Goal: Task Accomplishment & Management: Use online tool/utility

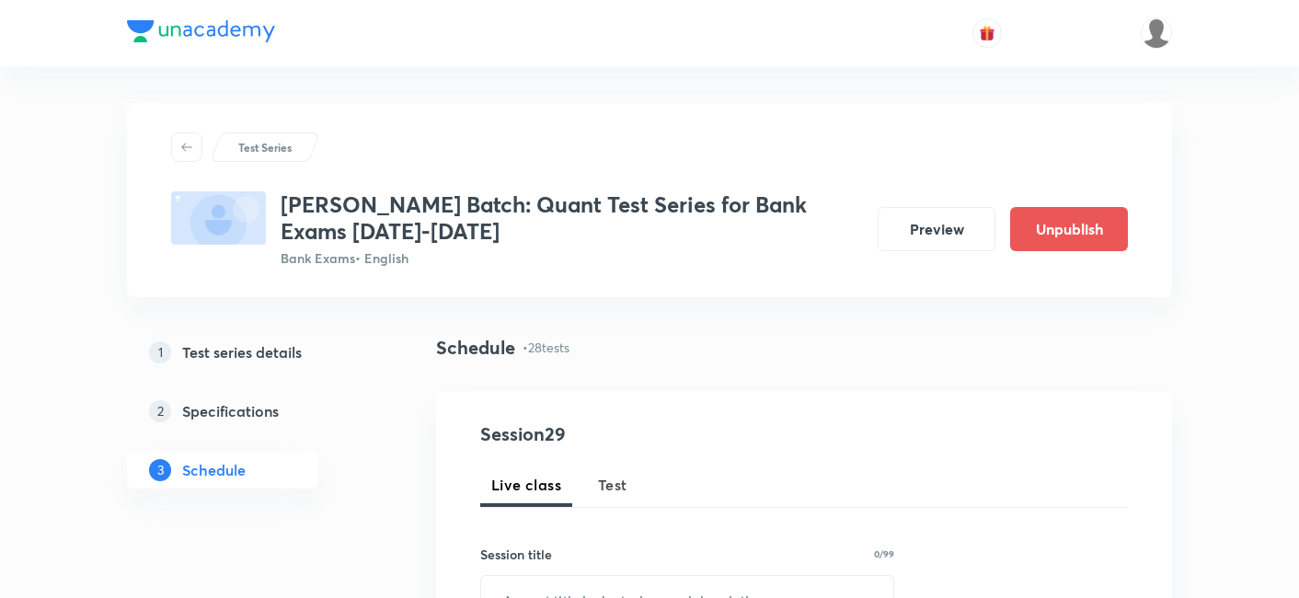
scroll to position [4840, 0]
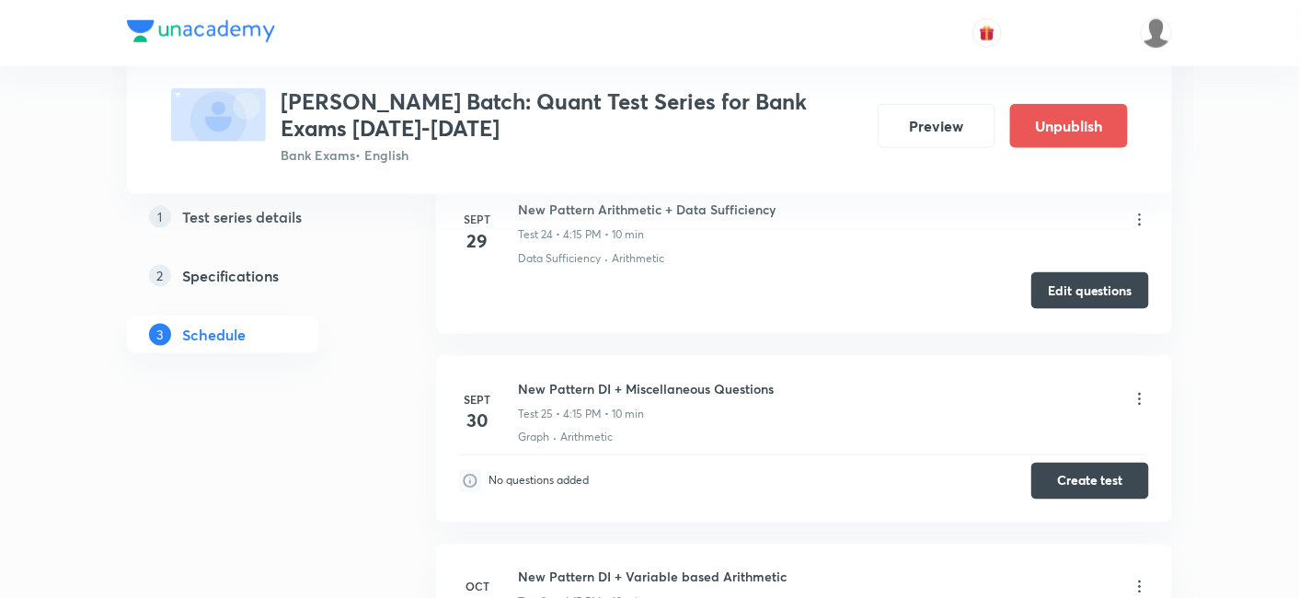
scroll to position [5059, 0]
click at [1094, 467] on button "Create test" at bounding box center [1090, 479] width 118 height 37
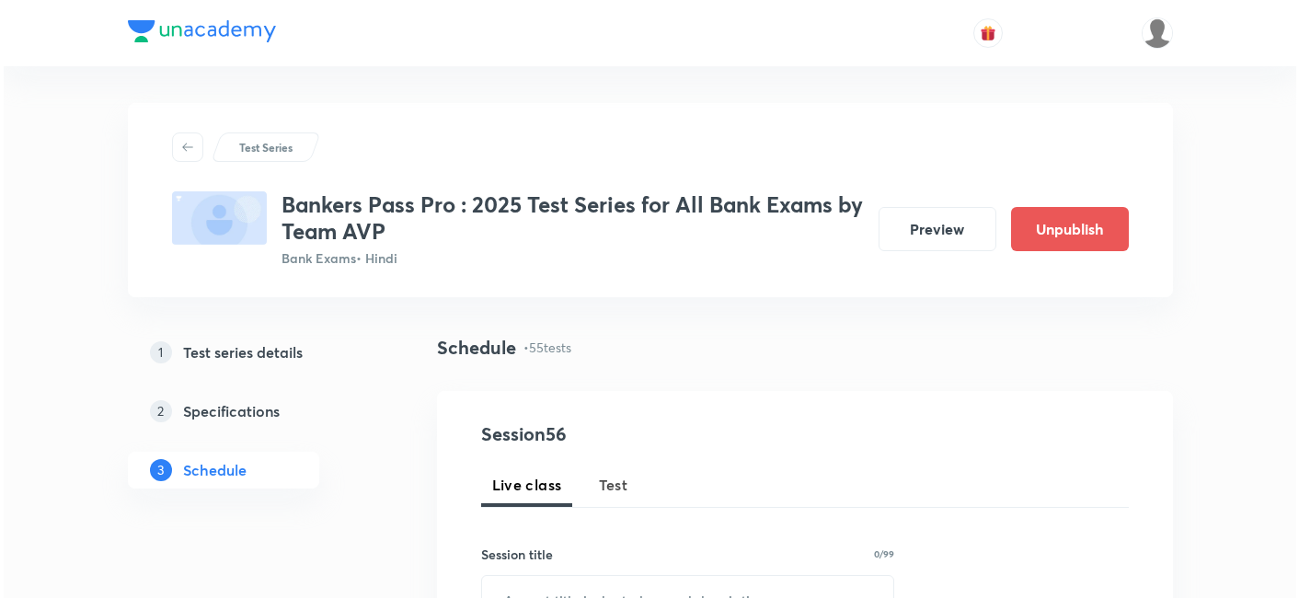
scroll to position [8453, 0]
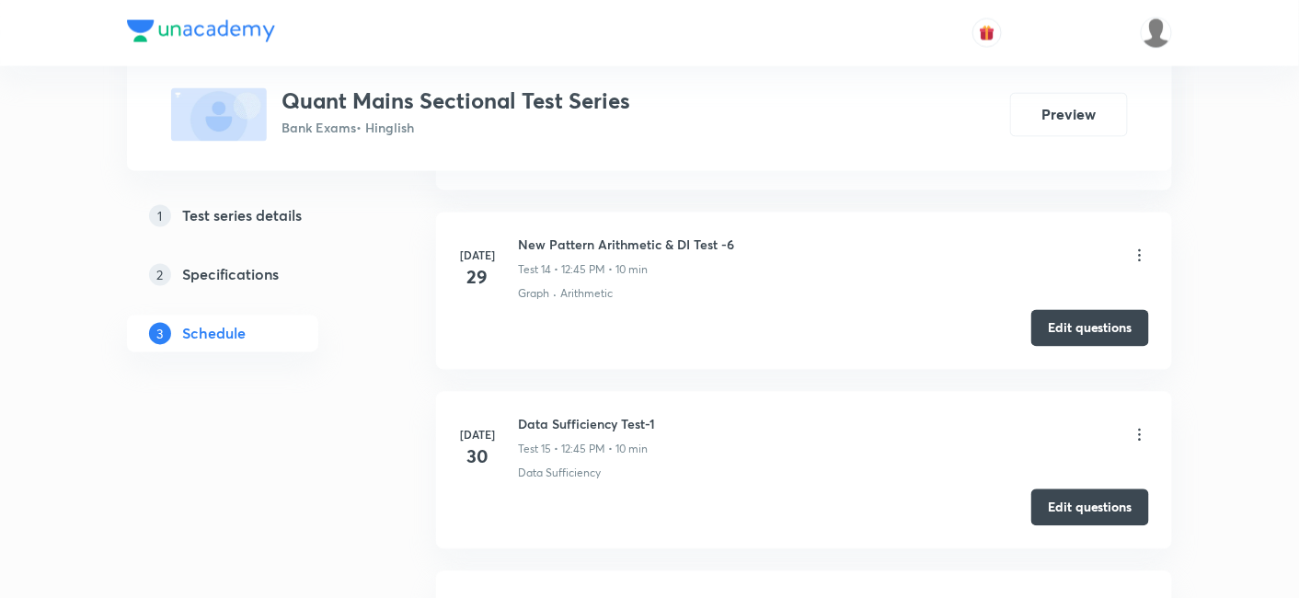
scroll to position [3209, 0]
click at [1108, 319] on button "Edit questions" at bounding box center [1090, 325] width 118 height 37
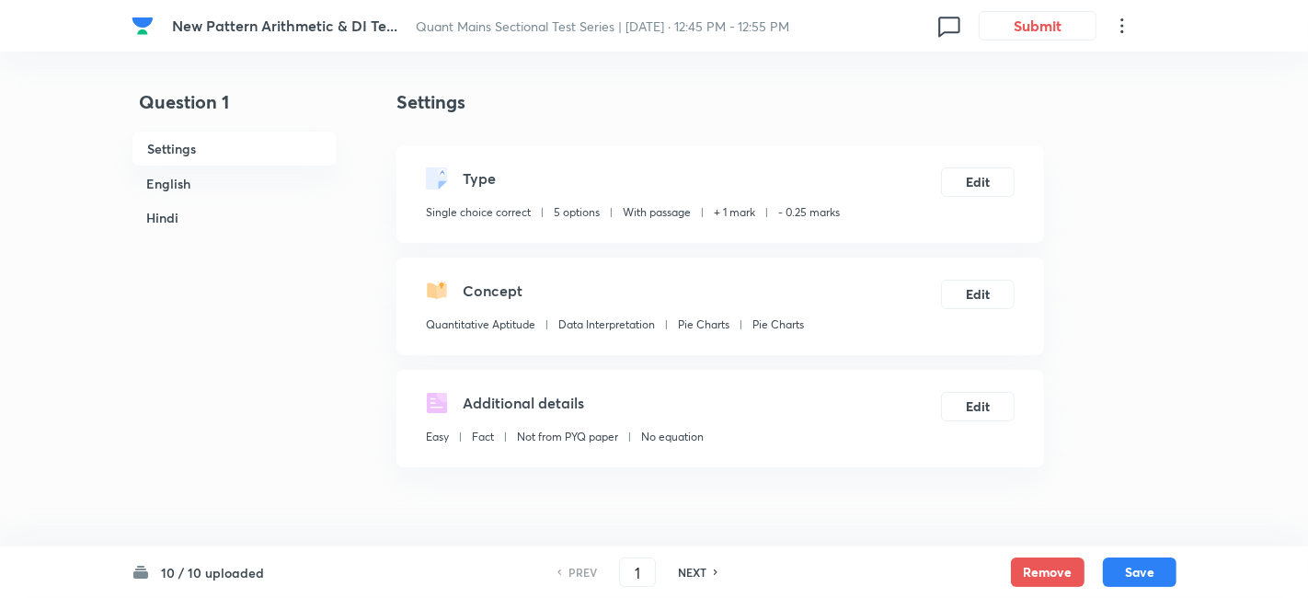
checkbox input "true"
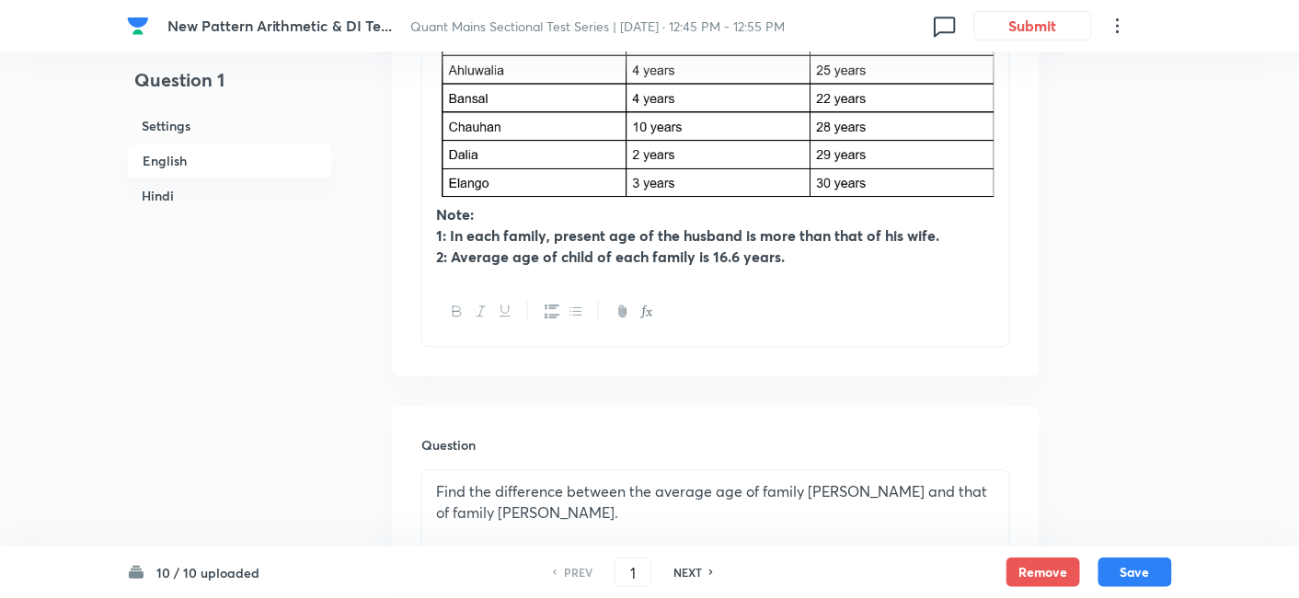
scroll to position [1099, 0]
click at [696, 575] on h6 "NEXT" at bounding box center [687, 572] width 29 height 17
type input "2"
checkbox input "false"
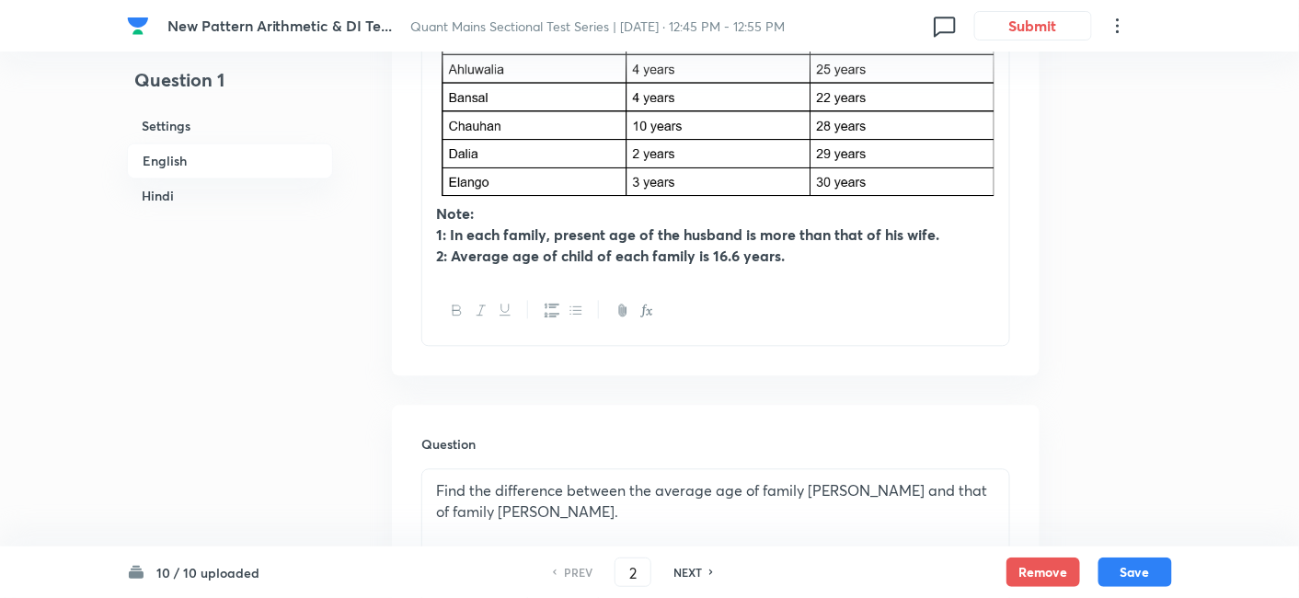
checkbox input "true"
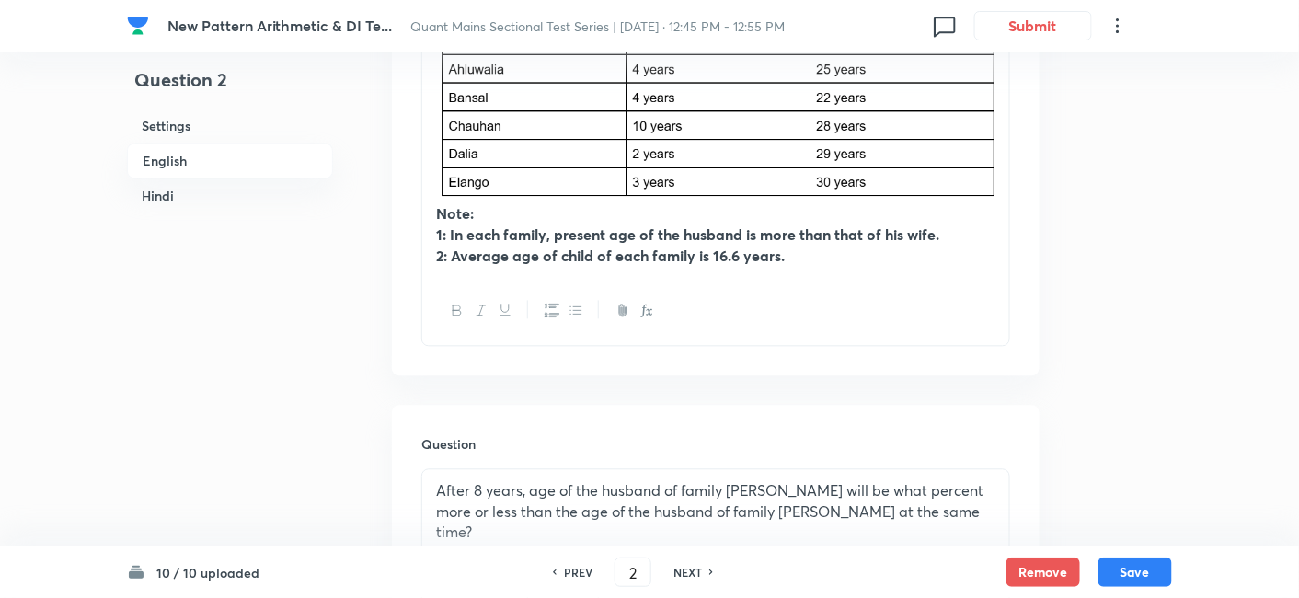
click at [696, 575] on h6 "NEXT" at bounding box center [687, 572] width 29 height 17
type input "3"
checkbox input "false"
checkbox input "true"
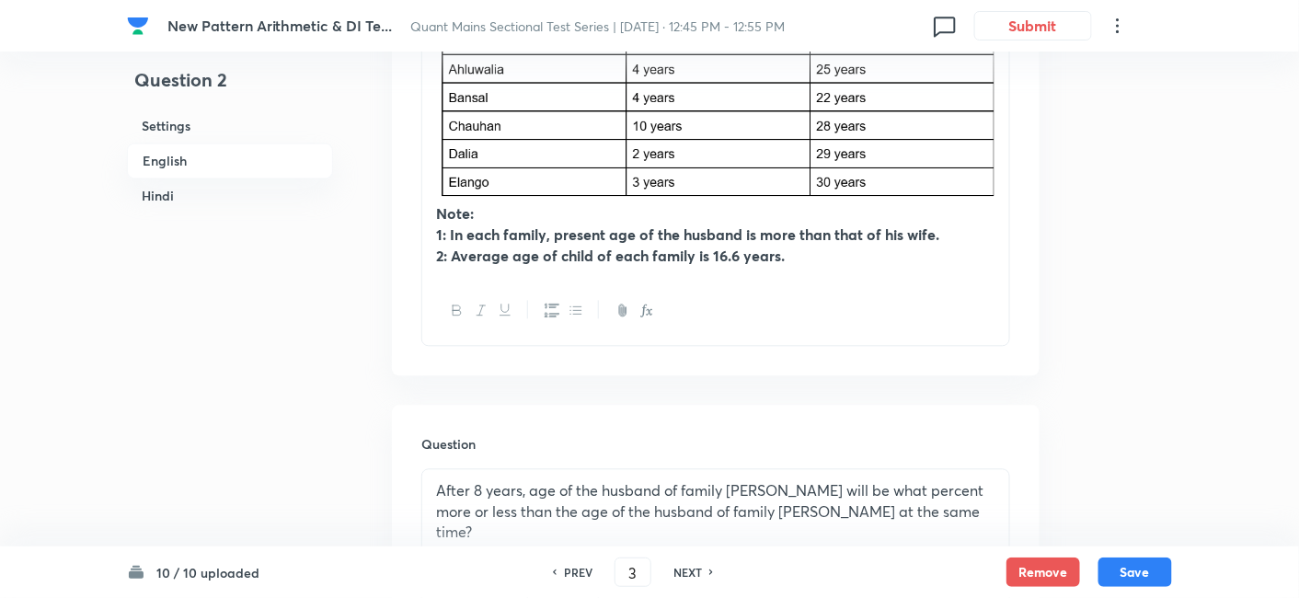
checkbox input "true"
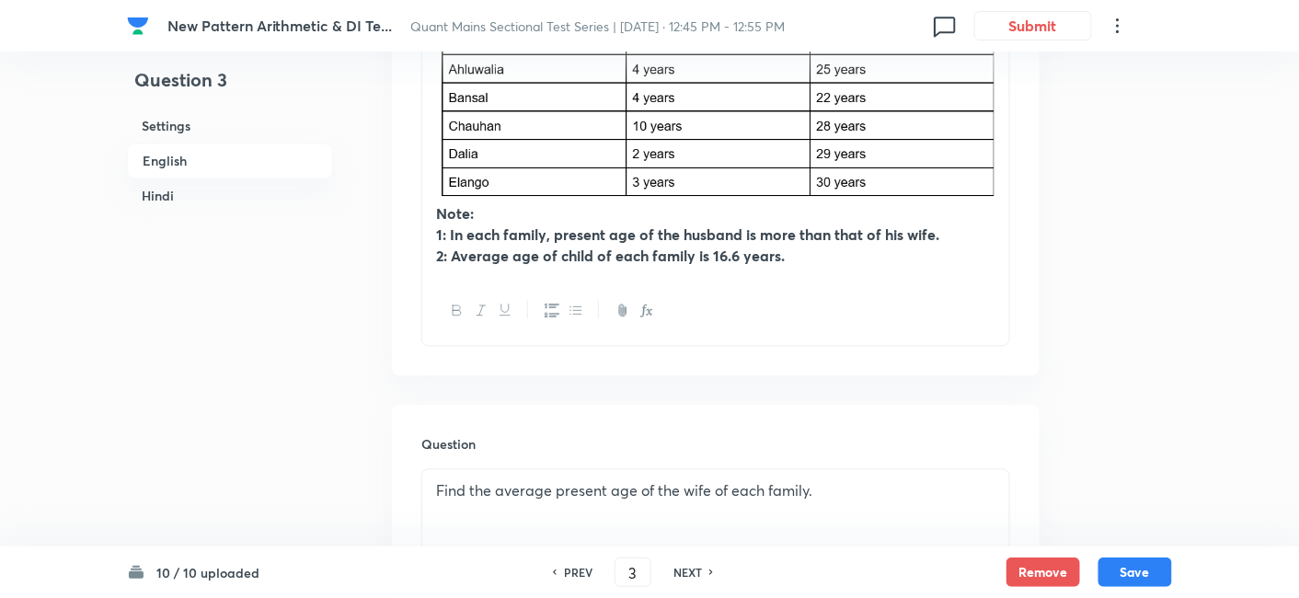
click at [696, 575] on h6 "NEXT" at bounding box center [687, 572] width 29 height 17
type input "4"
checkbox input "false"
checkbox input "true"
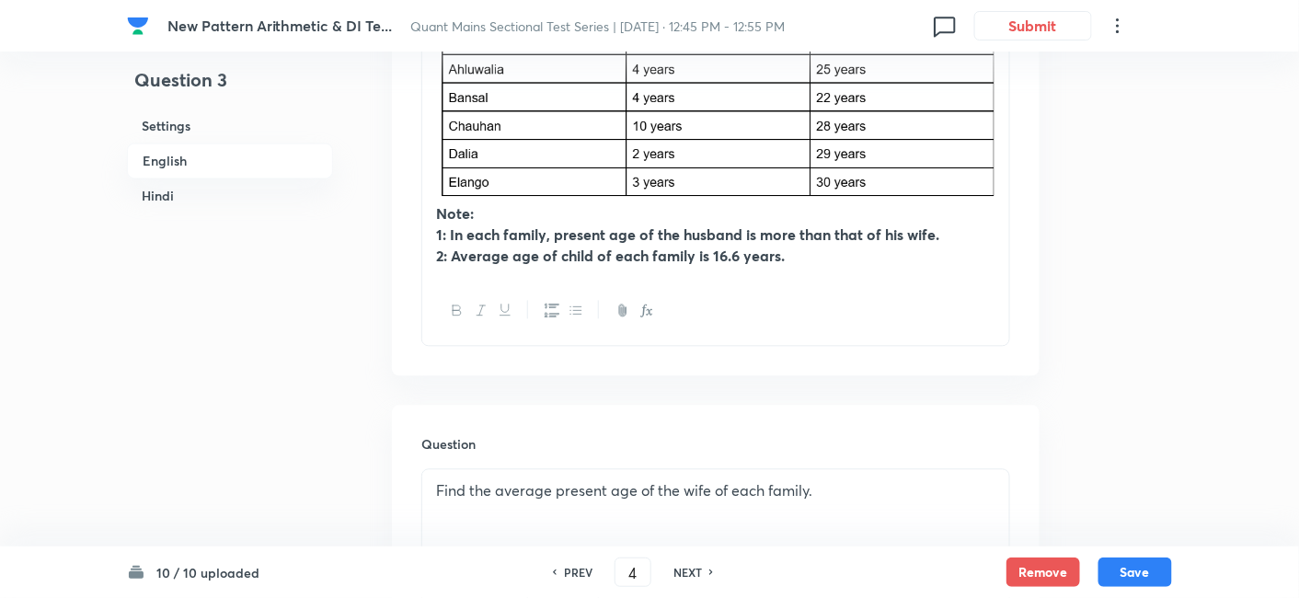
checkbox input "true"
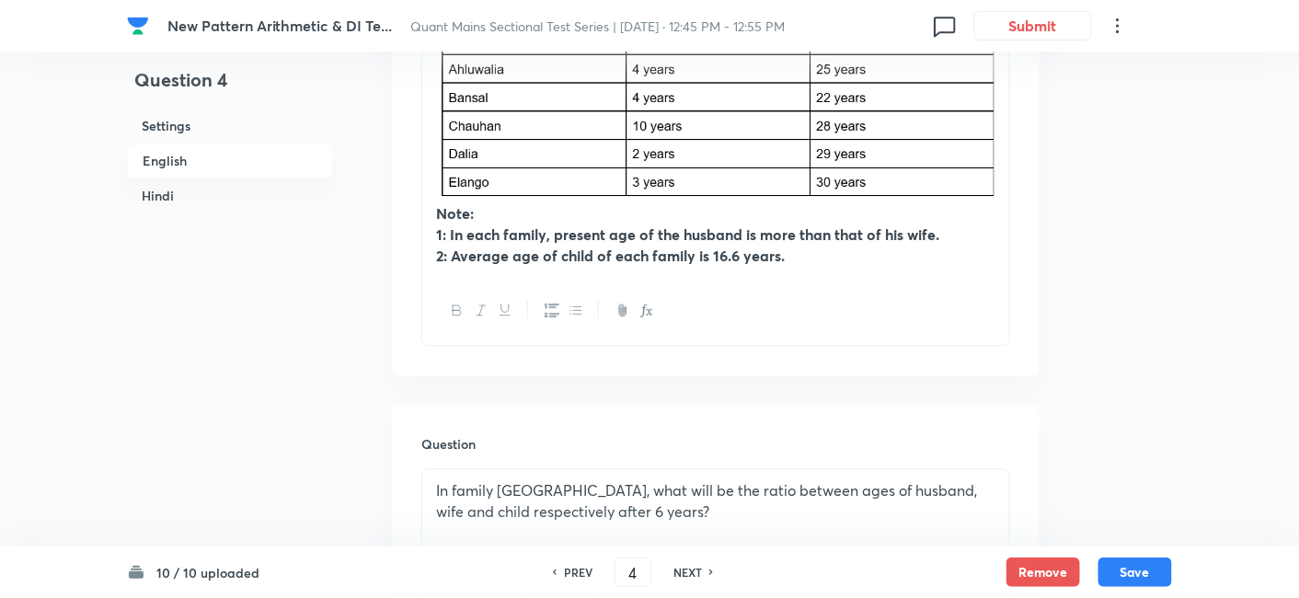
click at [696, 575] on h6 "NEXT" at bounding box center [687, 572] width 29 height 17
type input "5"
checkbox input "false"
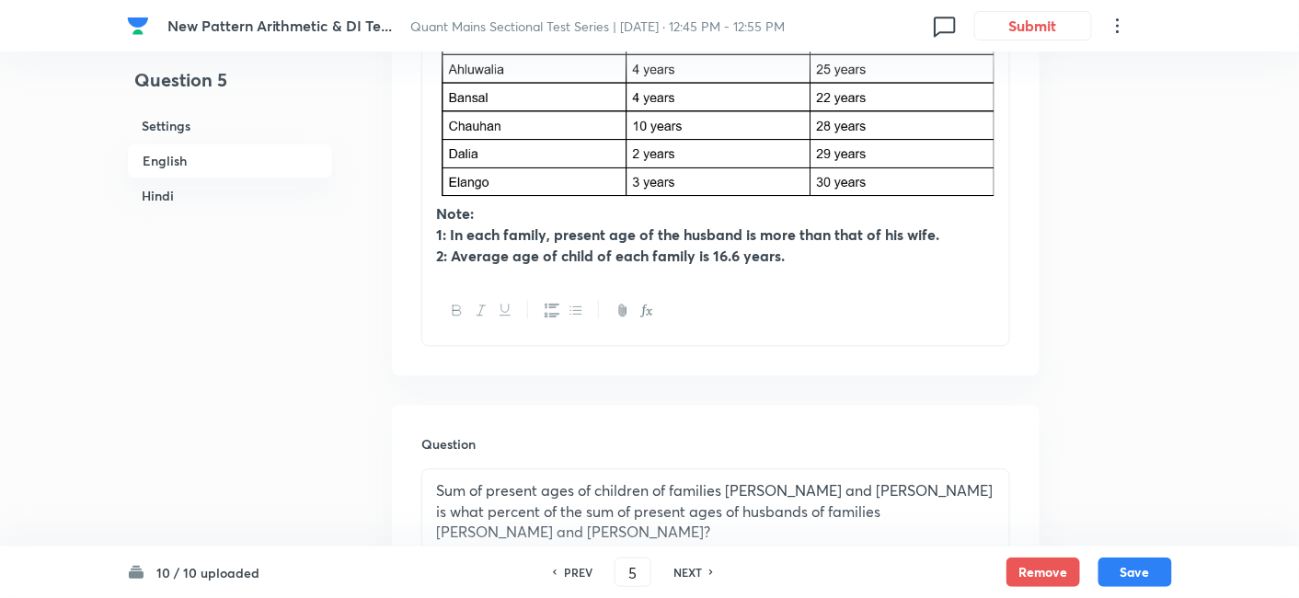
checkbox input "true"
click at [696, 575] on h6 "NEXT" at bounding box center [687, 572] width 29 height 17
type input "6"
checkbox input "false"
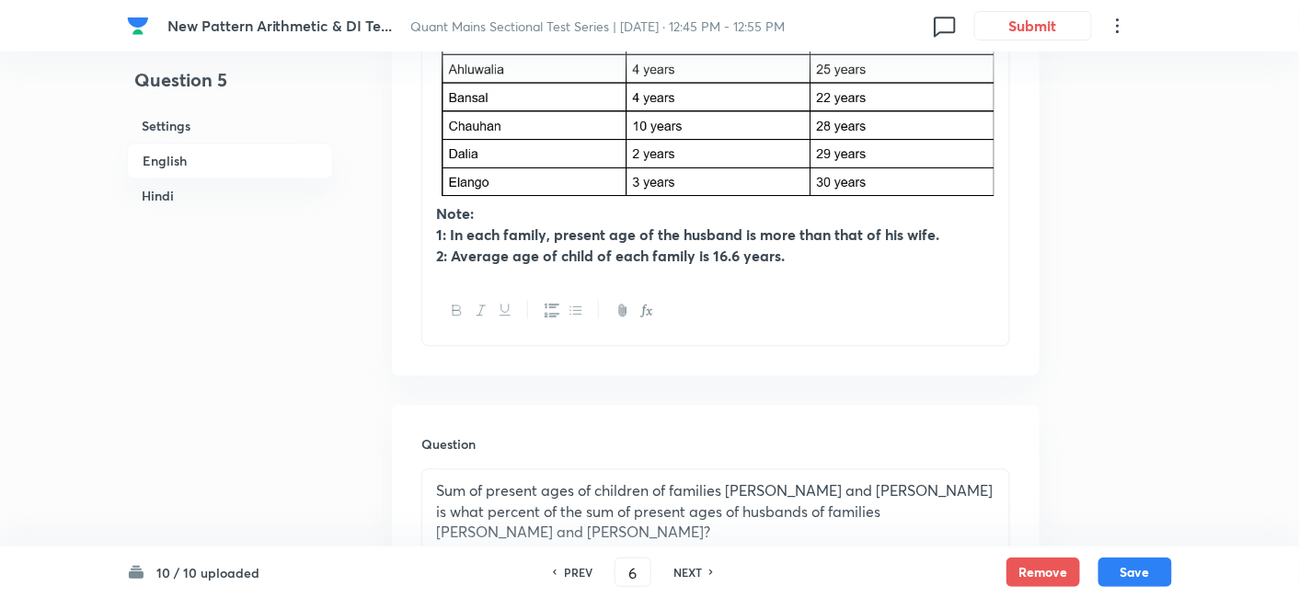
checkbox input "false"
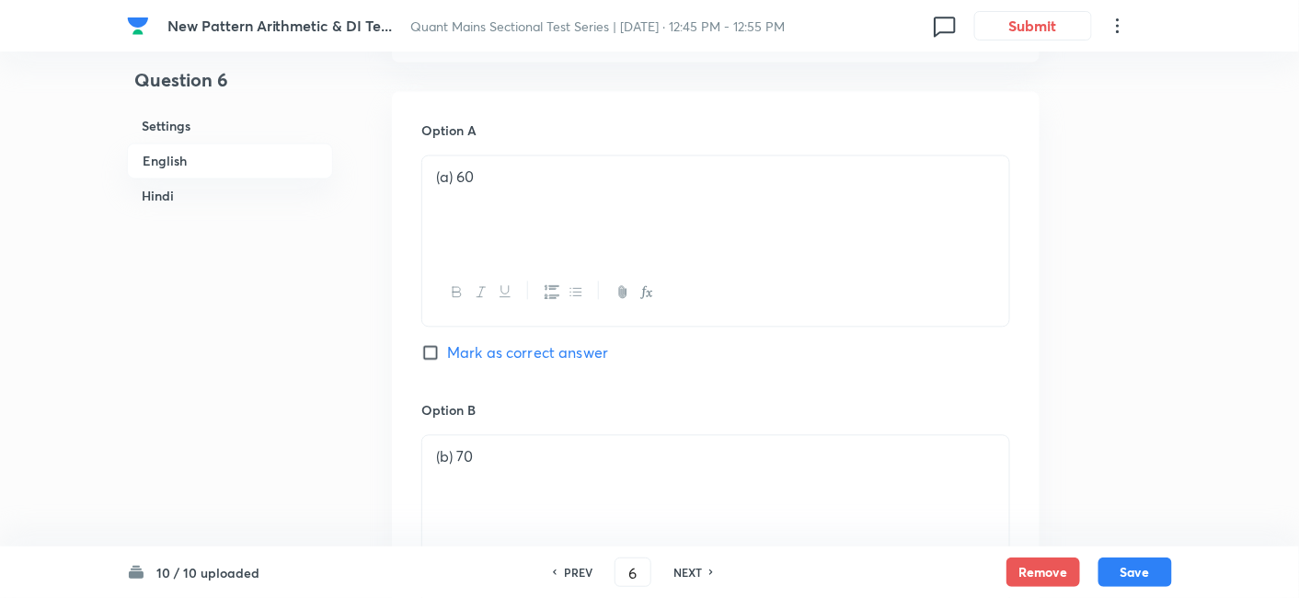
checkbox input "true"
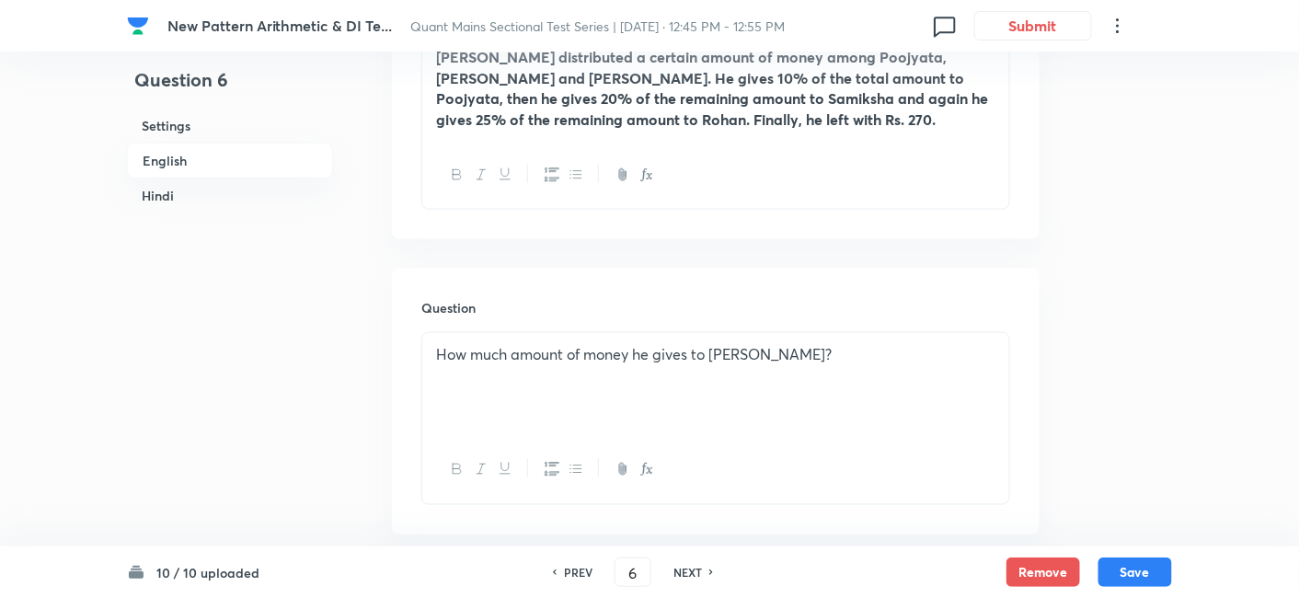
scroll to position [504, 0]
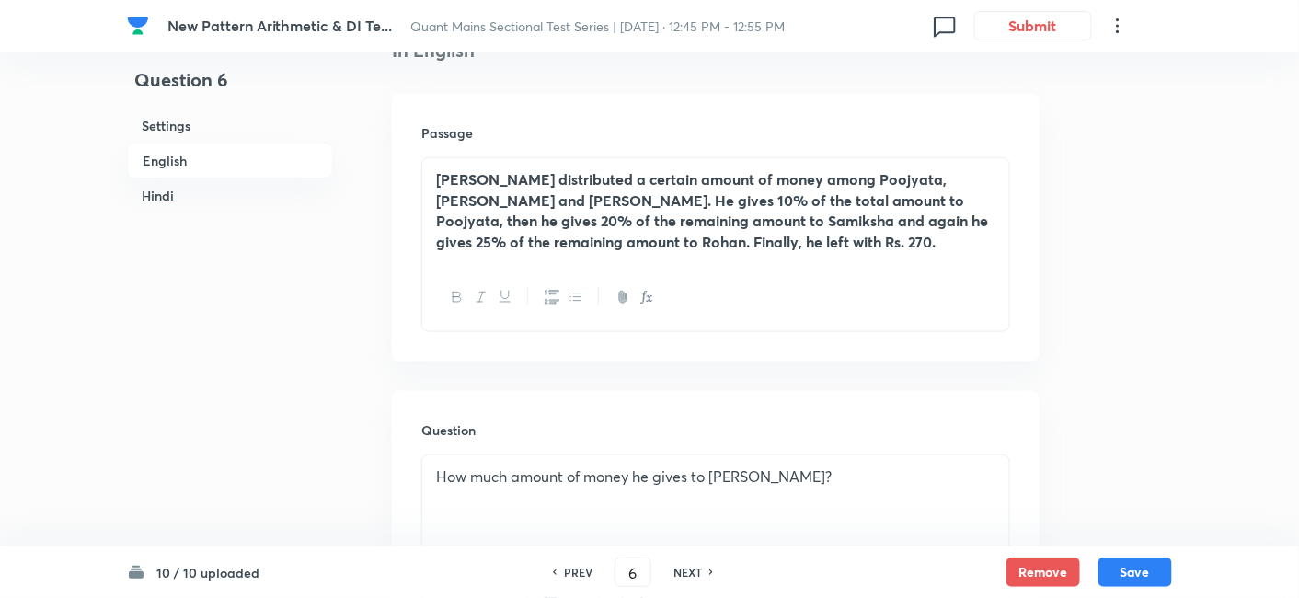
click at [697, 574] on h6 "NEXT" at bounding box center [687, 572] width 29 height 17
type input "7"
checkbox input "false"
checkbox input "true"
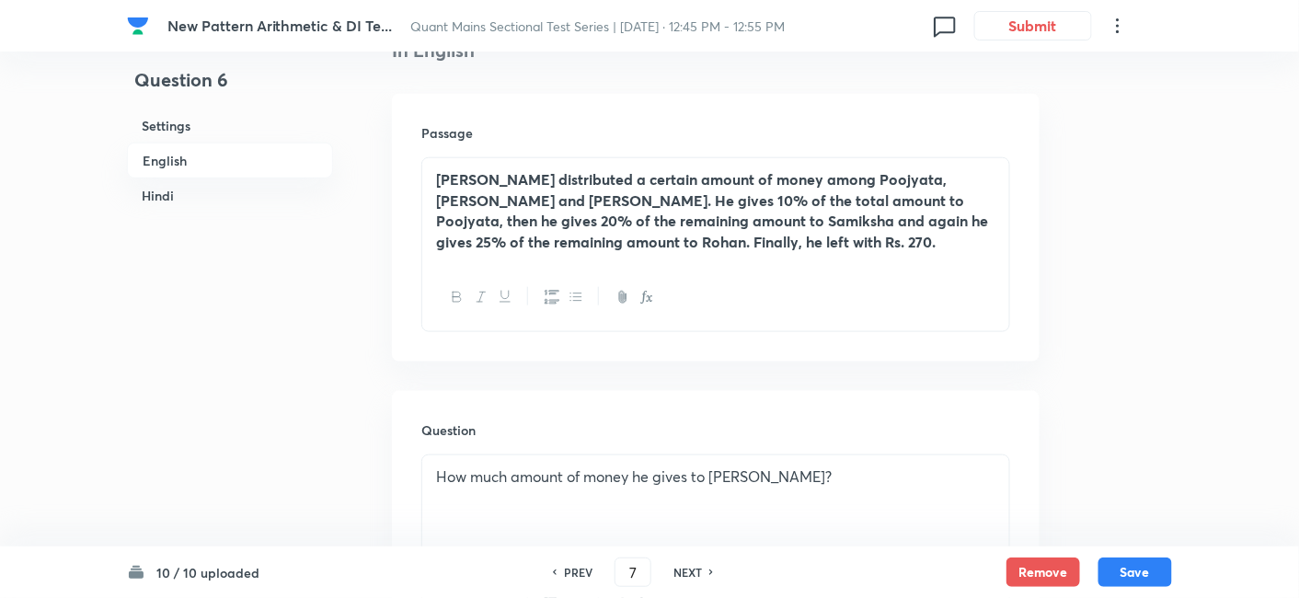
checkbox input "true"
click at [697, 574] on h6 "NEXT" at bounding box center [687, 572] width 29 height 17
type input "8"
checkbox input "false"
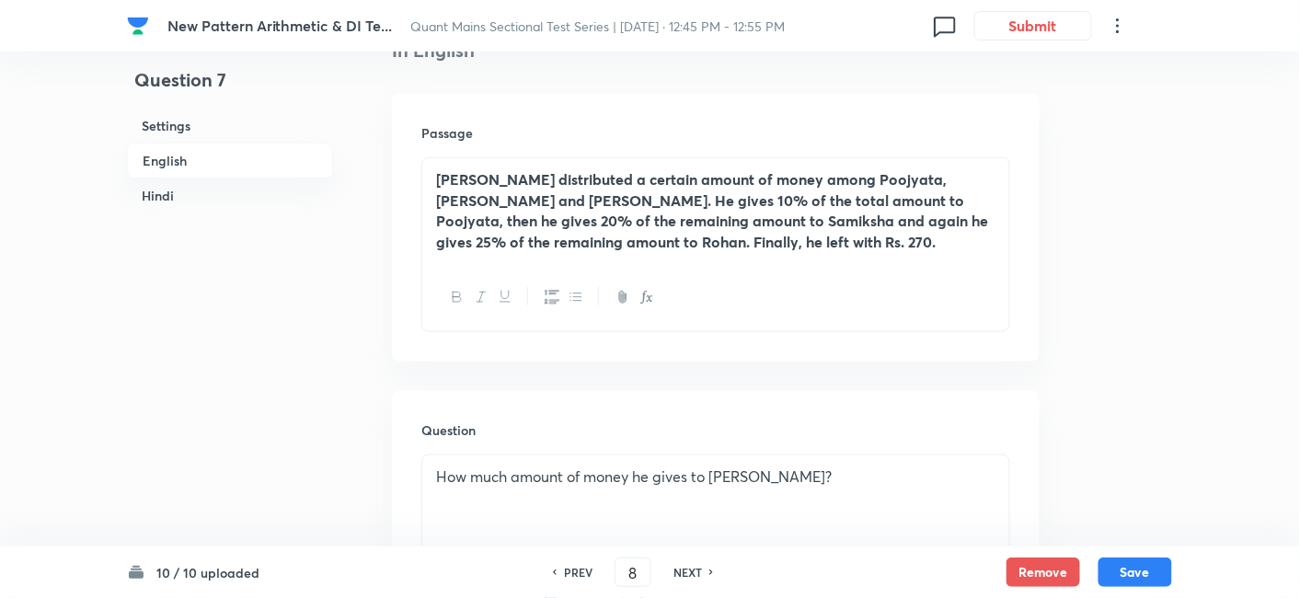
checkbox input "true"
click at [697, 574] on h6 "NEXT" at bounding box center [687, 572] width 29 height 17
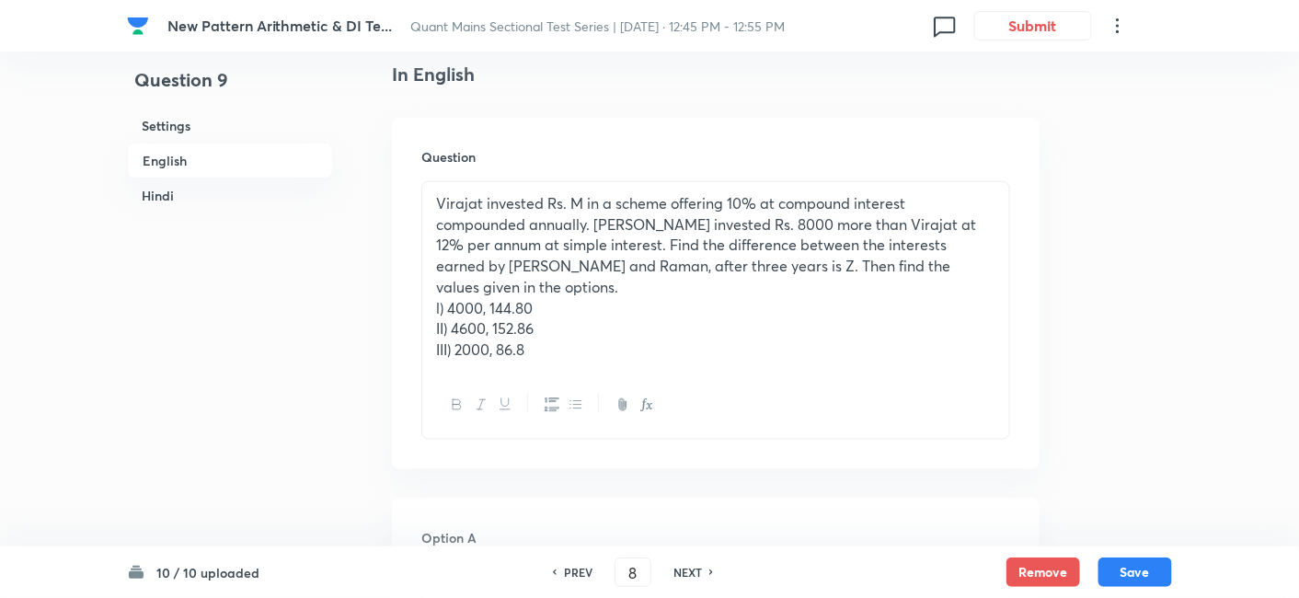
type input "9"
checkbox input "false"
checkbox input "true"
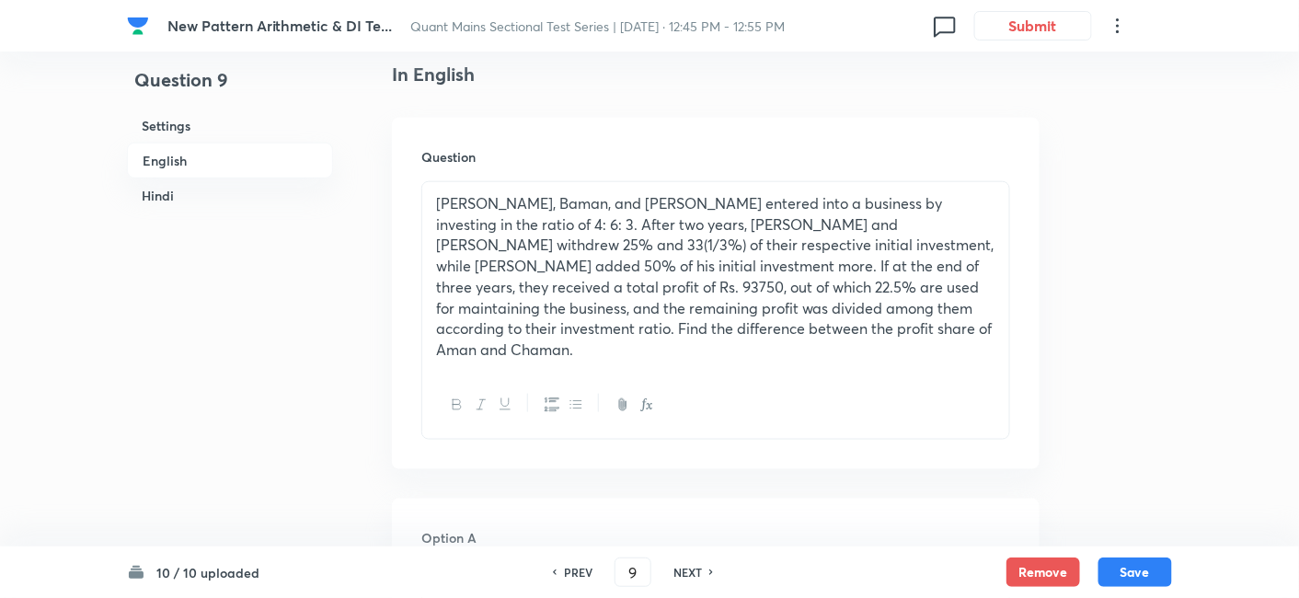
click at [697, 574] on h6 "NEXT" at bounding box center [687, 572] width 29 height 17
type input "10"
checkbox input "false"
checkbox input "true"
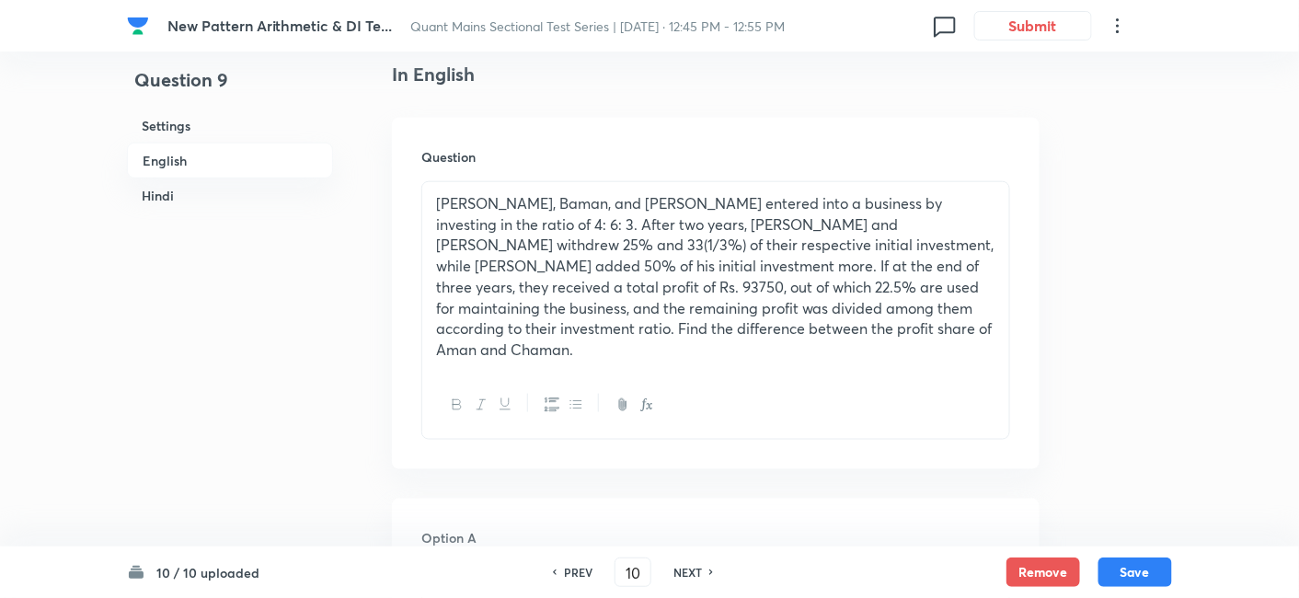
checkbox input "true"
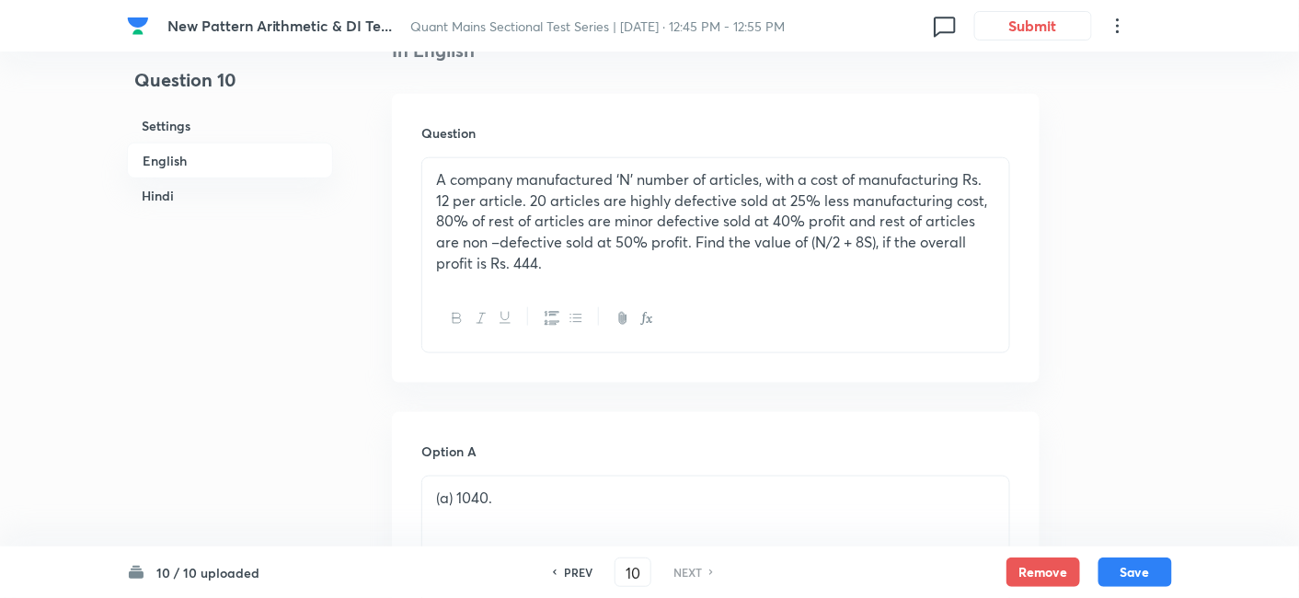
click at [697, 574] on h6 "NEXT" at bounding box center [687, 572] width 29 height 17
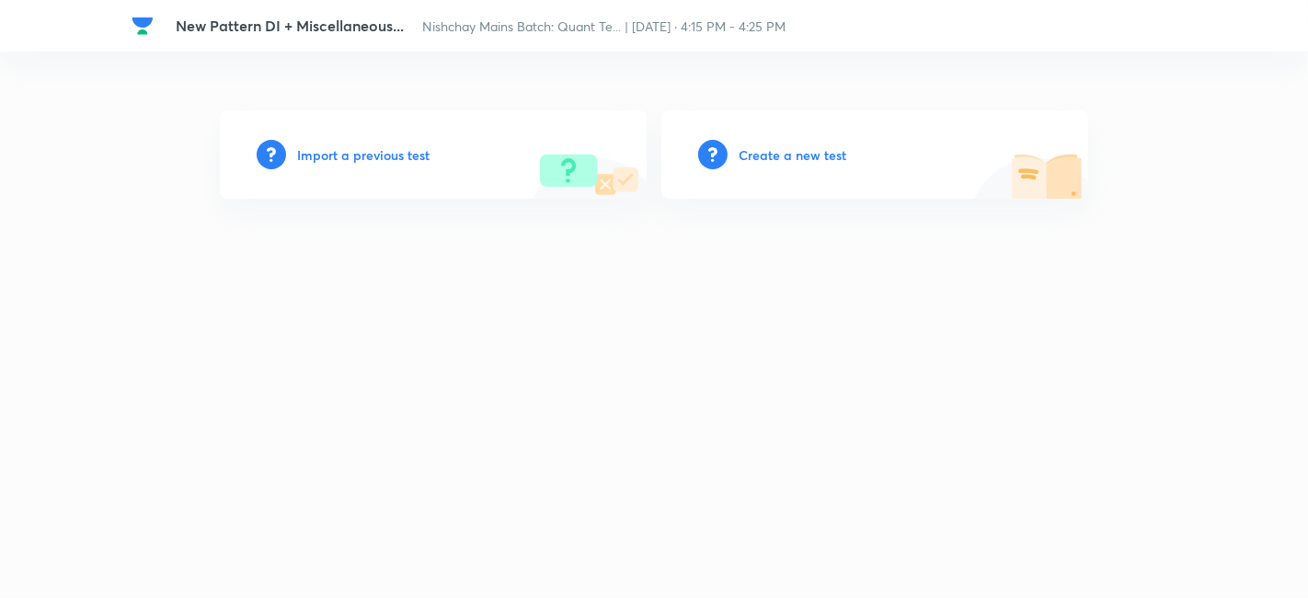
click at [403, 156] on h6 "Import a previous test" at bounding box center [363, 154] width 132 height 19
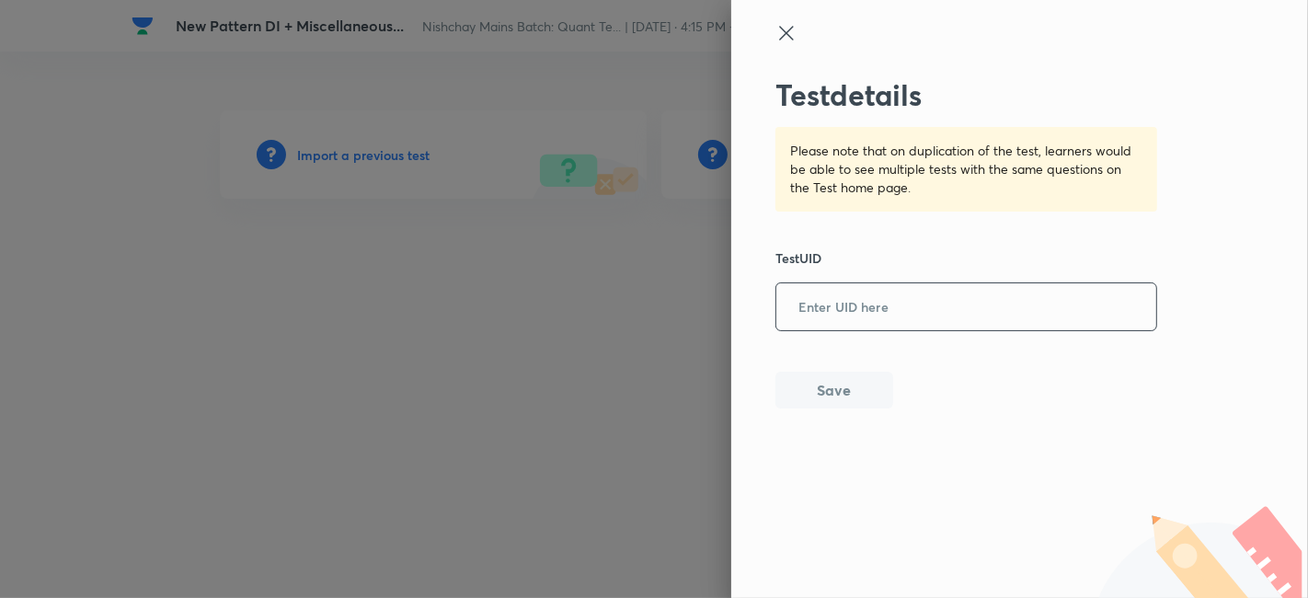
click at [890, 301] on input "text" at bounding box center [966, 307] width 380 height 45
paste input "LLV4LGK0B8"
type input "LLV4LGK0B8"
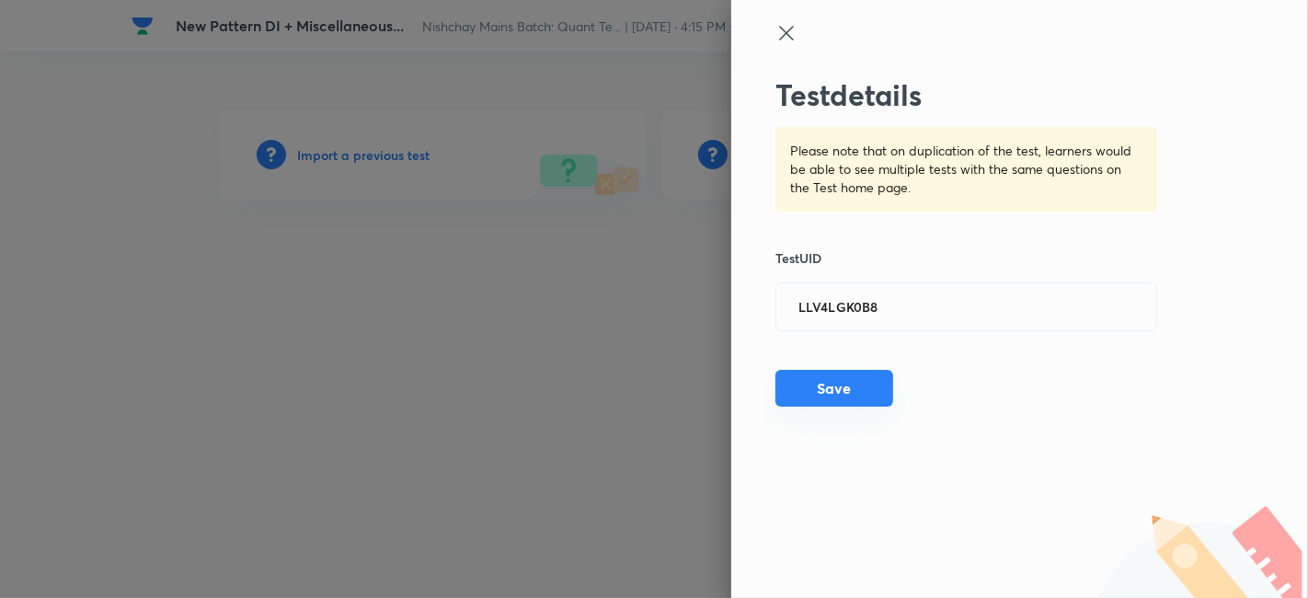
click at [838, 381] on button "Save" at bounding box center [834, 388] width 118 height 37
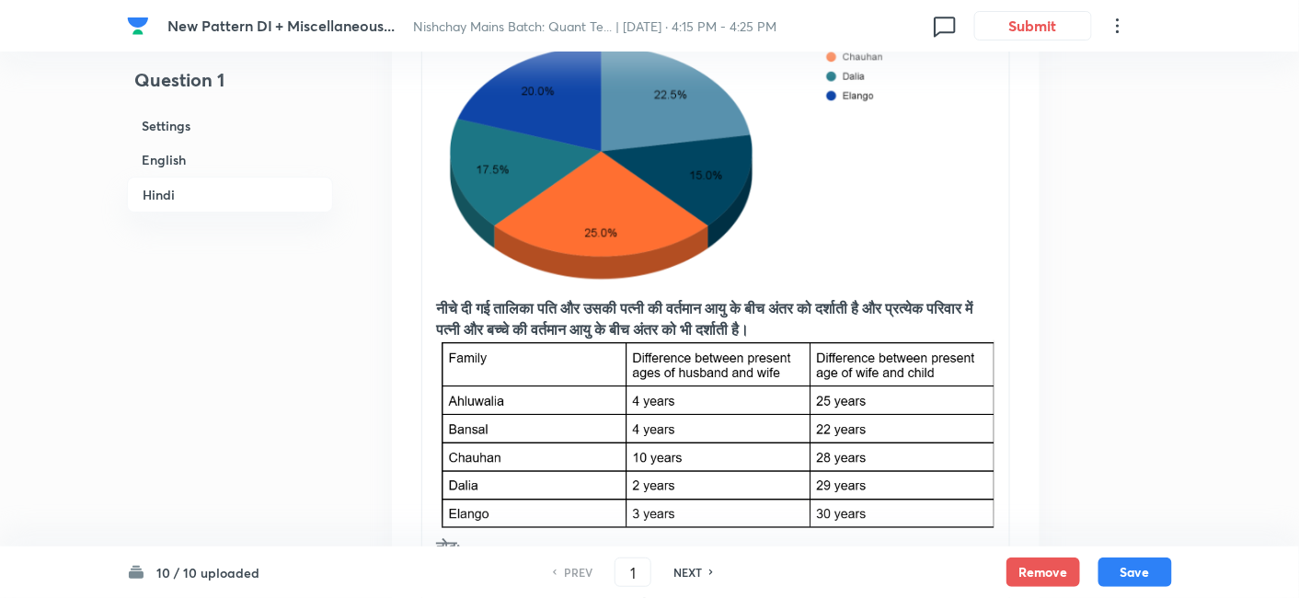
scroll to position [4308, 0]
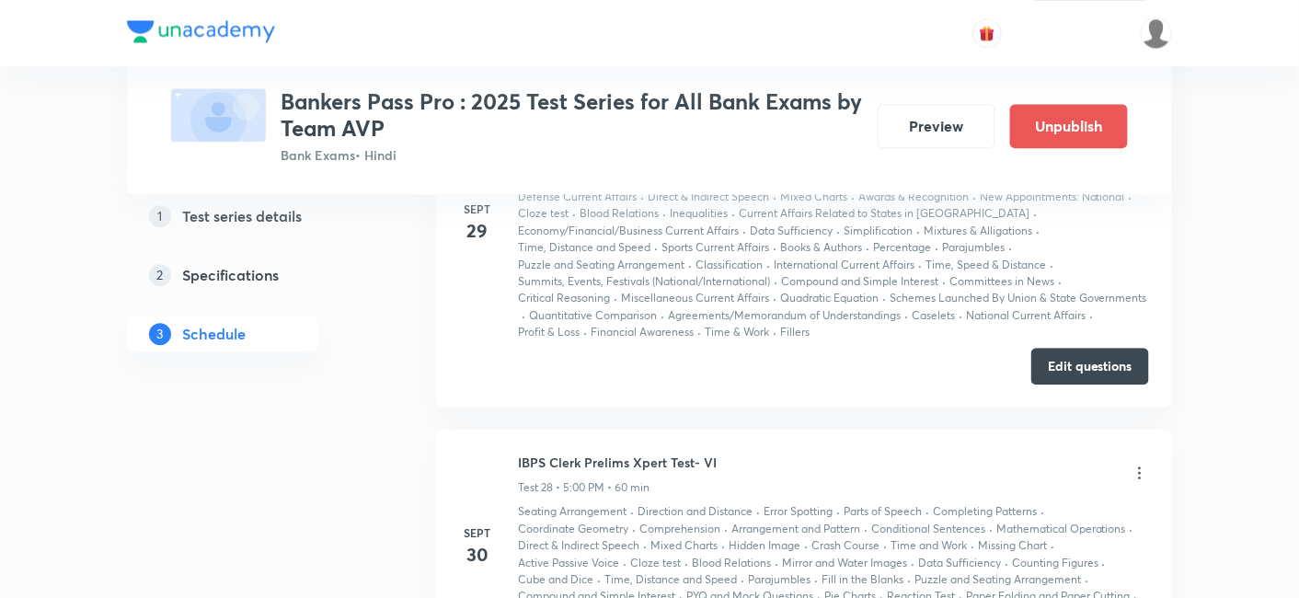
scroll to position [8124, 0]
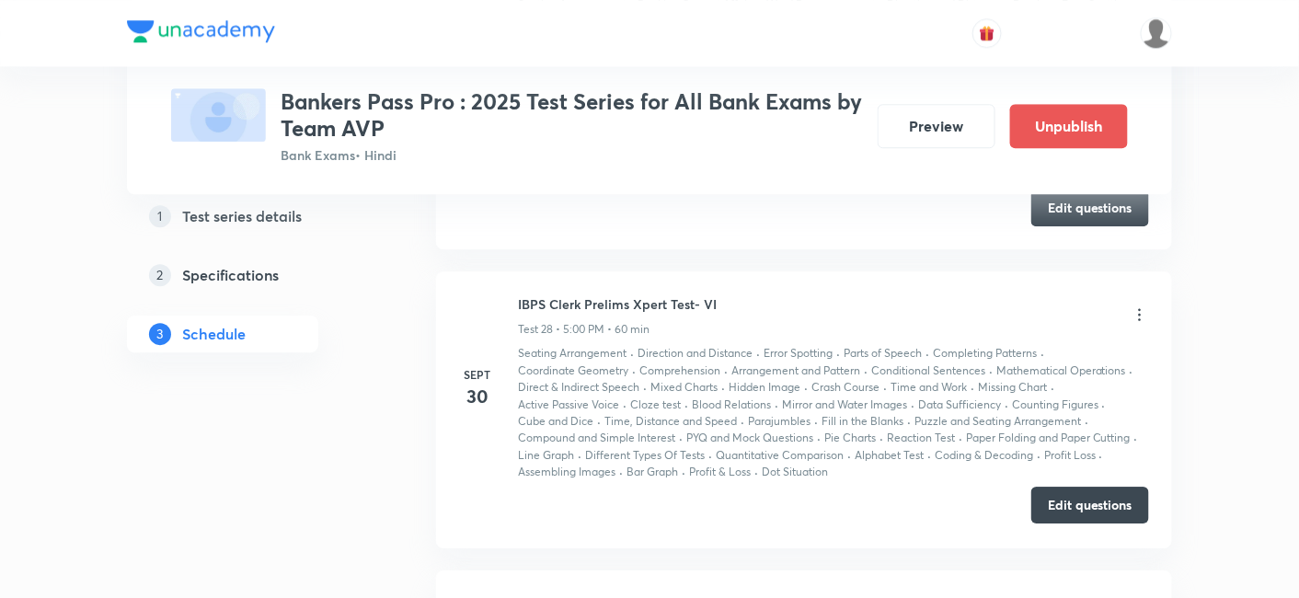
click at [1090, 487] on button "Edit questions" at bounding box center [1090, 505] width 118 height 37
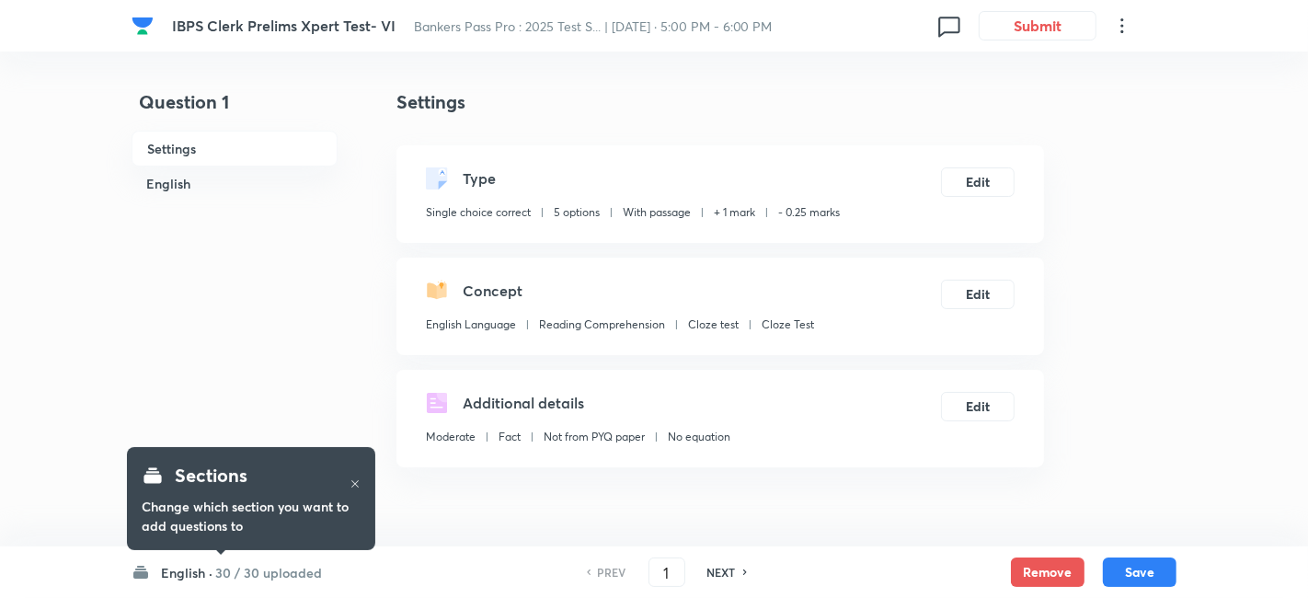
checkbox input "true"
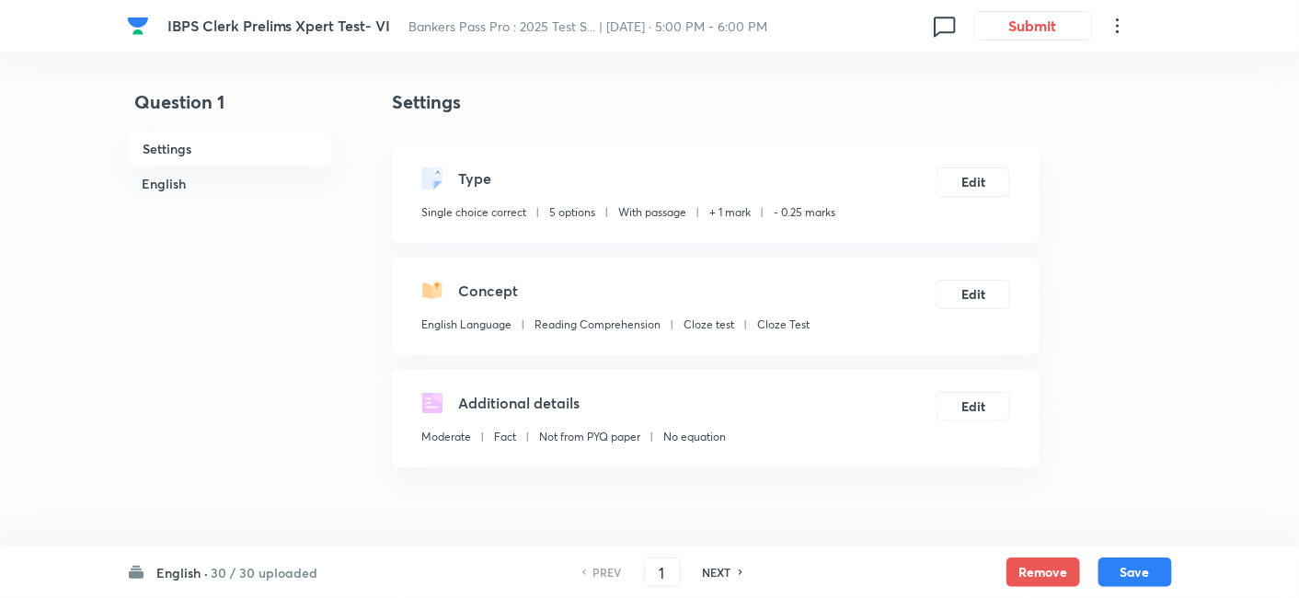
click at [292, 573] on h6 "30 / 30 uploaded" at bounding box center [264, 572] width 107 height 19
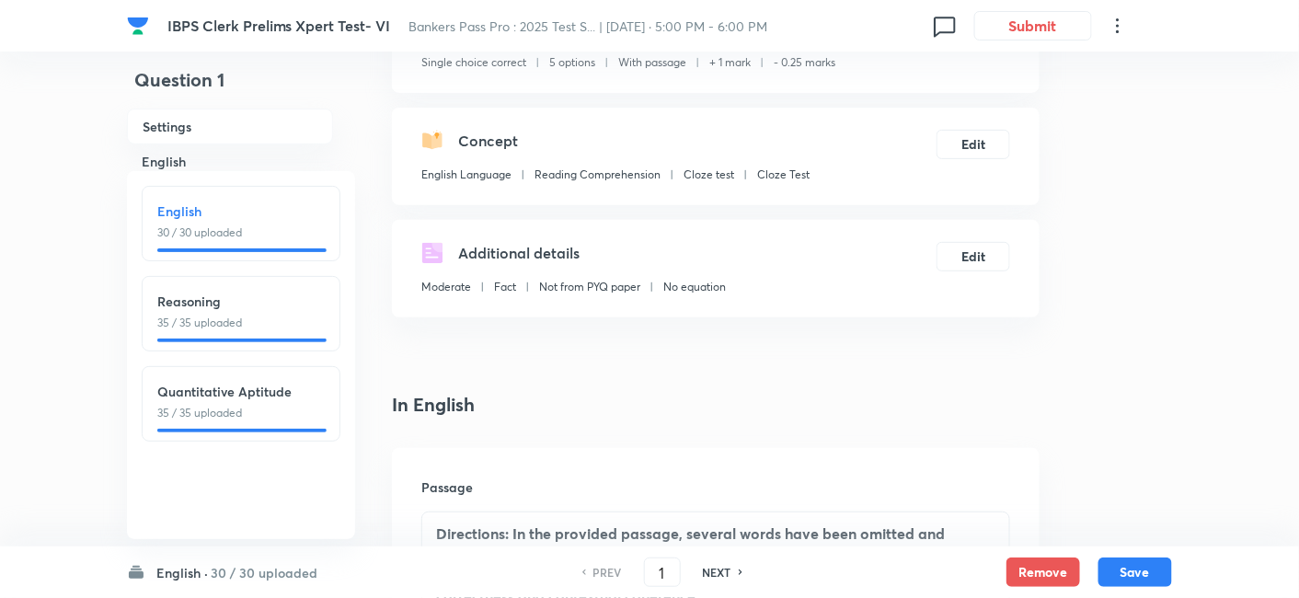
scroll to position [151, 0]
click at [264, 389] on h6 "Quantitative Aptitude" at bounding box center [240, 391] width 167 height 19
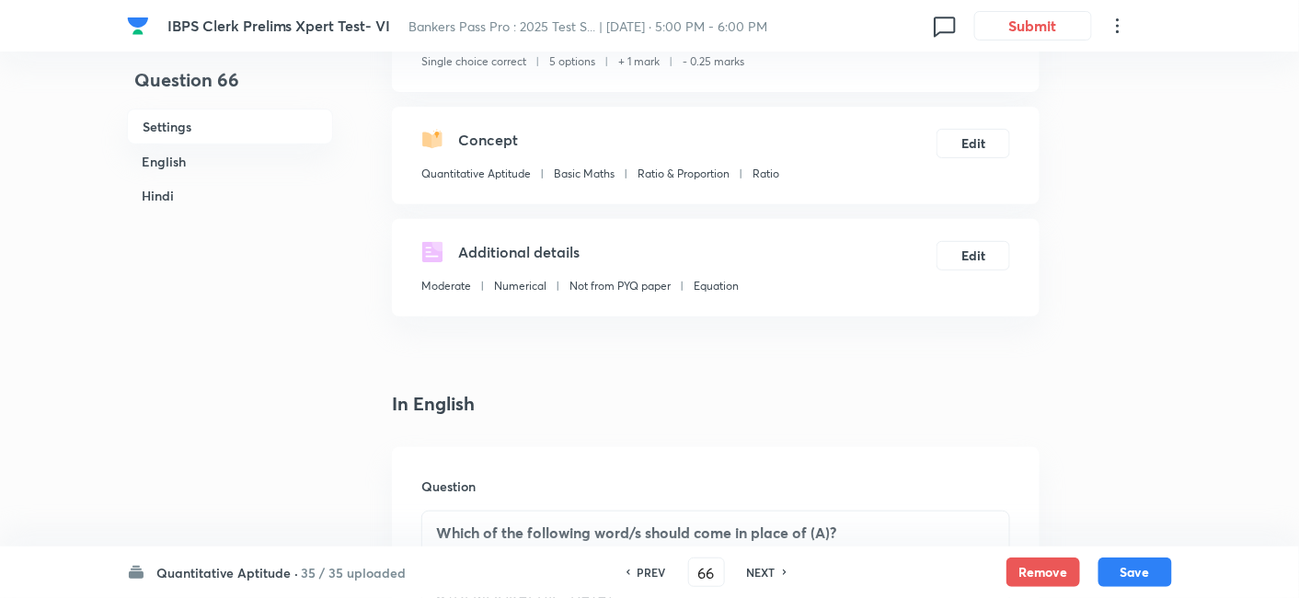
type input "66"
checkbox input "false"
checkbox input "true"
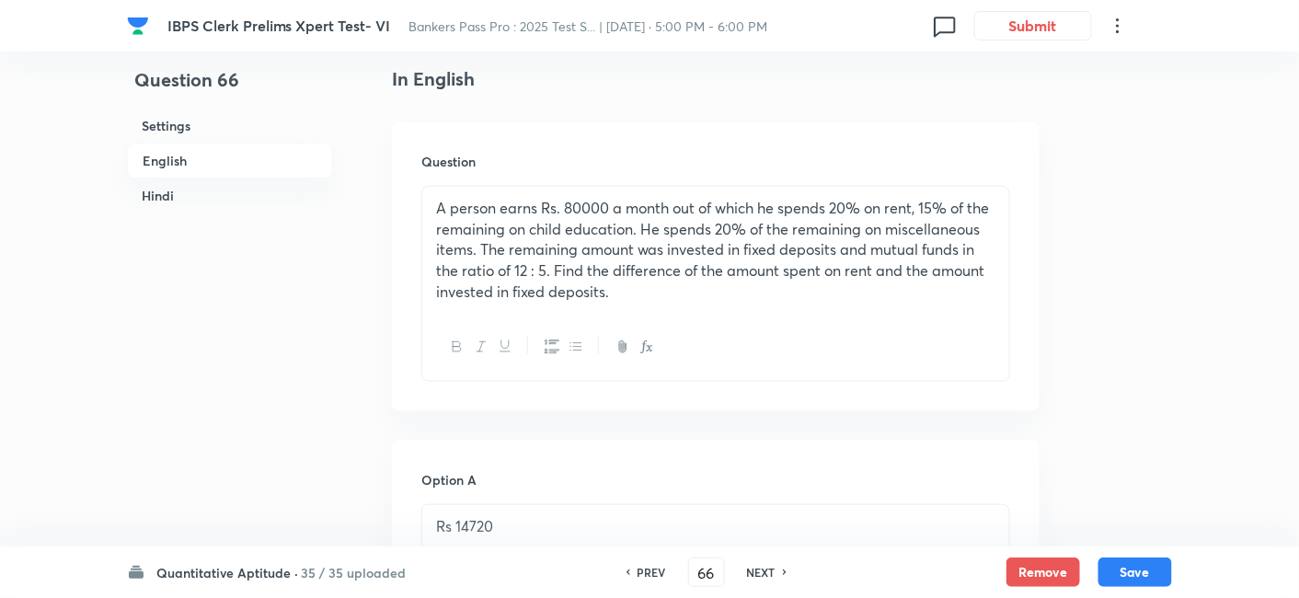
scroll to position [476, 0]
click at [774, 578] on div "NEXT" at bounding box center [764, 572] width 49 height 17
type input "67"
checkbox input "false"
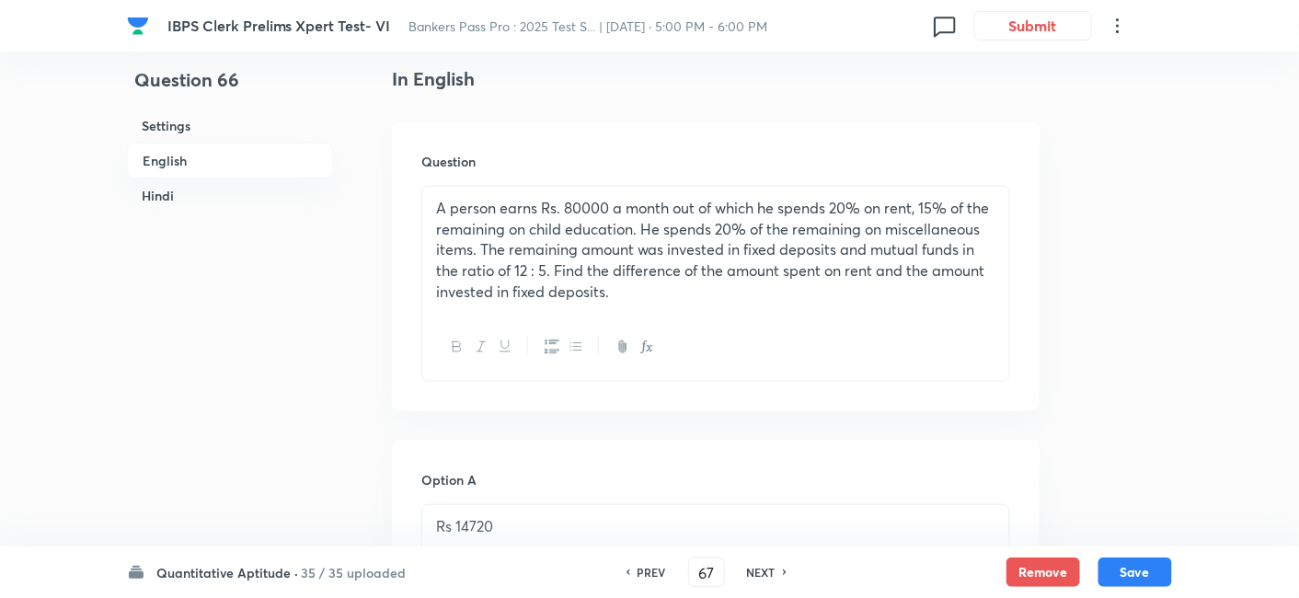
checkbox input "true"
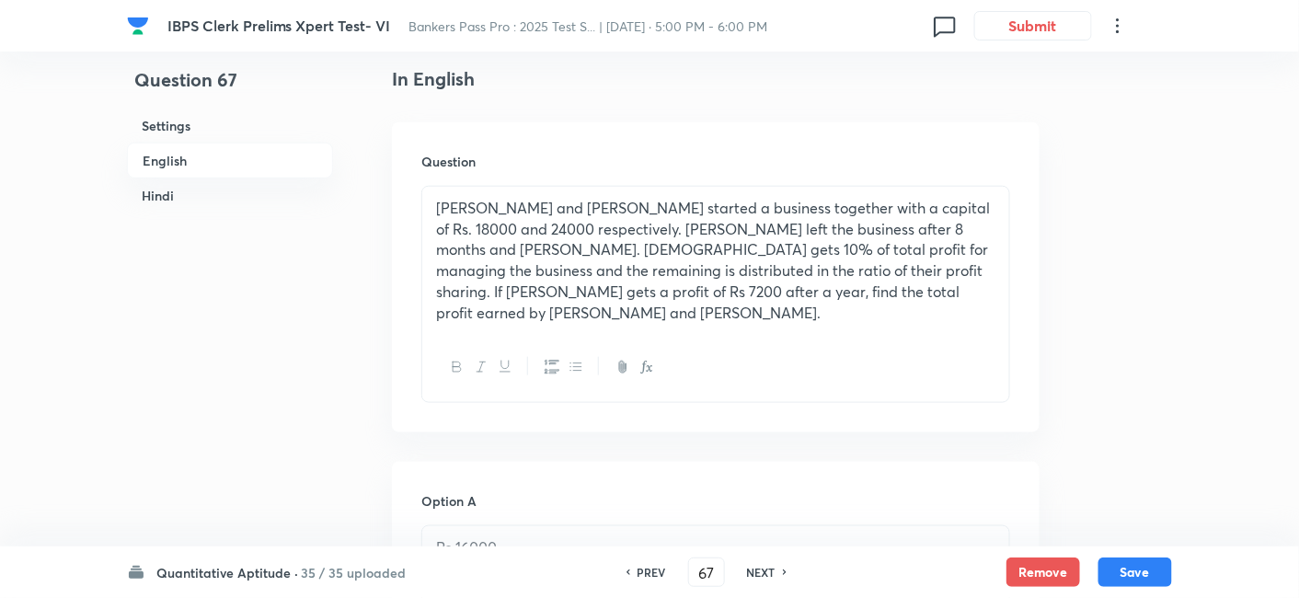
click at [774, 578] on div "NEXT" at bounding box center [764, 572] width 49 height 17
type input "68"
checkbox input "false"
checkbox input "true"
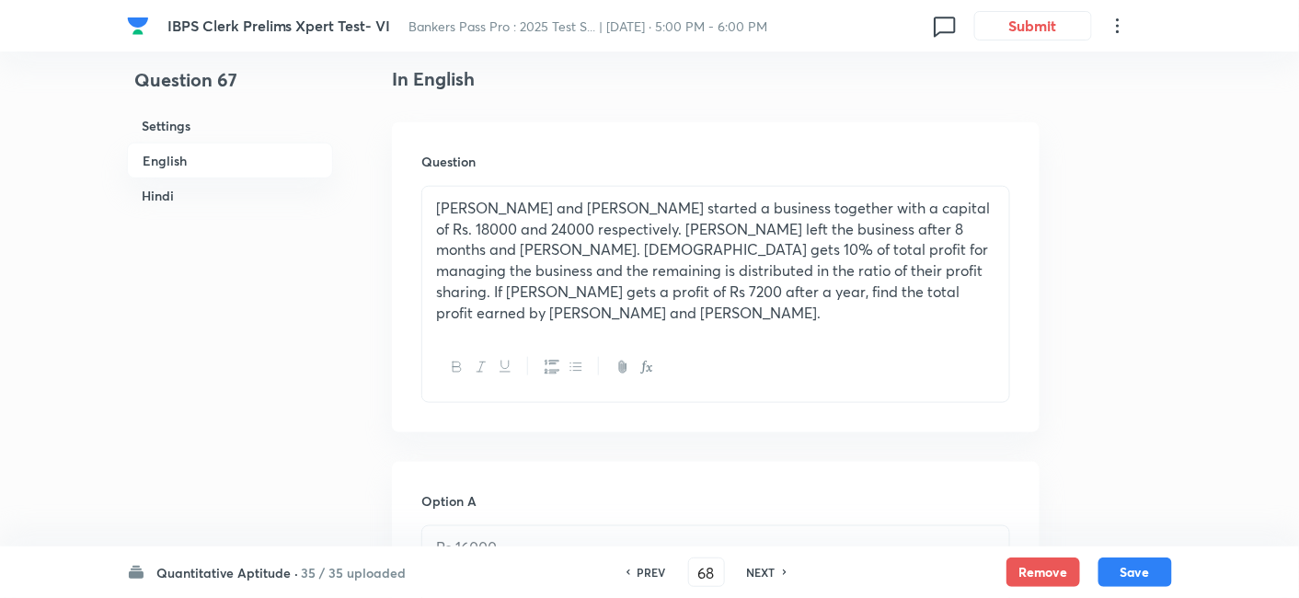
checkbox input "true"
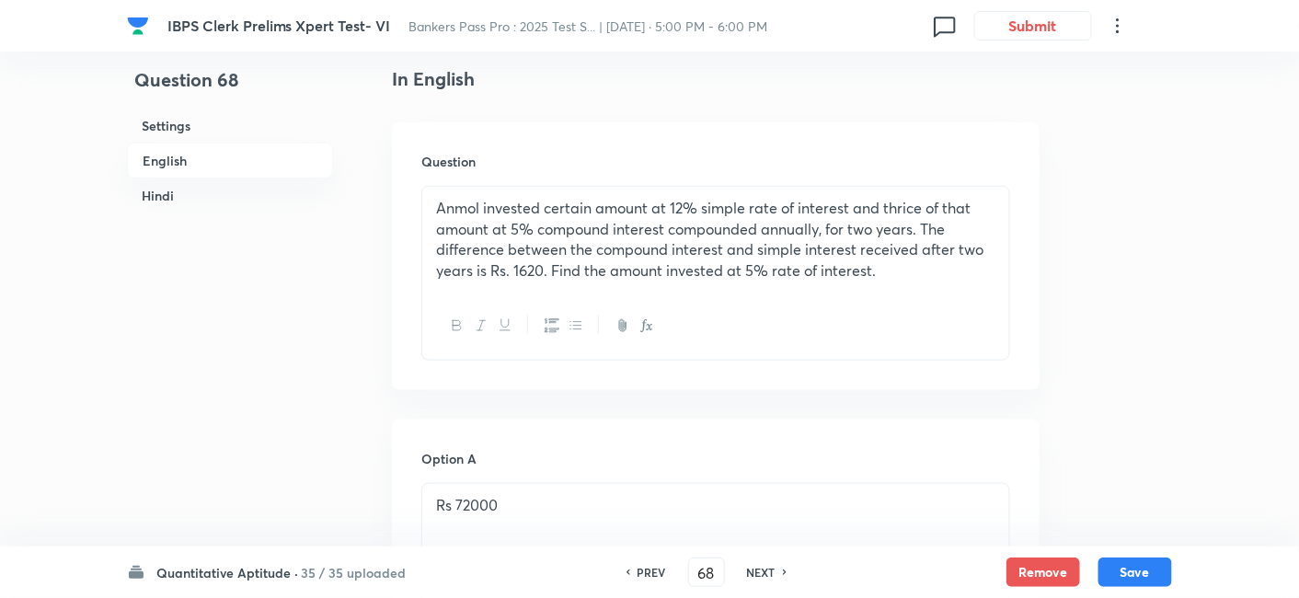
click at [774, 578] on div "NEXT" at bounding box center [764, 572] width 49 height 17
type input "69"
checkbox input "false"
checkbox input "true"
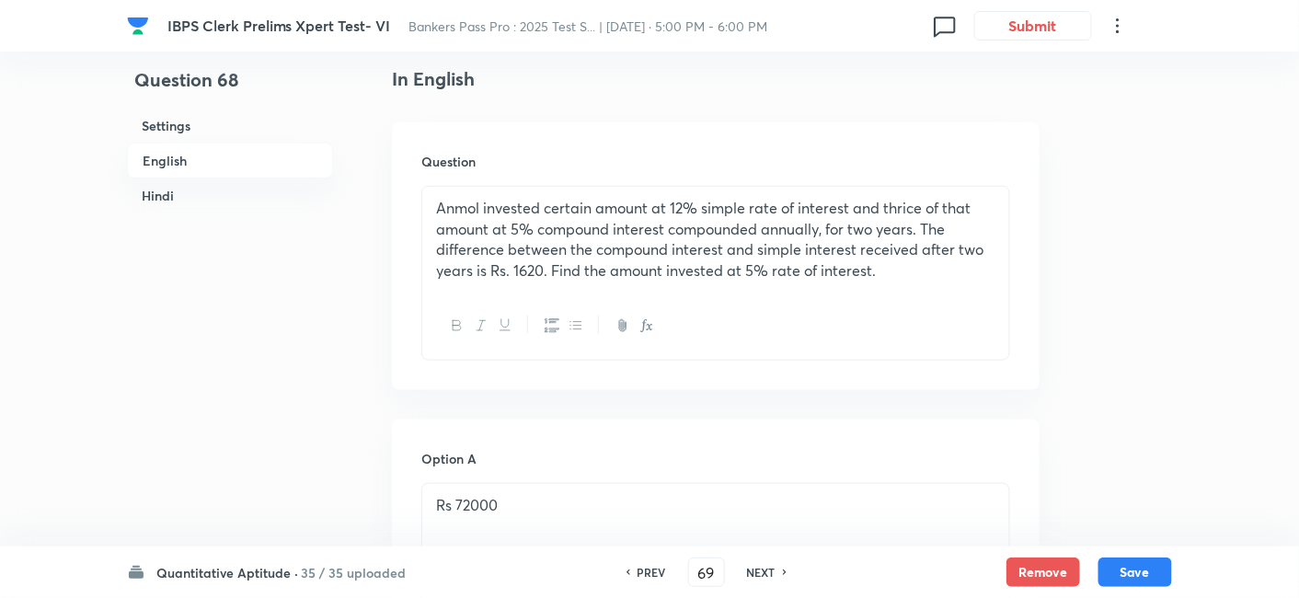
checkbox input "true"
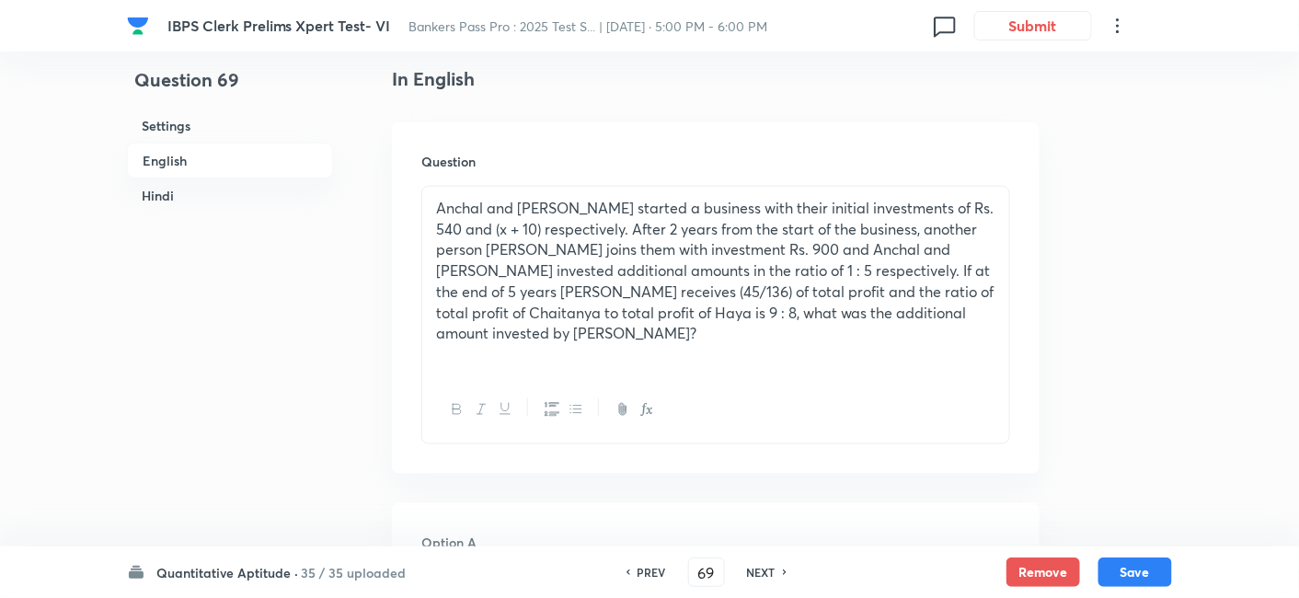
click at [774, 578] on div "NEXT" at bounding box center [764, 572] width 49 height 17
type input "70"
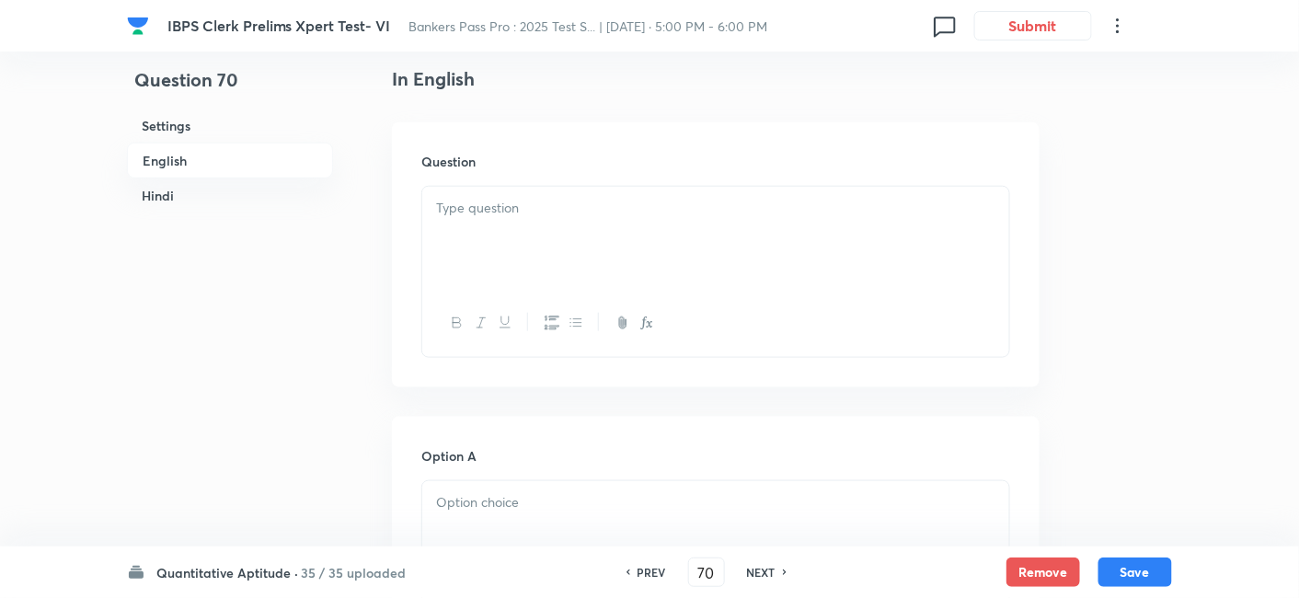
checkbox input "false"
checkbox input "true"
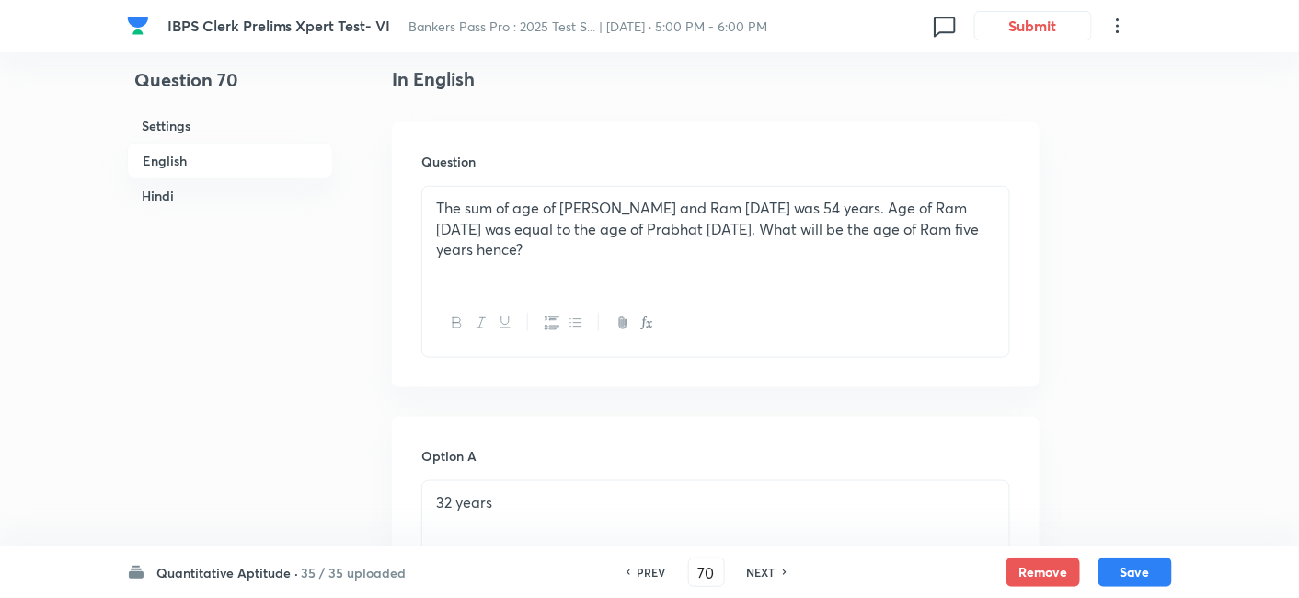
click at [774, 578] on div "NEXT" at bounding box center [764, 572] width 49 height 17
type input "71"
checkbox input "false"
checkbox input "true"
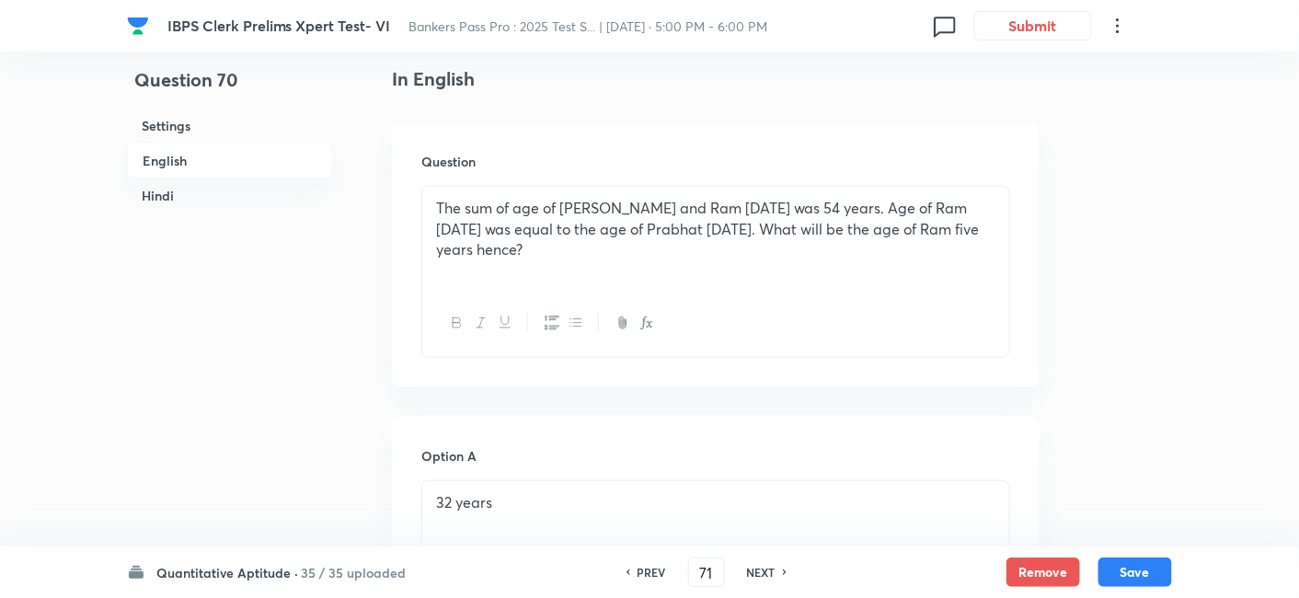
checkbox input "true"
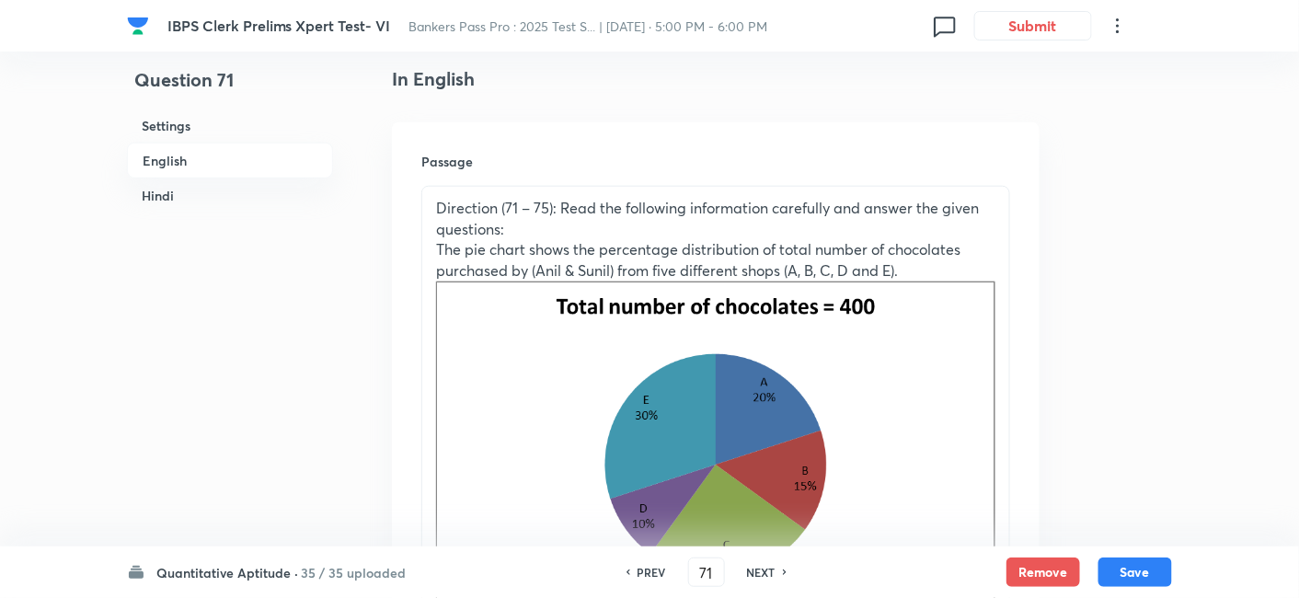
click at [774, 578] on div "NEXT" at bounding box center [764, 572] width 49 height 17
type input "72"
checkbox input "false"
checkbox input "true"
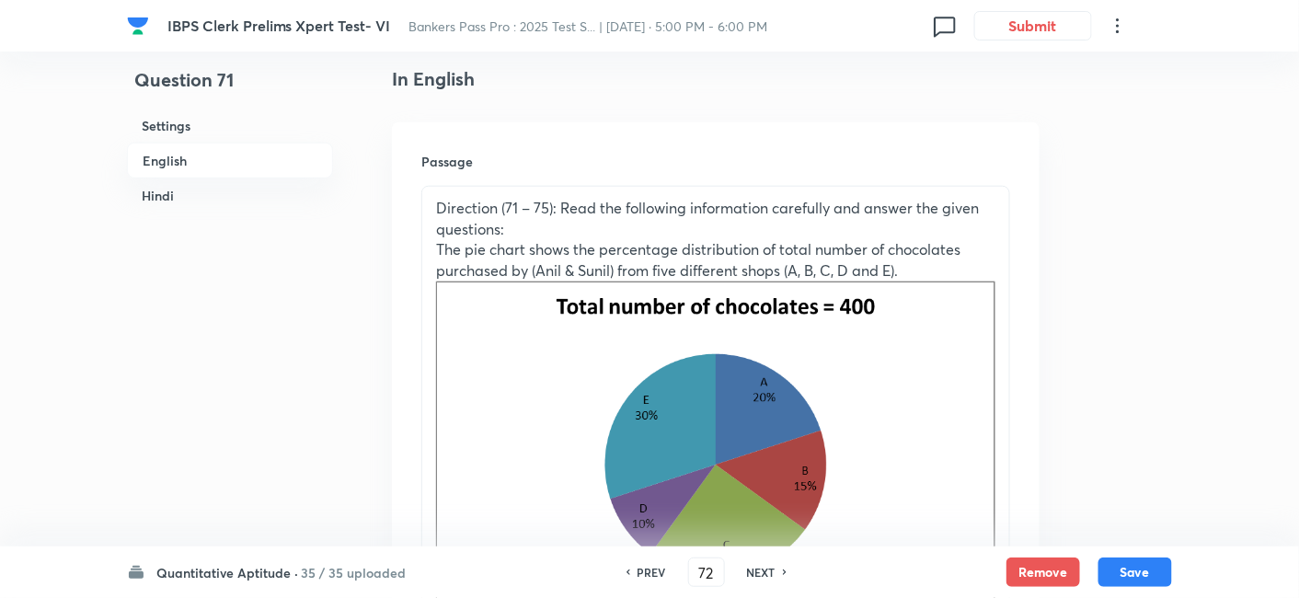
checkbox input "true"
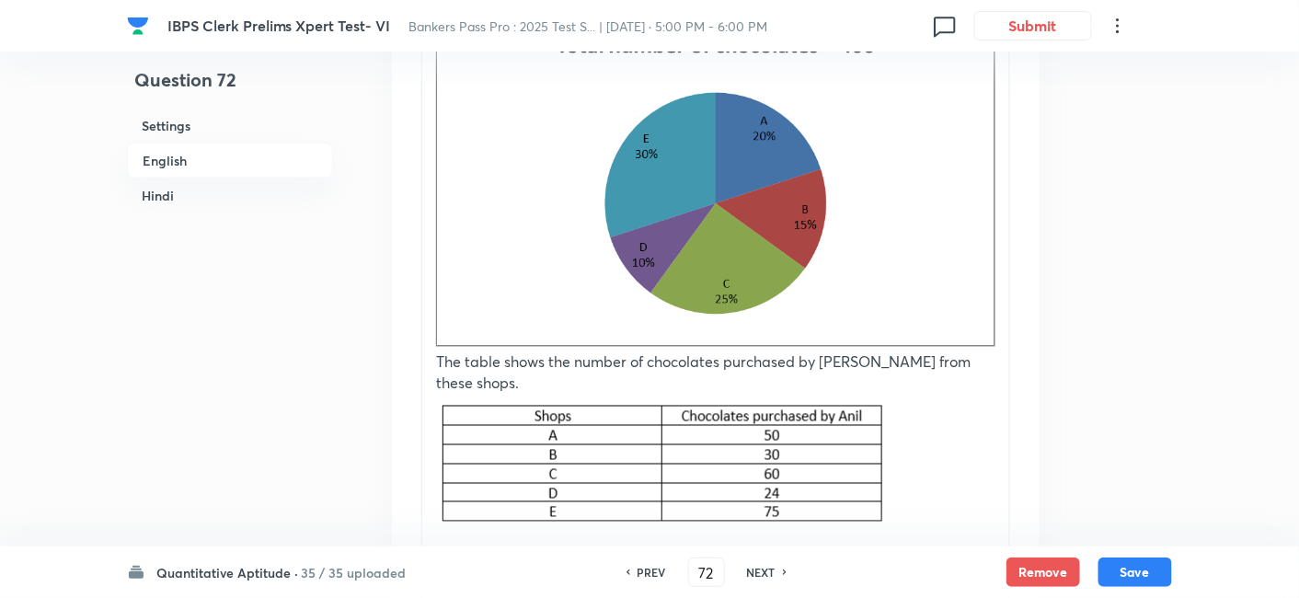
scroll to position [752, 0]
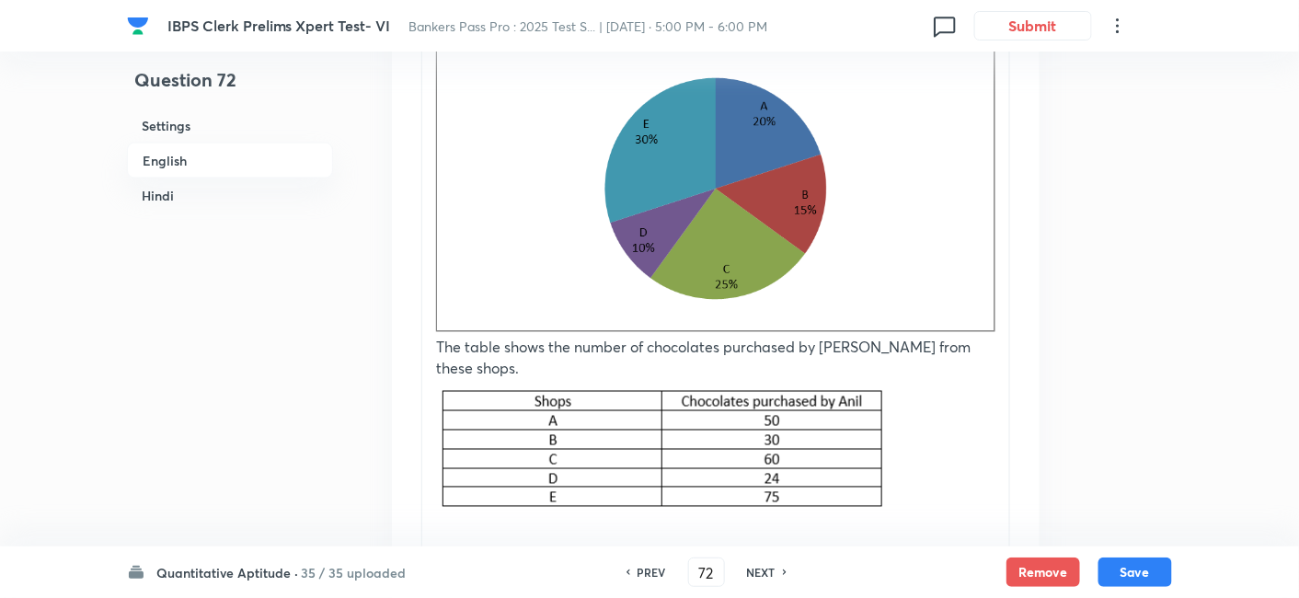
click at [642, 579] on h6 "PREV" at bounding box center [651, 572] width 29 height 17
type input "71"
checkbox input "false"
checkbox input "true"
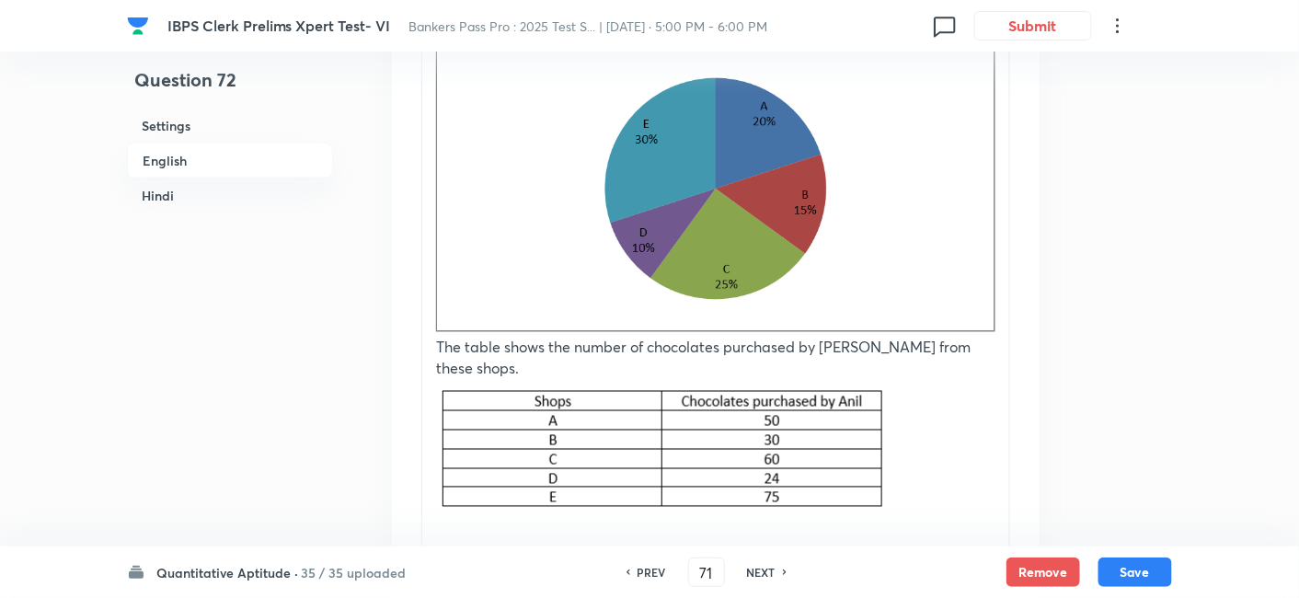
checkbox input "true"
click at [642, 579] on h6 "PREV" at bounding box center [651, 572] width 29 height 17
type input "70"
checkbox input "false"
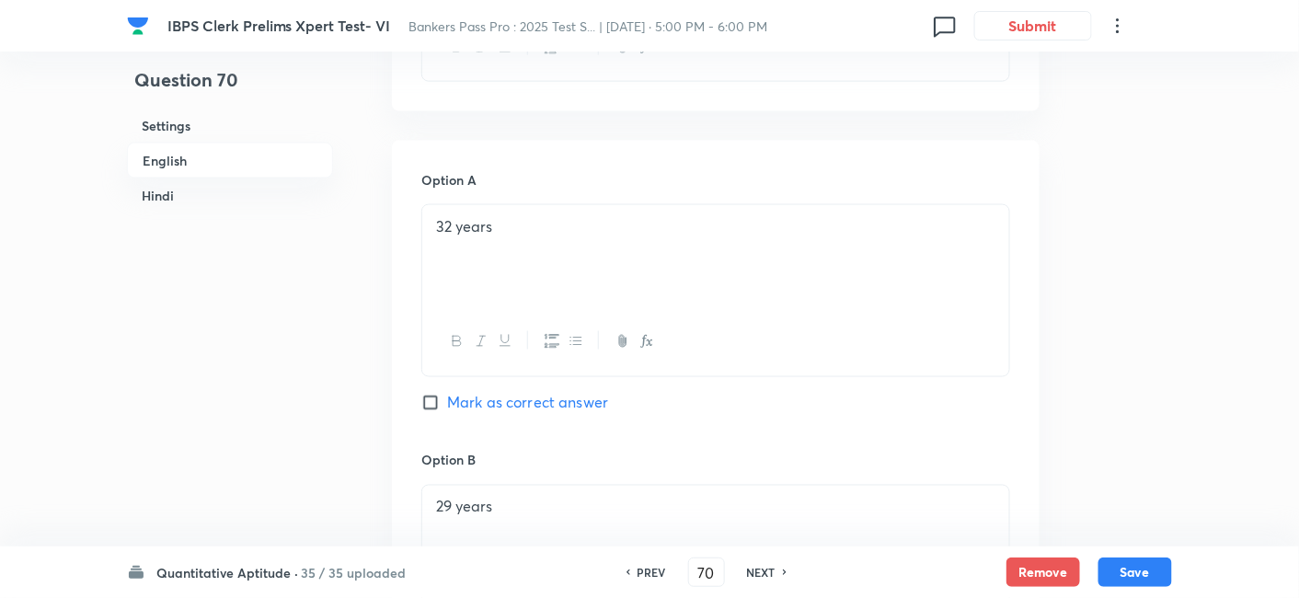
checkbox input "true"
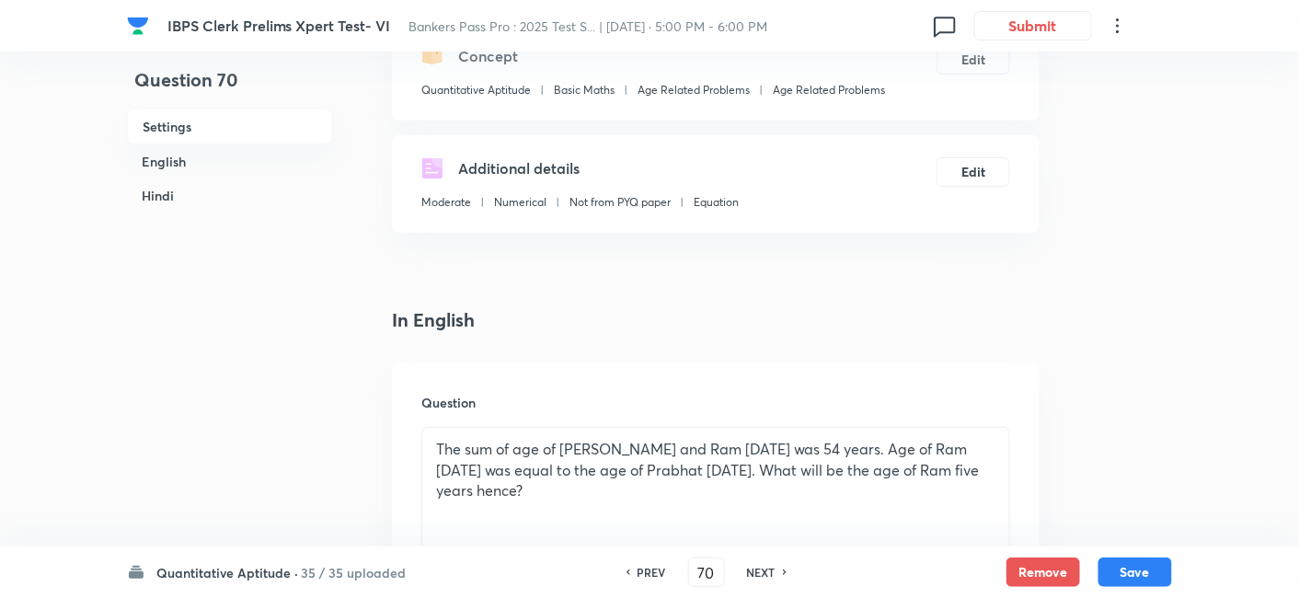
scroll to position [234, 0]
click at [749, 577] on h6 "NEXT" at bounding box center [761, 572] width 29 height 17
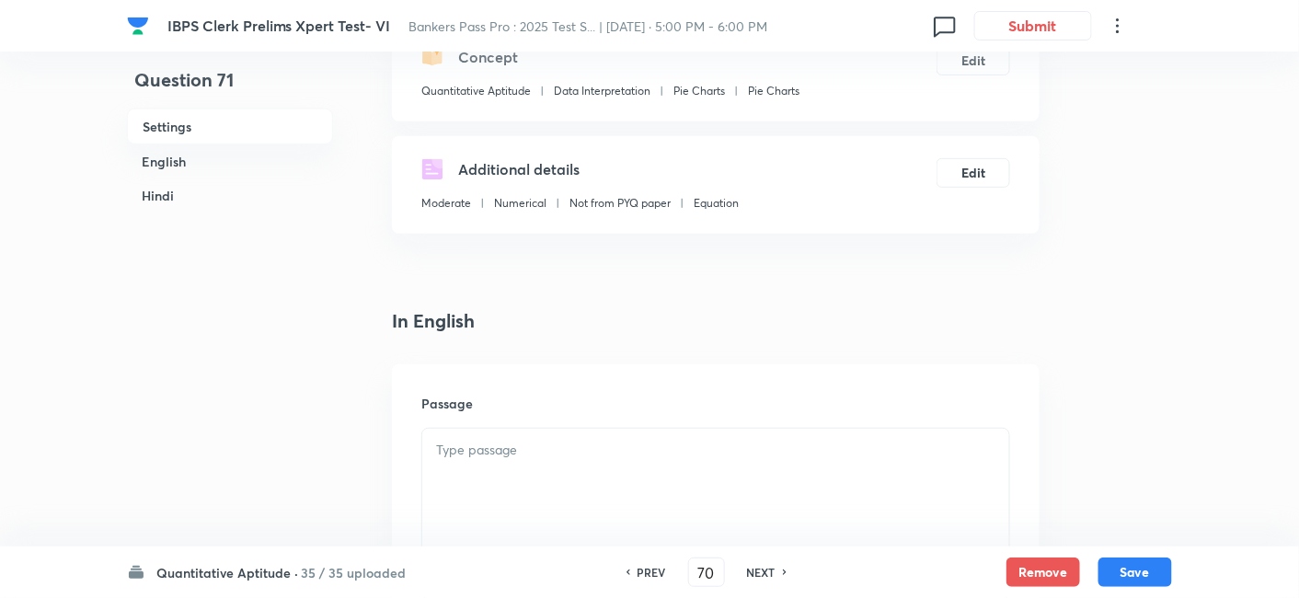
type input "71"
checkbox input "false"
checkbox input "true"
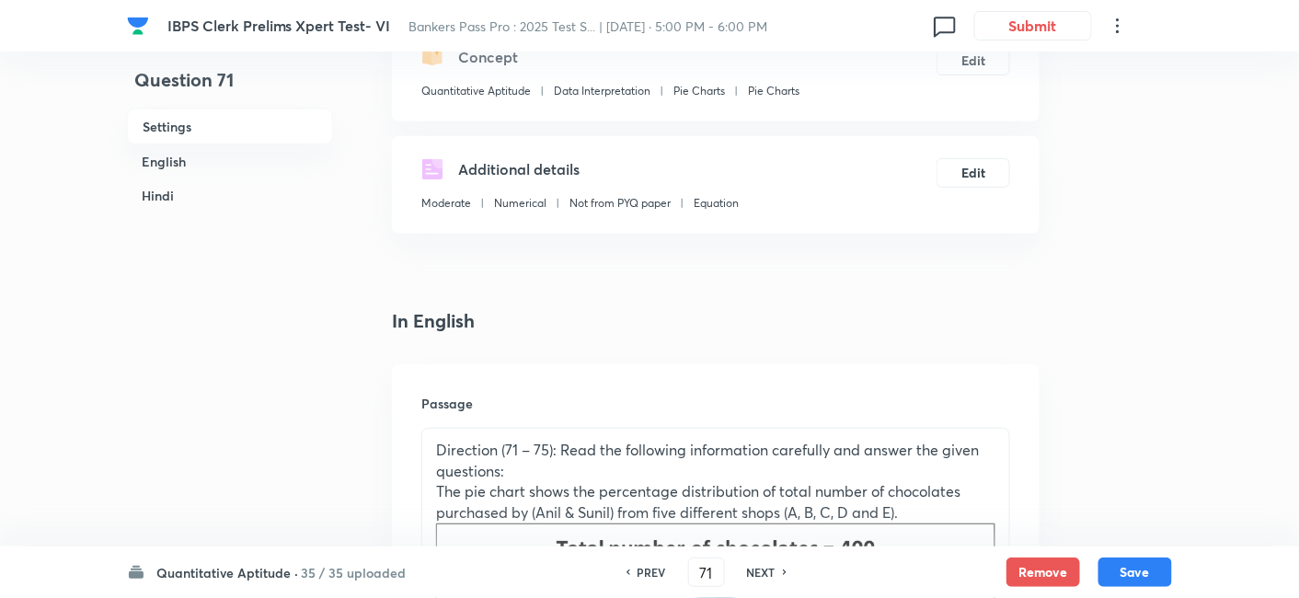
click at [749, 577] on h6 "NEXT" at bounding box center [761, 572] width 29 height 17
type input "72"
checkbox input "false"
checkbox input "true"
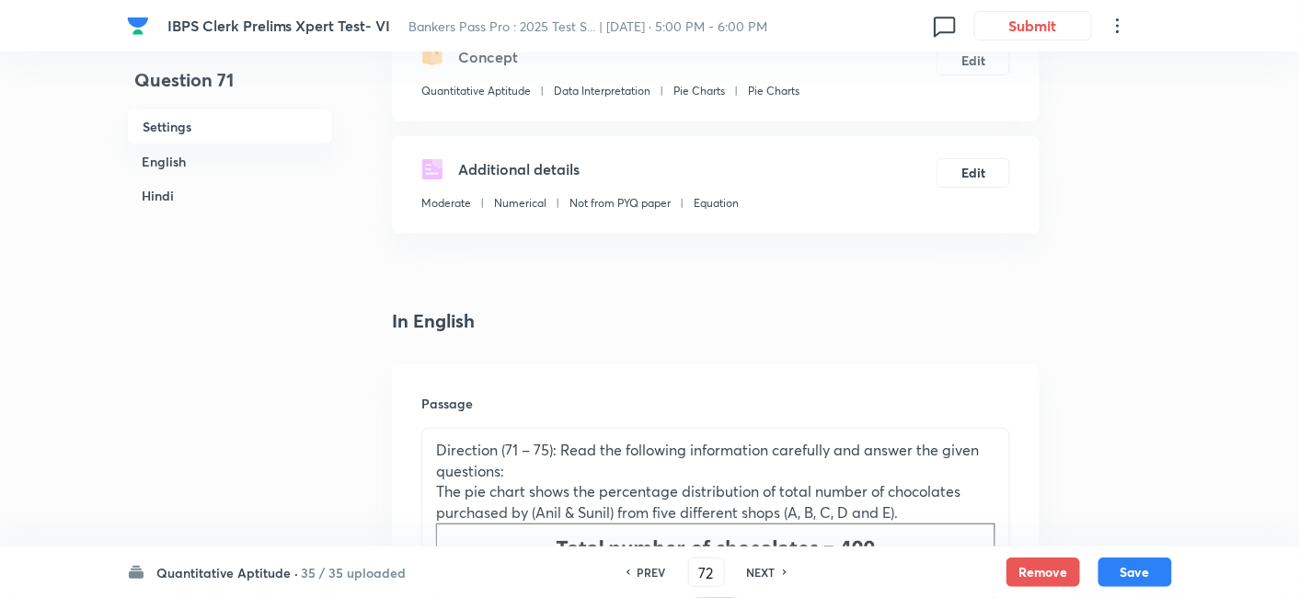
checkbox input "true"
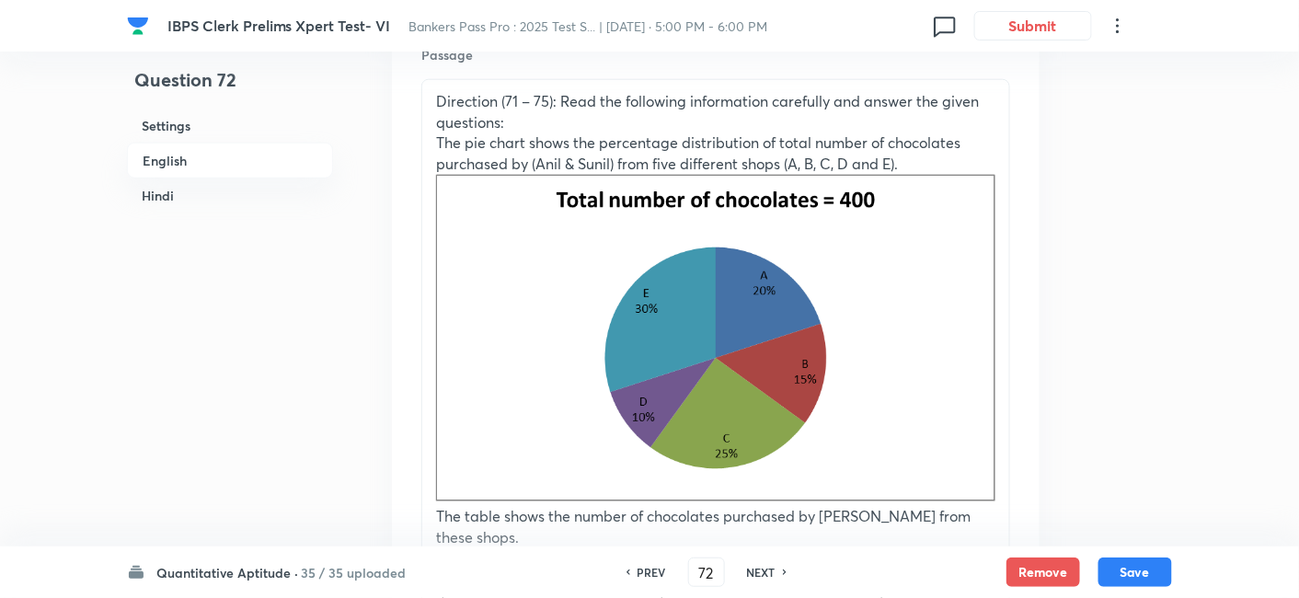
scroll to position [607, 0]
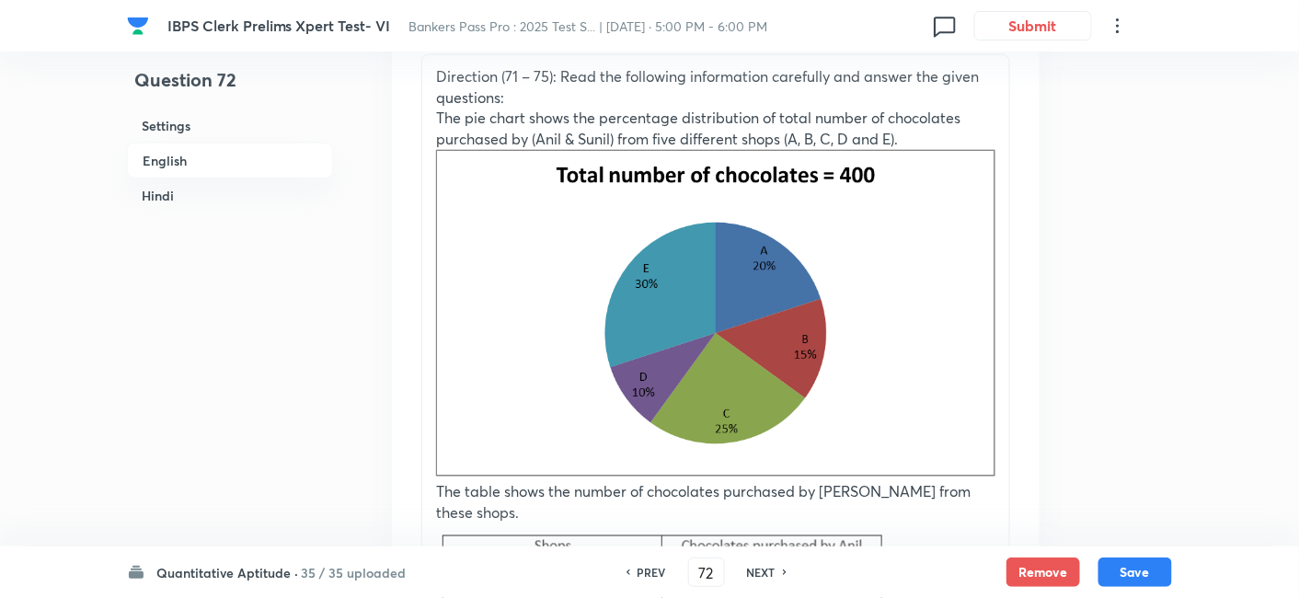
click at [767, 571] on h6 "NEXT" at bounding box center [761, 572] width 29 height 17
type input "73"
checkbox input "false"
checkbox input "true"
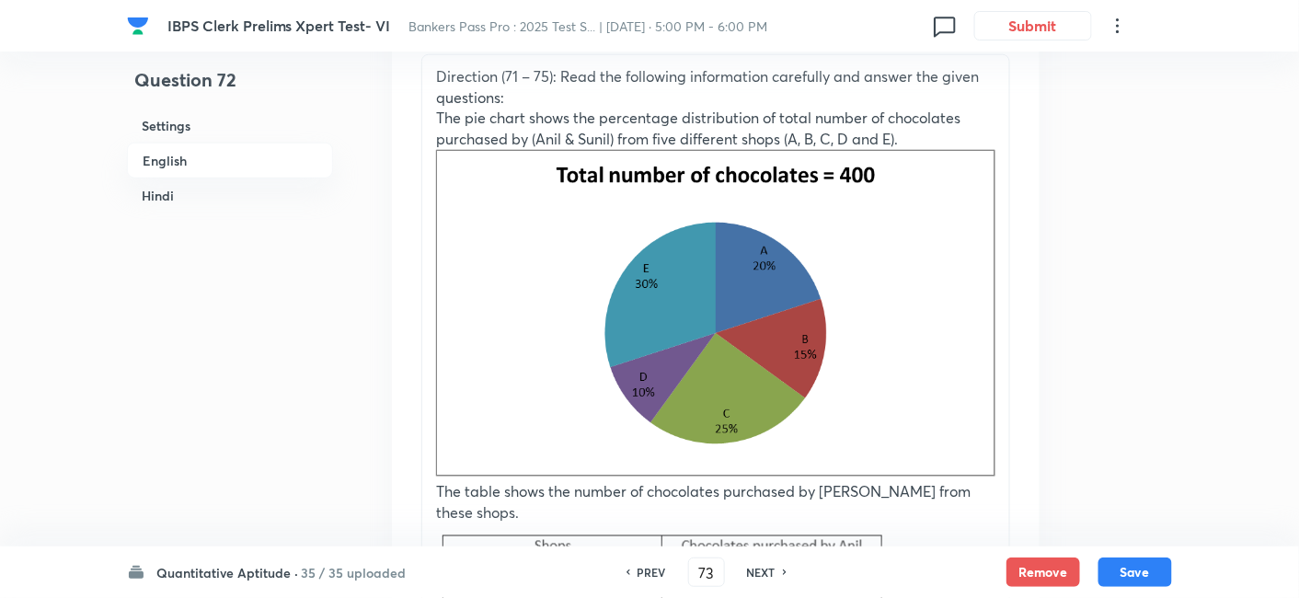
checkbox input "true"
click at [767, 571] on h6 "NEXT" at bounding box center [761, 572] width 29 height 17
type input "74"
checkbox input "false"
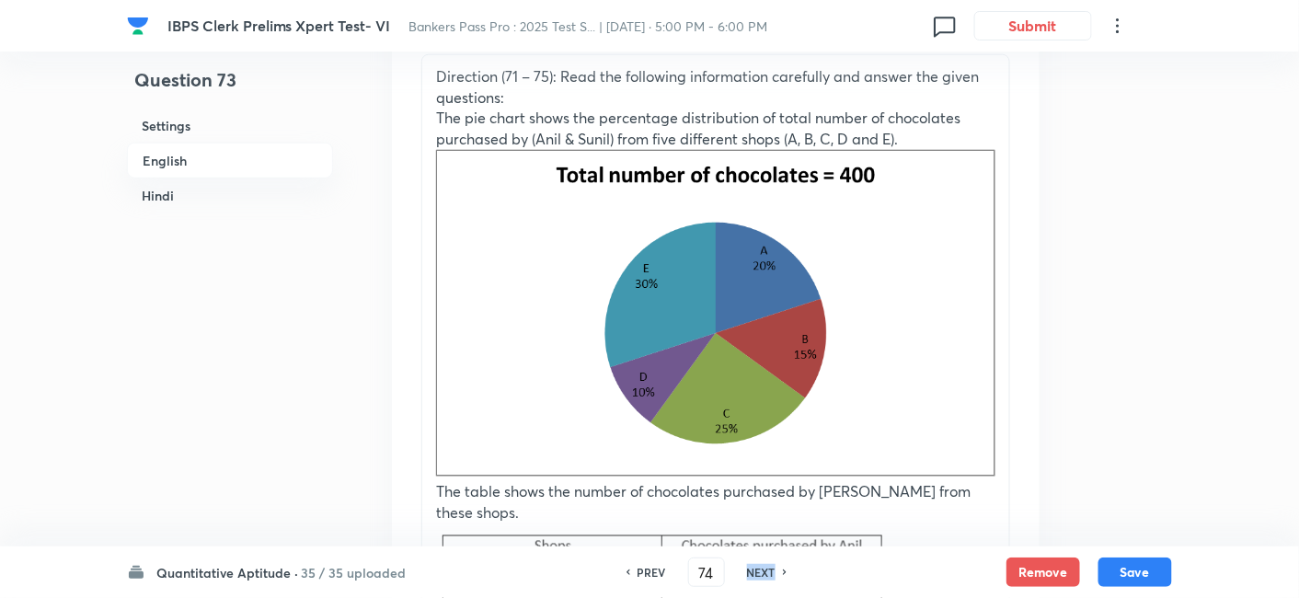
checkbox input "true"
click at [767, 571] on h6 "NEXT" at bounding box center [761, 572] width 29 height 17
type input "75"
checkbox input "false"
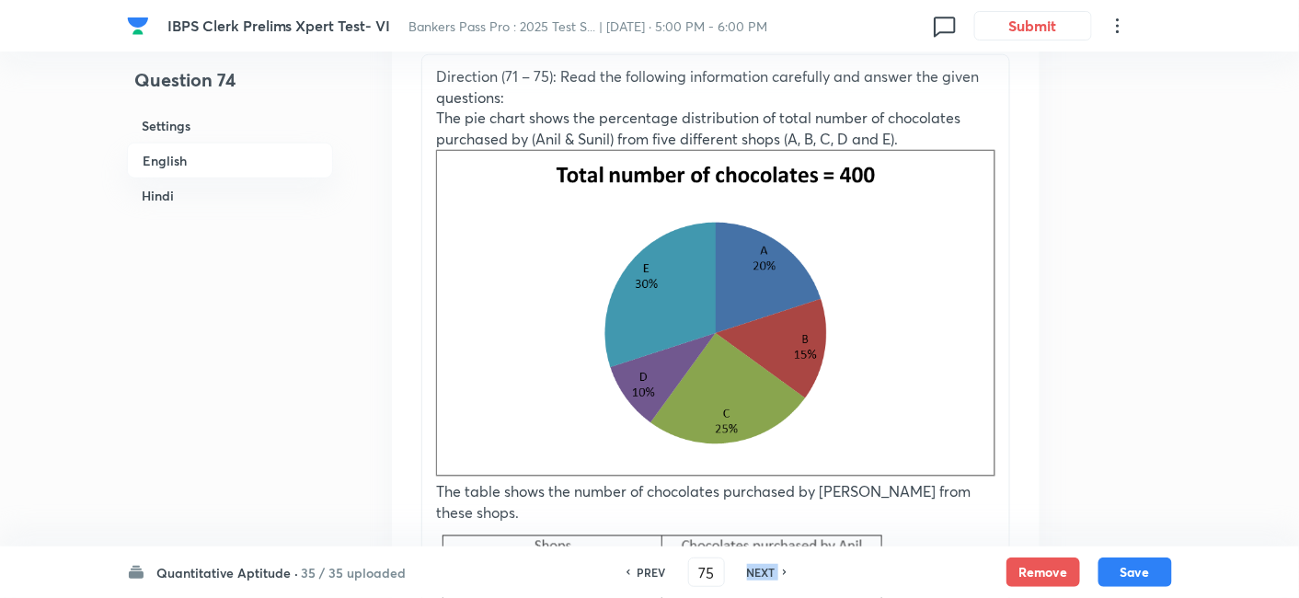
checkbox input "false"
checkbox input "true"
click at [767, 571] on h6 "NEXT" at bounding box center [761, 572] width 29 height 17
type input "76"
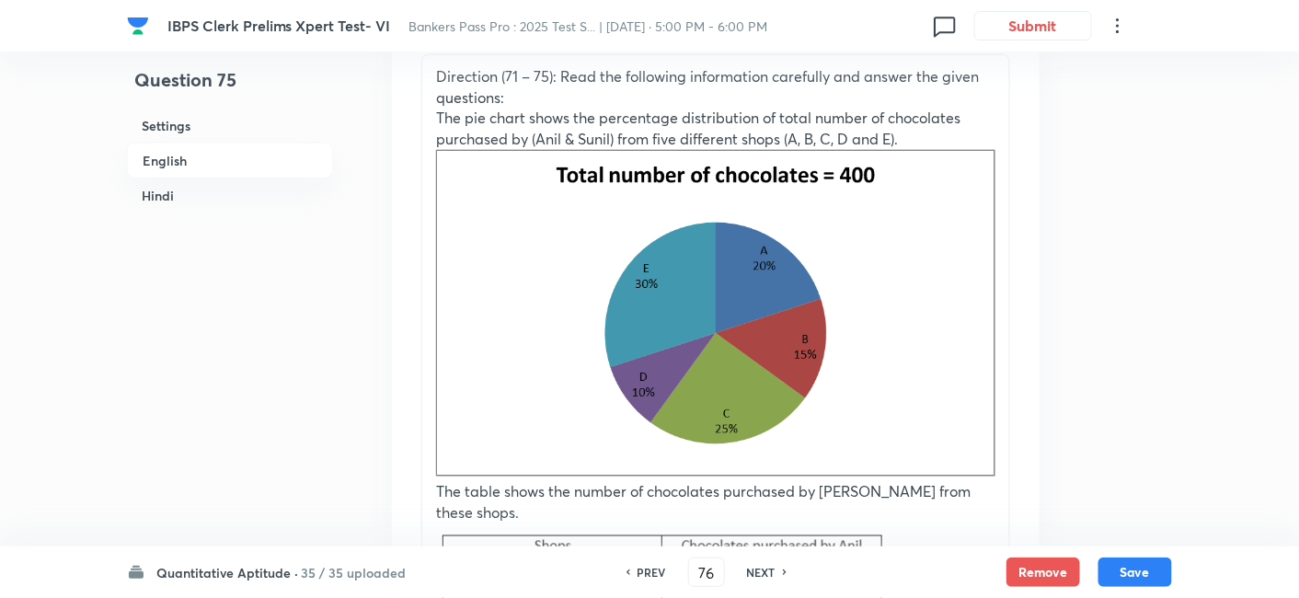
checkbox input "false"
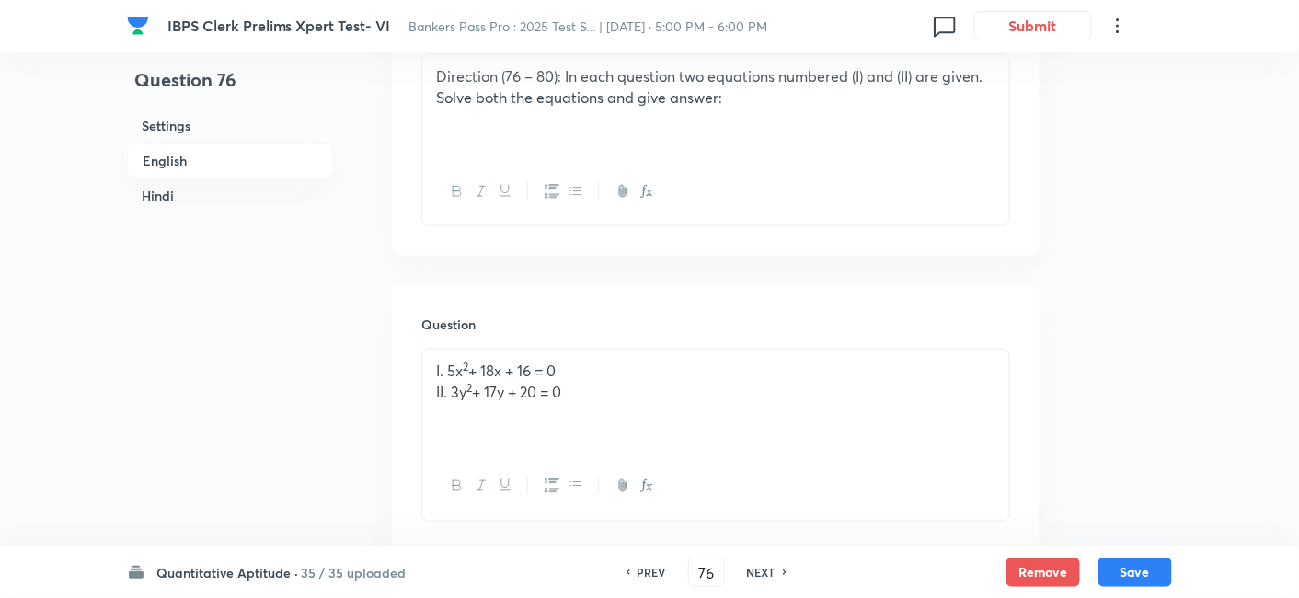
checkbox input "true"
click at [767, 571] on h6 "NEXT" at bounding box center [761, 572] width 29 height 17
type input "77"
checkbox input "false"
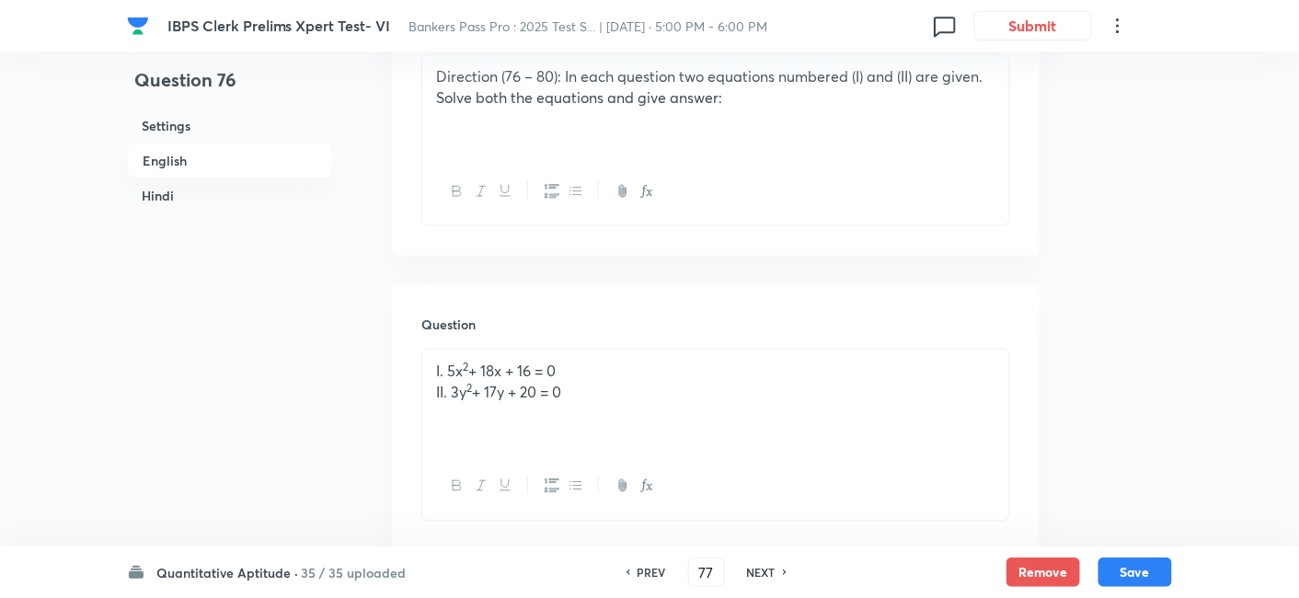
checkbox input "false"
checkbox input "true"
click at [767, 571] on h6 "NEXT" at bounding box center [761, 572] width 29 height 17
type input "78"
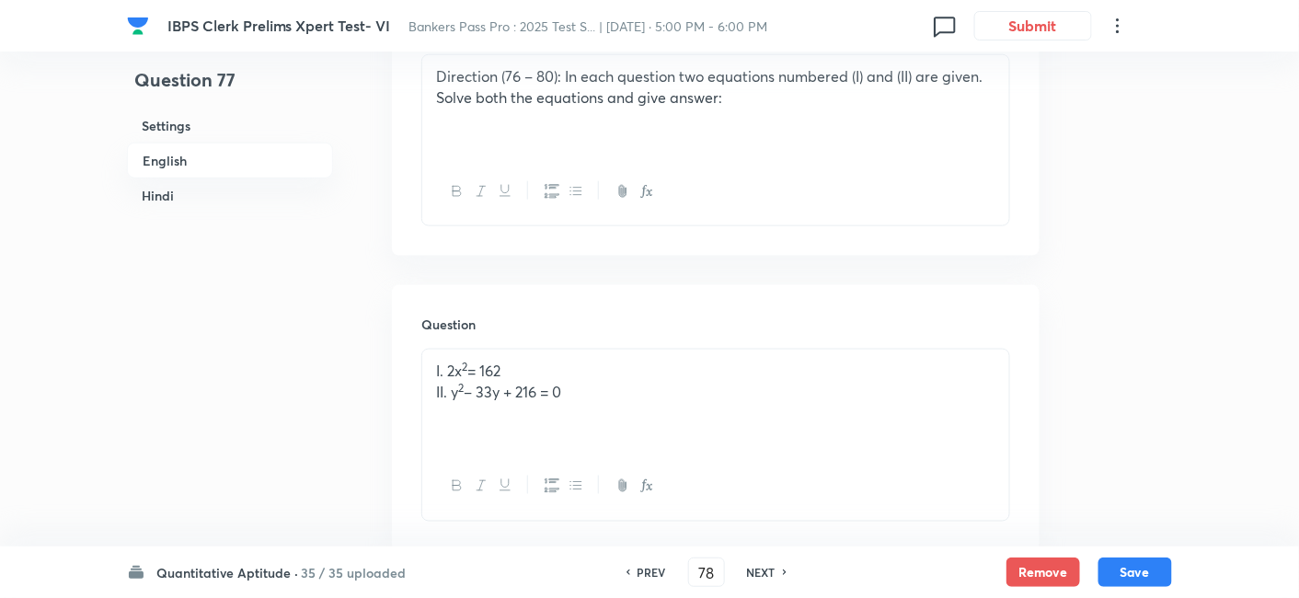
checkbox input "false"
checkbox input "true"
click at [767, 571] on h6 "NEXT" at bounding box center [761, 572] width 29 height 17
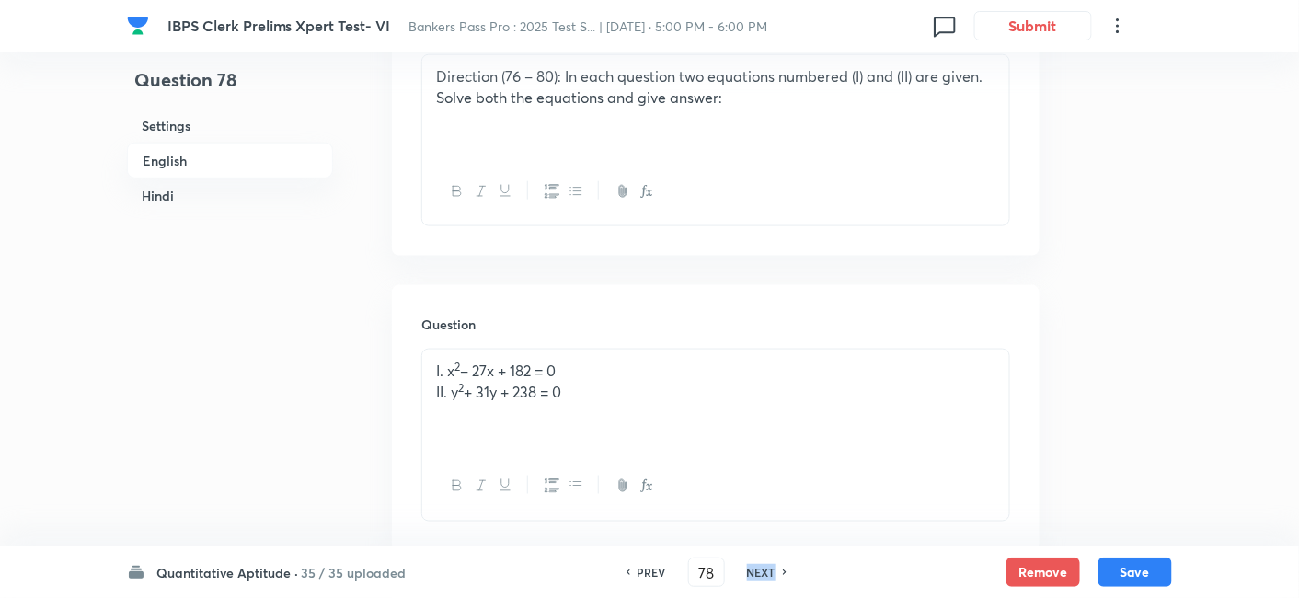
type input "79"
checkbox input "false"
checkbox input "true"
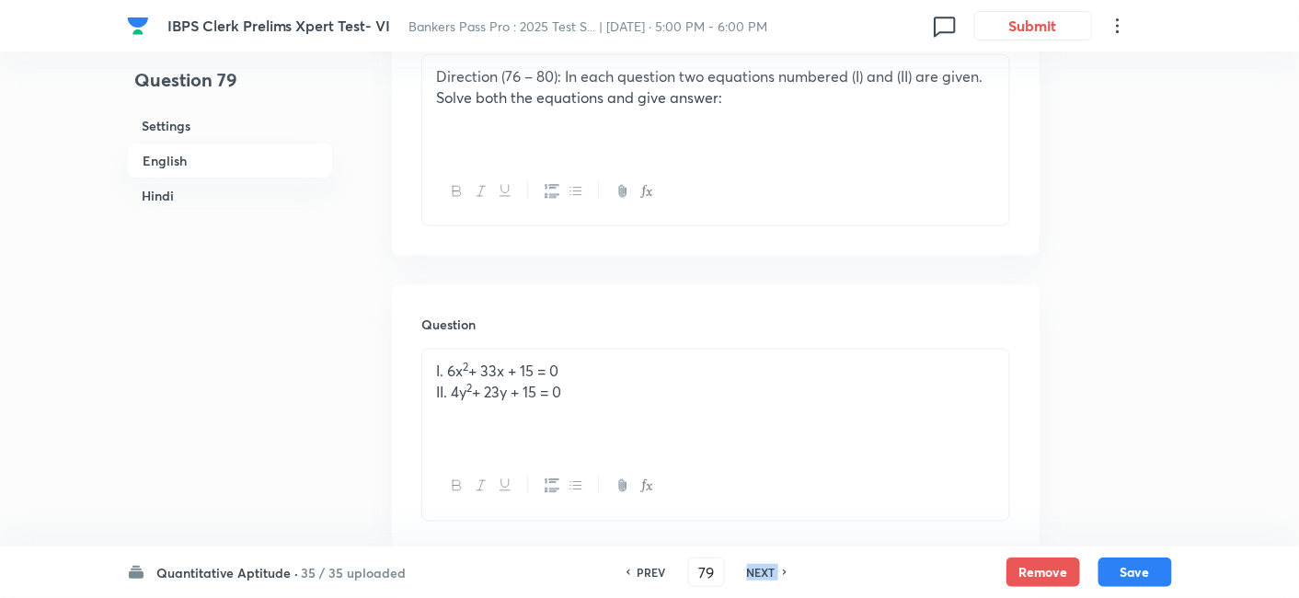
click at [767, 571] on h6 "NEXT" at bounding box center [761, 572] width 29 height 17
type input "80"
checkbox input "true"
checkbox input "false"
checkbox input "true"
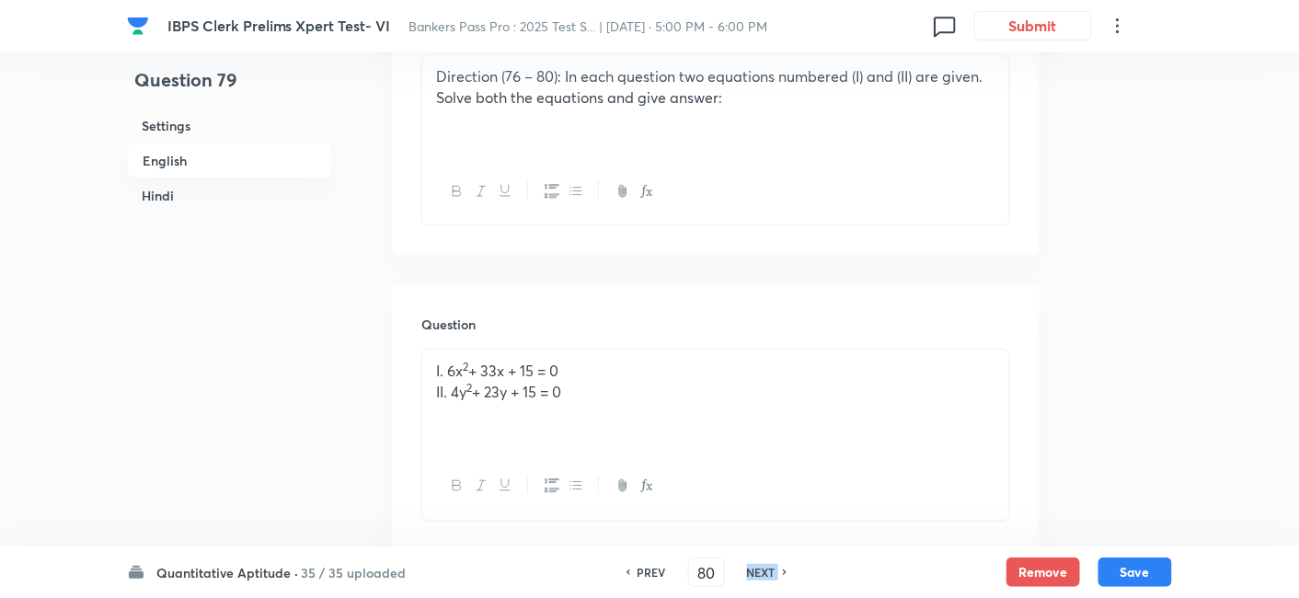
checkbox input "false"
click at [767, 571] on h6 "NEXT" at bounding box center [761, 572] width 29 height 17
type input "81"
checkbox input "false"
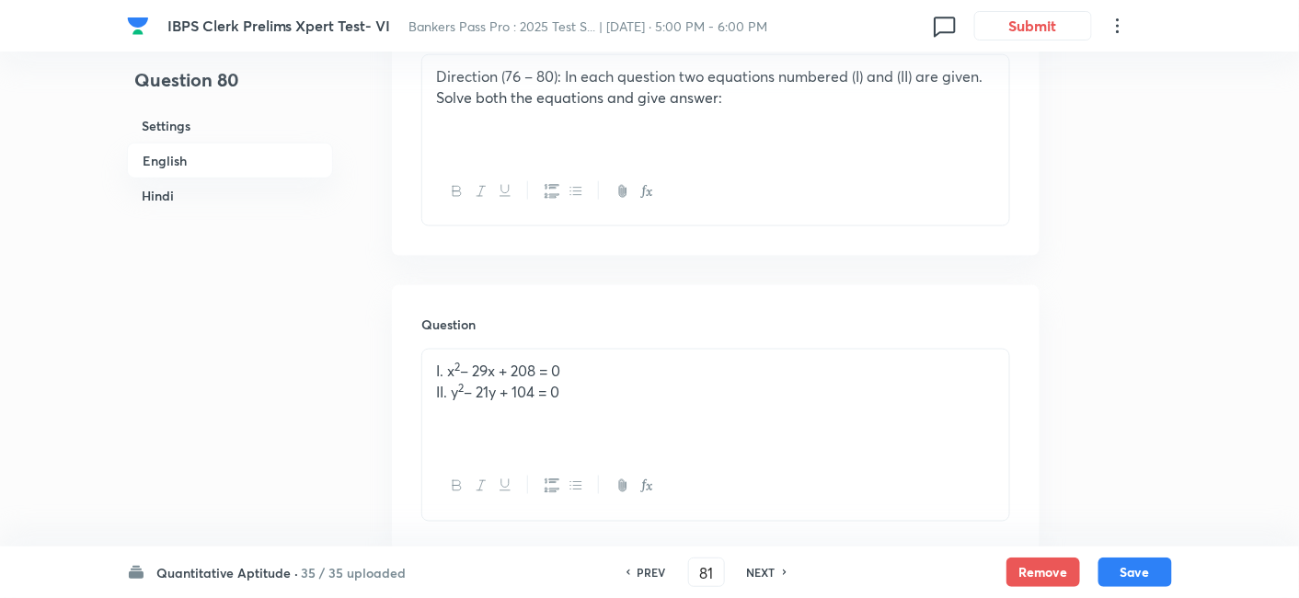
checkbox input "true"
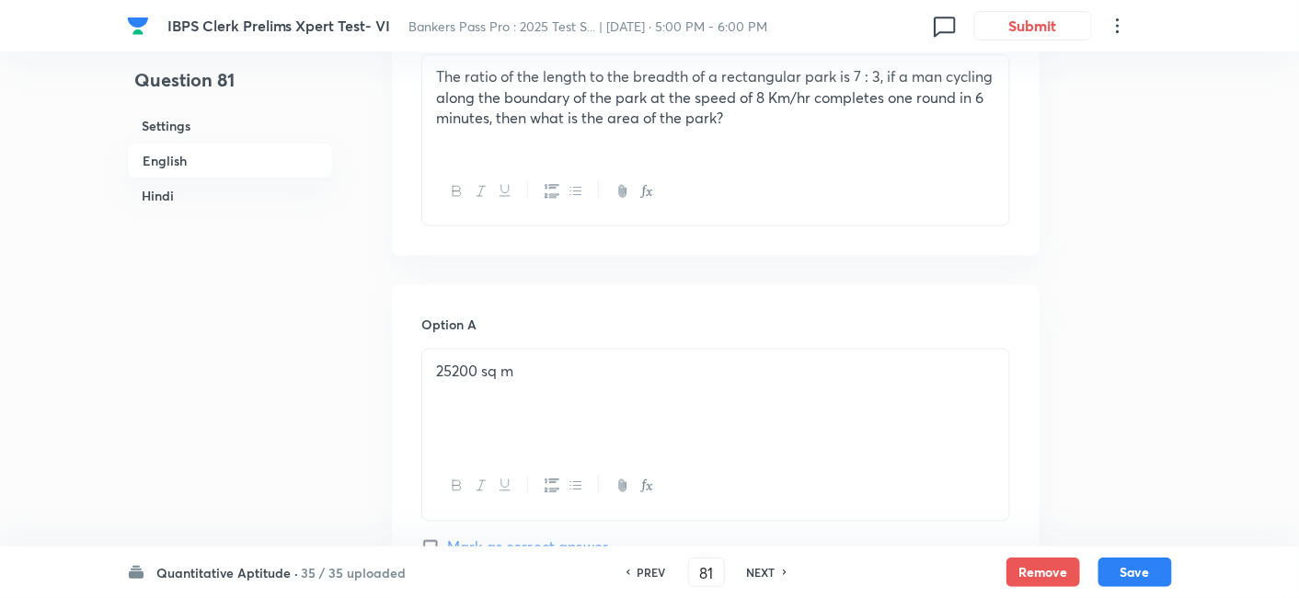
click at [767, 571] on h6 "NEXT" at bounding box center [761, 572] width 29 height 17
type input "82"
checkbox input "false"
checkbox input "true"
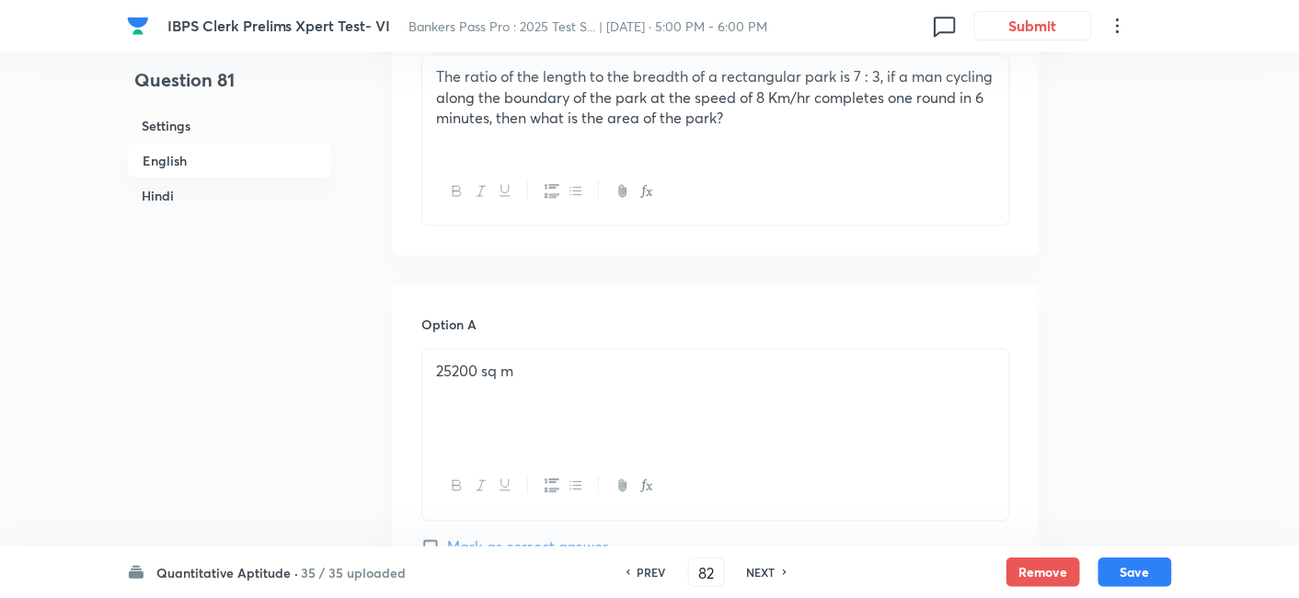
checkbox input "true"
click at [767, 571] on h6 "NEXT" at bounding box center [761, 572] width 29 height 17
type input "83"
checkbox input "false"
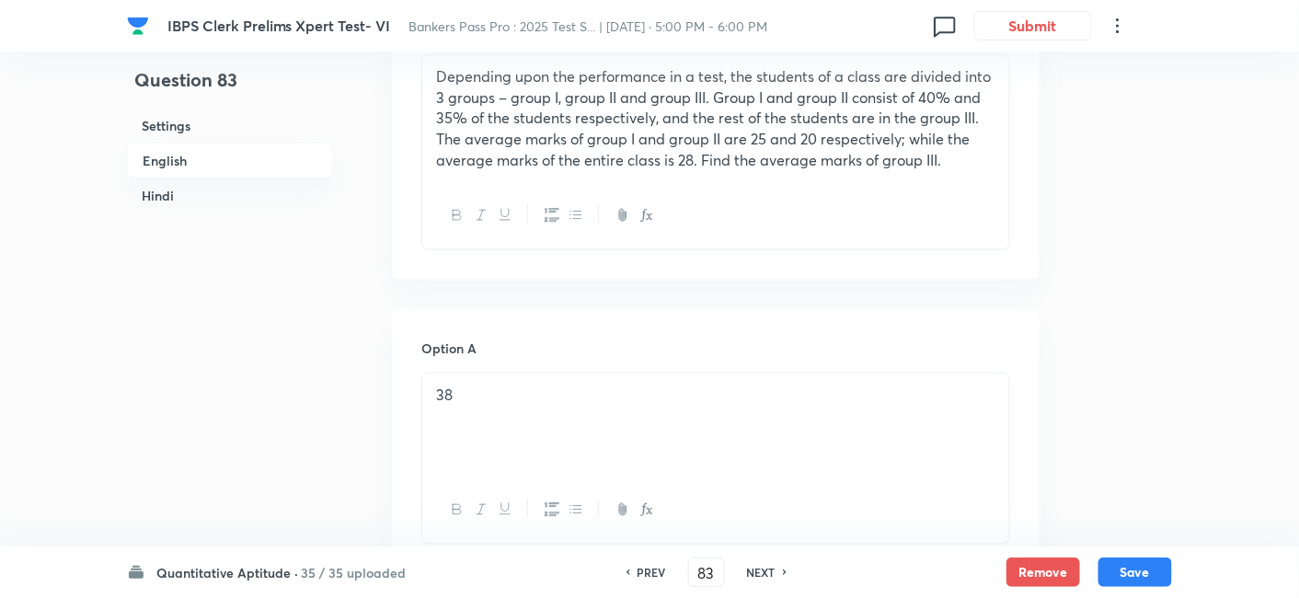
checkbox input "true"
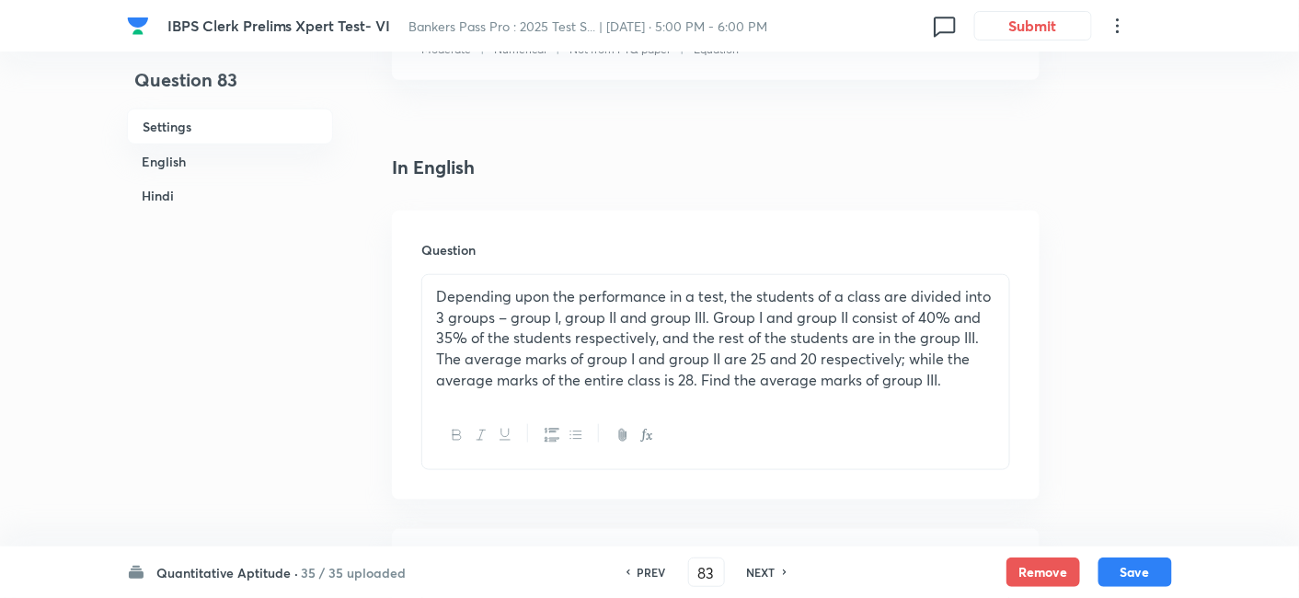
scroll to position [388, 0]
click at [759, 580] on h6 "NEXT" at bounding box center [761, 572] width 29 height 17
type input "84"
checkbox input "false"
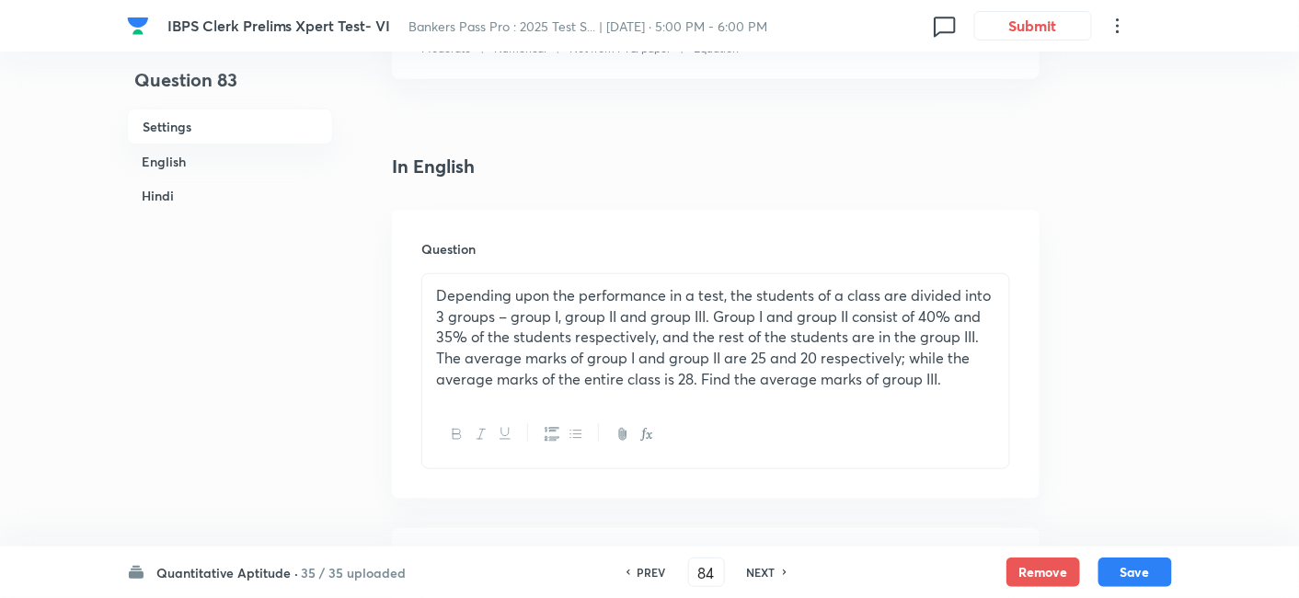
checkbox input "true"
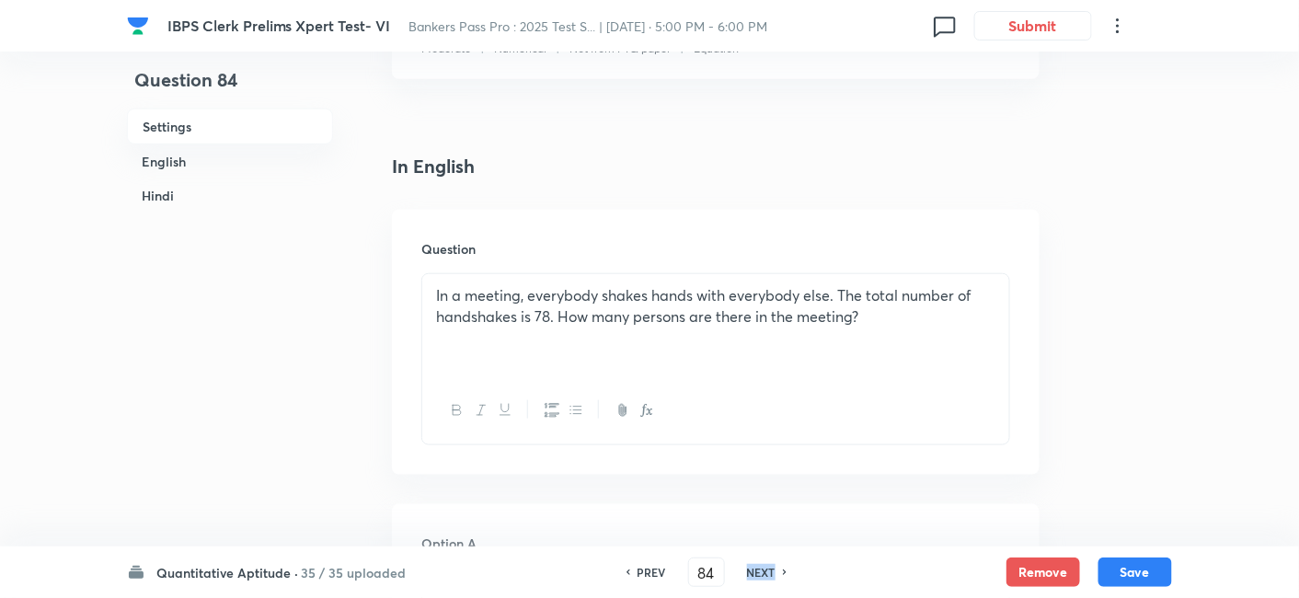
click at [759, 580] on h6 "NEXT" at bounding box center [761, 572] width 29 height 17
type input "85"
checkbox input "true"
checkbox input "false"
checkbox input "true"
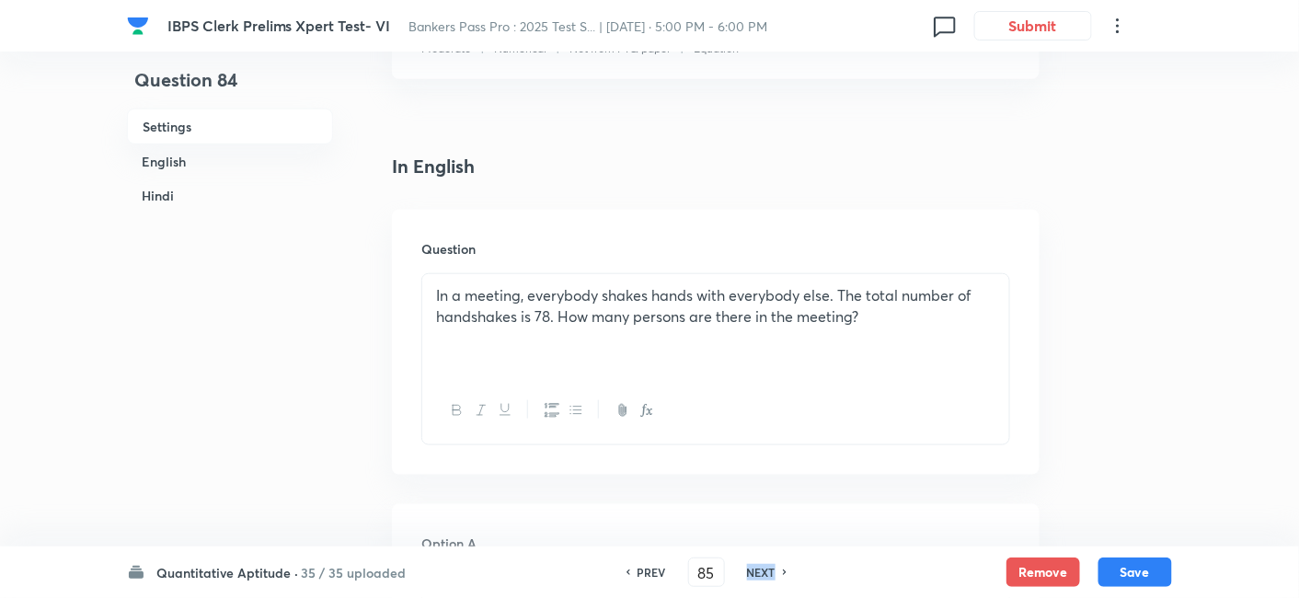
checkbox input "false"
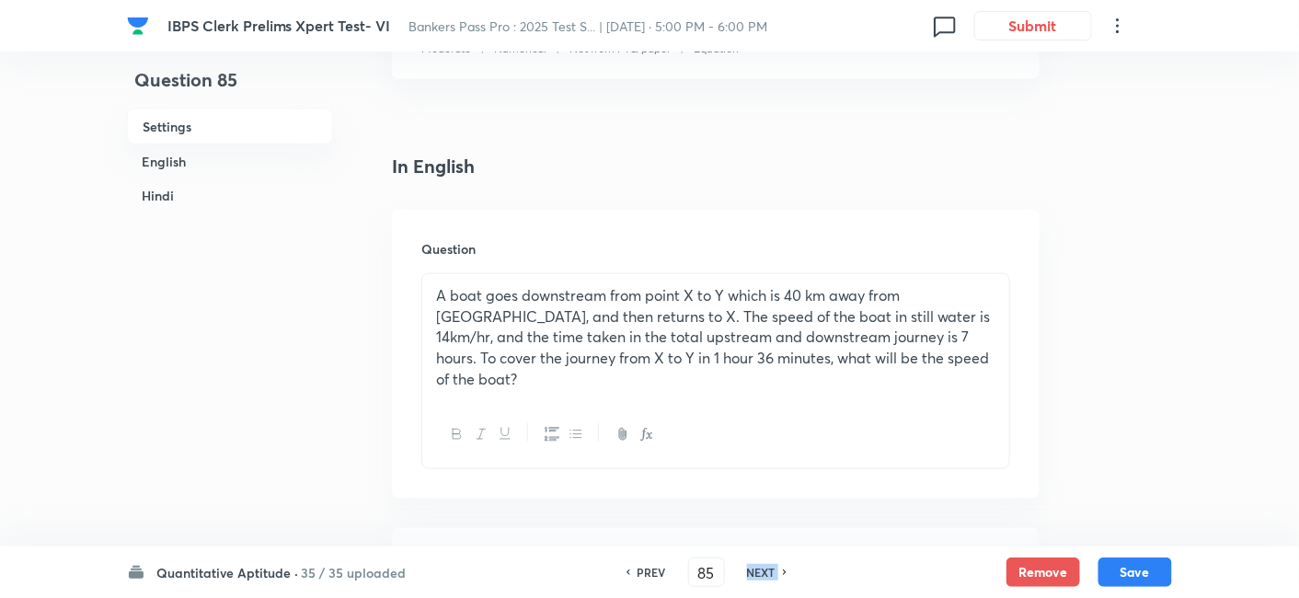
click at [759, 580] on h6 "NEXT" at bounding box center [761, 572] width 29 height 17
type input "86"
checkbox input "false"
checkbox input "true"
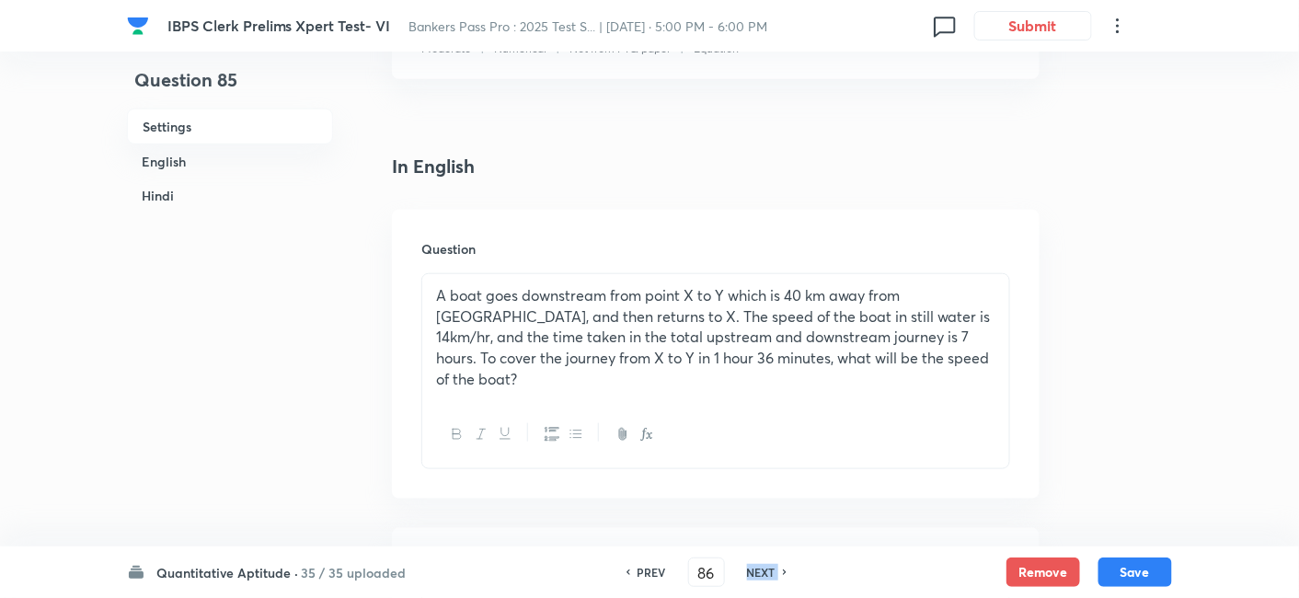
checkbox input "true"
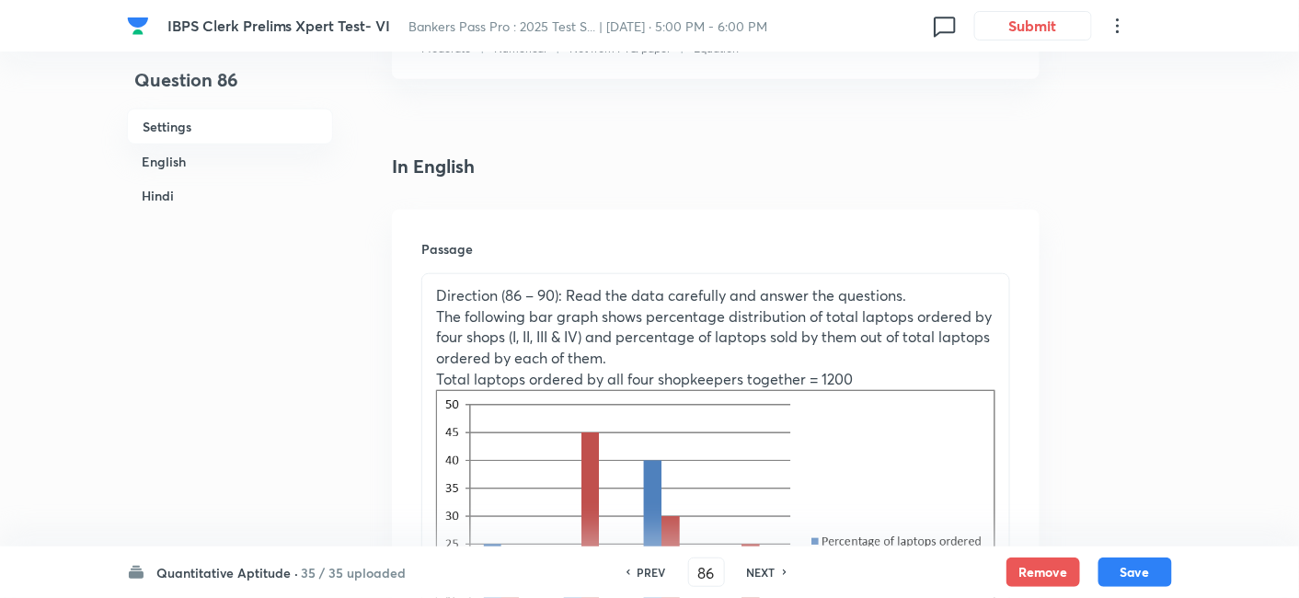
click at [759, 580] on h6 "NEXT" at bounding box center [761, 572] width 29 height 17
type input "87"
checkbox input "false"
checkbox input "true"
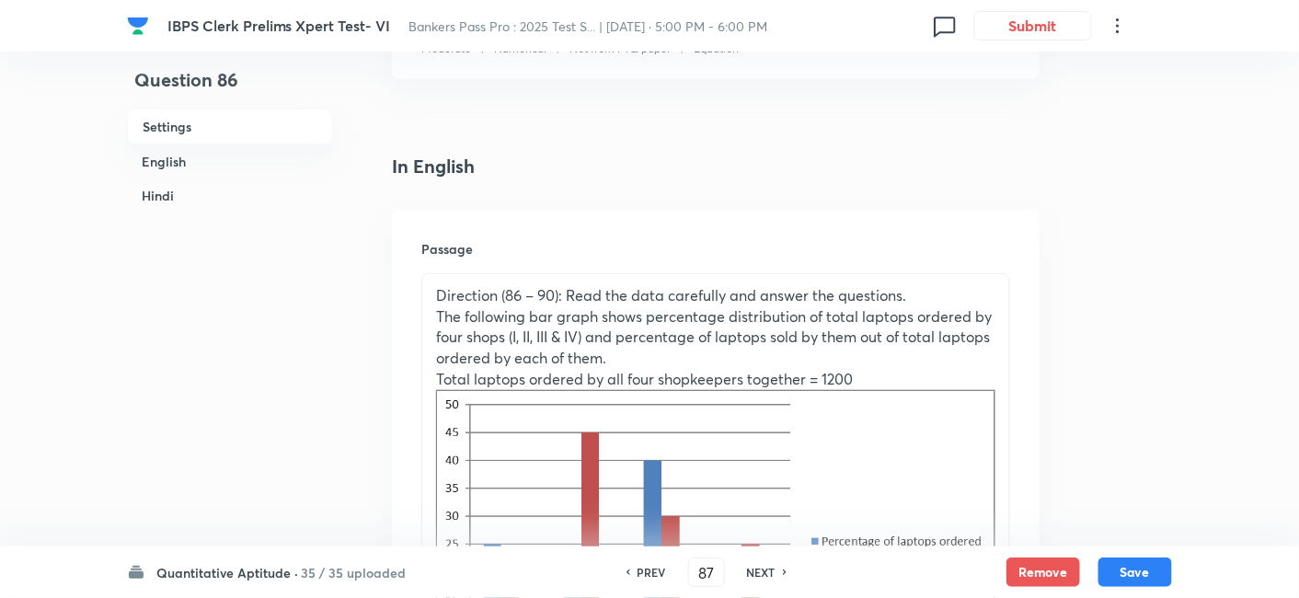
checkbox input "true"
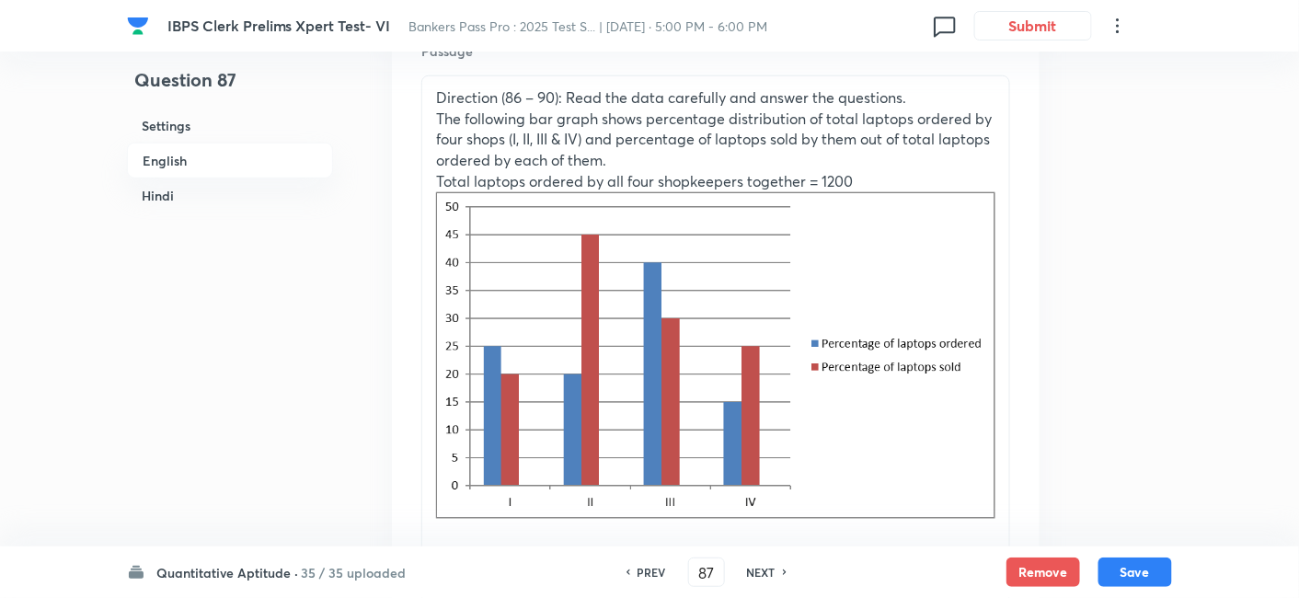
scroll to position [584, 0]
click at [637, 577] on h6 "PREV" at bounding box center [651, 572] width 29 height 17
type input "86"
checkbox input "false"
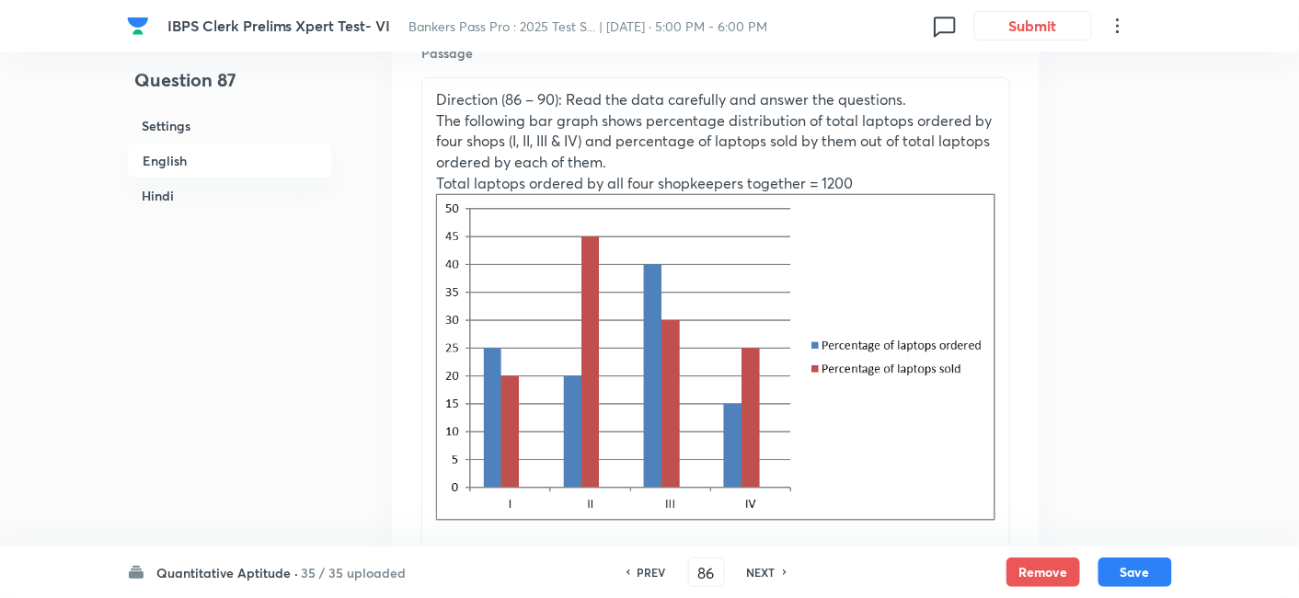
checkbox input "true"
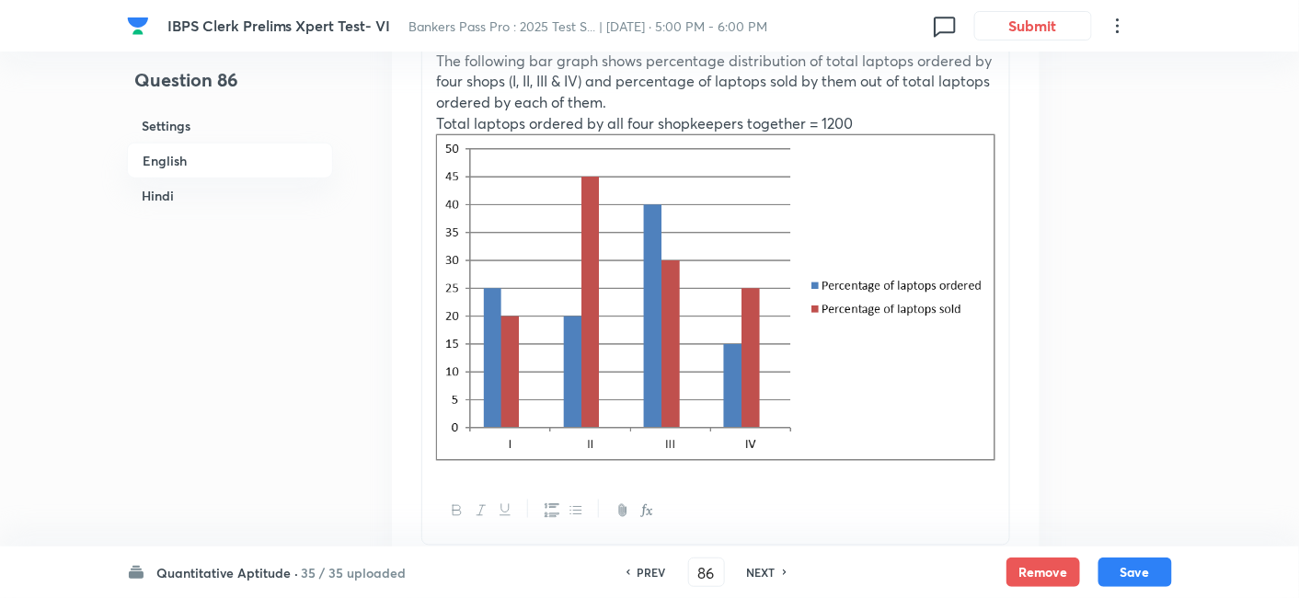
scroll to position [643, 0]
click at [1038, 574] on button "Remove" at bounding box center [1043, 570] width 74 height 29
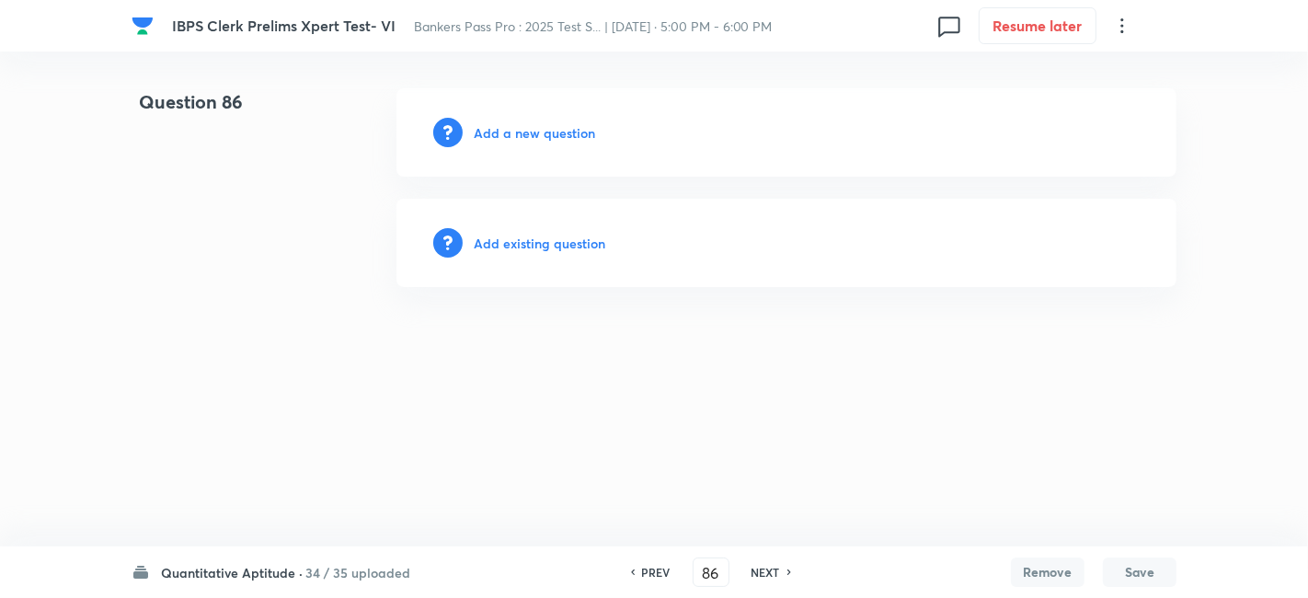
click at [770, 572] on h6 "NEXT" at bounding box center [766, 572] width 29 height 17
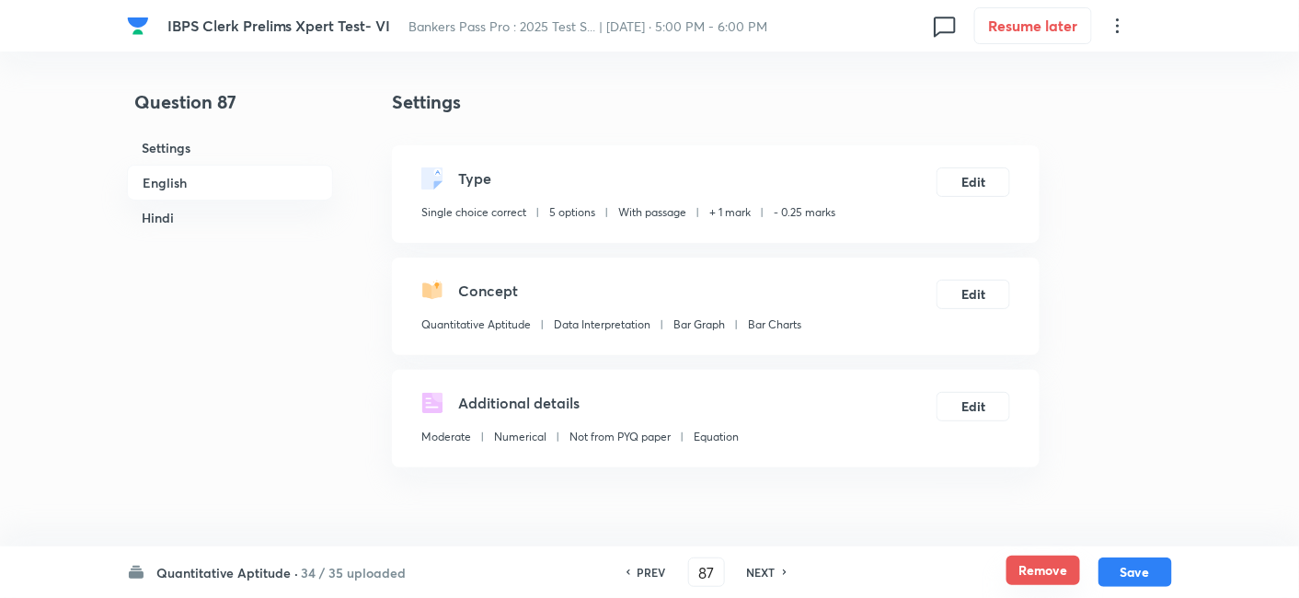
click at [1028, 573] on button "Remove" at bounding box center [1043, 570] width 74 height 29
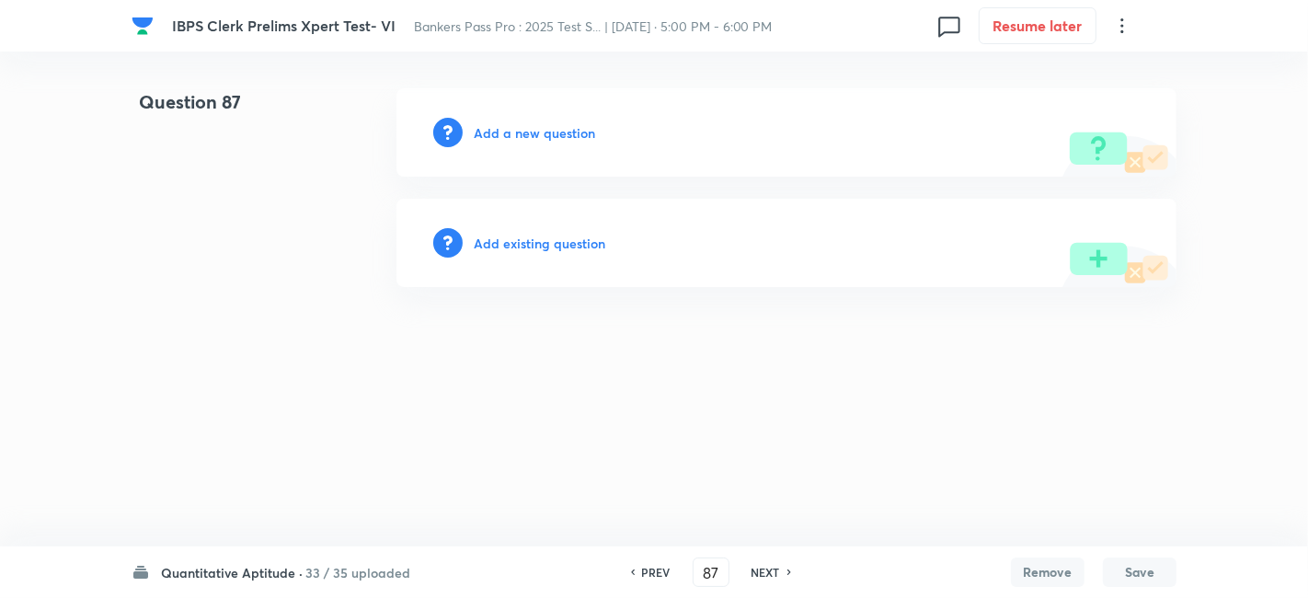
click at [761, 571] on h6 "NEXT" at bounding box center [766, 572] width 29 height 17
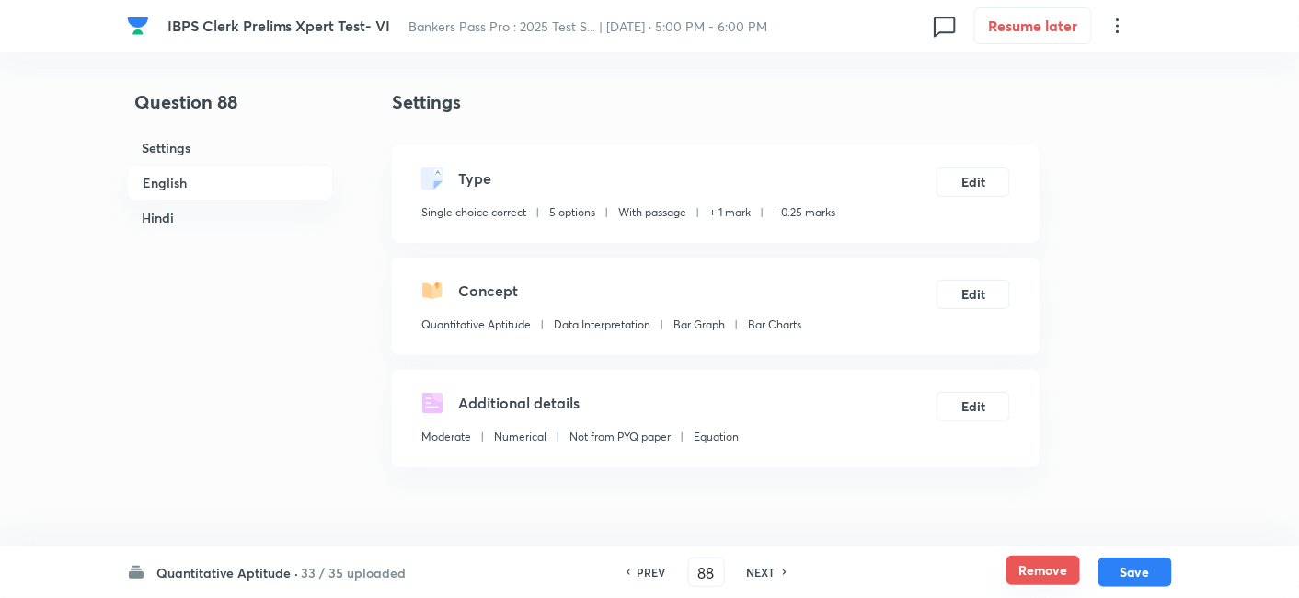
click at [1041, 581] on button "Remove" at bounding box center [1043, 570] width 74 height 29
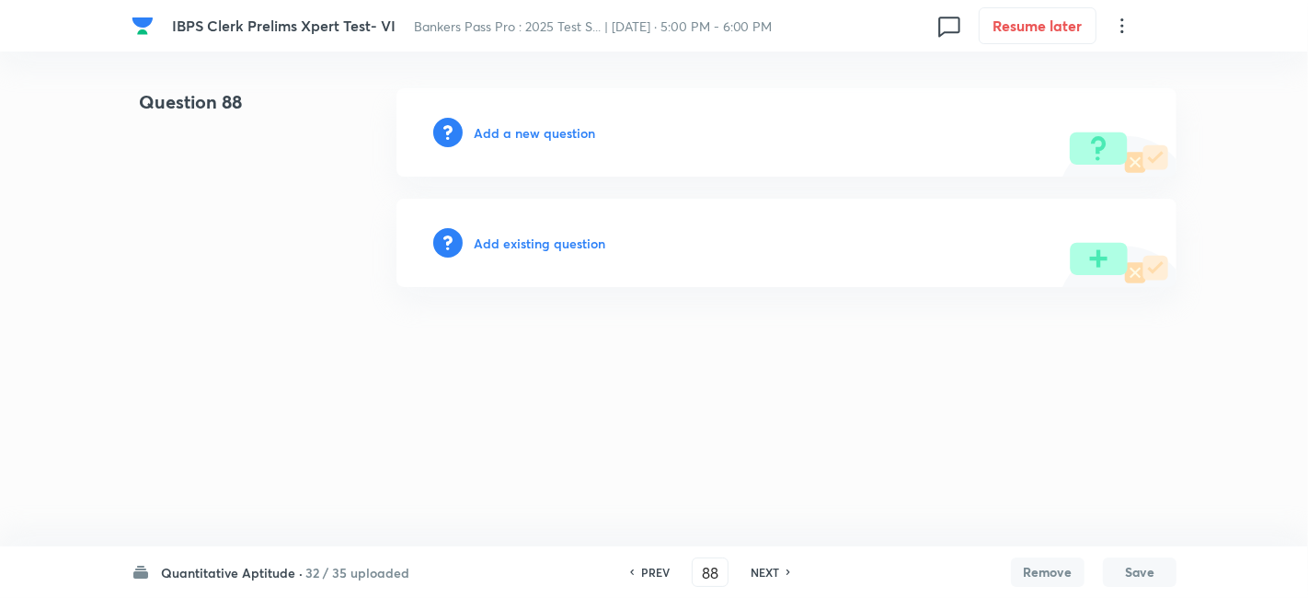
click at [767, 575] on h6 "NEXT" at bounding box center [765, 572] width 29 height 17
type input "89"
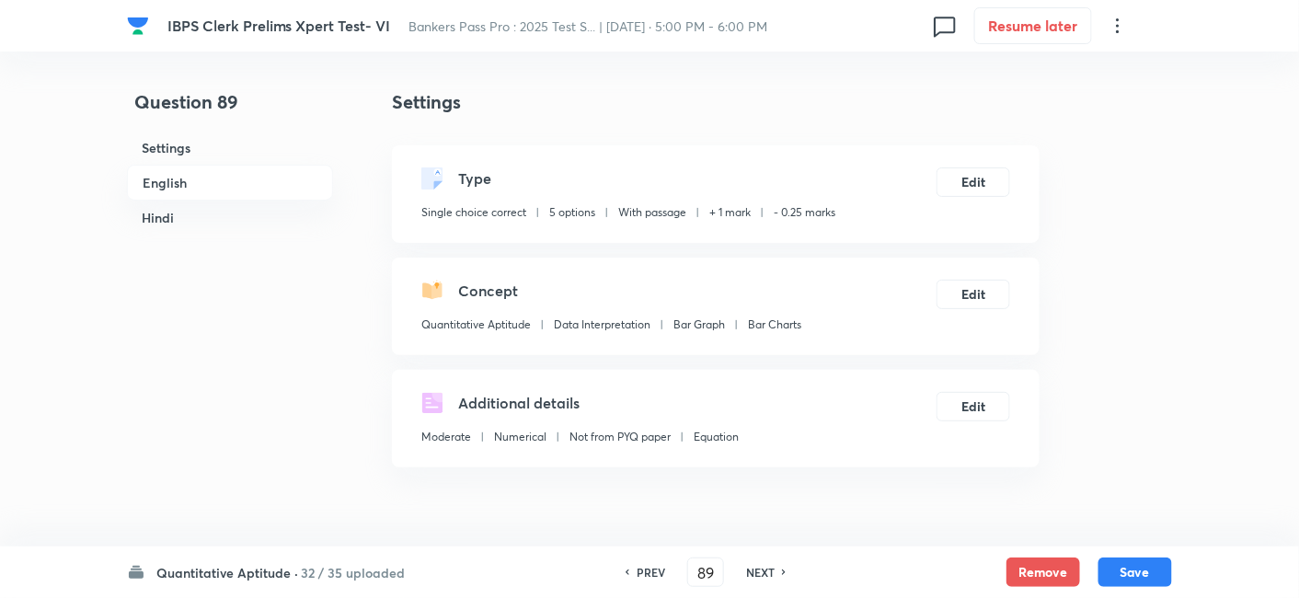
checkbox input "true"
click at [1006, 578] on button "Remove" at bounding box center [1043, 570] width 74 height 29
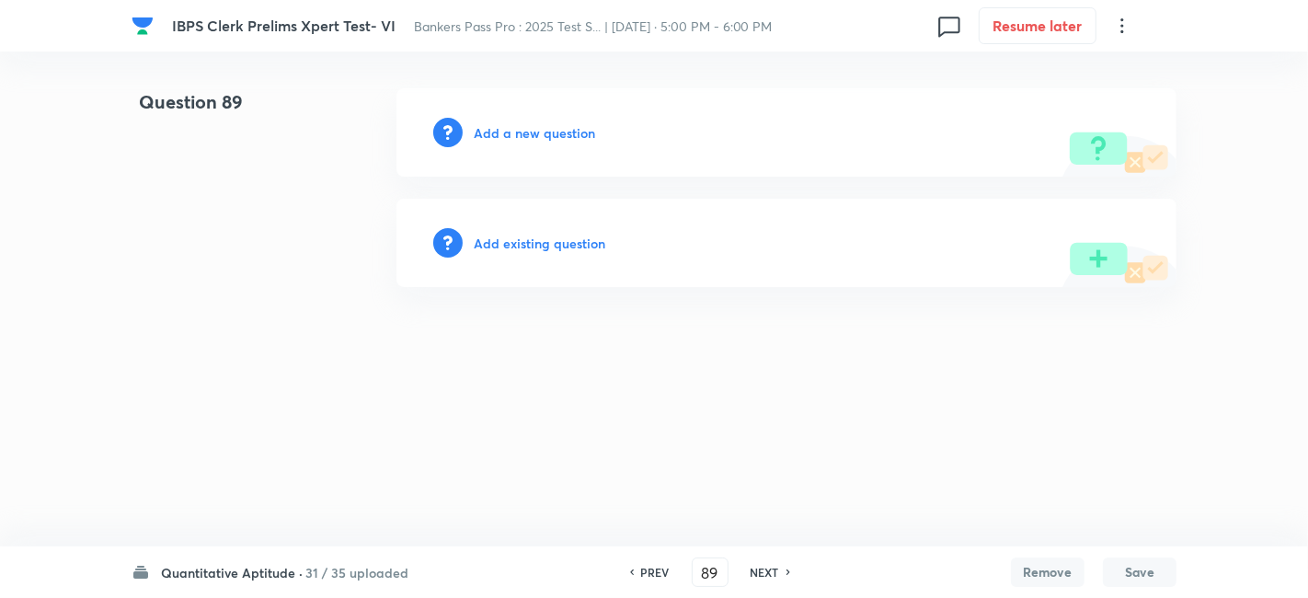
click at [763, 568] on h6 "NEXT" at bounding box center [765, 572] width 29 height 17
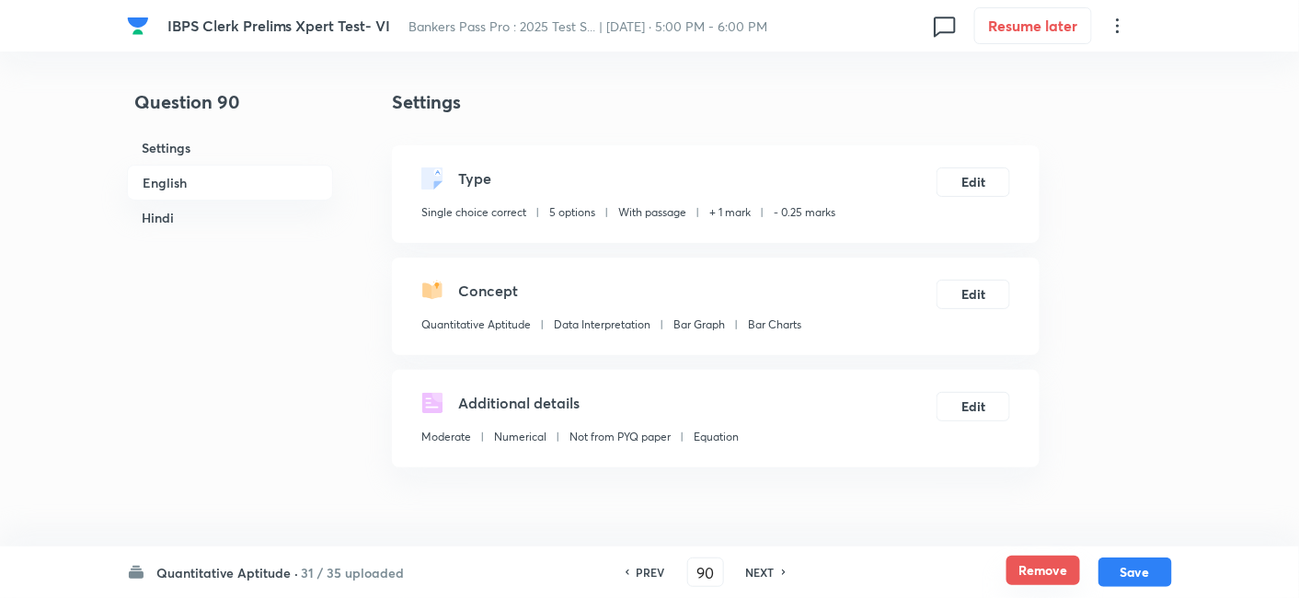
click at [1031, 566] on button "Remove" at bounding box center [1043, 570] width 74 height 29
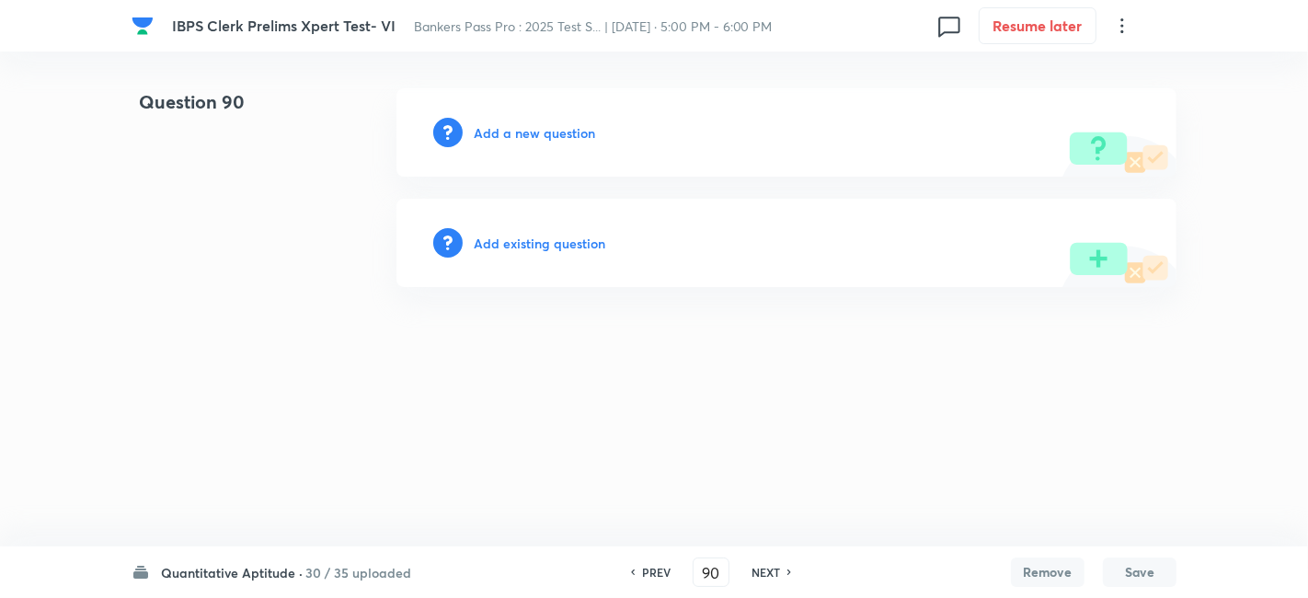
click at [768, 574] on h6 "NEXT" at bounding box center [766, 572] width 29 height 17
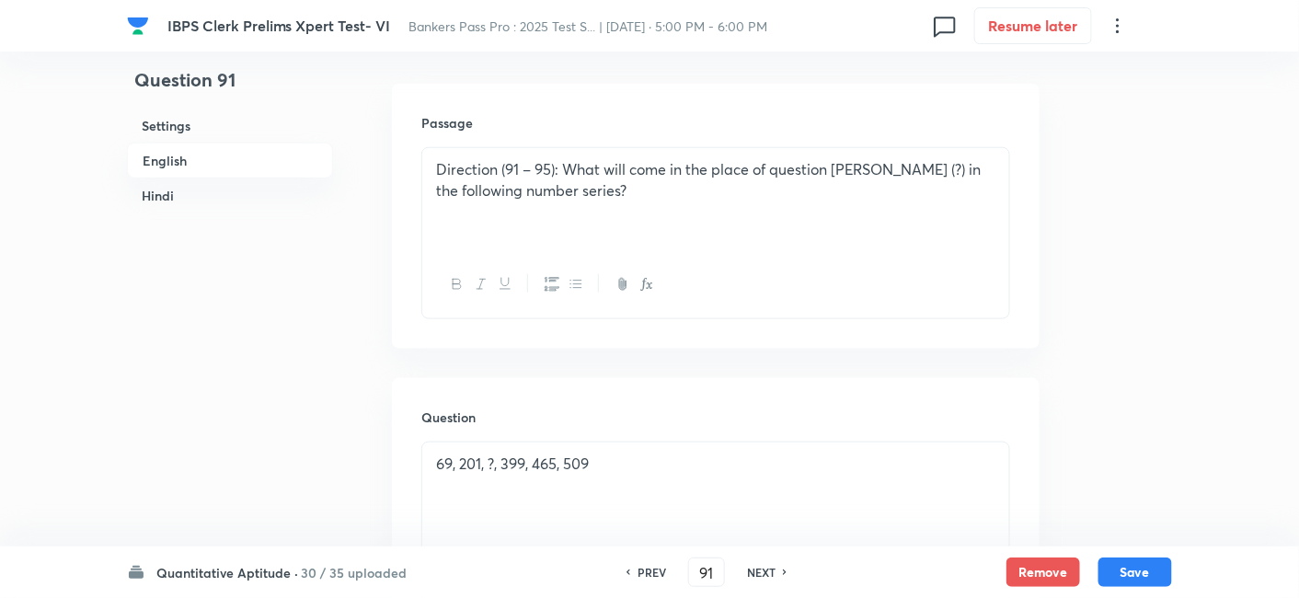
scroll to position [515, 0]
click at [757, 574] on h6 "NEXT" at bounding box center [761, 572] width 29 height 17
type input "92"
checkbox input "false"
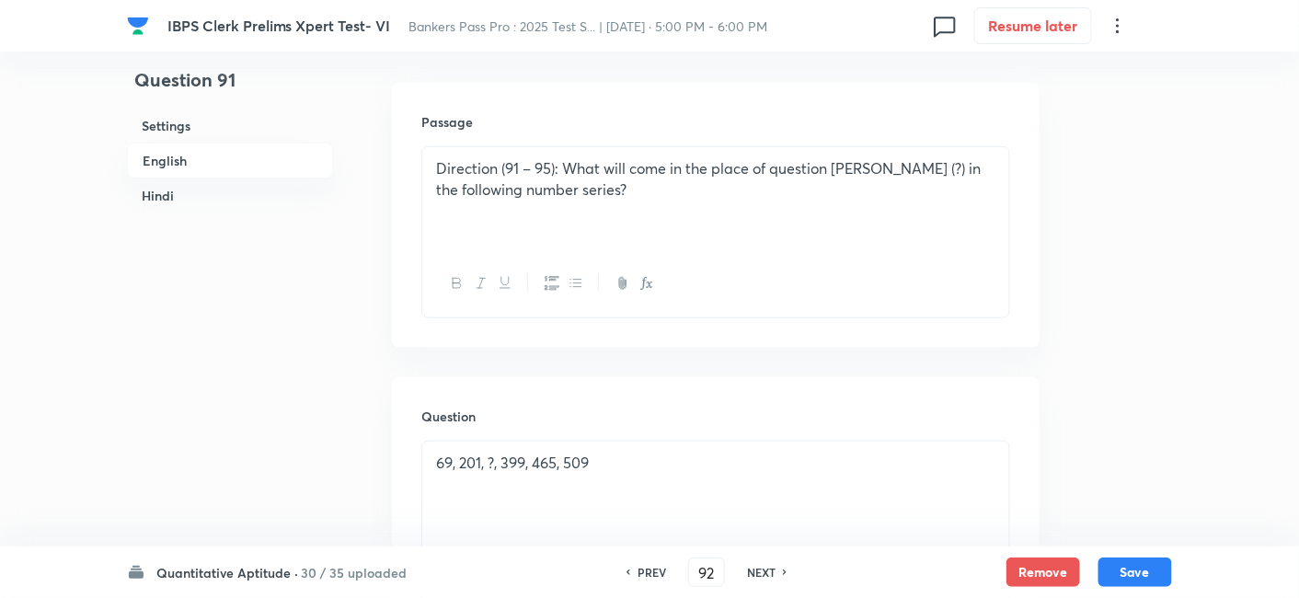
checkbox input "true"
click at [757, 574] on h6 "NEXT" at bounding box center [761, 572] width 29 height 17
type input "93"
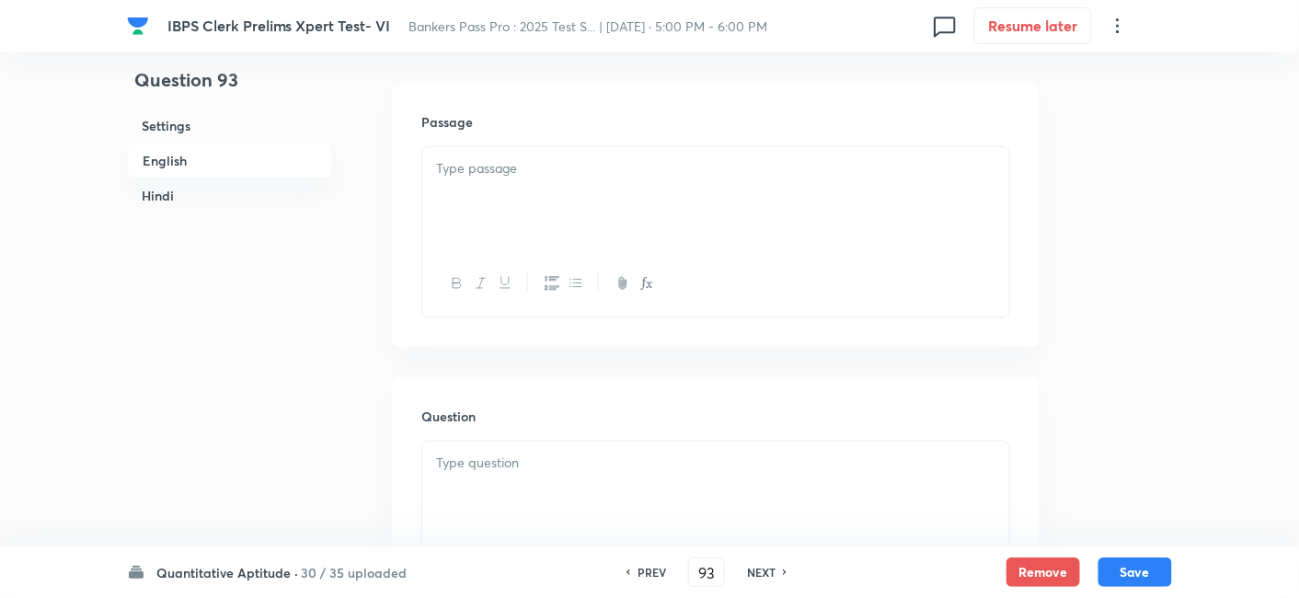
checkbox input "false"
checkbox input "true"
click at [757, 574] on h6 "NEXT" at bounding box center [761, 572] width 29 height 17
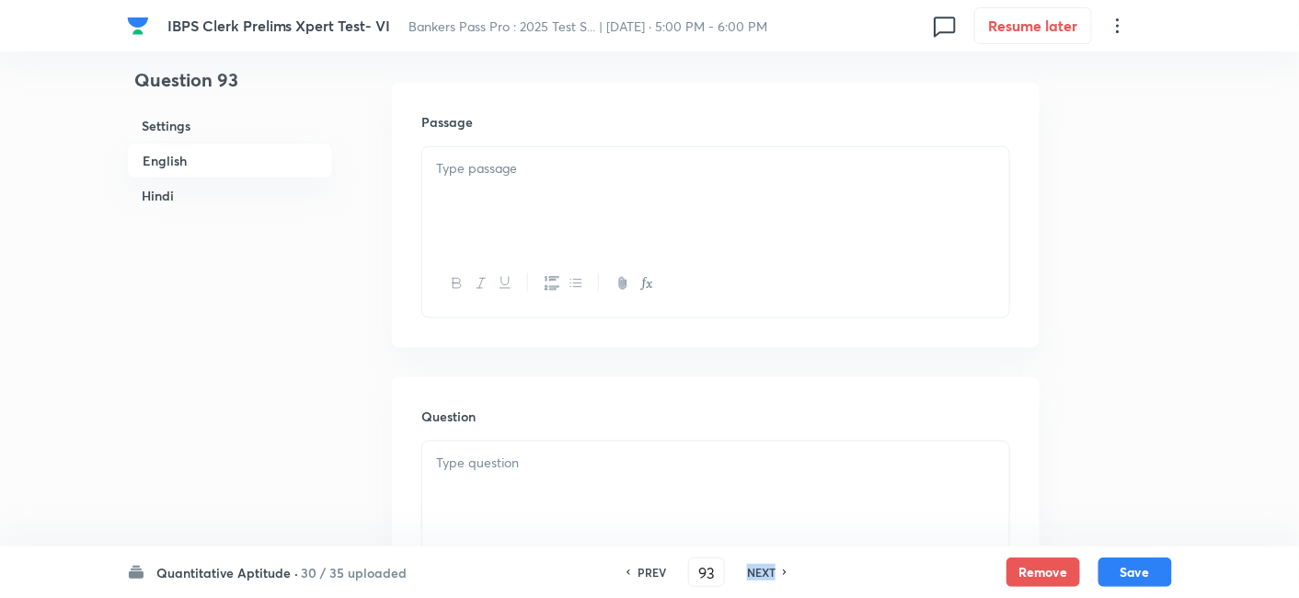
type input "94"
checkbox input "false"
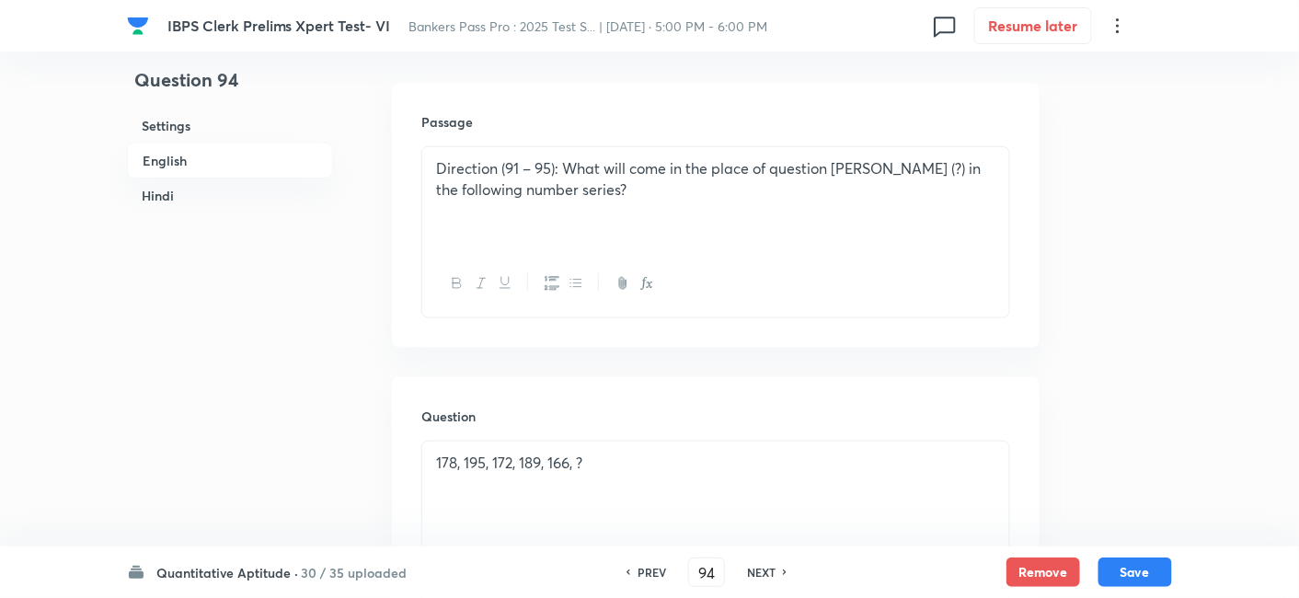
checkbox input "true"
click at [757, 574] on h6 "NEXT" at bounding box center [761, 572] width 29 height 17
type input "95"
checkbox input "false"
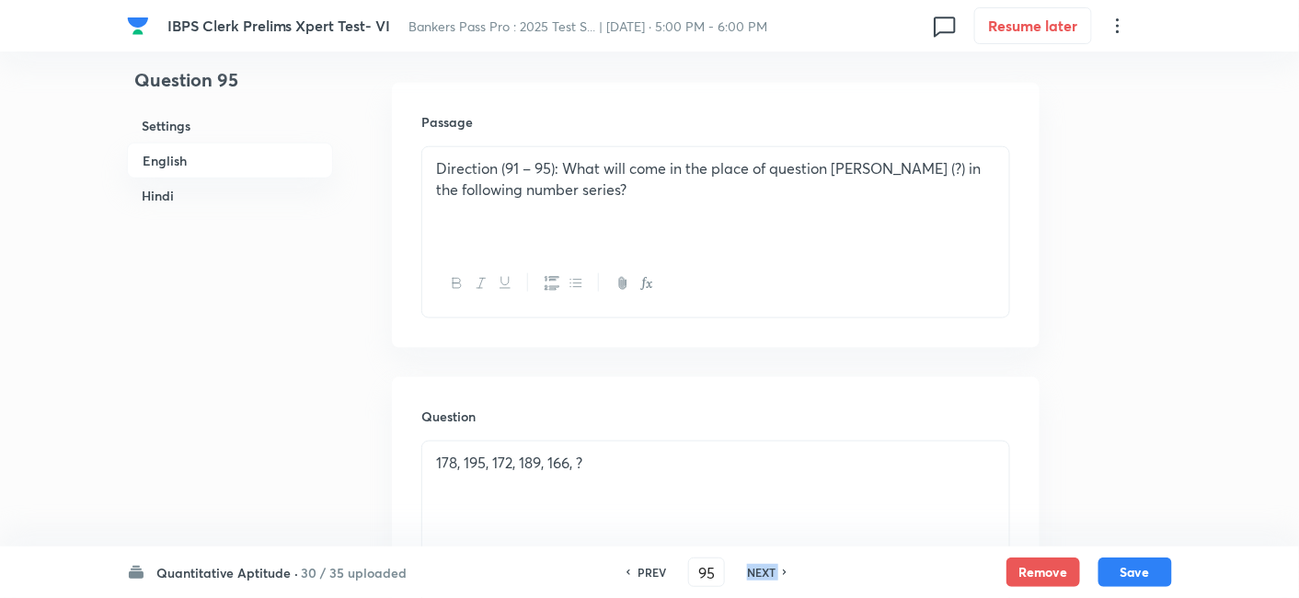
checkbox input "false"
checkbox input "true"
click at [757, 574] on h6 "NEXT" at bounding box center [761, 572] width 29 height 17
type input "96"
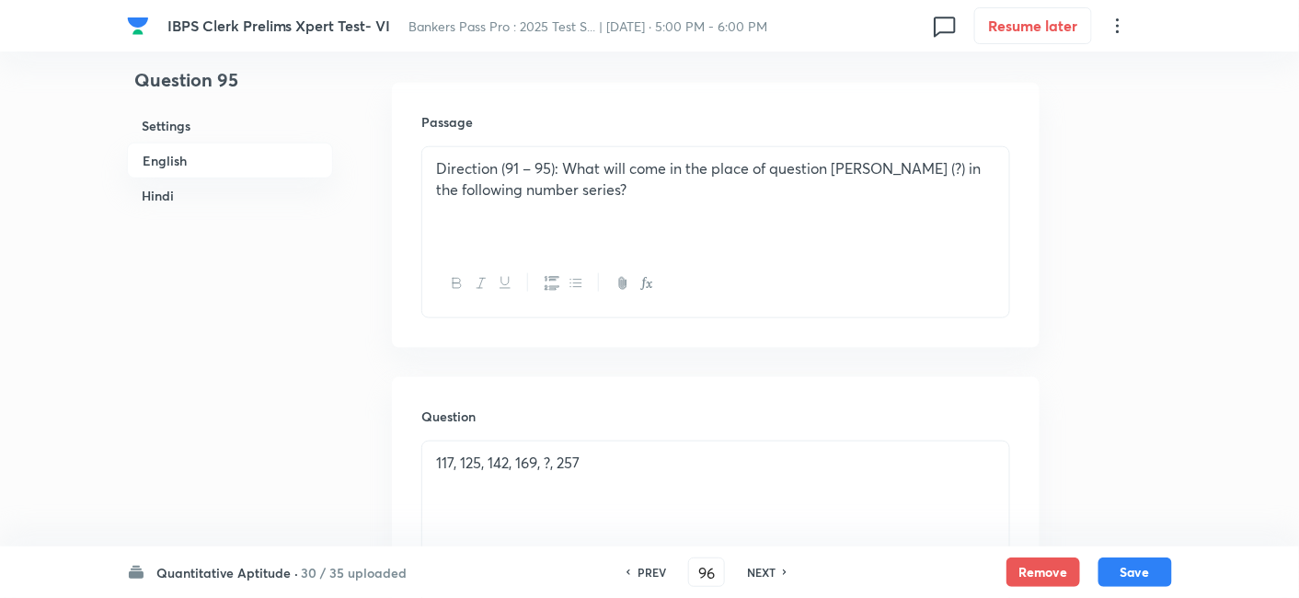
checkbox input "false"
checkbox input "true"
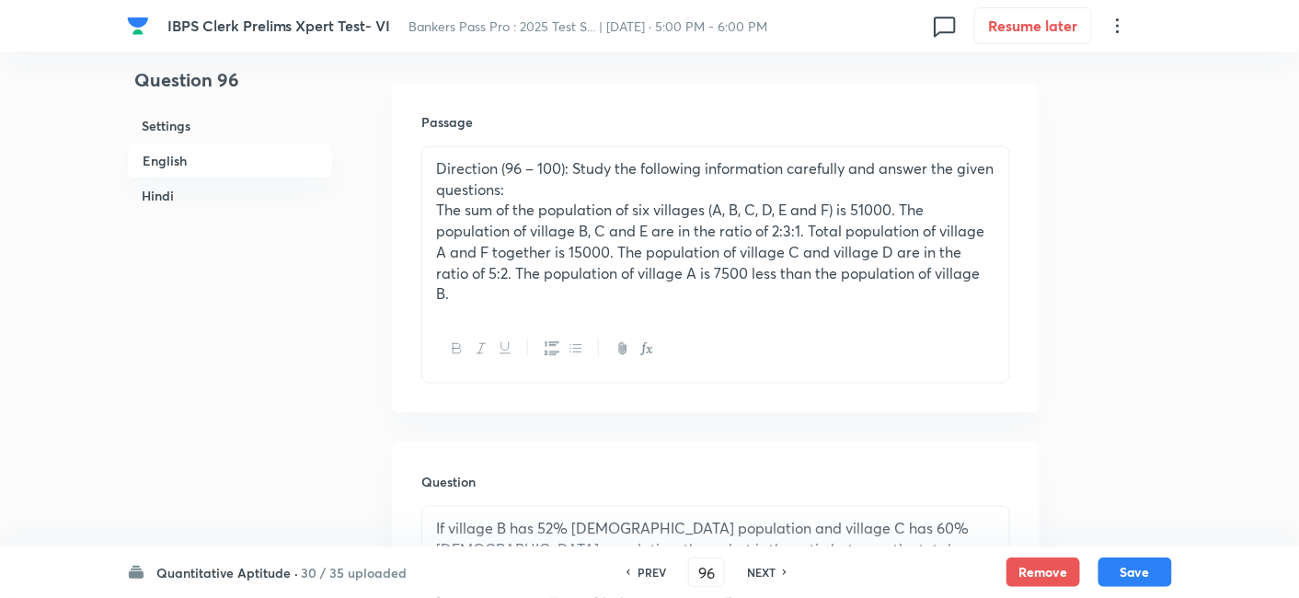
click at [757, 574] on h6 "NEXT" at bounding box center [761, 572] width 29 height 17
type input "97"
checkbox input "false"
checkbox input "true"
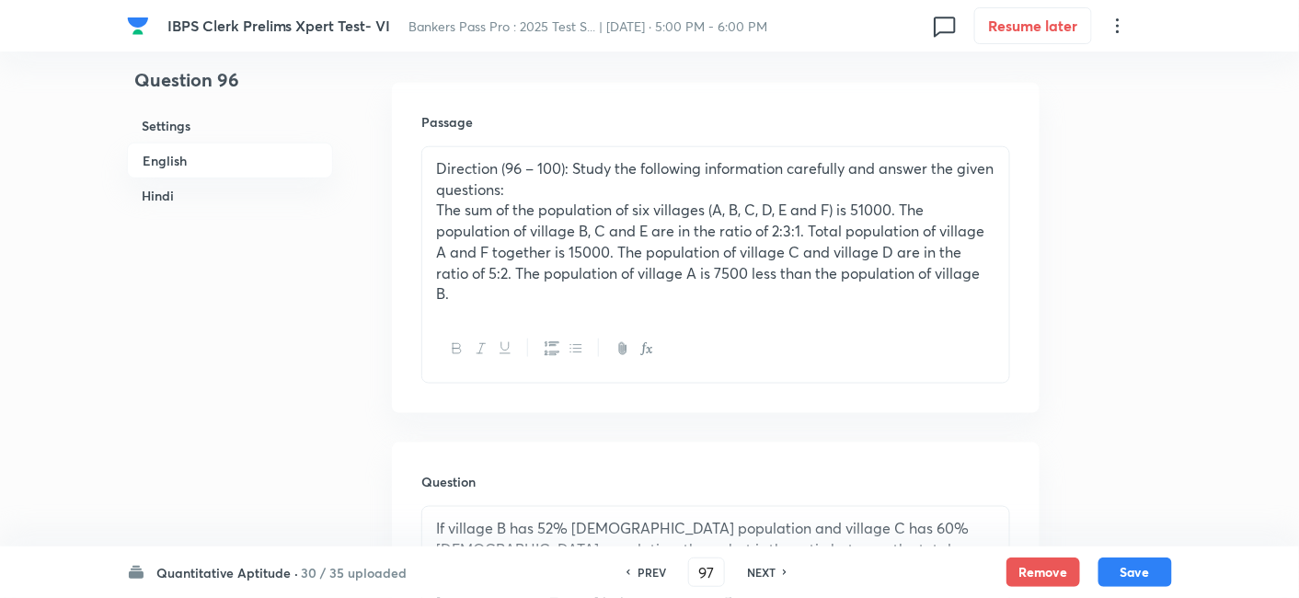
checkbox input "true"
click at [757, 574] on h6 "NEXT" at bounding box center [761, 572] width 29 height 17
type input "98"
checkbox input "false"
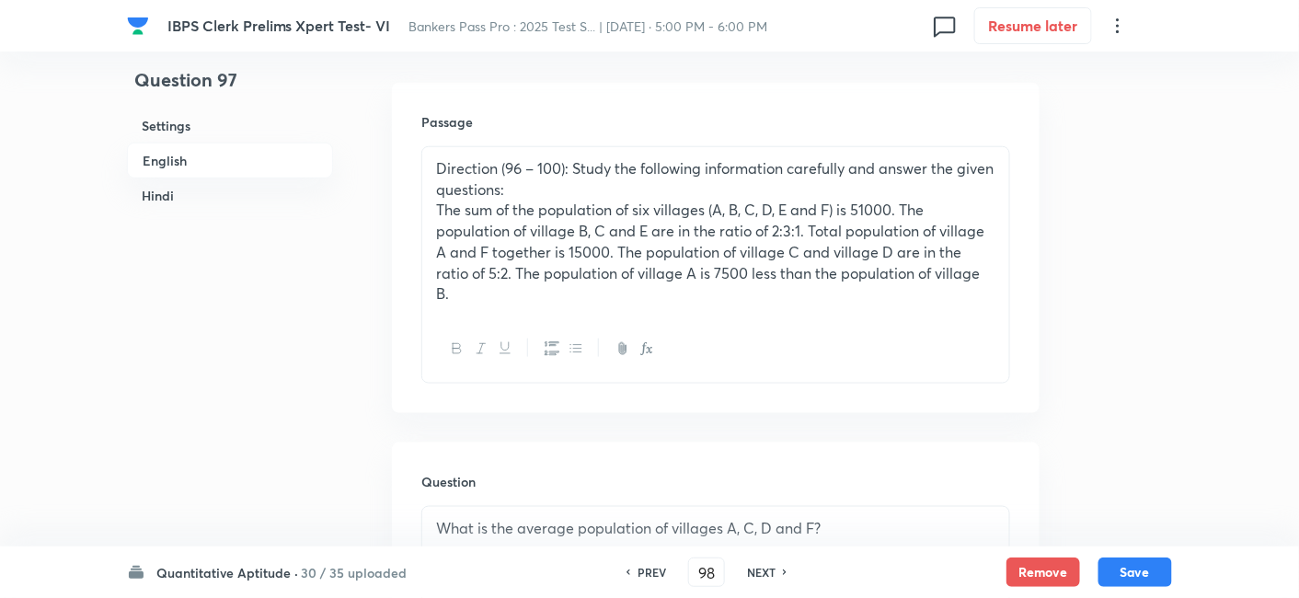
checkbox input "true"
click at [757, 574] on h6 "NEXT" at bounding box center [761, 572] width 29 height 17
type input "99"
checkbox input "false"
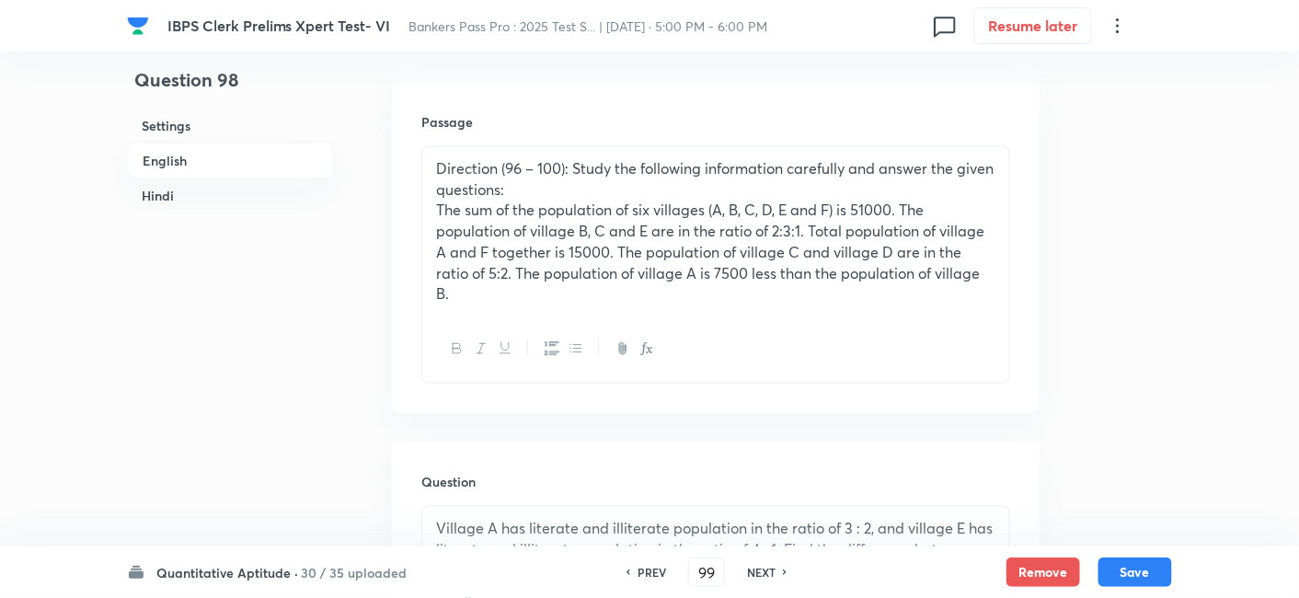
checkbox input "false"
checkbox input "true"
click at [757, 574] on h6 "NEXT" at bounding box center [761, 572] width 29 height 17
type input "100"
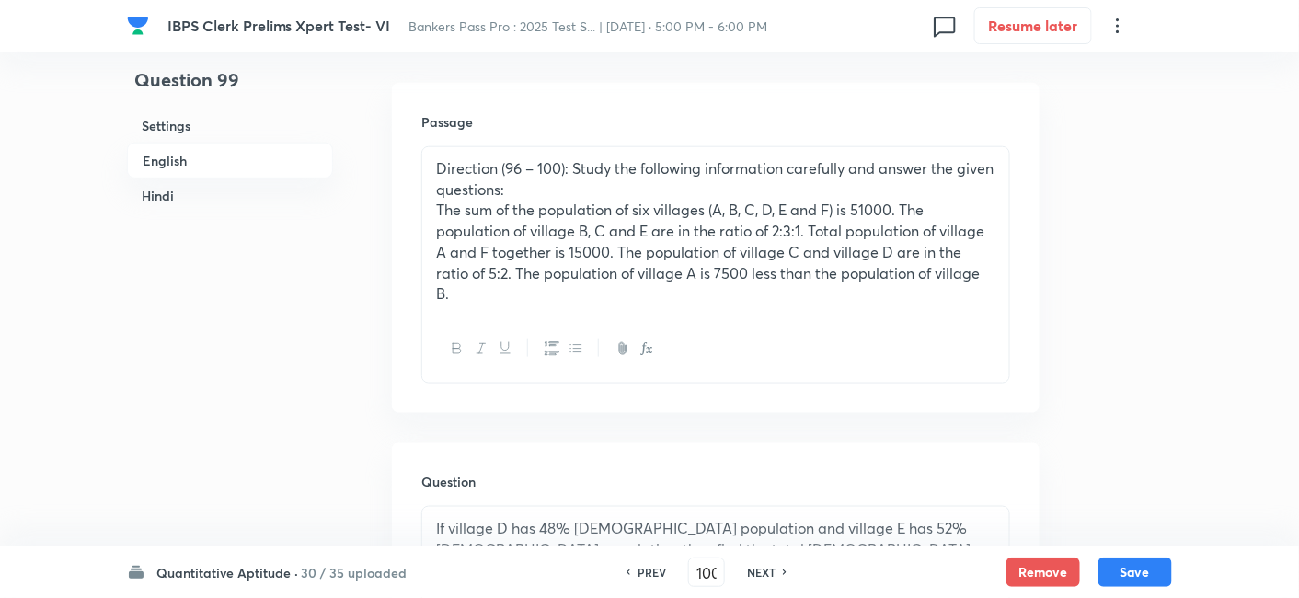
checkbox input "false"
checkbox input "true"
click at [757, 574] on h6 "NEXT" at bounding box center [761, 572] width 29 height 17
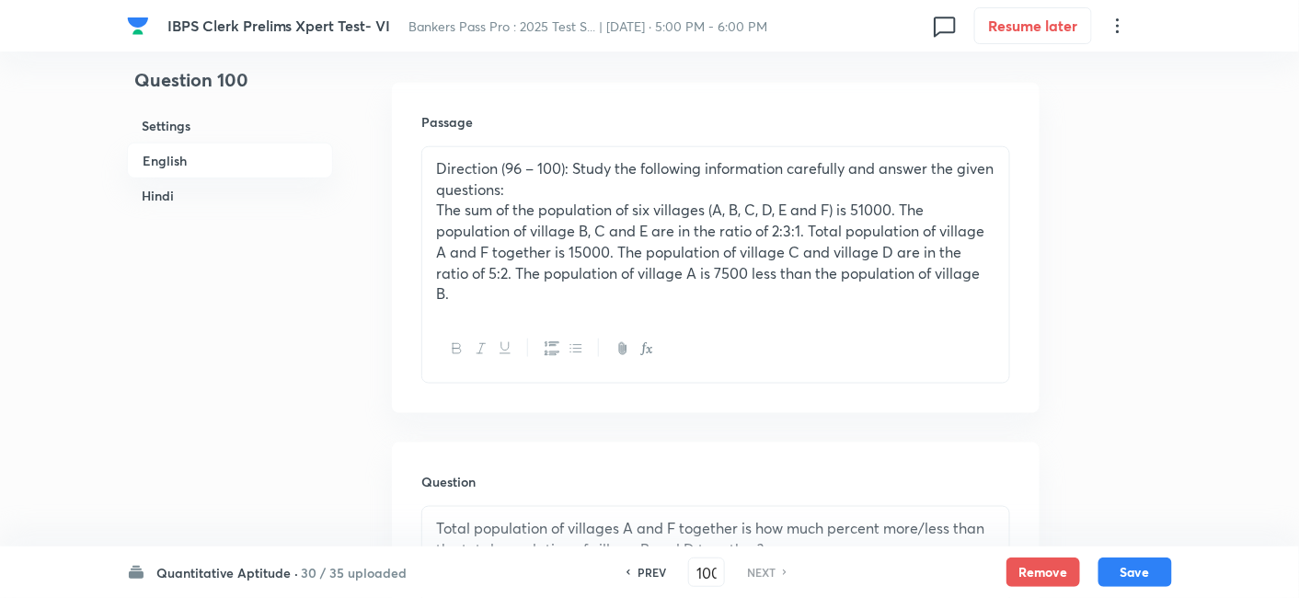
click at [757, 574] on h6 "NEXT" at bounding box center [761, 572] width 29 height 17
click at [646, 571] on h6 "PREV" at bounding box center [651, 572] width 29 height 17
type input "99"
checkbox input "false"
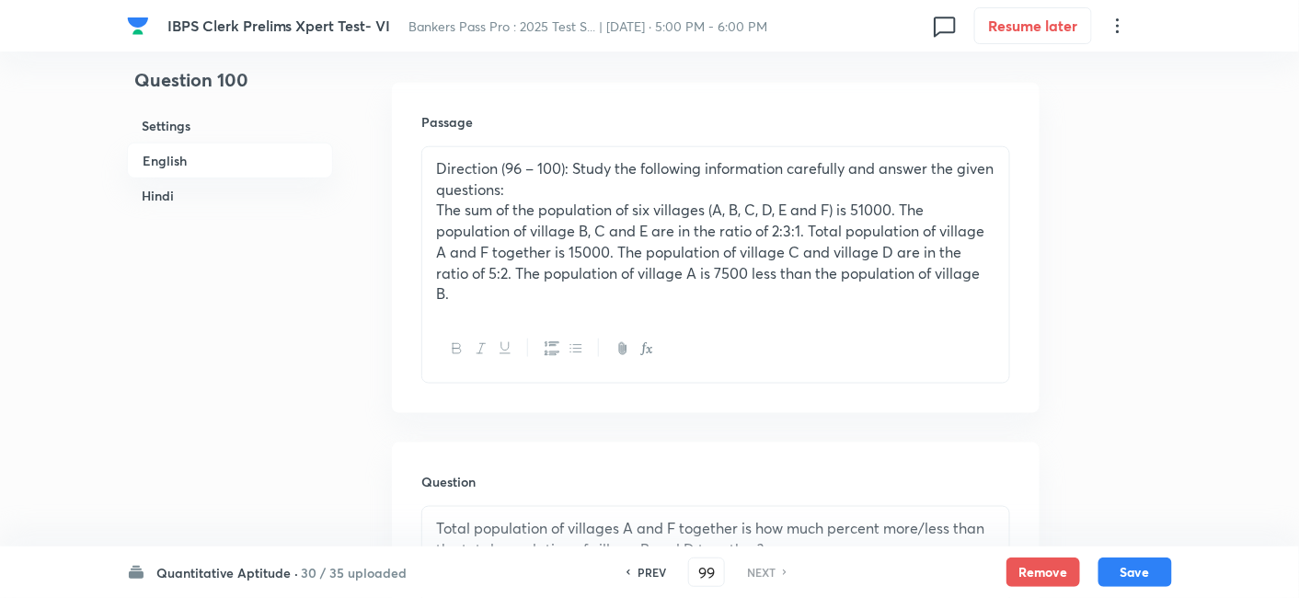
checkbox input "true"
click at [646, 571] on h6 "PREV" at bounding box center [651, 572] width 29 height 17
type input "98"
checkbox input "false"
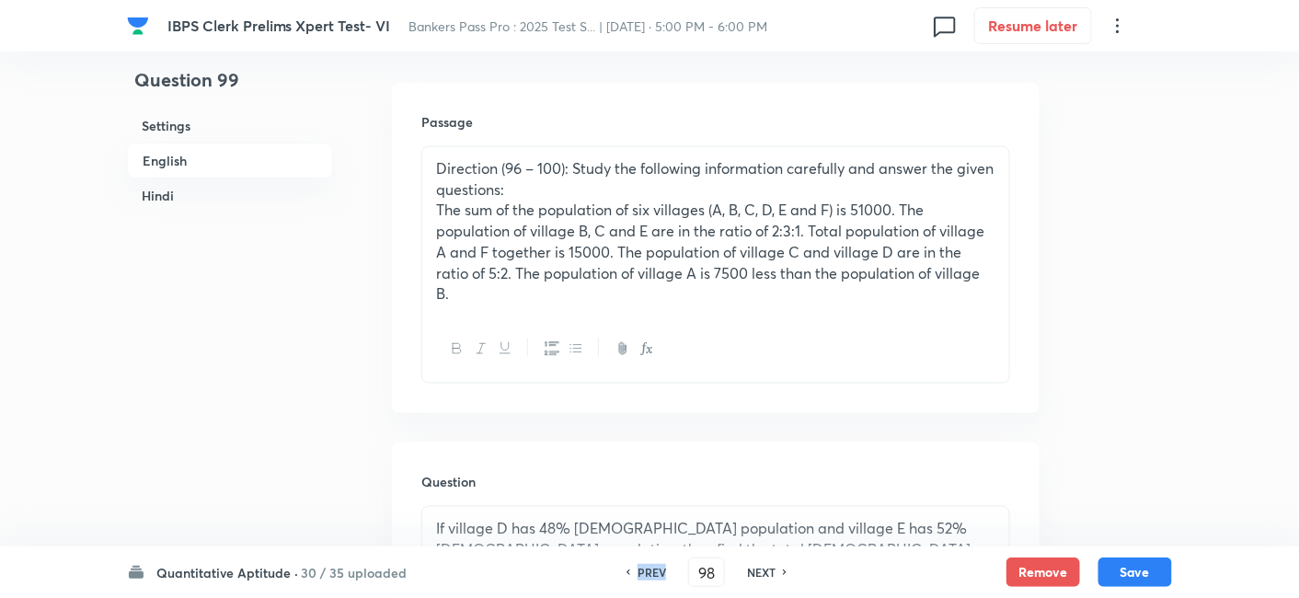
checkbox input "false"
checkbox input "true"
click at [646, 571] on h6 "PREV" at bounding box center [651, 572] width 29 height 17
type input "97"
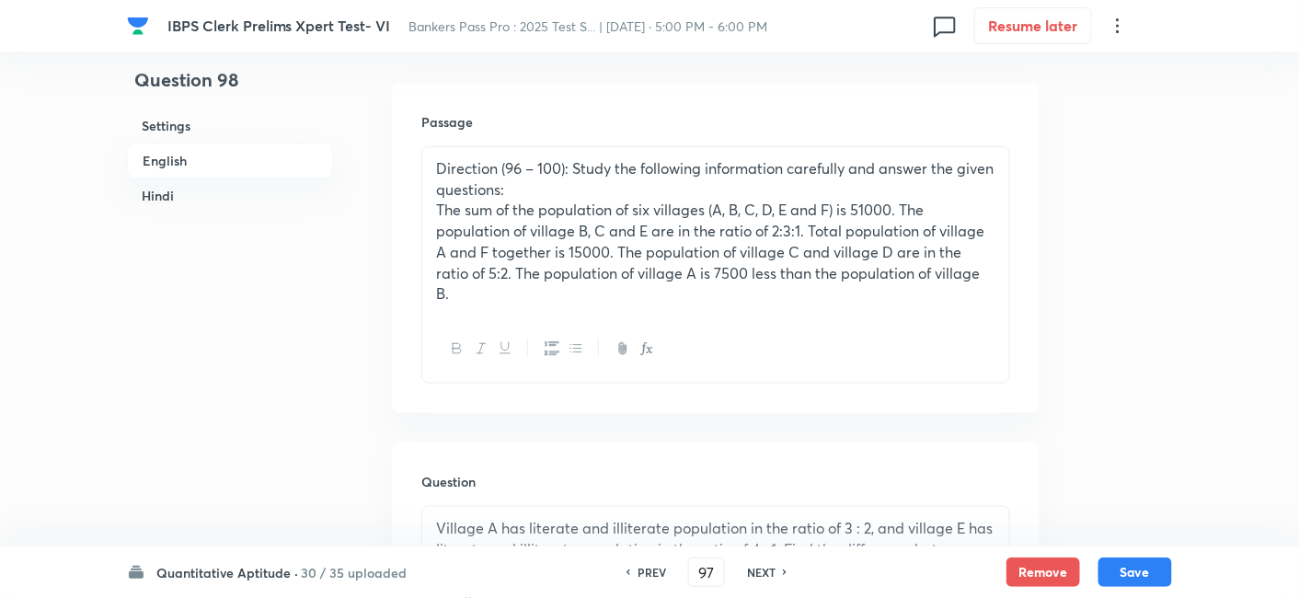
checkbox input "false"
checkbox input "true"
click at [646, 571] on h6 "PREV" at bounding box center [651, 572] width 29 height 17
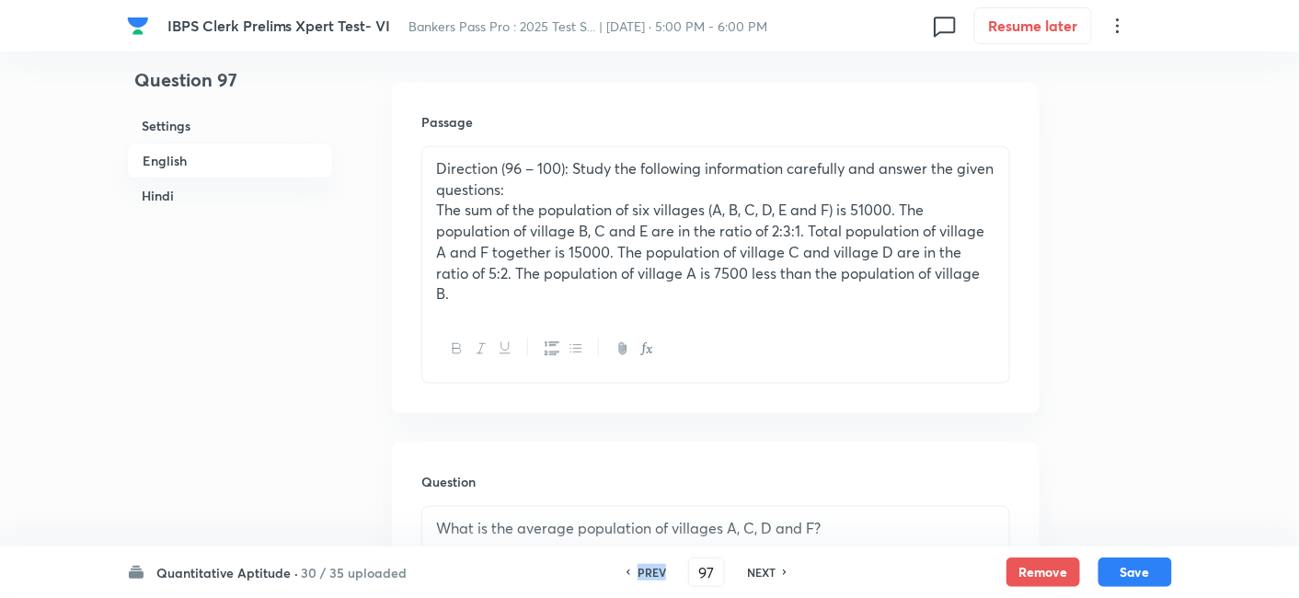
type input "96"
click at [646, 571] on h6 "PREV" at bounding box center [651, 572] width 29 height 17
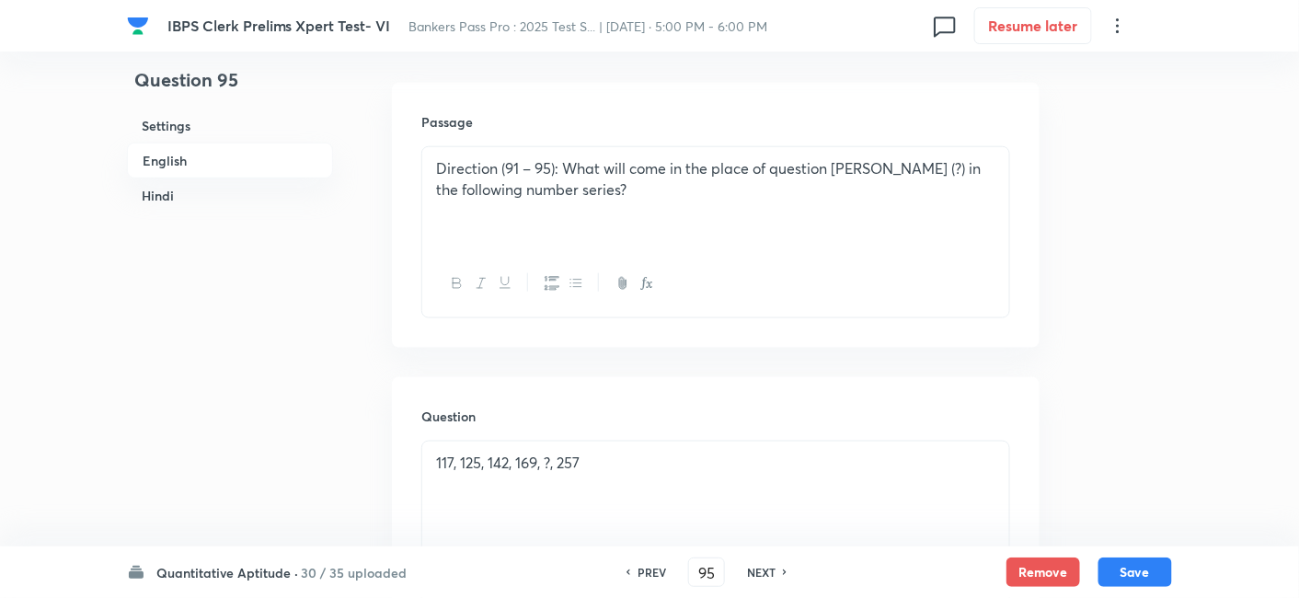
click at [646, 571] on h6 "PREV" at bounding box center [651, 572] width 29 height 17
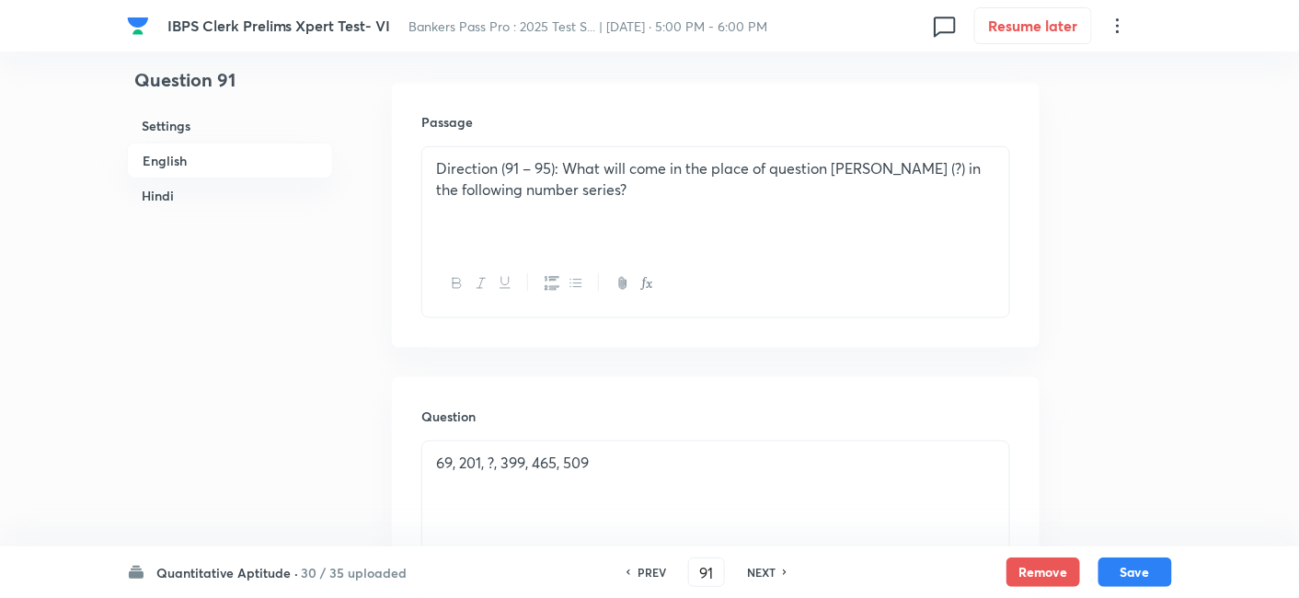
scroll to position [0, 0]
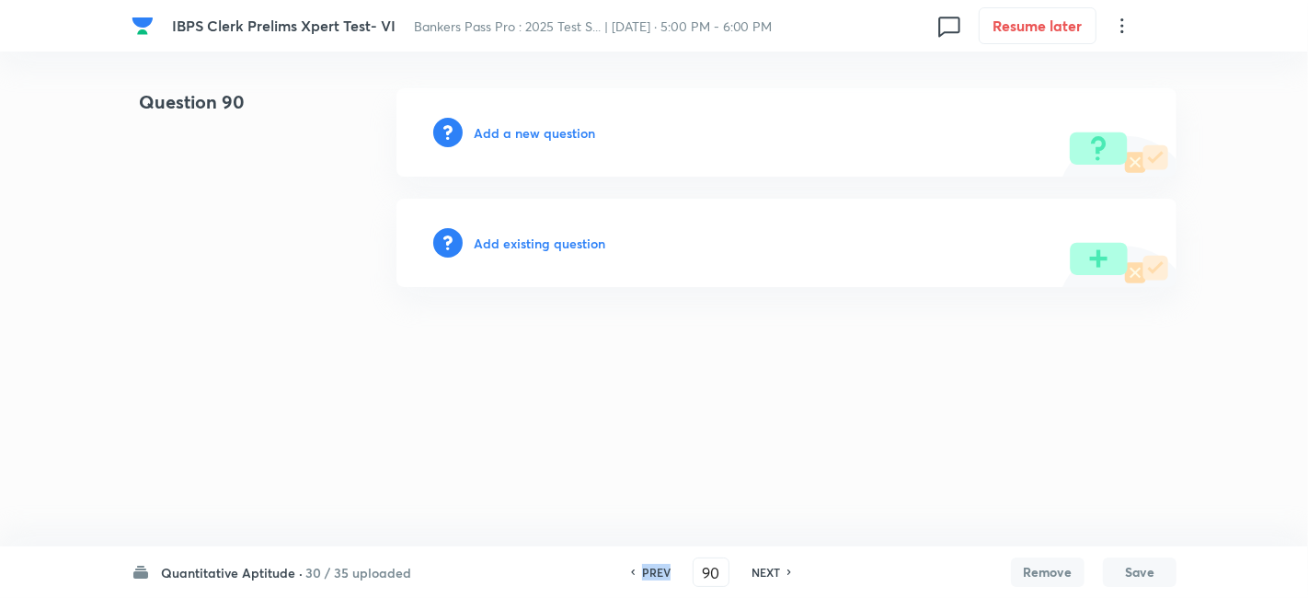
click at [646, 571] on h6 "PREV" at bounding box center [656, 572] width 29 height 17
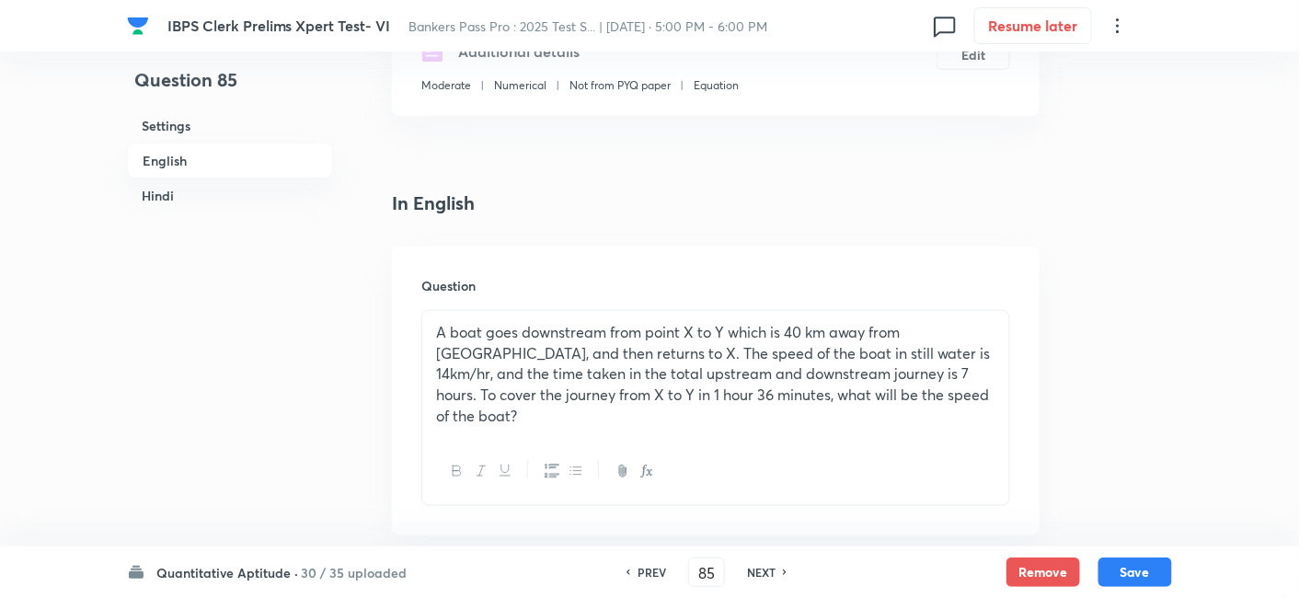
scroll to position [447, 0]
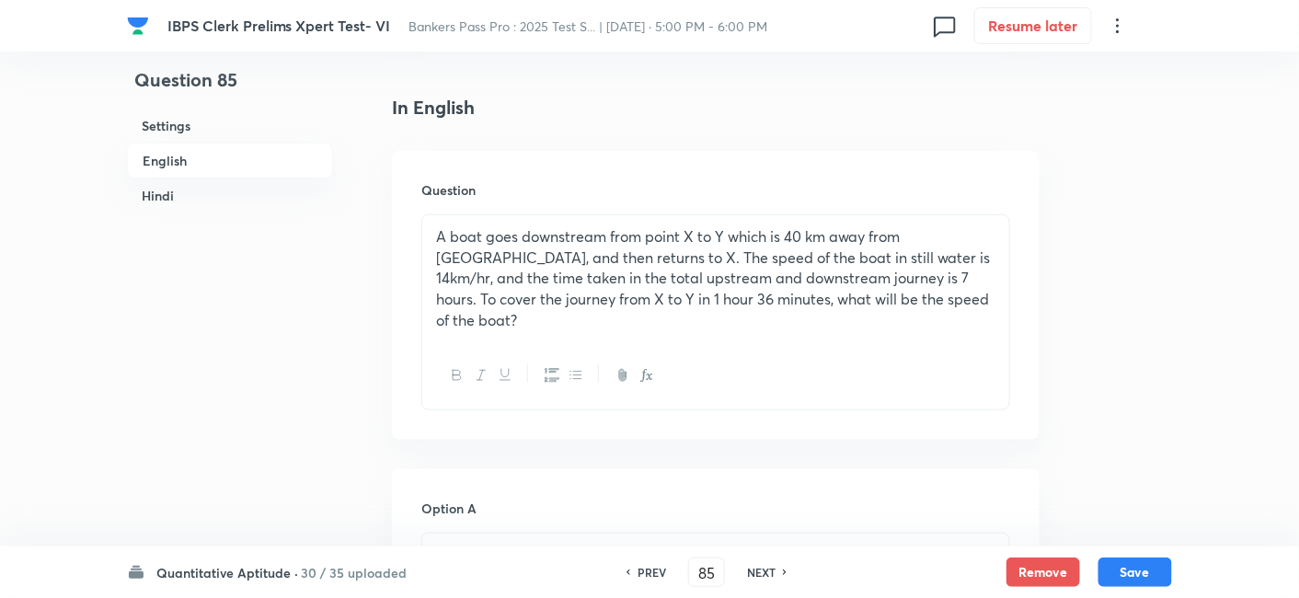
click at [649, 576] on h6 "PREV" at bounding box center [651, 572] width 29 height 17
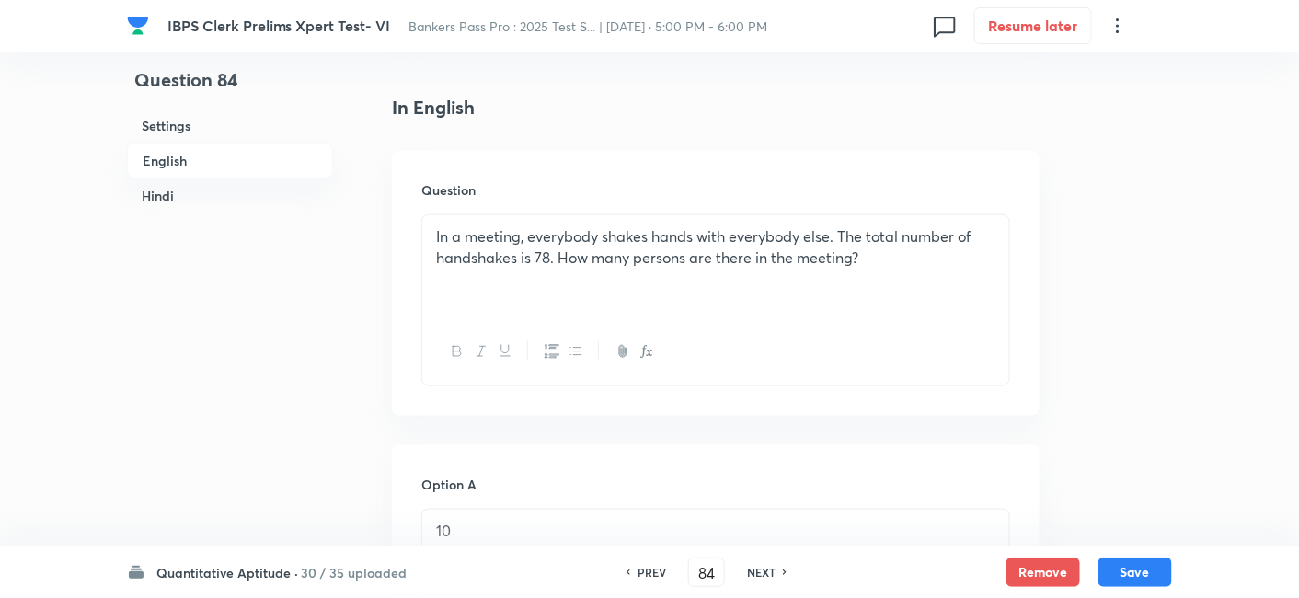
click at [649, 576] on h6 "PREV" at bounding box center [651, 572] width 29 height 17
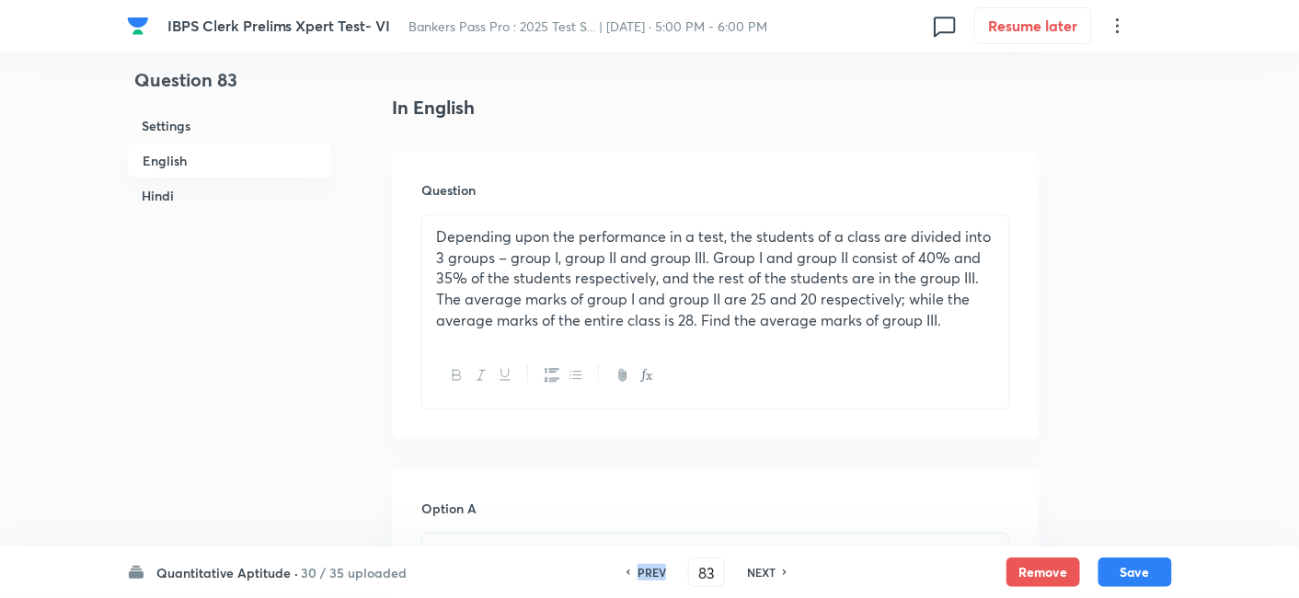
click at [649, 576] on h6 "PREV" at bounding box center [651, 572] width 29 height 17
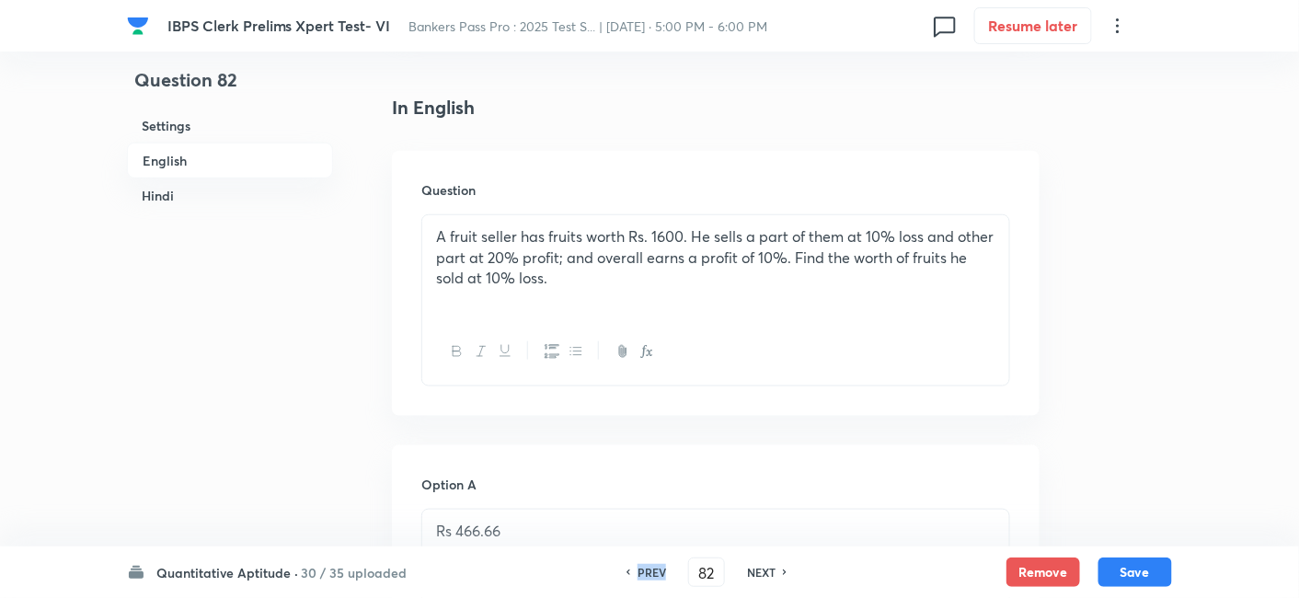
click at [649, 576] on h6 "PREV" at bounding box center [651, 572] width 29 height 17
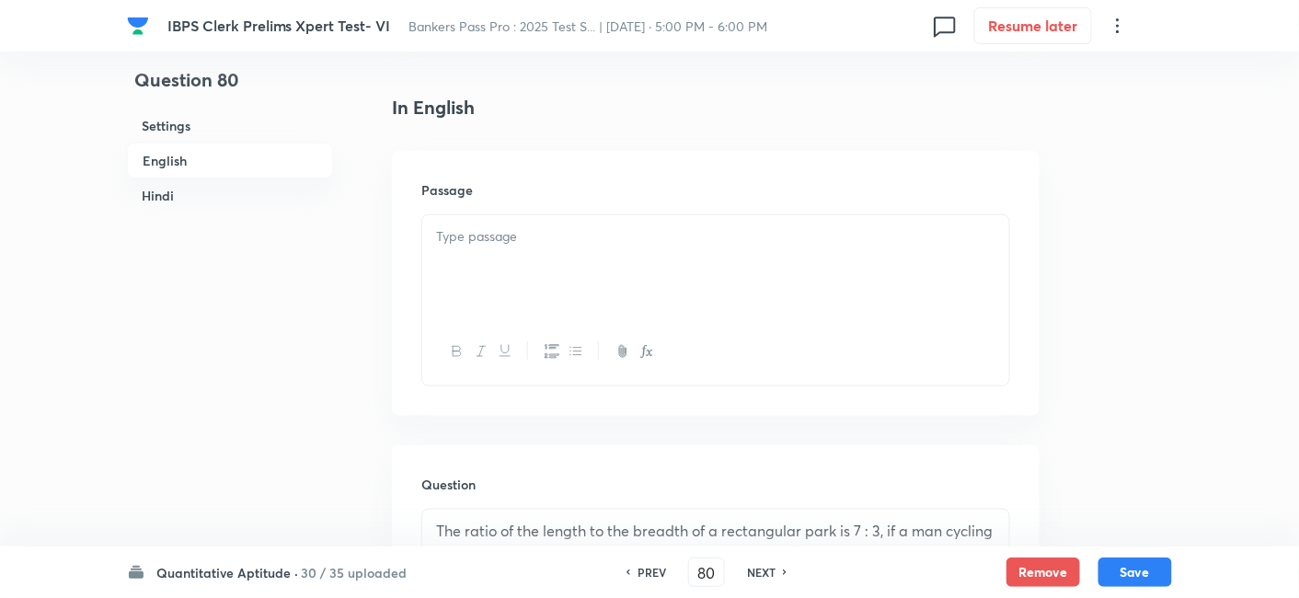
click at [649, 576] on h6 "PREV" at bounding box center [651, 572] width 29 height 17
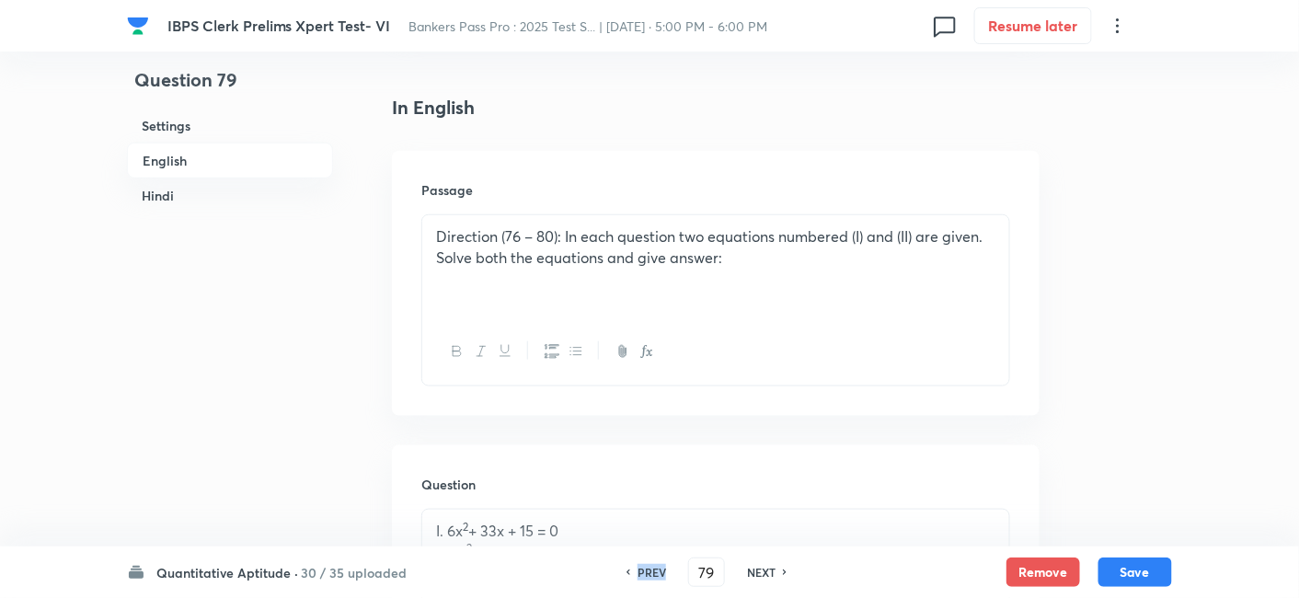
click at [649, 576] on h6 "PREV" at bounding box center [651, 572] width 29 height 17
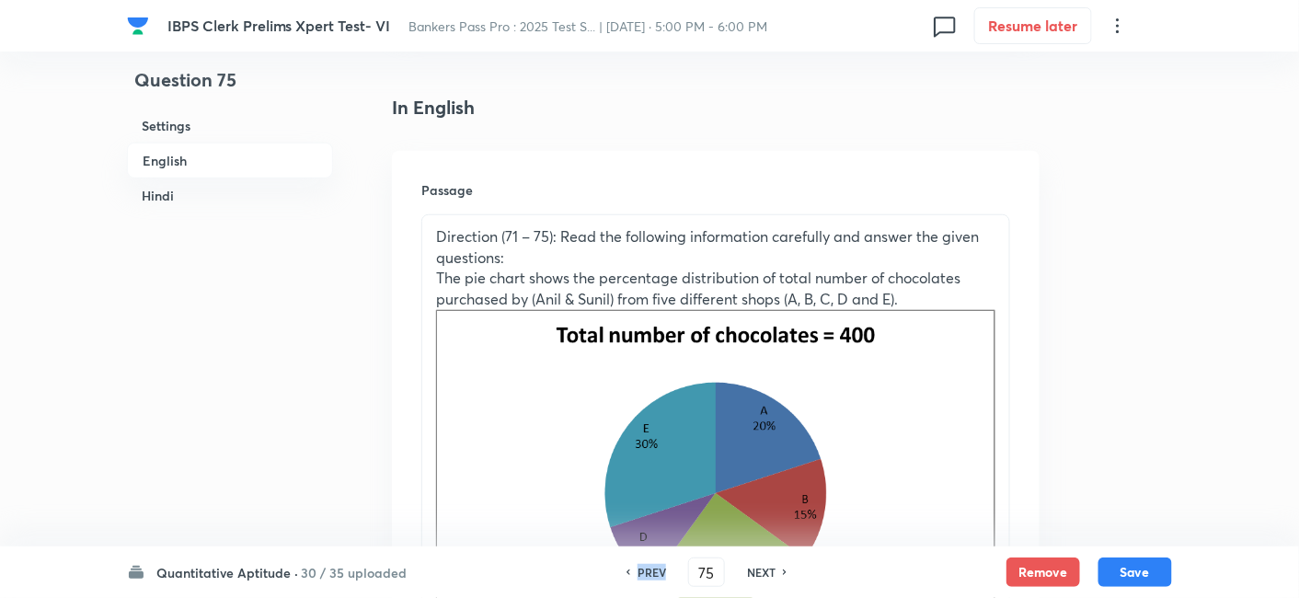
click at [649, 576] on h6 "PREV" at bounding box center [651, 572] width 29 height 17
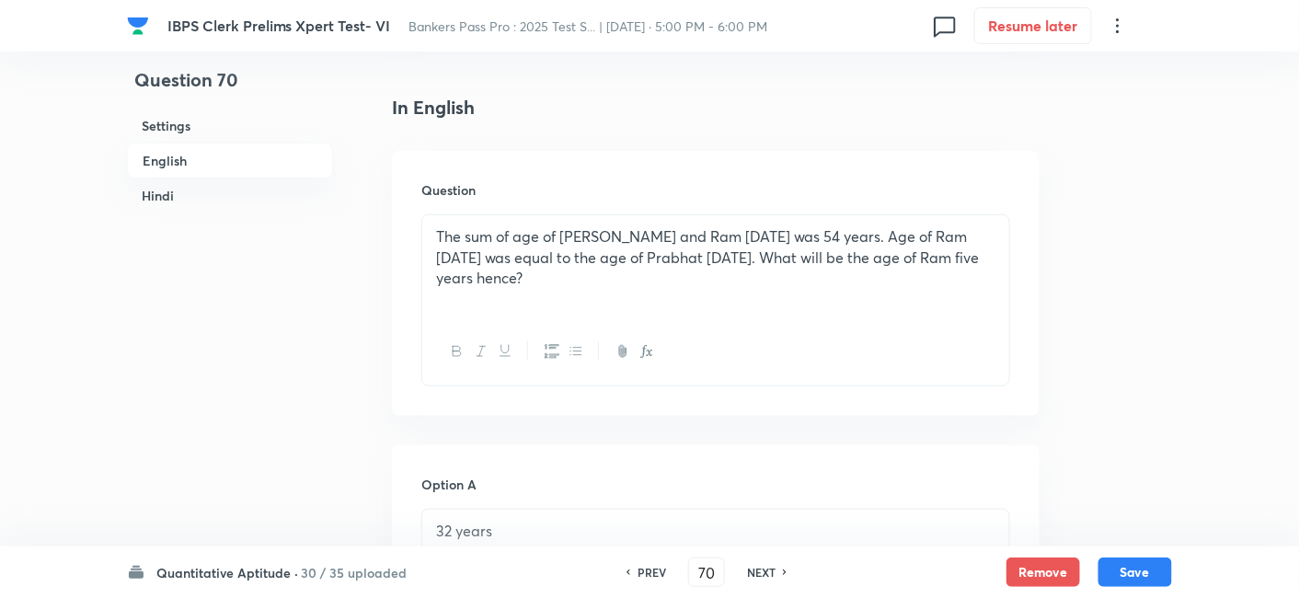
click at [649, 576] on h6 "PREV" at bounding box center [651, 572] width 29 height 17
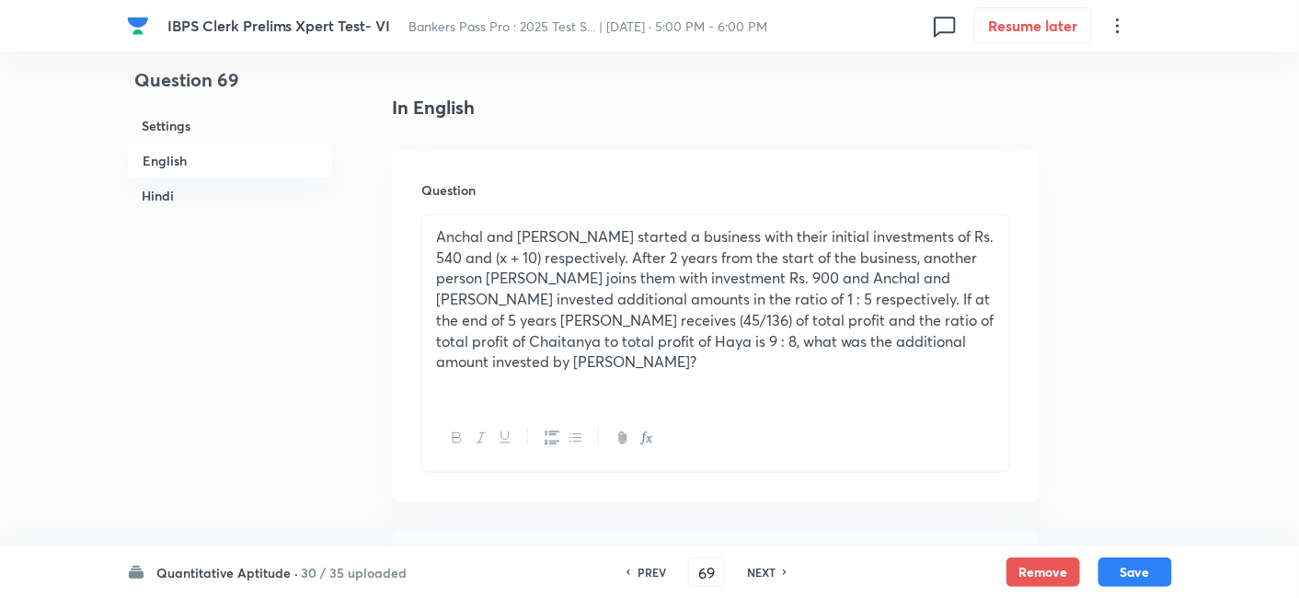
click at [649, 576] on h6 "PREV" at bounding box center [651, 572] width 29 height 17
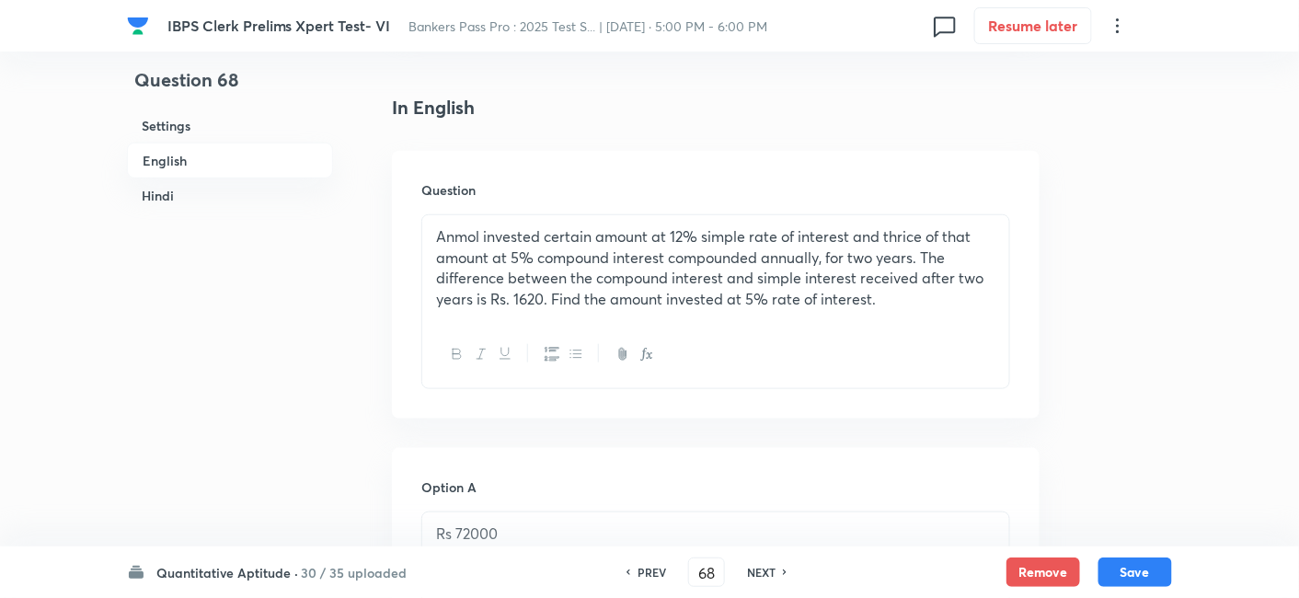
click at [649, 576] on h6 "PREV" at bounding box center [651, 572] width 29 height 17
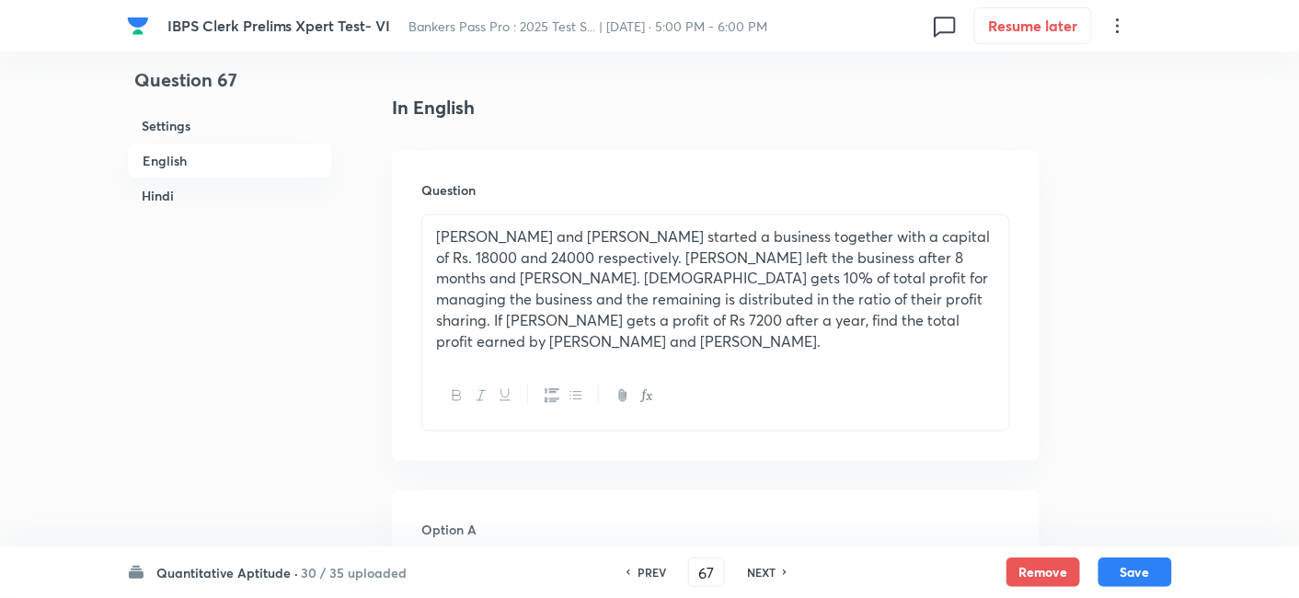
click at [649, 576] on h6 "PREV" at bounding box center [651, 572] width 29 height 17
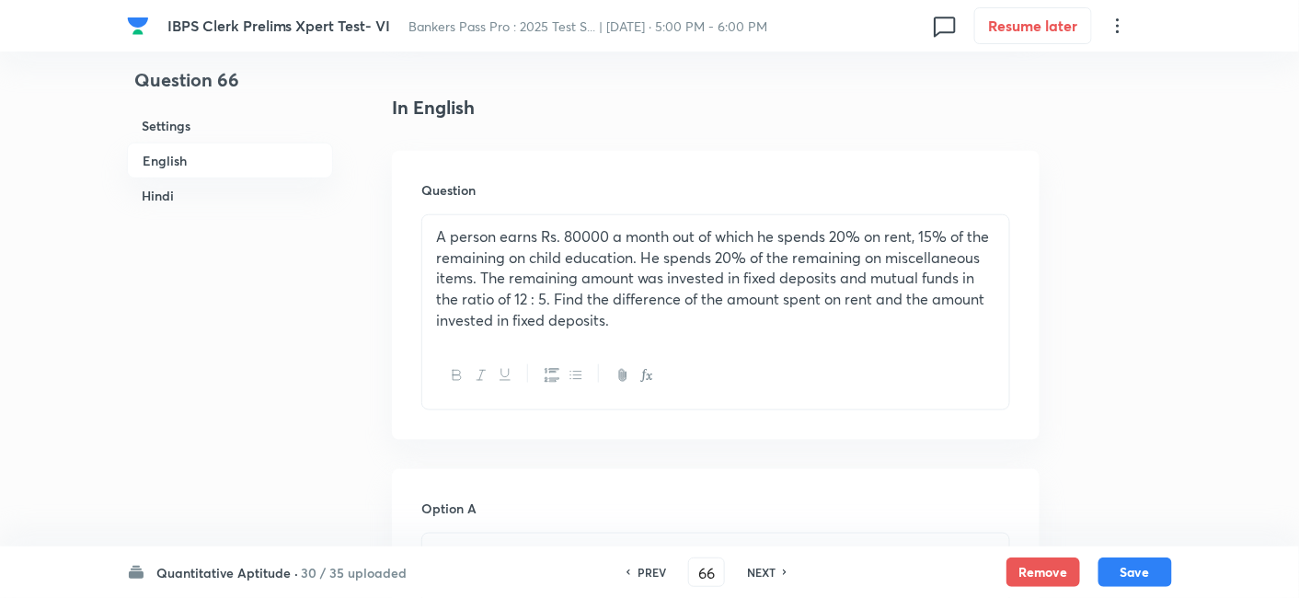
click at [649, 576] on h6 "PREV" at bounding box center [651, 572] width 29 height 17
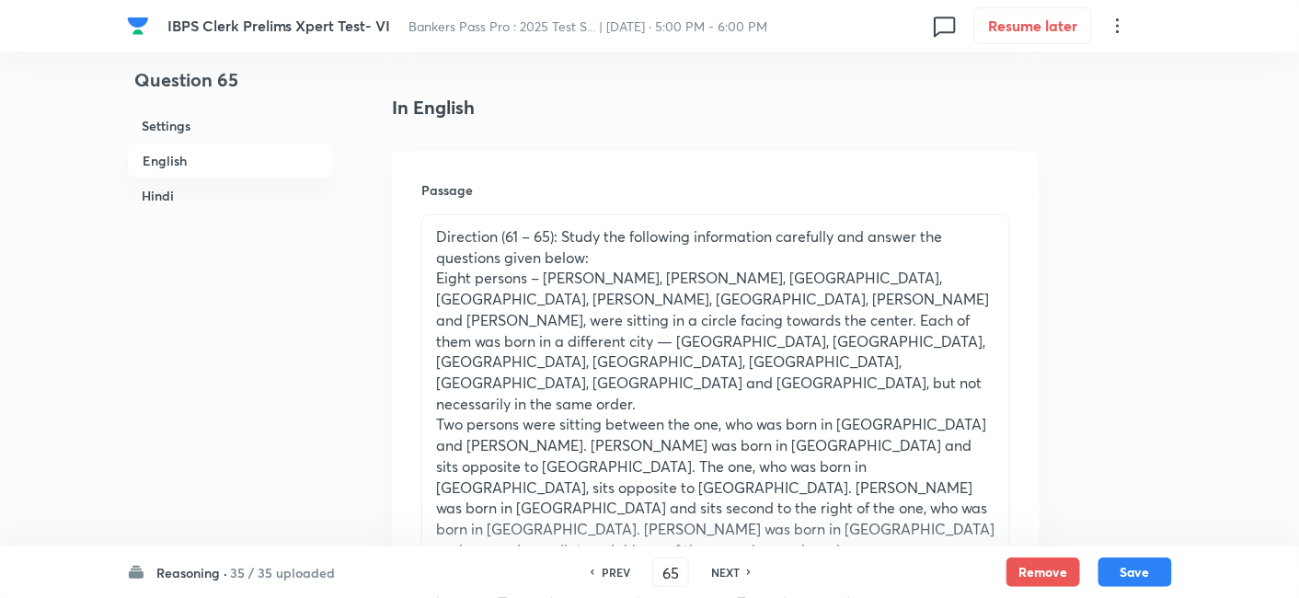
click at [652, 576] on div "65 ​" at bounding box center [670, 571] width 37 height 29
click at [734, 571] on h6 "NEXT" at bounding box center [725, 572] width 29 height 17
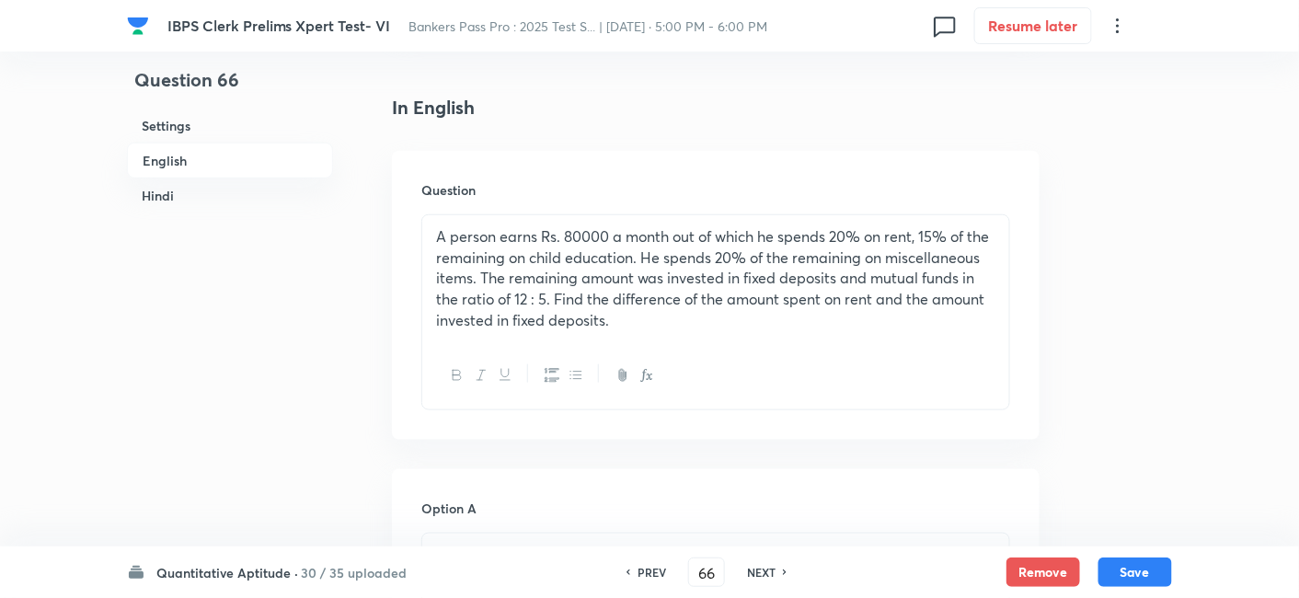
click at [734, 571] on div "PREV 66 ​ NEXT" at bounding box center [706, 571] width 237 height 29
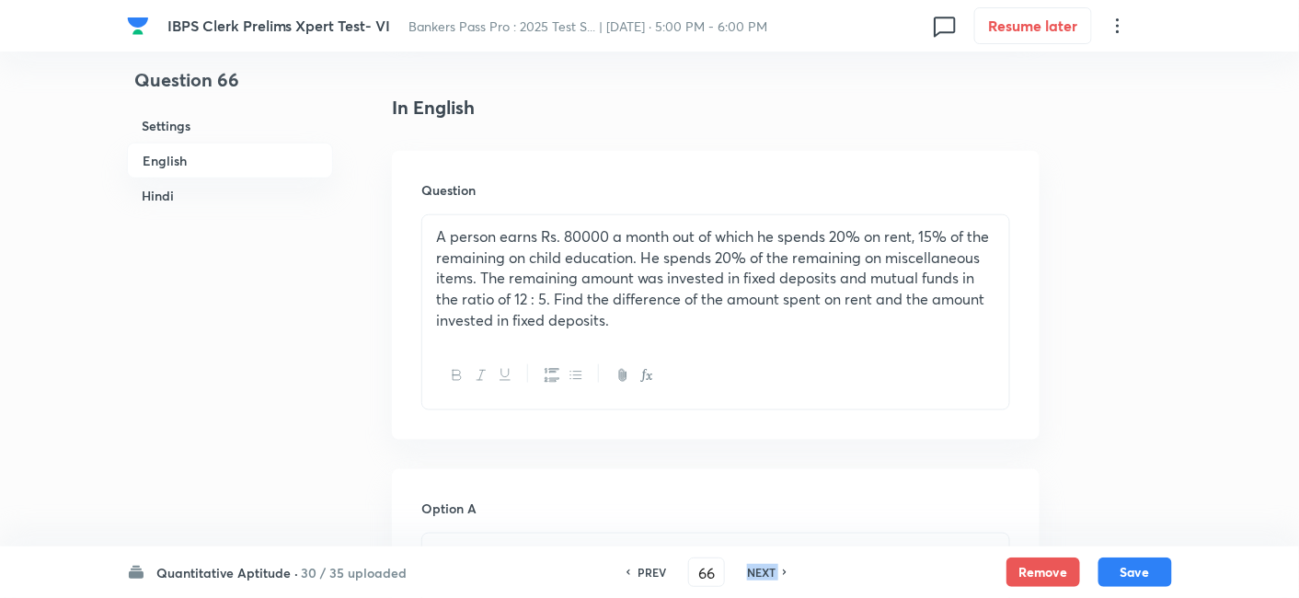
click at [734, 571] on div "PREV 66 ​ NEXT" at bounding box center [706, 571] width 237 height 29
drag, startPoint x: 734, startPoint y: 571, endPoint x: 750, endPoint y: 575, distance: 16.1
click at [750, 575] on div "PREV 66 ​ NEXT" at bounding box center [706, 571] width 237 height 29
click at [750, 575] on h6 "NEXT" at bounding box center [761, 572] width 29 height 17
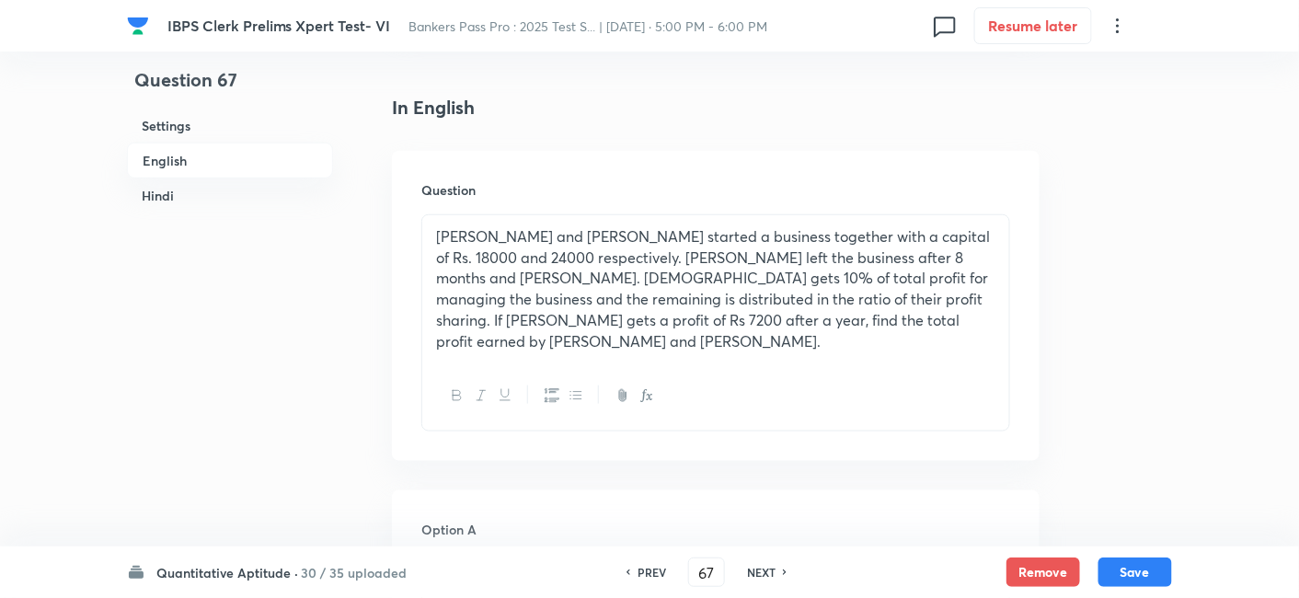
click at [750, 575] on h6 "NEXT" at bounding box center [761, 572] width 29 height 17
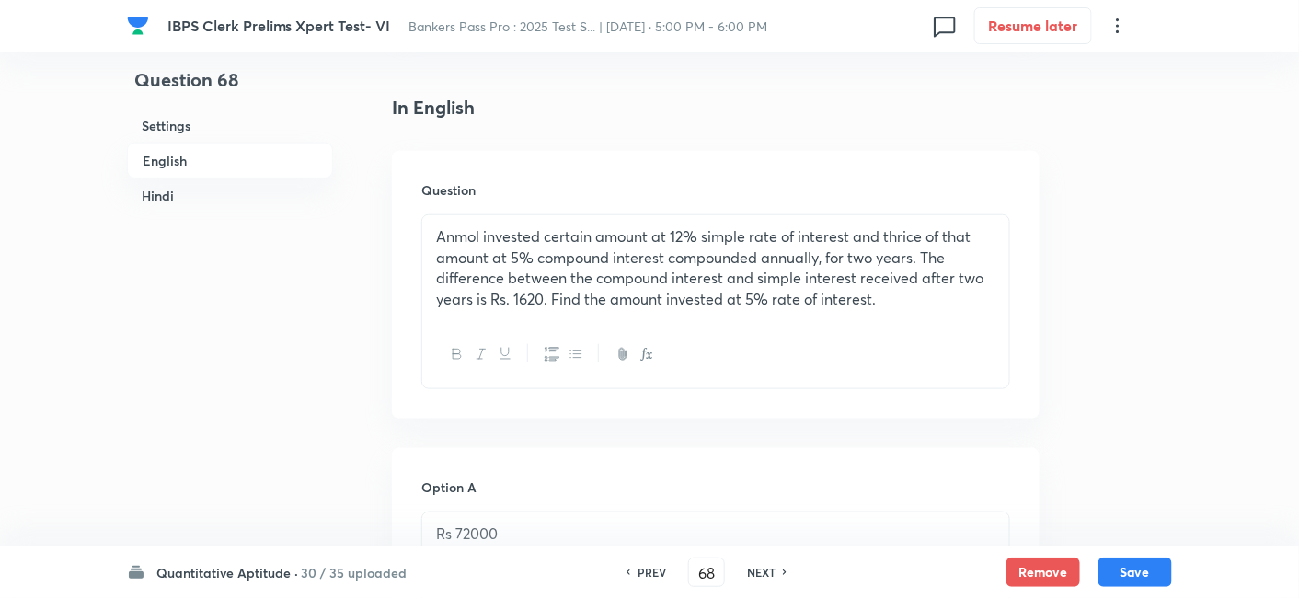
click at [750, 575] on h6 "NEXT" at bounding box center [761, 572] width 29 height 17
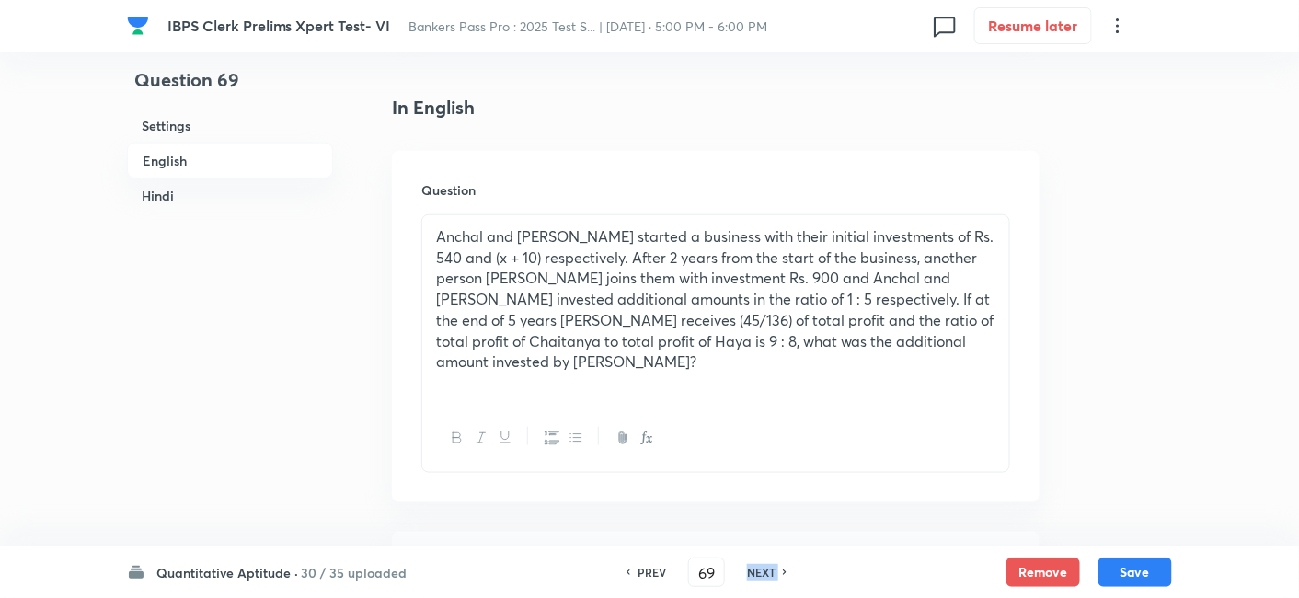
click at [750, 575] on h6 "NEXT" at bounding box center [761, 572] width 29 height 17
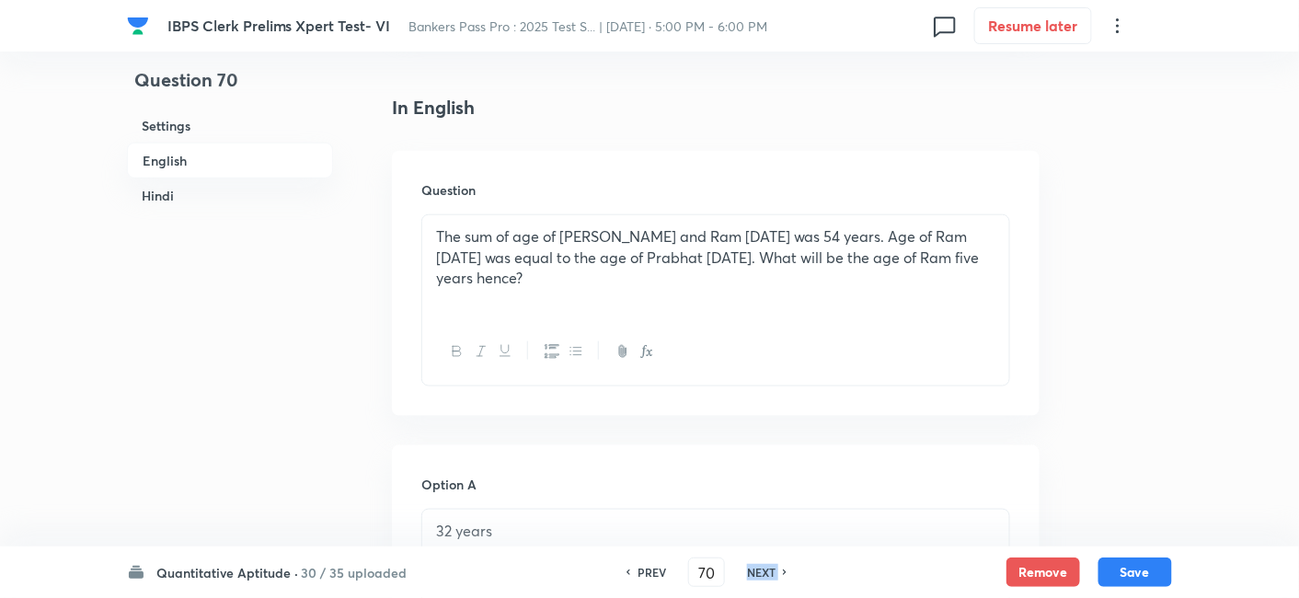
click at [750, 575] on h6 "NEXT" at bounding box center [761, 572] width 29 height 17
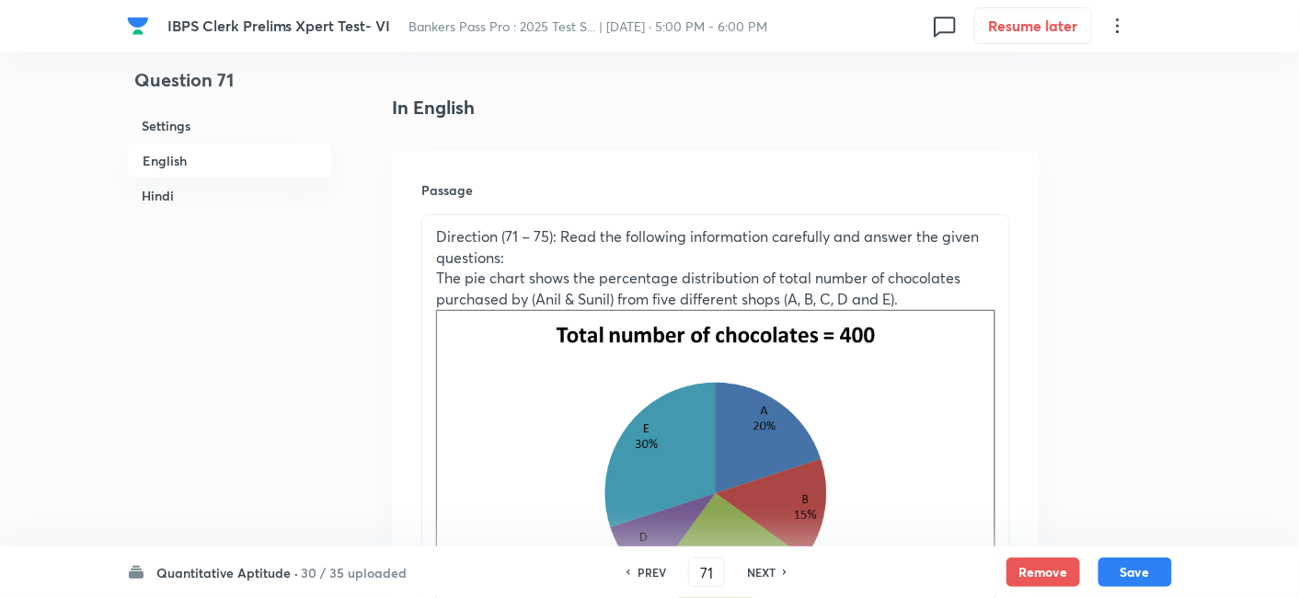
click at [750, 575] on h6 "NEXT" at bounding box center [761, 572] width 29 height 17
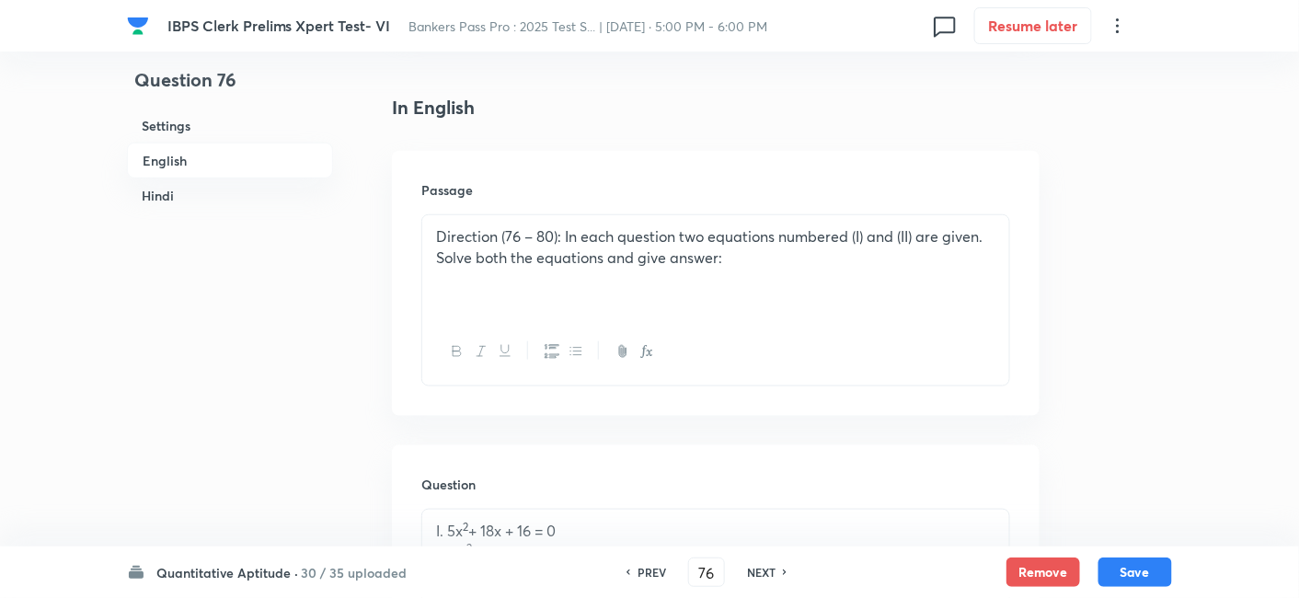
click at [750, 575] on h6 "NEXT" at bounding box center [761, 572] width 29 height 17
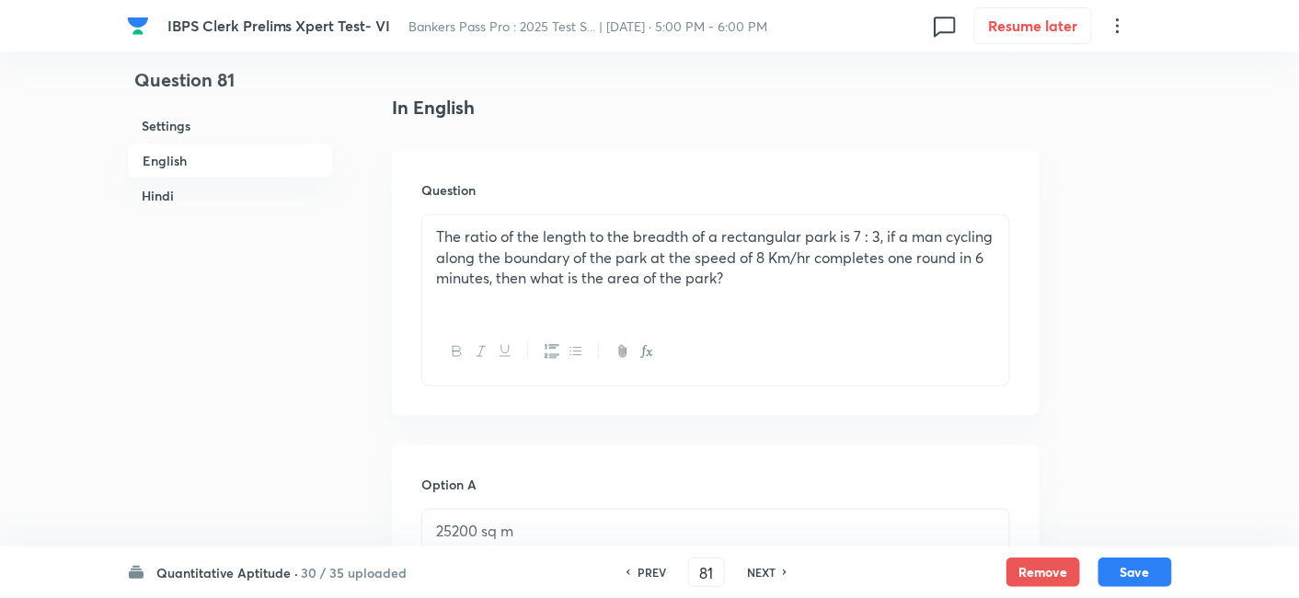
click at [750, 575] on h6 "NEXT" at bounding box center [761, 572] width 29 height 17
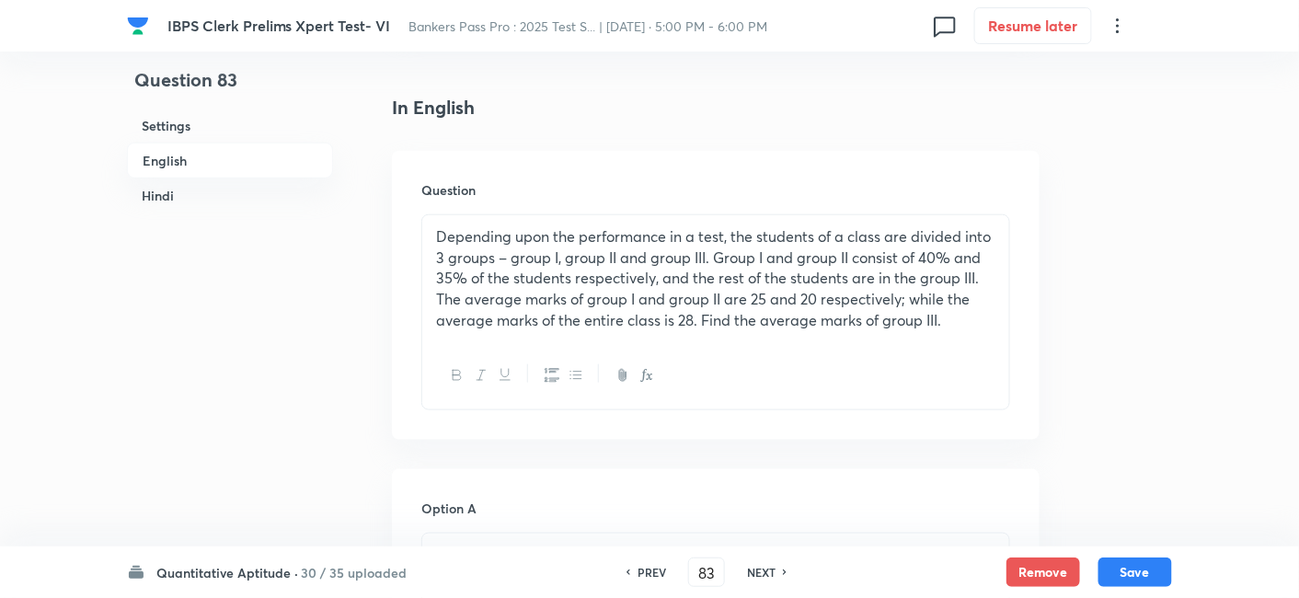
click at [750, 575] on h6 "NEXT" at bounding box center [761, 572] width 29 height 17
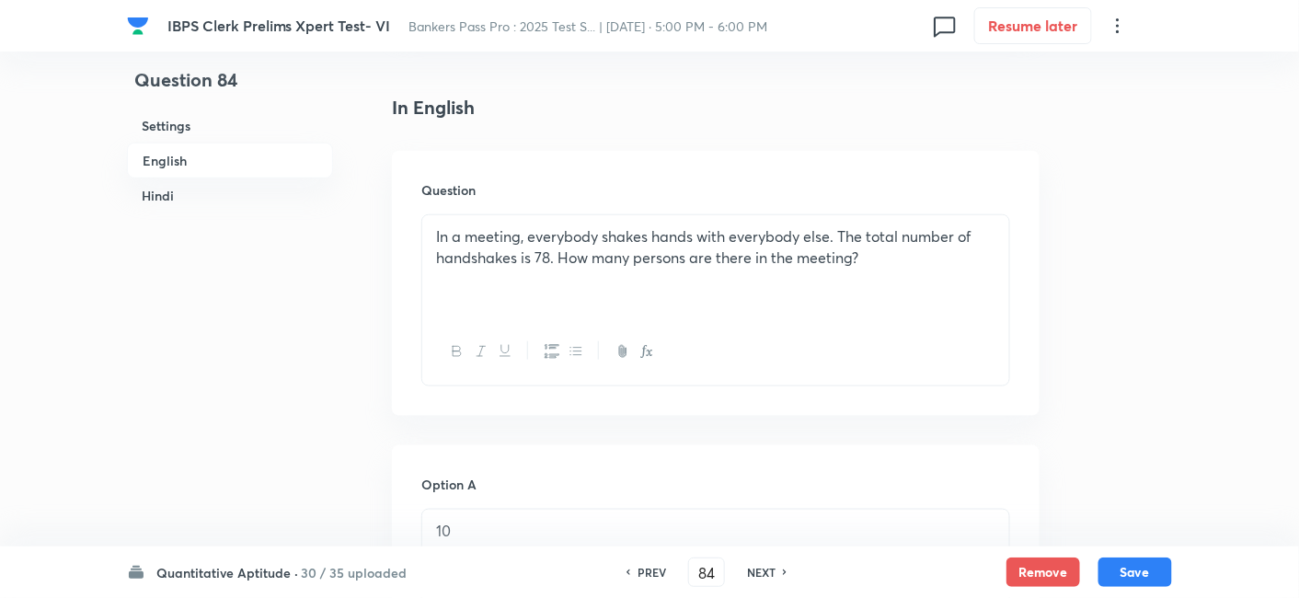
click at [750, 575] on h6 "NEXT" at bounding box center [761, 572] width 29 height 17
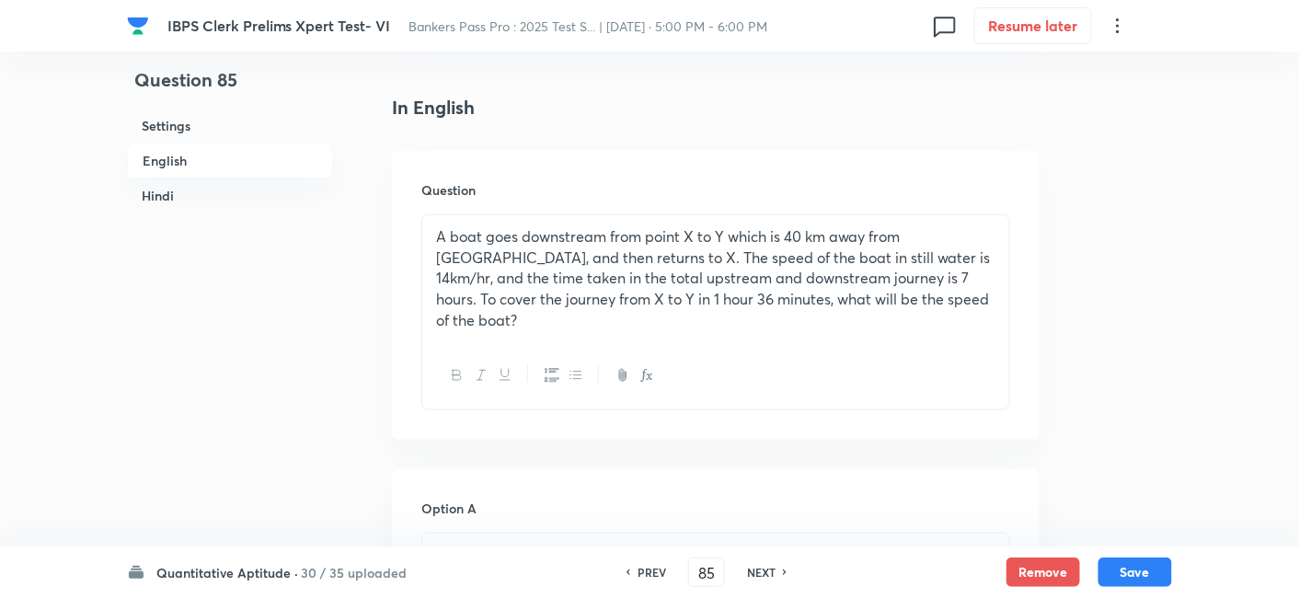
click at [750, 575] on h6 "NEXT" at bounding box center [761, 572] width 29 height 17
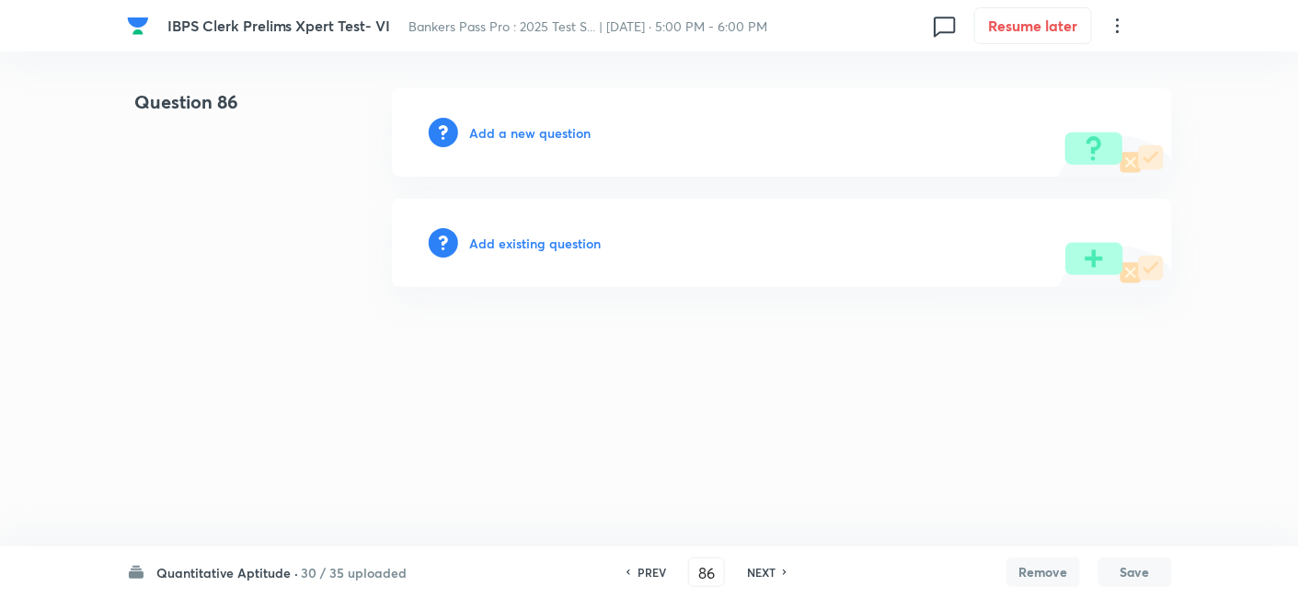
scroll to position [0, 0]
click at [650, 572] on h6 "PREV" at bounding box center [656, 572] width 29 height 17
click at [650, 572] on h6 "PREV" at bounding box center [651, 572] width 29 height 17
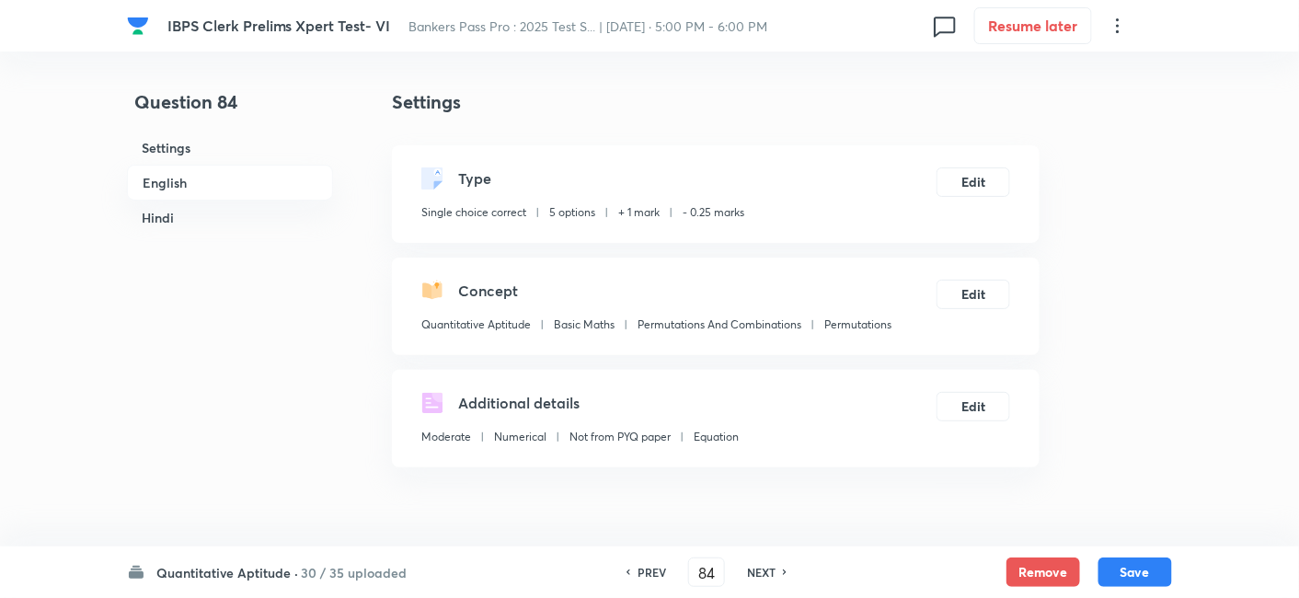
click at [650, 572] on h6 "PREV" at bounding box center [651, 572] width 29 height 17
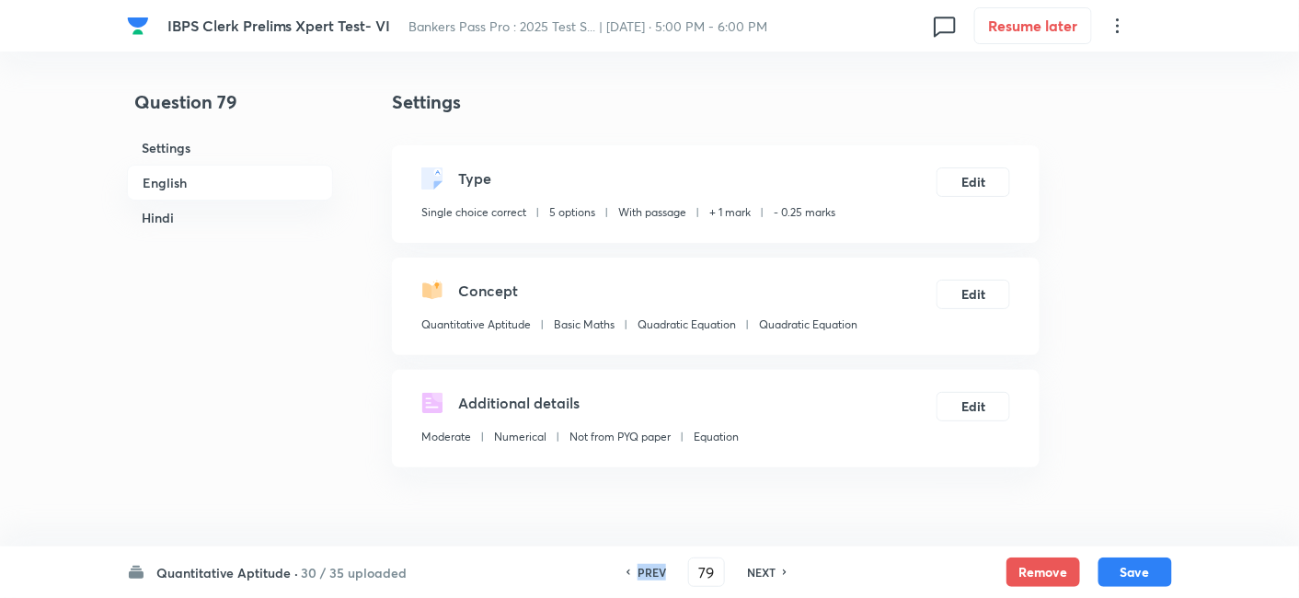
click at [650, 572] on h6 "PREV" at bounding box center [651, 572] width 29 height 17
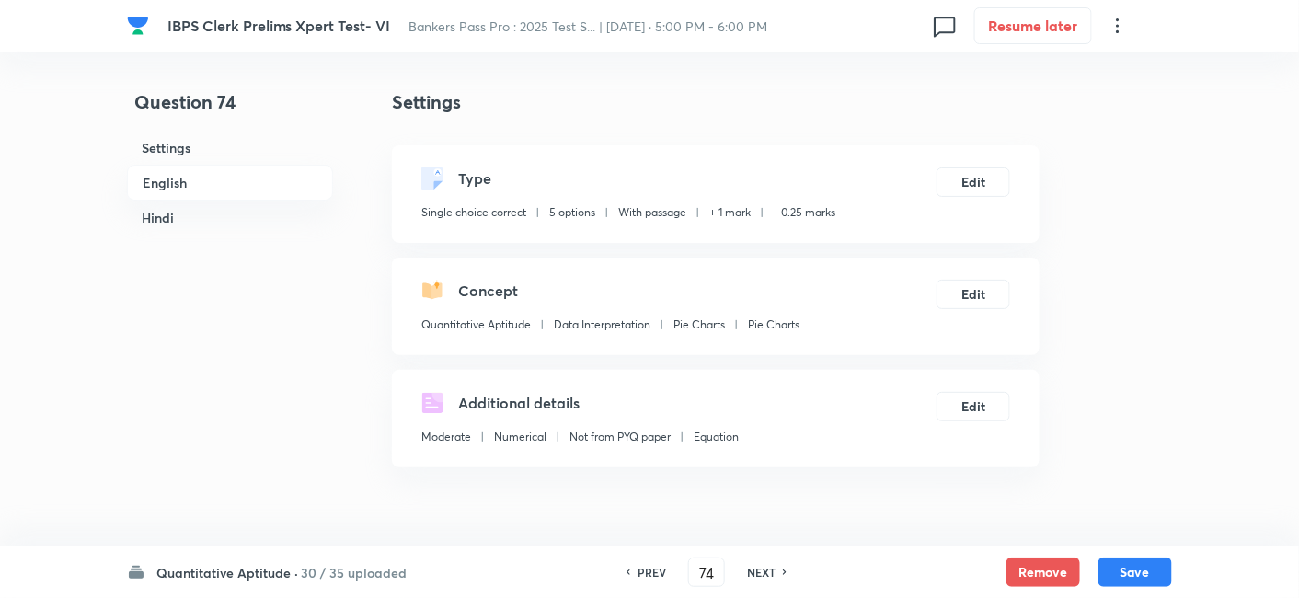
click at [650, 572] on h6 "PREV" at bounding box center [651, 572] width 29 height 17
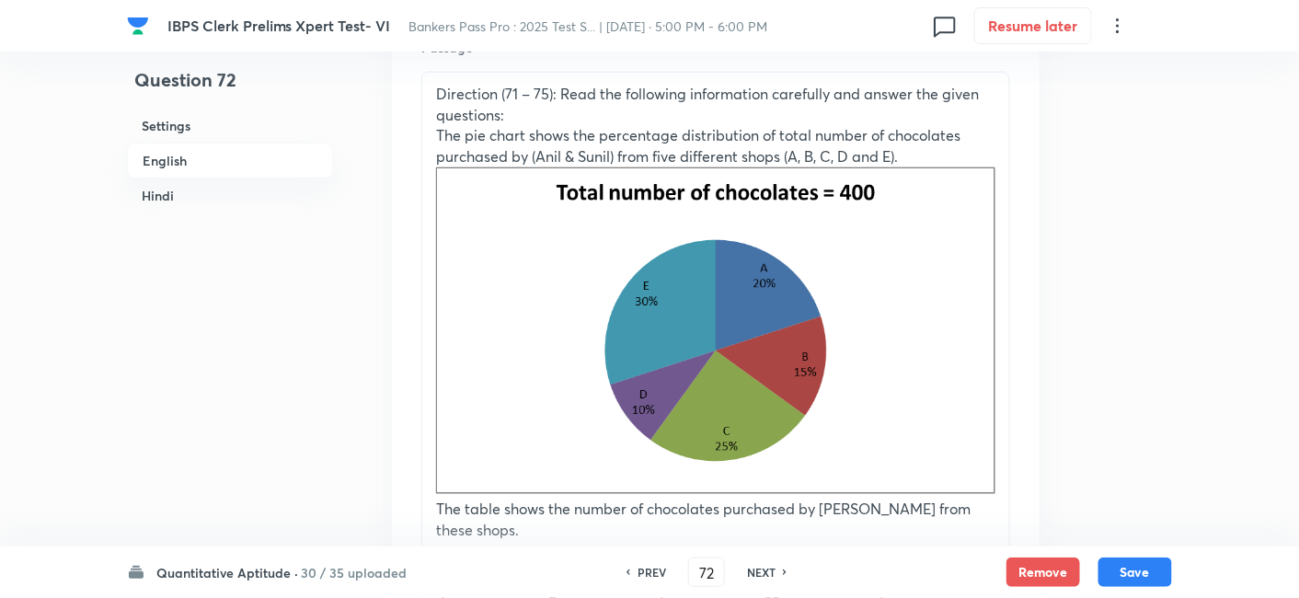
scroll to position [589, 0]
click at [777, 564] on div "NEXT" at bounding box center [764, 572] width 49 height 17
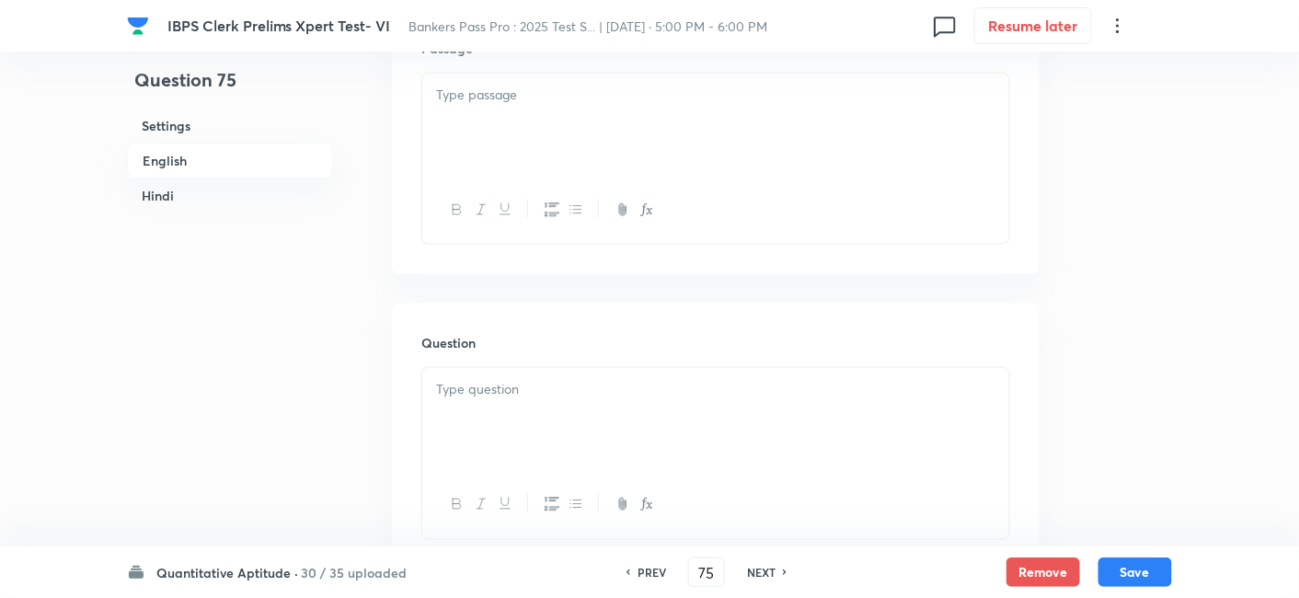
click at [777, 564] on div "NEXT" at bounding box center [764, 572] width 49 height 17
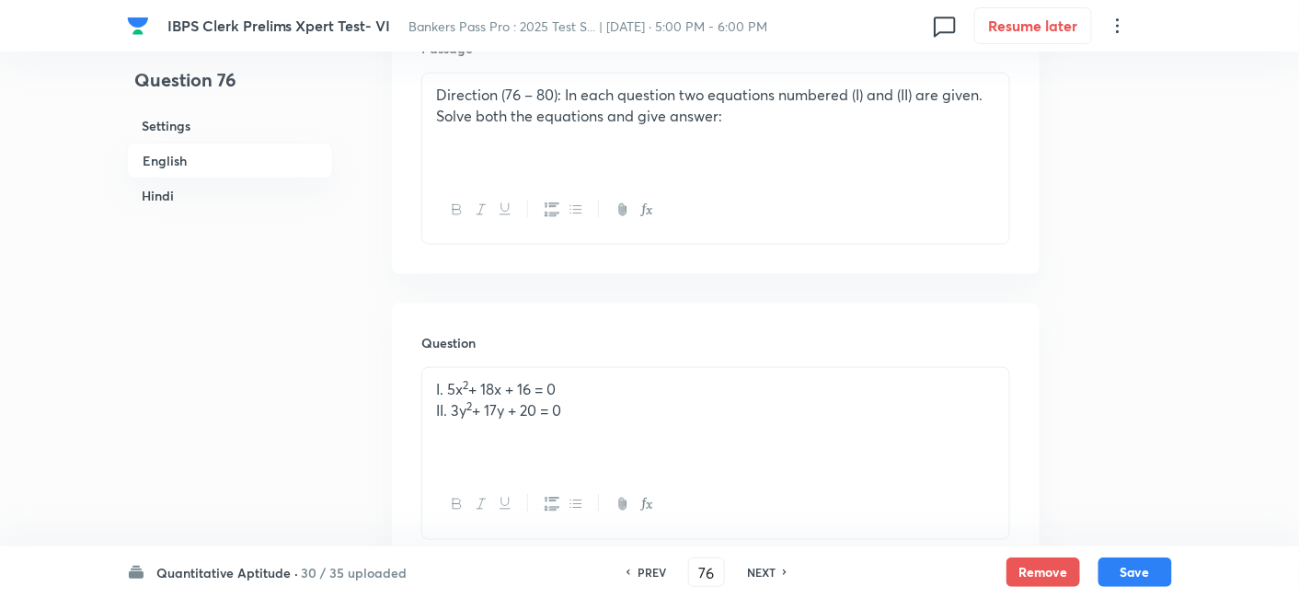
click at [777, 564] on div "NEXT" at bounding box center [764, 572] width 49 height 17
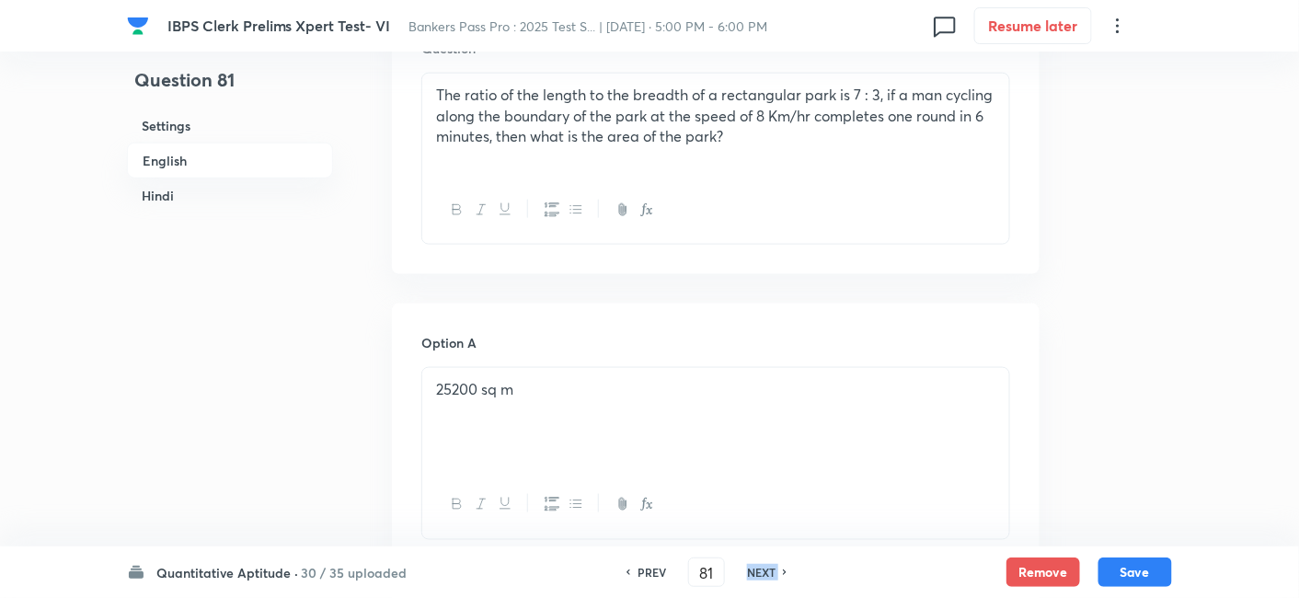
click at [777, 564] on div "NEXT" at bounding box center [764, 572] width 49 height 17
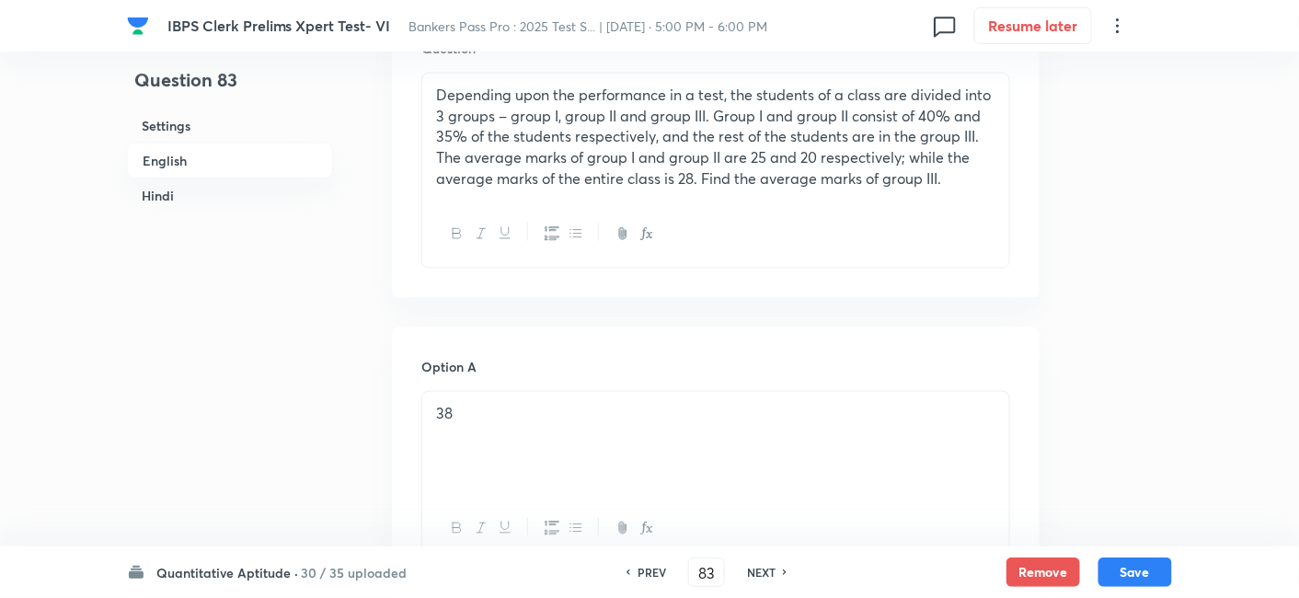
click at [777, 564] on div "NEXT" at bounding box center [764, 572] width 49 height 17
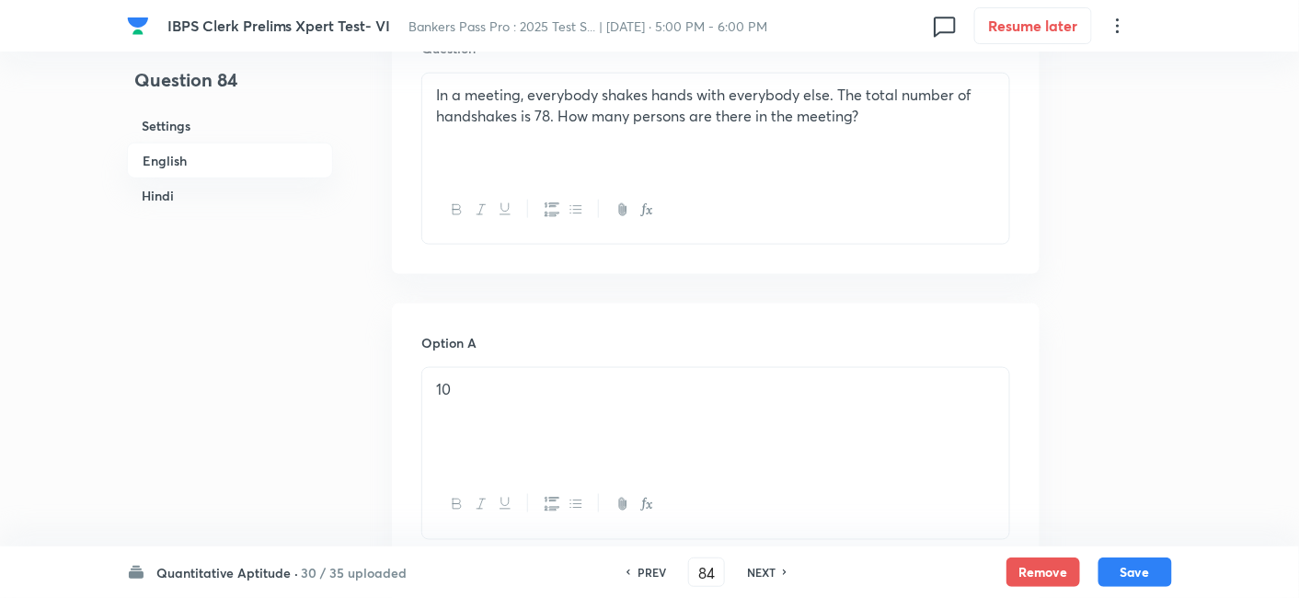
click at [777, 564] on div "NEXT" at bounding box center [764, 572] width 49 height 17
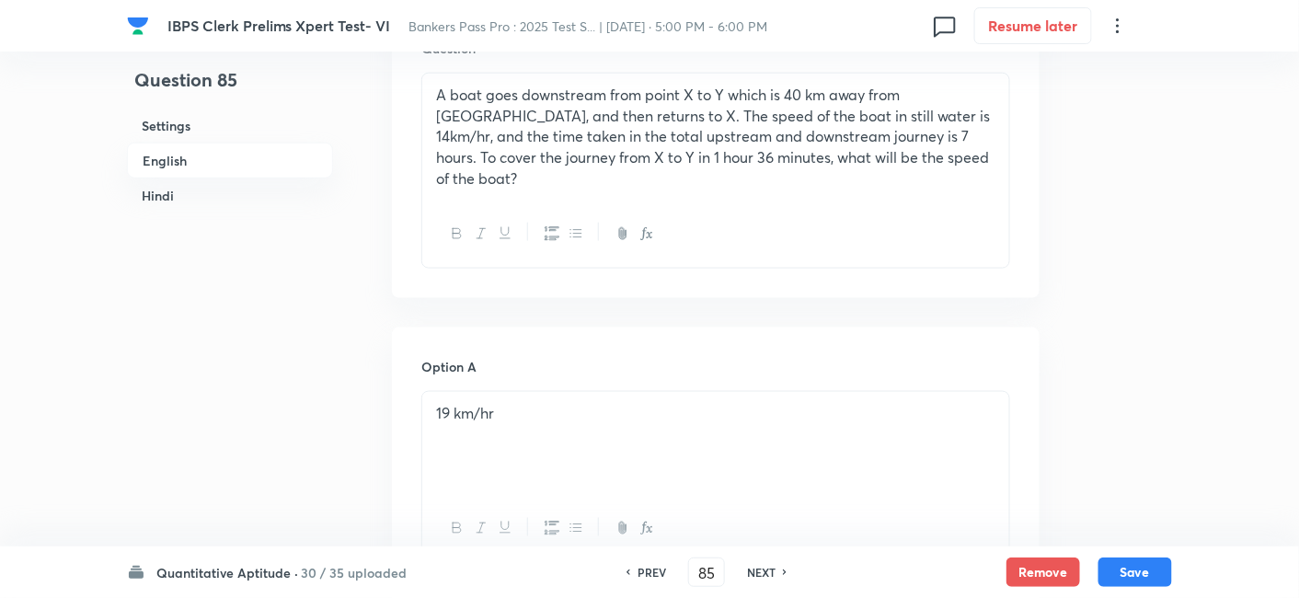
click at [777, 564] on div "NEXT" at bounding box center [764, 572] width 49 height 17
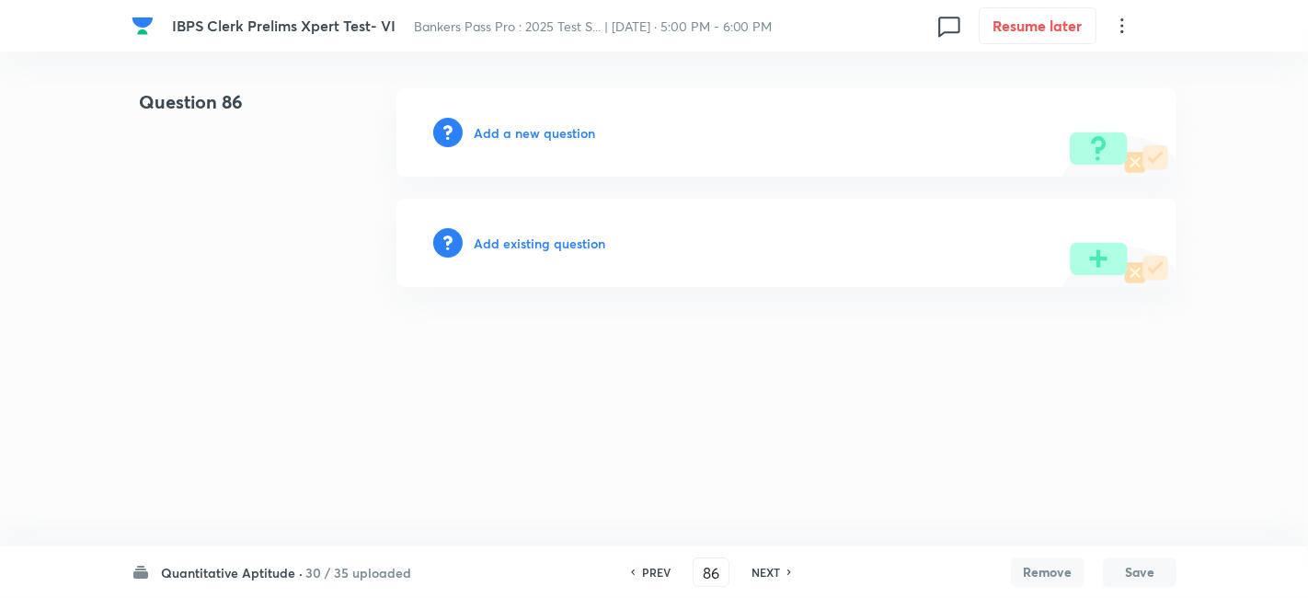
click at [550, 135] on h6 "Add a new question" at bounding box center [534, 132] width 121 height 19
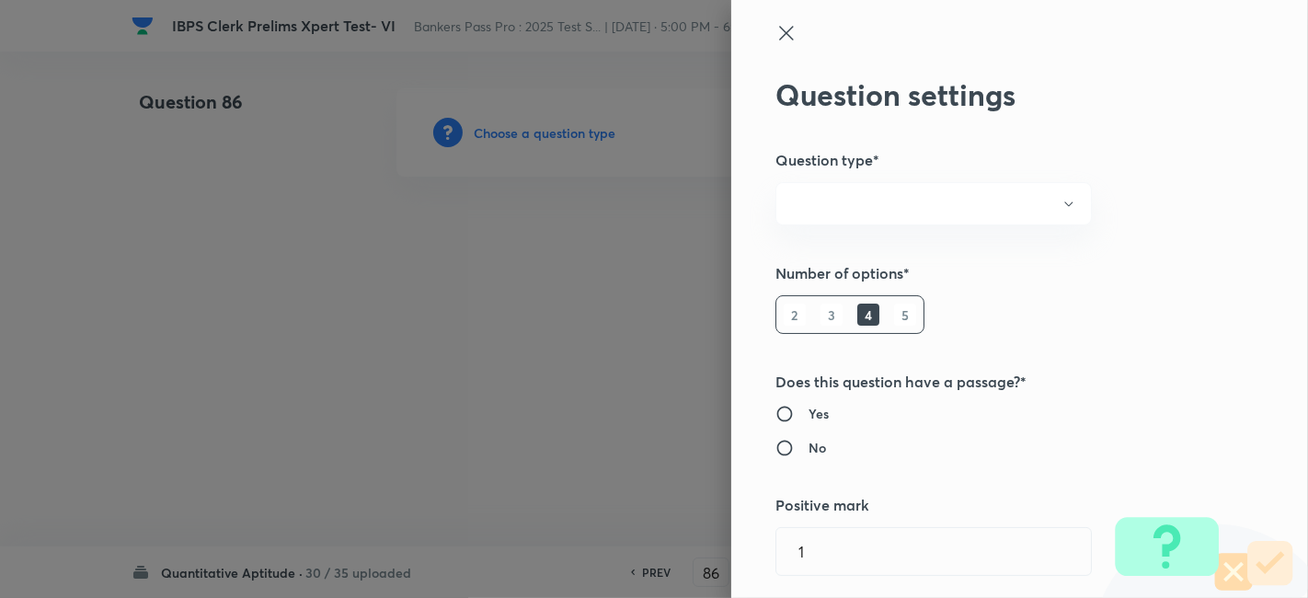
click at [550, 135] on div at bounding box center [654, 299] width 1308 height 598
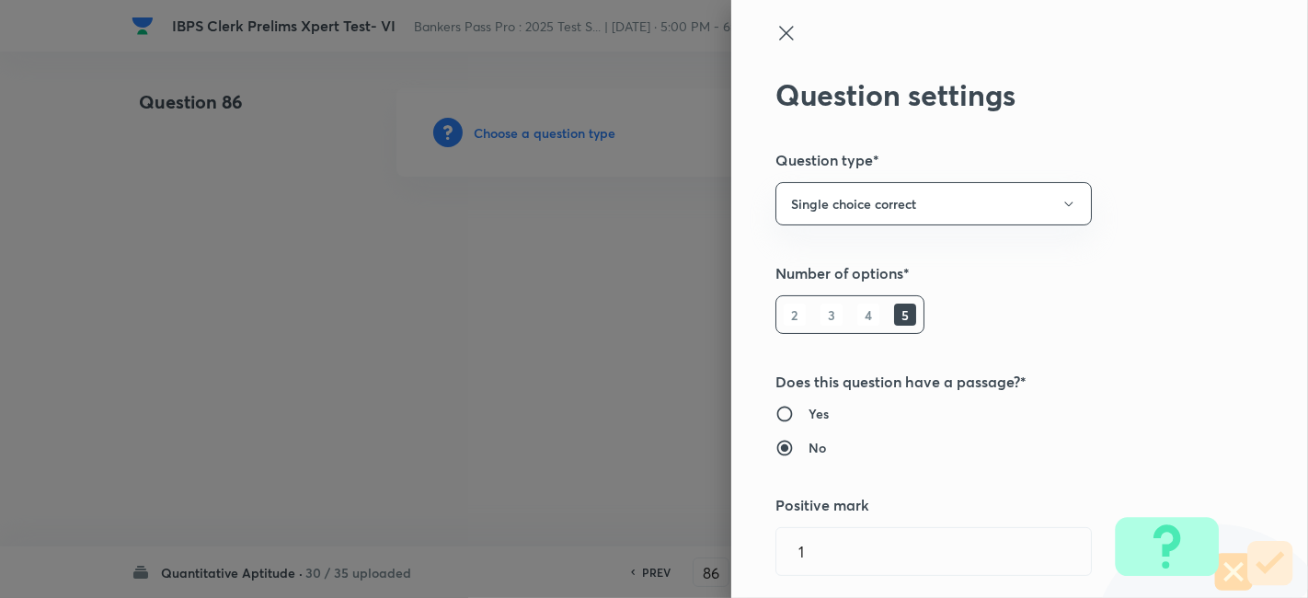
click at [809, 407] on h6 "Yes" at bounding box center [819, 413] width 20 height 19
click at [802, 407] on input "Yes" at bounding box center [791, 414] width 33 height 18
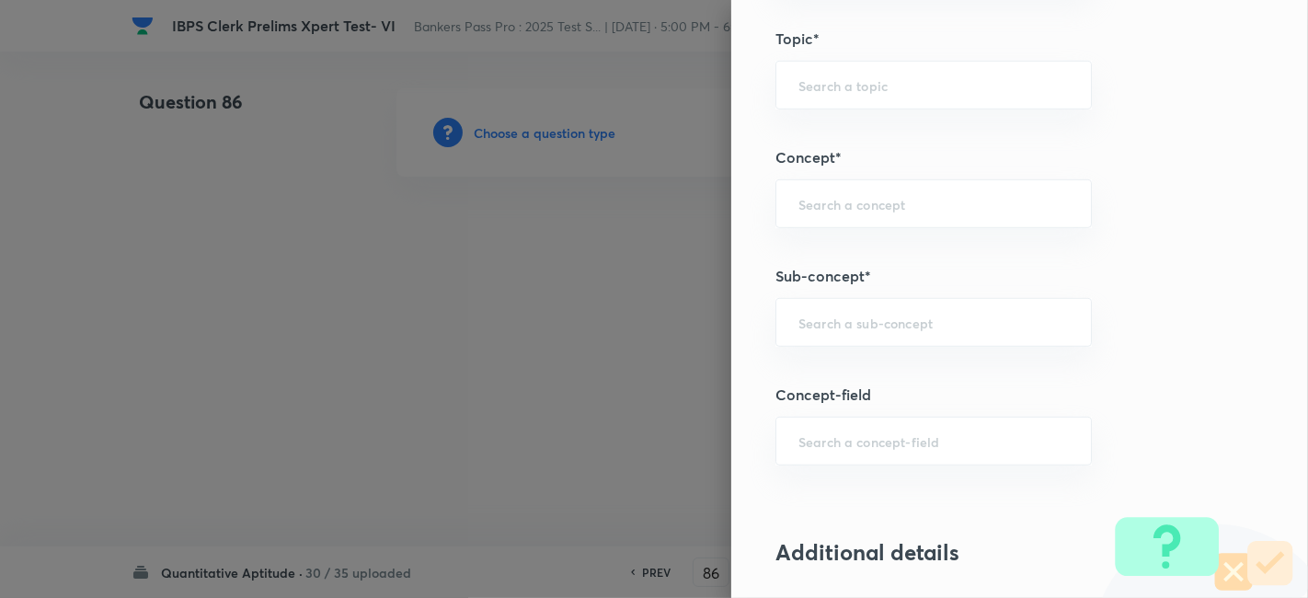
scroll to position [924, 0]
click at [850, 303] on div "​" at bounding box center [933, 321] width 316 height 49
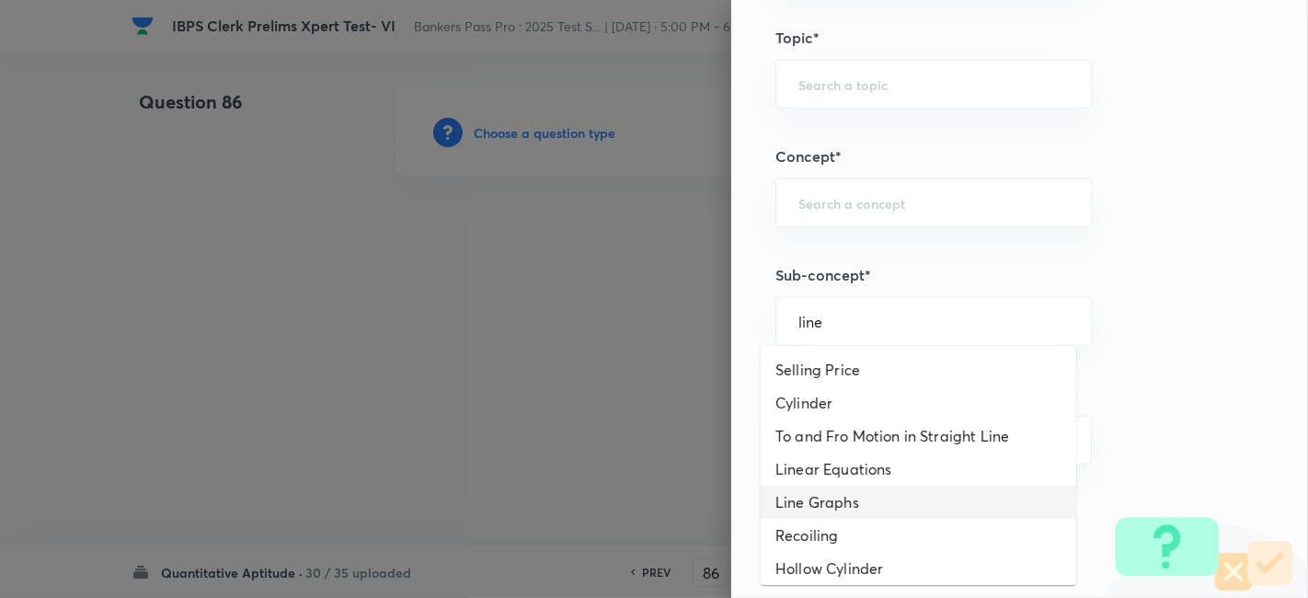
click at [862, 504] on li "Line Graphs" at bounding box center [919, 502] width 316 height 33
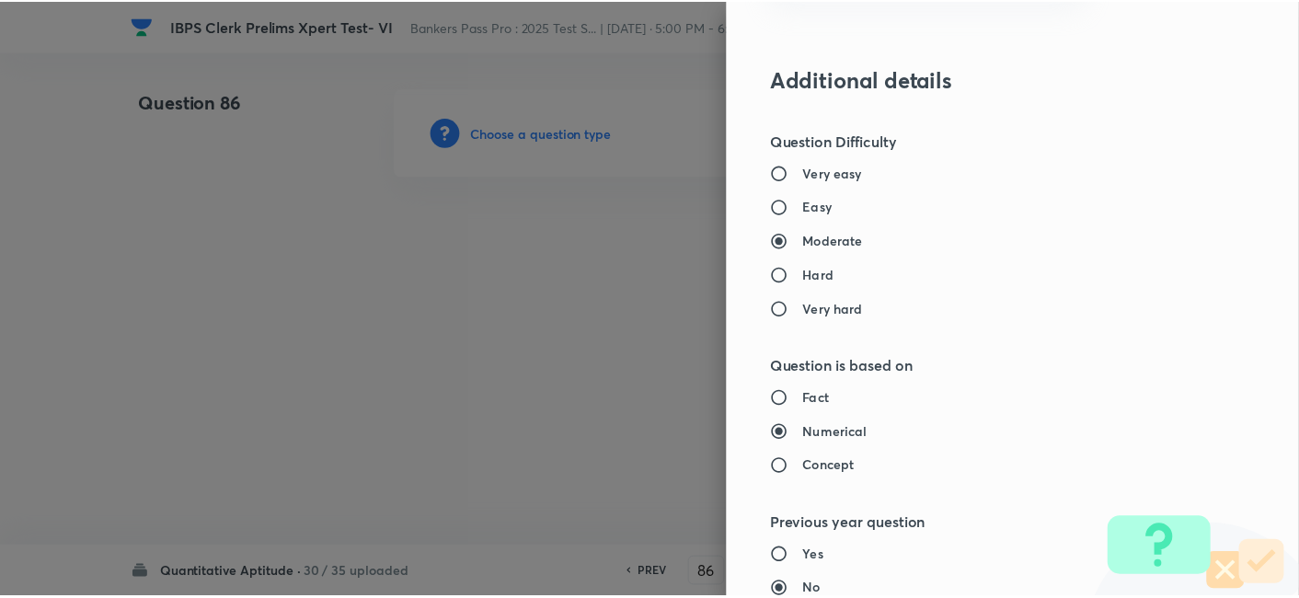
scroll to position [1904, 0]
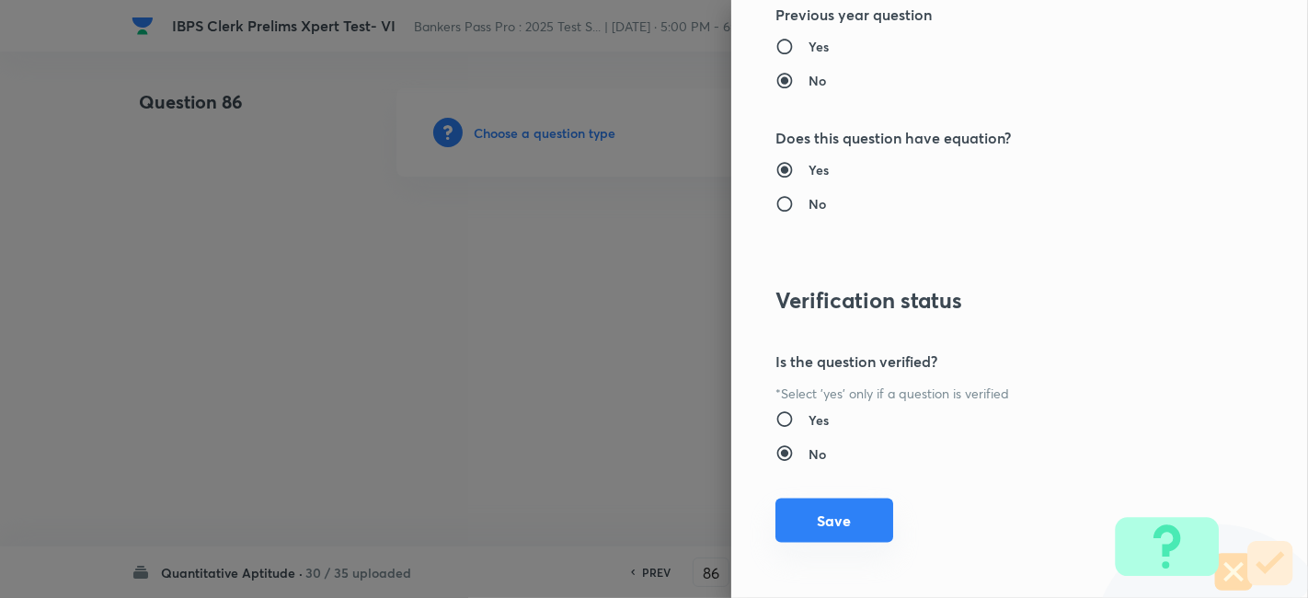
click at [832, 523] on button "Save" at bounding box center [834, 521] width 118 height 44
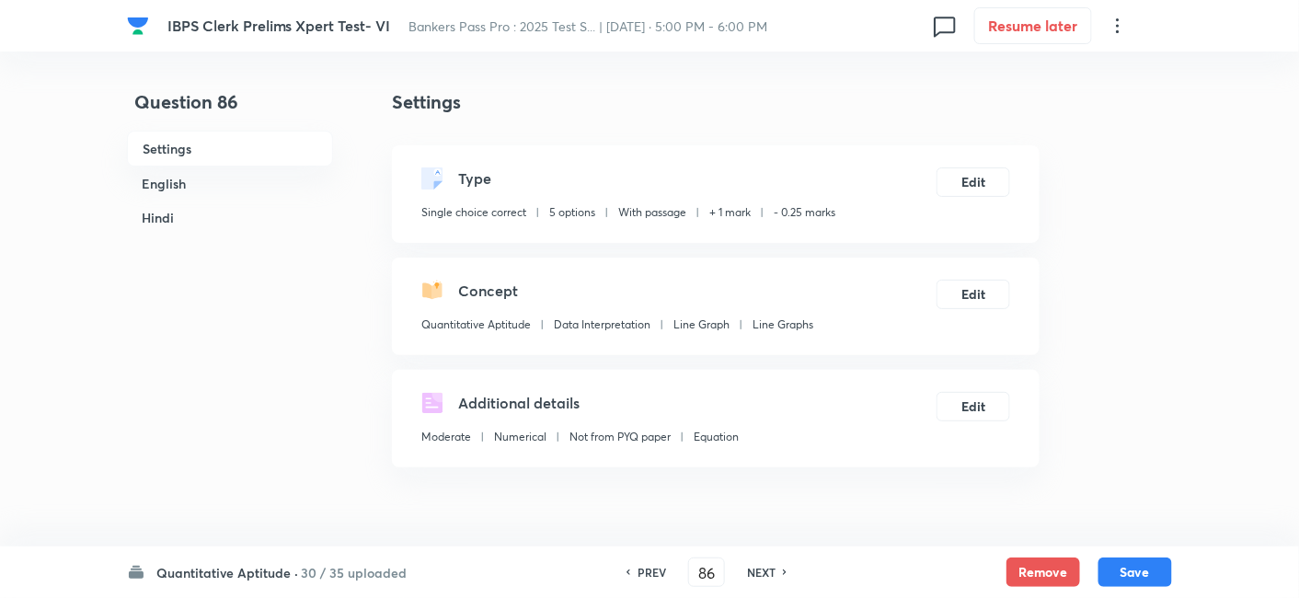
scroll to position [467, 0]
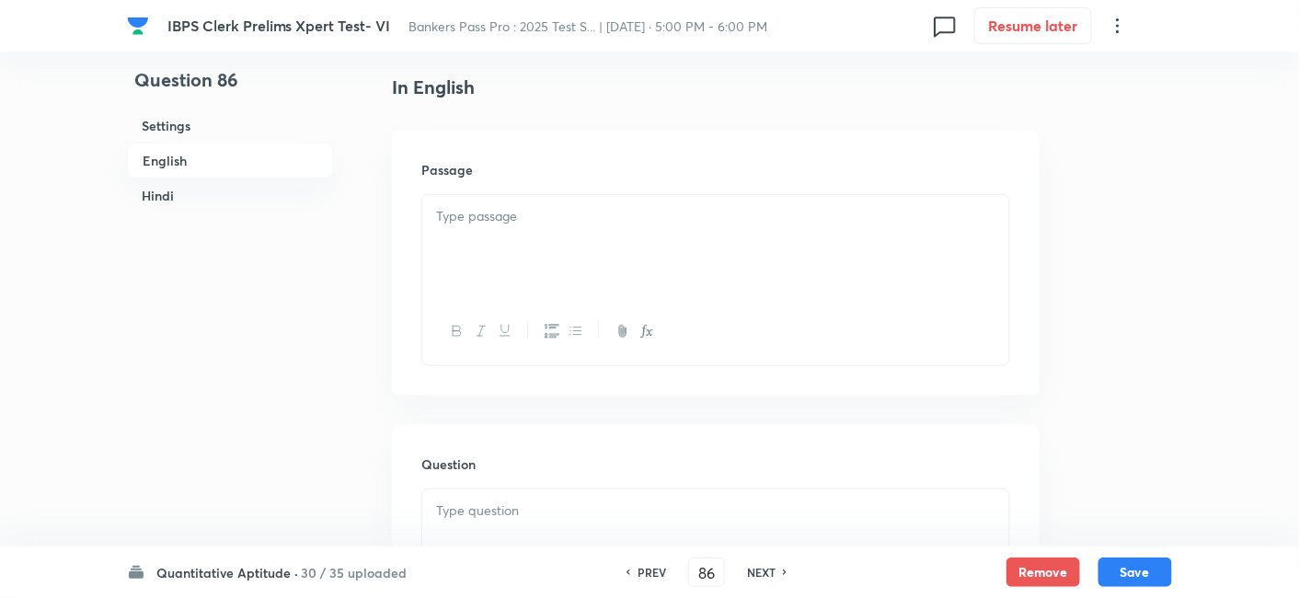
click at [539, 195] on div at bounding box center [715, 246] width 587 height 103
paste div
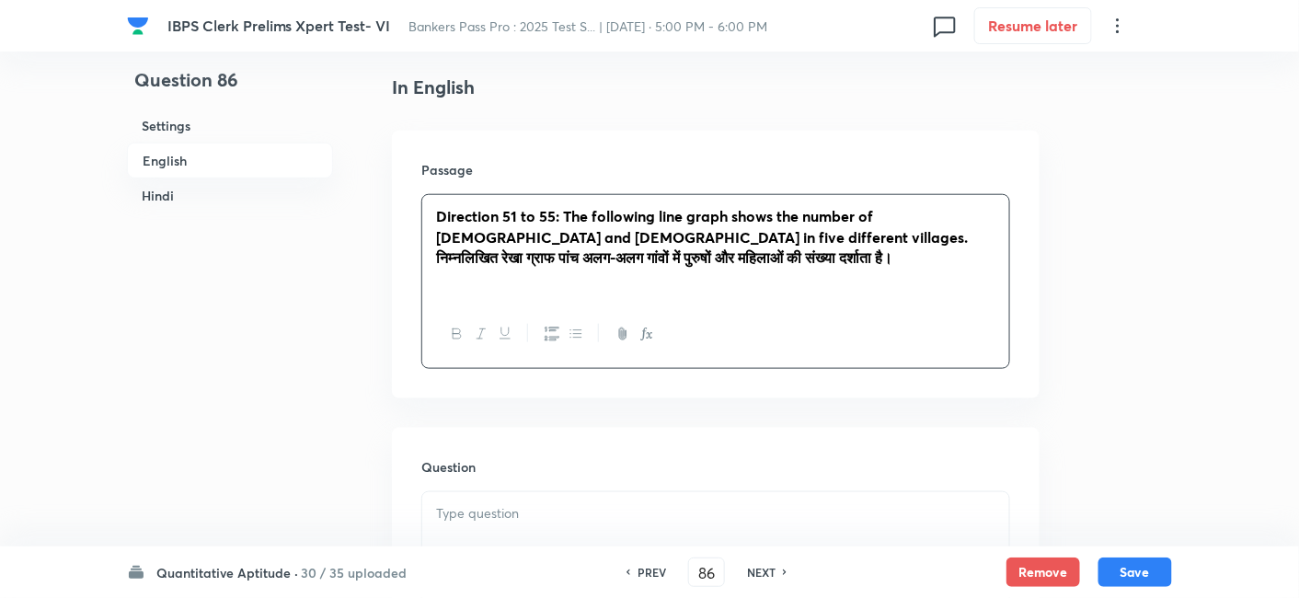
click at [515, 219] on strong "Direction 51 to 55: The following line graph shows the number of [DEMOGRAPHIC_D…" at bounding box center [702, 226] width 532 height 40
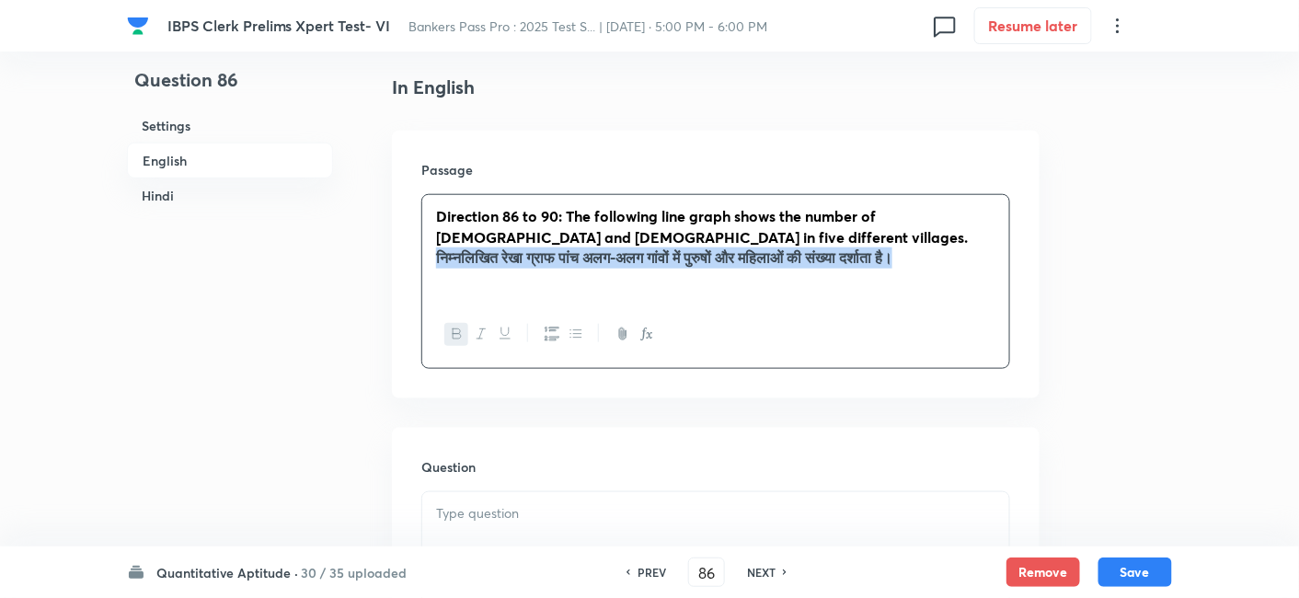
drag, startPoint x: 423, startPoint y: 248, endPoint x: 1035, endPoint y: 253, distance: 611.7
click at [1035, 253] on div "Passage Direction 86 to 90: The following line graph shows the number of [DEMOG…" at bounding box center [716, 265] width 648 height 268
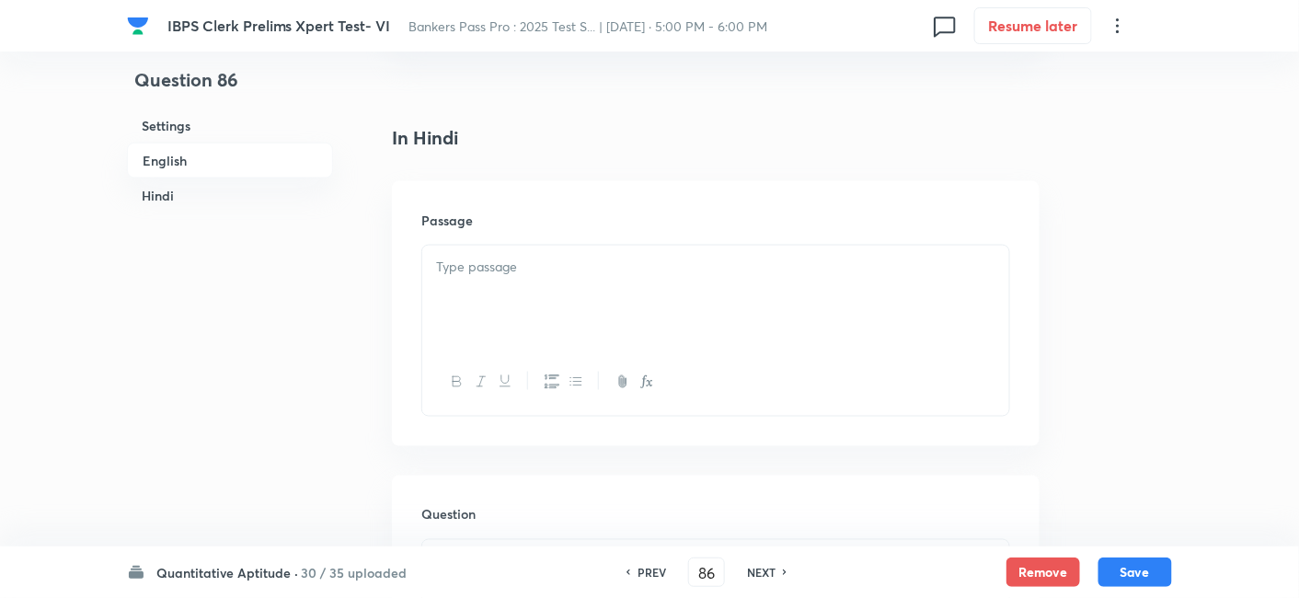
scroll to position [2857, 0]
click at [740, 285] on div at bounding box center [715, 296] width 587 height 103
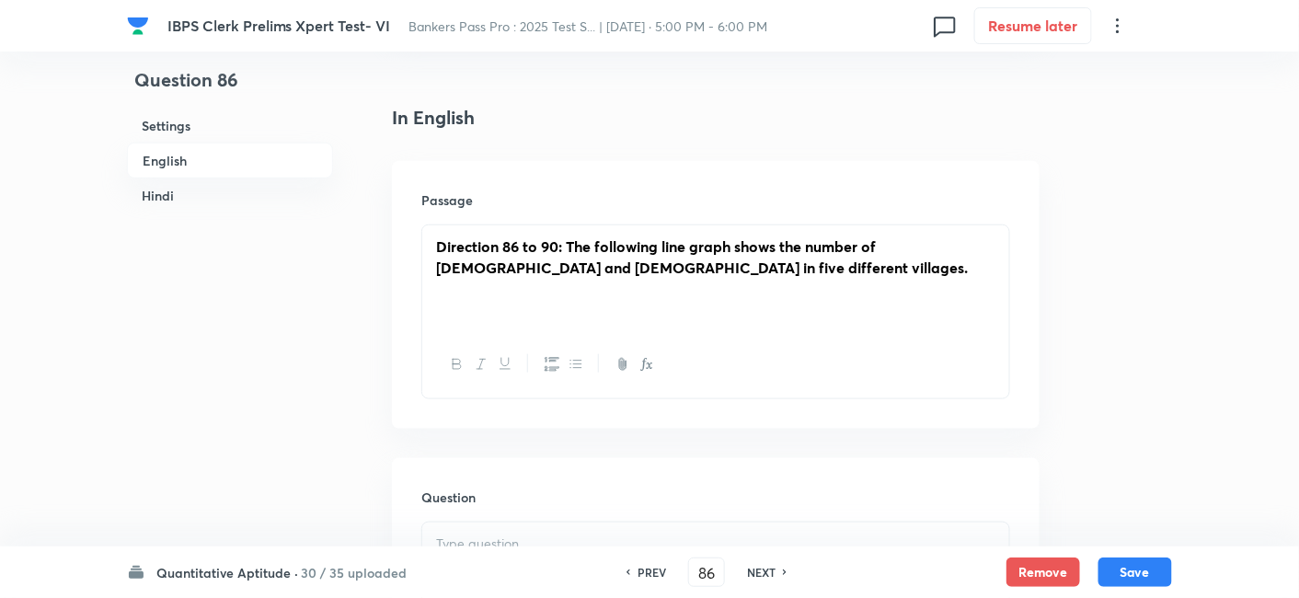
scroll to position [435, 0]
click at [535, 309] on p at bounding box center [715, 311] width 559 height 21
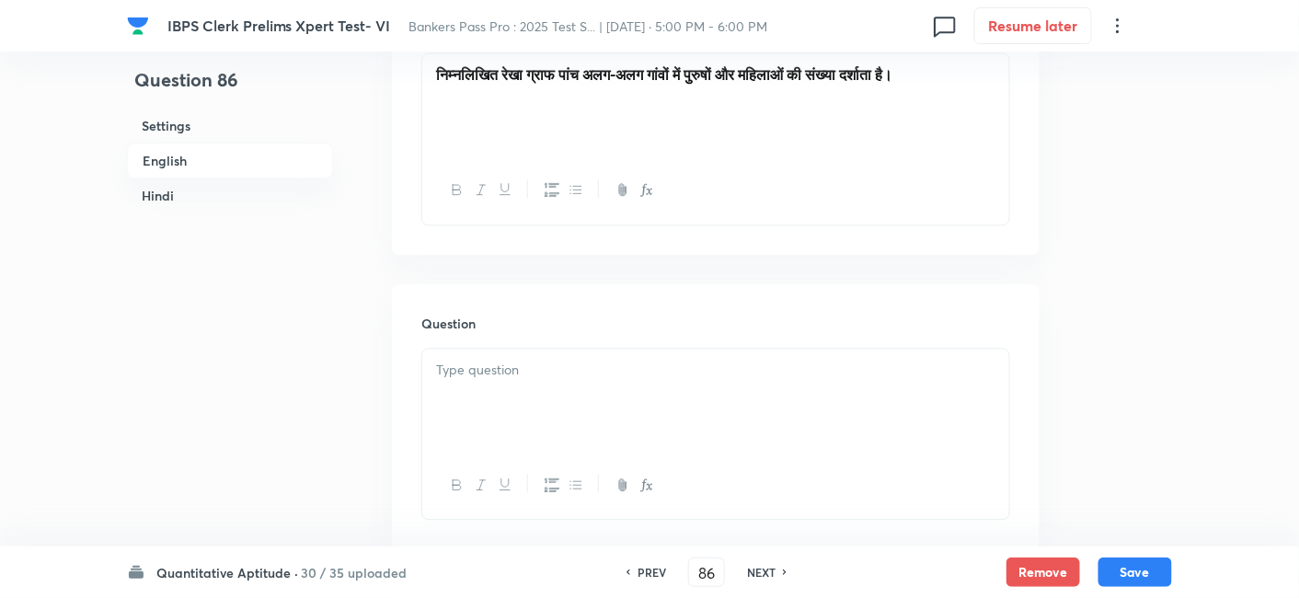
scroll to position [3432, 0]
click at [913, 84] on div "निम्नलिखित रेखा ग्राफ पांच अलग-अलग गांवों में पुरुषों और महिलाओं की संख्या दर्श…" at bounding box center [715, 103] width 587 height 103
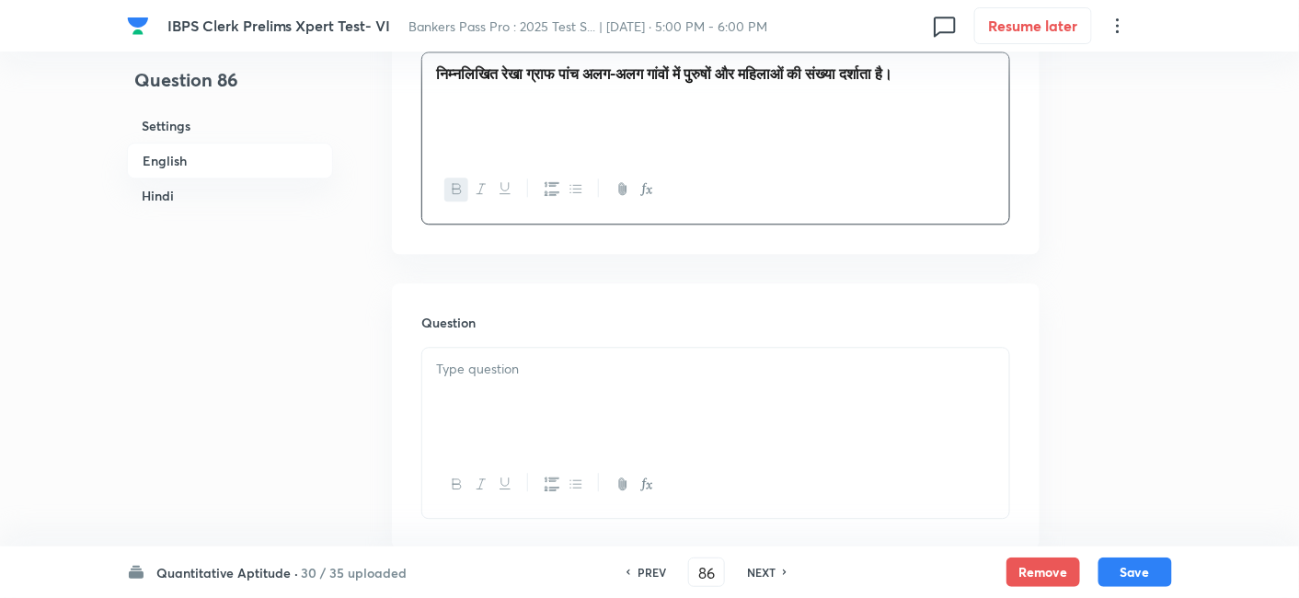
click at [992, 74] on p "निम्नलिखित रेखा ग्राफ पांच अलग-अलग गांवों में पुरुषों और महिलाओं की संख्या दर्श…" at bounding box center [715, 73] width 559 height 21
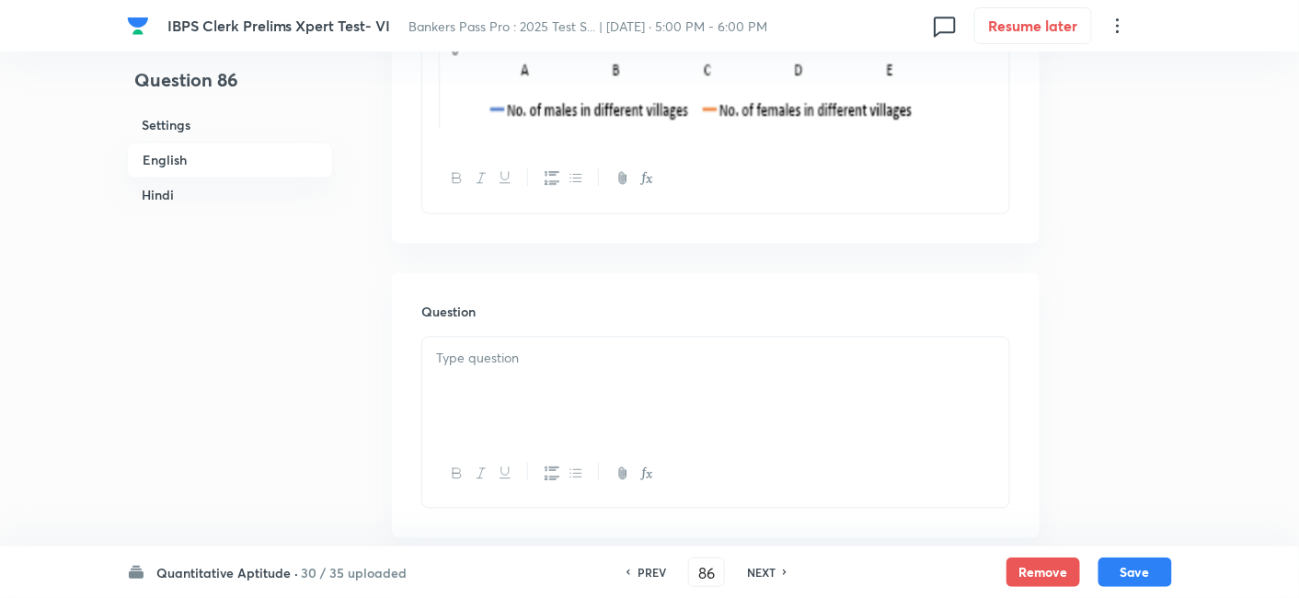
scroll to position [638, 0]
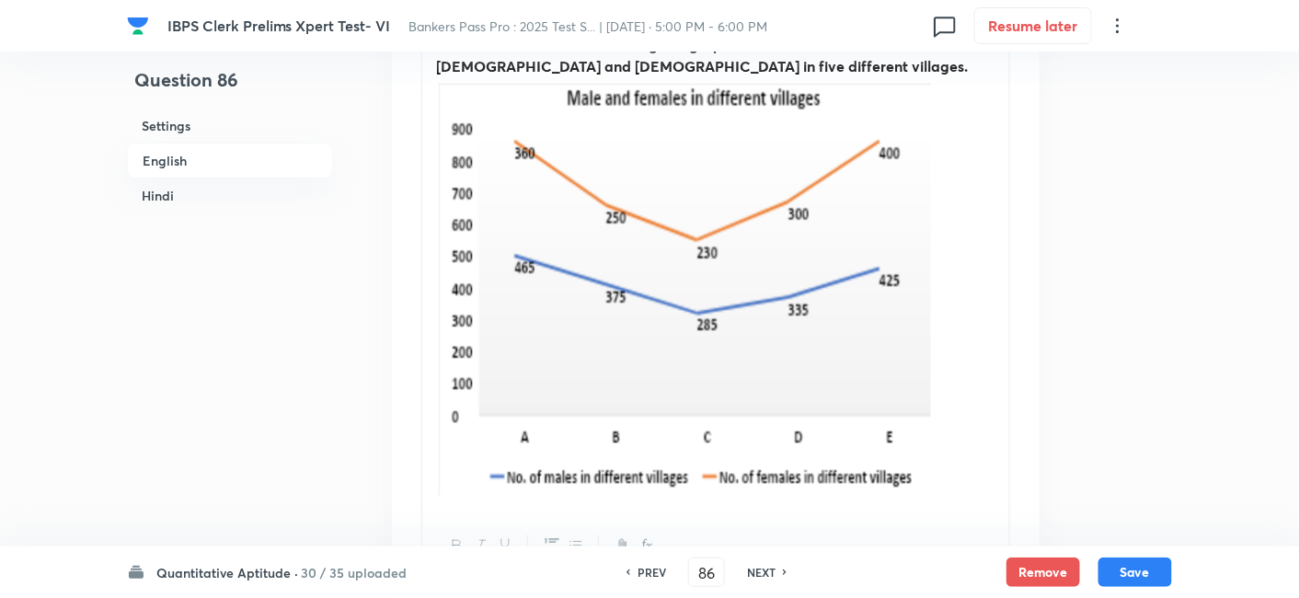
click at [1005, 290] on div "Direction 86 to 90: The following line graph shows the number of [DEMOGRAPHIC_D…" at bounding box center [715, 268] width 587 height 488
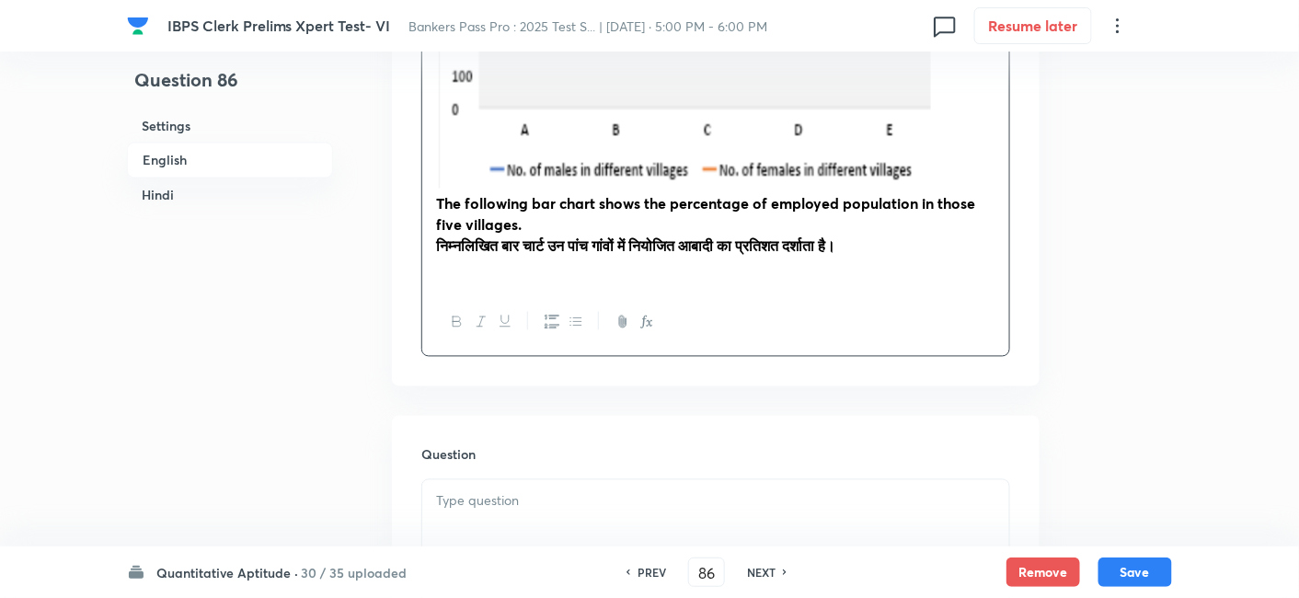
scroll to position [949, 0]
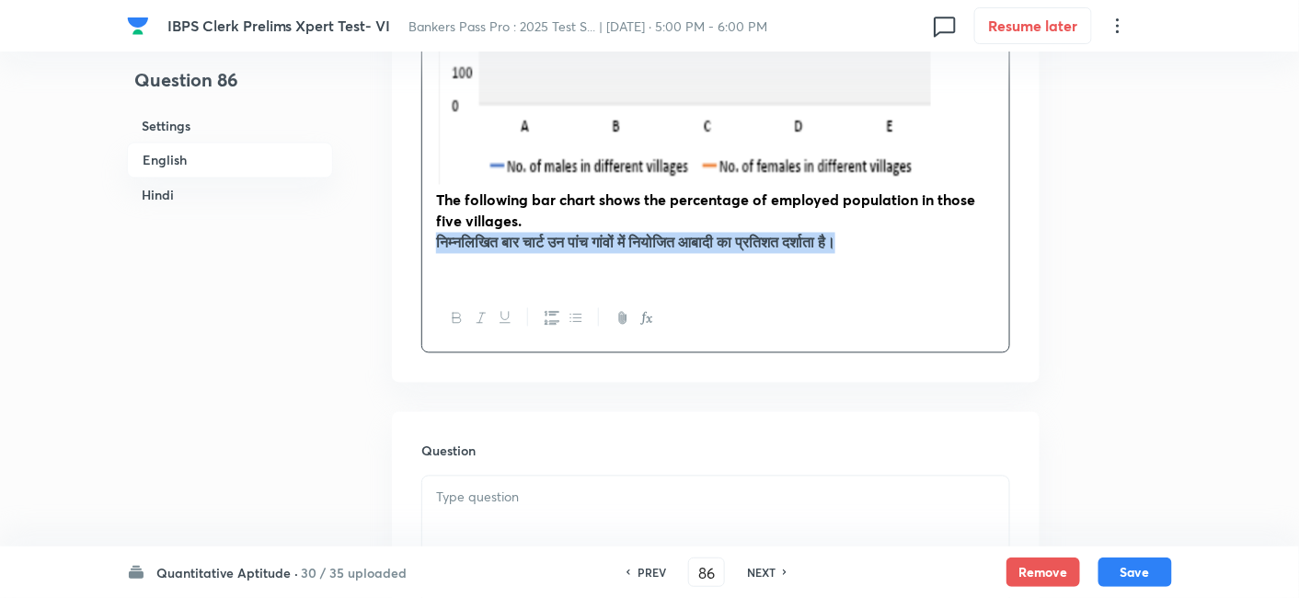
drag, startPoint x: 430, startPoint y: 244, endPoint x: 920, endPoint y: 235, distance: 490.4
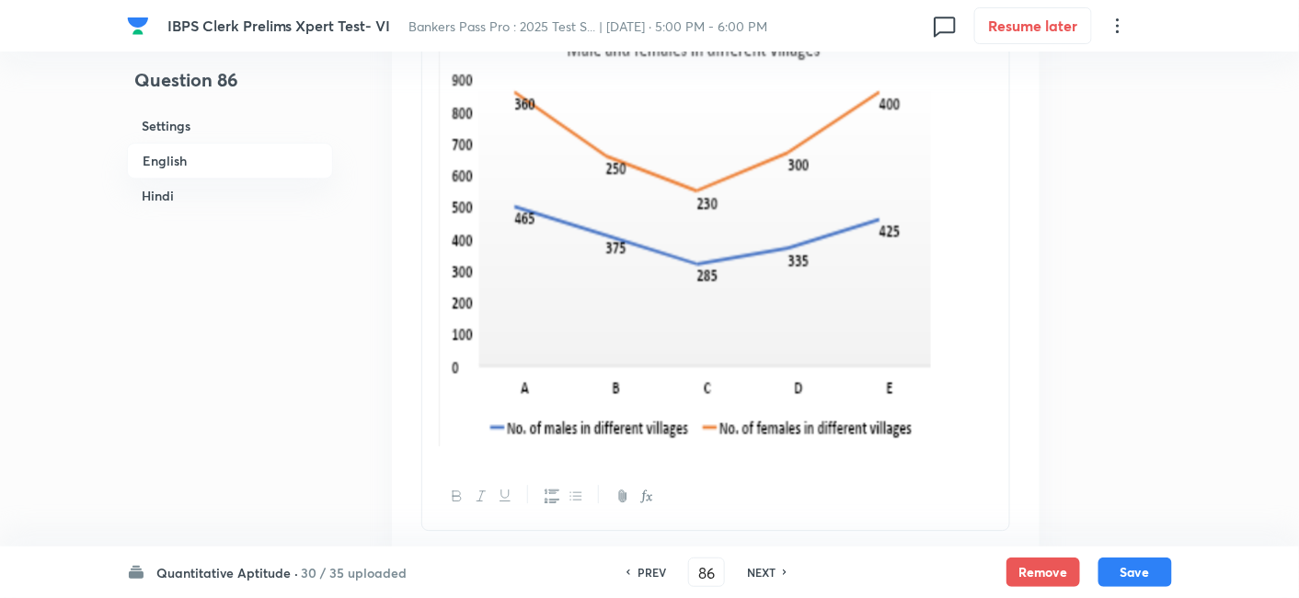
scroll to position [3575, 0]
click at [1004, 239] on div "निम्नलिखित रेखा ग्राफ पांच अलग-अलग गांवों में पुरुषों और महिलाओं की संख्या दर्श…" at bounding box center [715, 227] width 587 height 467
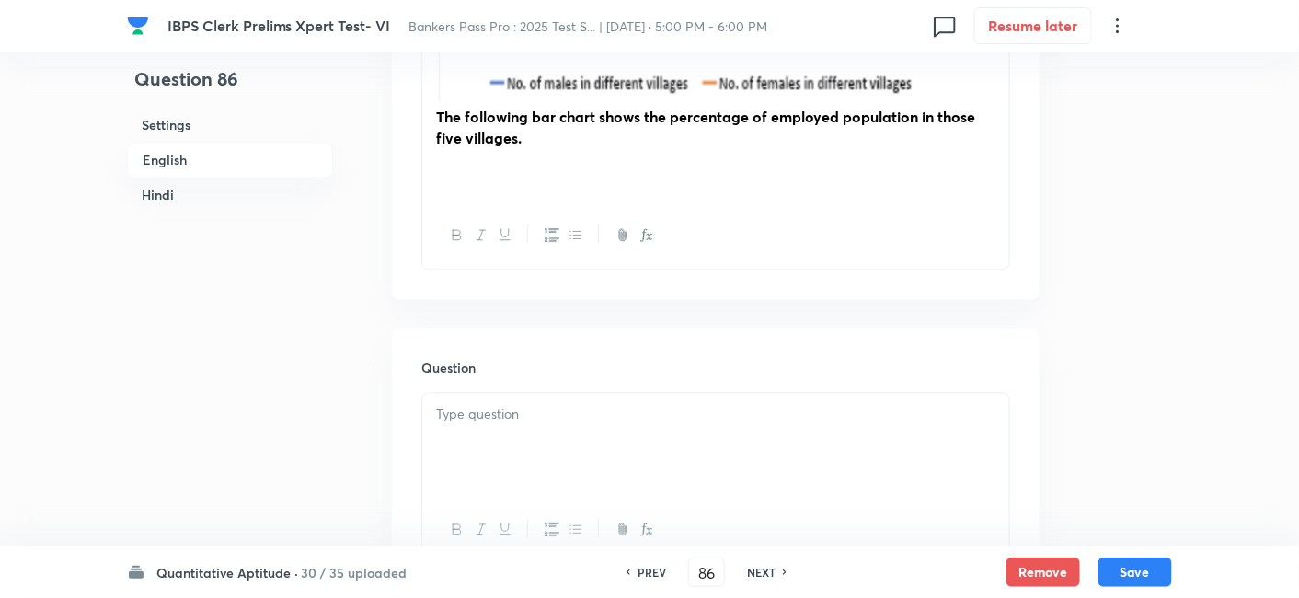
scroll to position [1030, 0]
click at [580, 156] on p at bounding box center [715, 162] width 559 height 21
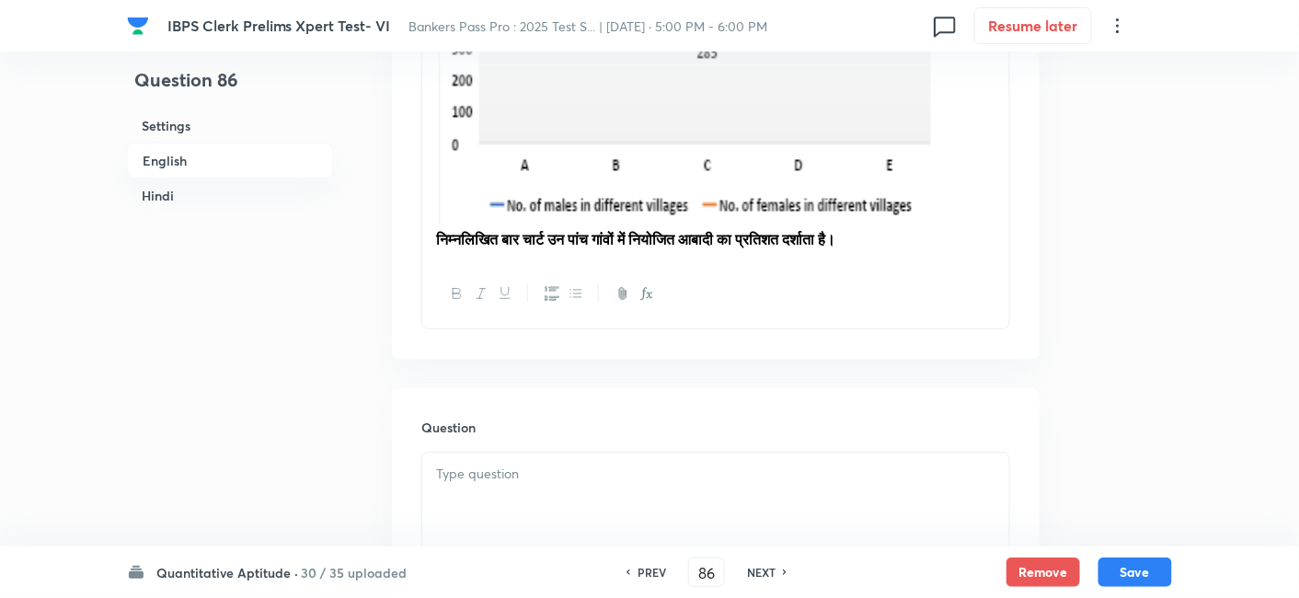
scroll to position [4245, 0]
click at [943, 237] on p "निम्नलिखित बार चार्ट उन पांच गांवों में नियोजित आबादी का प्रतिशत दर्शाता है।" at bounding box center [715, 241] width 559 height 21
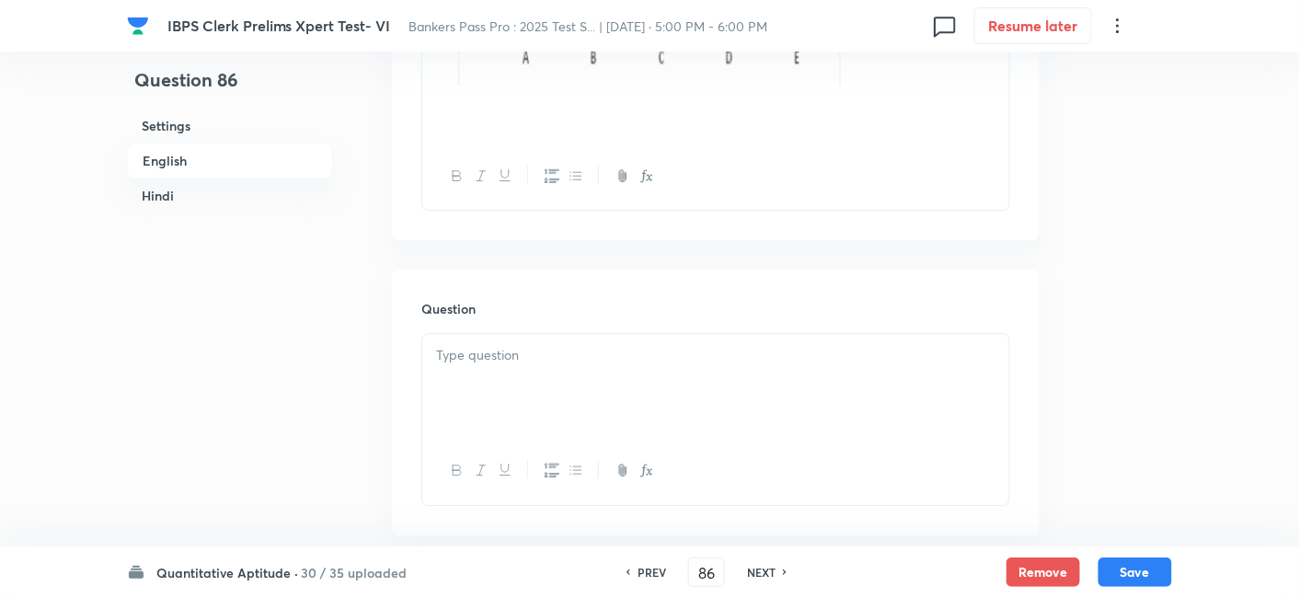
scroll to position [1550, 0]
click at [593, 353] on p at bounding box center [715, 348] width 559 height 21
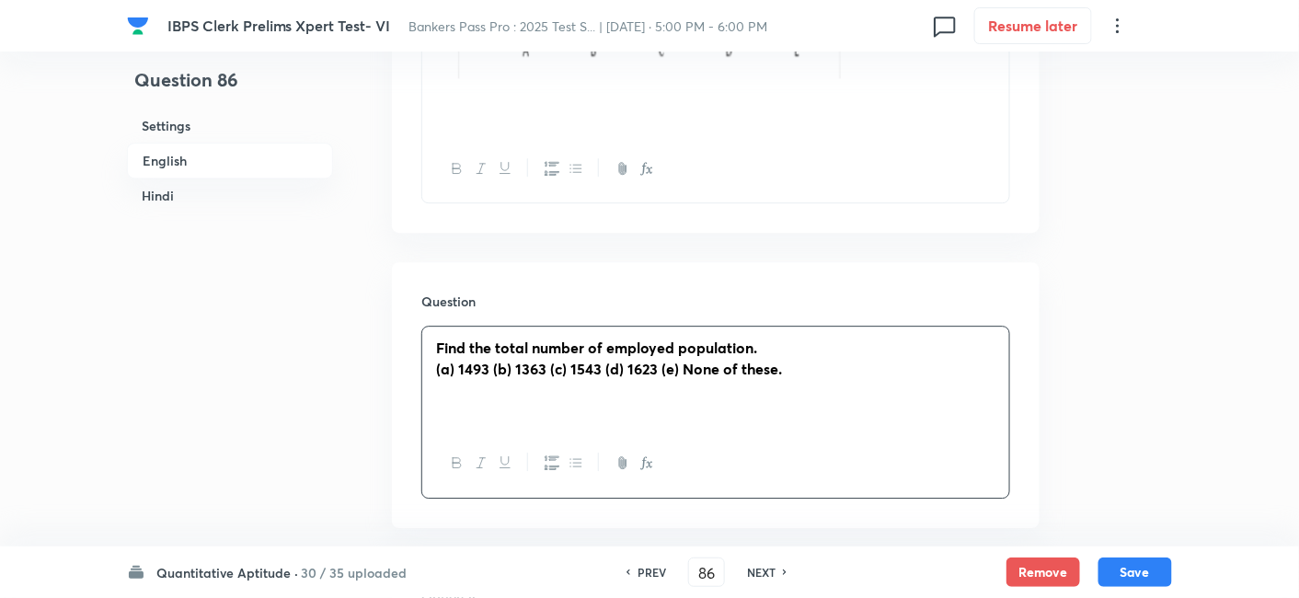
click at [488, 372] on strong "(a) 1493 (b) 1363 (c) 1543 (d) 1623 (e) None of these." at bounding box center [609, 368] width 346 height 19
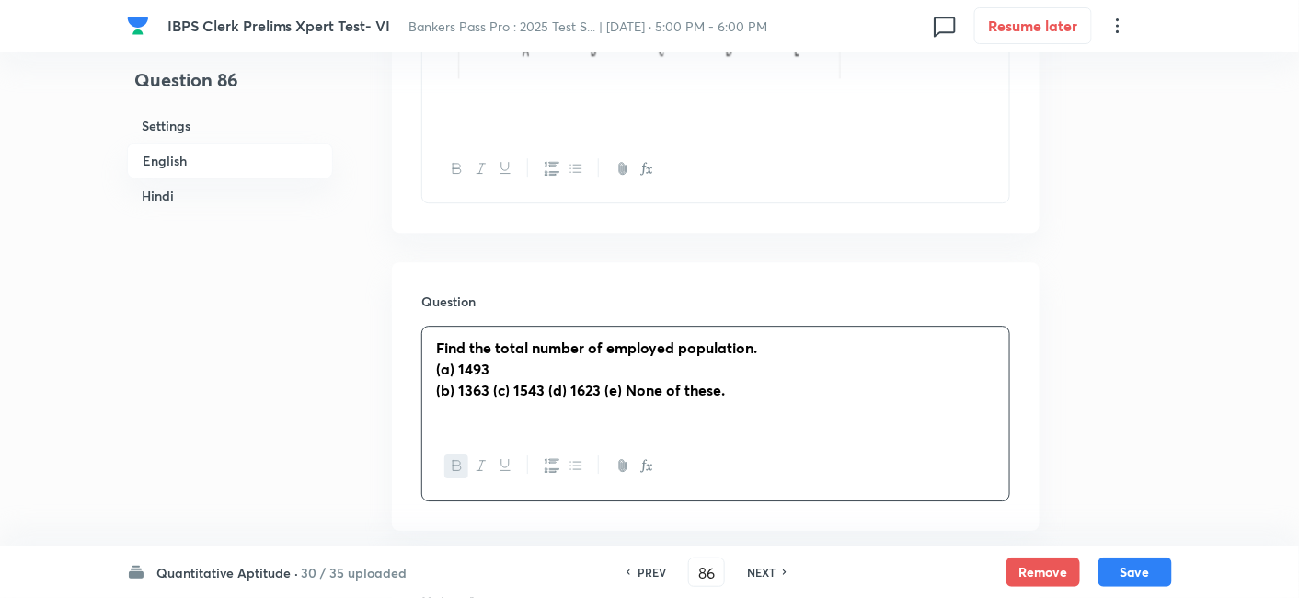
click at [493, 395] on strong "﻿ (b) 1363 (c) 1543 (d) 1623 (e) None of these." at bounding box center [580, 389] width 289 height 19
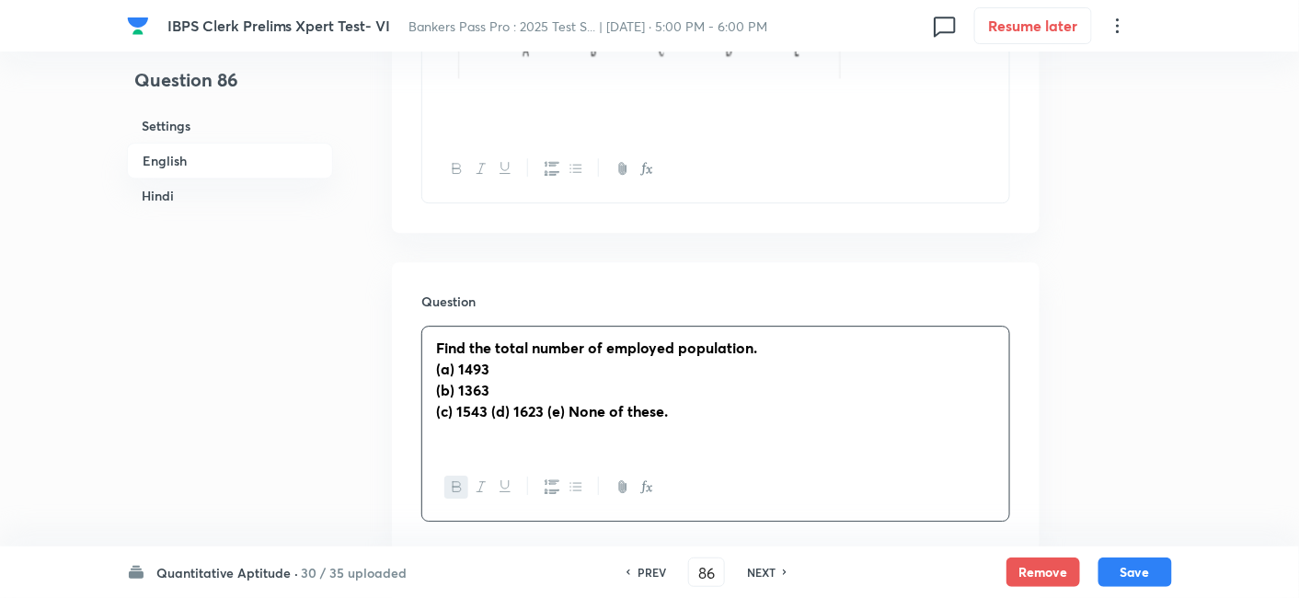
click at [493, 419] on p "﻿ (c) 1543 (d) 1623 (e) None of these." at bounding box center [715, 411] width 559 height 21
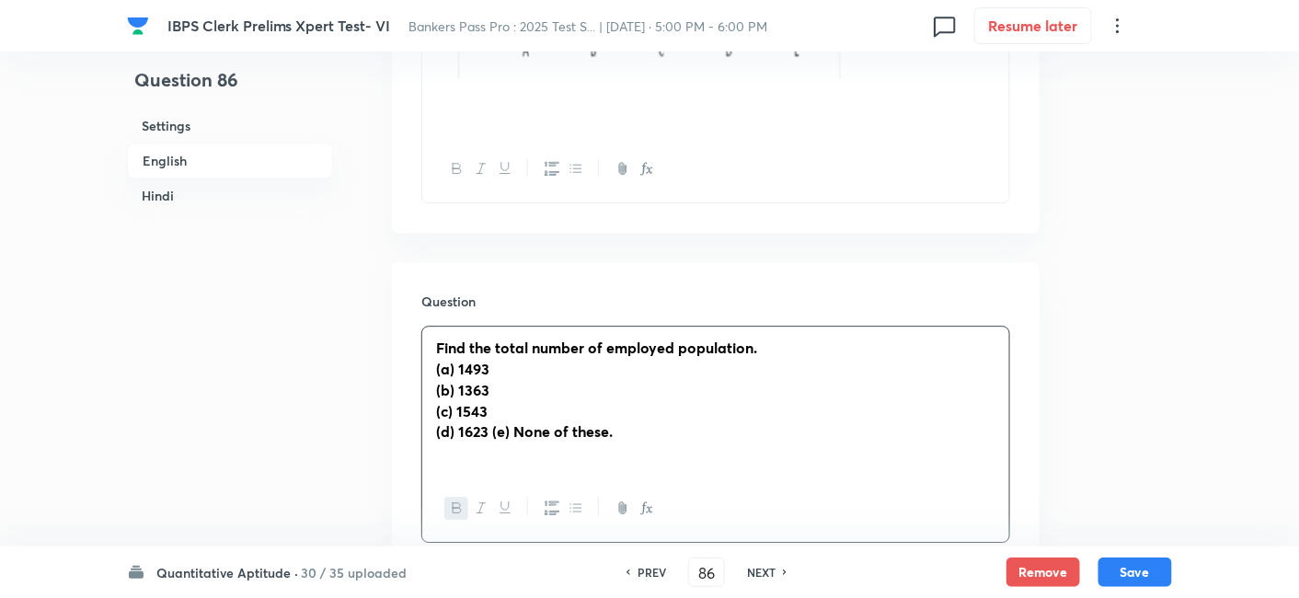
click at [482, 430] on strong "﻿ (d) 1623 (e) None of these." at bounding box center [524, 430] width 177 height 19
click at [427, 344] on div "Find the total number of employed population. (a) 1493 (b) 1363 (c) 1543 (d) 16…" at bounding box center [715, 444] width 589 height 237
drag, startPoint x: 427, startPoint y: 344, endPoint x: 608, endPoint y: 462, distance: 216.1
click at [608, 462] on div "Find the total number of employed population. (a) 1493 (b) 1363 (c) 1543 (d) 16…" at bounding box center [715, 411] width 587 height 168
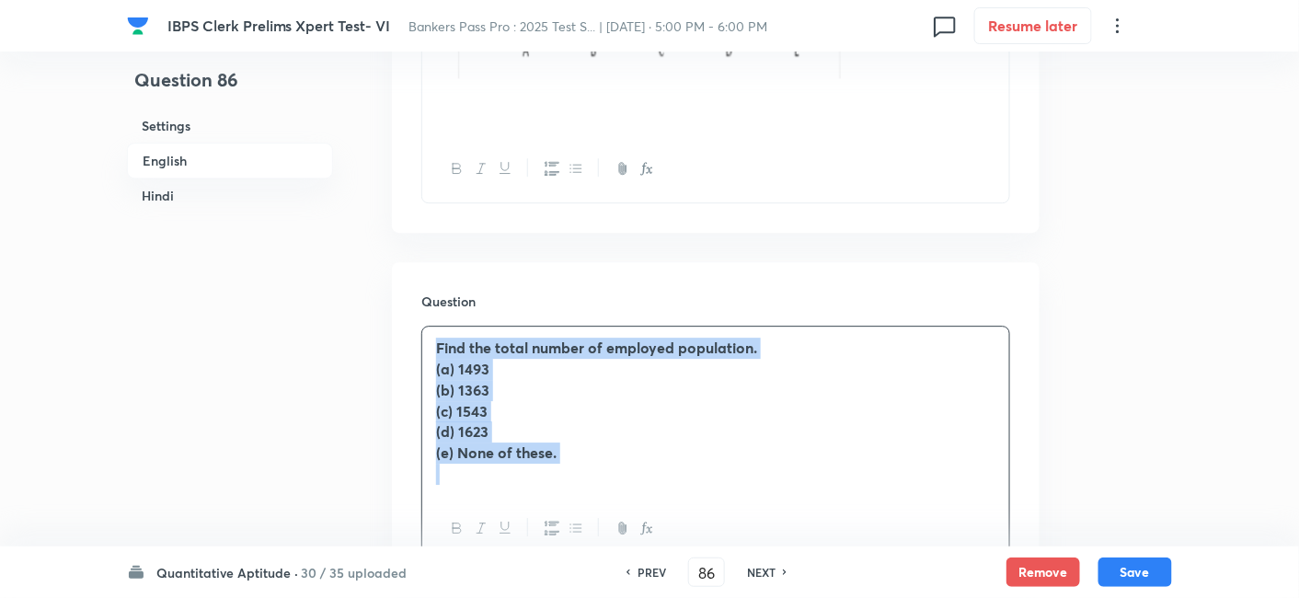
drag, startPoint x: 608, startPoint y: 462, endPoint x: 433, endPoint y: 316, distance: 227.9
click at [433, 316] on div "Question Find the total number of employed population. (a) 1493 (b) 1363 (c) 15…" at bounding box center [716, 427] width 648 height 330
copy div "Find the total number of employed population. (a) 1493 (b) 1363 (c) 1543 (d) 16…"
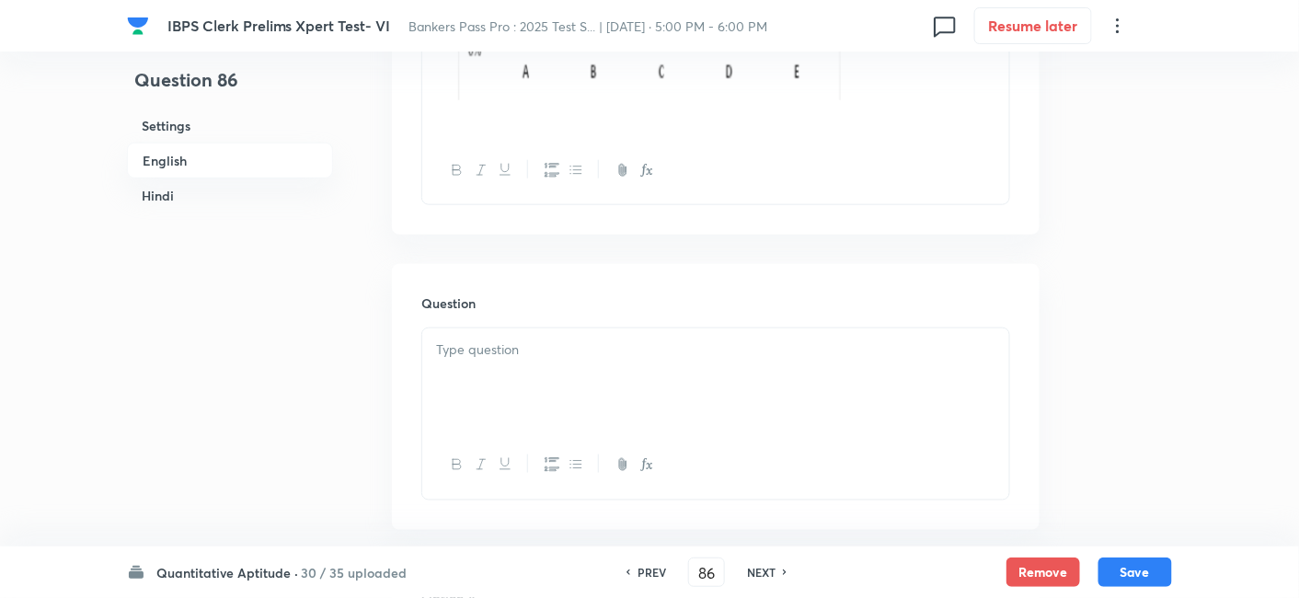
scroll to position [4921, 0]
click at [592, 387] on div at bounding box center [715, 366] width 587 height 103
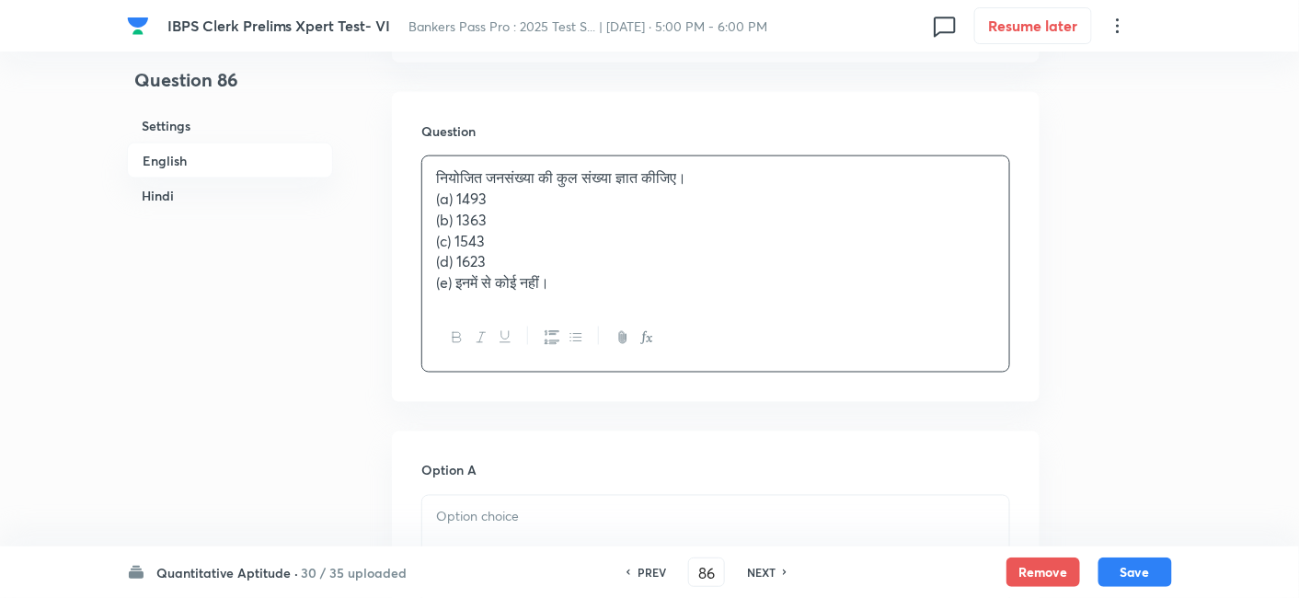
scroll to position [5081, 0]
drag, startPoint x: 427, startPoint y: 200, endPoint x: 680, endPoint y: 338, distance: 288.2
click at [680, 338] on div "नियोजित जनसंख्या की कुल संख्या ज्ञात कीजिए। (a) 1493 (b) 1363 (c) 1543 (d) 1623…" at bounding box center [715, 263] width 589 height 217
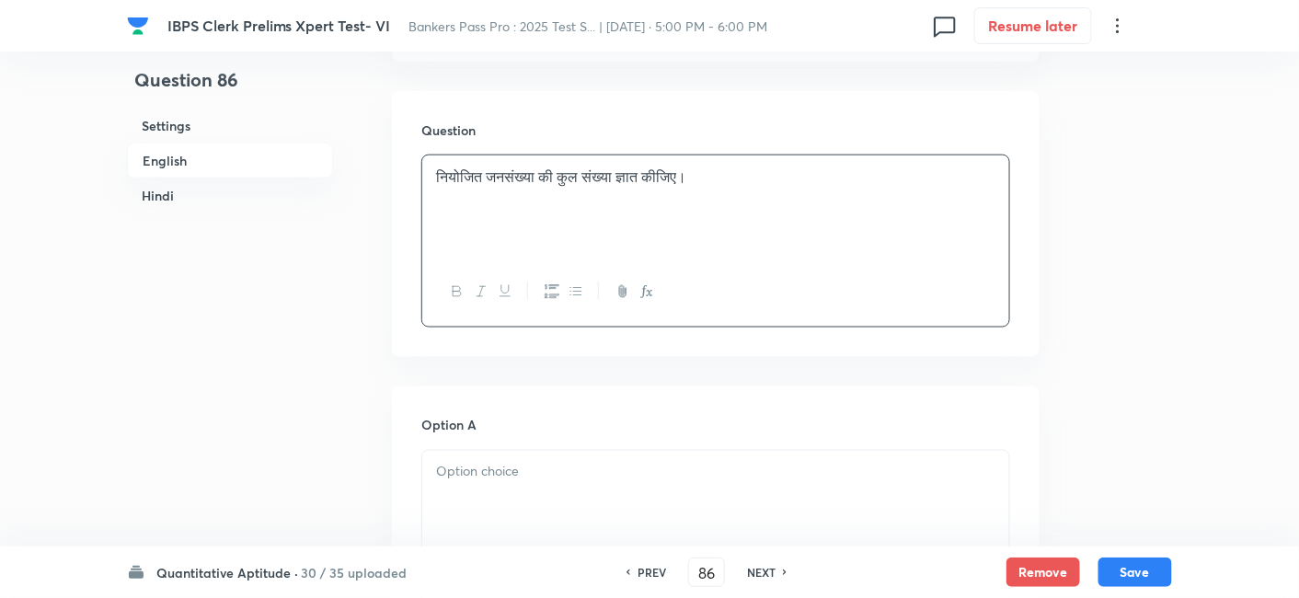
scroll to position [5310, 0]
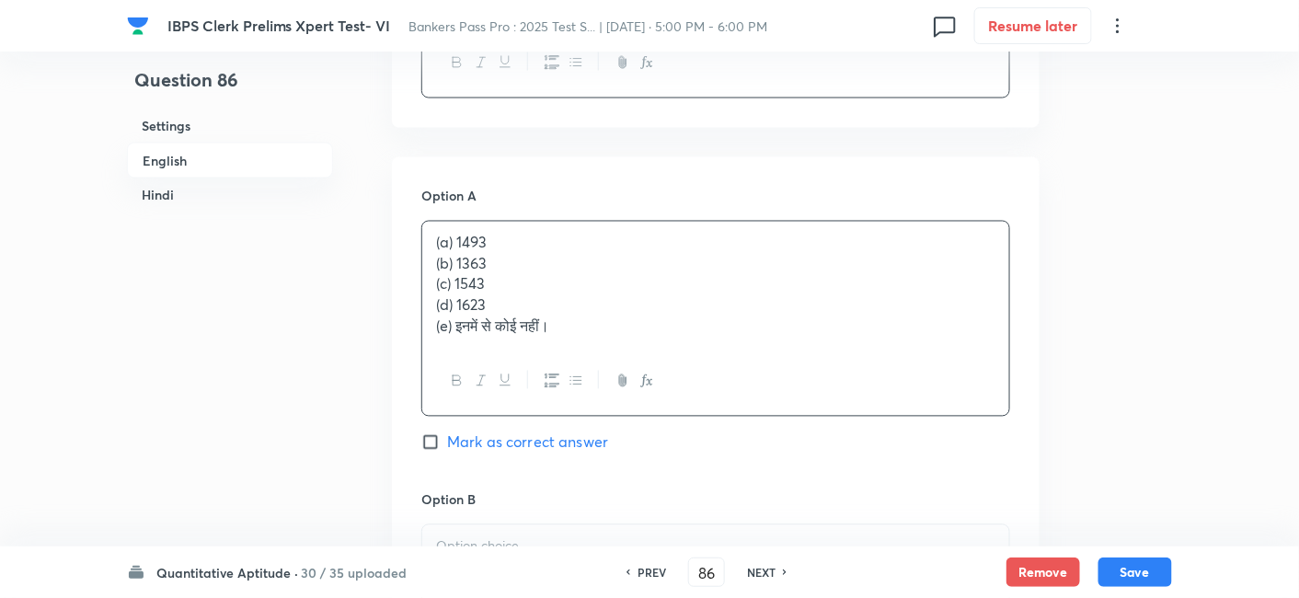
click at [488, 273] on div "(a) 1493 (b) 1363 (c) 1543 (d) 1623 (e) इनमें से कोई नहीं।" at bounding box center [715, 285] width 587 height 127
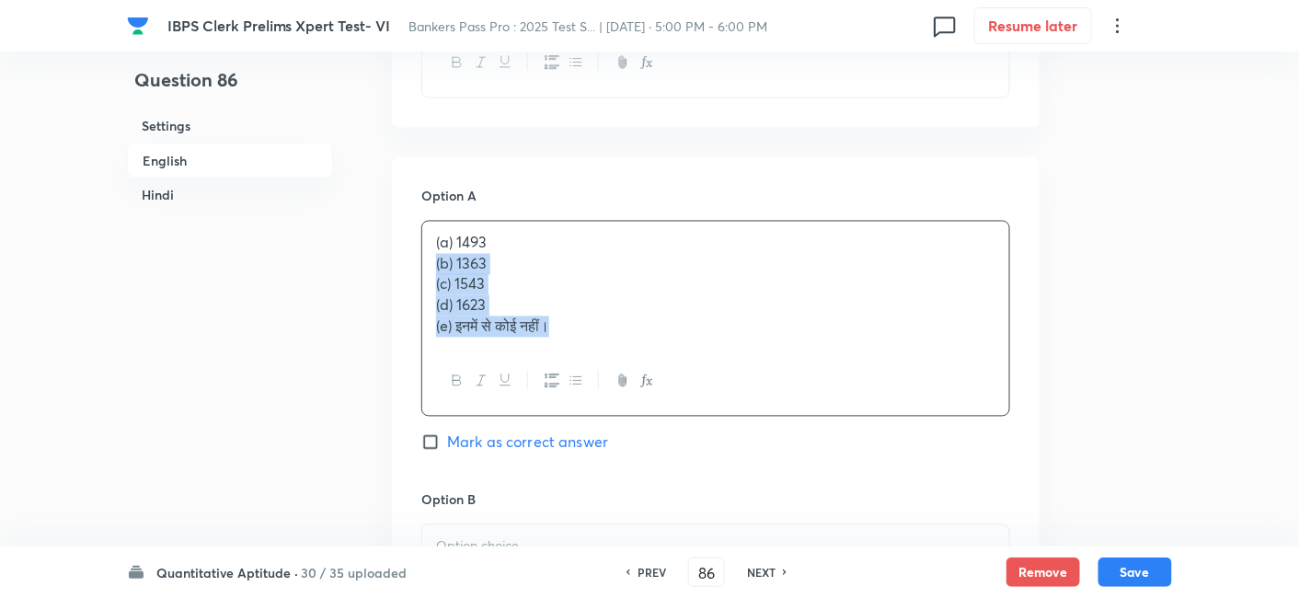
drag, startPoint x: 428, startPoint y: 261, endPoint x: 673, endPoint y: 373, distance: 269.7
click at [673, 373] on div "(a) 1493 (b) 1363 (c) 1543 (d) 1623 (e) इनमें से कोई नहीं।" at bounding box center [715, 319] width 589 height 196
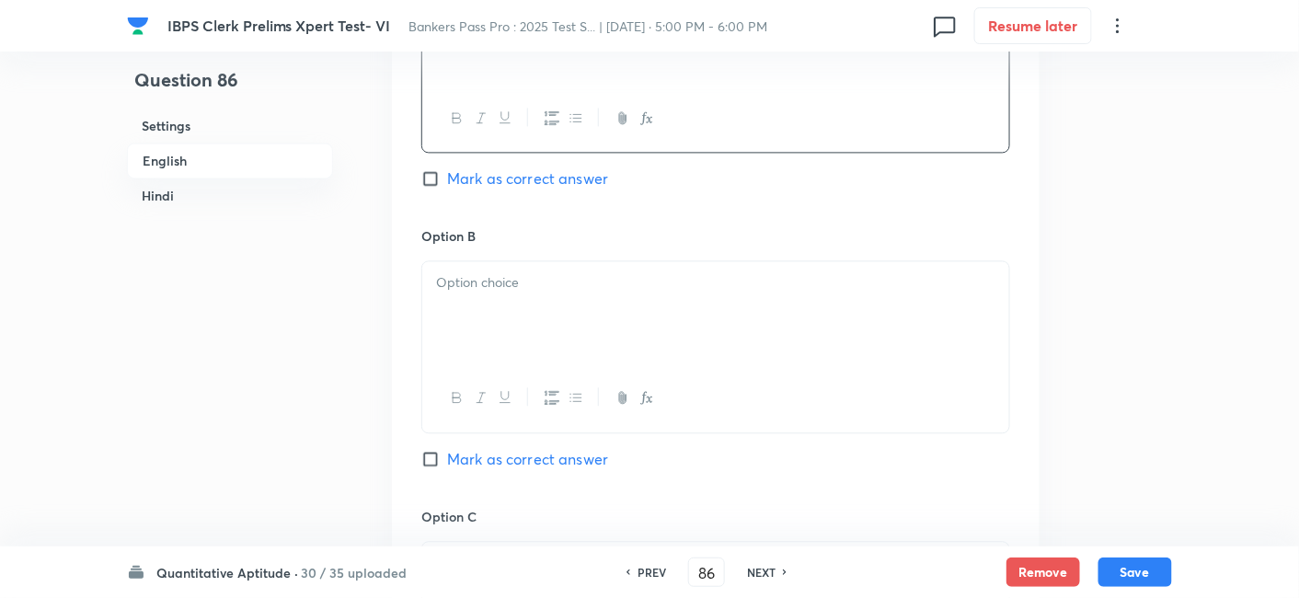
scroll to position [5551, 0]
click at [488, 309] on div at bounding box center [715, 311] width 587 height 103
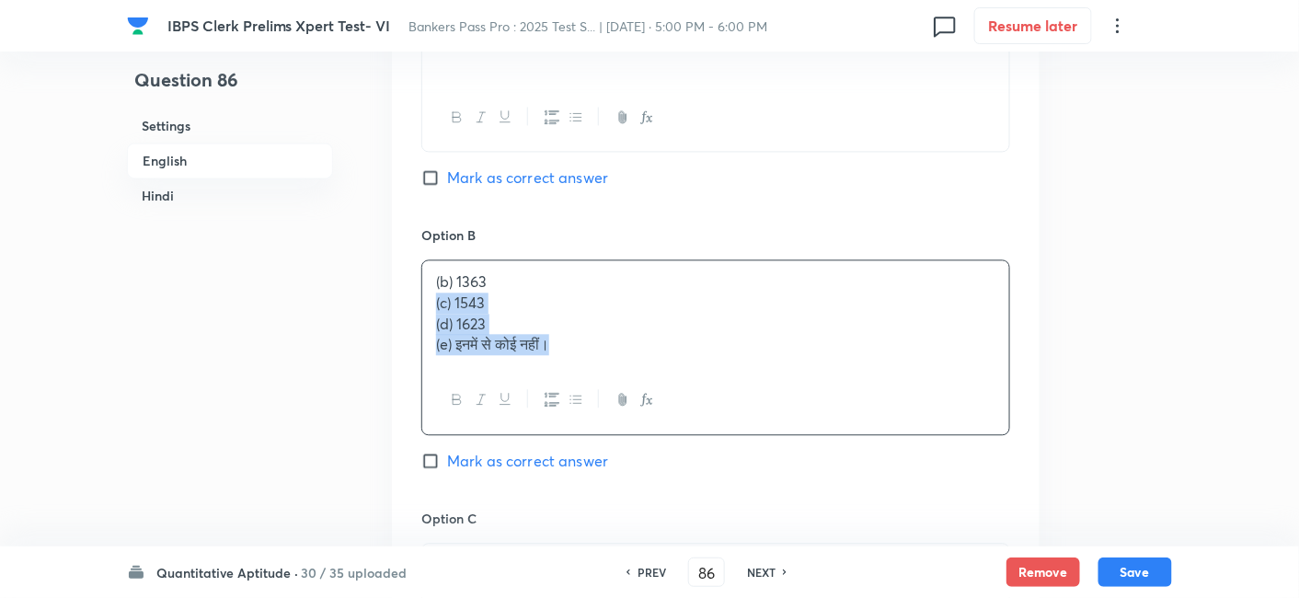
drag, startPoint x: 431, startPoint y: 301, endPoint x: 683, endPoint y: 397, distance: 270.8
click at [683, 397] on div "(b) 1363 (c) 1543 (d) 1623 (e) इनमें से कोई नहीं।" at bounding box center [715, 346] width 589 height 175
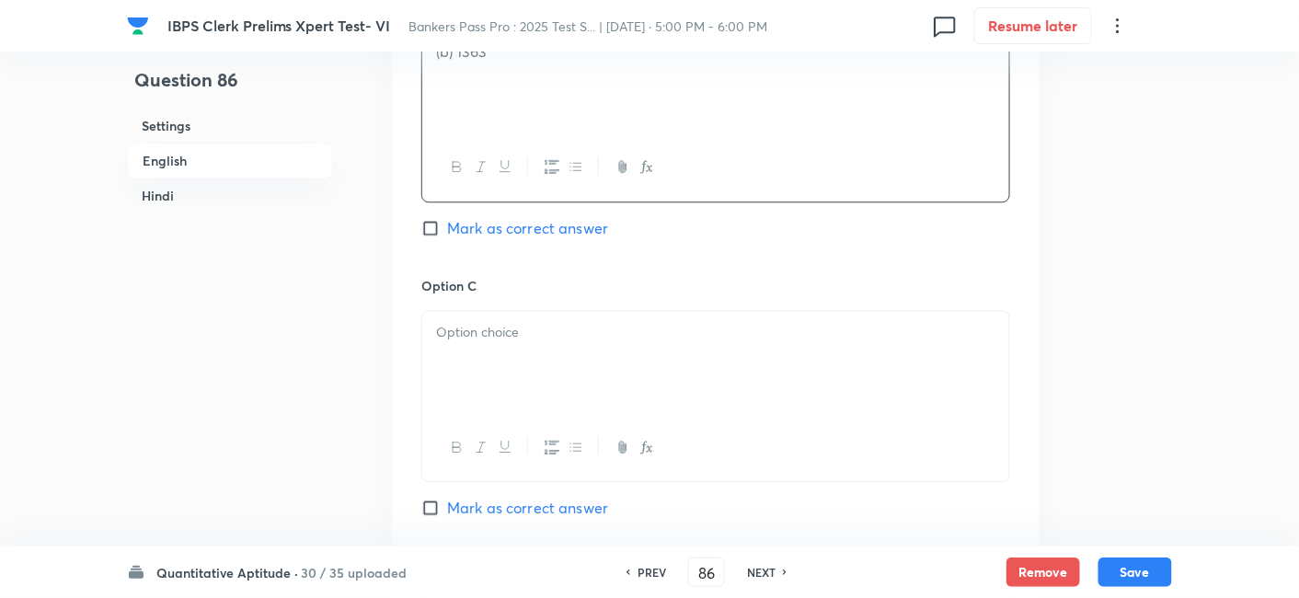
scroll to position [5798, 0]
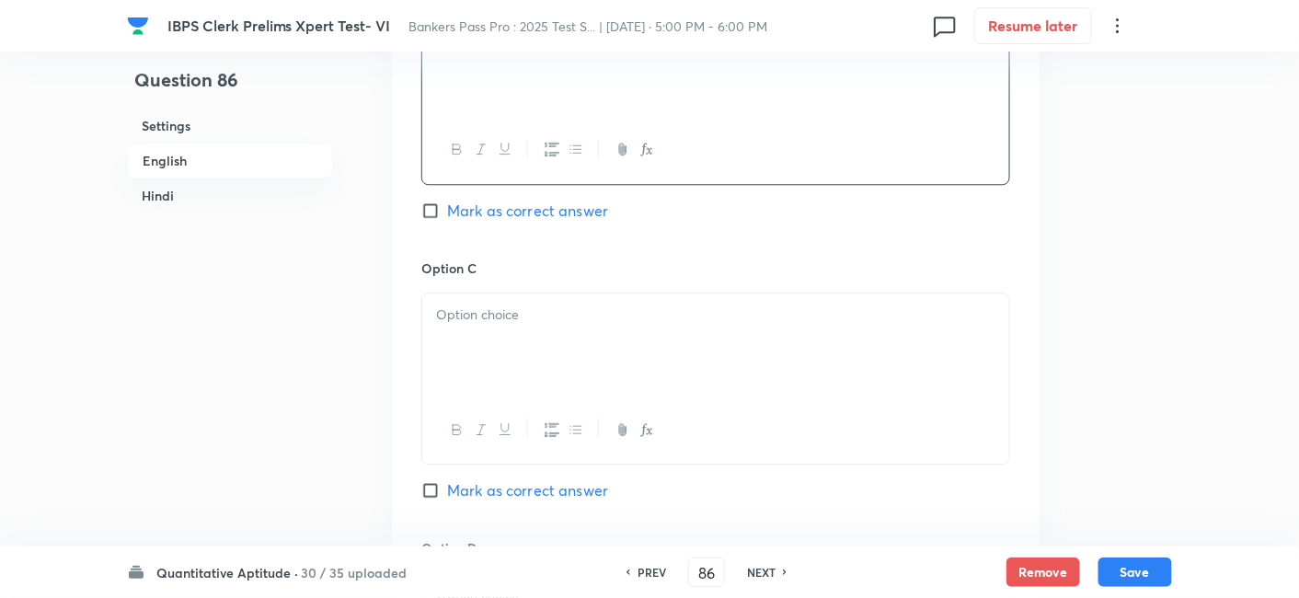
click at [479, 316] on p at bounding box center [715, 314] width 559 height 21
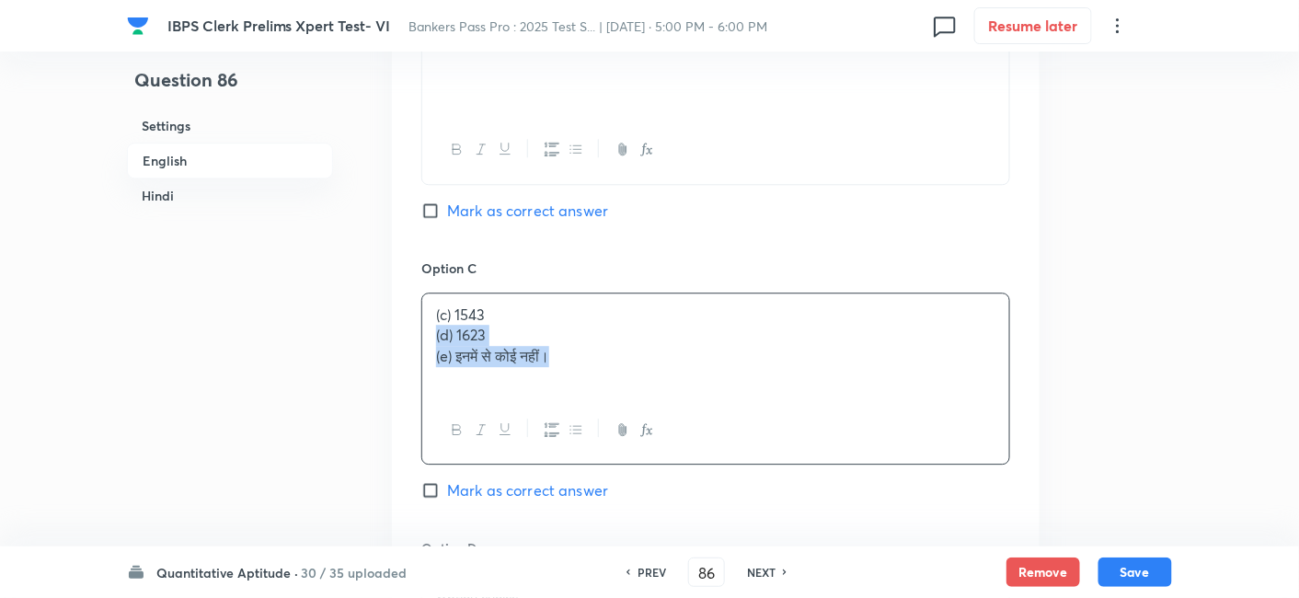
drag, startPoint x: 426, startPoint y: 338, endPoint x: 689, endPoint y: 410, distance: 272.9
click at [689, 410] on div "(c) 1543 (d) 1623 (e) इनमें से कोई नहीं।" at bounding box center [715, 379] width 589 height 172
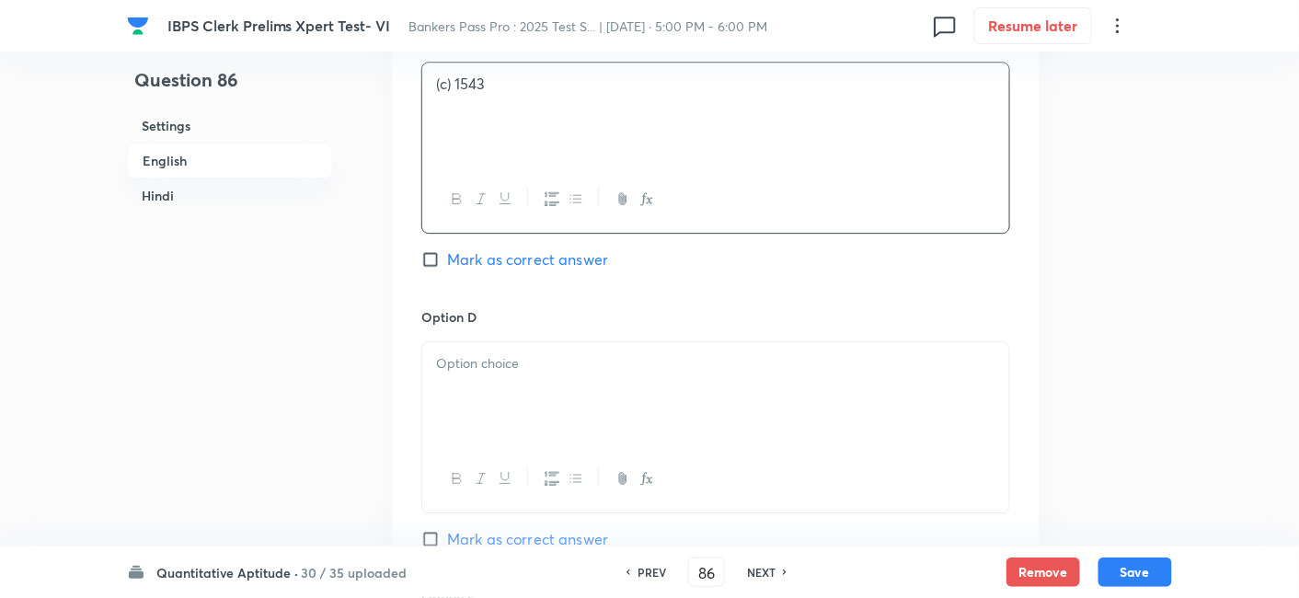
scroll to position [6039, 0]
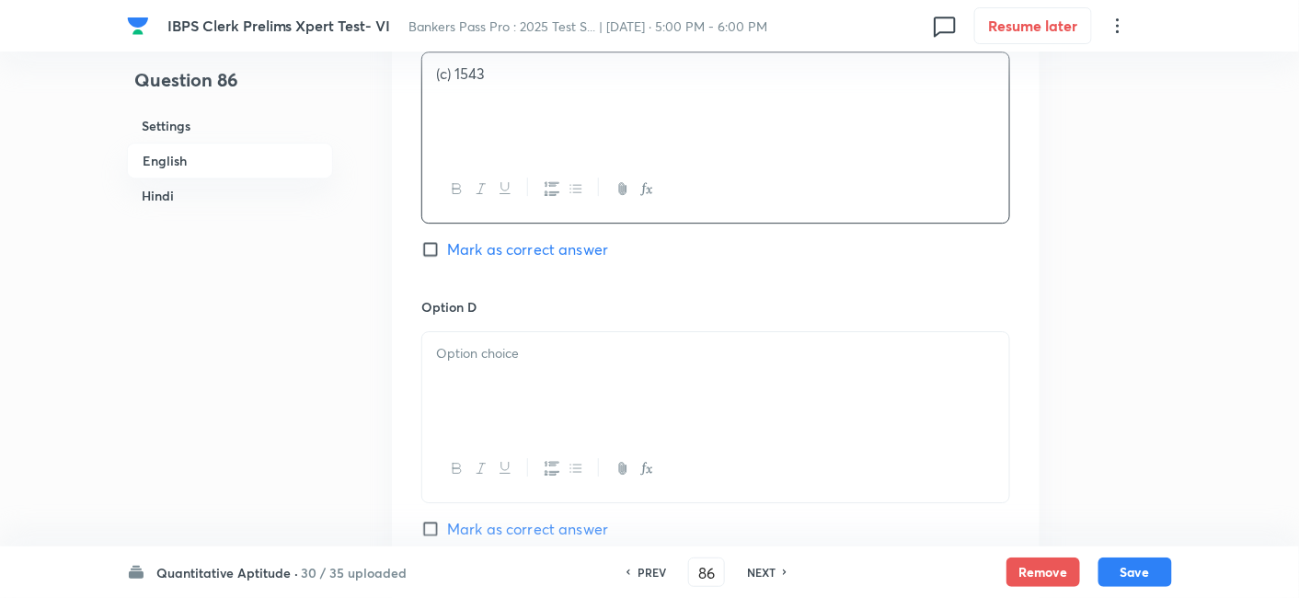
click at [514, 395] on div at bounding box center [715, 383] width 587 height 103
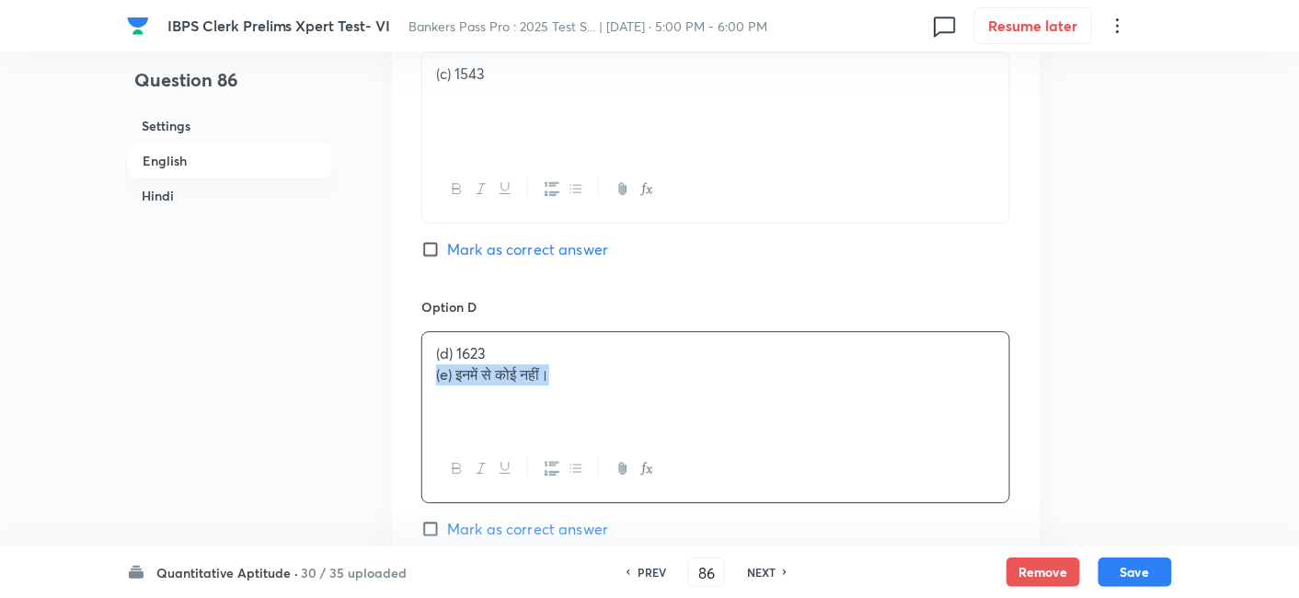
drag, startPoint x: 423, startPoint y: 381, endPoint x: 719, endPoint y: 424, distance: 299.3
click at [719, 424] on div "(d) 1623 (e) इनमें से कोई नहीं।" at bounding box center [715, 383] width 587 height 103
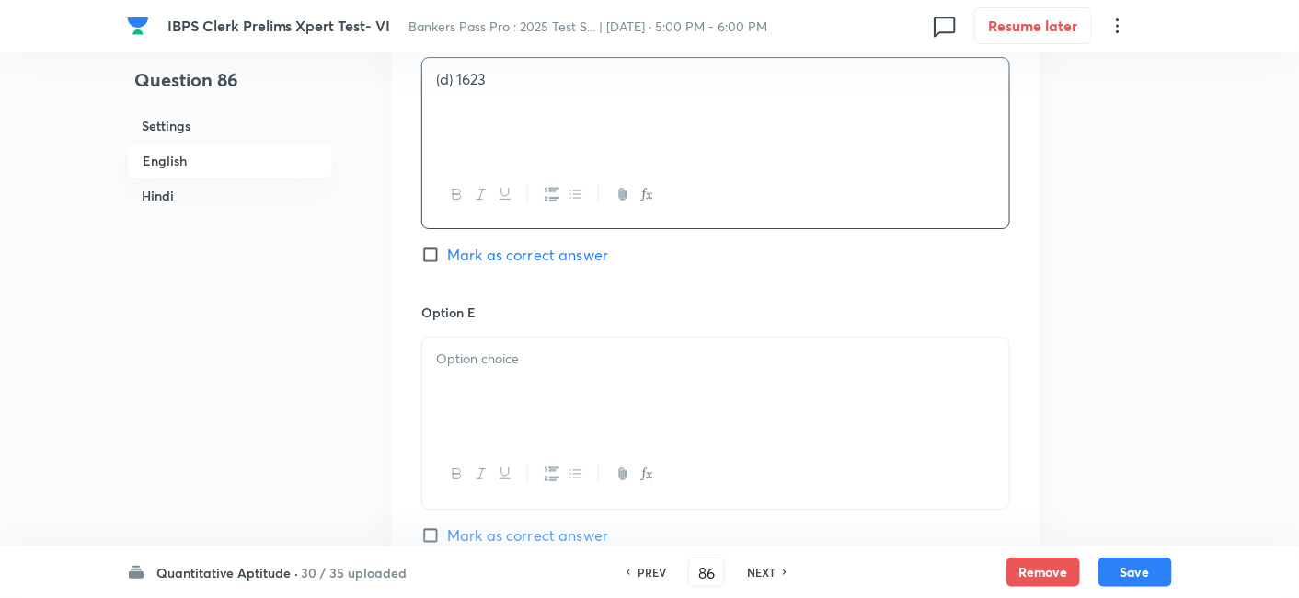
click at [561, 400] on div at bounding box center [715, 389] width 587 height 103
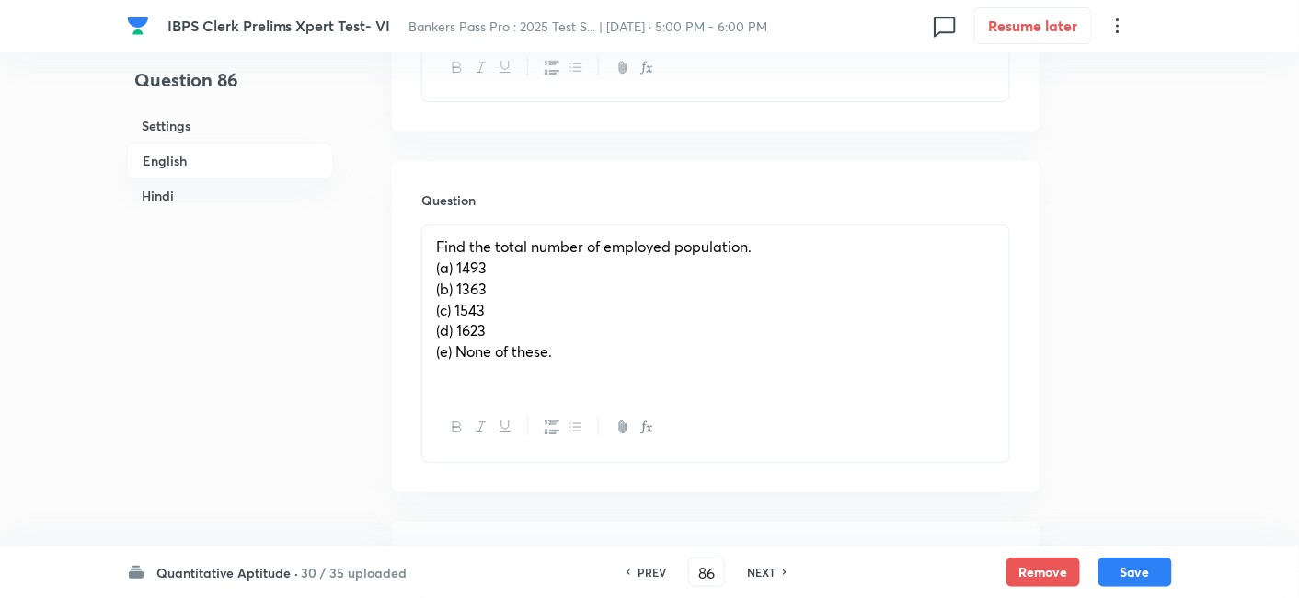
scroll to position [1642, 0]
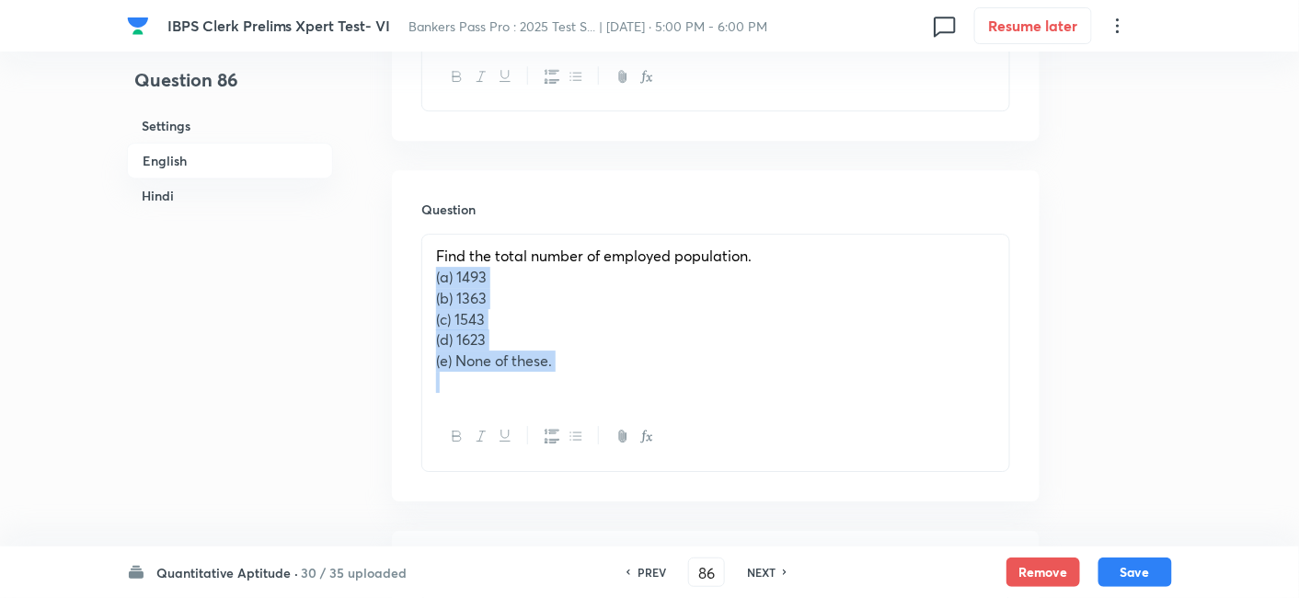
drag, startPoint x: 428, startPoint y: 276, endPoint x: 621, endPoint y: 376, distance: 217.6
click at [621, 376] on div "Find the total number of employed population. (a) 1493 (b) 1363 (c) 1543 (d) 16…" at bounding box center [715, 319] width 587 height 168
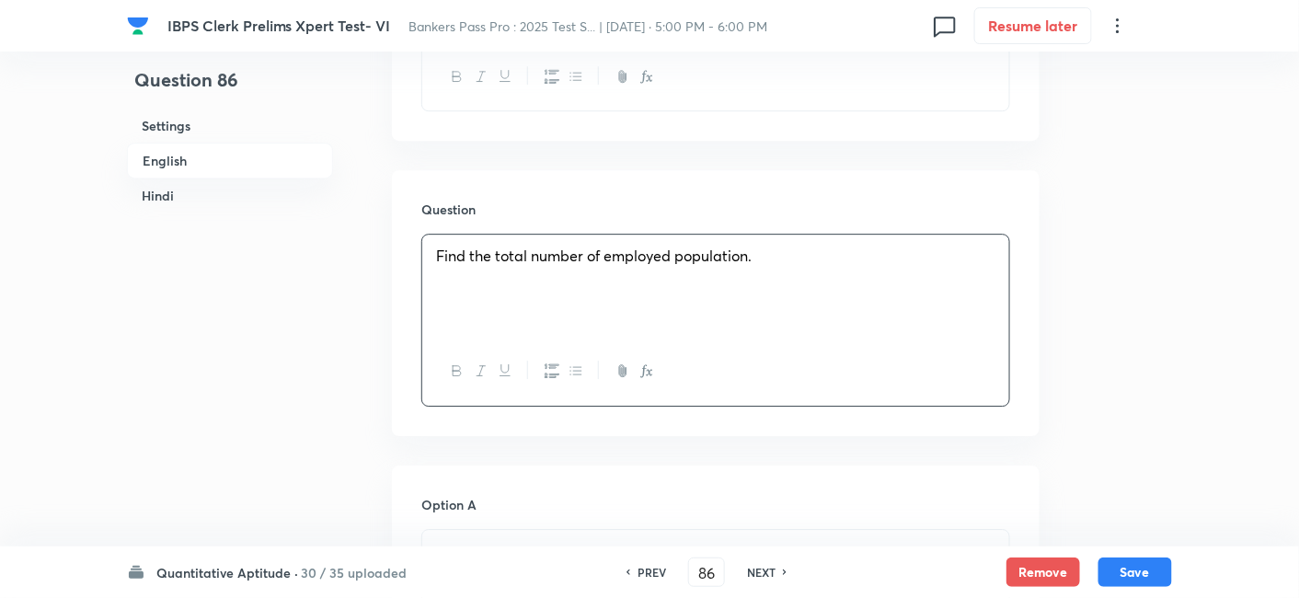
scroll to position [1877, 0]
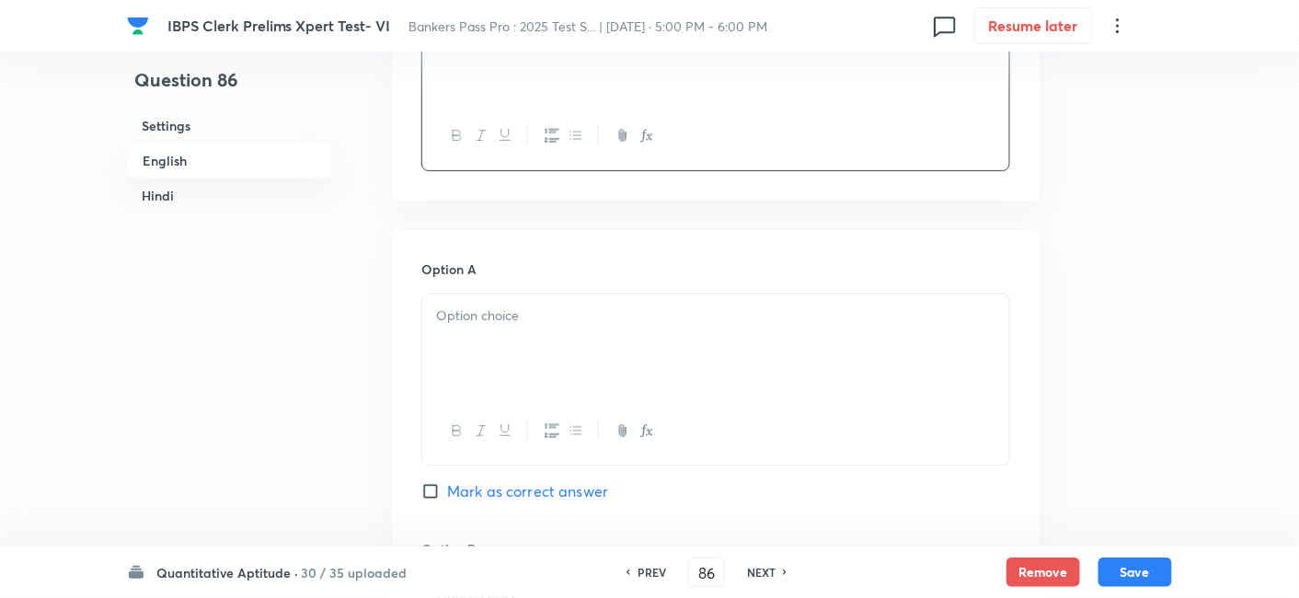
click at [474, 326] on div at bounding box center [715, 345] width 587 height 103
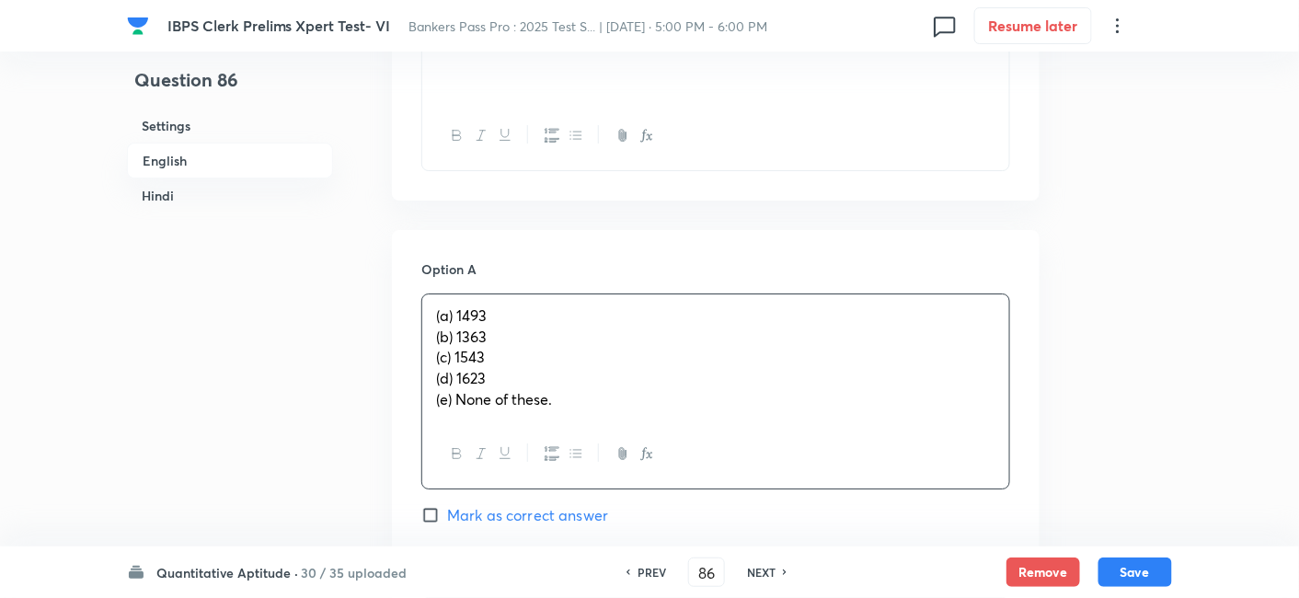
drag, startPoint x: 431, startPoint y: 336, endPoint x: 620, endPoint y: 424, distance: 208.2
click at [620, 424] on div "(a) 1493 (b) 1363 (c) 1543 (d) 1623 (e) None of these." at bounding box center [715, 391] width 589 height 196
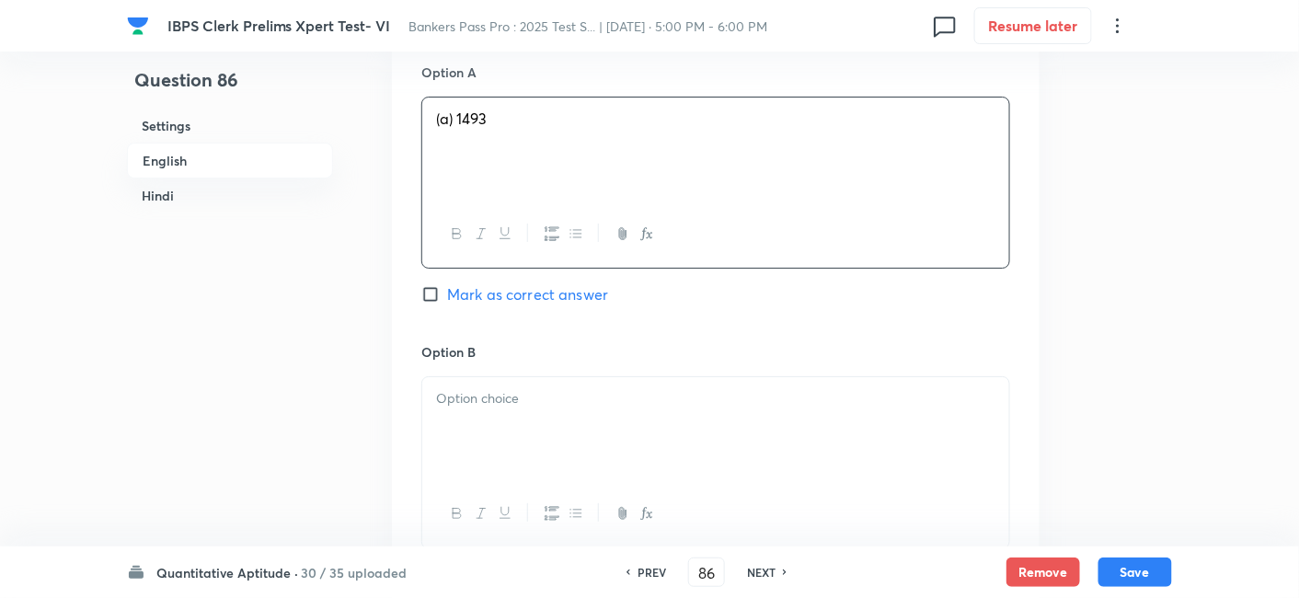
scroll to position [2097, 0]
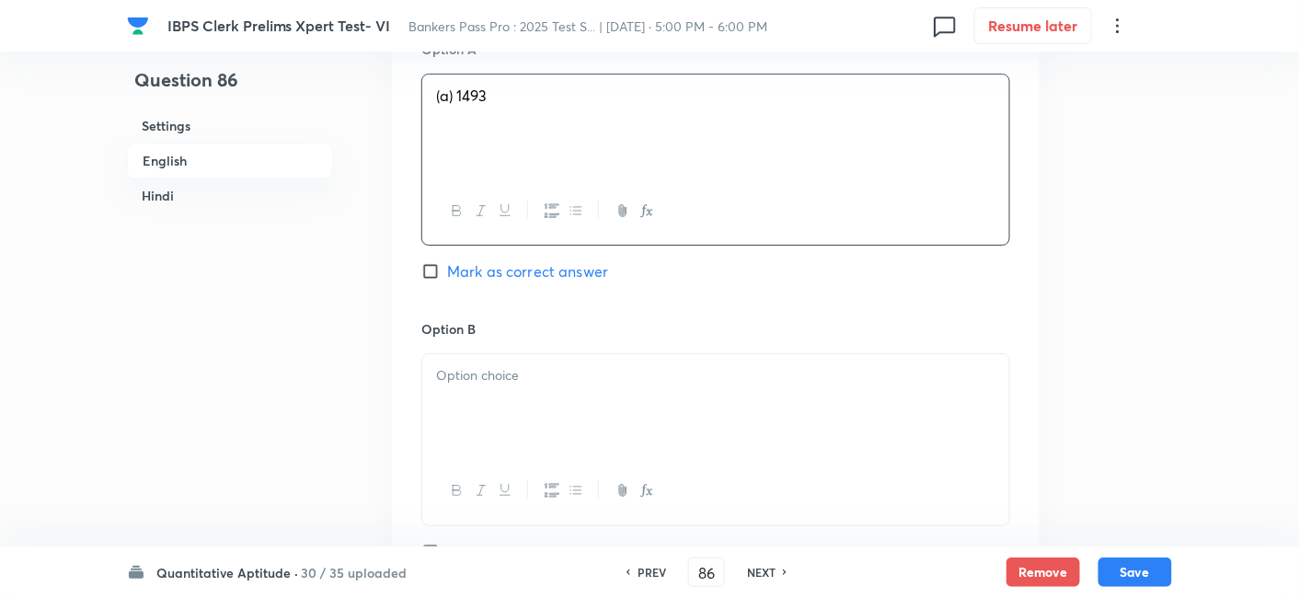
click at [620, 424] on div at bounding box center [715, 405] width 587 height 103
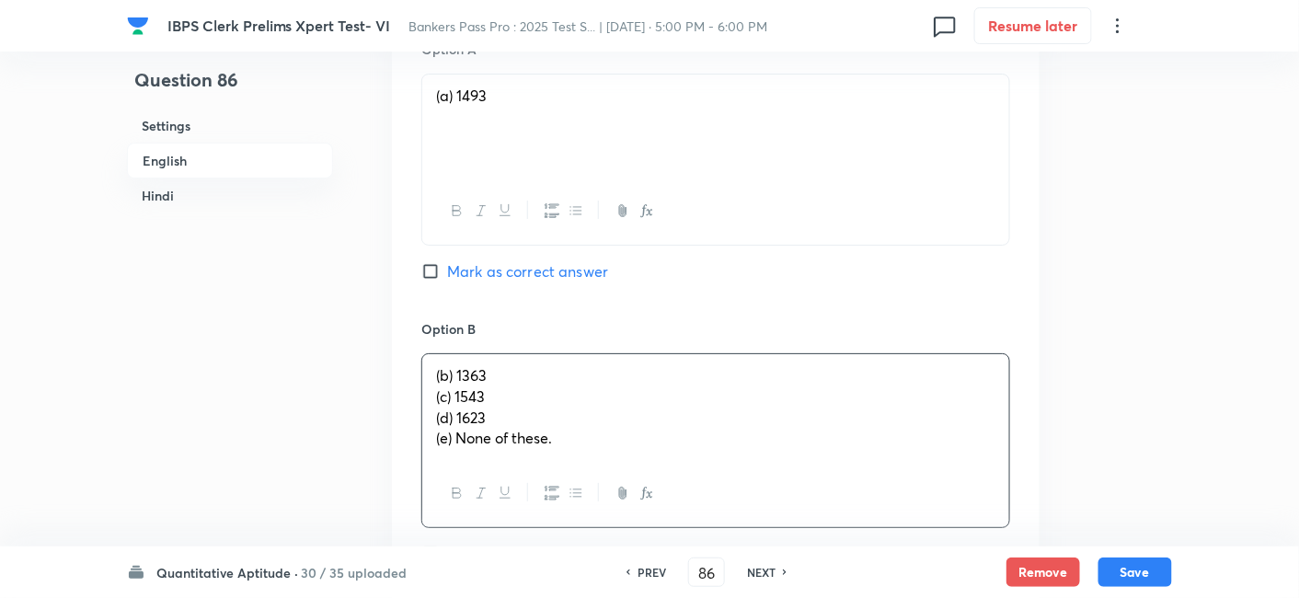
drag, startPoint x: 428, startPoint y: 398, endPoint x: 666, endPoint y: 458, distance: 245.6
click at [666, 458] on div "(b) 1363 (c) 1543 (d) 1623 (e) None of these." at bounding box center [715, 407] width 587 height 106
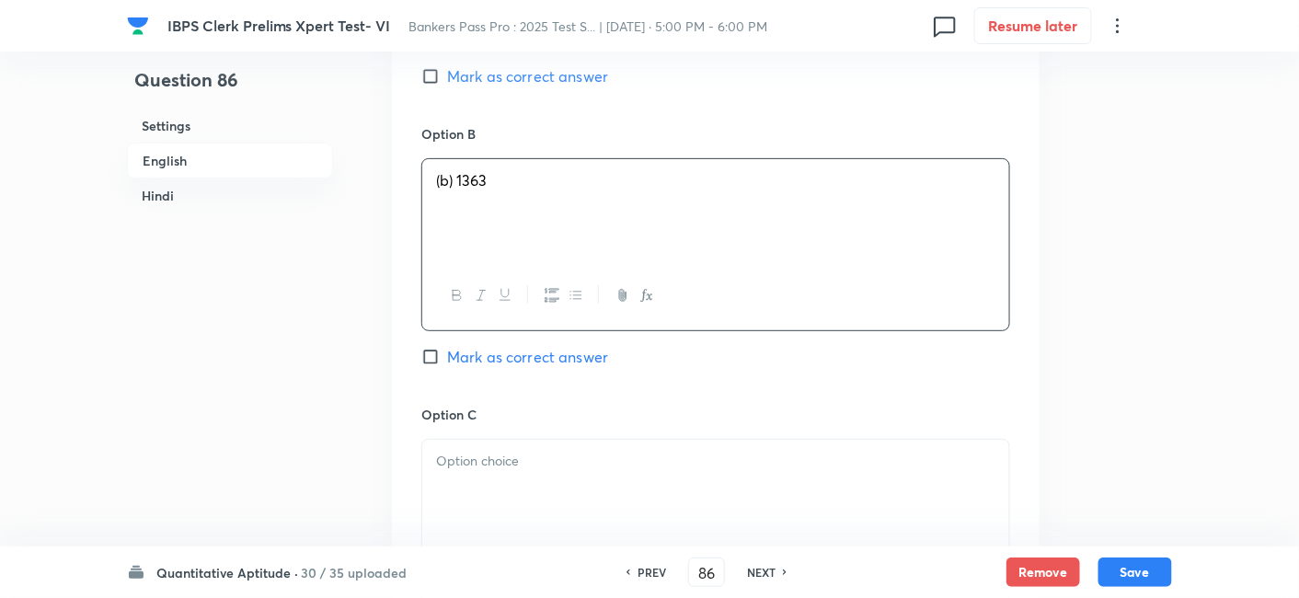
scroll to position [2293, 0]
click at [666, 458] on p at bounding box center [715, 460] width 559 height 21
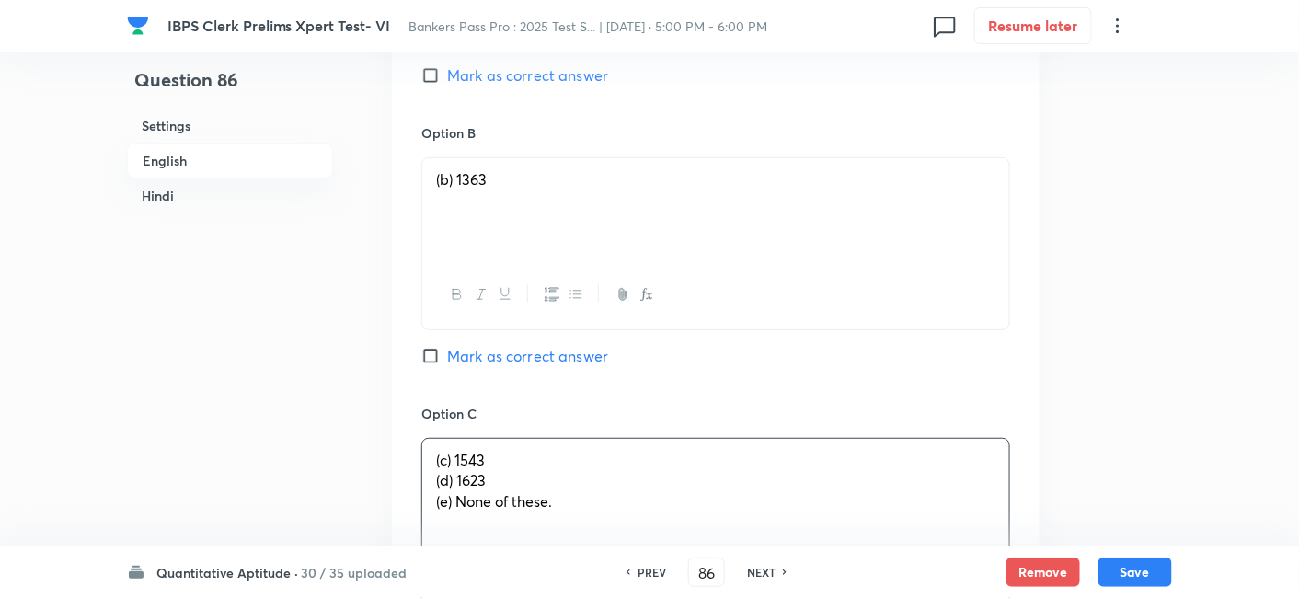
drag, startPoint x: 431, startPoint y: 478, endPoint x: 668, endPoint y: 499, distance: 237.4
click at [668, 499] on div "(c) 1543 (d) 1623 (e) None of these." at bounding box center [715, 490] width 587 height 103
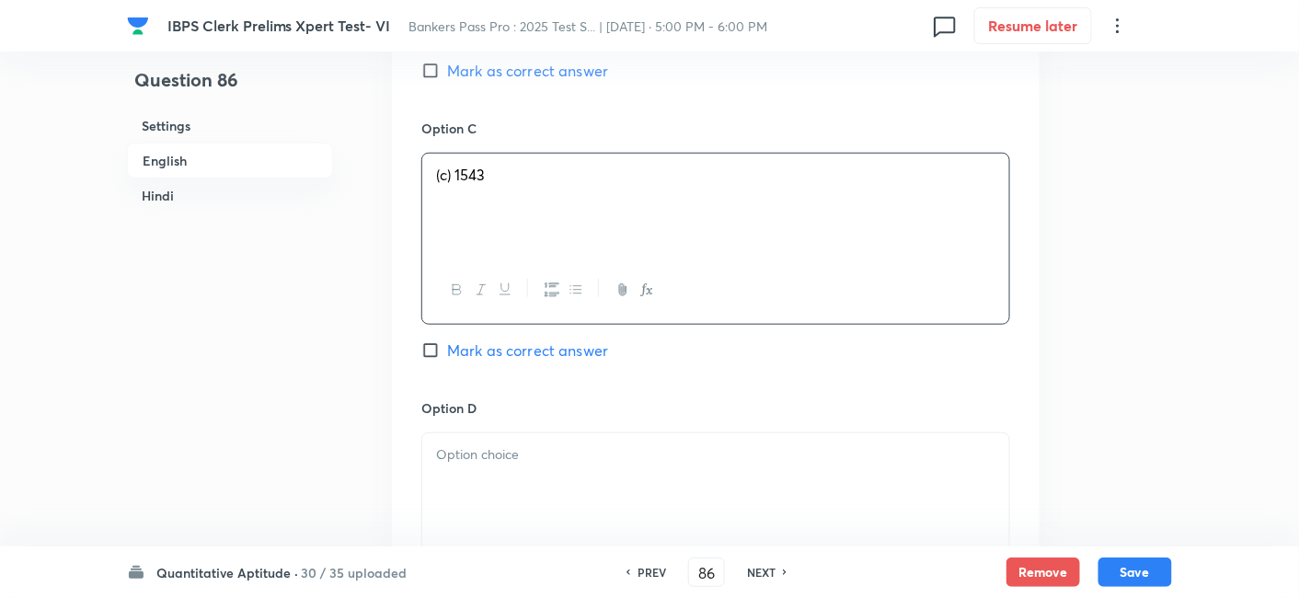
scroll to position [2579, 0]
click at [668, 499] on div at bounding box center [715, 483] width 587 height 103
drag, startPoint x: 423, startPoint y: 476, endPoint x: 683, endPoint y: 499, distance: 260.4
click at [683, 499] on div "(d) 1623 (e) None of these." at bounding box center [715, 483] width 587 height 103
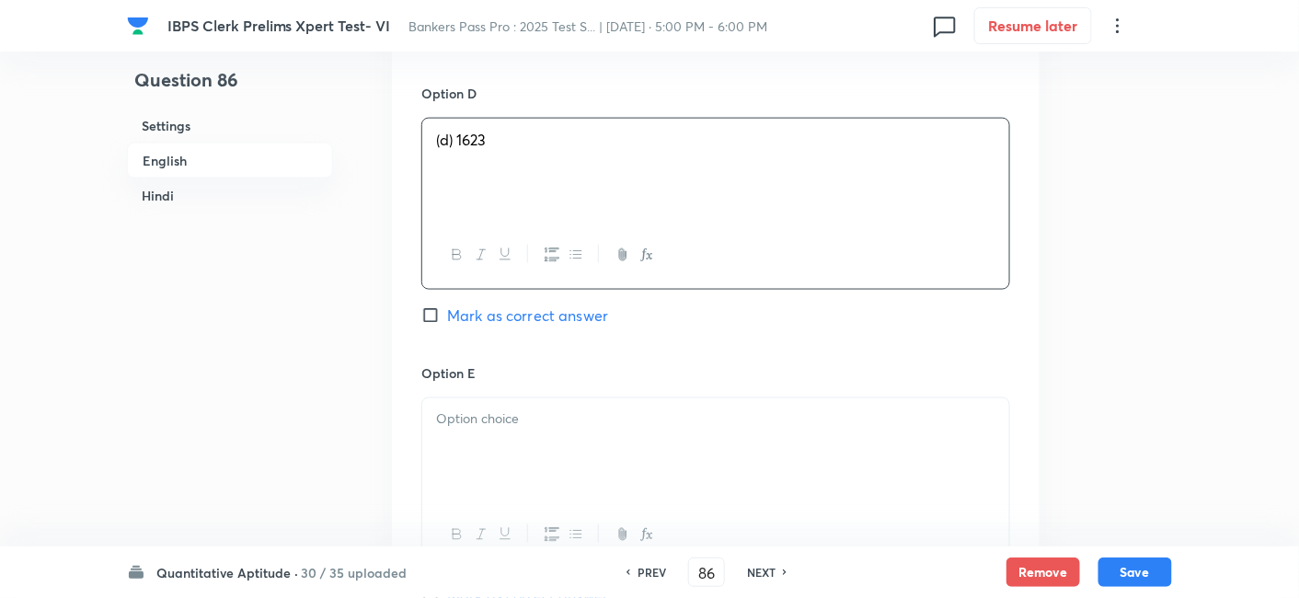
scroll to position [2894, 0]
click at [632, 469] on div at bounding box center [715, 448] width 587 height 103
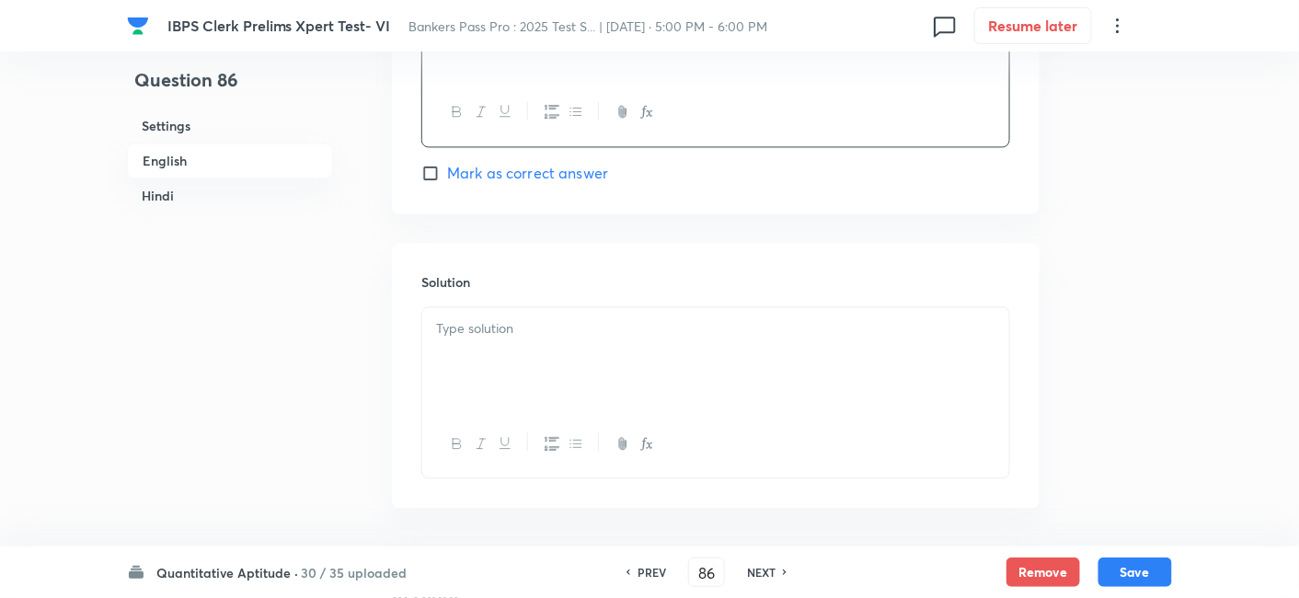
scroll to position [3317, 0]
click at [573, 324] on p at bounding box center [715, 327] width 559 height 21
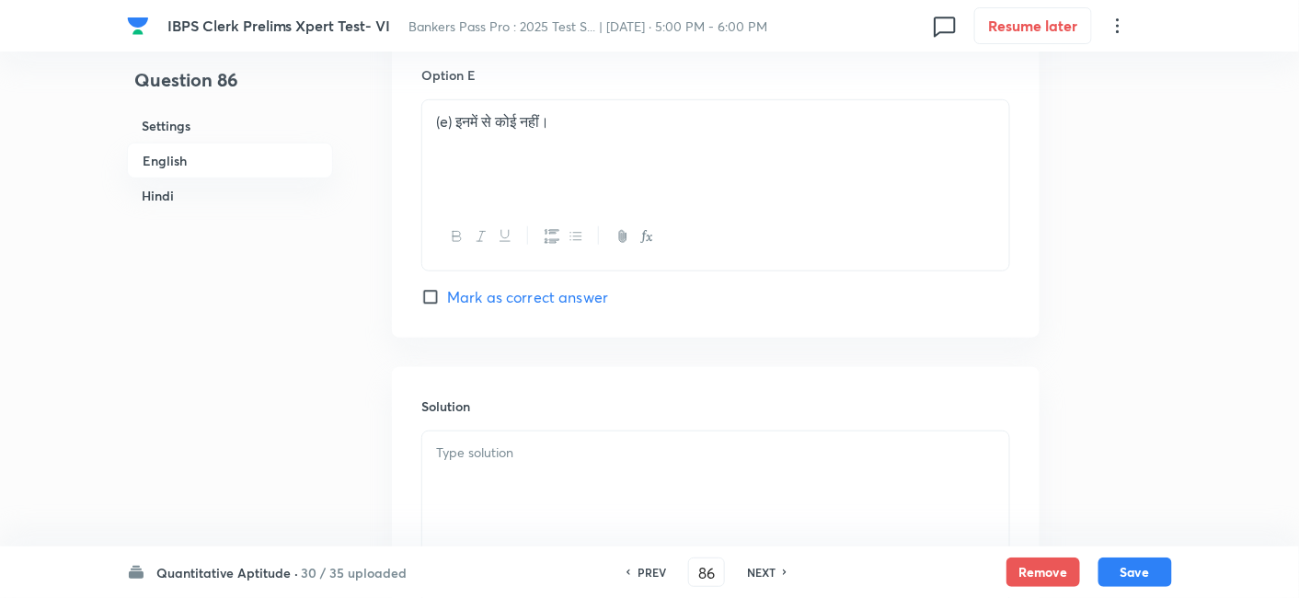
scroll to position [7108, 0]
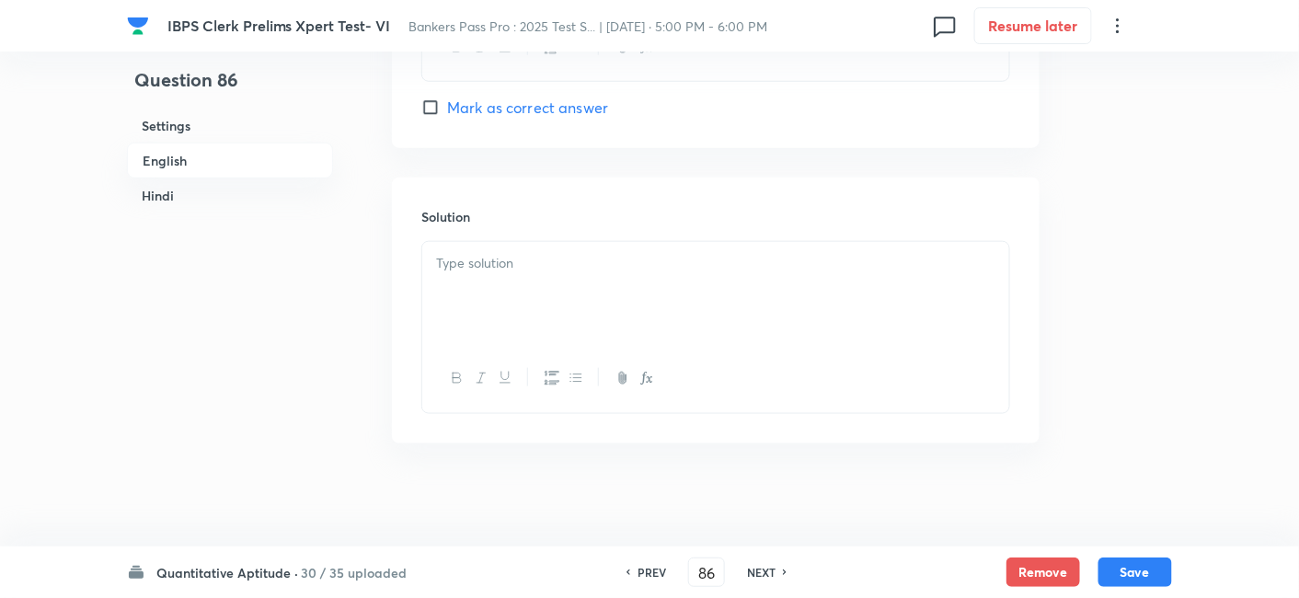
click at [530, 275] on div at bounding box center [715, 293] width 587 height 103
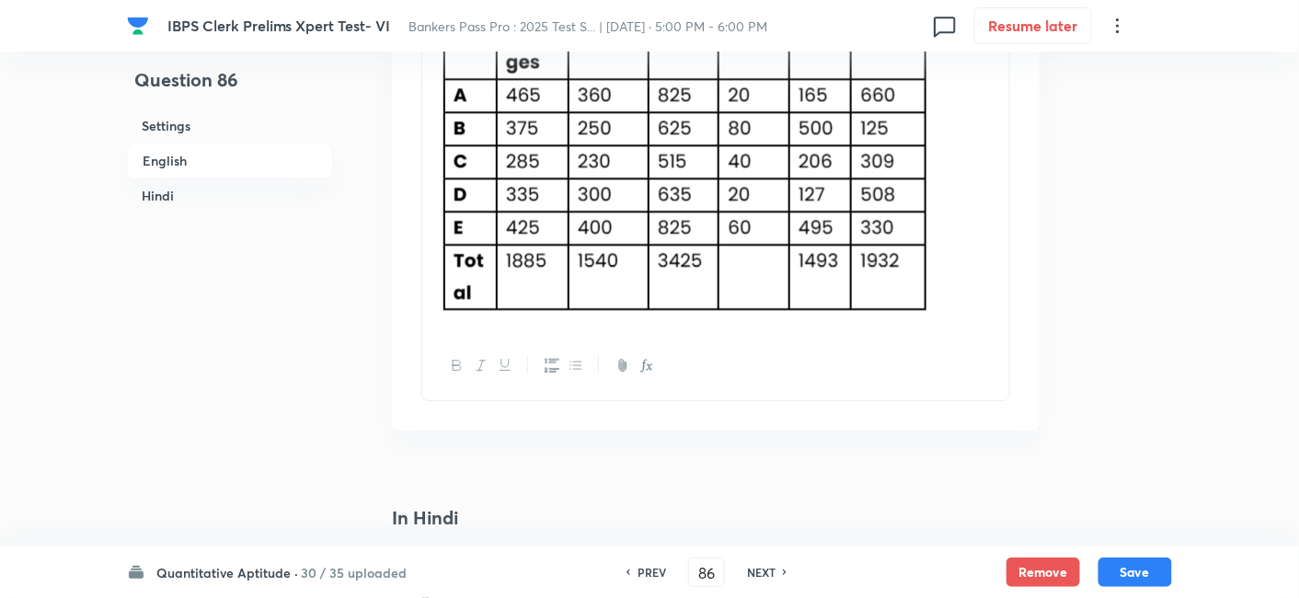
scroll to position [3825, 0]
click at [1006, 236] on div at bounding box center [715, 67] width 587 height 536
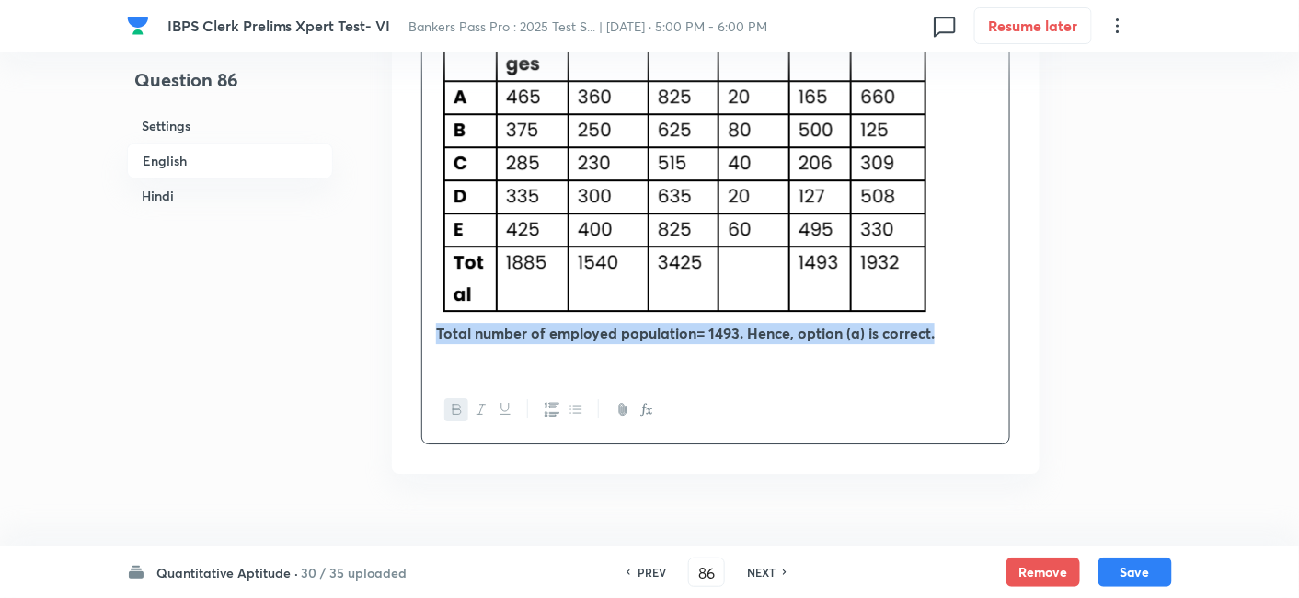
drag, startPoint x: 425, startPoint y: 327, endPoint x: 973, endPoint y: 333, distance: 548.3
click at [973, 333] on div "Total number of employed population= 1493. Hence, option (a) is correct." at bounding box center [715, 88] width 587 height 578
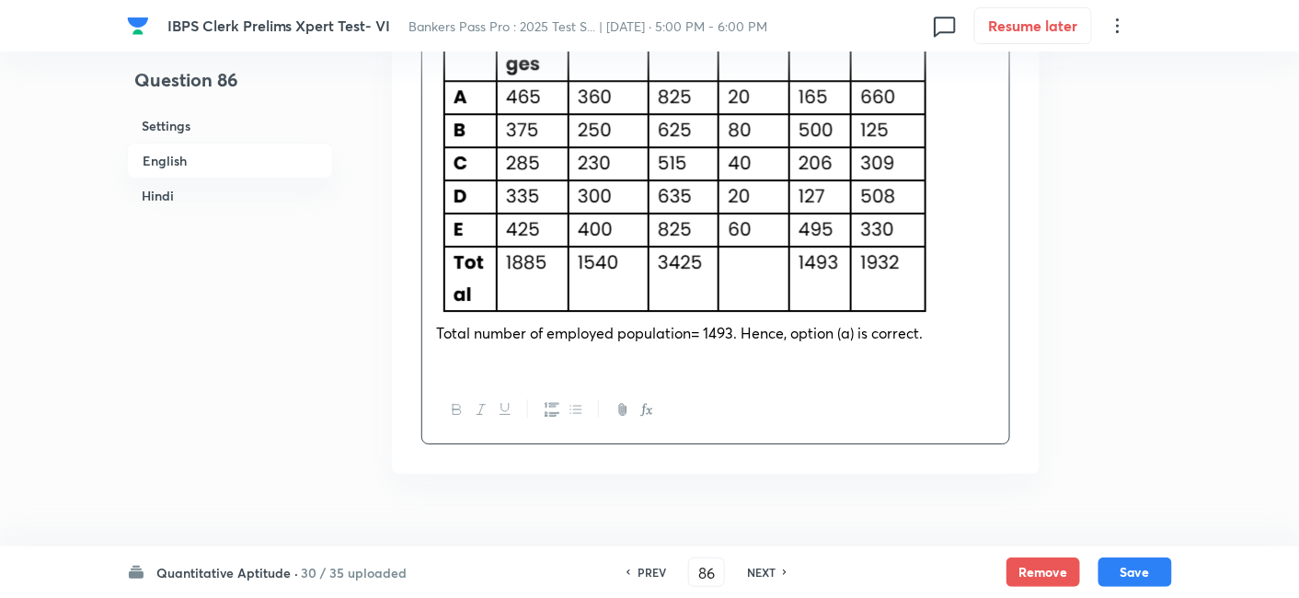
copy strong "Total number of employed population= 1493. Hence, option (a) is correct."
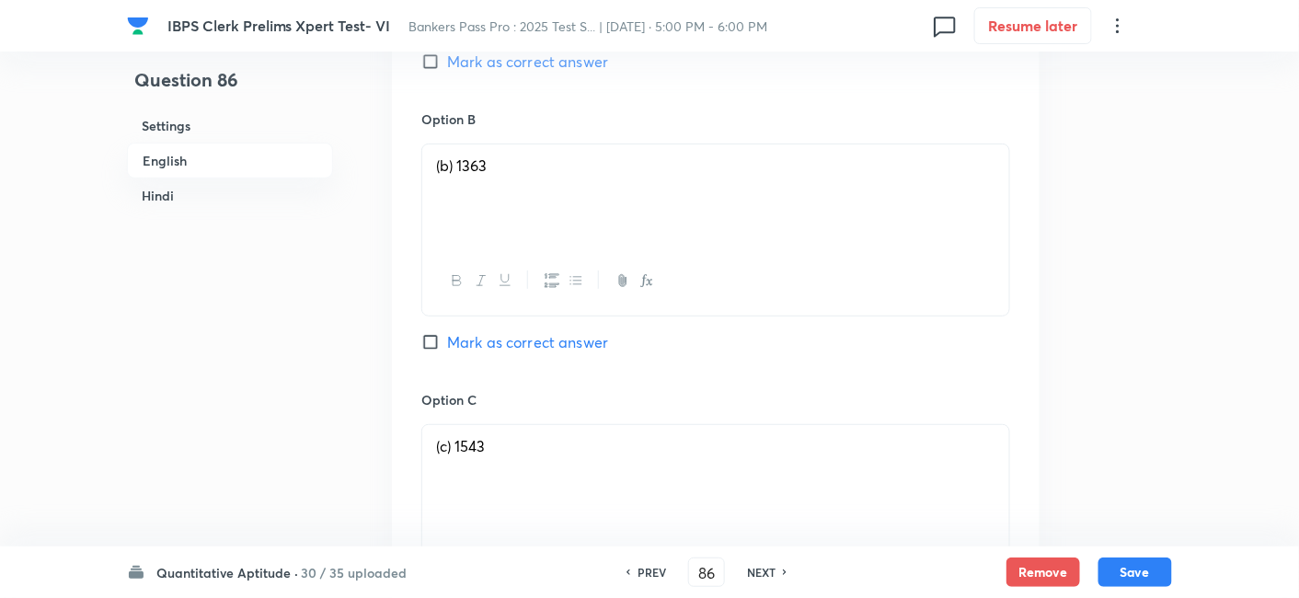
scroll to position [1946, 0]
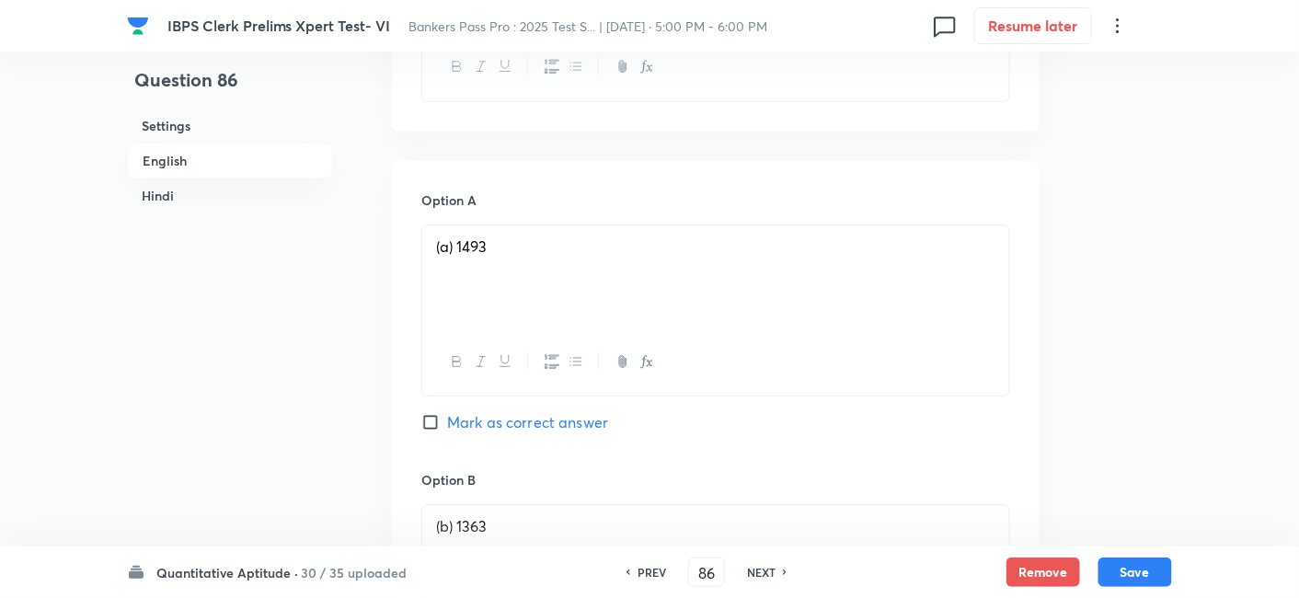
click at [590, 411] on span "Mark as correct answer" at bounding box center [527, 422] width 161 height 22
click at [447, 413] on input "Mark as correct answer" at bounding box center [434, 422] width 26 height 18
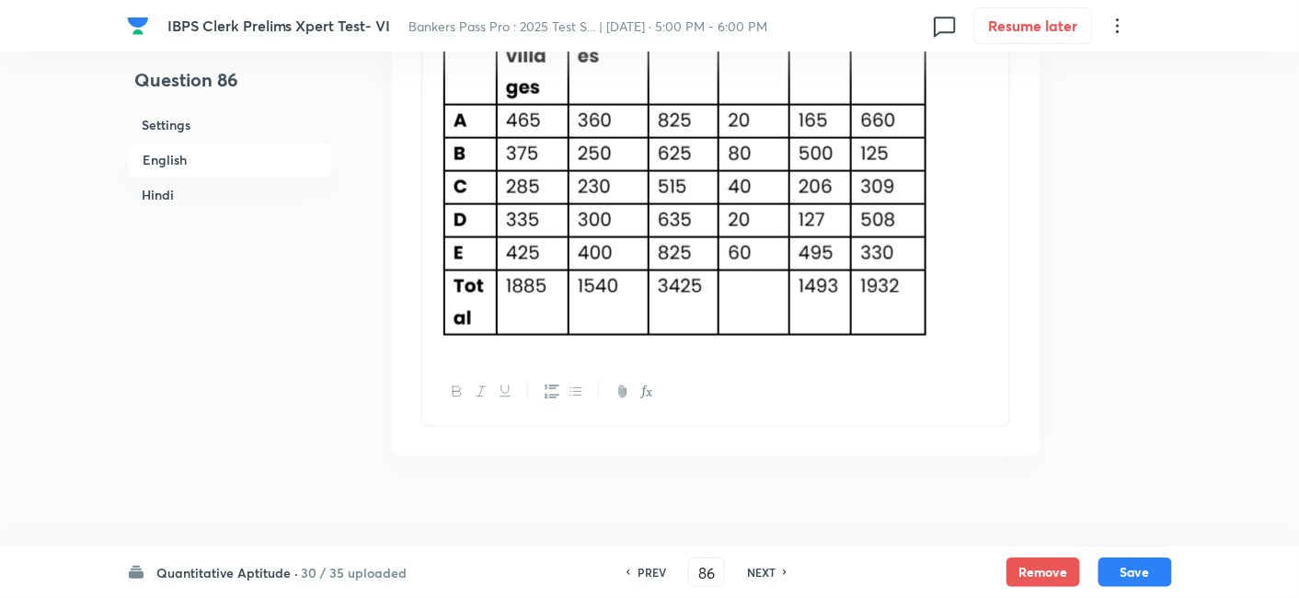
scroll to position [7583, 0]
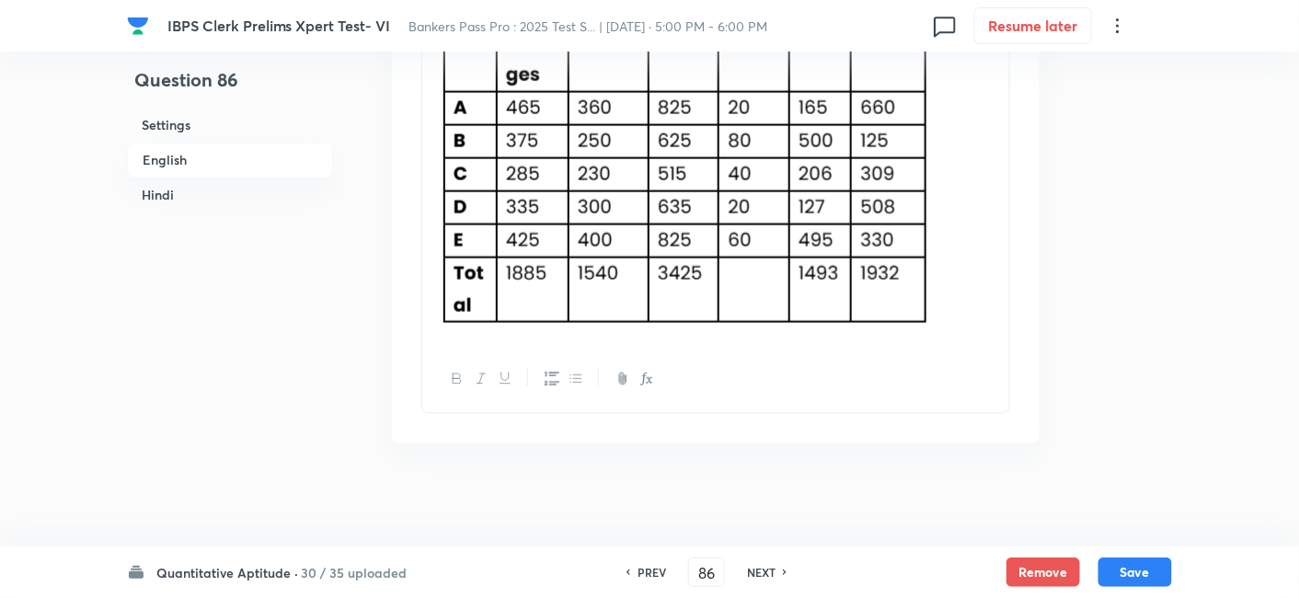
click at [998, 213] on div at bounding box center [715, 78] width 587 height 536
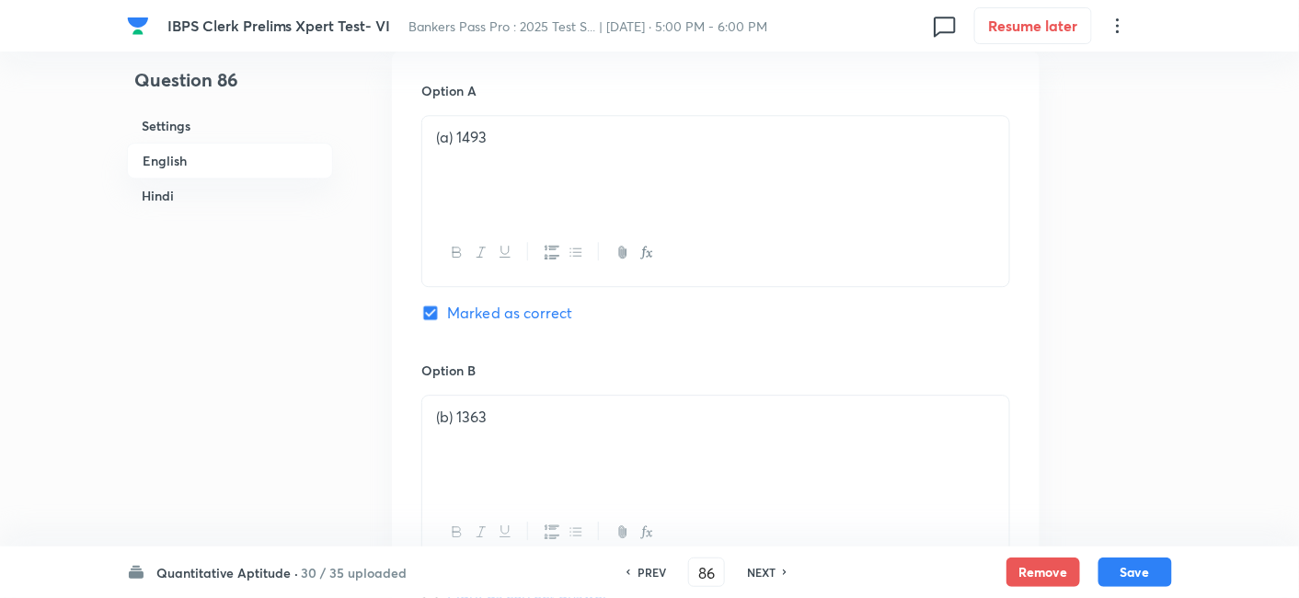
scroll to position [5818, 0]
click at [1146, 565] on button "Save" at bounding box center [1135, 570] width 74 height 29
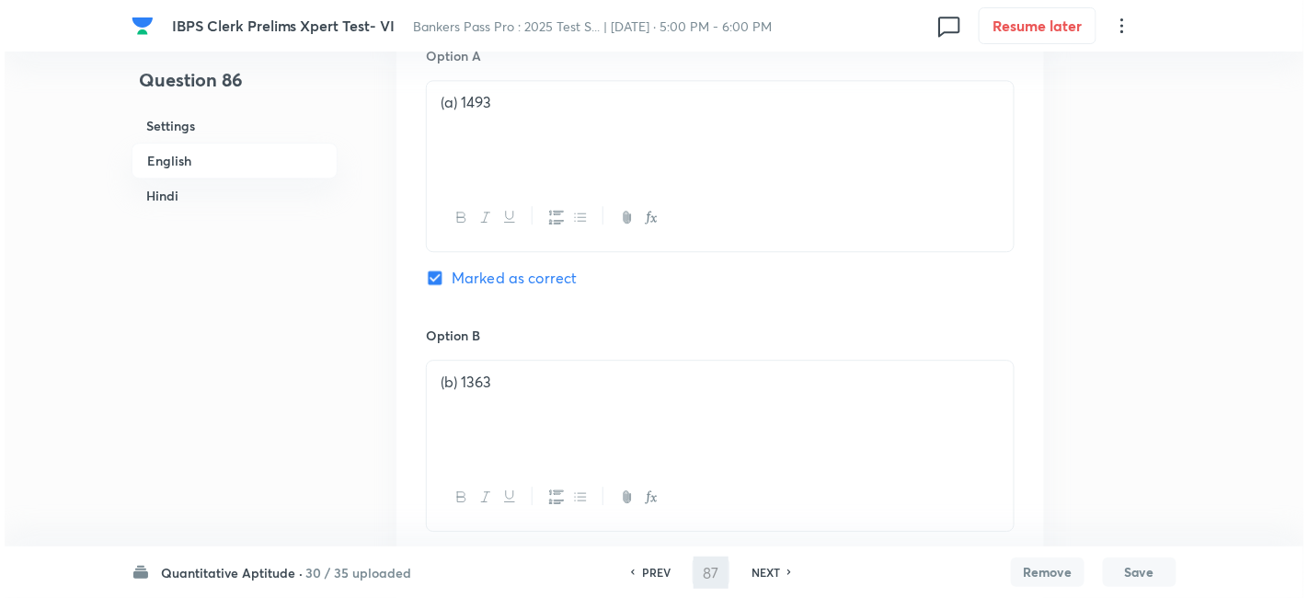
scroll to position [0, 0]
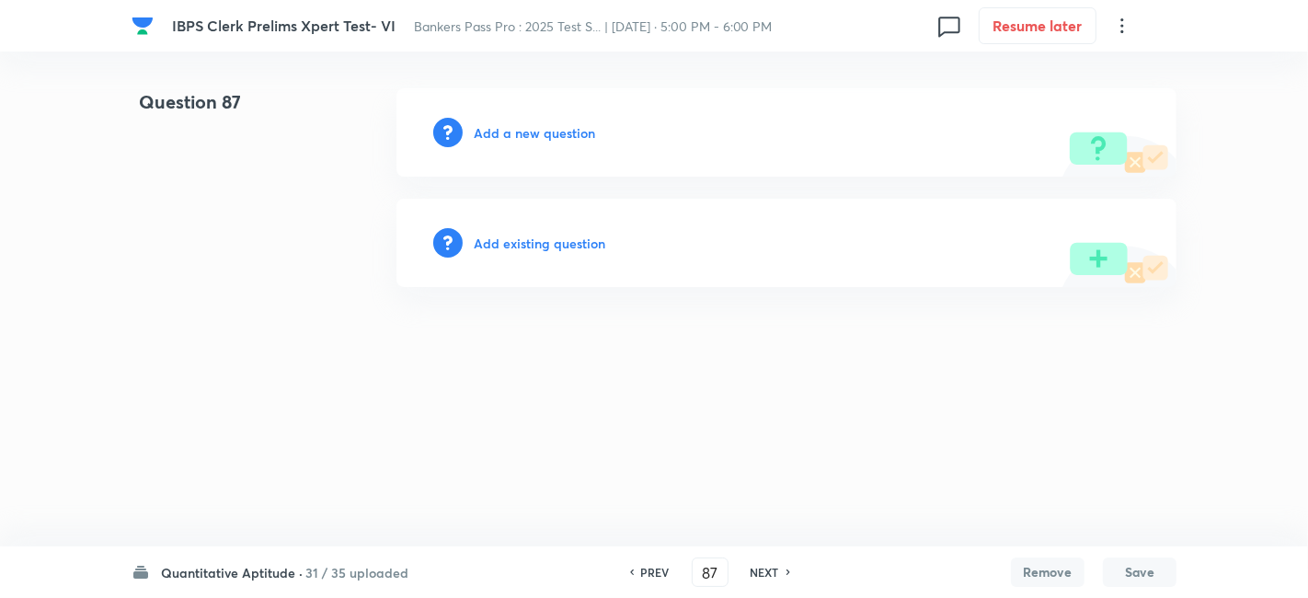
click at [569, 132] on h6 "Add a new question" at bounding box center [534, 132] width 121 height 19
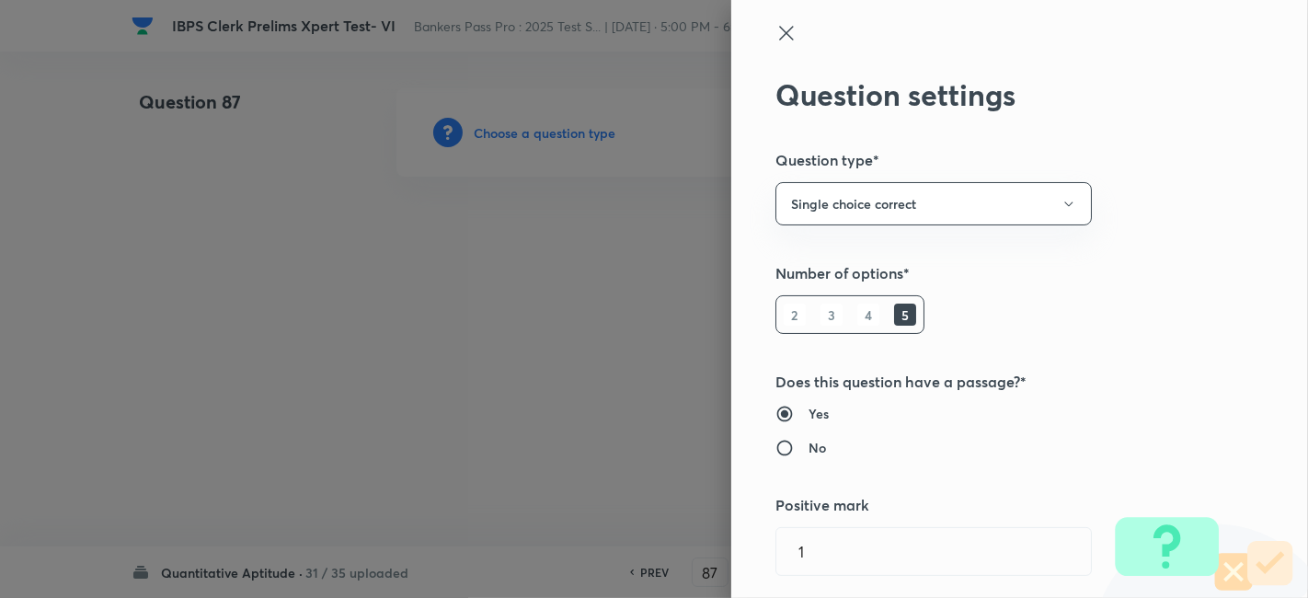
click at [569, 132] on div at bounding box center [654, 299] width 1308 height 598
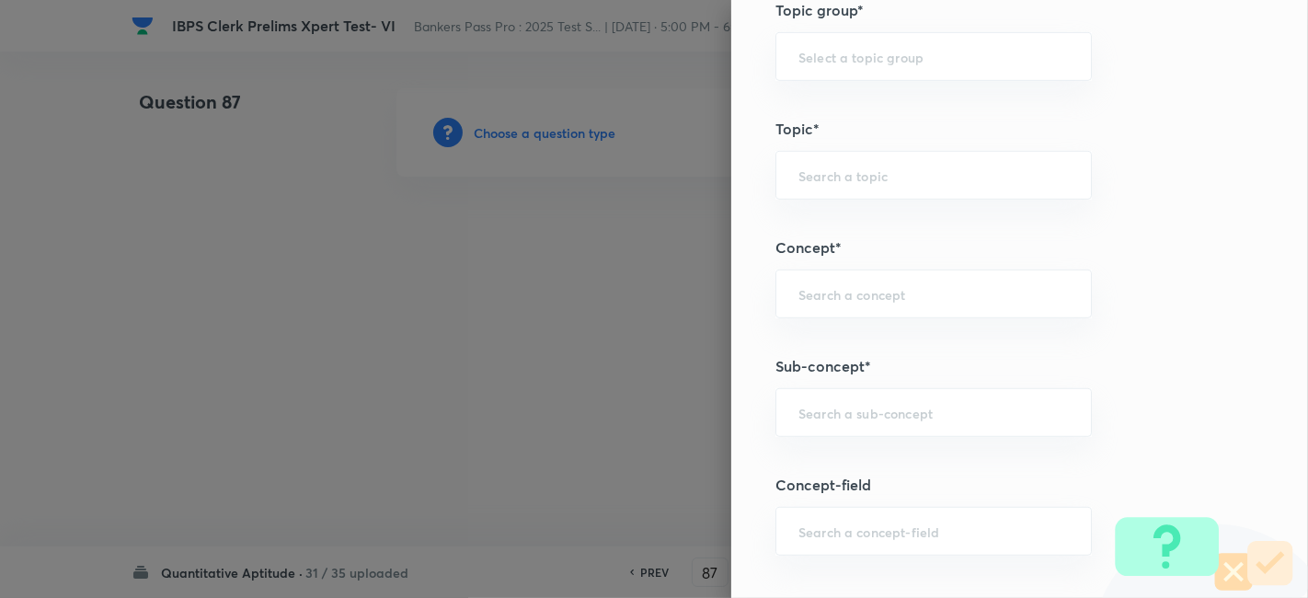
scroll to position [815, 0]
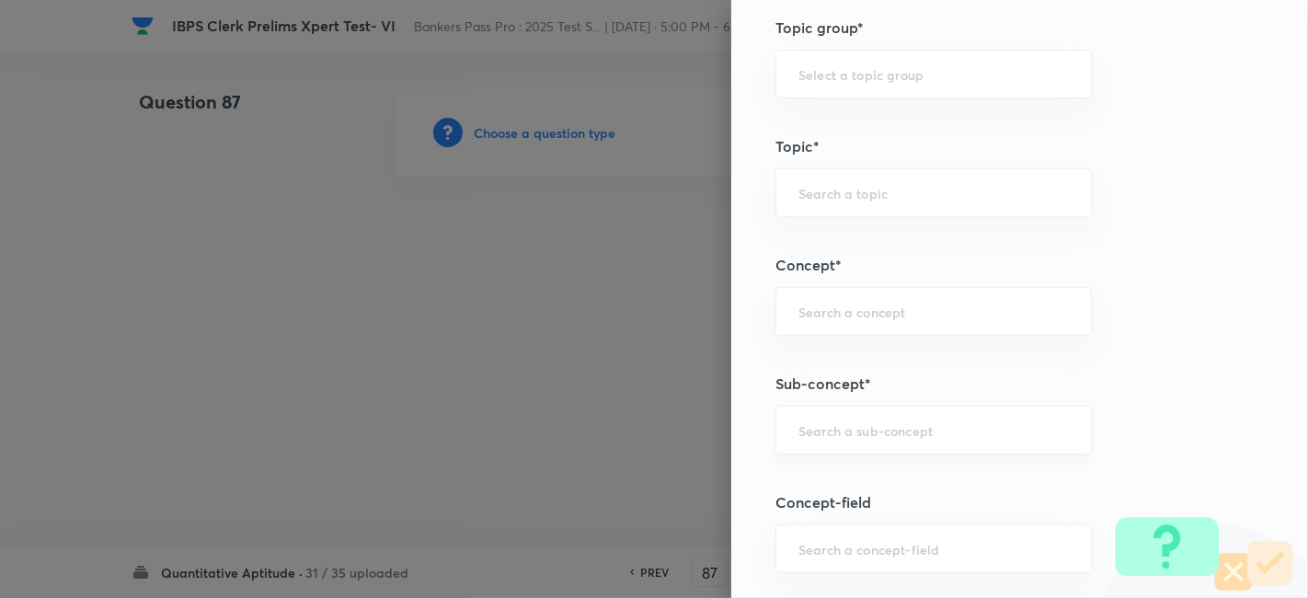
click at [839, 436] on div "​" at bounding box center [933, 430] width 316 height 49
click at [858, 486] on li "Mixed Charts" at bounding box center [919, 478] width 316 height 33
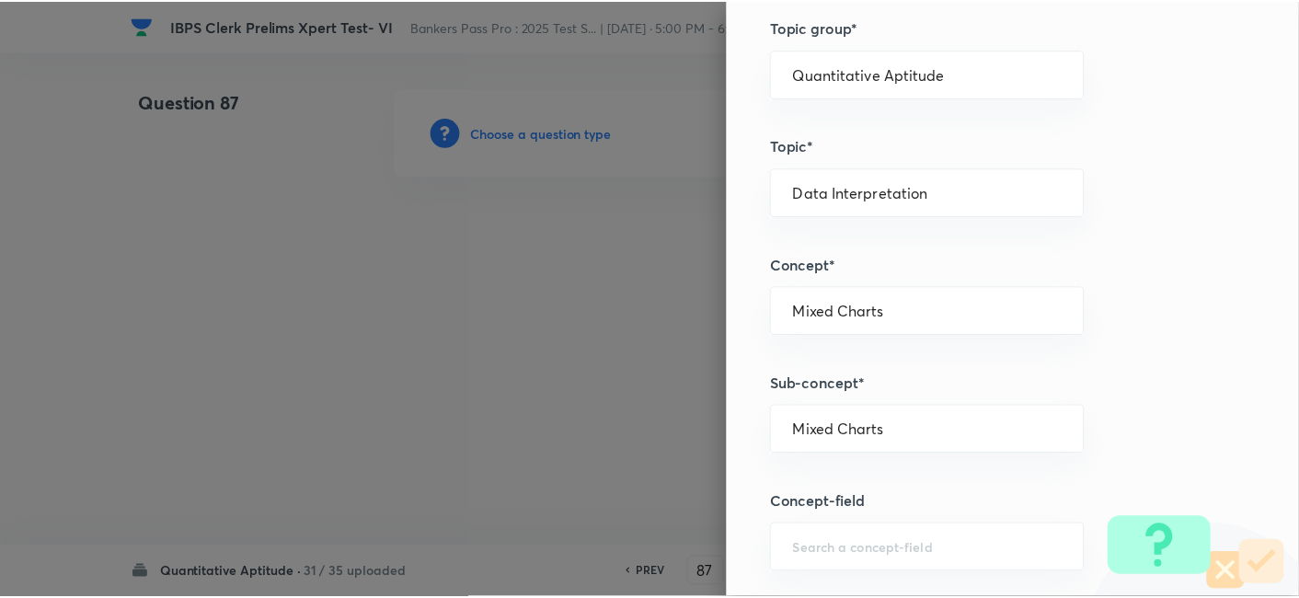
scroll to position [1904, 0]
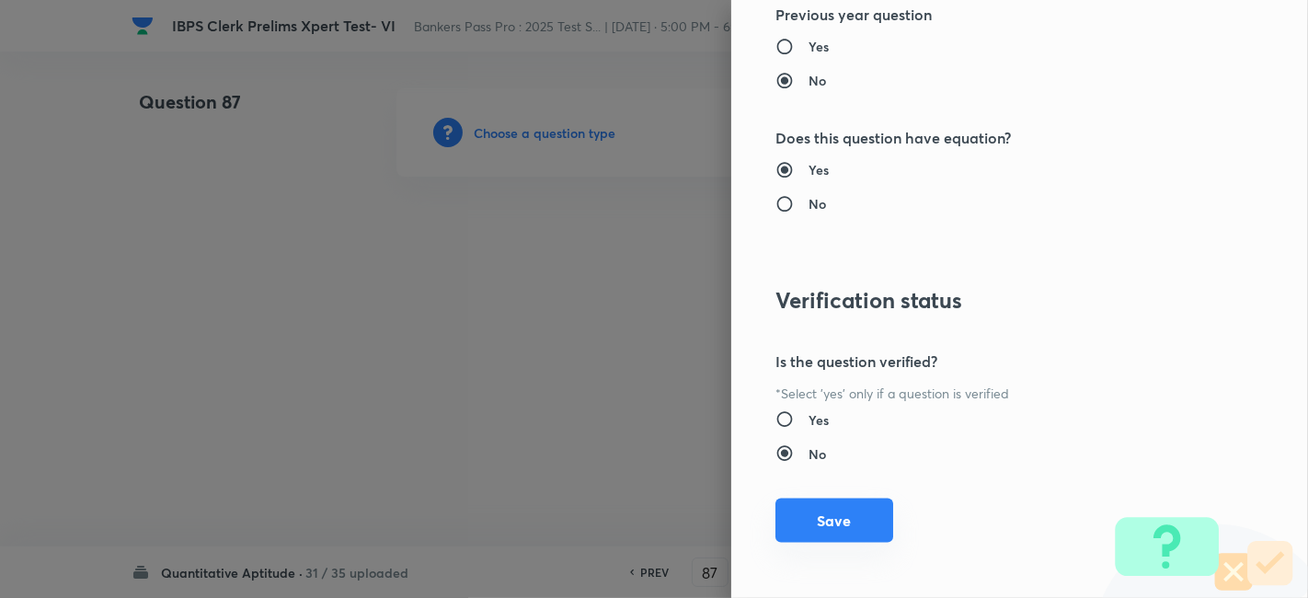
click at [848, 532] on button "Save" at bounding box center [834, 521] width 118 height 44
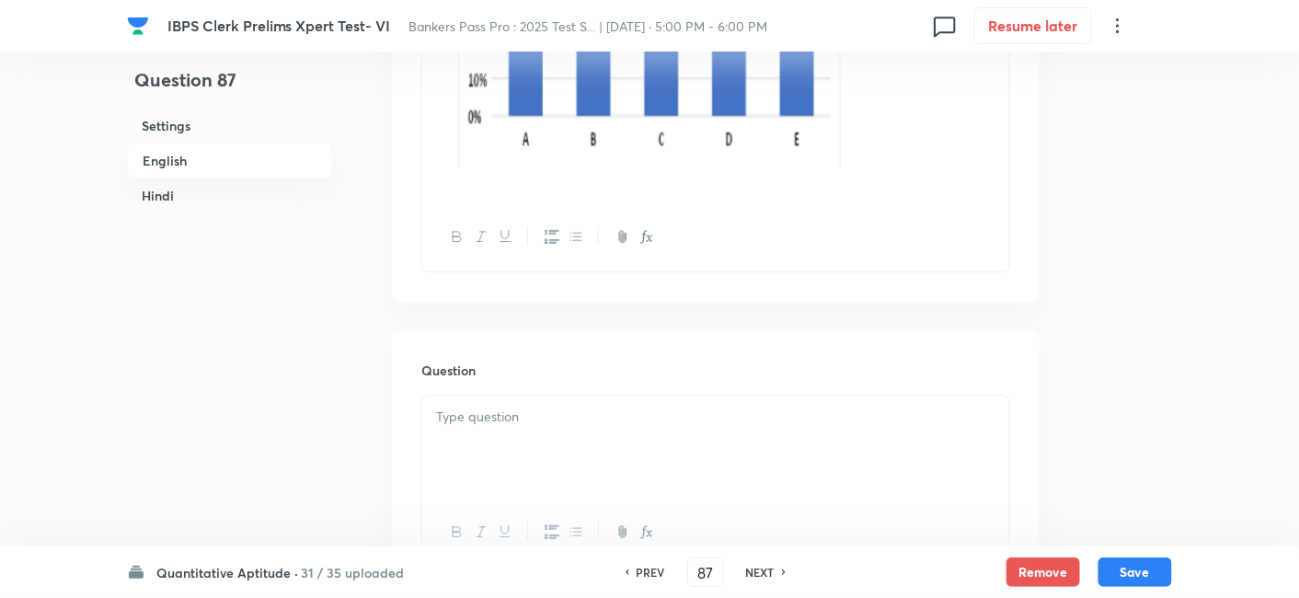
scroll to position [1501, 0]
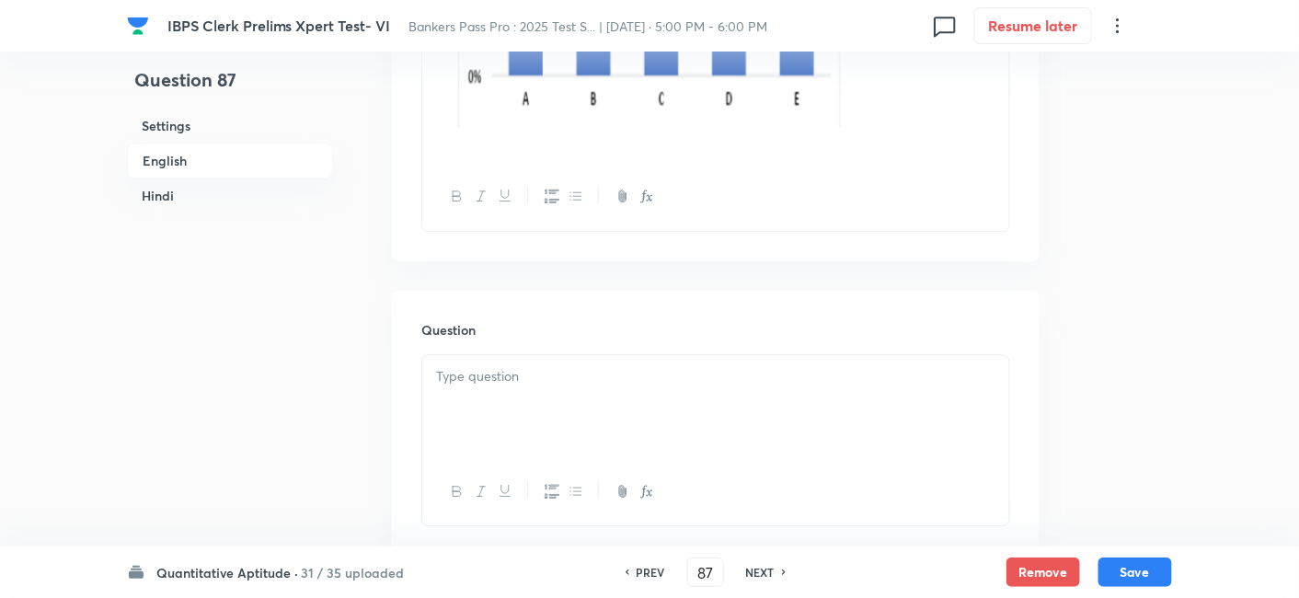
click at [645, 412] on div at bounding box center [715, 406] width 587 height 103
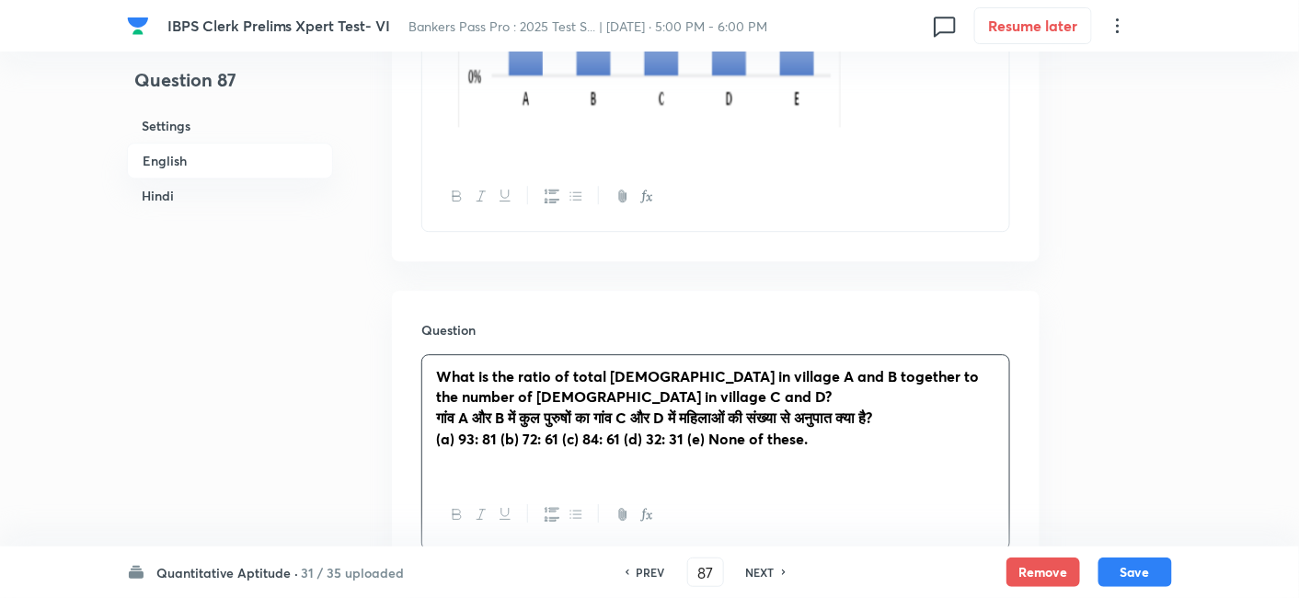
scroll to position [1598, 0]
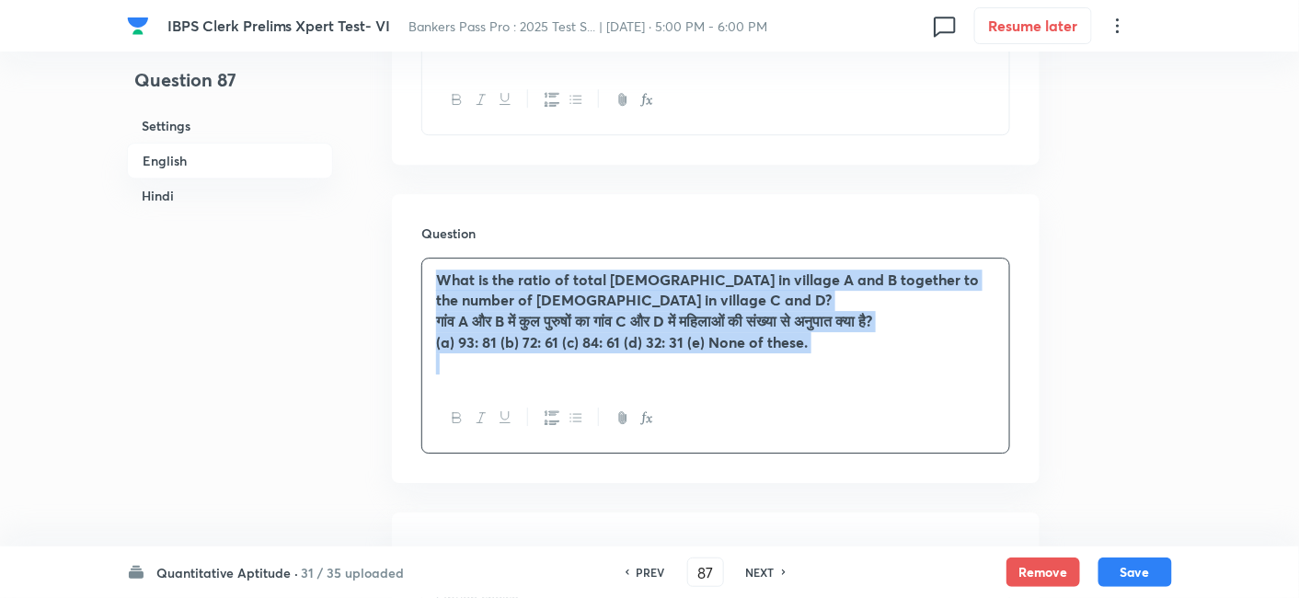
drag, startPoint x: 433, startPoint y: 281, endPoint x: 985, endPoint y: 428, distance: 571.0
click at [985, 428] on div "What is the ratio of total [DEMOGRAPHIC_DATA] in village A and B together to th…" at bounding box center [715, 356] width 589 height 196
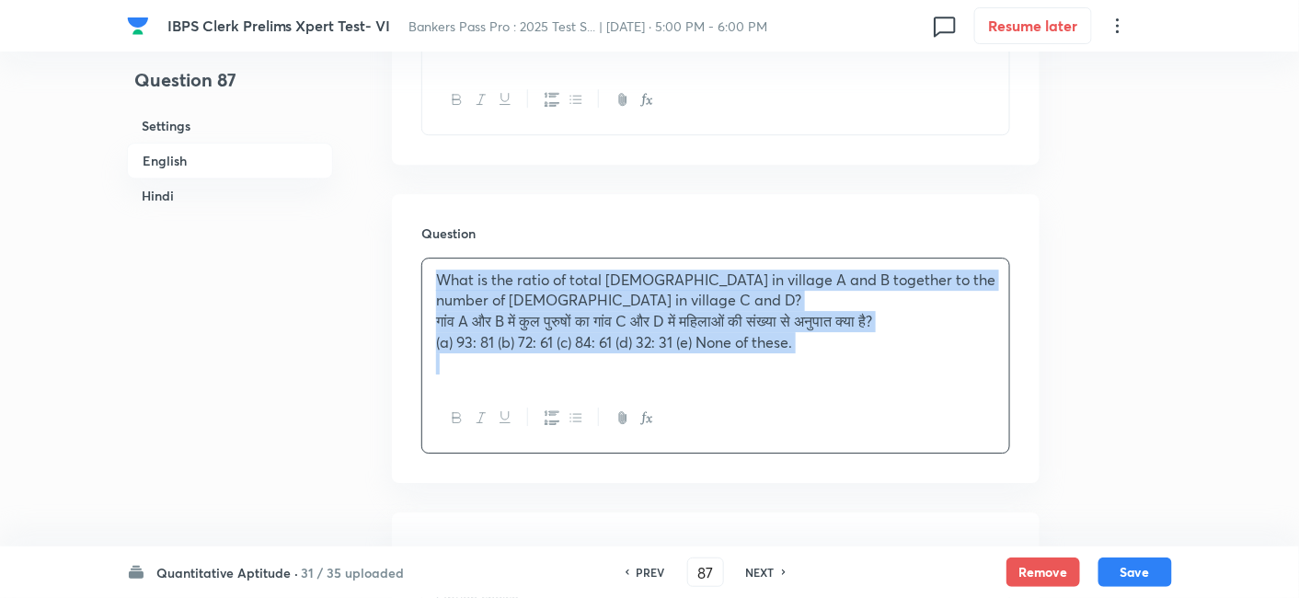
click at [433, 322] on div "What is the ratio of total [DEMOGRAPHIC_DATA] in village A and B together to th…" at bounding box center [715, 321] width 587 height 127
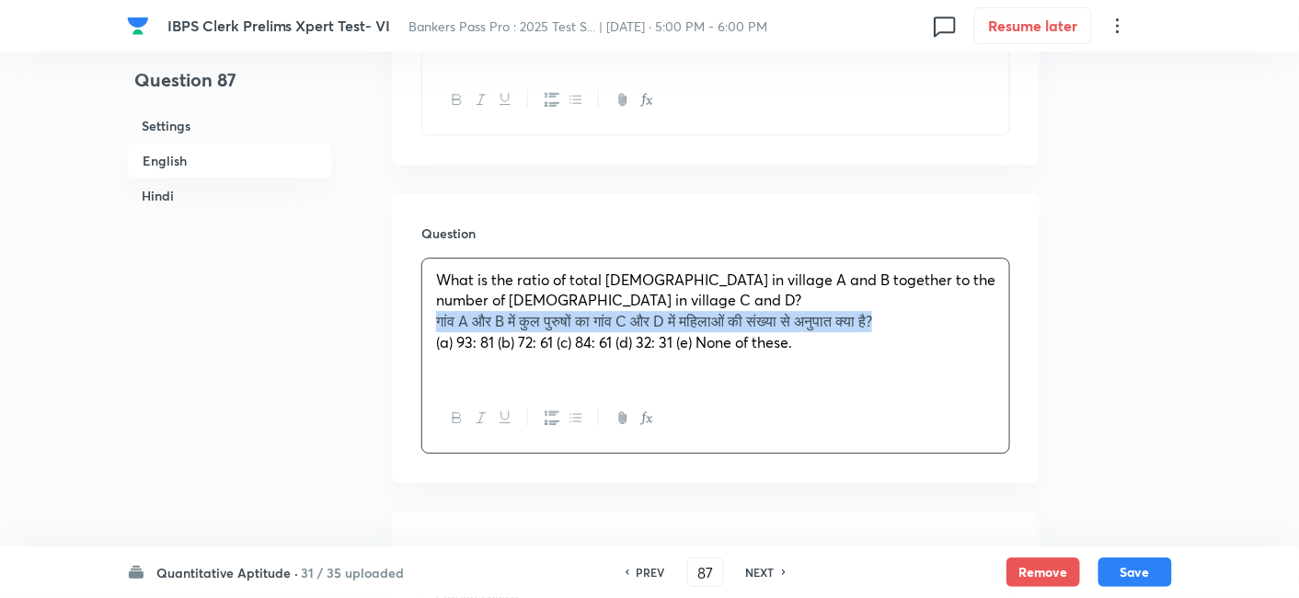
drag, startPoint x: 433, startPoint y: 322, endPoint x: 948, endPoint y: 311, distance: 515.3
click at [948, 311] on div "What is the ratio of total [DEMOGRAPHIC_DATA] in village A and B together to th…" at bounding box center [715, 321] width 587 height 127
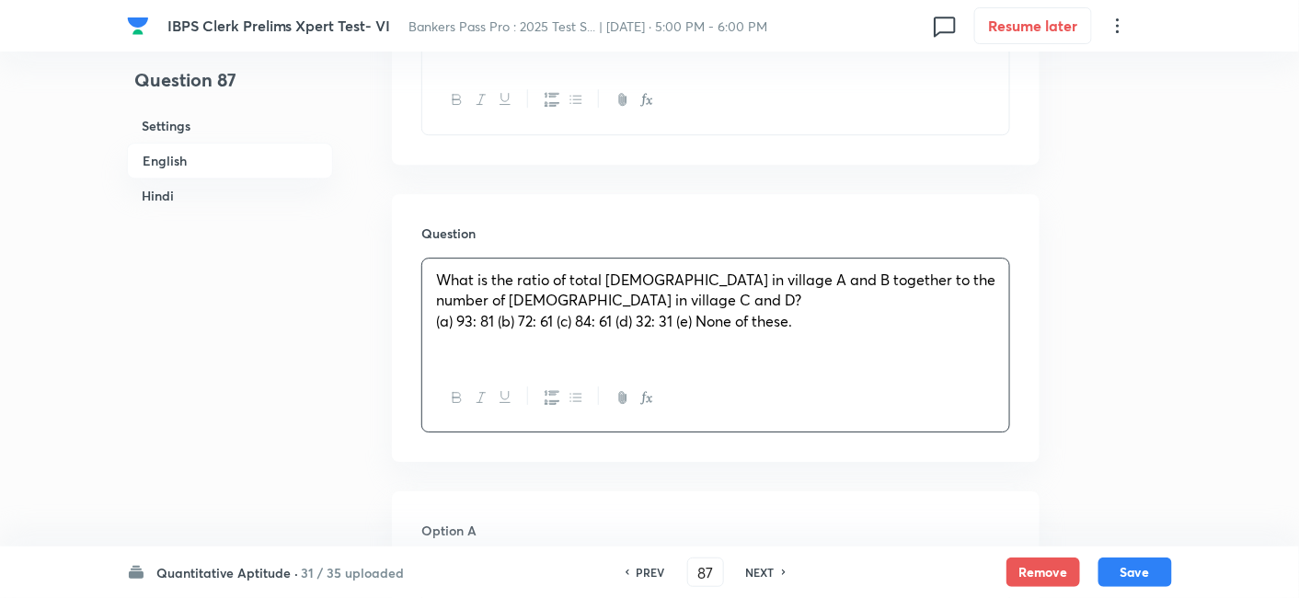
click at [498, 323] on span "(a) 93: 81 (b) 72: 61 (c) 84: 61 (d) 32: 31 (e) None of these." at bounding box center [614, 320] width 356 height 19
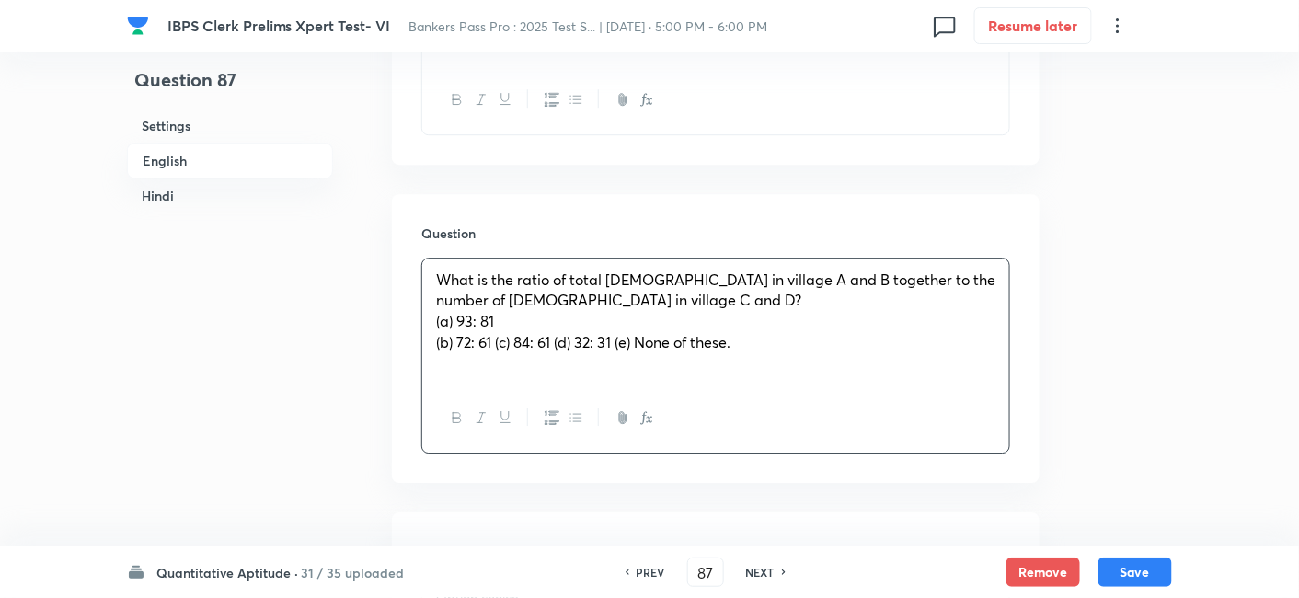
click at [498, 345] on span "﻿ (b) 72: 61 (c) 84: 61 (d) 32: 31 (e) None of these." at bounding box center [583, 341] width 294 height 19
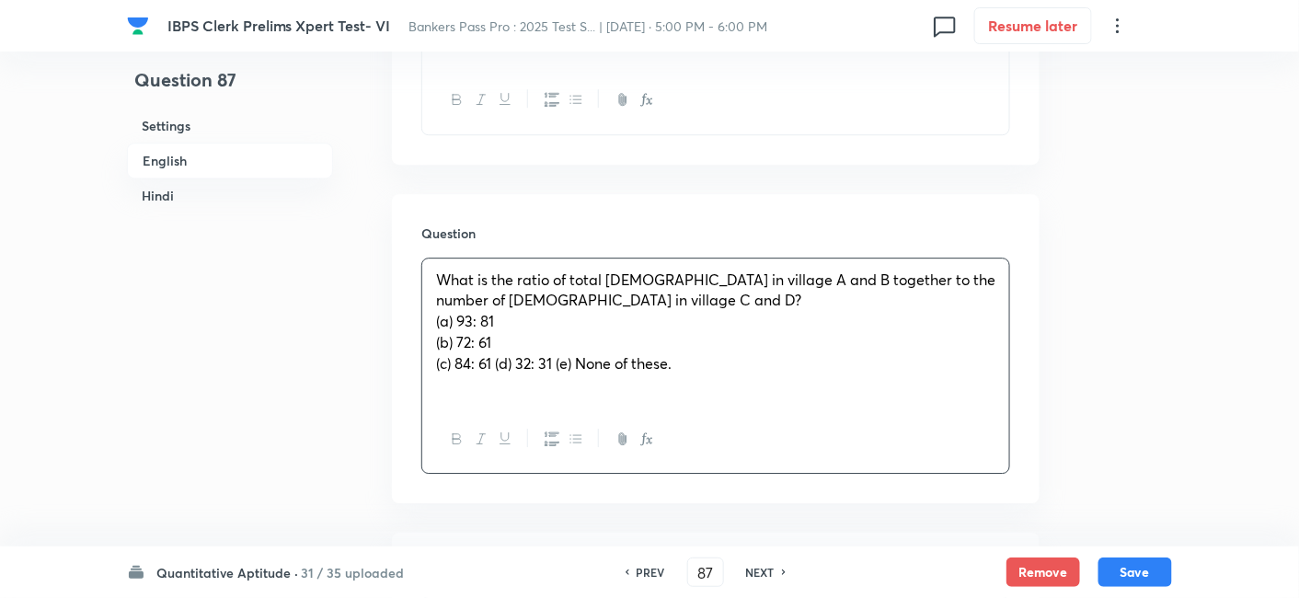
click at [493, 368] on span "﻿ (c) 84: 61 (d) 32: 31 (e) None of these." at bounding box center [553, 362] width 235 height 19
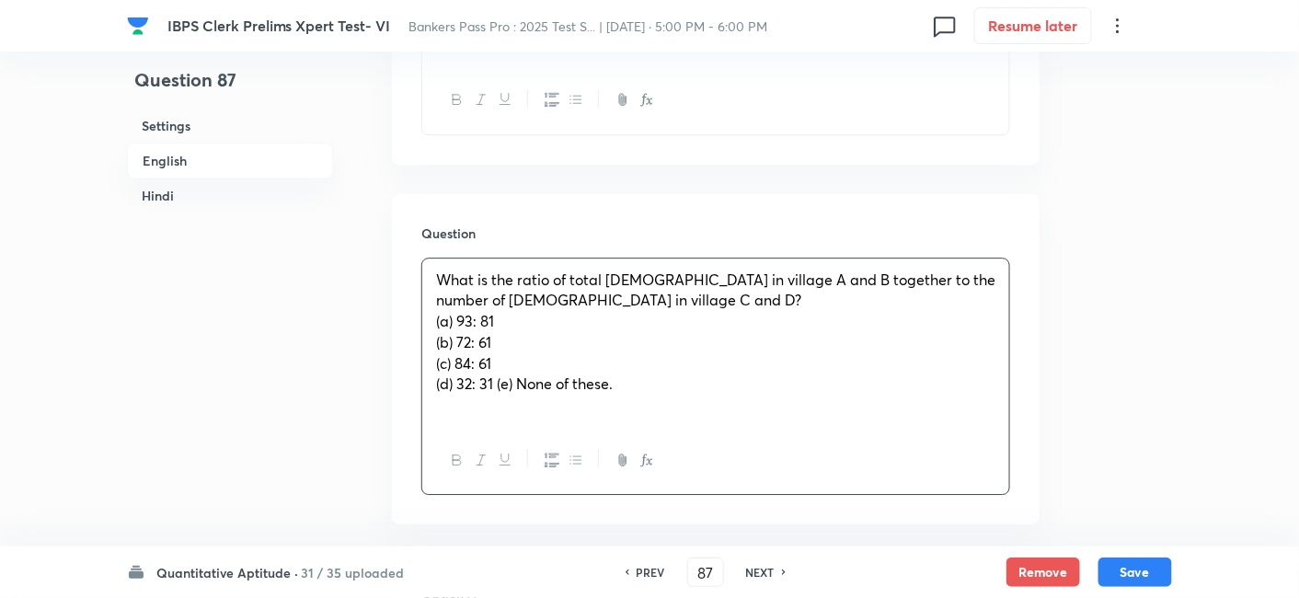
click at [496, 382] on span "﻿ (d) 32: 31 (e) None of these." at bounding box center [524, 382] width 177 height 19
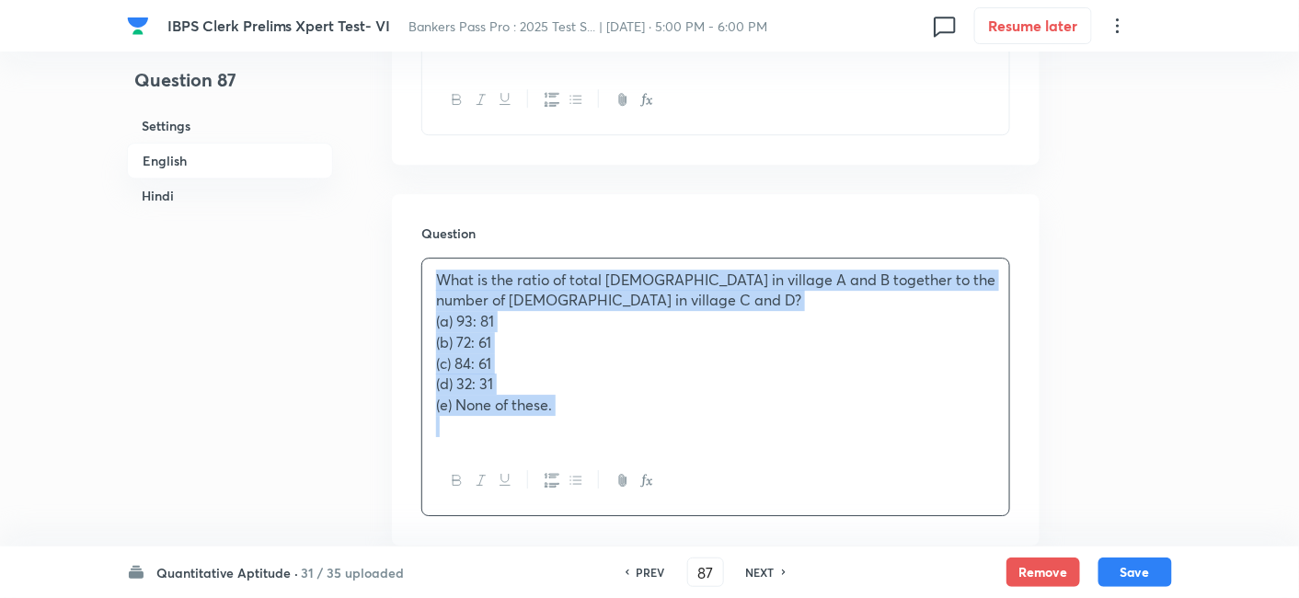
drag, startPoint x: 426, startPoint y: 274, endPoint x: 657, endPoint y: 474, distance: 305.2
click at [657, 474] on div "What is the ratio of total [DEMOGRAPHIC_DATA] in village A and B together to th…" at bounding box center [715, 387] width 589 height 258
copy div "What is the ratio of total [DEMOGRAPHIC_DATA] in village A and B together to th…"
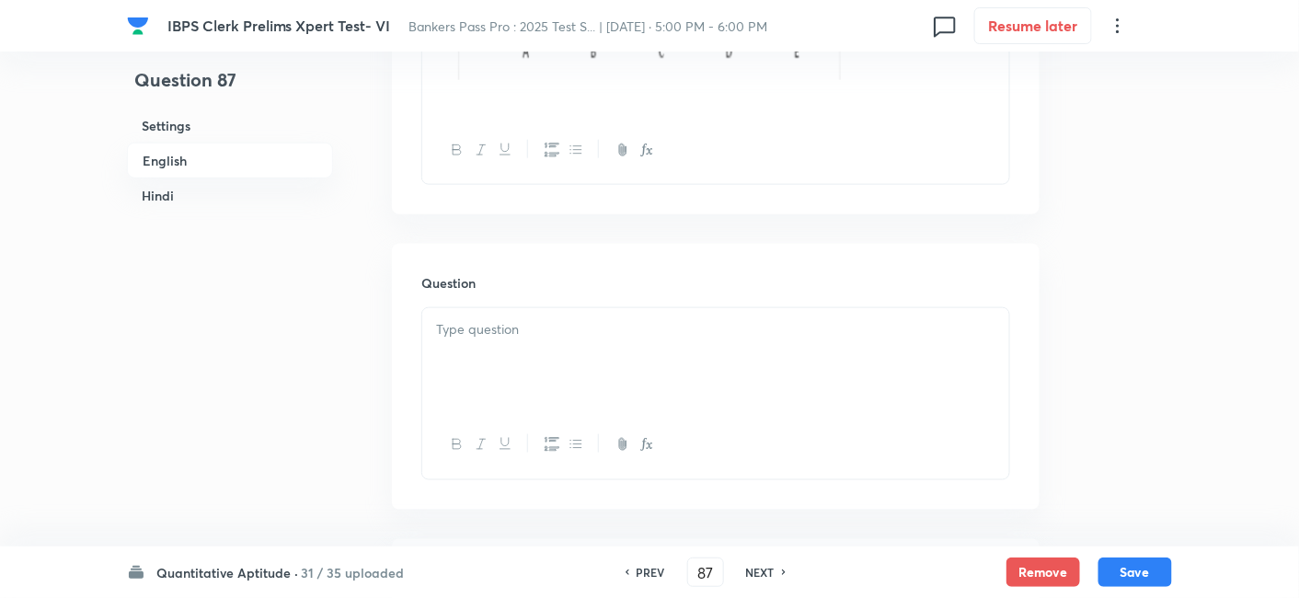
scroll to position [4948, 0]
click at [499, 314] on p at bounding box center [715, 309] width 559 height 21
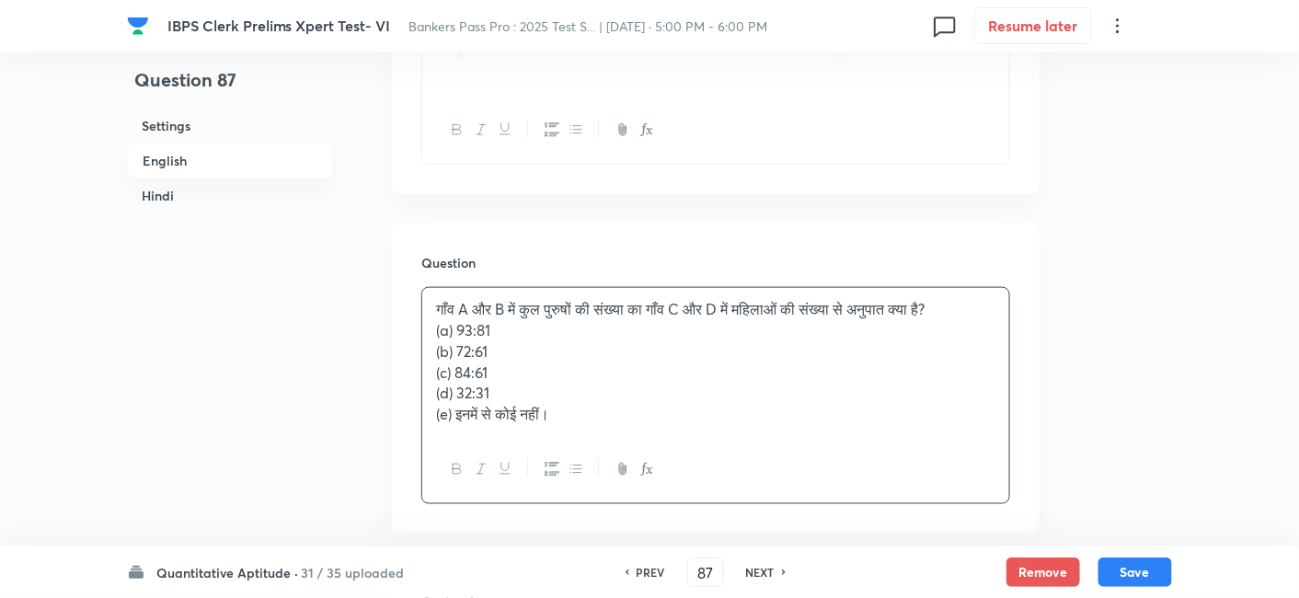
scroll to position [5022, 0]
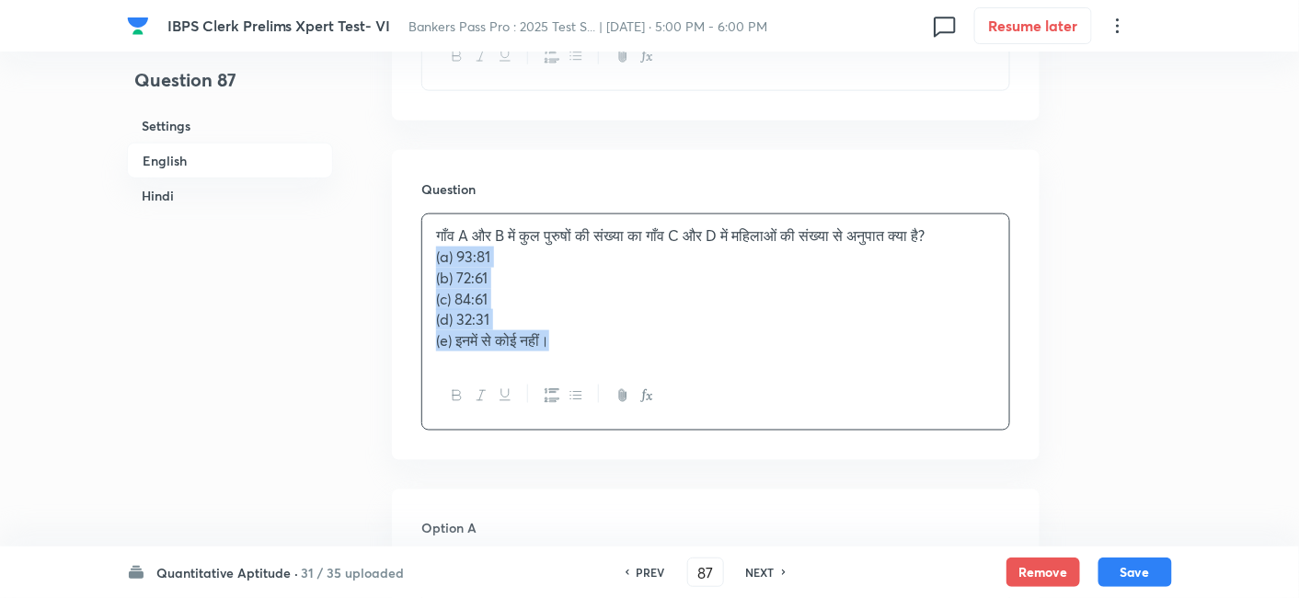
drag, startPoint x: 427, startPoint y: 253, endPoint x: 615, endPoint y: 382, distance: 228.4
click at [615, 382] on div "गाँव A और B में कुल पुरुषों की संख्या का गाँव C और D में महिलाओं की संख्या से अ…" at bounding box center [715, 321] width 589 height 217
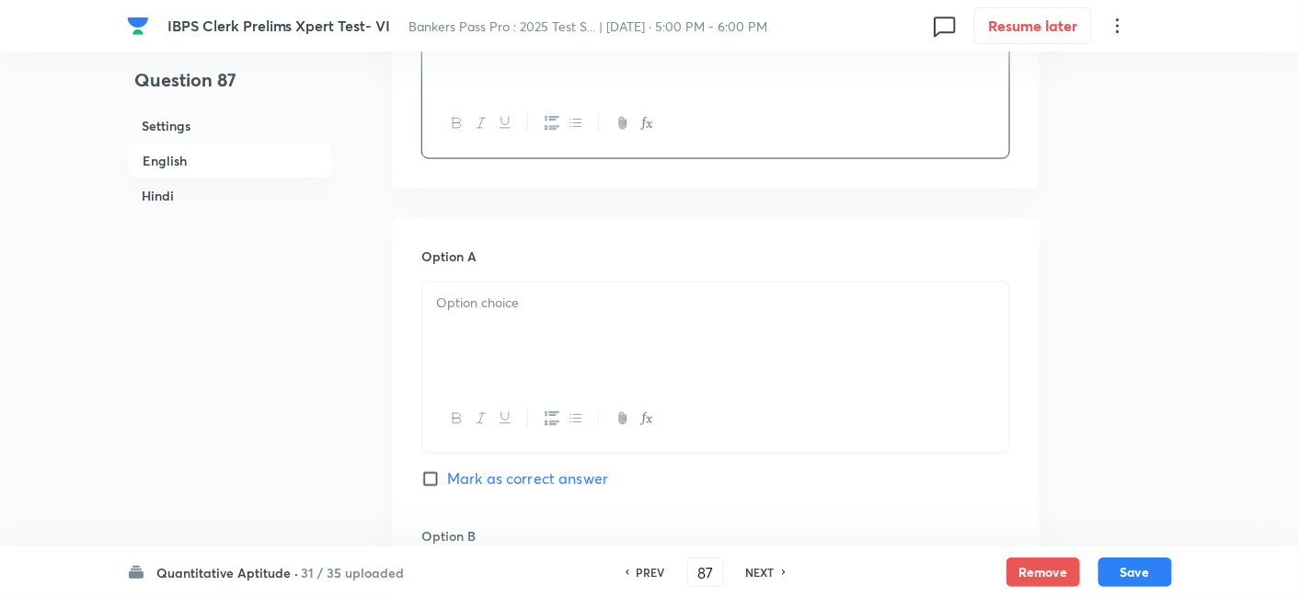
scroll to position [5253, 0]
click at [491, 340] on div at bounding box center [715, 330] width 587 height 103
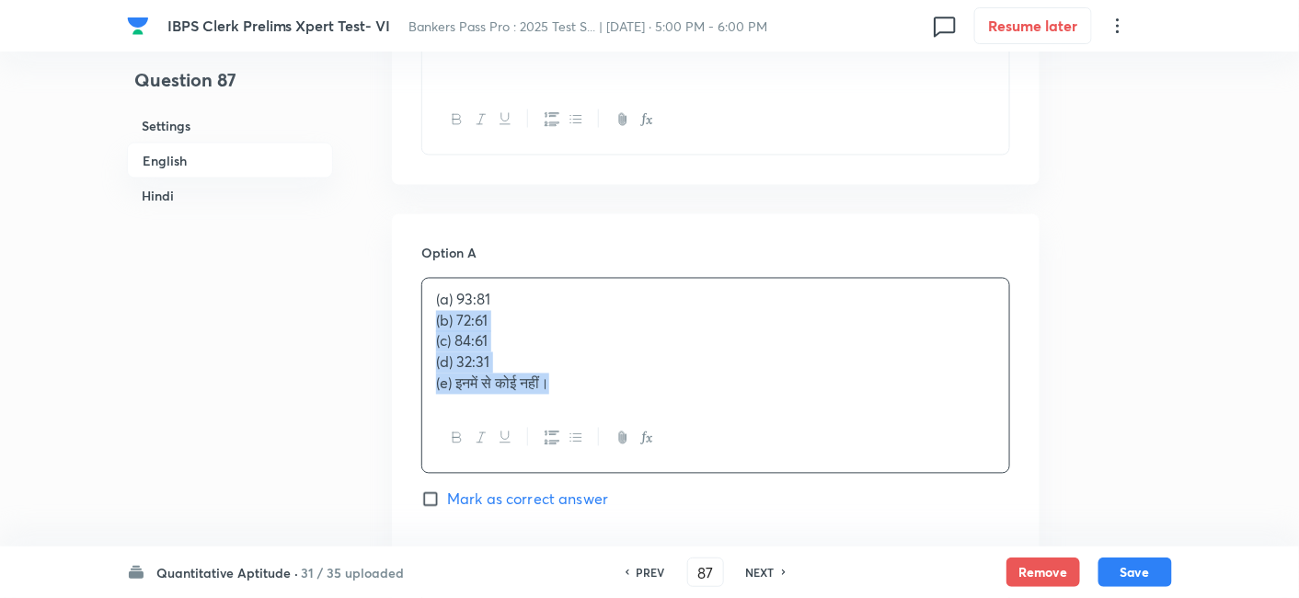
drag, startPoint x: 431, startPoint y: 324, endPoint x: 601, endPoint y: 411, distance: 190.5
click at [601, 411] on div "(a) 93:81 (b) 72:61 (c) 84:61 (d) 32:31 (e) इनमें से कोई नहीं।" at bounding box center [715, 376] width 589 height 196
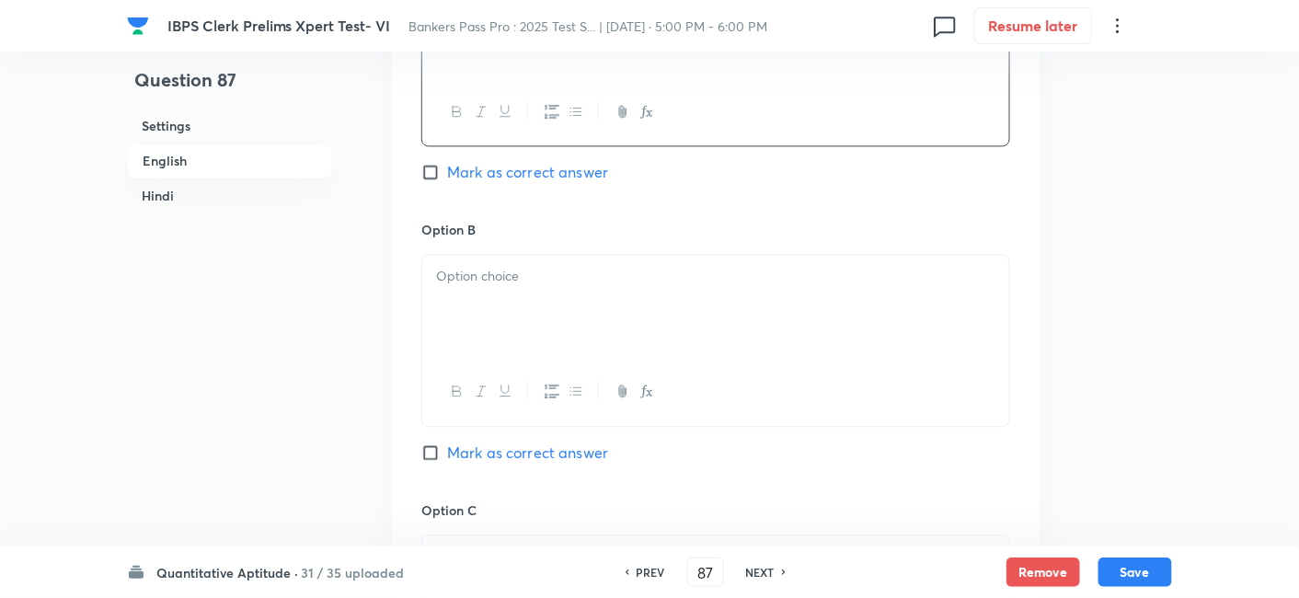
scroll to position [5557, 0]
click at [493, 308] on div at bounding box center [715, 305] width 587 height 103
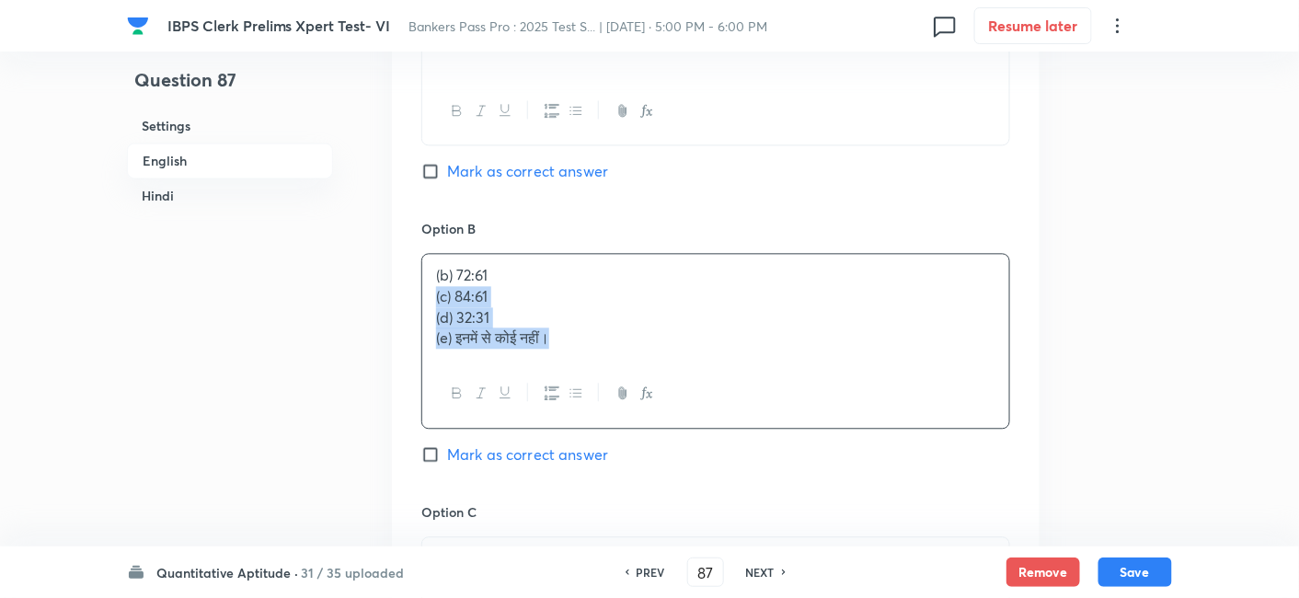
drag, startPoint x: 426, startPoint y: 294, endPoint x: 649, endPoint y: 408, distance: 251.0
click at [649, 408] on div "(b) 72:61 (c) 84:61 (d) 32:31 (e) इनमें से कोई नहीं।" at bounding box center [715, 340] width 589 height 175
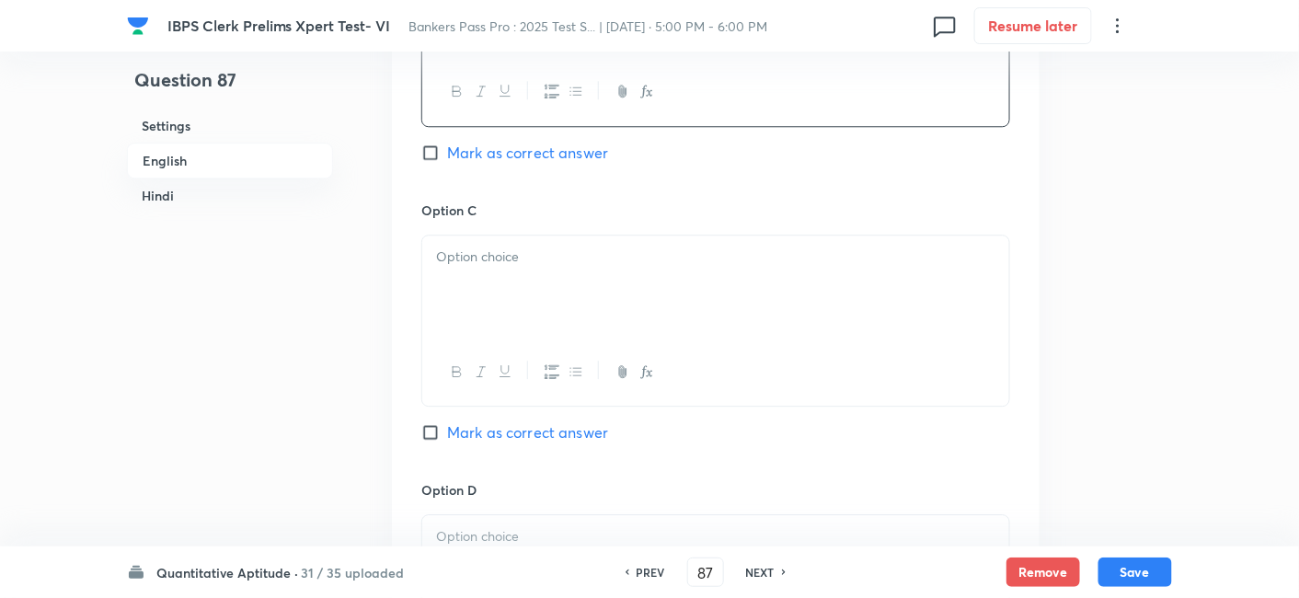
scroll to position [5873, 0]
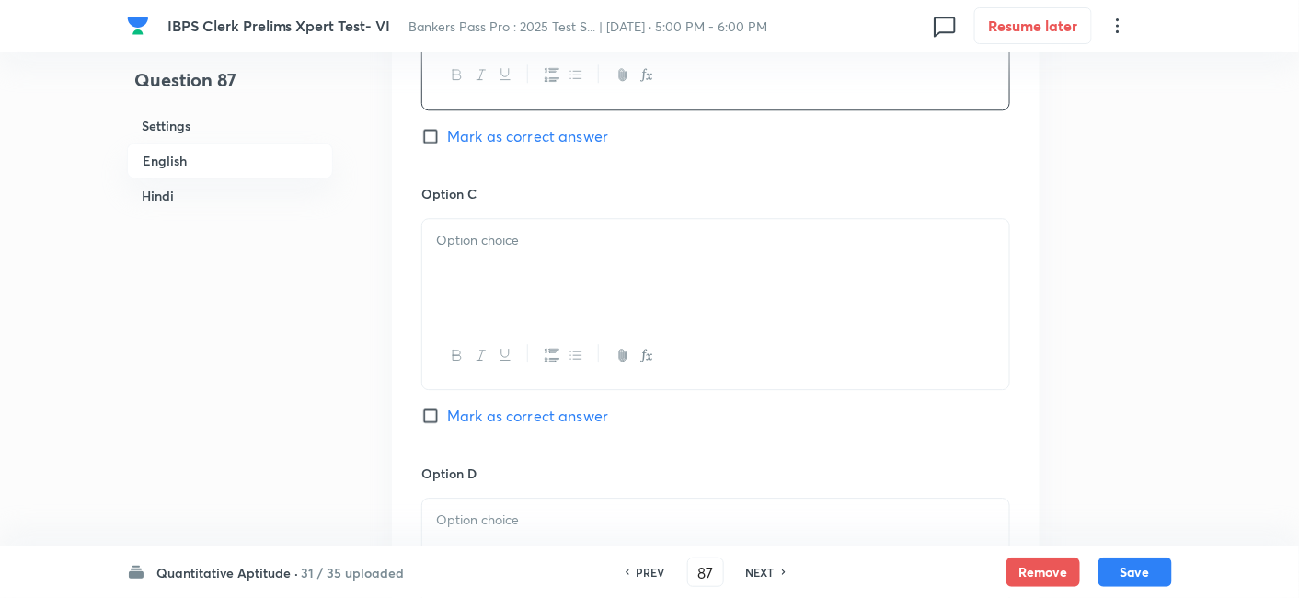
click at [491, 281] on div at bounding box center [715, 270] width 587 height 103
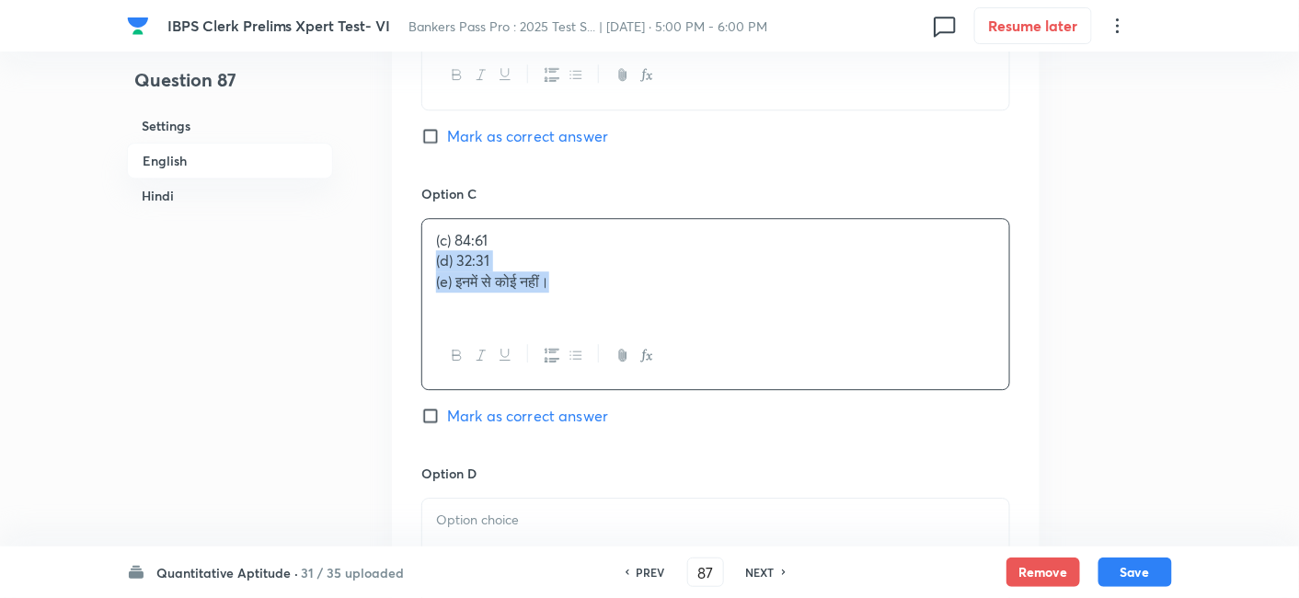
drag, startPoint x: 423, startPoint y: 259, endPoint x: 681, endPoint y: 344, distance: 271.1
click at [681, 344] on div "(c) 84:61 (d) 32:31 (e) इनमें से कोई नहीं।" at bounding box center [715, 304] width 589 height 172
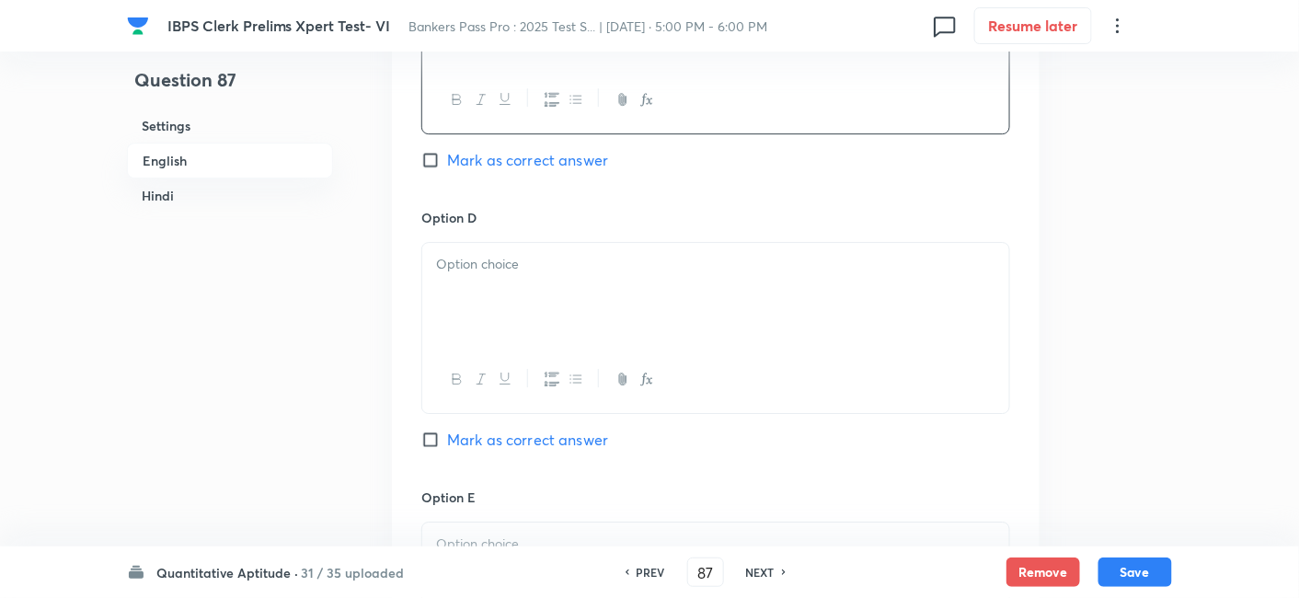
click at [546, 280] on div at bounding box center [715, 294] width 587 height 103
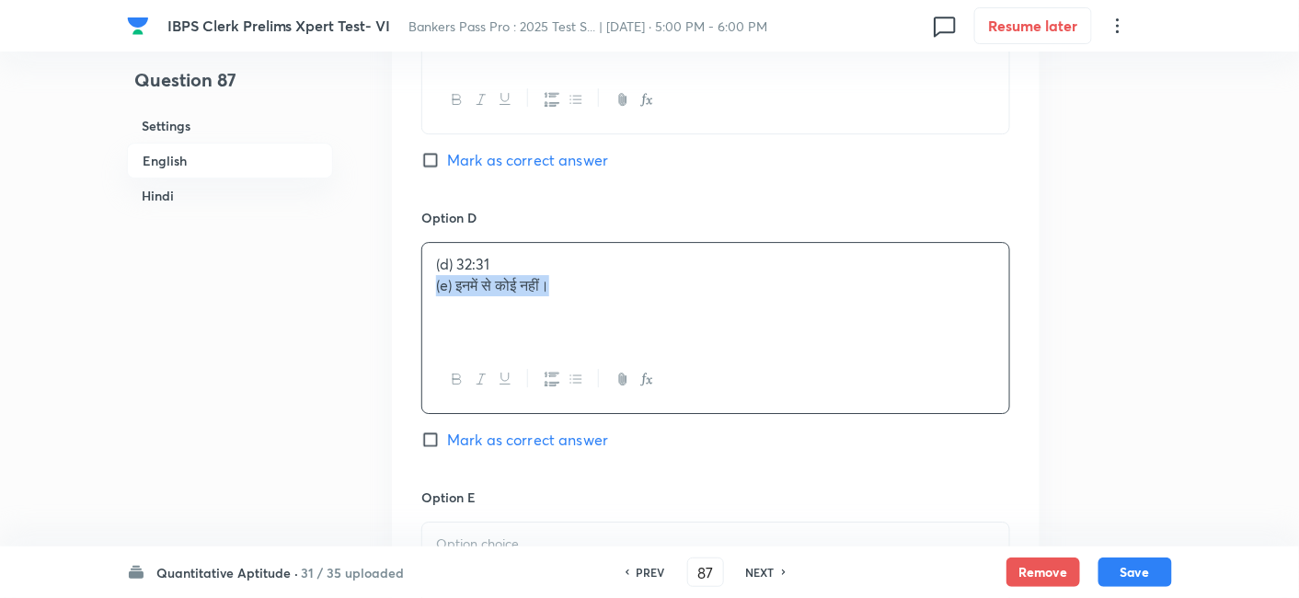
drag, startPoint x: 433, startPoint y: 286, endPoint x: 622, endPoint y: 318, distance: 191.3
click at [622, 318] on div "(d) 32:31 (e) इनमें से कोई नहीं।" at bounding box center [715, 294] width 587 height 103
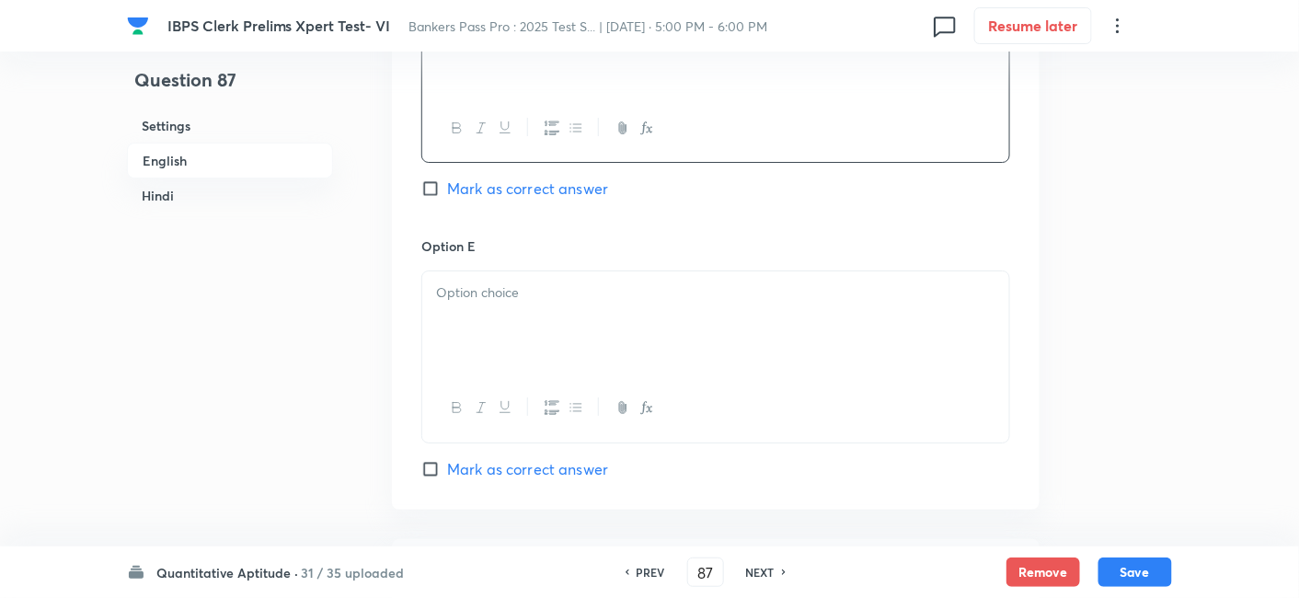
click at [622, 318] on div at bounding box center [715, 322] width 587 height 103
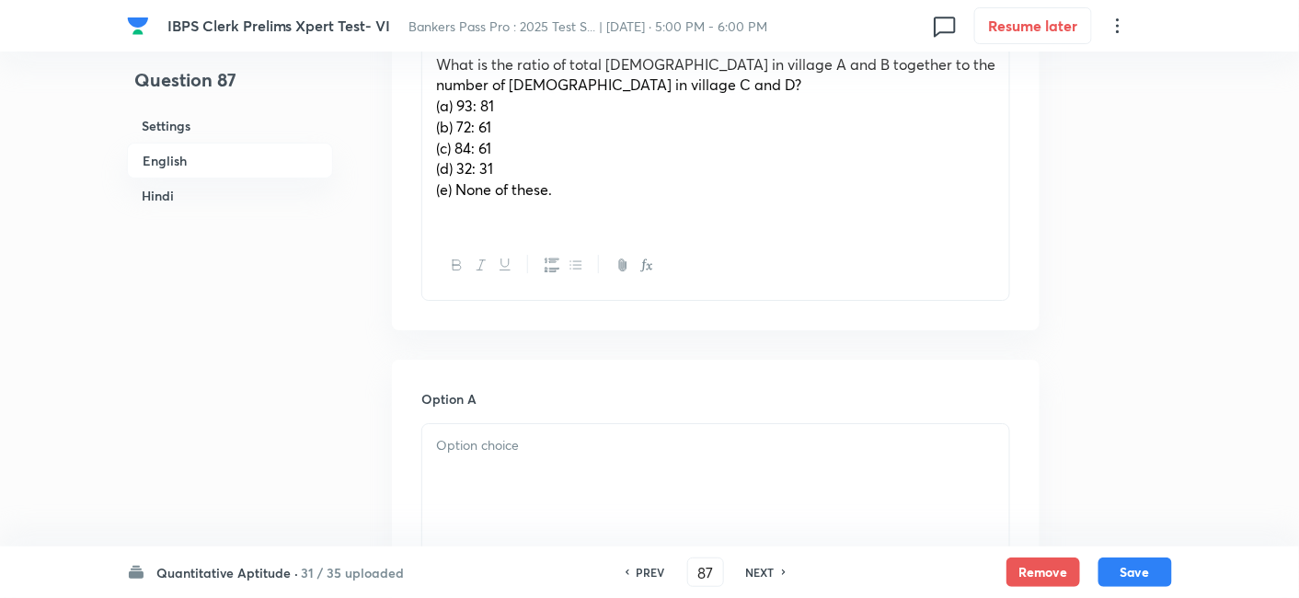
scroll to position [1602, 0]
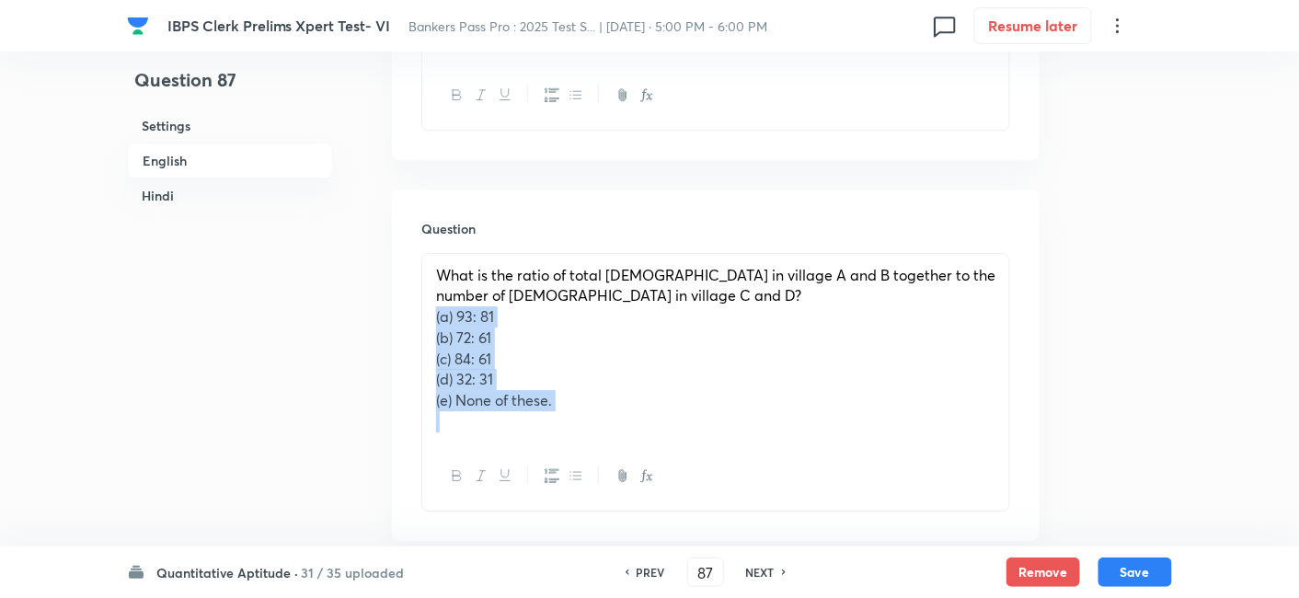
drag, startPoint x: 425, startPoint y: 316, endPoint x: 623, endPoint y: 442, distance: 234.5
click at [623, 442] on div "What is the ratio of total [DEMOGRAPHIC_DATA] in village A and B together to th…" at bounding box center [715, 382] width 589 height 258
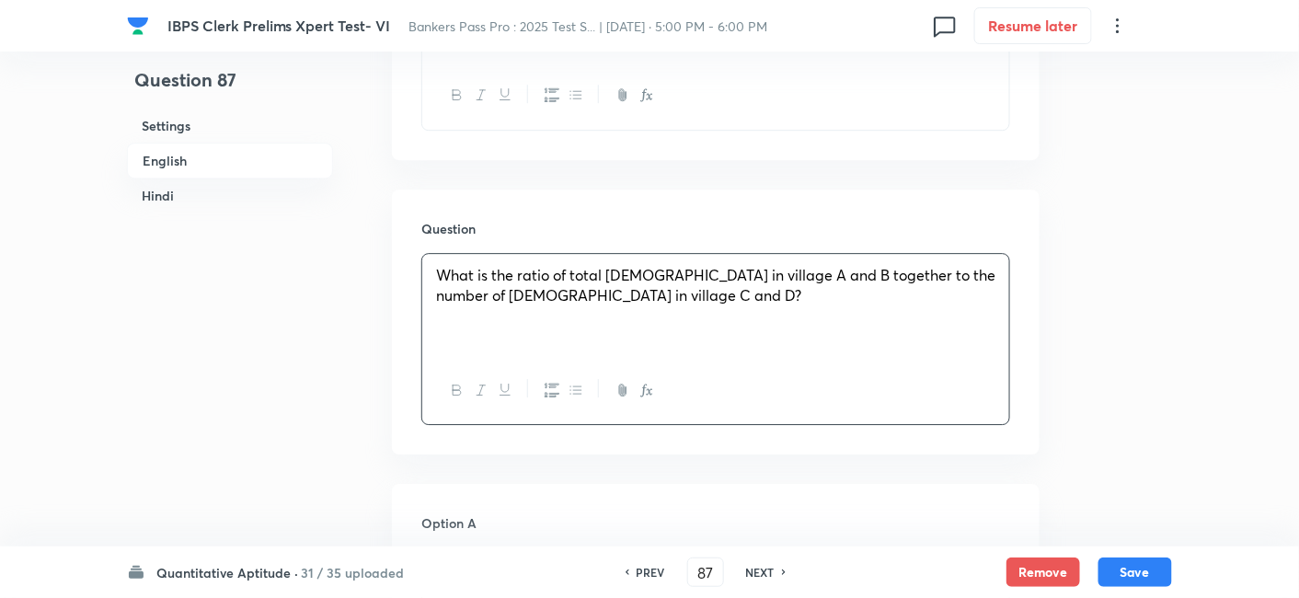
scroll to position [1849, 0]
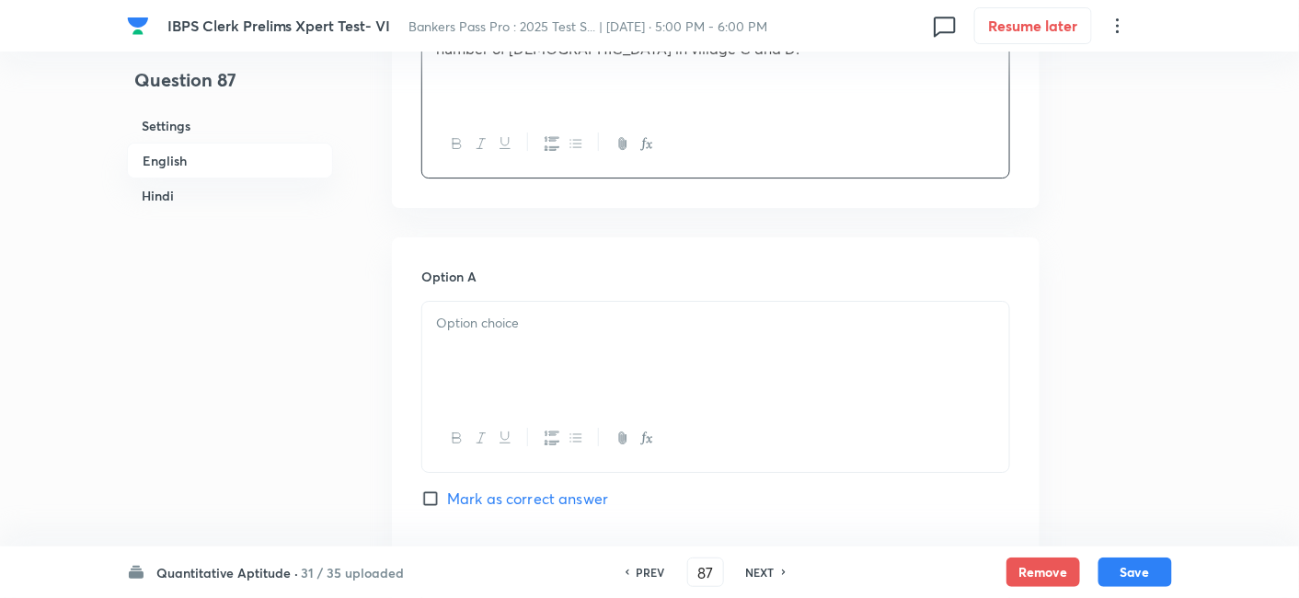
click at [476, 346] on div at bounding box center [715, 353] width 587 height 103
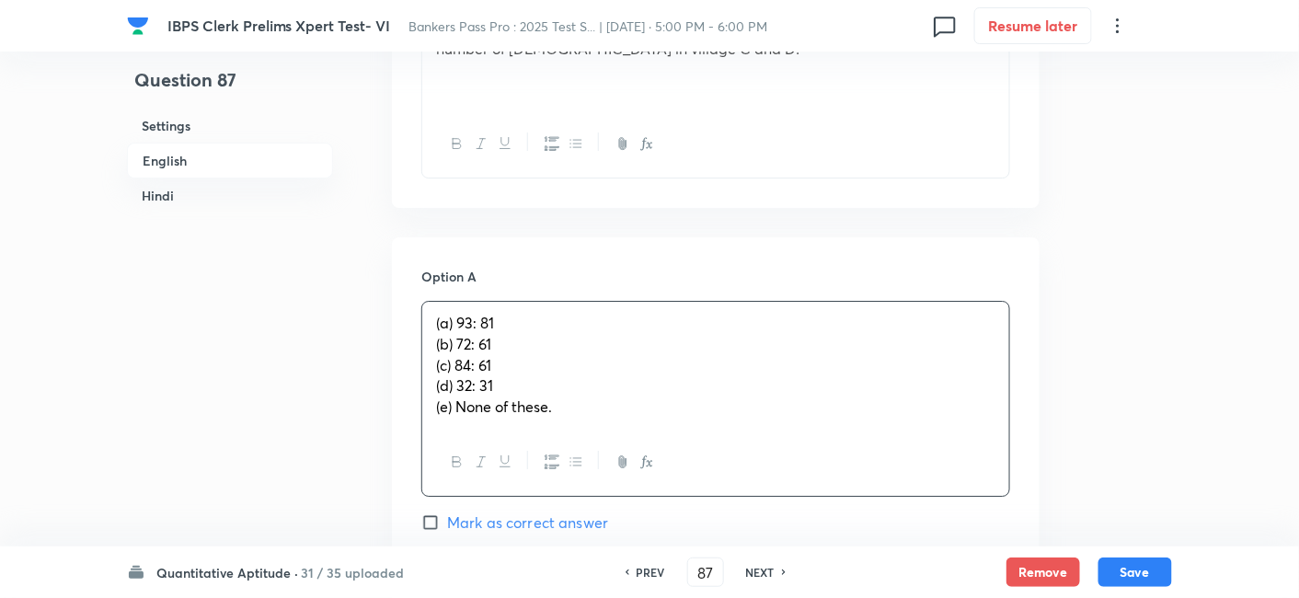
drag, startPoint x: 434, startPoint y: 343, endPoint x: 630, endPoint y: 488, distance: 243.4
click at [630, 488] on div "(a) 93: 81 (b) 72: 61 (c) 84: 61 (d) 32: 31 (e) None of these." at bounding box center [715, 399] width 589 height 196
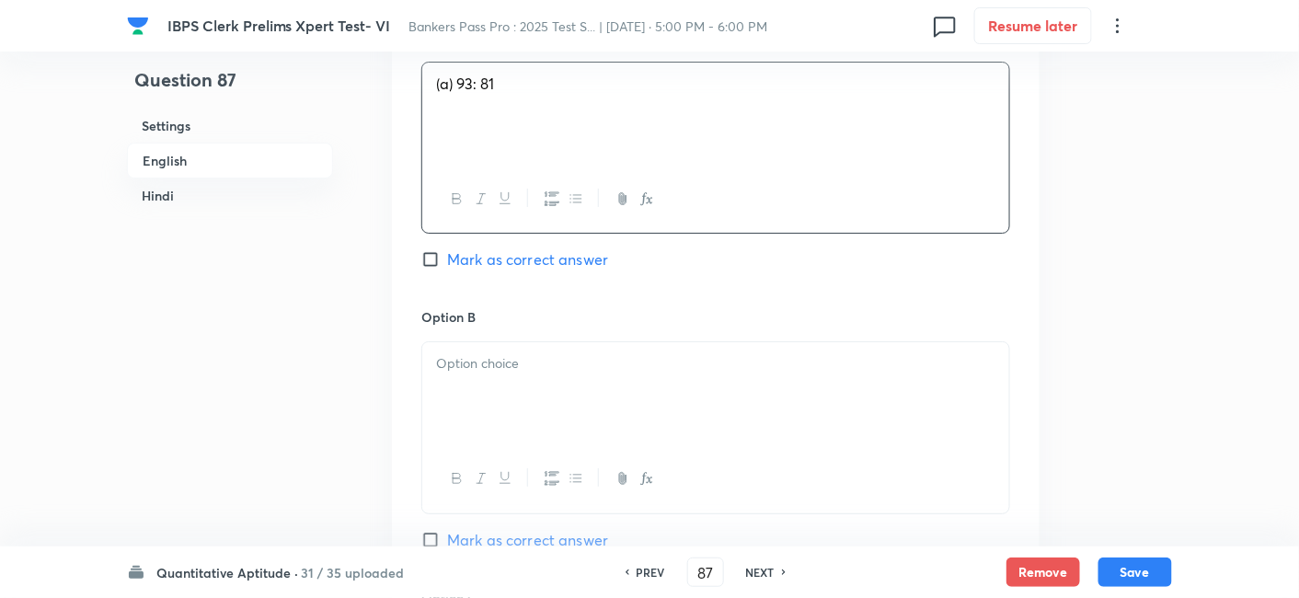
scroll to position [2098, 0]
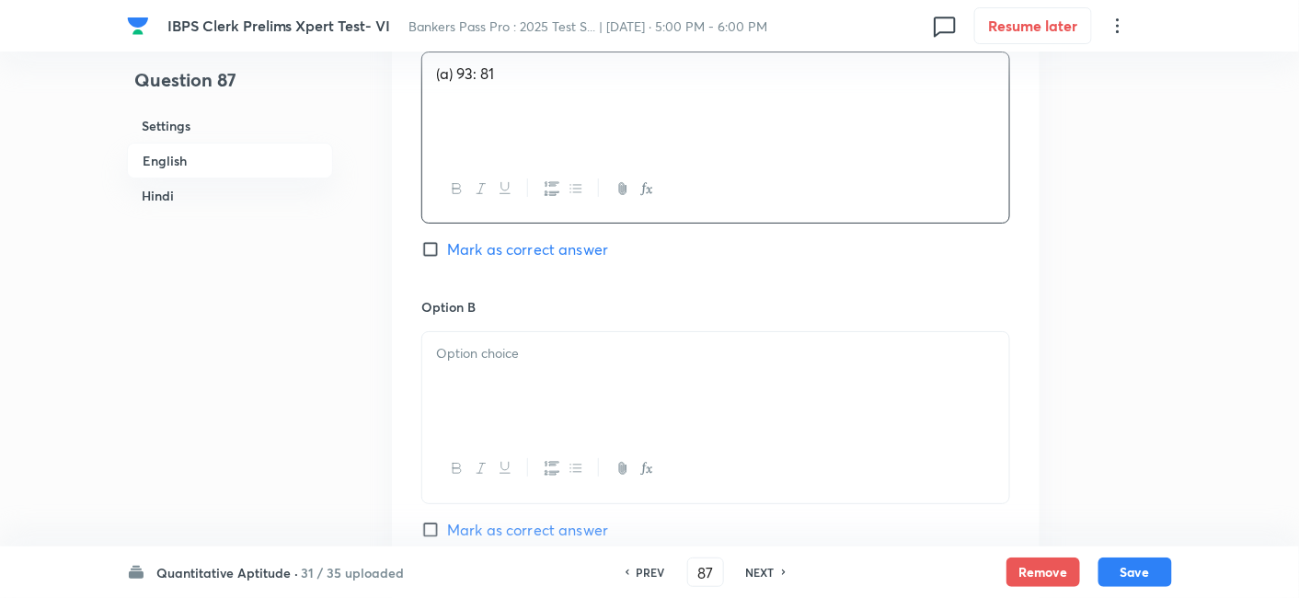
click at [470, 366] on div at bounding box center [715, 383] width 587 height 103
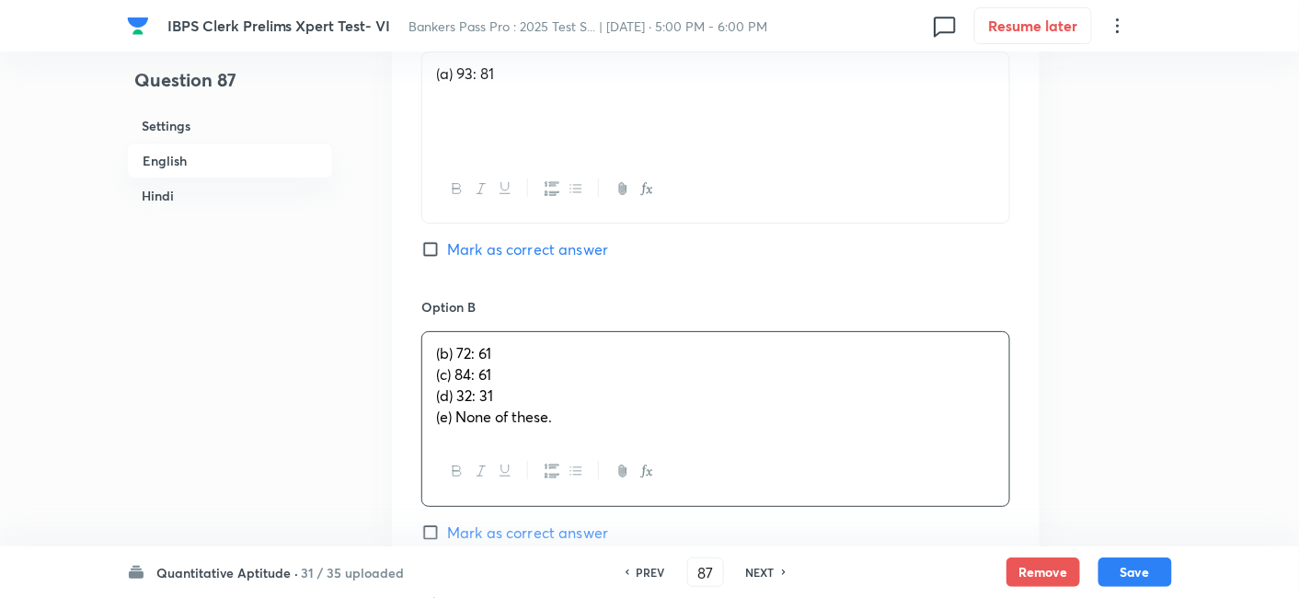
drag, startPoint x: 428, startPoint y: 372, endPoint x: 652, endPoint y: 458, distance: 240.5
click at [652, 458] on div "(b) 72: 61 (c) 84: 61 (d) 32: 31 (e) None of these." at bounding box center [715, 418] width 589 height 175
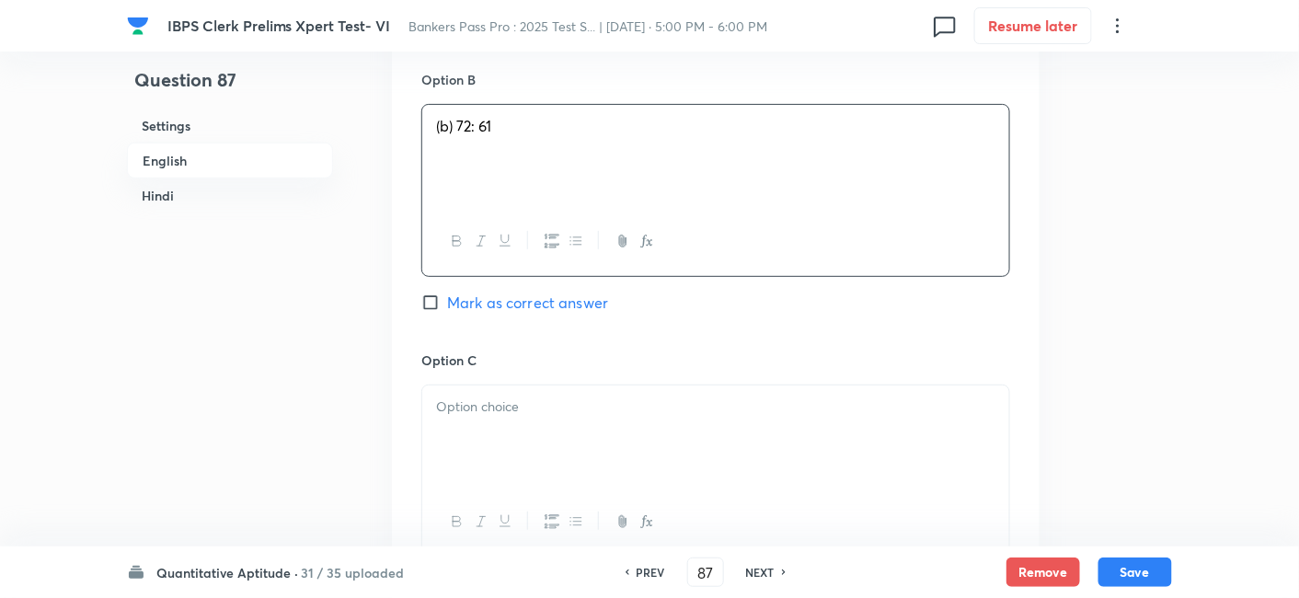
scroll to position [2334, 0]
click at [500, 420] on div at bounding box center [715, 428] width 587 height 103
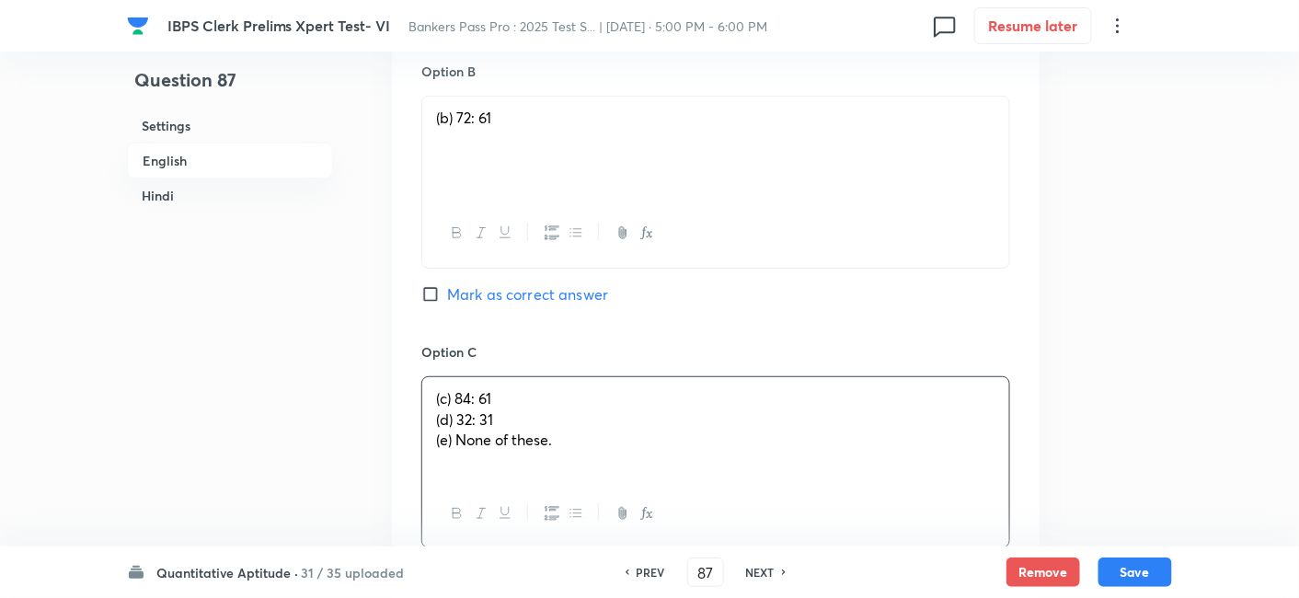
drag, startPoint x: 433, startPoint y: 419, endPoint x: 618, endPoint y: 482, distance: 195.2
click at [618, 482] on div "(c) 84: 61 (d) 32: 31 (e) None of these." at bounding box center [715, 462] width 589 height 172
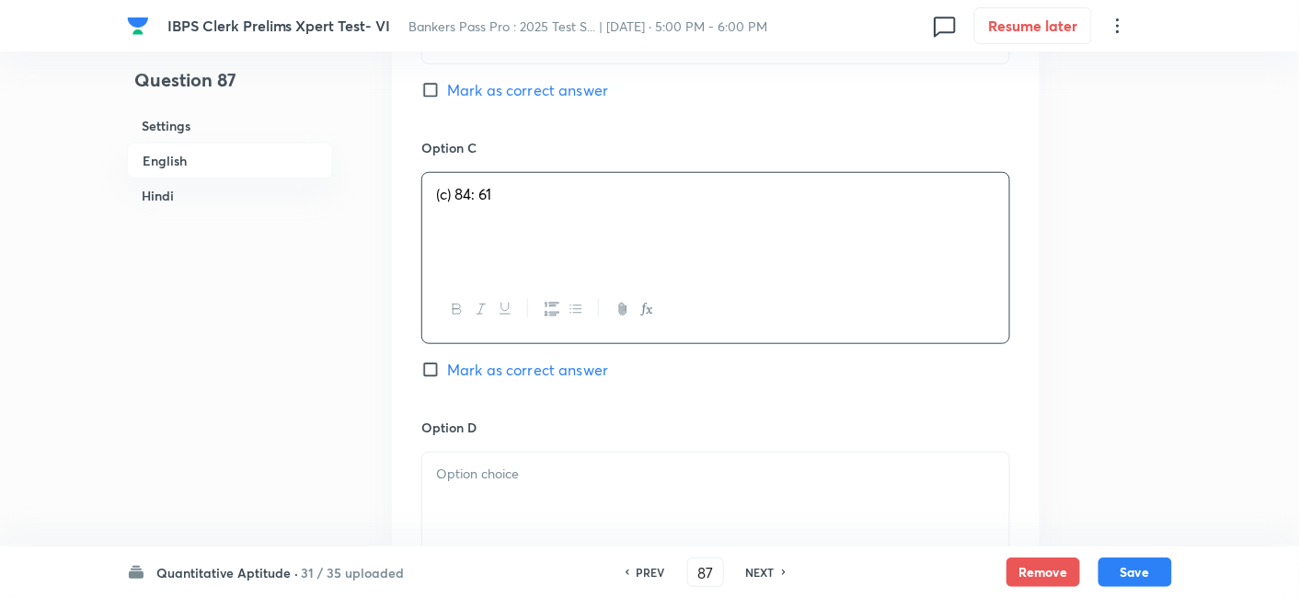
scroll to position [2563, 0]
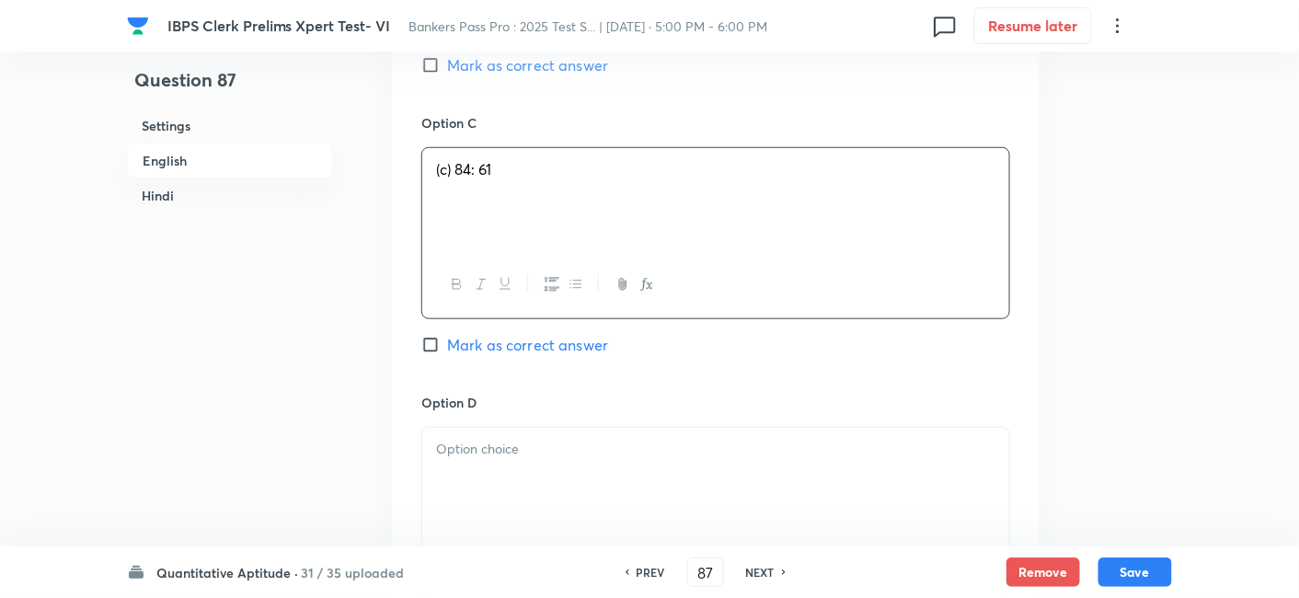
click at [483, 461] on div at bounding box center [715, 479] width 587 height 103
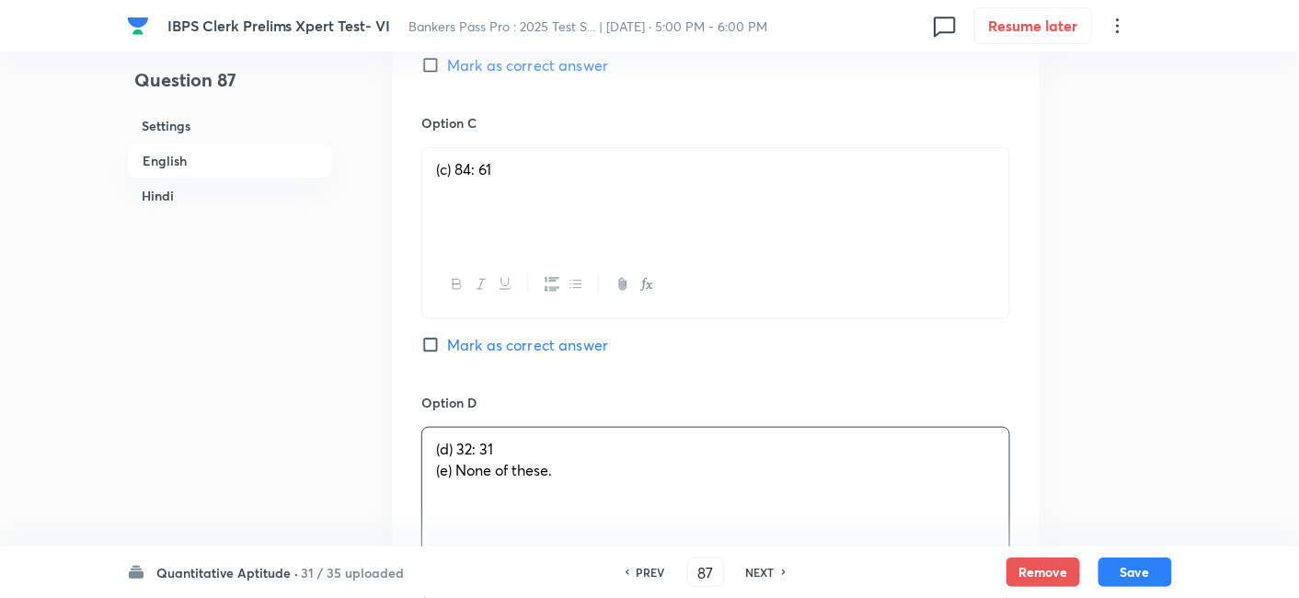
drag, startPoint x: 427, startPoint y: 473, endPoint x: 636, endPoint y: 502, distance: 210.9
click at [636, 502] on div "(d) 32: 31 (e) None of these." at bounding box center [715, 479] width 587 height 103
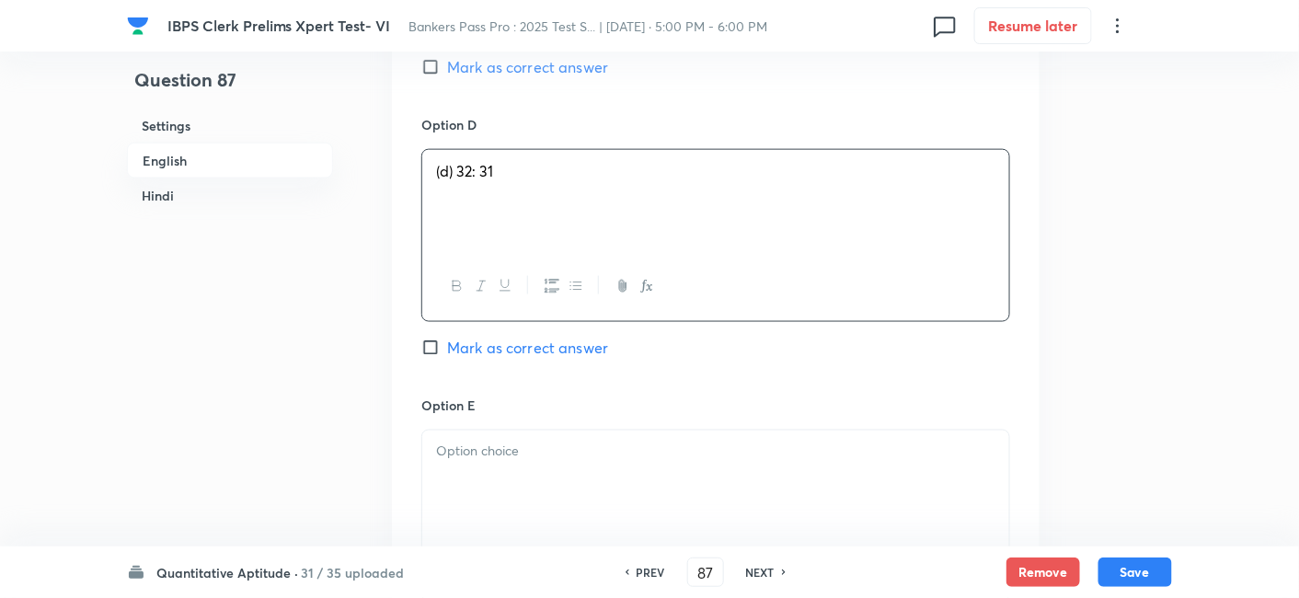
click at [636, 502] on div at bounding box center [715, 482] width 587 height 103
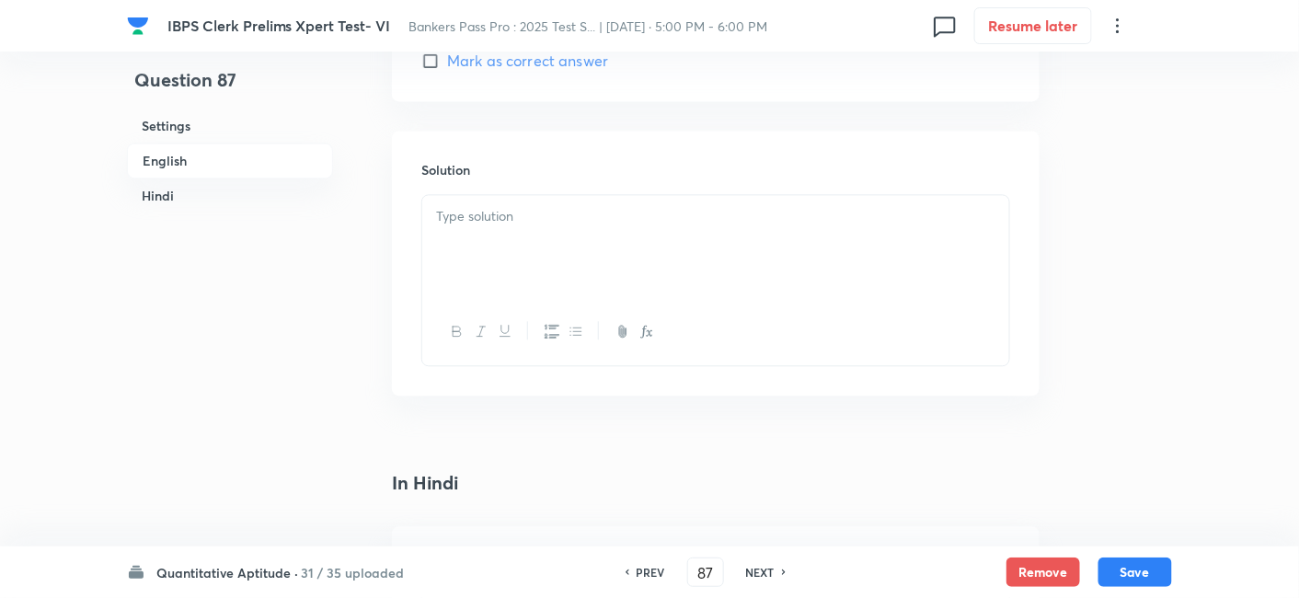
scroll to position [3354, 0]
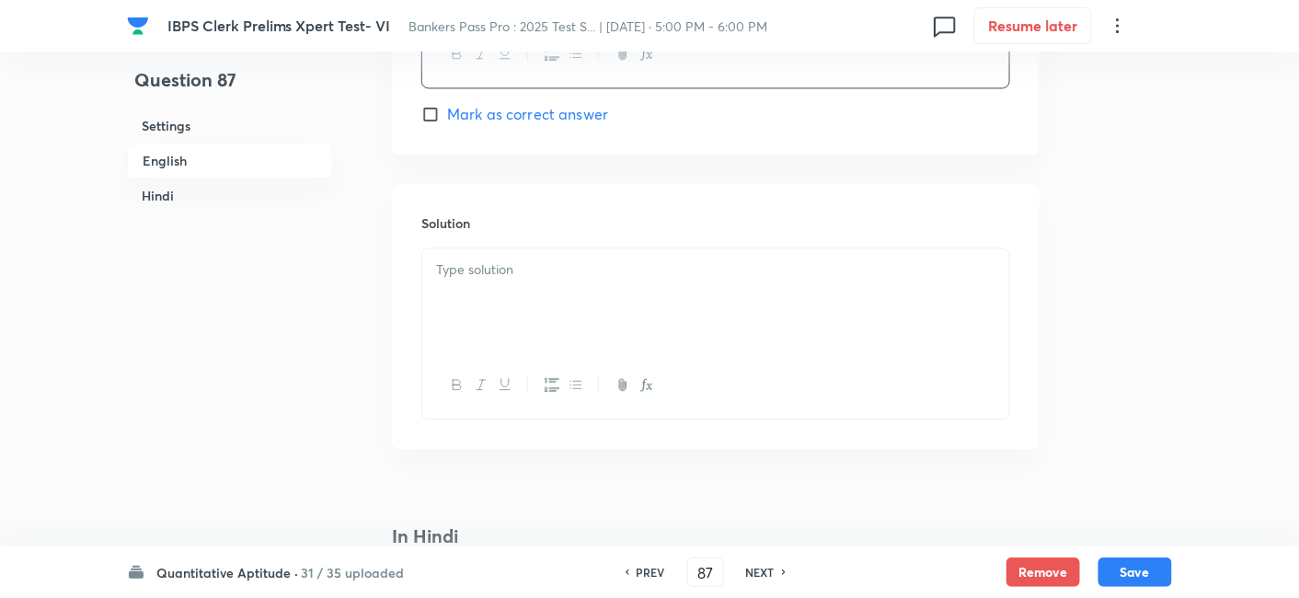
click at [589, 299] on div at bounding box center [715, 299] width 587 height 103
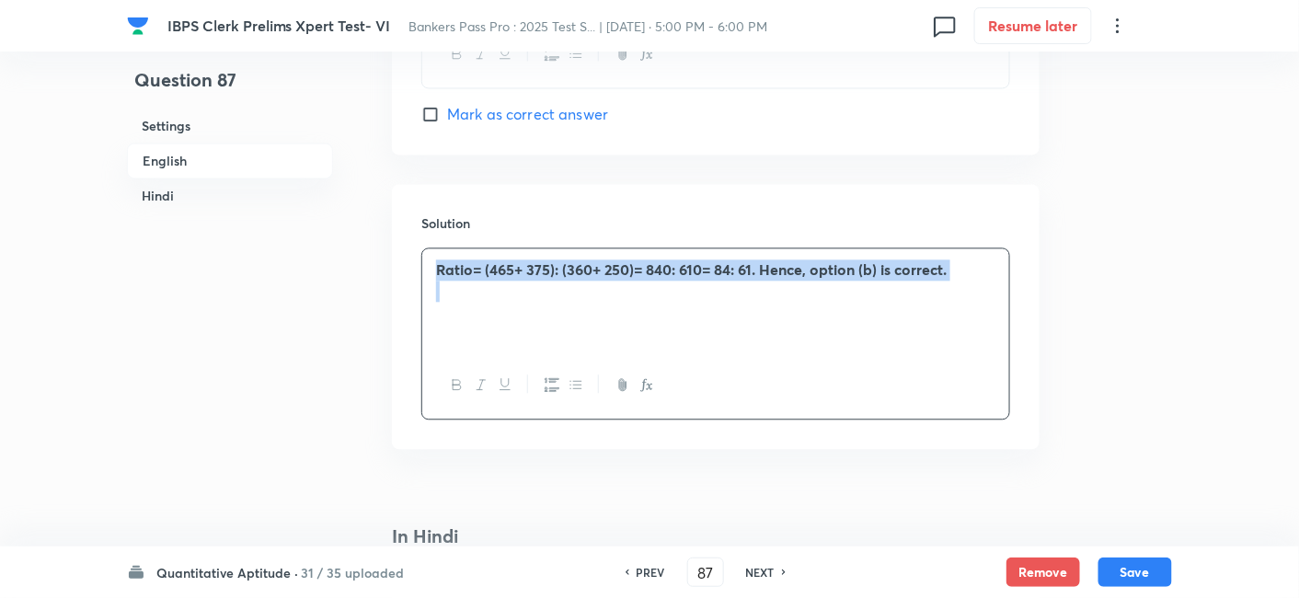
drag, startPoint x: 427, startPoint y: 270, endPoint x: 966, endPoint y: 283, distance: 539.2
click at [966, 283] on div "Ratio= (465+ 375): (360+ 250)= 840: 610= 84: 61. Hence, option (b) is correct." at bounding box center [715, 299] width 587 height 103
copy strong "Ratio= (465+ 375): (360+ 250)= 840: 610= 84: 61. Hence, option (b) is correct."
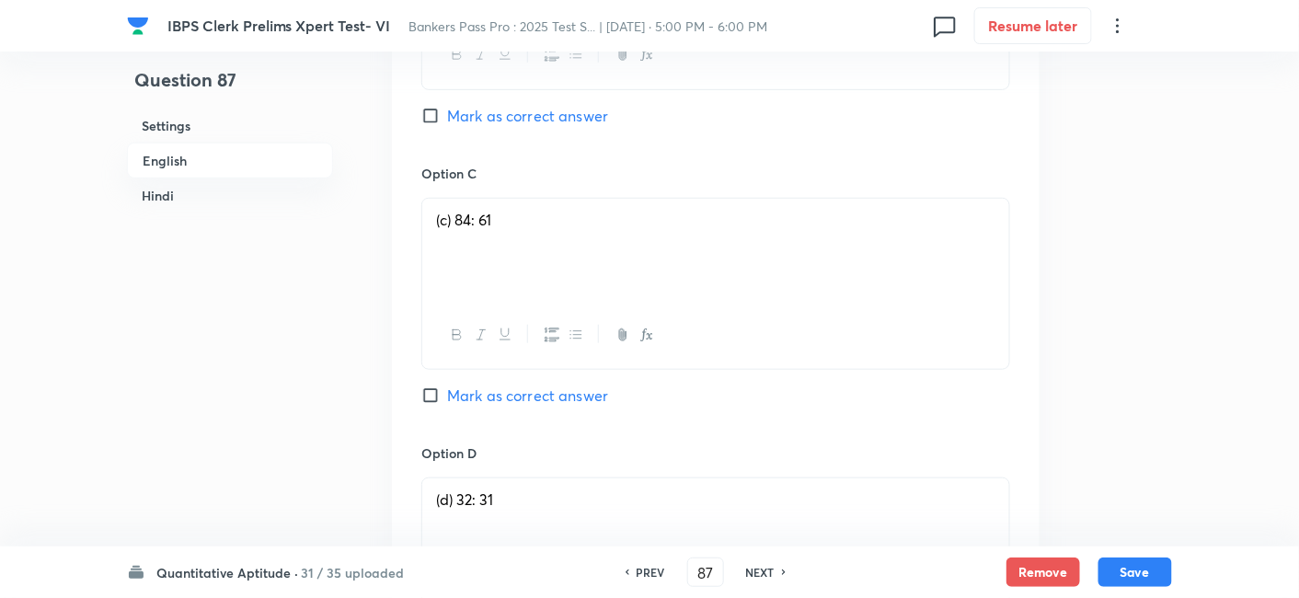
scroll to position [2491, 0]
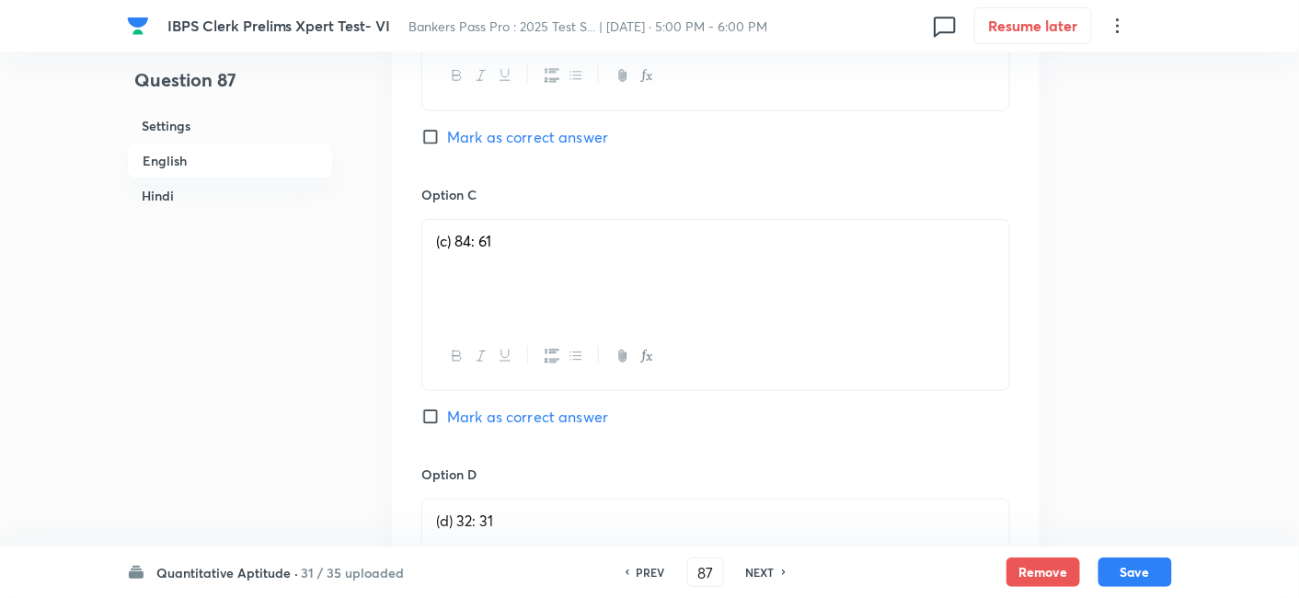
click at [570, 414] on span "Mark as correct answer" at bounding box center [527, 417] width 161 height 22
click at [447, 414] on input "Mark as correct answer" at bounding box center [434, 417] width 26 height 18
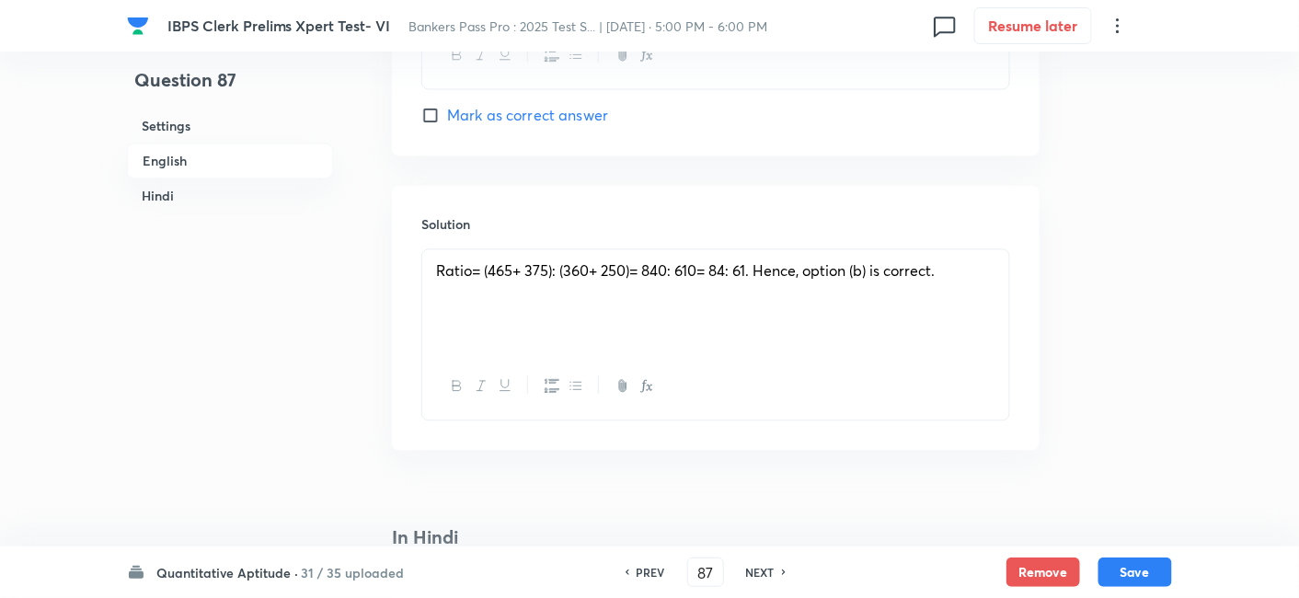
scroll to position [3350, 0]
click at [867, 271] on span "Ratio= (465+ 375): (360+ 250)= 840: 610= 84: 61. Hence, option (b) is correct." at bounding box center [685, 272] width 499 height 19
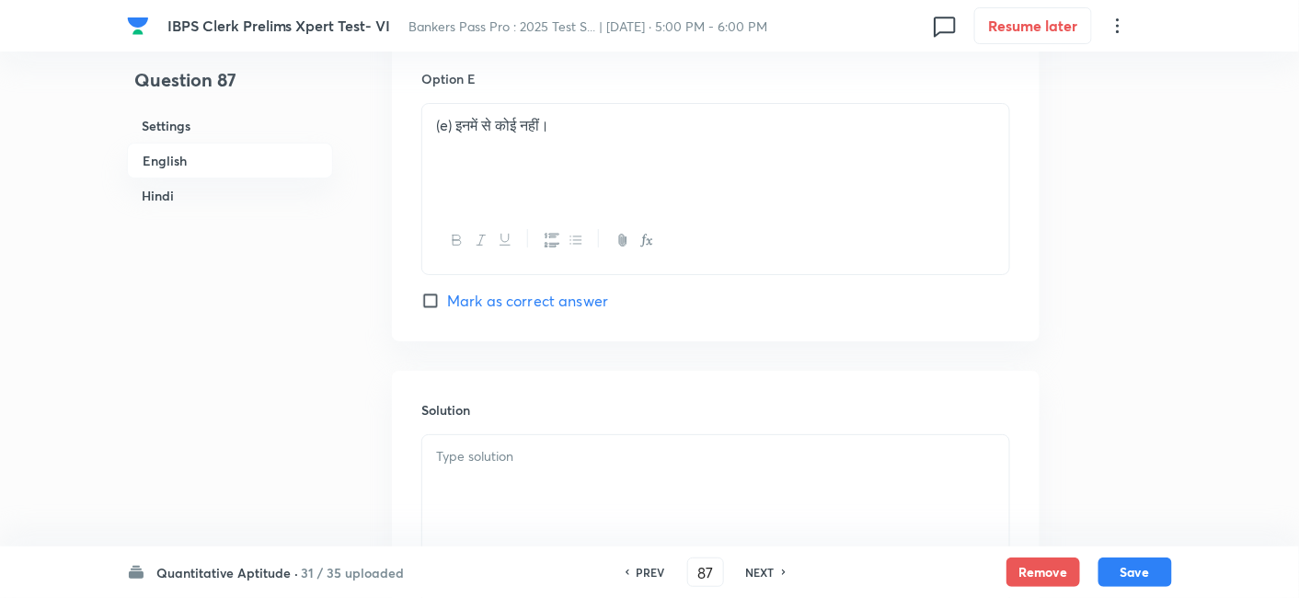
scroll to position [6654, 0]
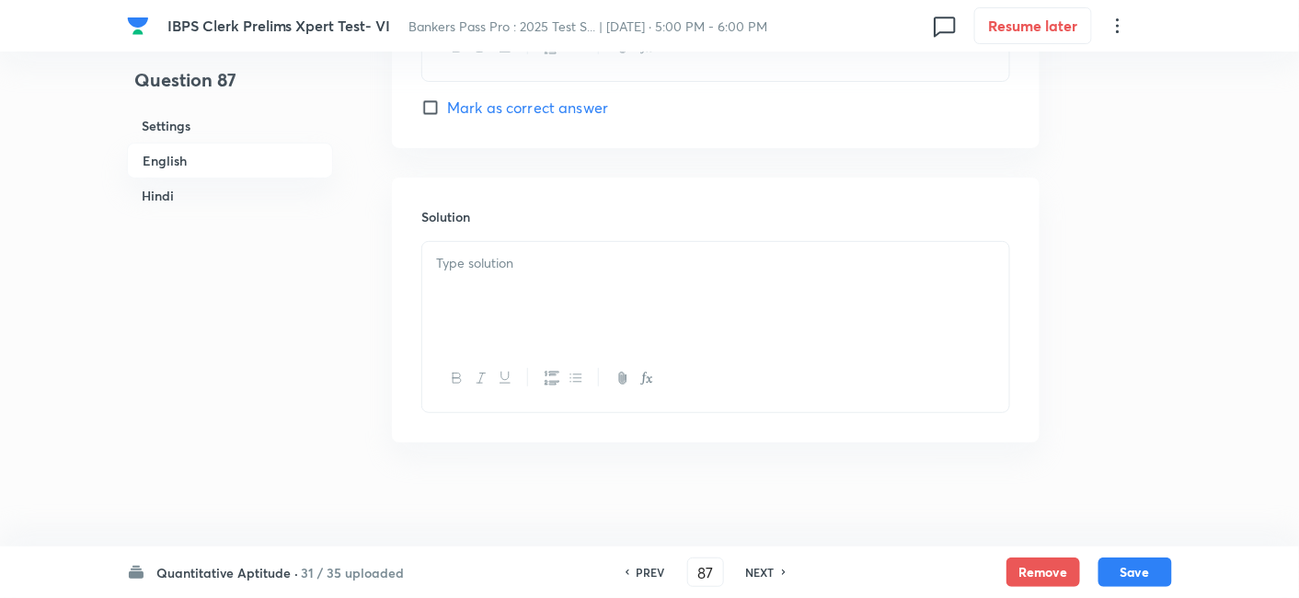
click at [596, 309] on div at bounding box center [715, 293] width 587 height 103
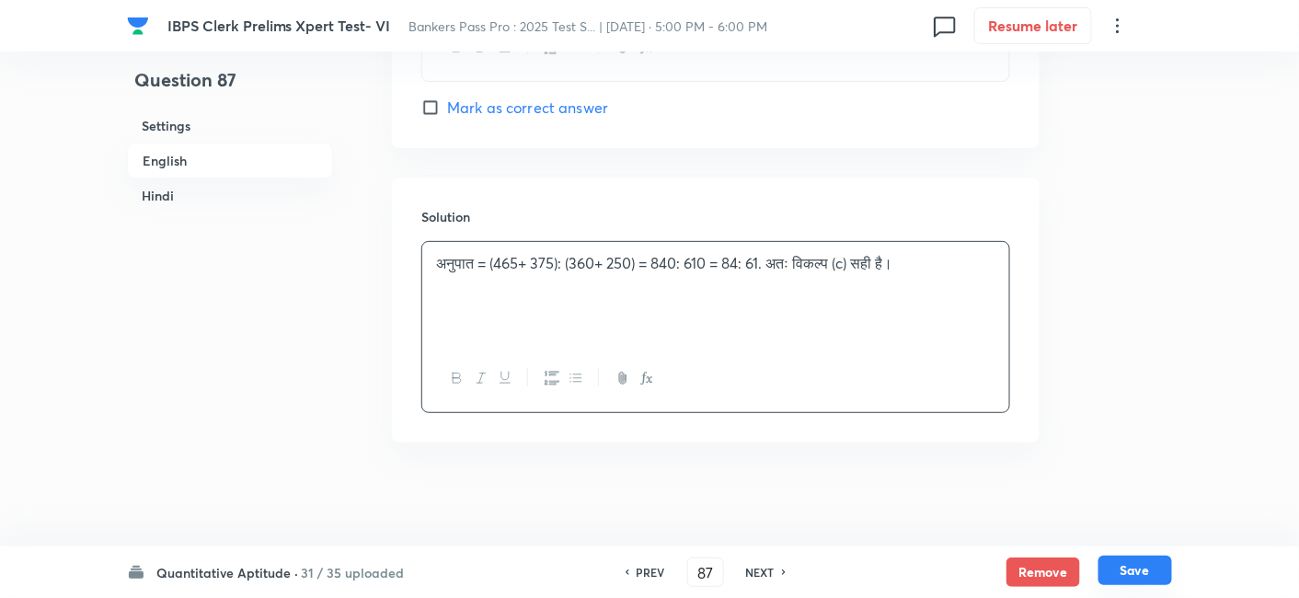
click at [1128, 584] on button "Save" at bounding box center [1135, 570] width 74 height 29
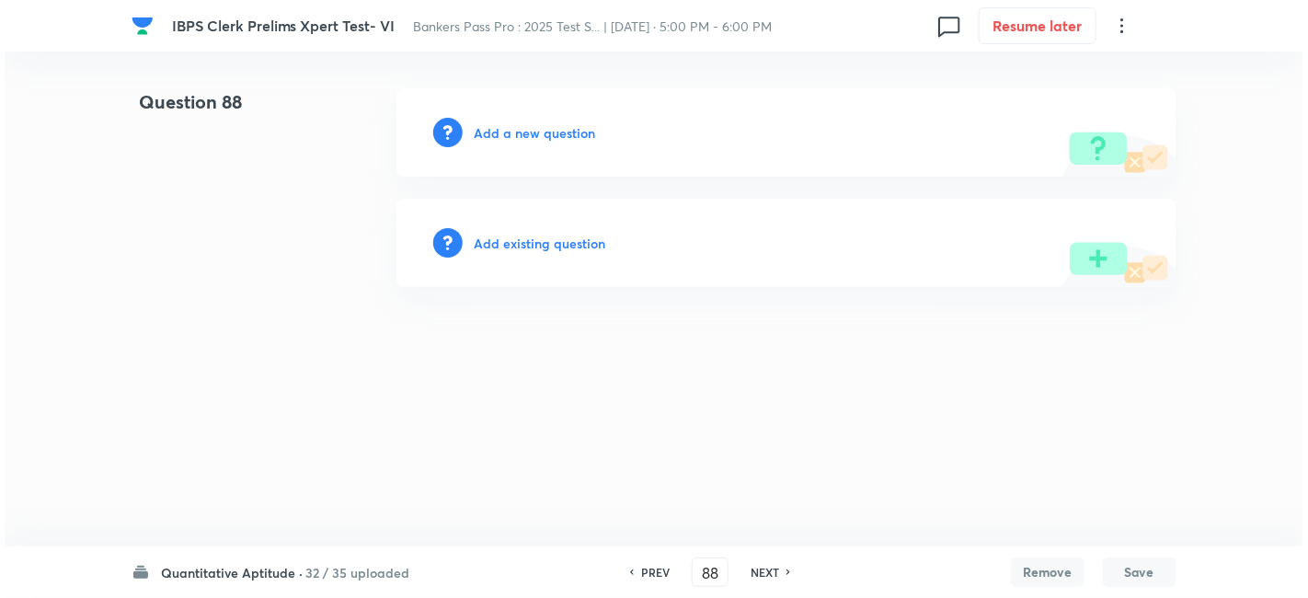
scroll to position [0, 0]
click at [570, 132] on h6 "Add a new question" at bounding box center [534, 132] width 121 height 19
click at [570, 132] on h6 "Choose a question type" at bounding box center [545, 132] width 142 height 19
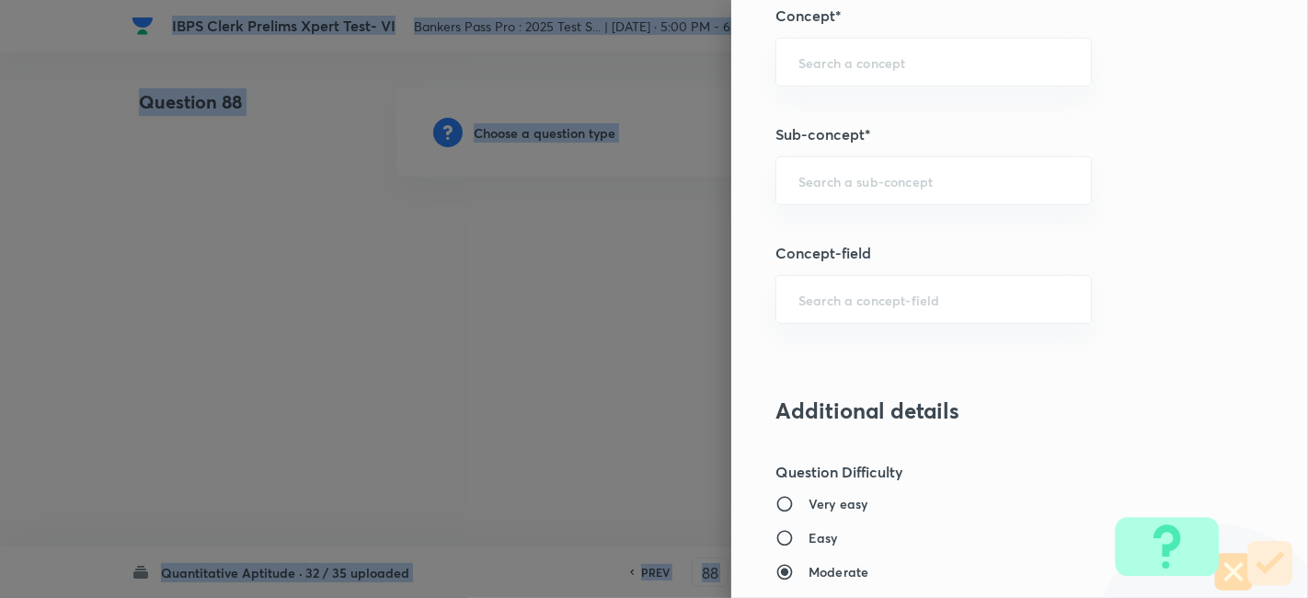
scroll to position [1059, 0]
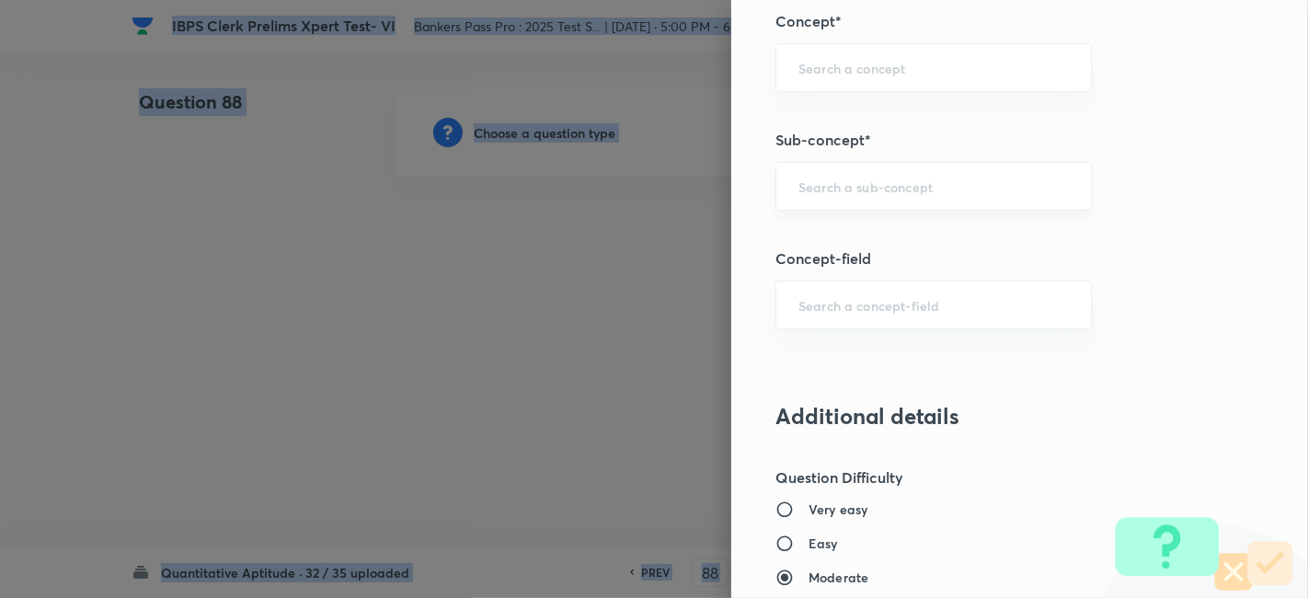
click at [874, 173] on div "​" at bounding box center [933, 186] width 316 height 49
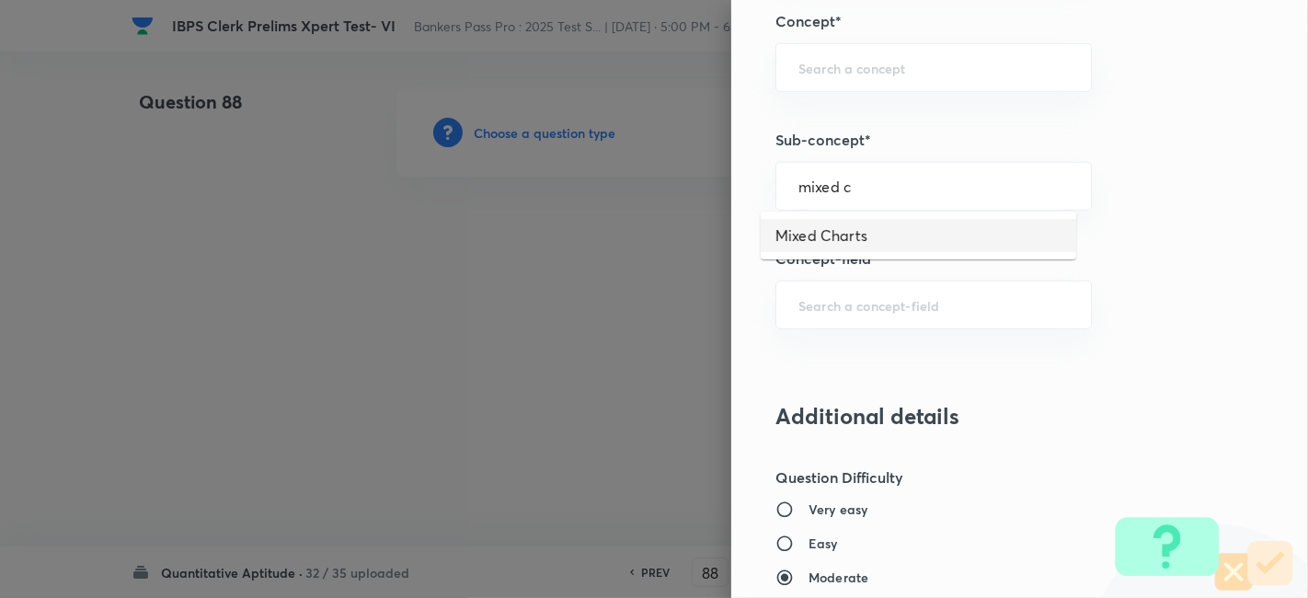
click at [862, 225] on li "Mixed Charts" at bounding box center [919, 235] width 316 height 33
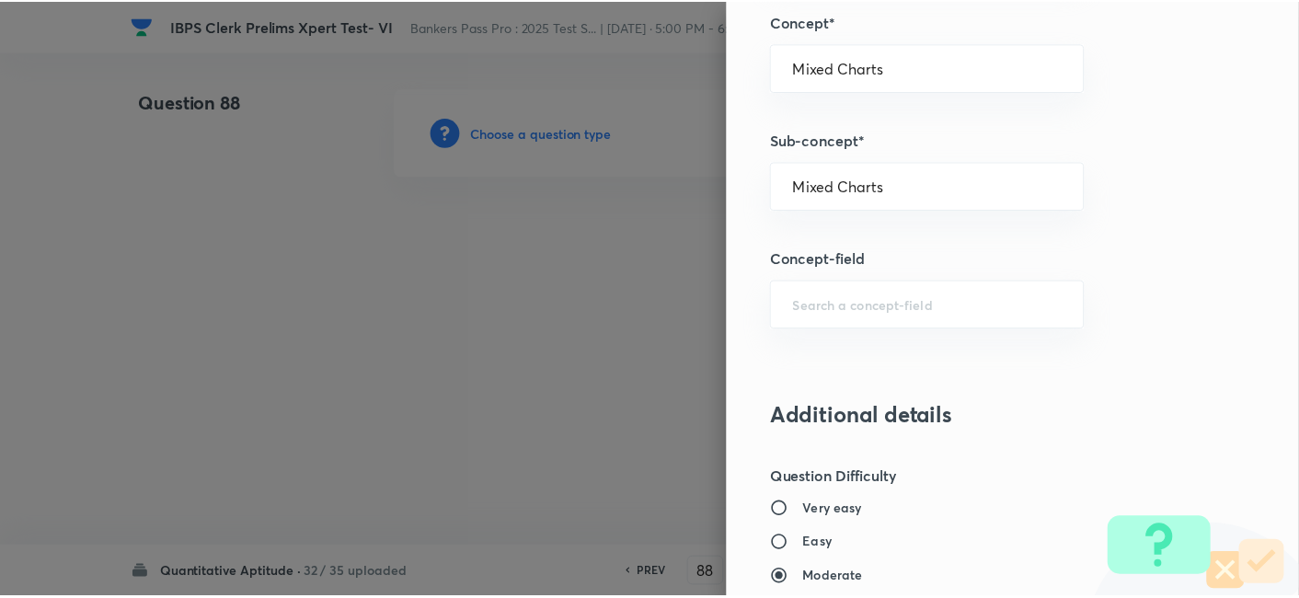
scroll to position [1904, 0]
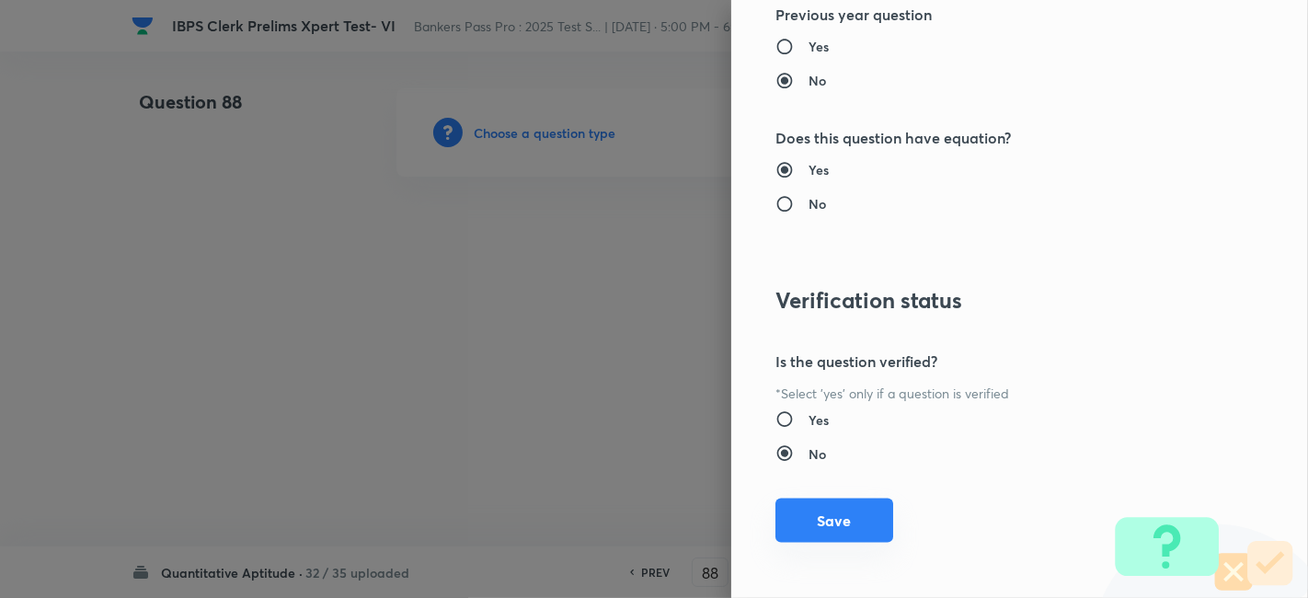
click at [820, 516] on button "Save" at bounding box center [834, 521] width 118 height 44
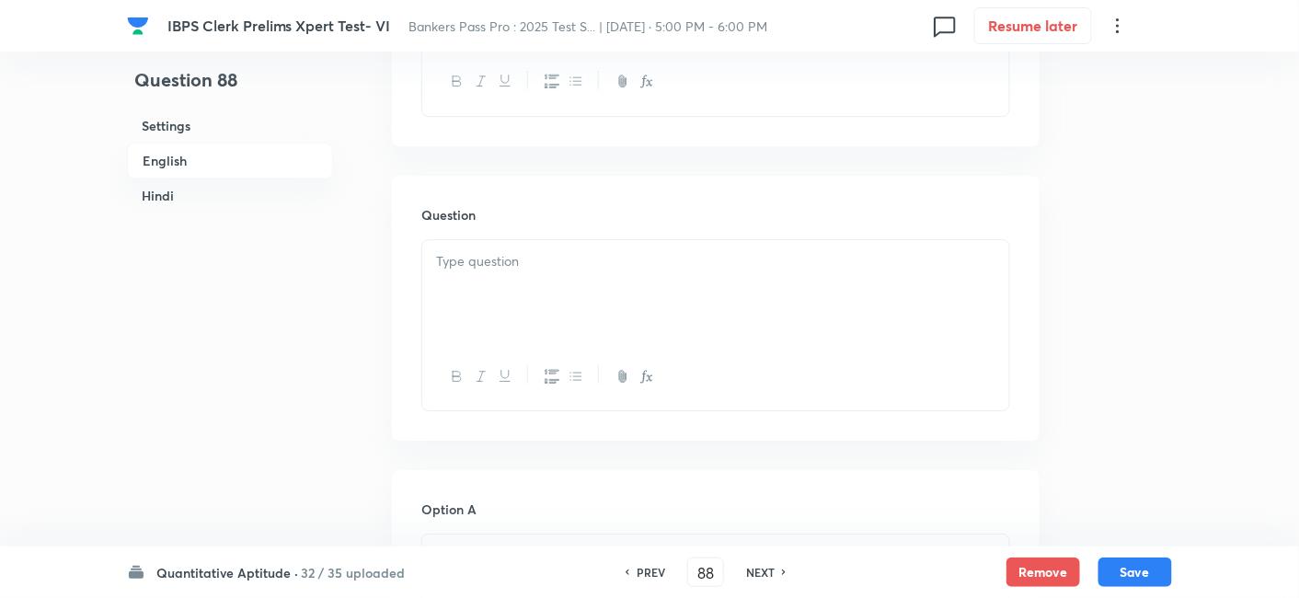
scroll to position [1618, 0]
click at [497, 279] on div at bounding box center [715, 289] width 587 height 103
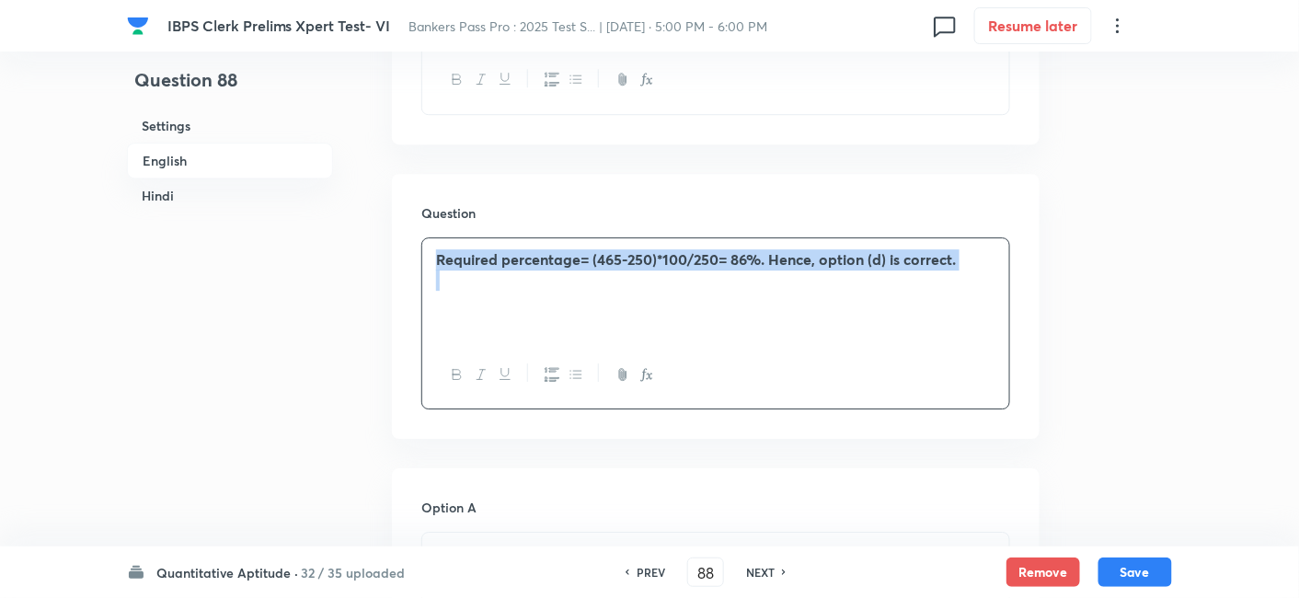
drag, startPoint x: 433, startPoint y: 253, endPoint x: 1032, endPoint y: 299, distance: 600.6
click at [1032, 299] on div "Question Required percentage= (465-250)*100/250= 86%. Hence, option (d) is corr…" at bounding box center [716, 306] width 648 height 265
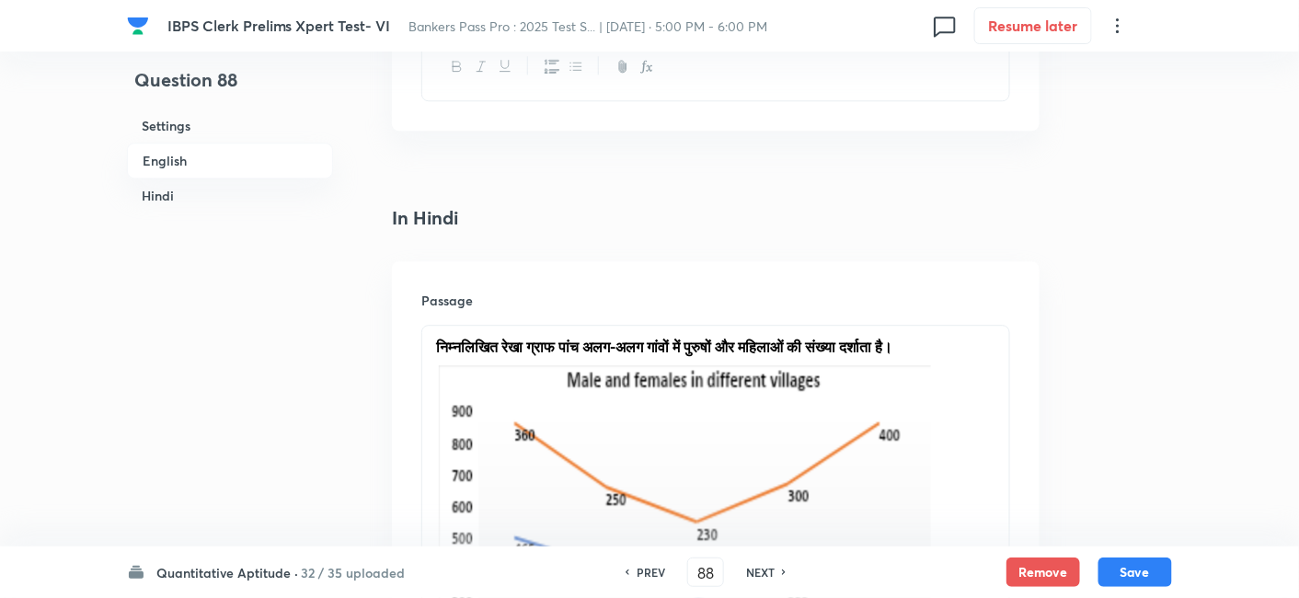
scroll to position [3397, 0]
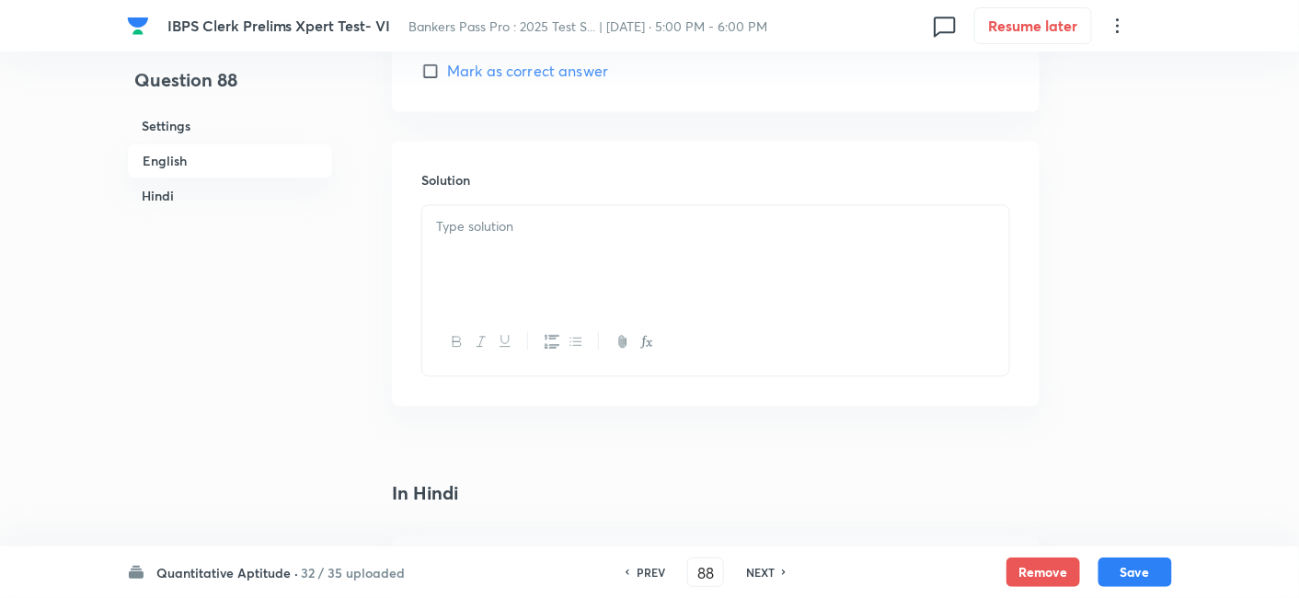
click at [705, 236] on div at bounding box center [715, 256] width 587 height 103
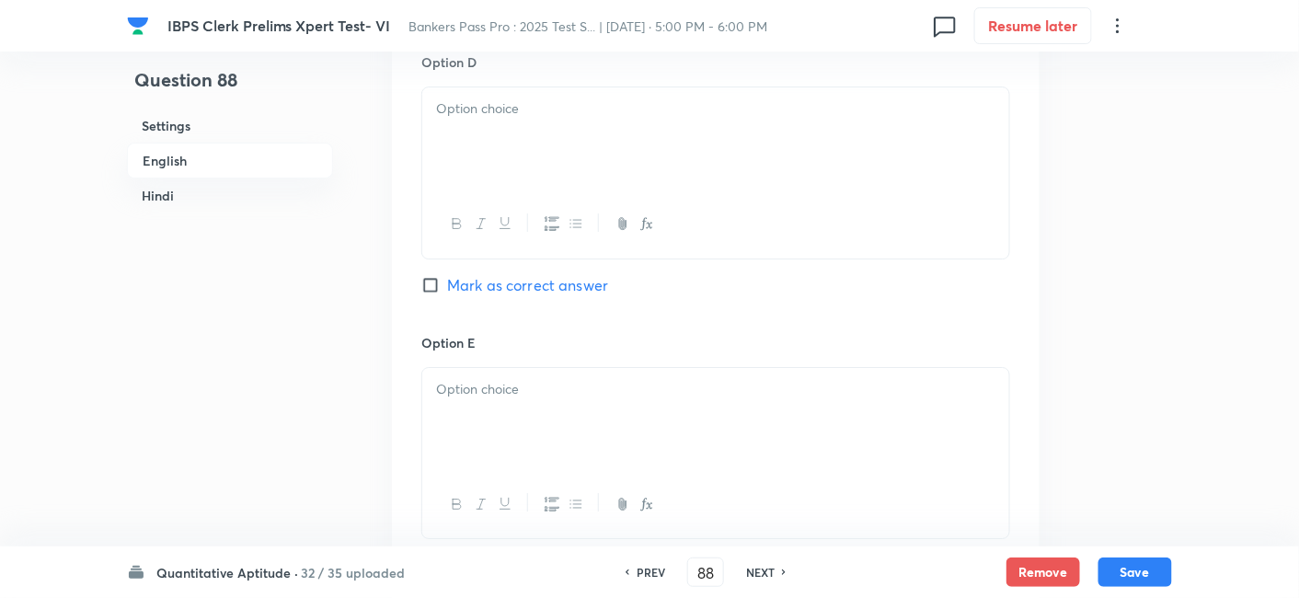
scroll to position [6654, 0]
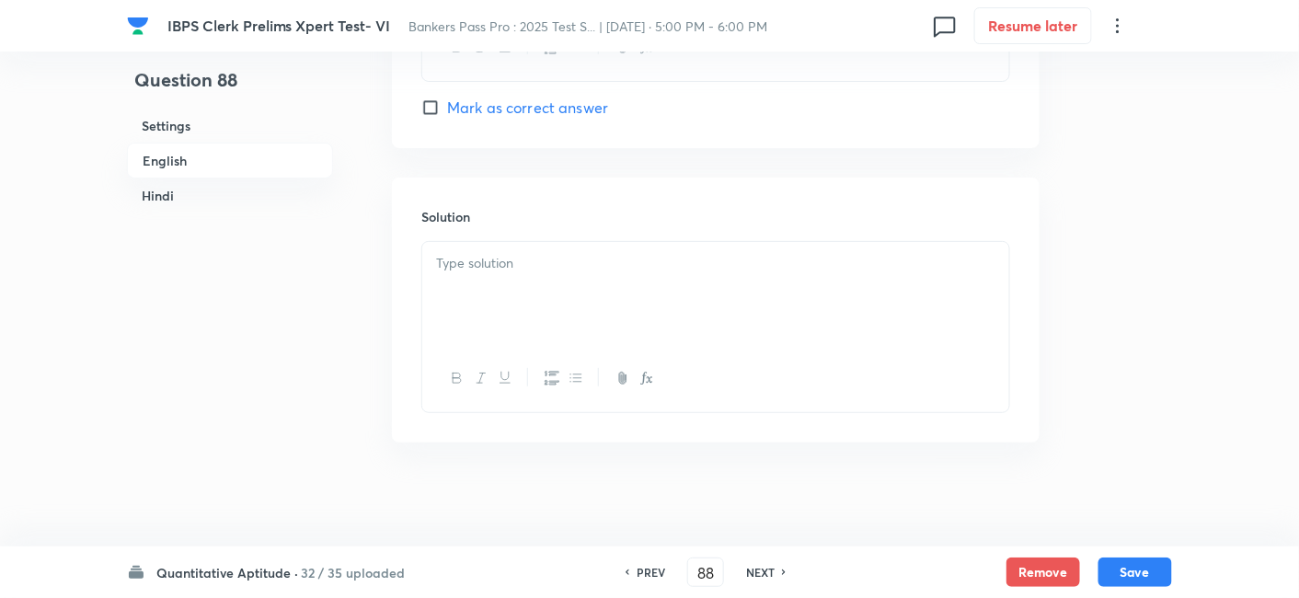
click at [558, 301] on div at bounding box center [715, 293] width 587 height 103
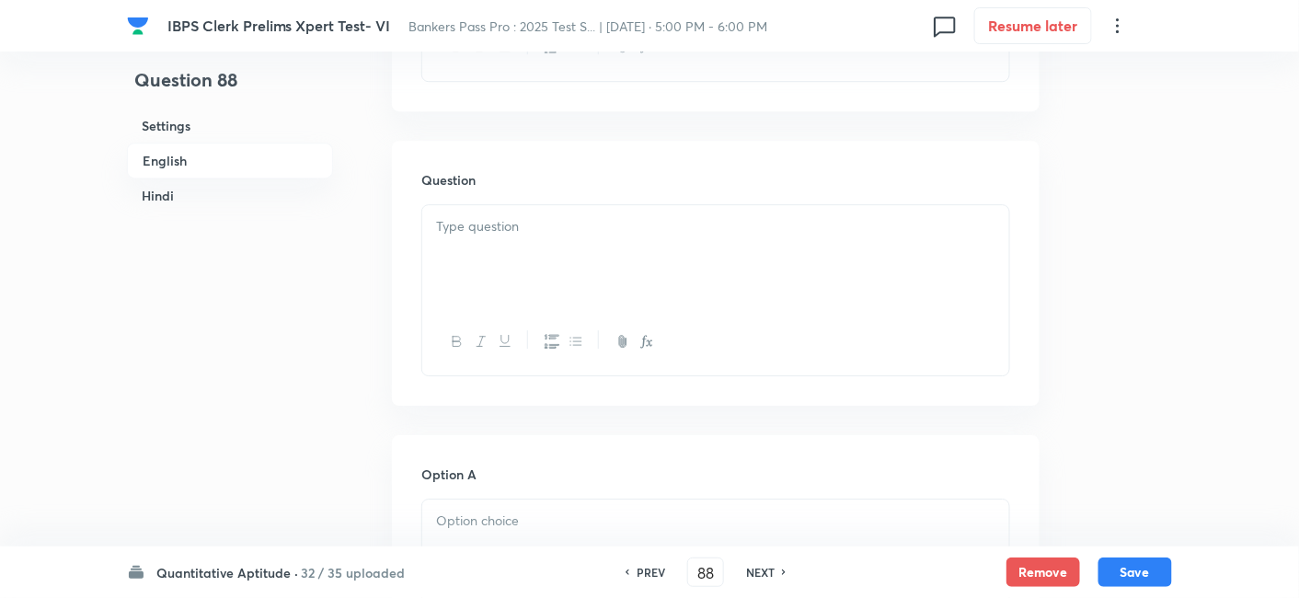
scroll to position [1674, 0]
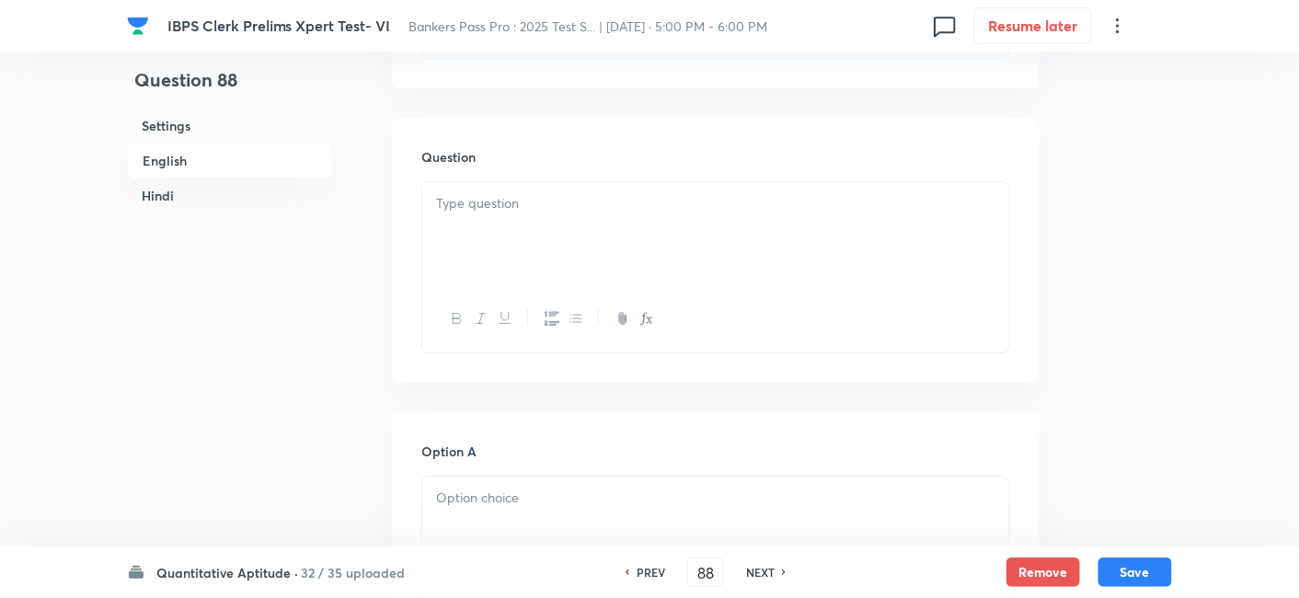
click at [600, 234] on div at bounding box center [715, 233] width 587 height 103
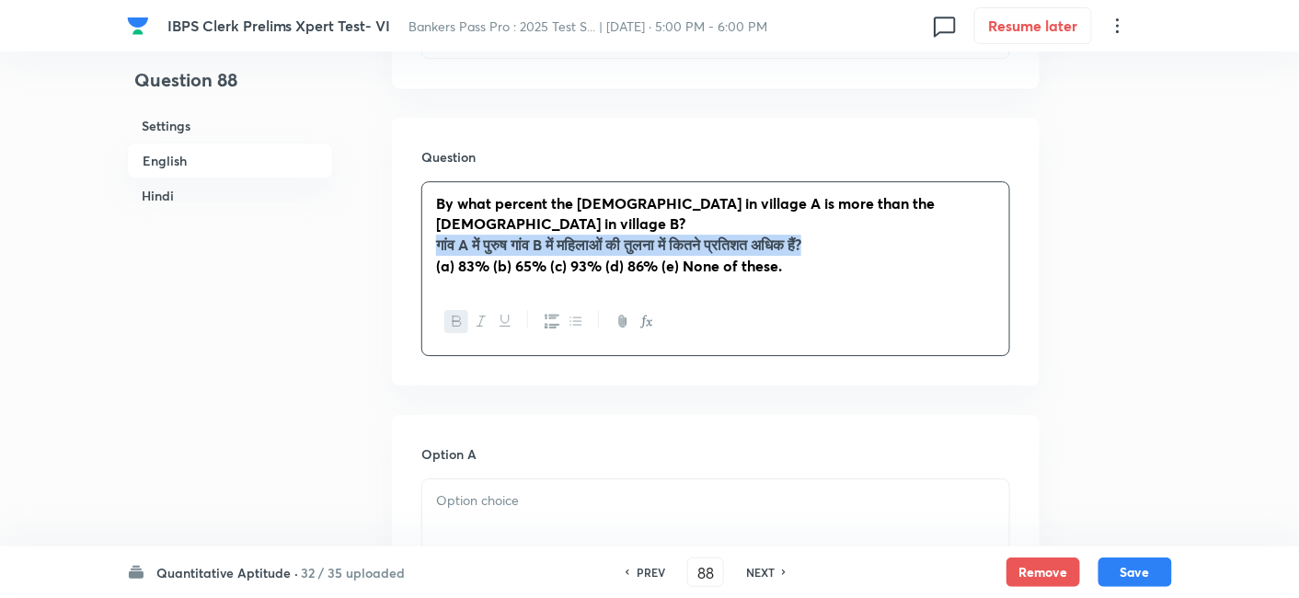
drag, startPoint x: 428, startPoint y: 217, endPoint x: 922, endPoint y: 222, distance: 494.0
click at [922, 222] on div "By what percent the [DEMOGRAPHIC_DATA] in village A is more than the [DEMOGRAPH…" at bounding box center [715, 235] width 587 height 106
click at [491, 256] on strong "(a) 83% (b) 65% (c) 93% (d) 86% (e) None of these." at bounding box center [609, 265] width 346 height 19
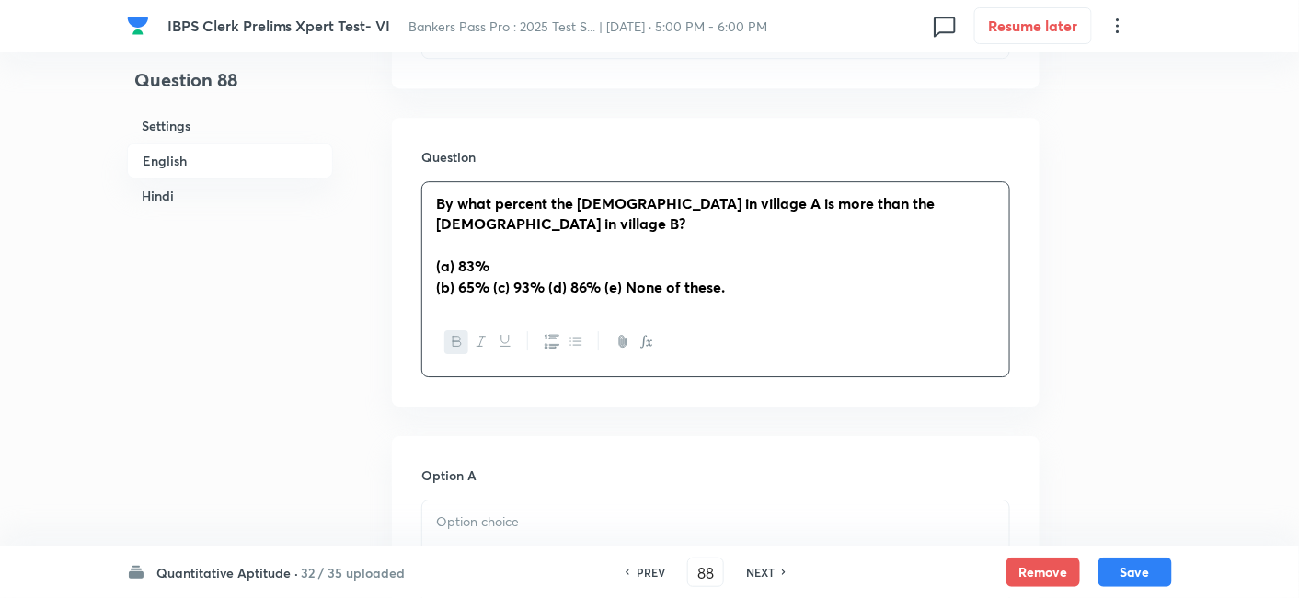
click at [496, 277] on strong "﻿ (b) 65% (c) 93% (d) 86% (e) None of these." at bounding box center [580, 286] width 289 height 19
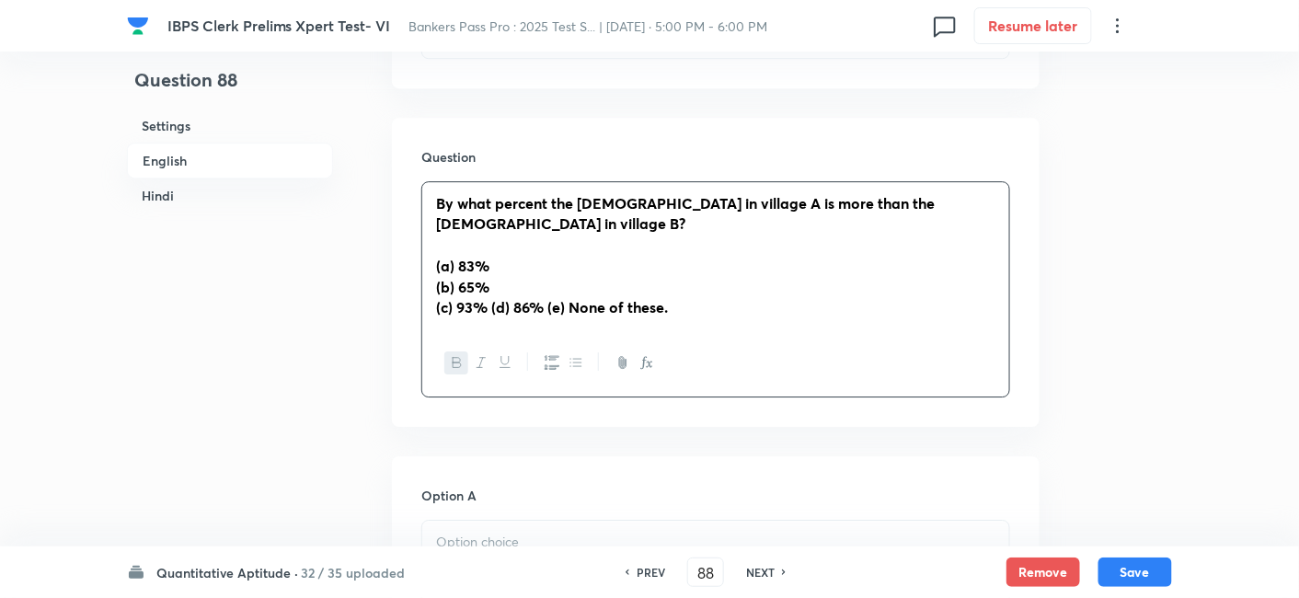
click at [486, 297] on strong "﻿ (c) 93% (d) 86% (e) None of these." at bounding box center [552, 306] width 232 height 19
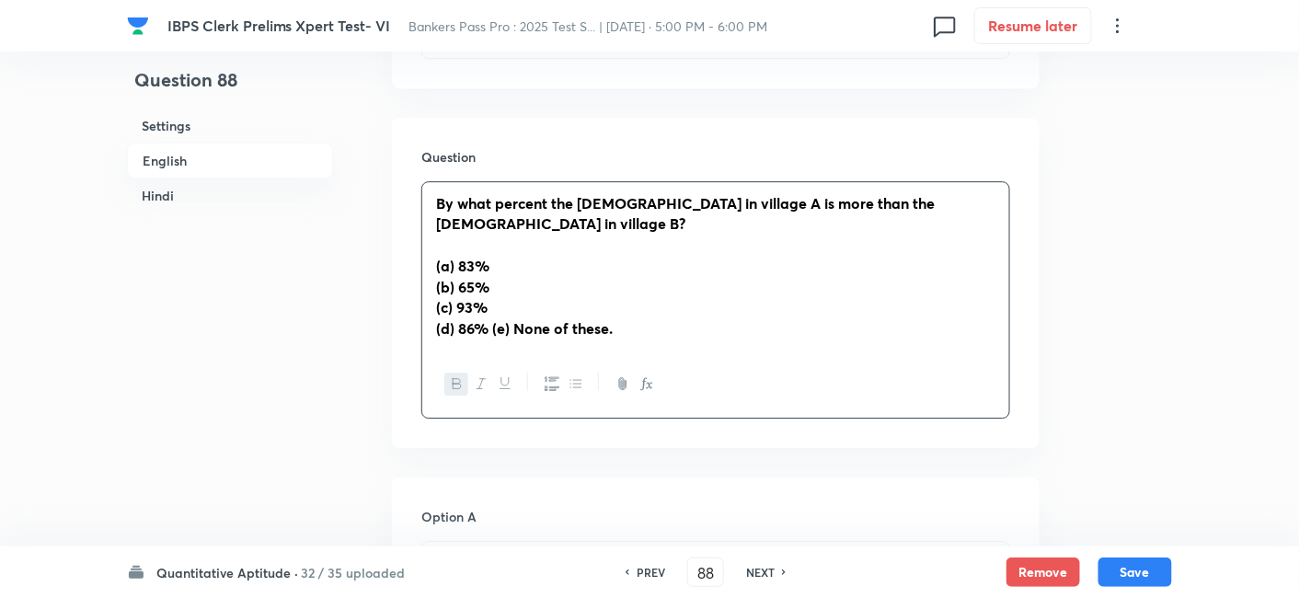
click at [494, 318] on strong "﻿ (d) 86% (e) None of these." at bounding box center [524, 327] width 177 height 19
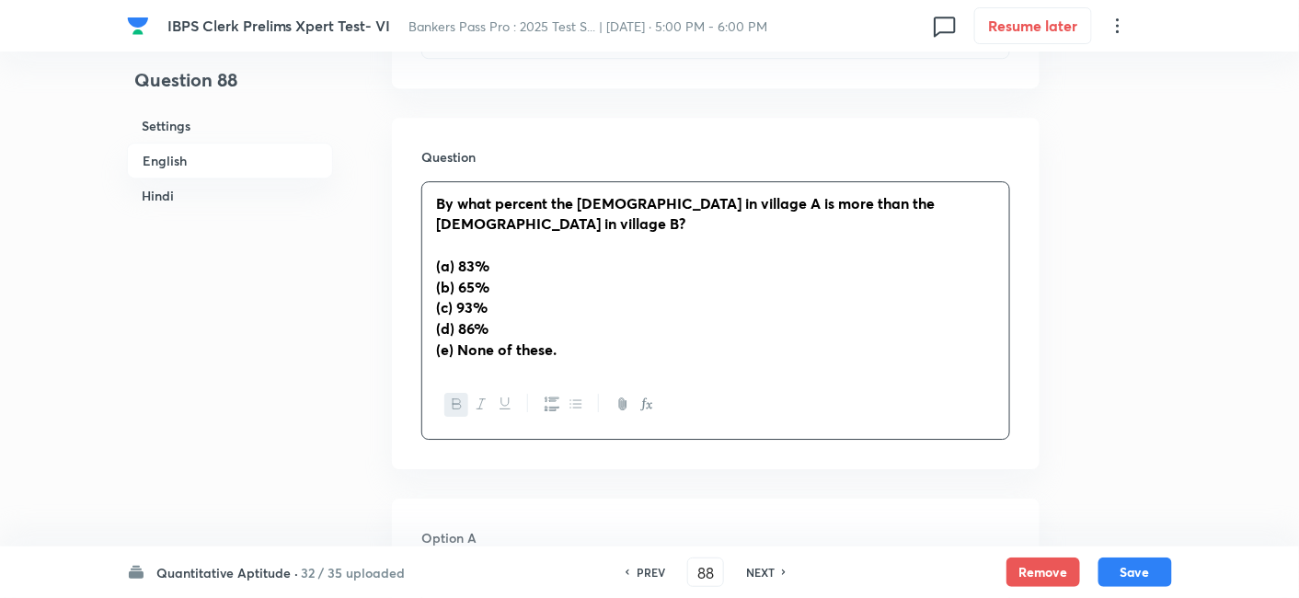
drag, startPoint x: 431, startPoint y: 198, endPoint x: 637, endPoint y: 393, distance: 284.4
click at [637, 393] on div "By what percent the [DEMOGRAPHIC_DATA] in village A is more than the [DEMOGRAPH…" at bounding box center [715, 310] width 589 height 258
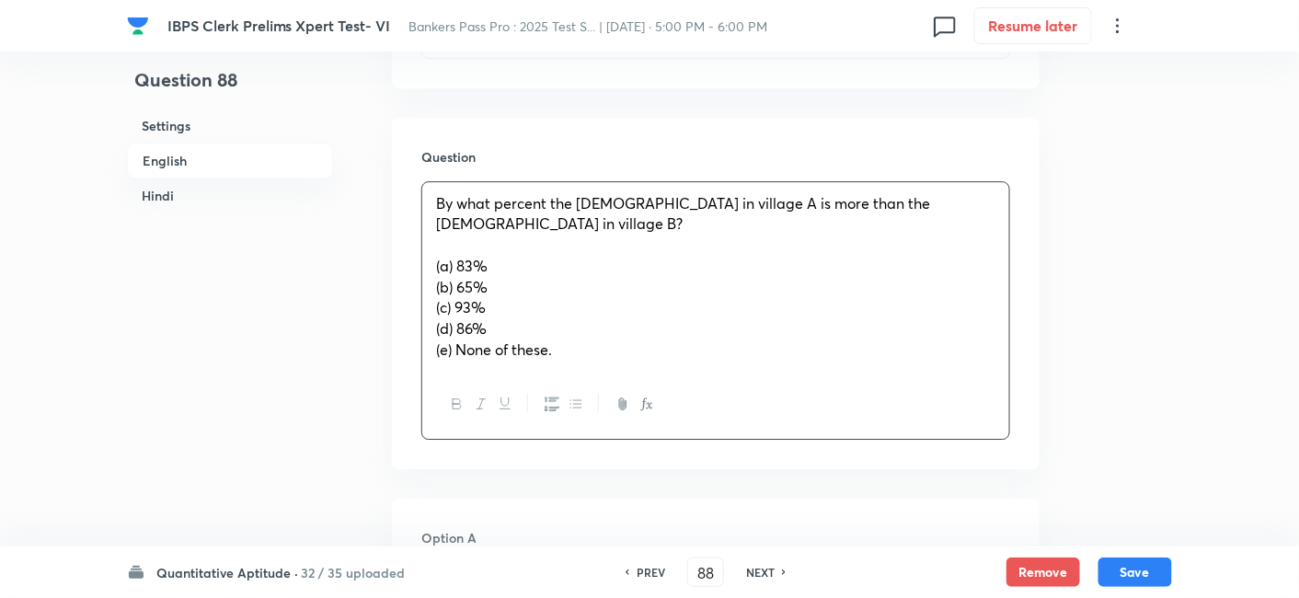
copy div "By what percent the [DEMOGRAPHIC_DATA] in village A is more than the [DEMOGRAPH…"
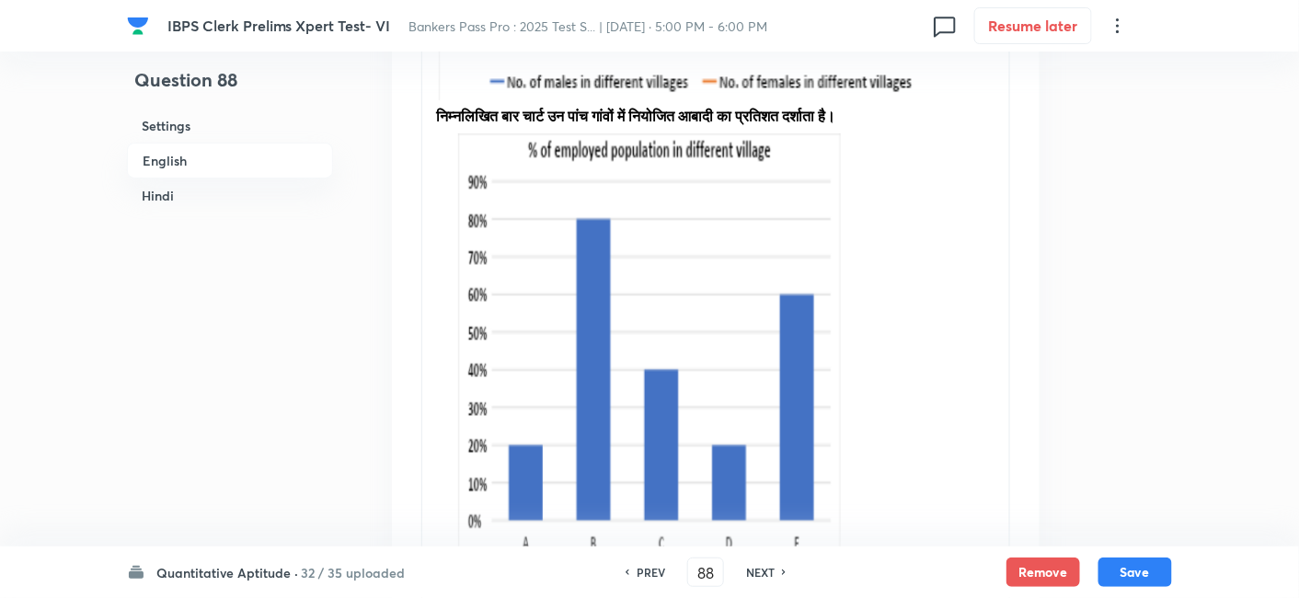
scroll to position [4916, 0]
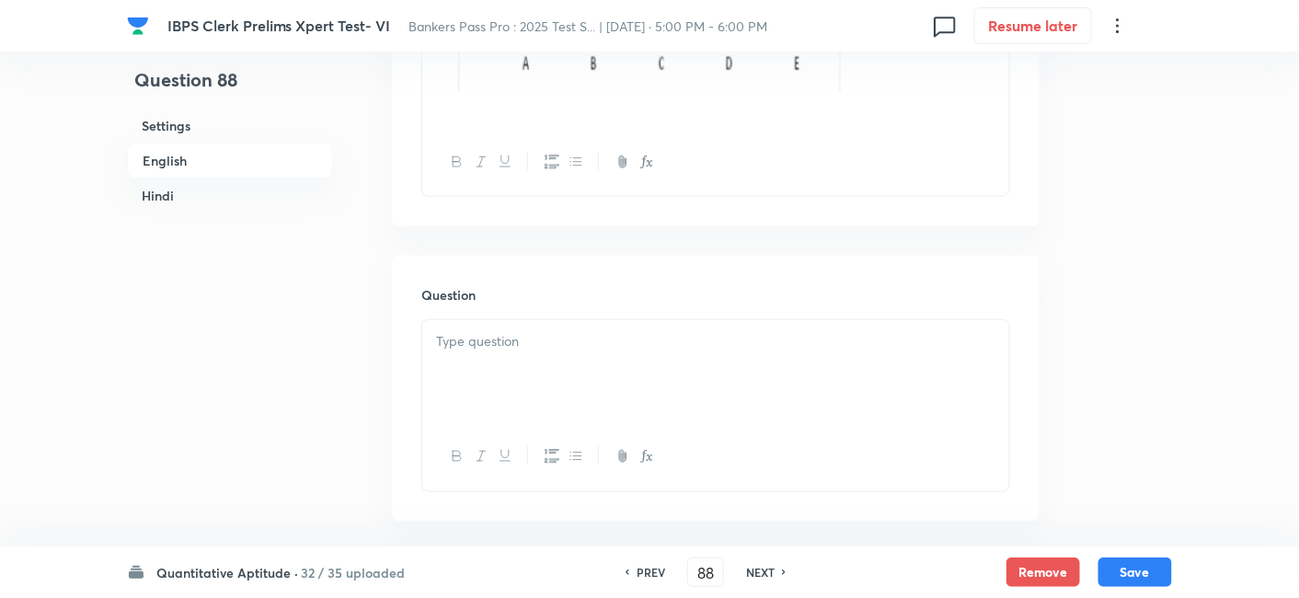
click at [752, 354] on div at bounding box center [715, 371] width 587 height 103
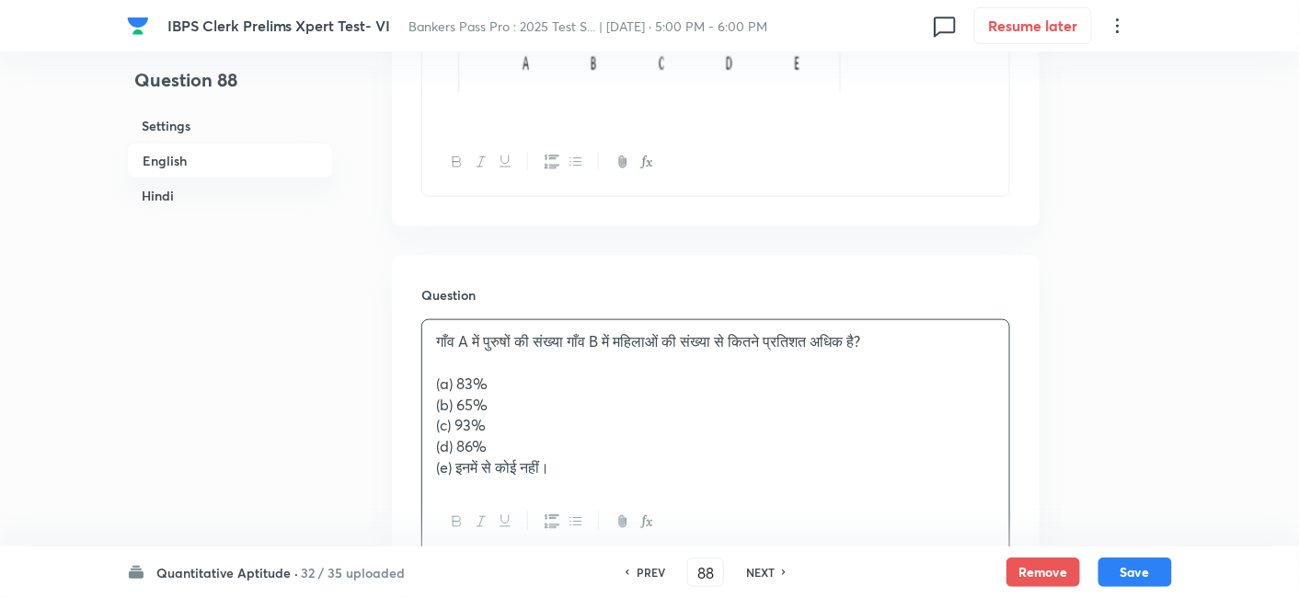
scroll to position [5059, 0]
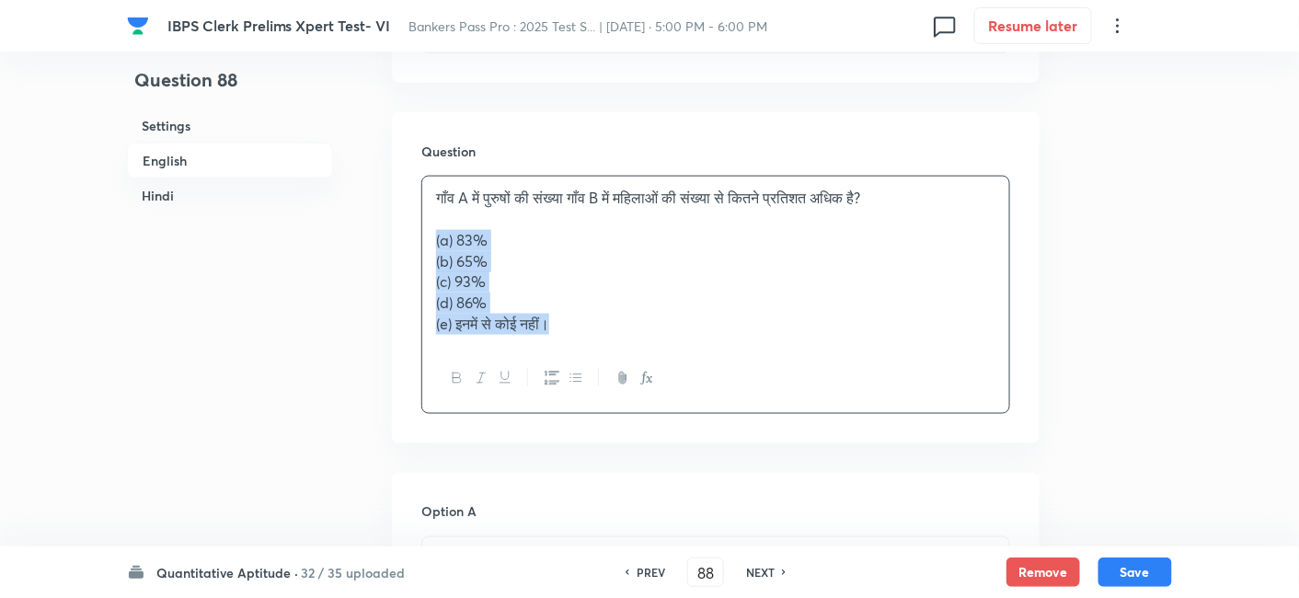
drag, startPoint x: 428, startPoint y: 212, endPoint x: 685, endPoint y: 359, distance: 296.2
click at [685, 359] on div "गाँव A में पुरुषों की संख्या गाँव B में महिलाओं की संख्या से कितने प्रतिशत अधिक…" at bounding box center [715, 294] width 589 height 237
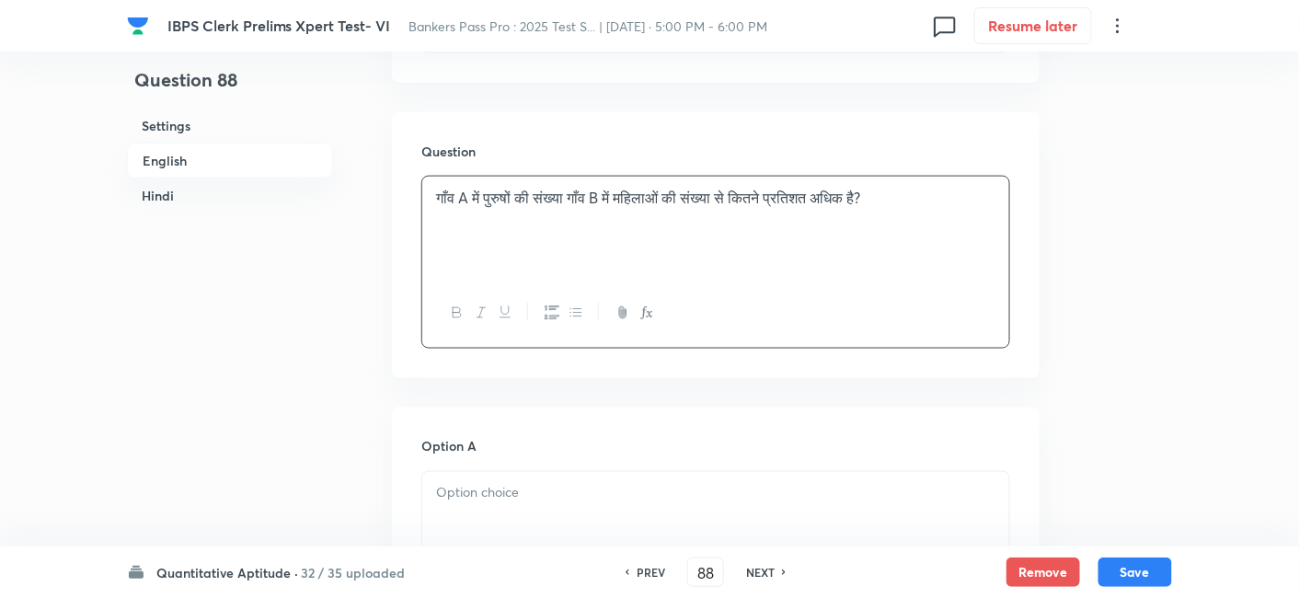
scroll to position [5322, 0]
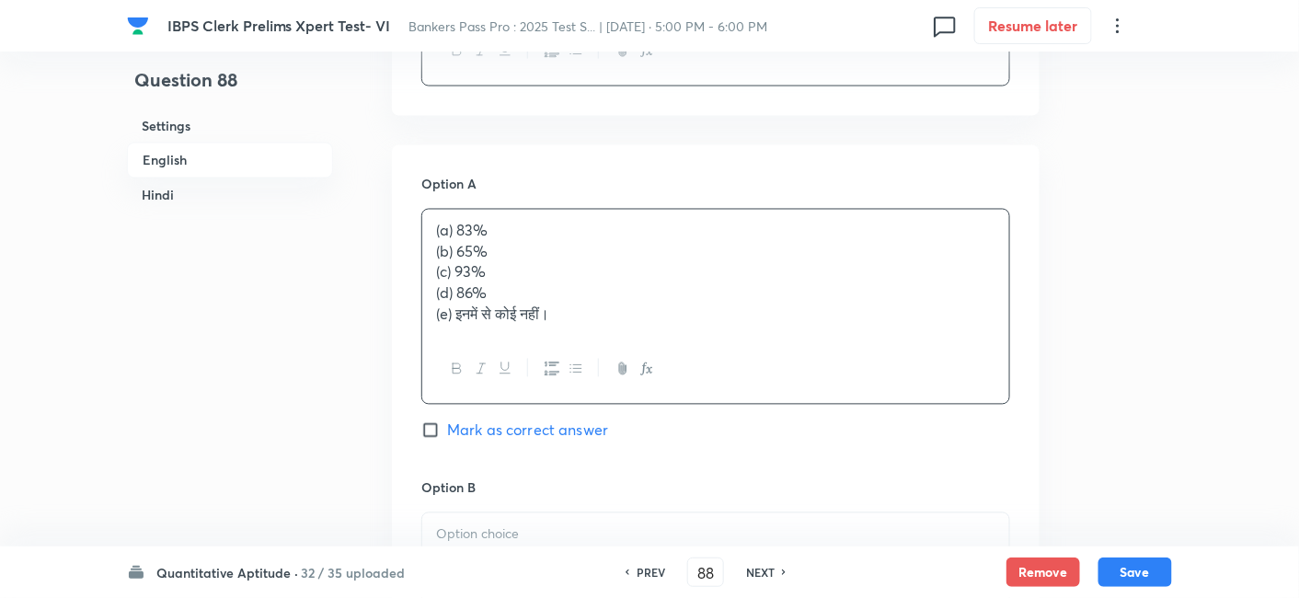
click at [517, 267] on div "(a) 83% (b) 65% (c) 93% (d) 86% (e) इनमें से कोई नहीं।" at bounding box center [715, 273] width 587 height 127
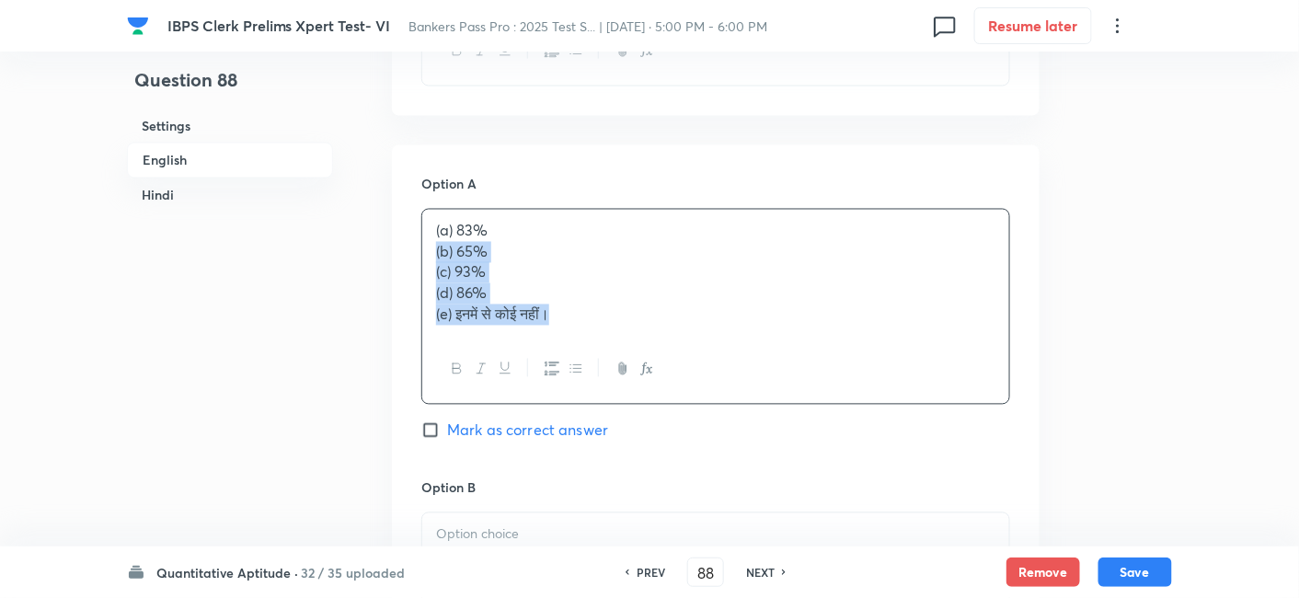
drag, startPoint x: 431, startPoint y: 230, endPoint x: 673, endPoint y: 348, distance: 269.1
click at [673, 348] on div "(a) 83% (b) 65% (c) 93% (d) 86% (e) इनमें से कोई नहीं।" at bounding box center [715, 307] width 589 height 196
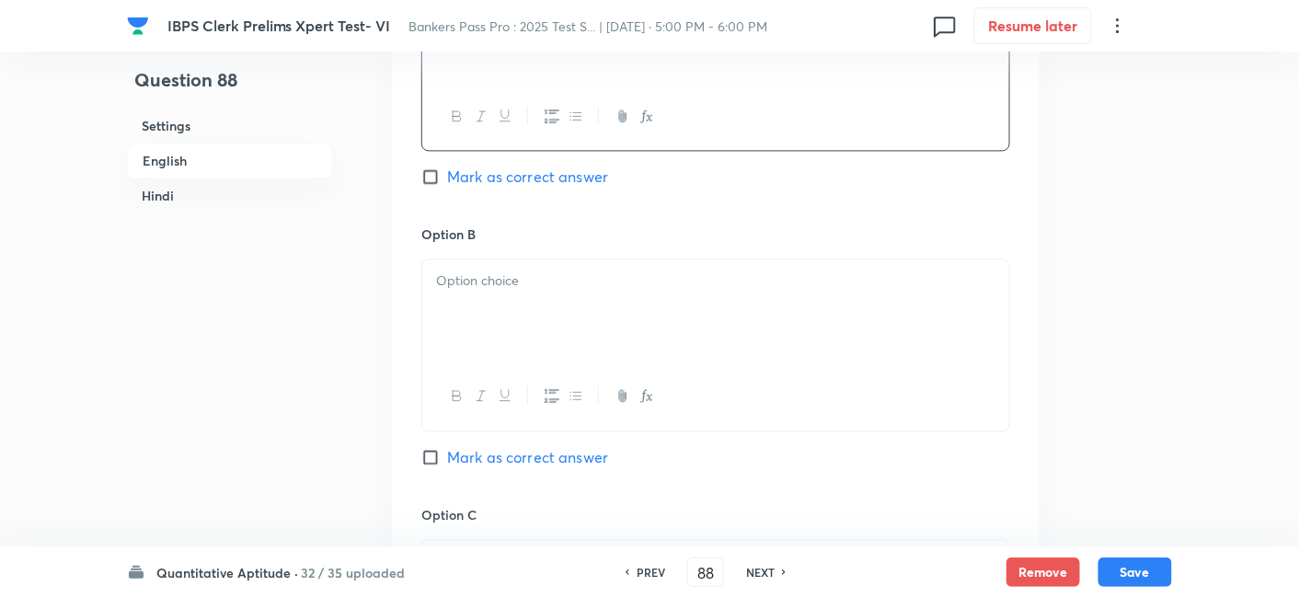
scroll to position [5558, 0]
click at [475, 319] on div at bounding box center [715, 304] width 587 height 103
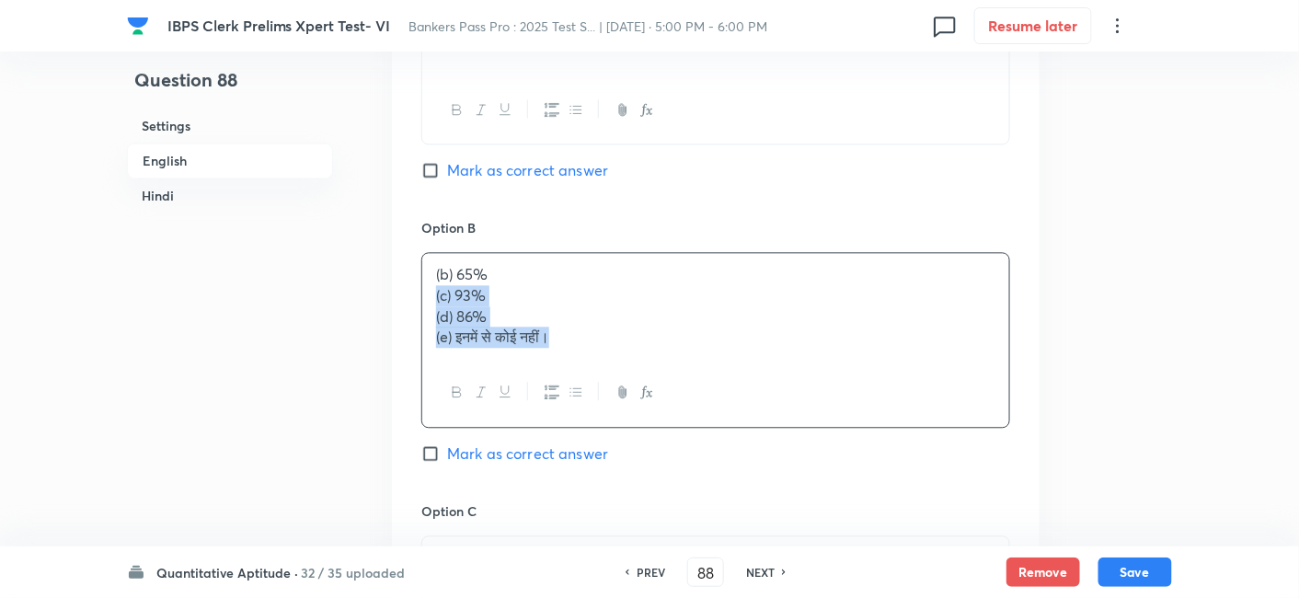
drag, startPoint x: 433, startPoint y: 269, endPoint x: 678, endPoint y: 356, distance: 259.8
click at [678, 356] on div "(b) 65% (c) 93% (d) 86% (e) इनमें से कोई नहीं।" at bounding box center [715, 339] width 589 height 175
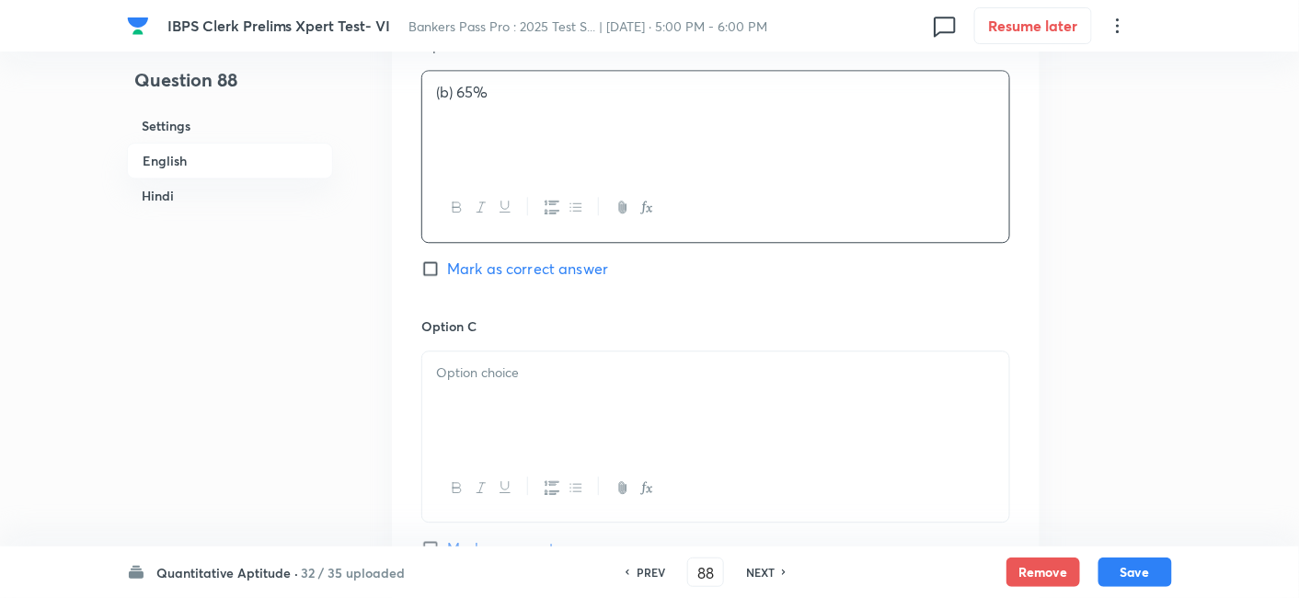
scroll to position [5746, 0]
click at [678, 356] on div at bounding box center [715, 396] width 587 height 103
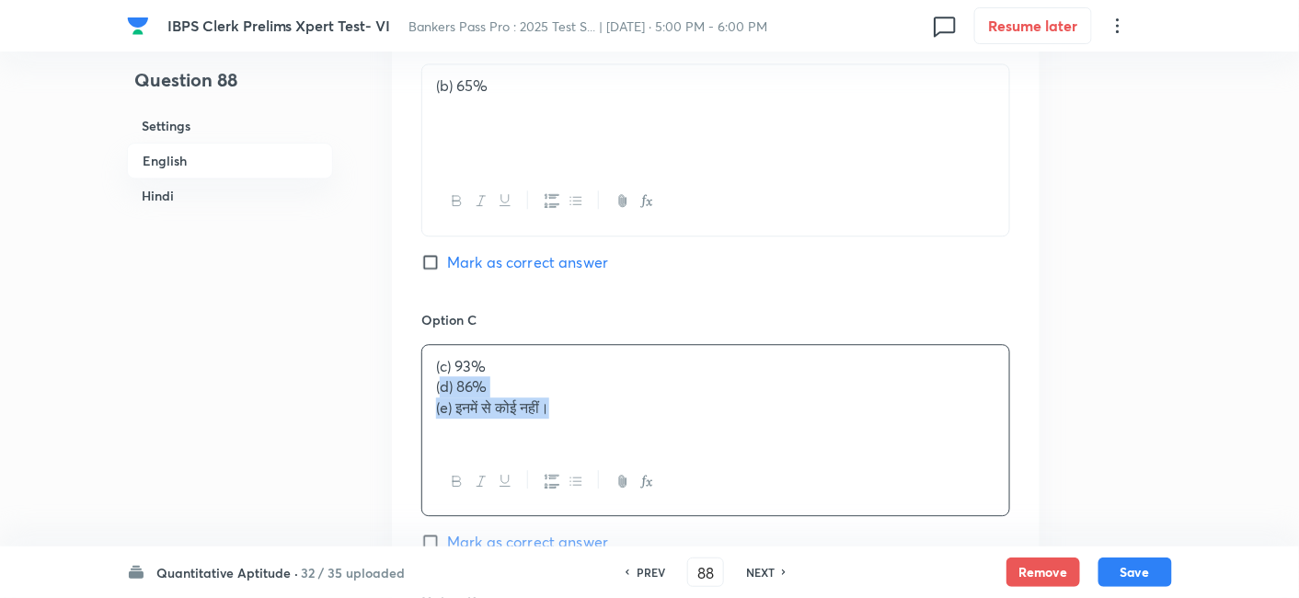
drag, startPoint x: 438, startPoint y: 365, endPoint x: 568, endPoint y: 396, distance: 133.2
click at [568, 396] on div "(c) 93% (d) 86% (e) इनमें से कोई नहीं।" at bounding box center [715, 396] width 587 height 103
drag, startPoint x: 426, startPoint y: 368, endPoint x: 614, endPoint y: 405, distance: 192.1
click at [614, 405] on div "(c) 93% (d) 86% (e) इनमें से कोई नहीं।" at bounding box center [715, 396] width 587 height 103
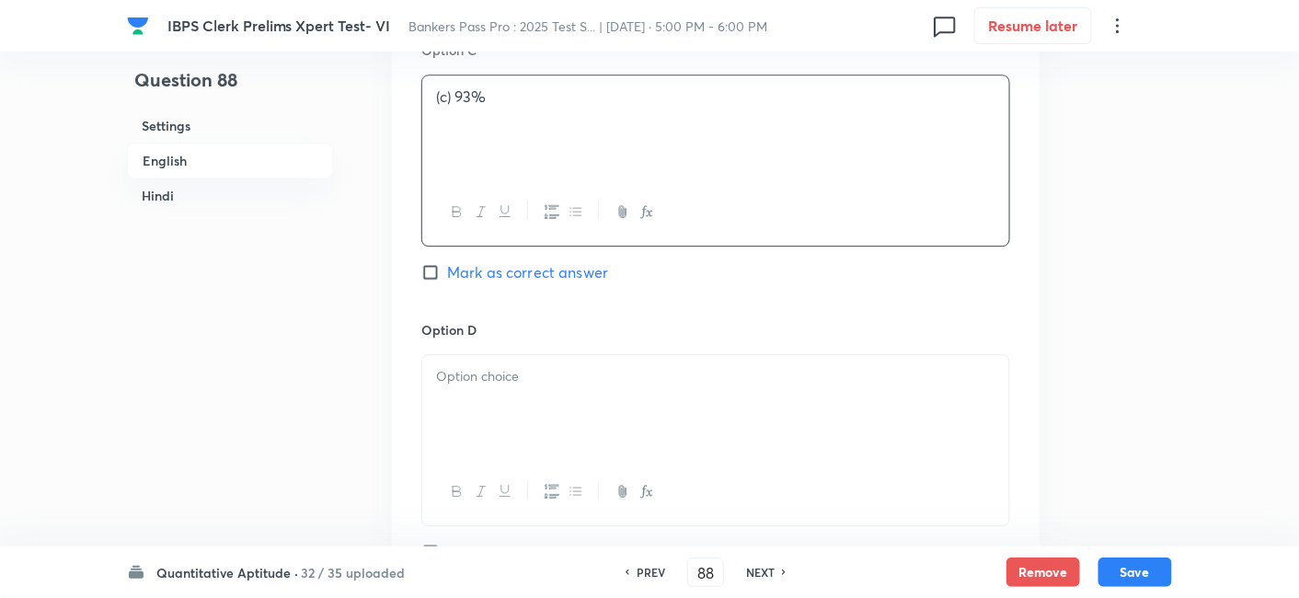
scroll to position [6040, 0]
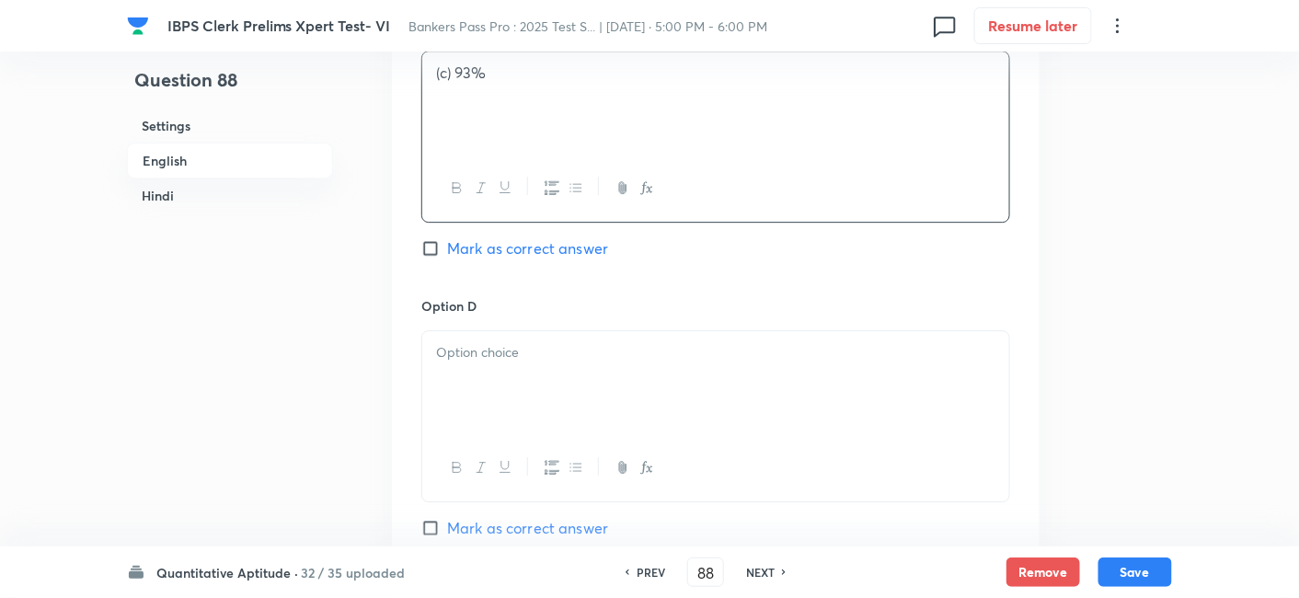
click at [483, 342] on div at bounding box center [715, 382] width 587 height 103
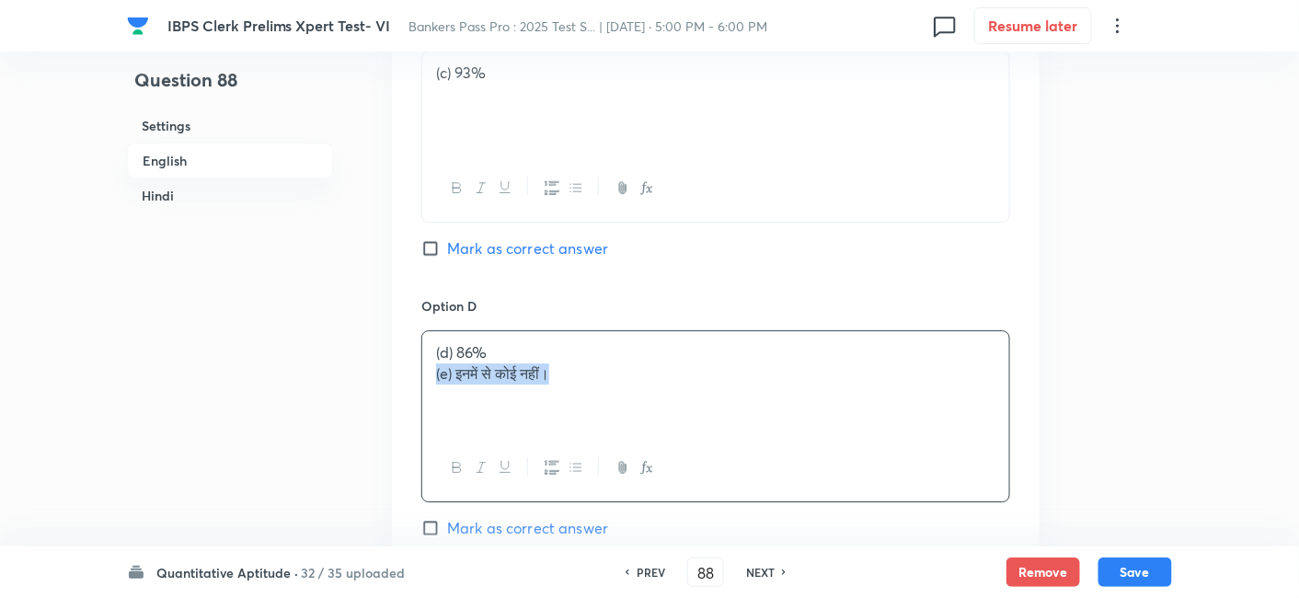
drag, startPoint x: 430, startPoint y: 346, endPoint x: 697, endPoint y: 389, distance: 271.2
click at [697, 389] on div "(d) 86% (e) इनमें से कोई नहीं।" at bounding box center [715, 382] width 587 height 103
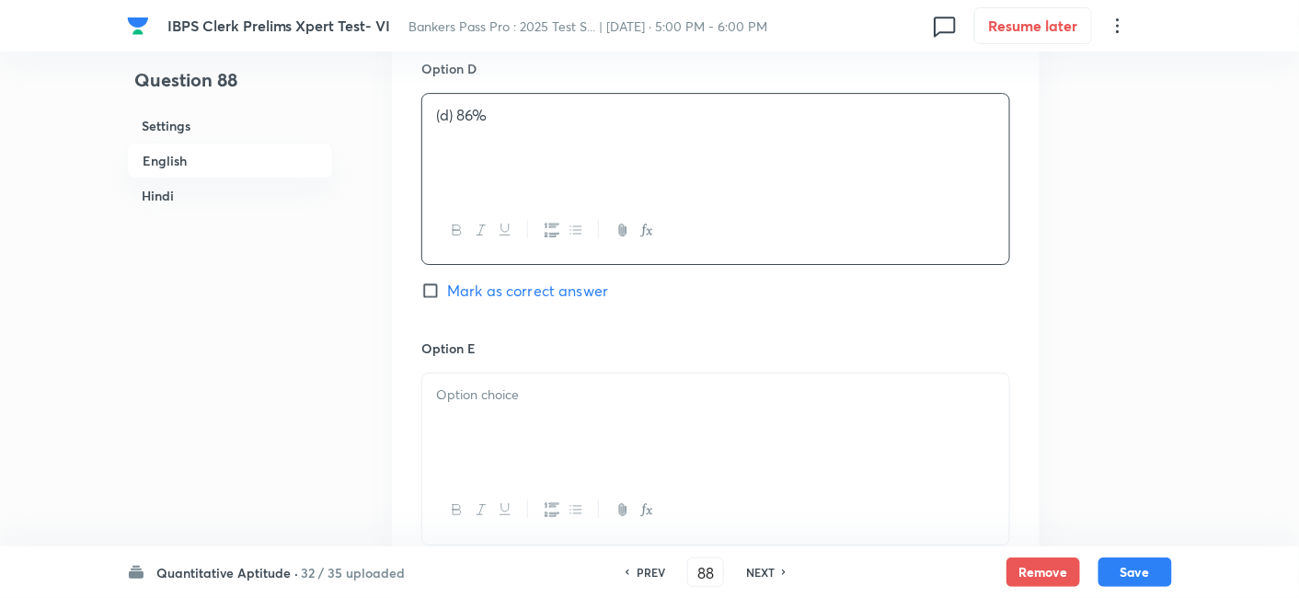
scroll to position [6278, 0]
click at [697, 389] on div at bounding box center [715, 424] width 587 height 103
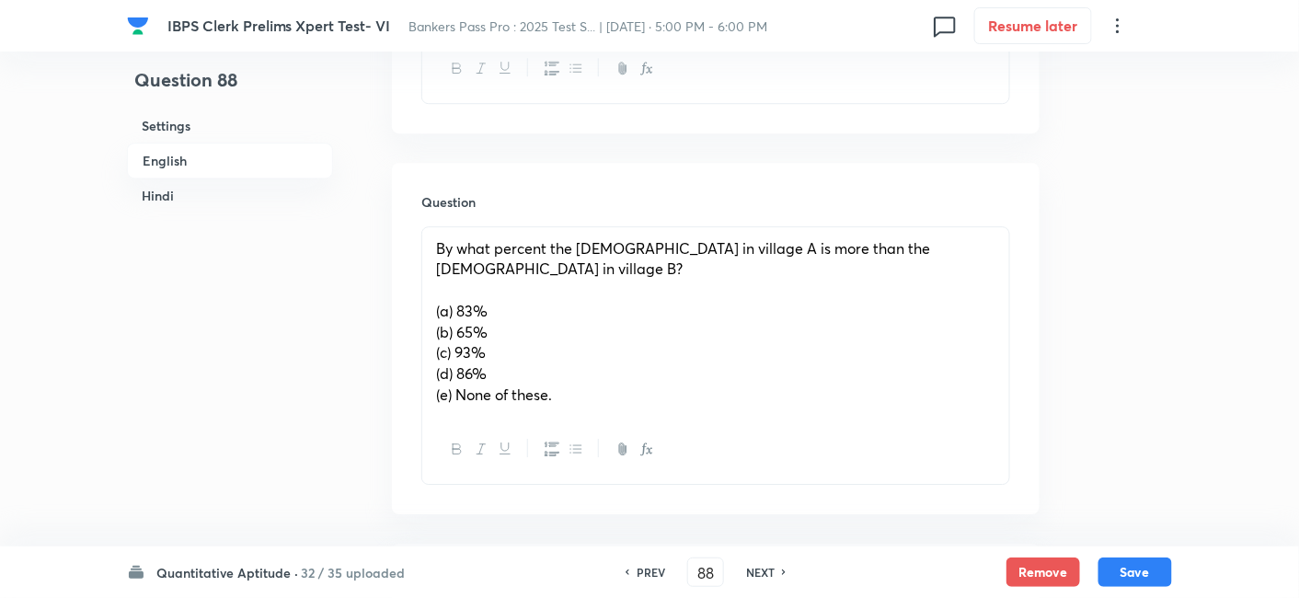
scroll to position [1629, 0]
drag, startPoint x: 428, startPoint y: 284, endPoint x: 670, endPoint y: 424, distance: 279.4
click at [670, 424] on div "By what percent the [DEMOGRAPHIC_DATA] in village A is more than the [DEMOGRAPH…" at bounding box center [715, 355] width 589 height 258
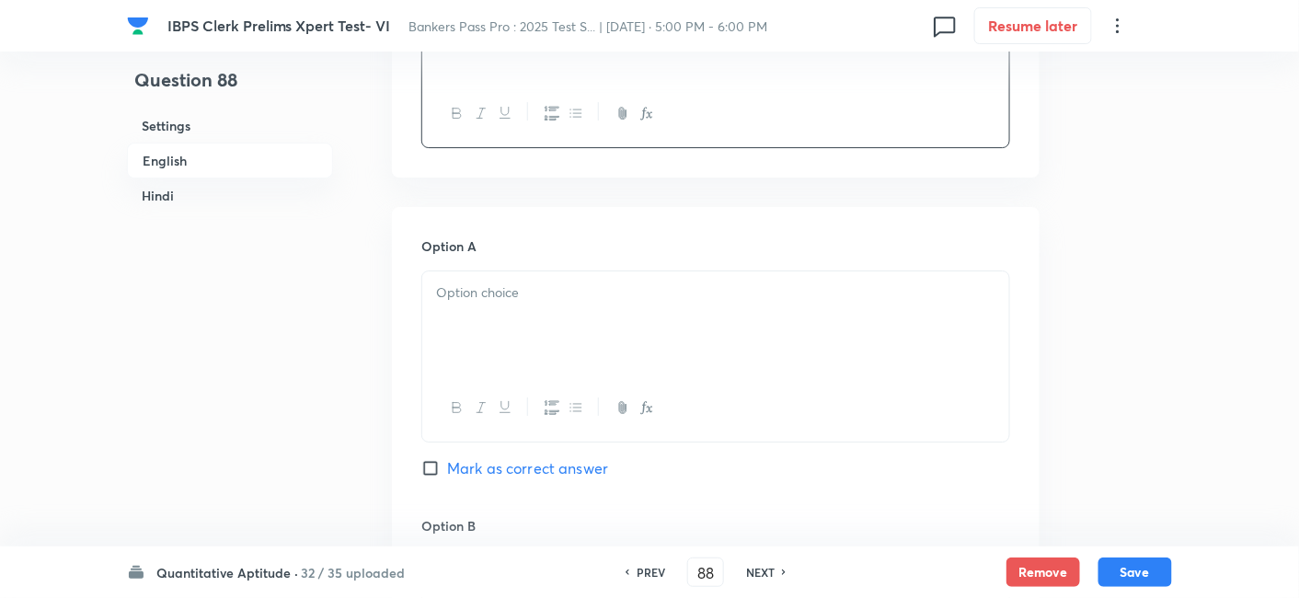
scroll to position [1883, 0]
click at [498, 324] on div at bounding box center [715, 321] width 587 height 103
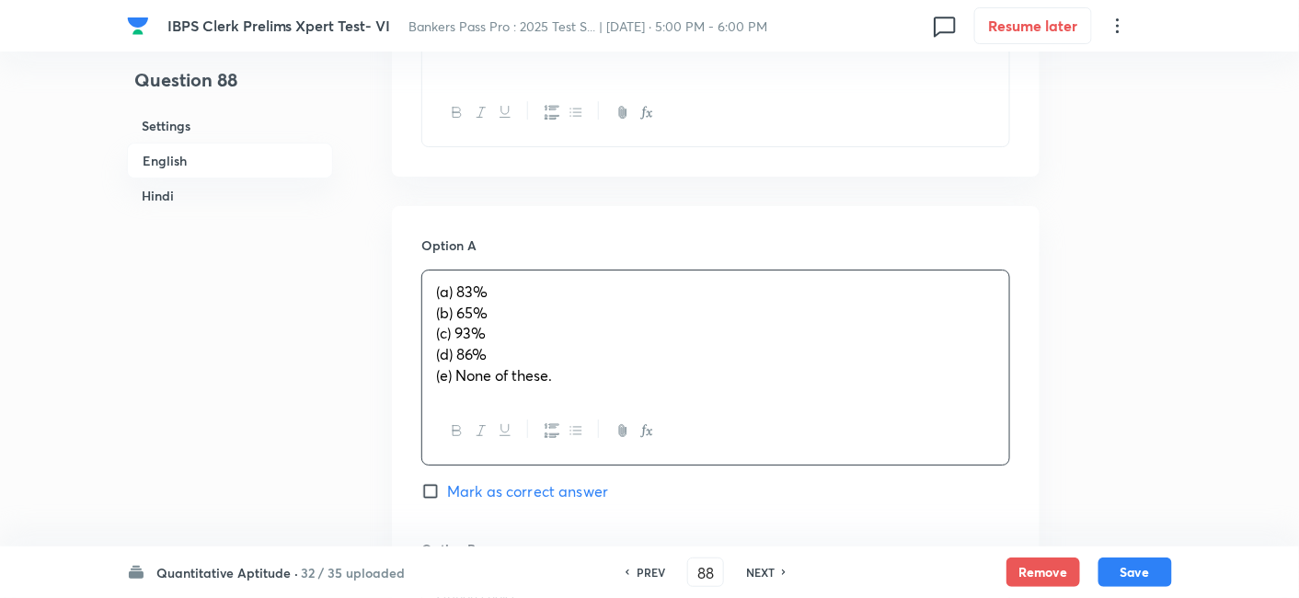
drag, startPoint x: 427, startPoint y: 312, endPoint x: 644, endPoint y: 437, distance: 250.6
click at [644, 437] on div "(a) 83% (b) 65% (c) 93% (d) 86% (e) None of these." at bounding box center [715, 368] width 589 height 196
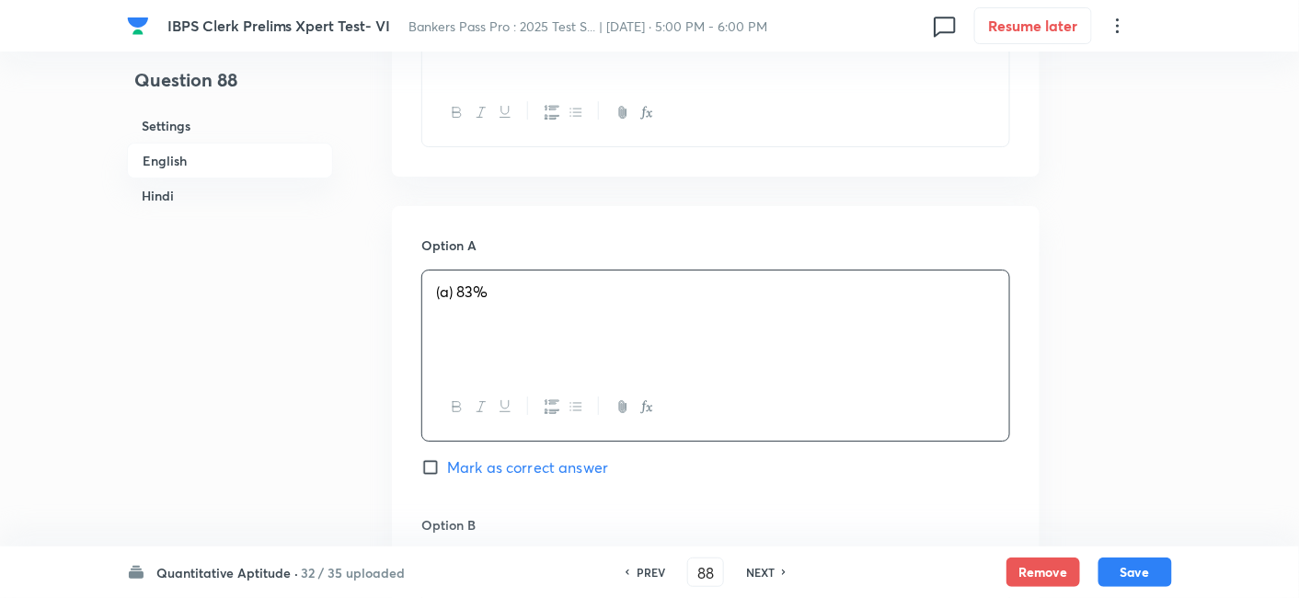
scroll to position [2156, 0]
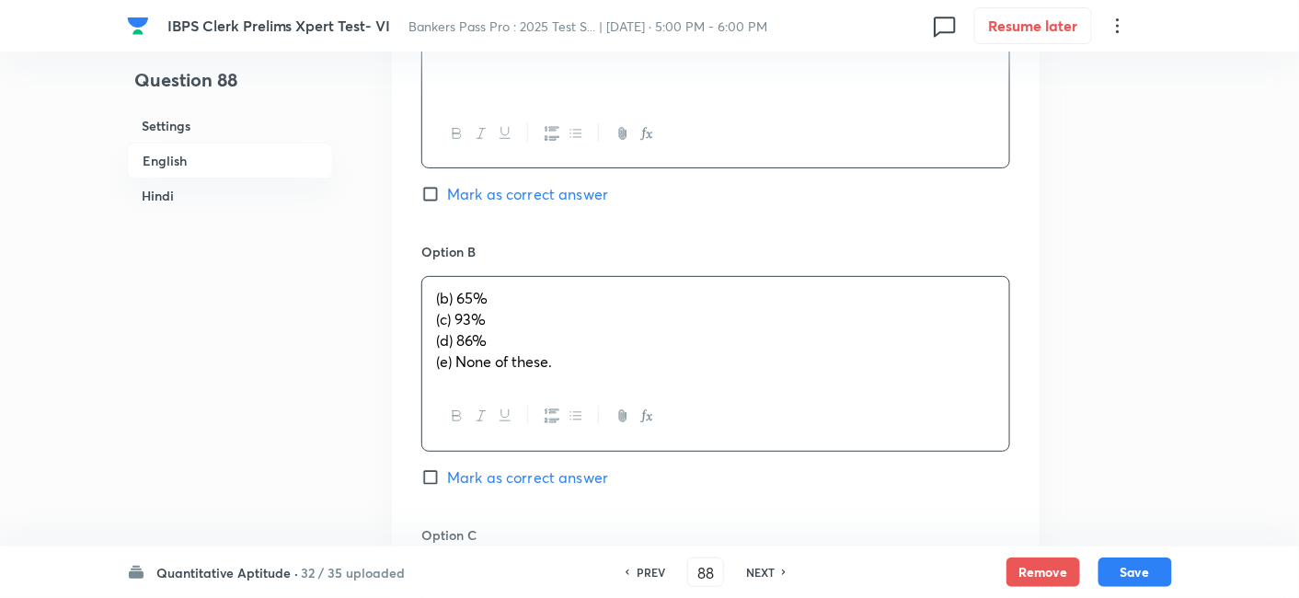
click at [458, 313] on div "(b) 65% (c) 93% (d) 86% (e) None of these." at bounding box center [715, 330] width 587 height 106
drag, startPoint x: 432, startPoint y: 321, endPoint x: 681, endPoint y: 427, distance: 270.0
click at [681, 427] on div "(b) 65% (c) 93% (d) 86% (e) None of these." at bounding box center [715, 363] width 589 height 175
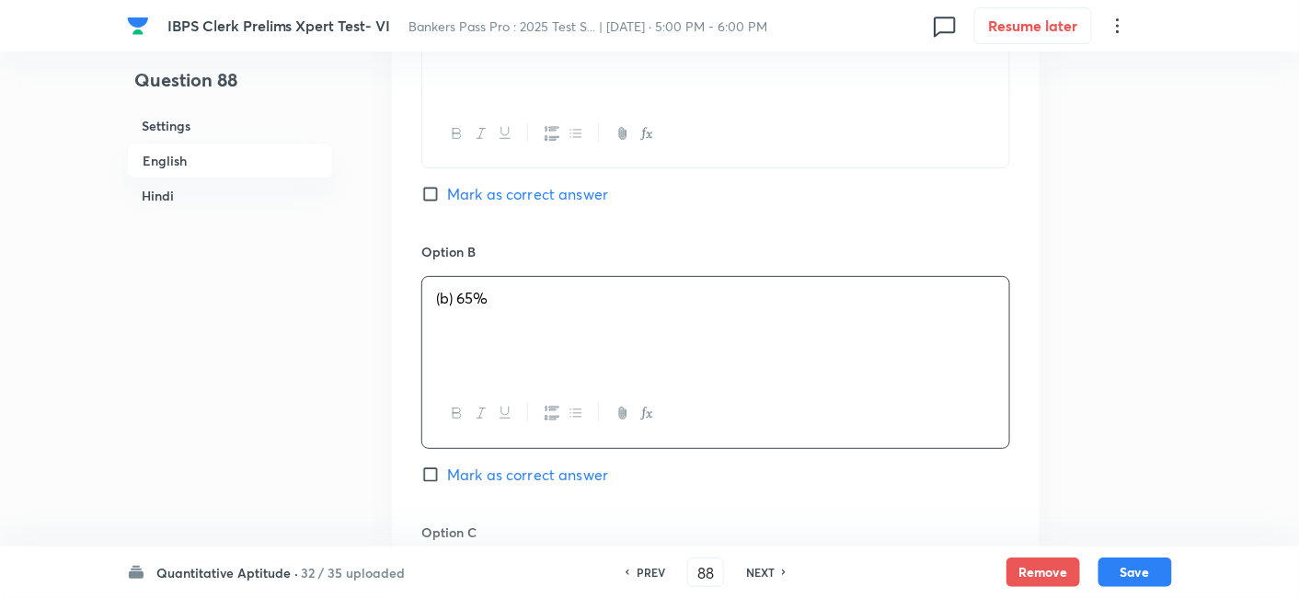
scroll to position [2475, 0]
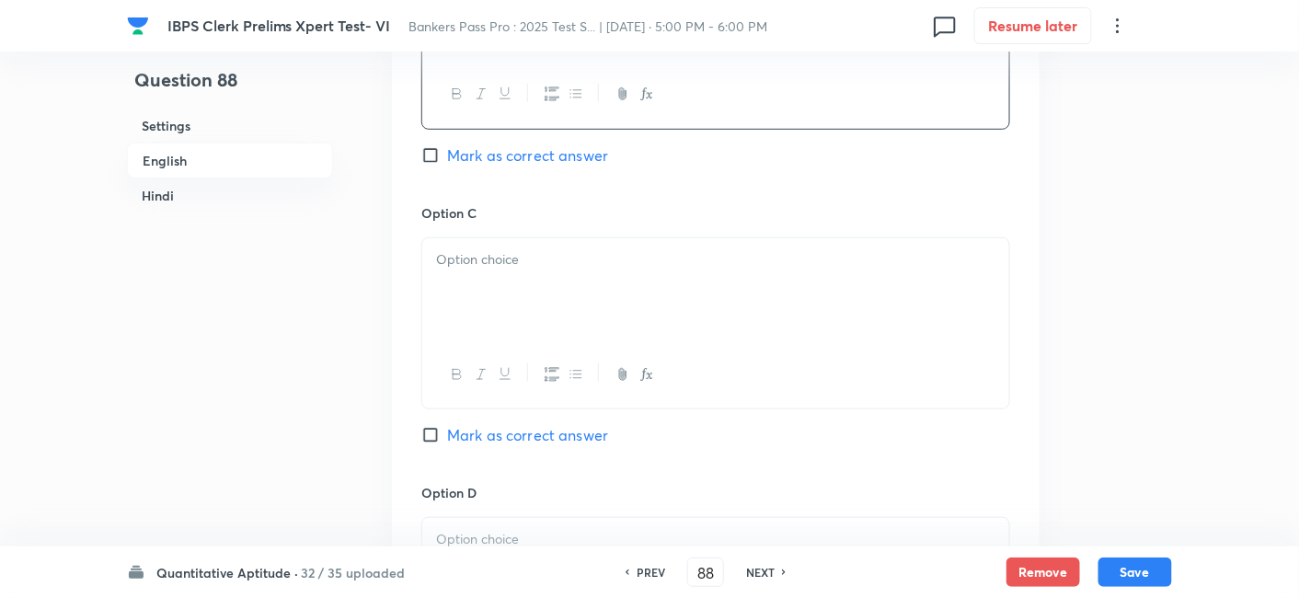
click at [484, 274] on div at bounding box center [715, 289] width 587 height 103
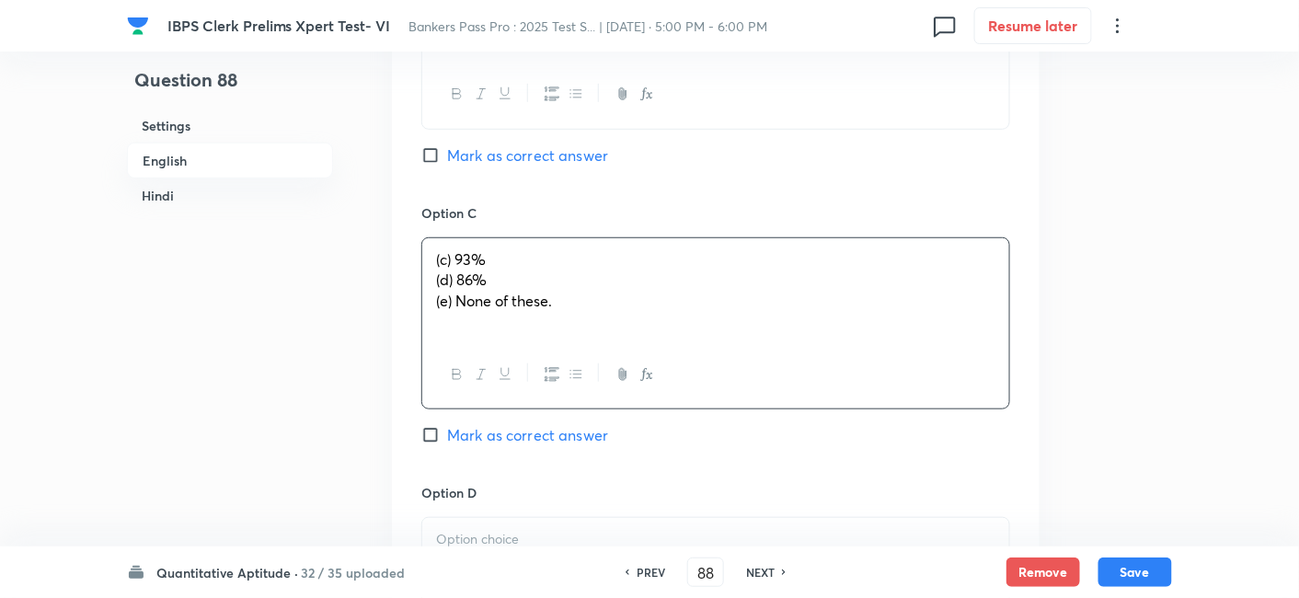
drag, startPoint x: 431, startPoint y: 273, endPoint x: 631, endPoint y: 319, distance: 204.8
click at [631, 319] on div "(c) 93% (d) 86% (e) None of these." at bounding box center [715, 289] width 587 height 103
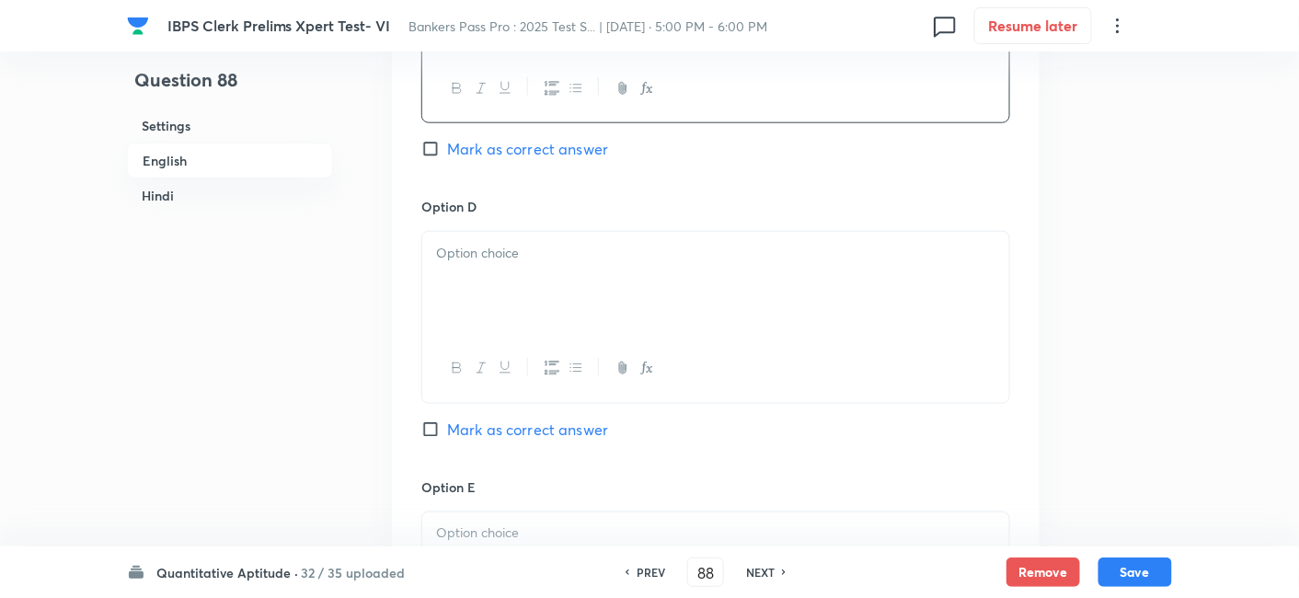
scroll to position [2761, 0]
click at [472, 279] on div at bounding box center [715, 283] width 587 height 103
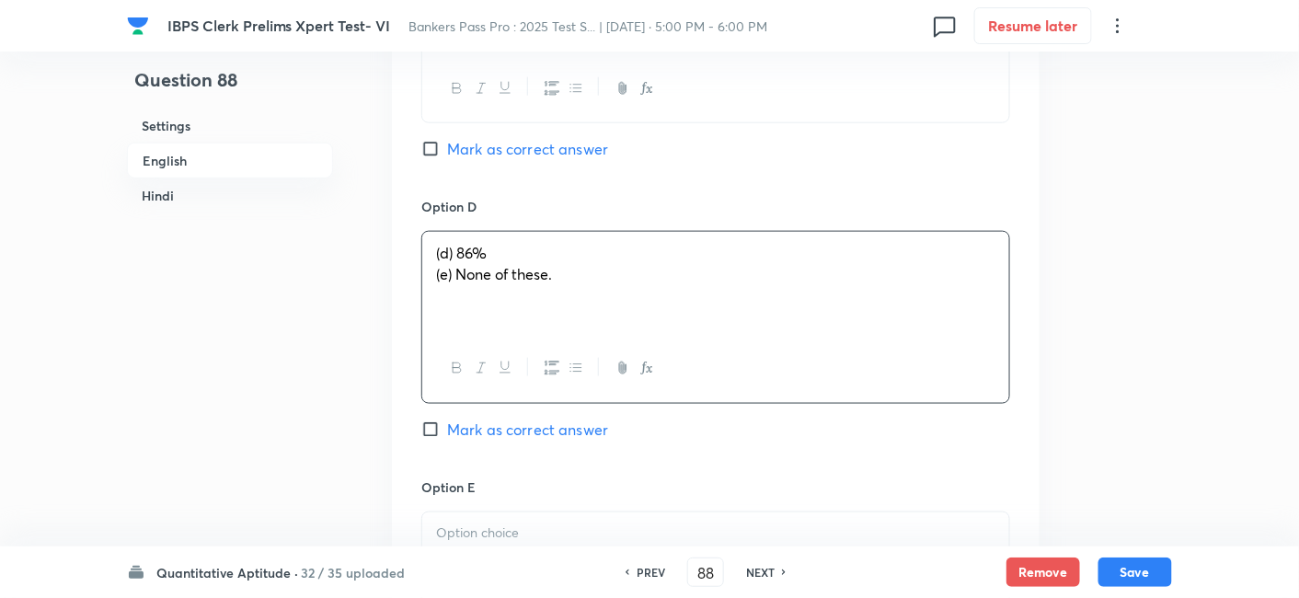
drag, startPoint x: 430, startPoint y: 274, endPoint x: 683, endPoint y: 300, distance: 255.2
click at [683, 300] on div "(d) 86% (e) None of these." at bounding box center [715, 283] width 587 height 103
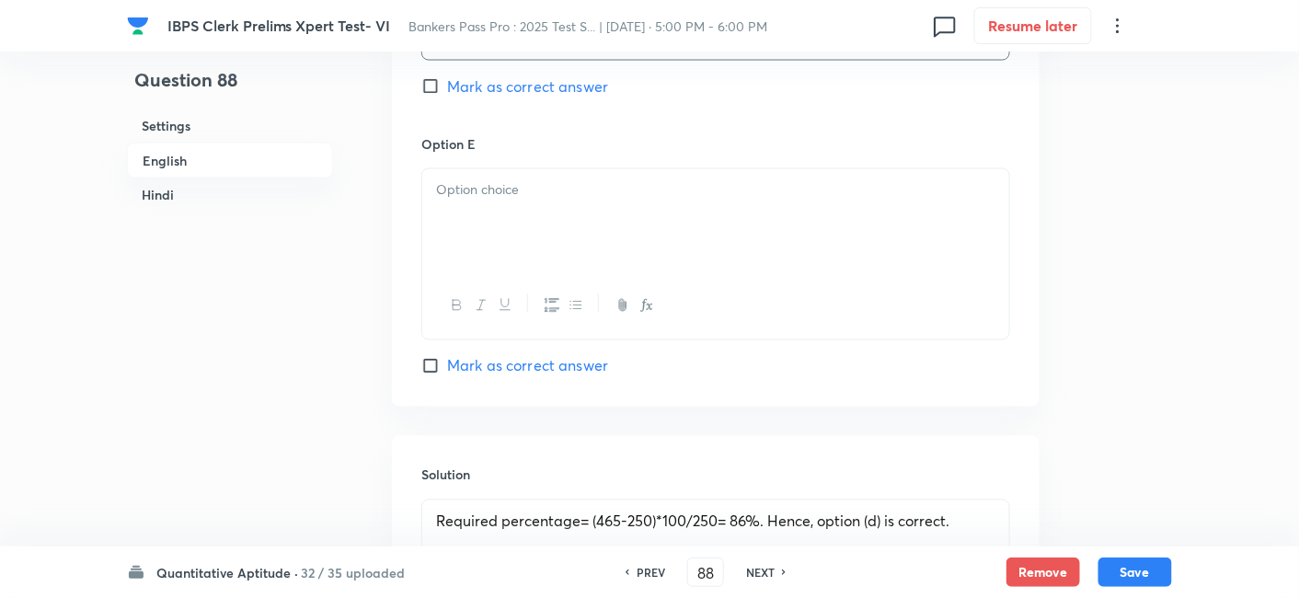
scroll to position [3107, 0]
click at [603, 243] on div at bounding box center [715, 217] width 587 height 103
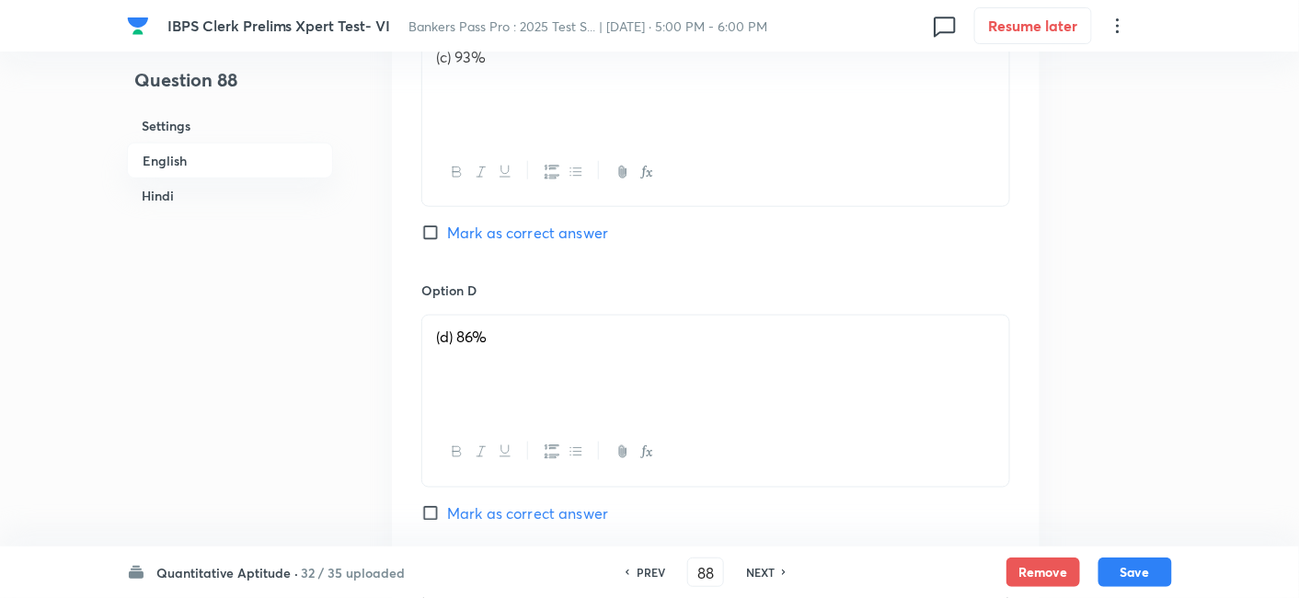
scroll to position [2843, 0]
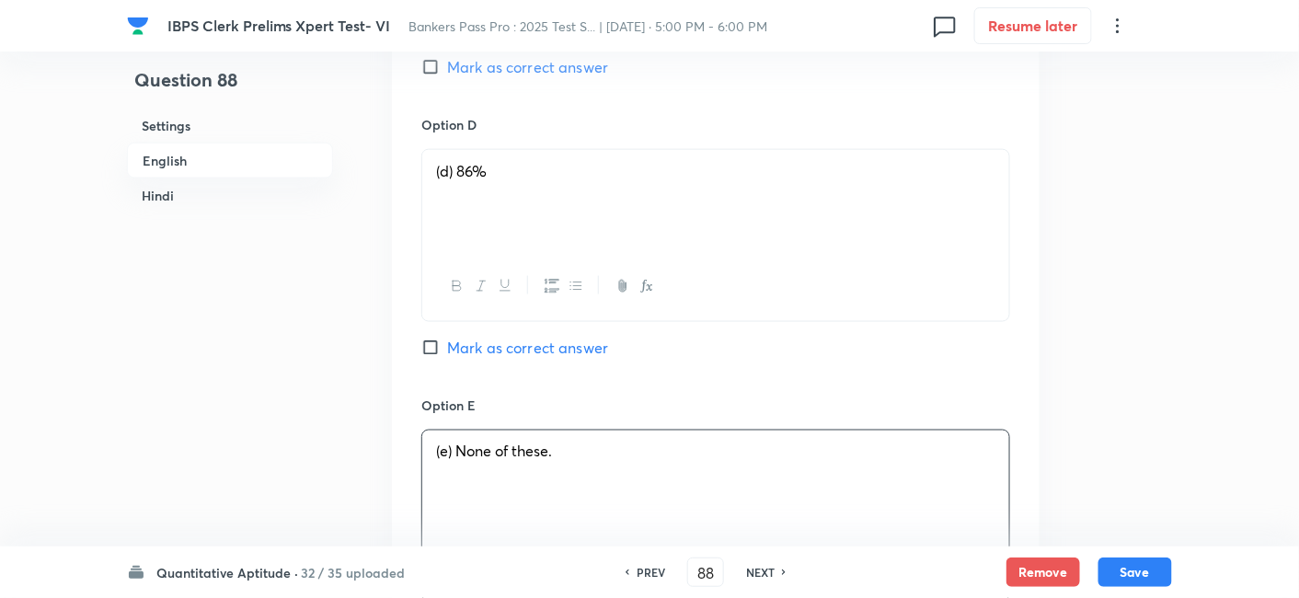
click at [583, 337] on span "Mark as correct answer" at bounding box center [527, 348] width 161 height 22
click at [447, 339] on input "Mark as correct answer" at bounding box center [434, 348] width 26 height 18
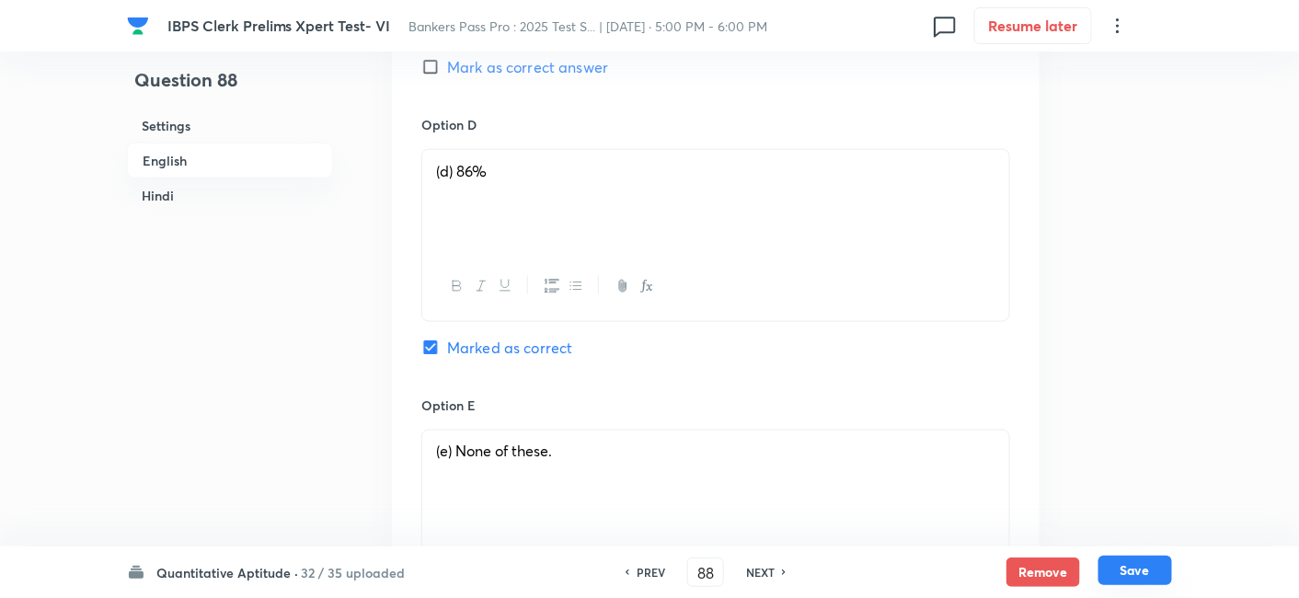
click at [1135, 582] on button "Save" at bounding box center [1135, 570] width 74 height 29
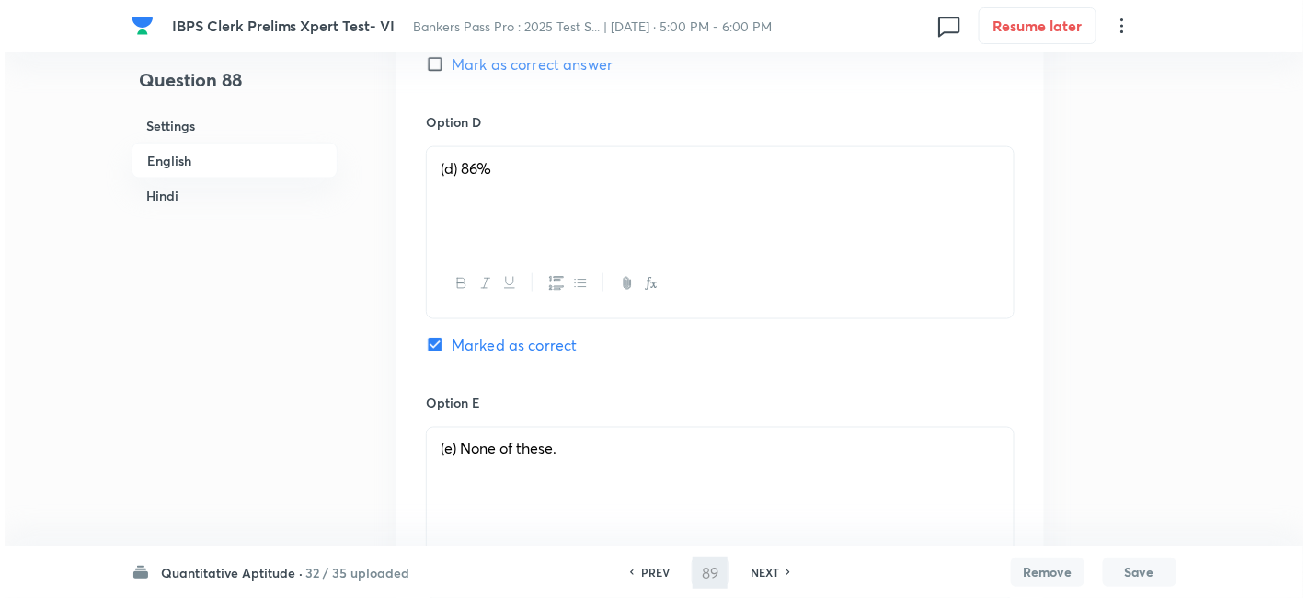
scroll to position [0, 0]
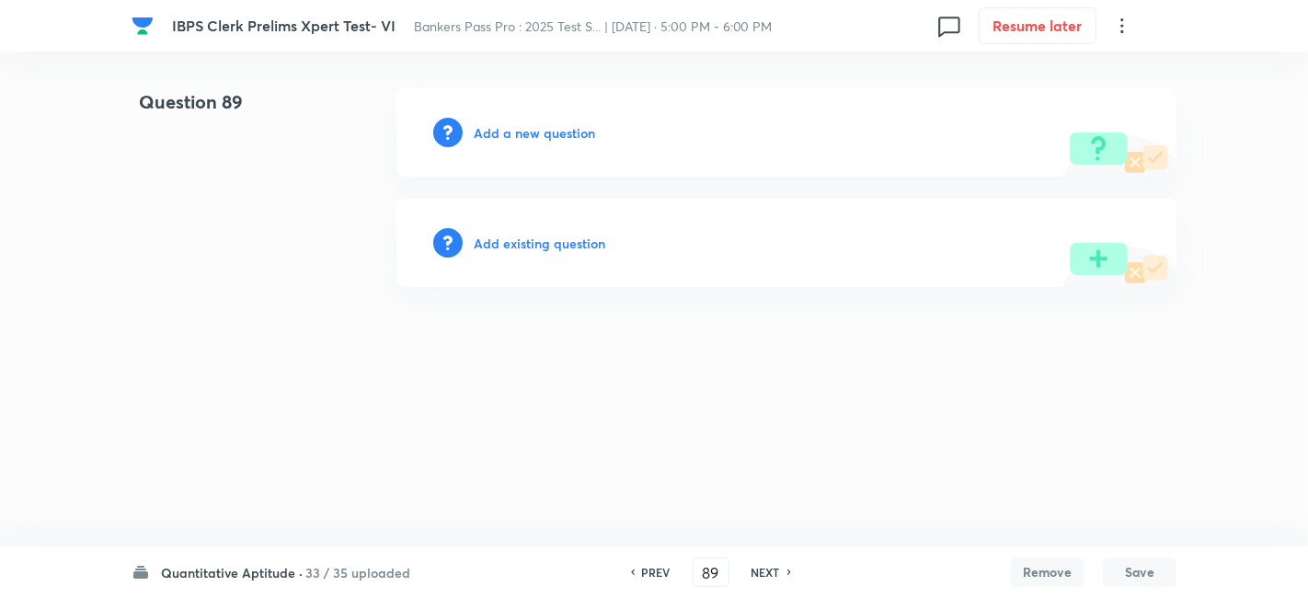
click at [538, 134] on h6 "Add a new question" at bounding box center [534, 132] width 121 height 19
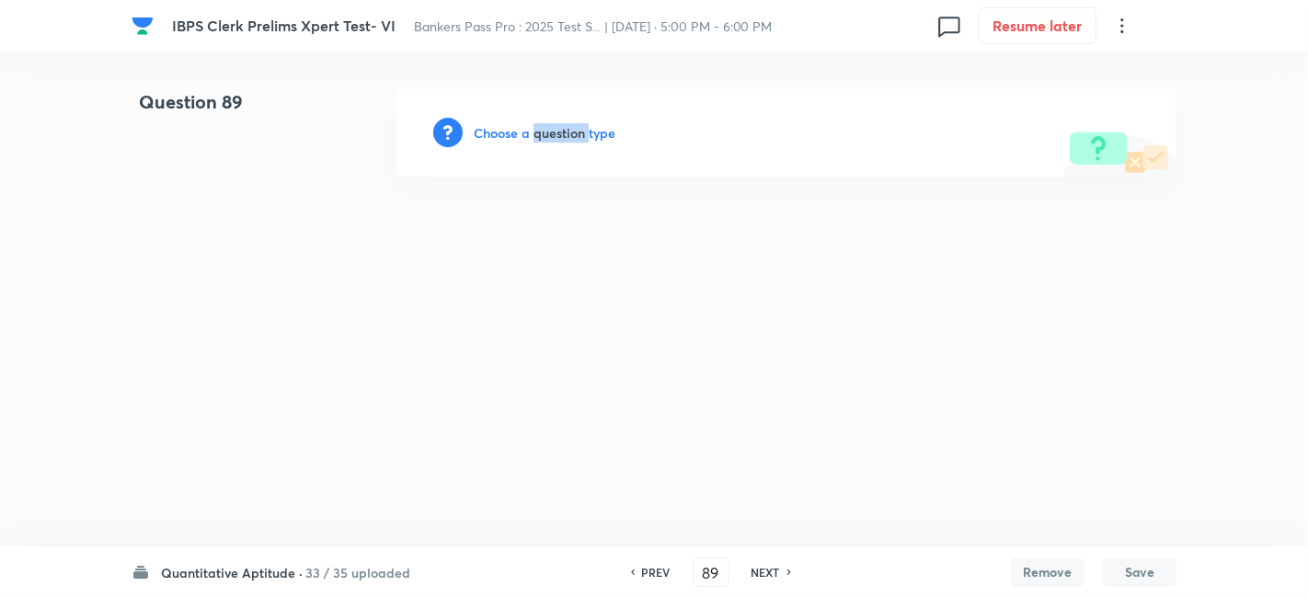
click at [538, 134] on h6 "Choose a question type" at bounding box center [545, 132] width 142 height 19
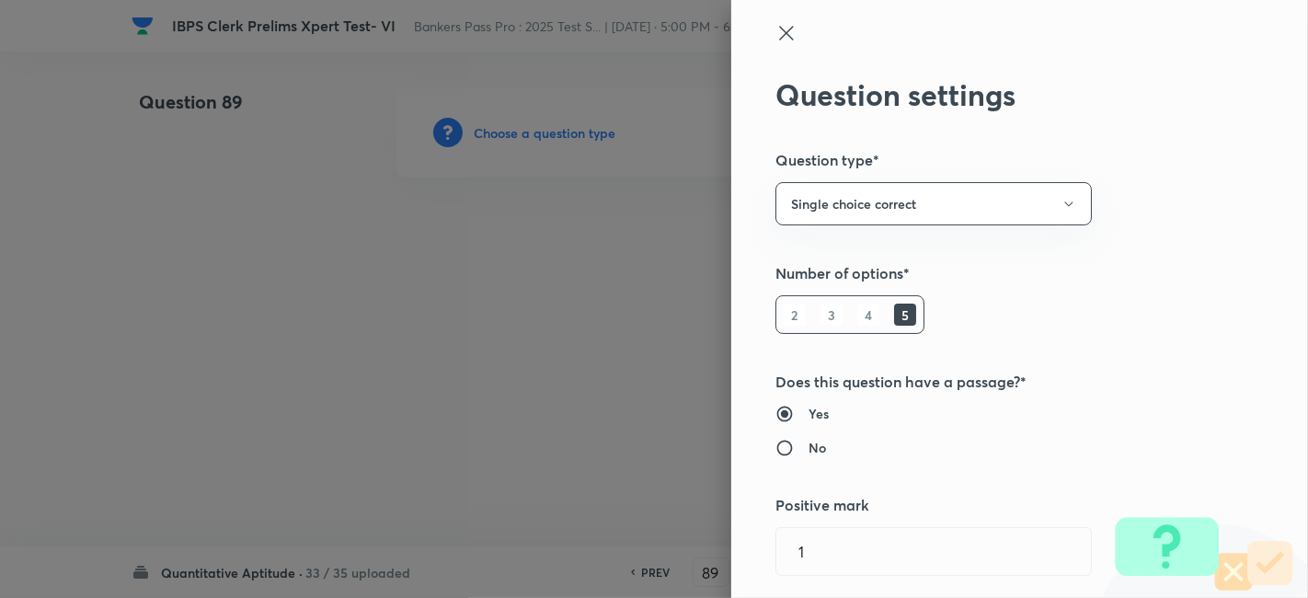
click at [538, 134] on div at bounding box center [654, 299] width 1308 height 598
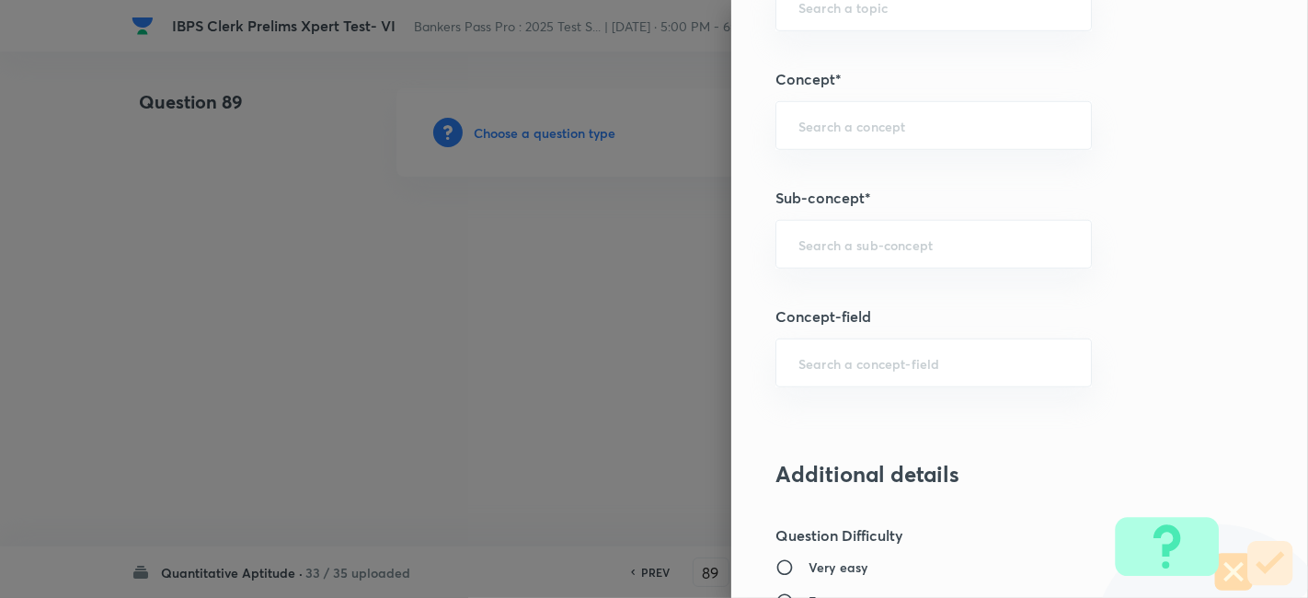
scroll to position [1001, 0]
click at [814, 235] on input "text" at bounding box center [933, 243] width 270 height 17
click at [883, 292] on li "Mixed Charts" at bounding box center [919, 292] width 316 height 33
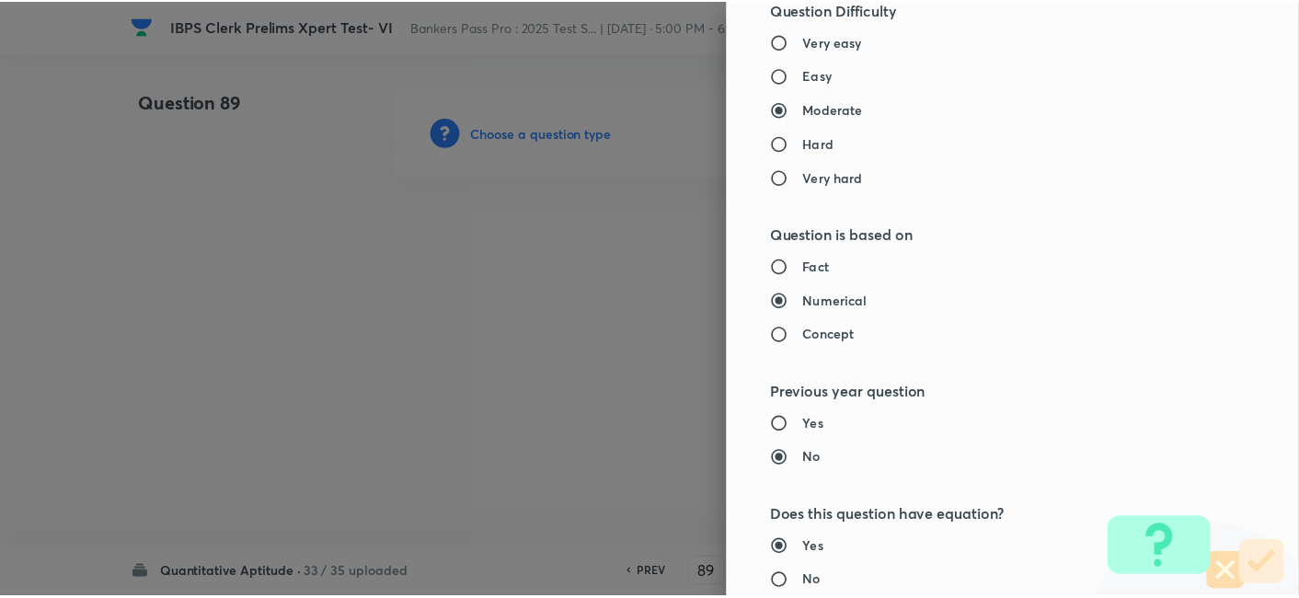
scroll to position [1904, 0]
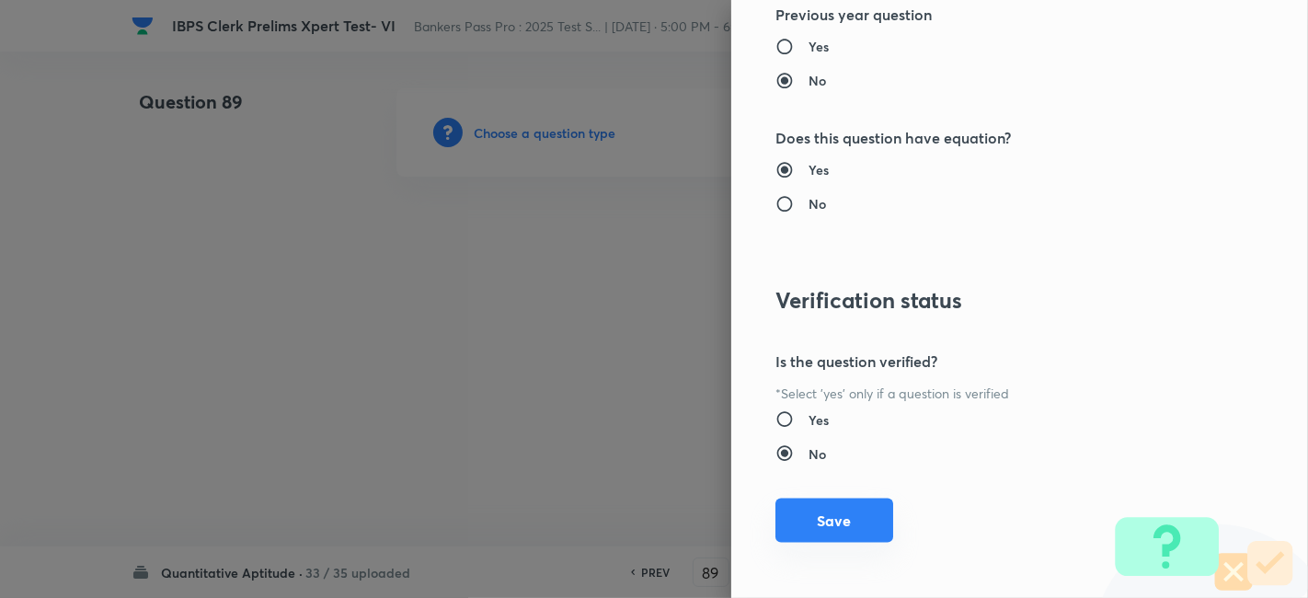
click at [841, 534] on button "Save" at bounding box center [834, 521] width 118 height 44
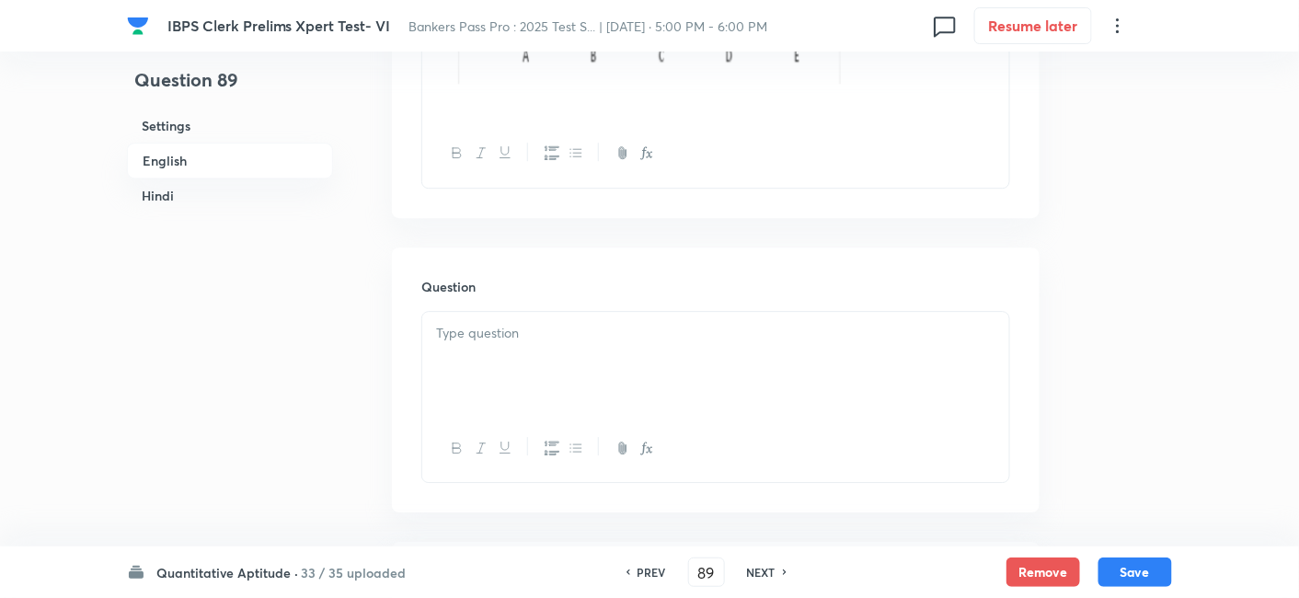
scroll to position [1568, 0]
click at [568, 362] on div at bounding box center [715, 339] width 587 height 103
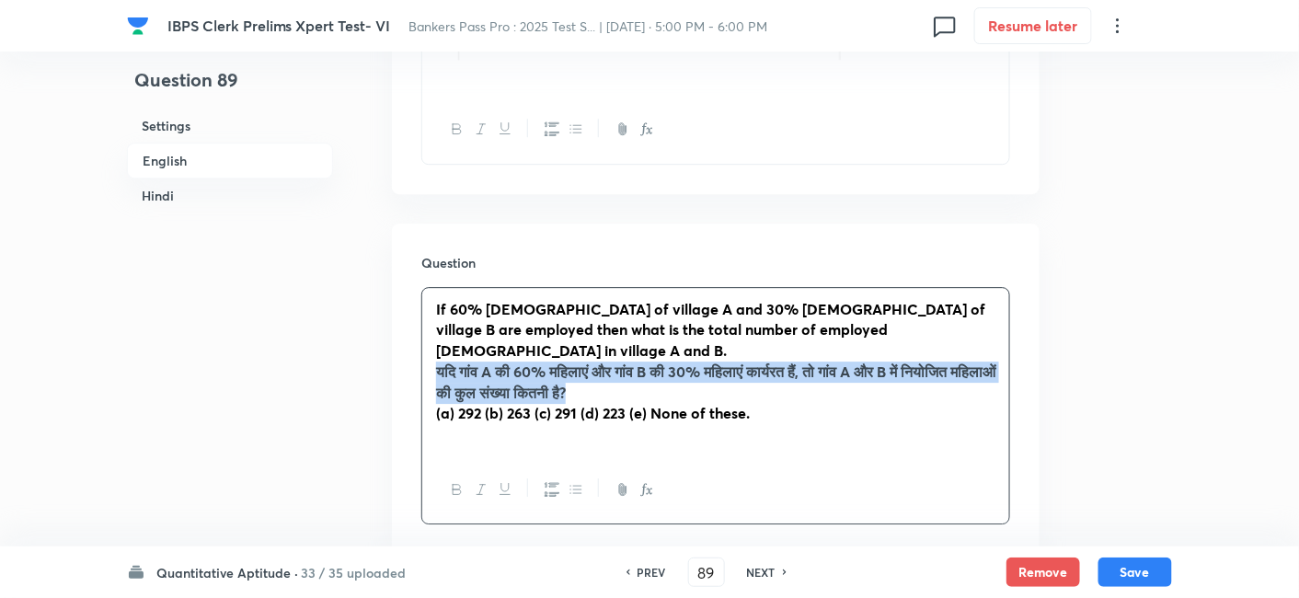
drag, startPoint x: 433, startPoint y: 353, endPoint x: 754, endPoint y: 362, distance: 321.1
click at [754, 362] on div "If 60% [DEMOGRAPHIC_DATA] of village A and 30% [DEMOGRAPHIC_DATA] of village B …" at bounding box center [715, 372] width 587 height 168
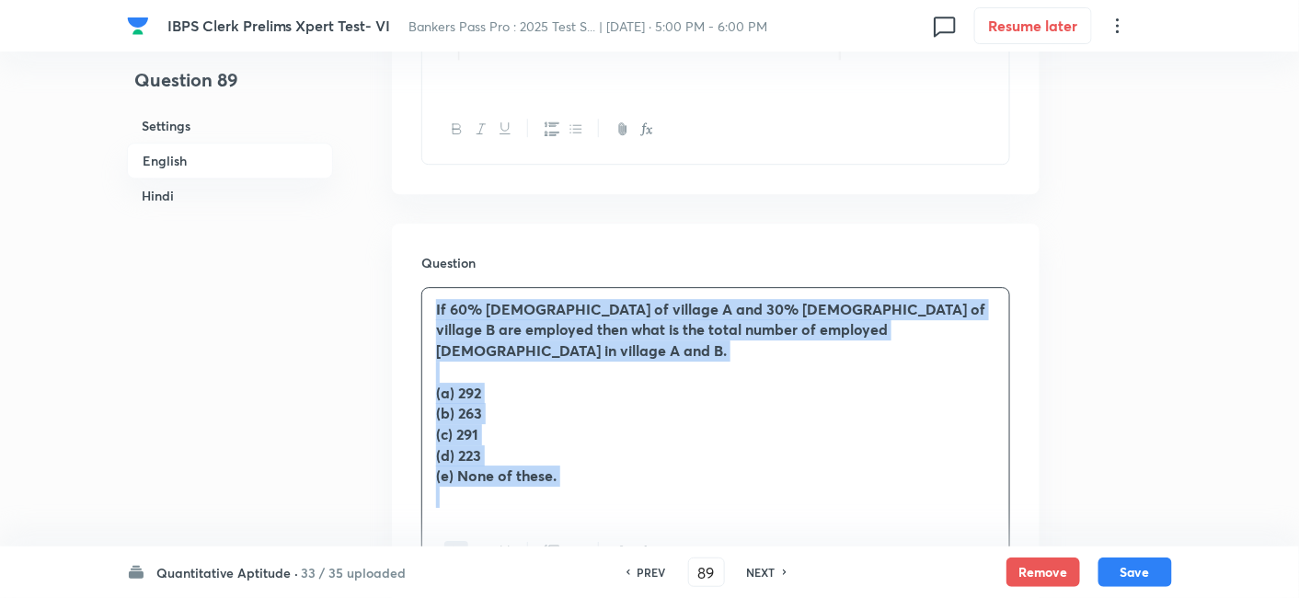
drag, startPoint x: 431, startPoint y: 305, endPoint x: 627, endPoint y: 545, distance: 310.5
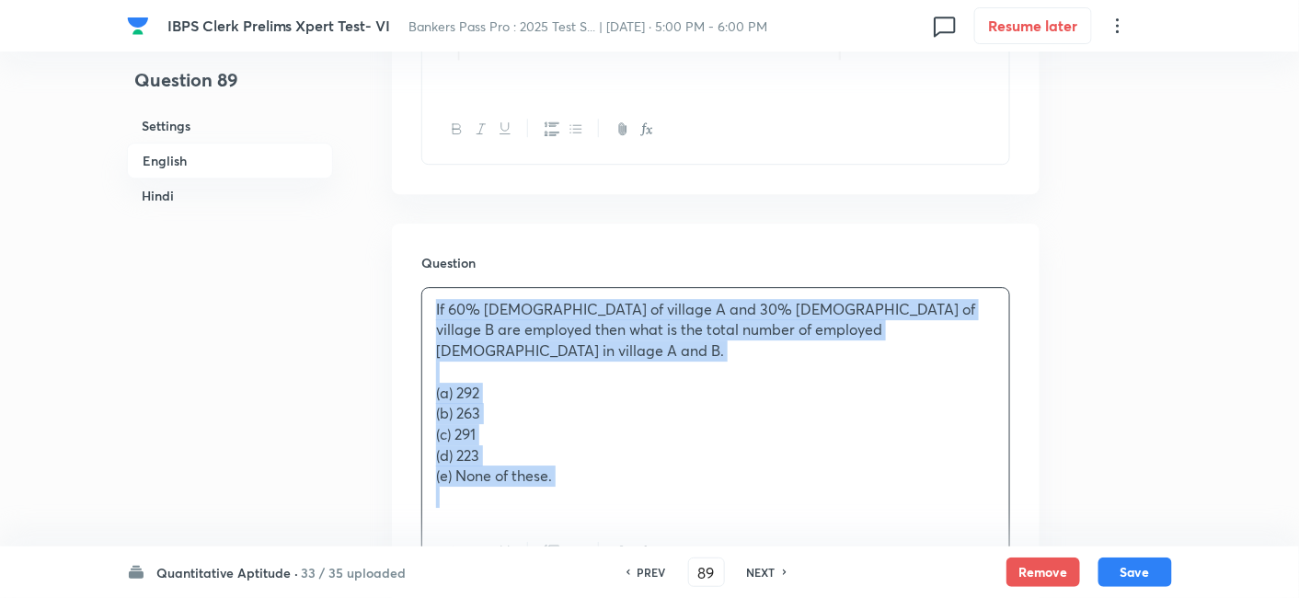
copy div "If 60% [DEMOGRAPHIC_DATA] of village A and 30% [DEMOGRAPHIC_DATA] of village B …"
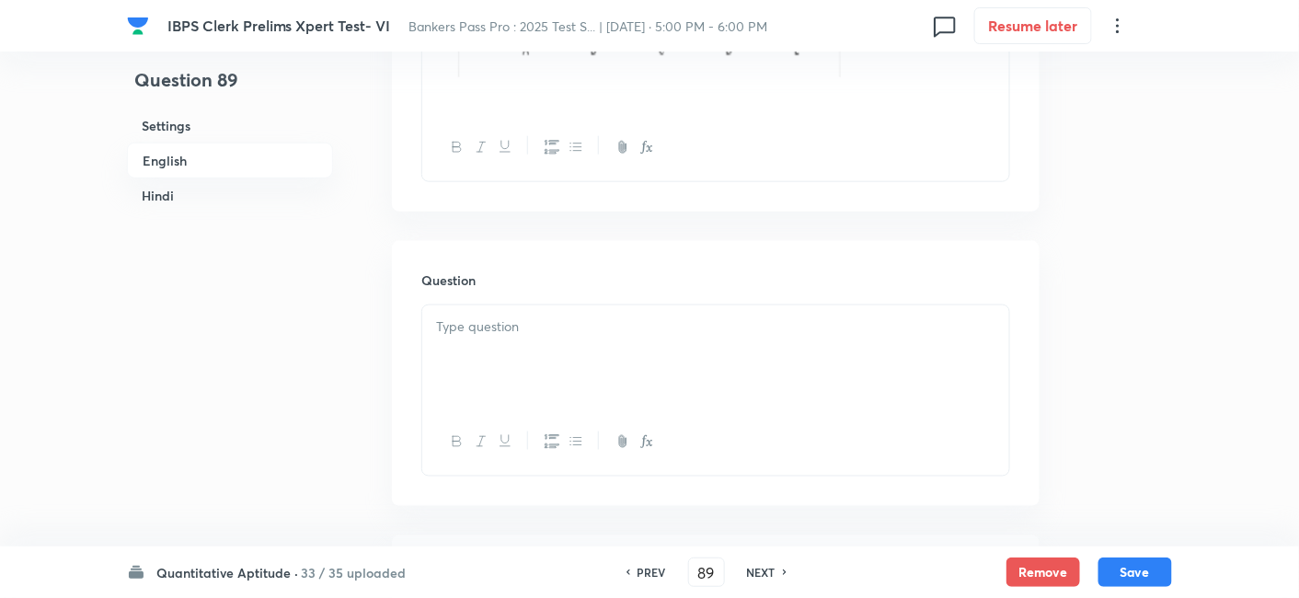
scroll to position [4975, 0]
click at [624, 310] on div at bounding box center [715, 355] width 587 height 103
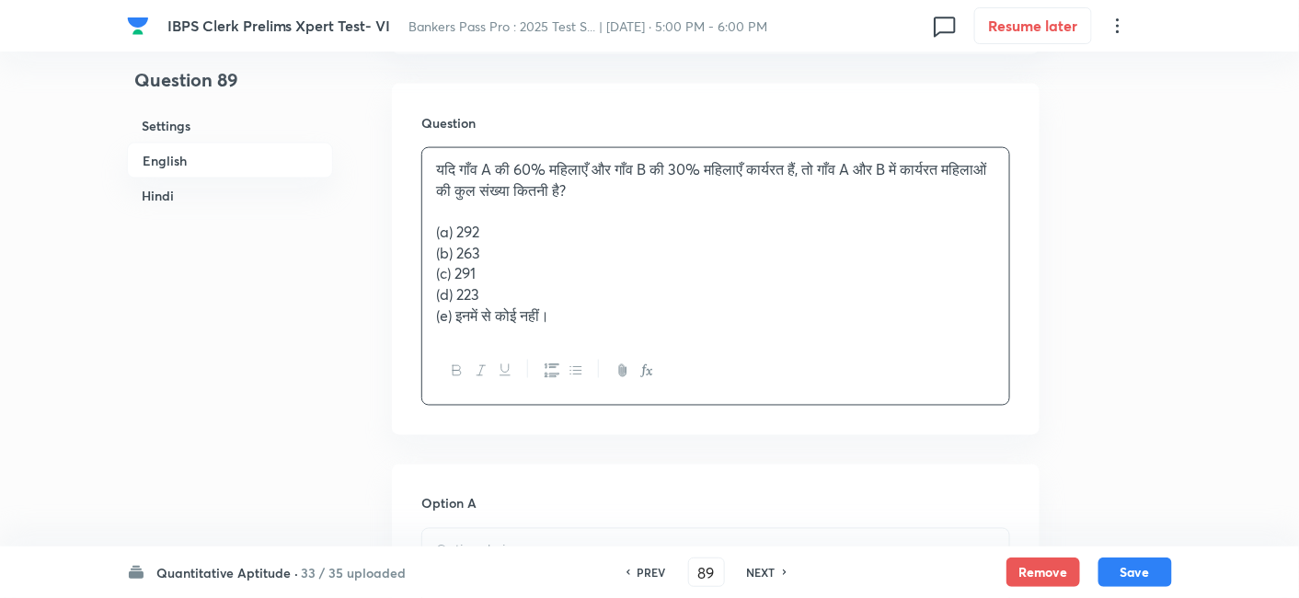
scroll to position [5130, 0]
drag, startPoint x: 425, startPoint y: 214, endPoint x: 624, endPoint y: 350, distance: 240.3
click at [624, 350] on div "यदि गाँव A की 60% महिलाएँ और गाँव B की 30% महिलाएँ कार्यरत हैं, तो गाँव A और B …" at bounding box center [715, 276] width 589 height 258
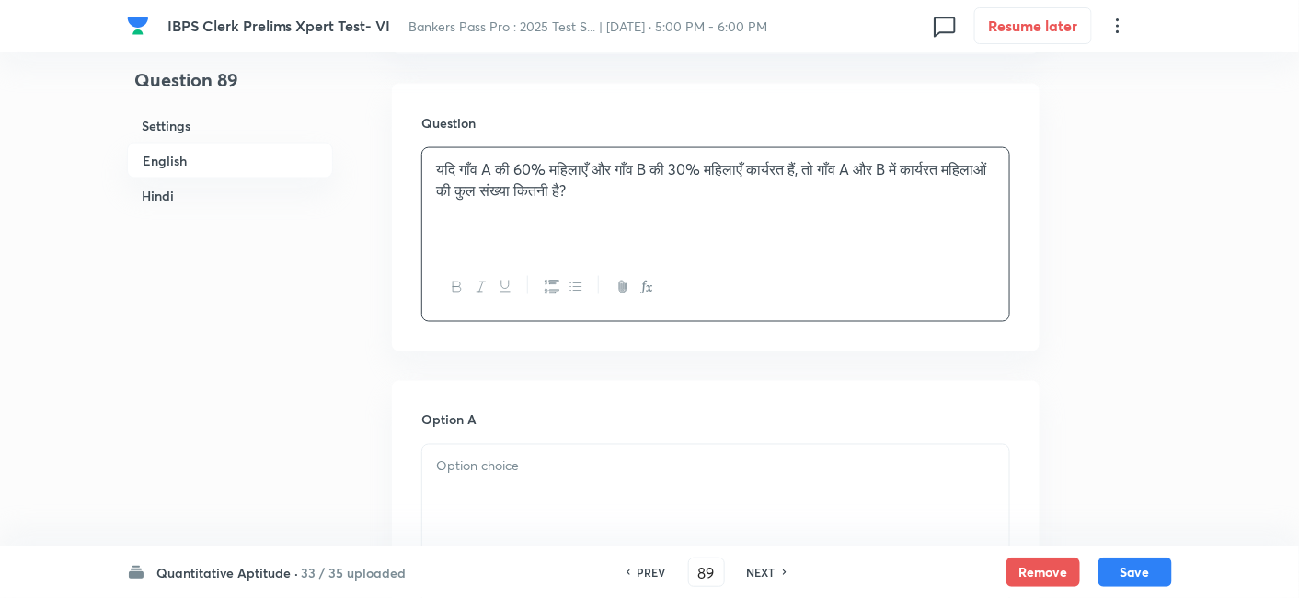
scroll to position [5383, 0]
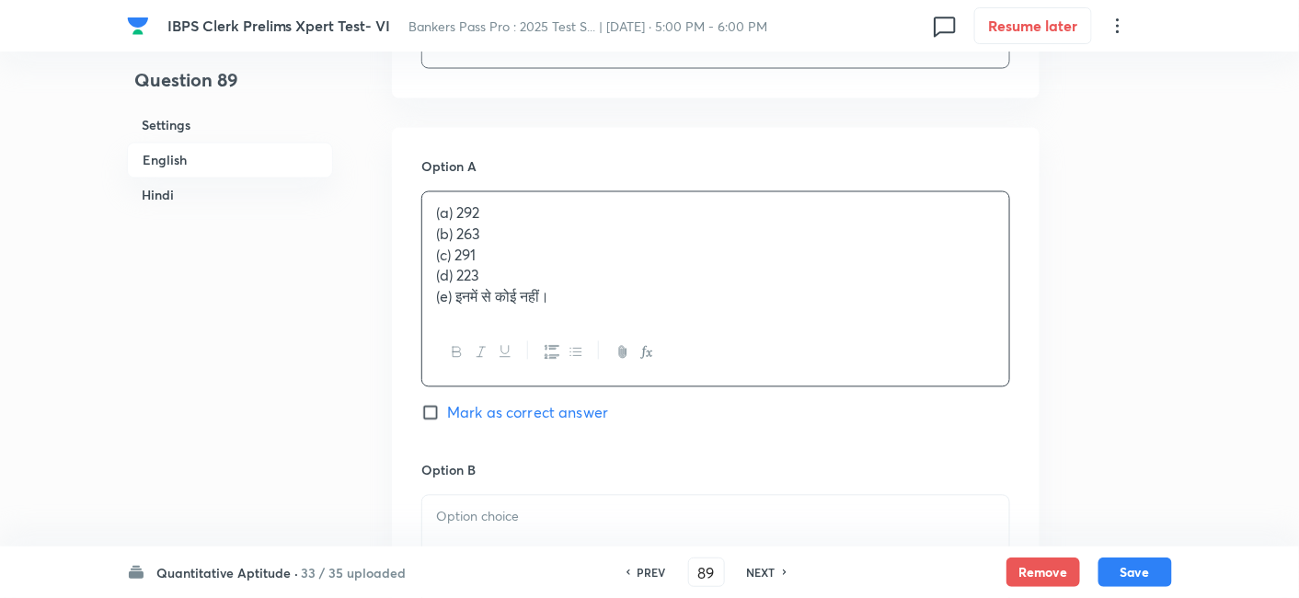
click at [482, 239] on div "(a) 292 (b) 263 (c) 291 (d) 223 (e) इनमें से कोई नहीं।" at bounding box center [715, 255] width 587 height 127
drag, startPoint x: 431, startPoint y: 212, endPoint x: 602, endPoint y: 316, distance: 200.2
click at [602, 316] on div "(a) 292 (b) 263 (c) 291 (d) 223 (e) इनमें से कोई नहीं।" at bounding box center [715, 289] width 589 height 196
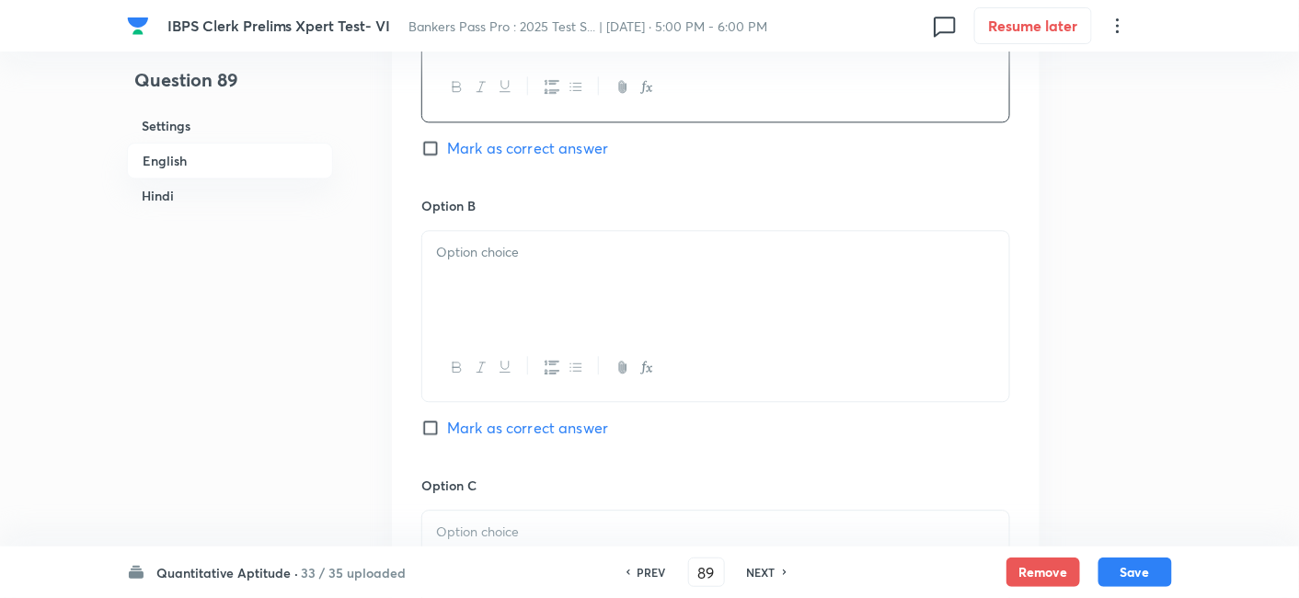
scroll to position [5627, 0]
click at [462, 240] on p at bounding box center [715, 250] width 559 height 21
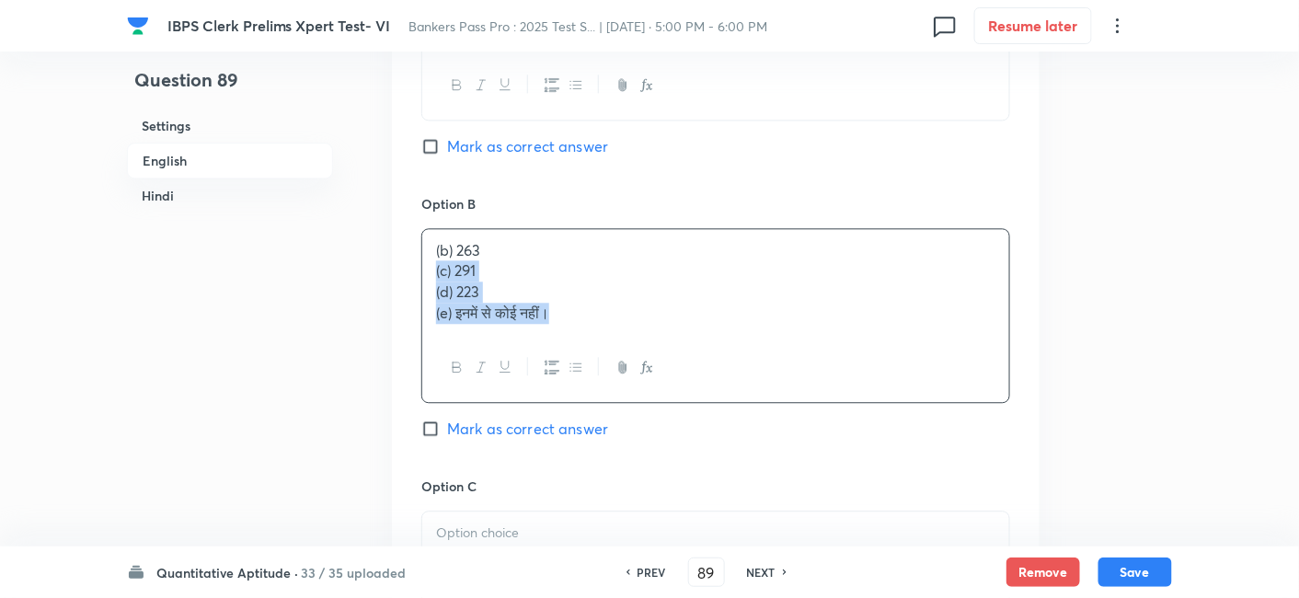
drag, startPoint x: 431, startPoint y: 246, endPoint x: 688, endPoint y: 400, distance: 300.4
click at [688, 400] on div "Option B (b) 263 (c) 291 (d) 223 (e) इनमें से कोई नहीं। [PERSON_NAME] as correc…" at bounding box center [715, 335] width 589 height 282
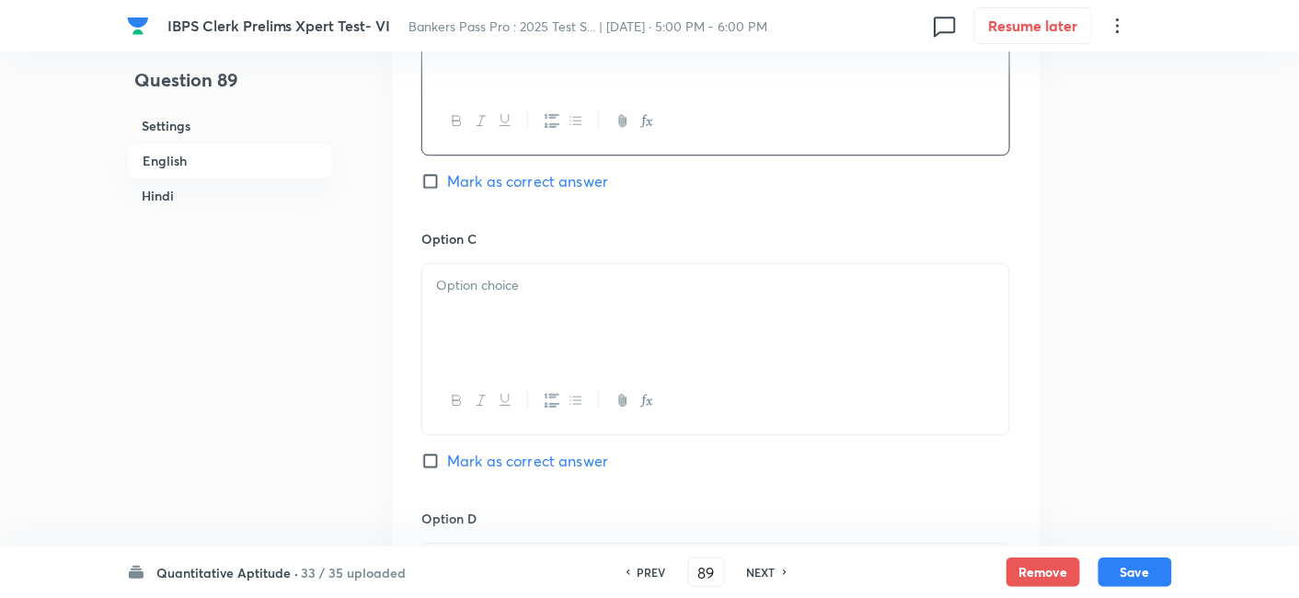
scroll to position [5898, 0]
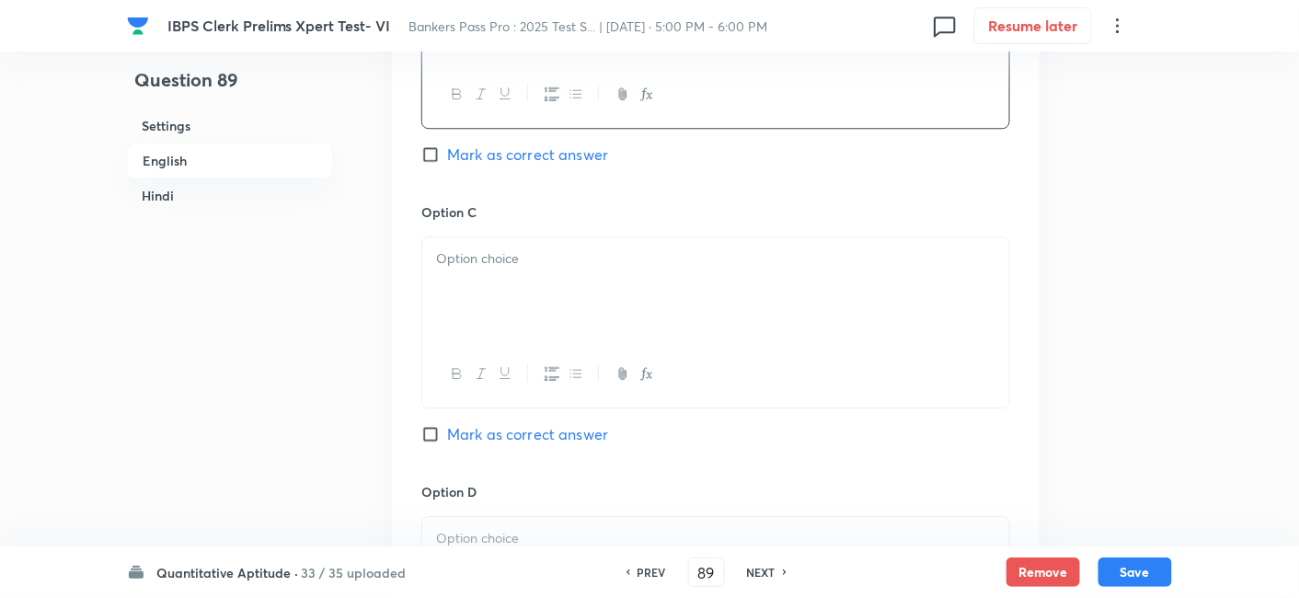
click at [518, 294] on div at bounding box center [715, 288] width 587 height 103
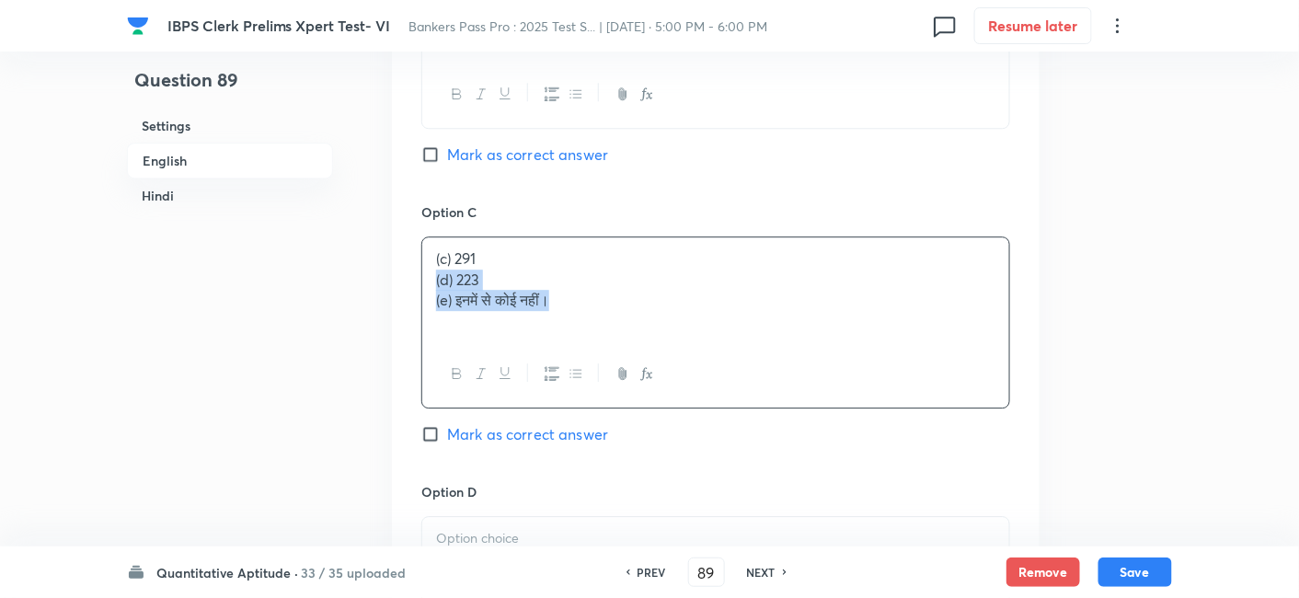
drag, startPoint x: 427, startPoint y: 256, endPoint x: 593, endPoint y: 329, distance: 182.0
click at [593, 329] on div "(c) 291 (d) 223 (e) इनमें से कोई नहीं।" at bounding box center [715, 322] width 589 height 172
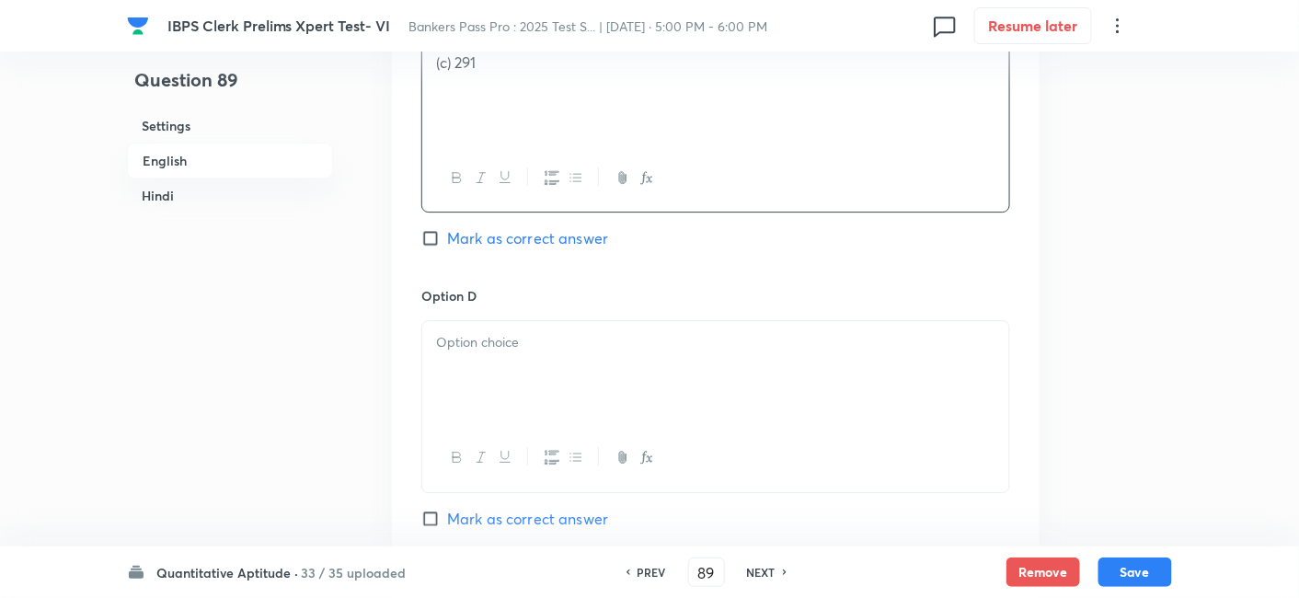
click at [593, 329] on div at bounding box center [715, 372] width 587 height 103
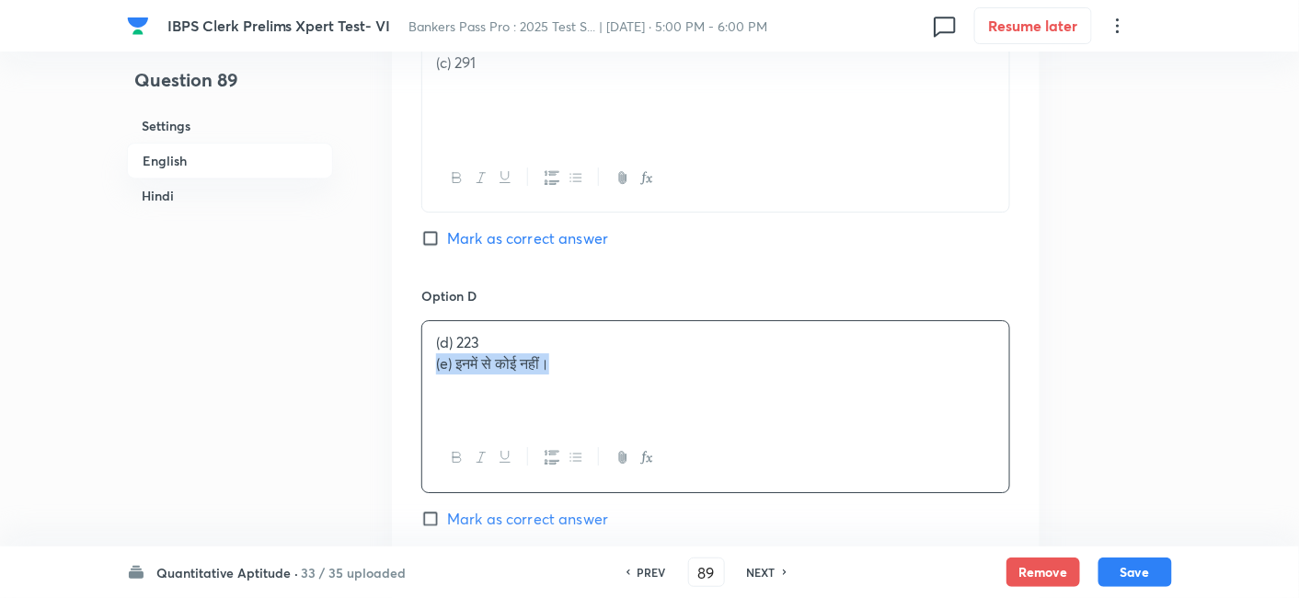
drag, startPoint x: 431, startPoint y: 340, endPoint x: 641, endPoint y: 377, distance: 212.9
click at [641, 377] on div "(d) 223 (e) इनमें से कोई नहीं।" at bounding box center [715, 372] width 587 height 103
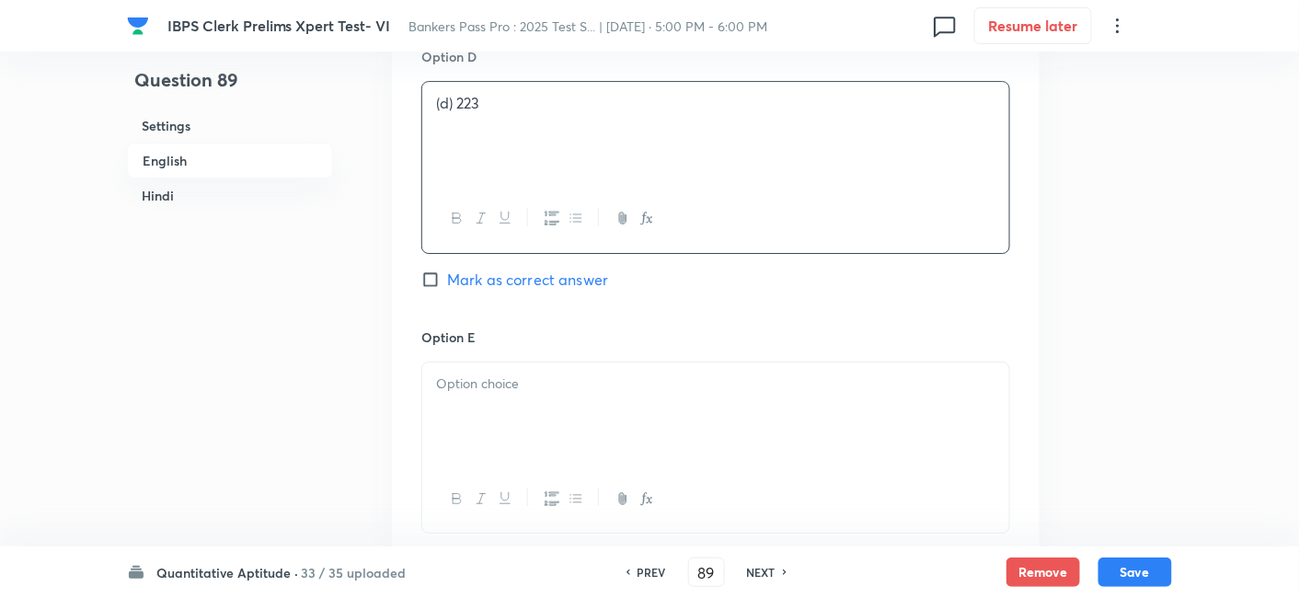
click at [641, 377] on div at bounding box center [715, 413] width 587 height 103
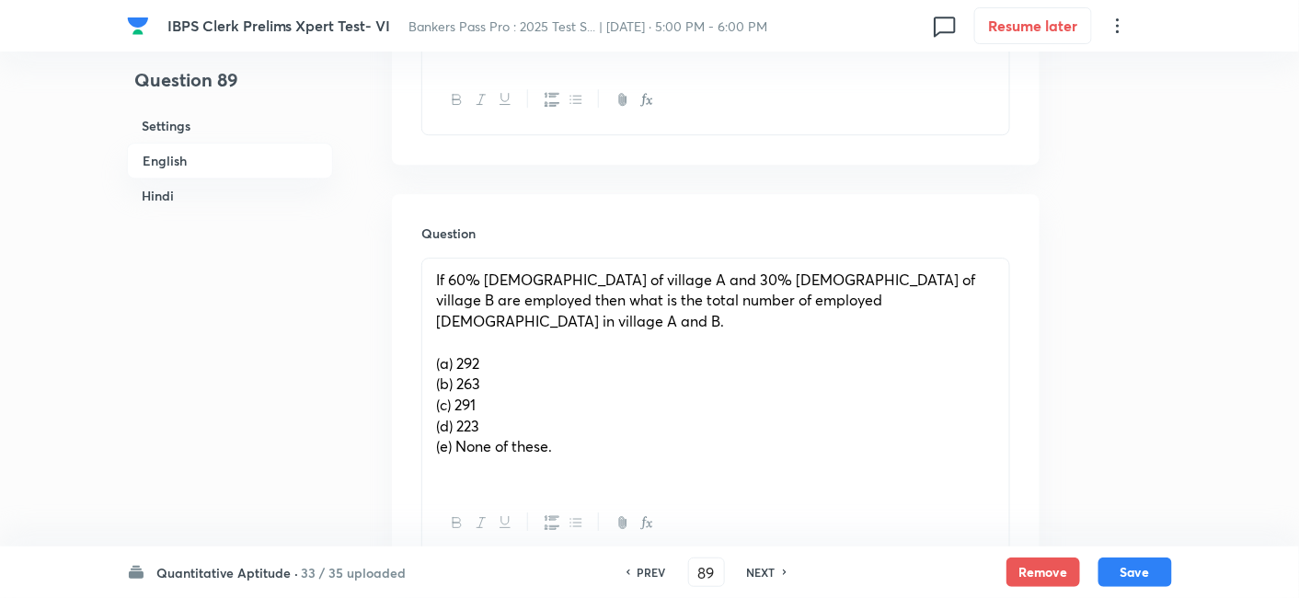
scroll to position [1598, 0]
drag, startPoint x: 430, startPoint y: 340, endPoint x: 606, endPoint y: 447, distance: 206.3
click at [606, 447] on div "If 60% [DEMOGRAPHIC_DATA] of village A and 30% [DEMOGRAPHIC_DATA] of village B …" at bounding box center [715, 373] width 587 height 231
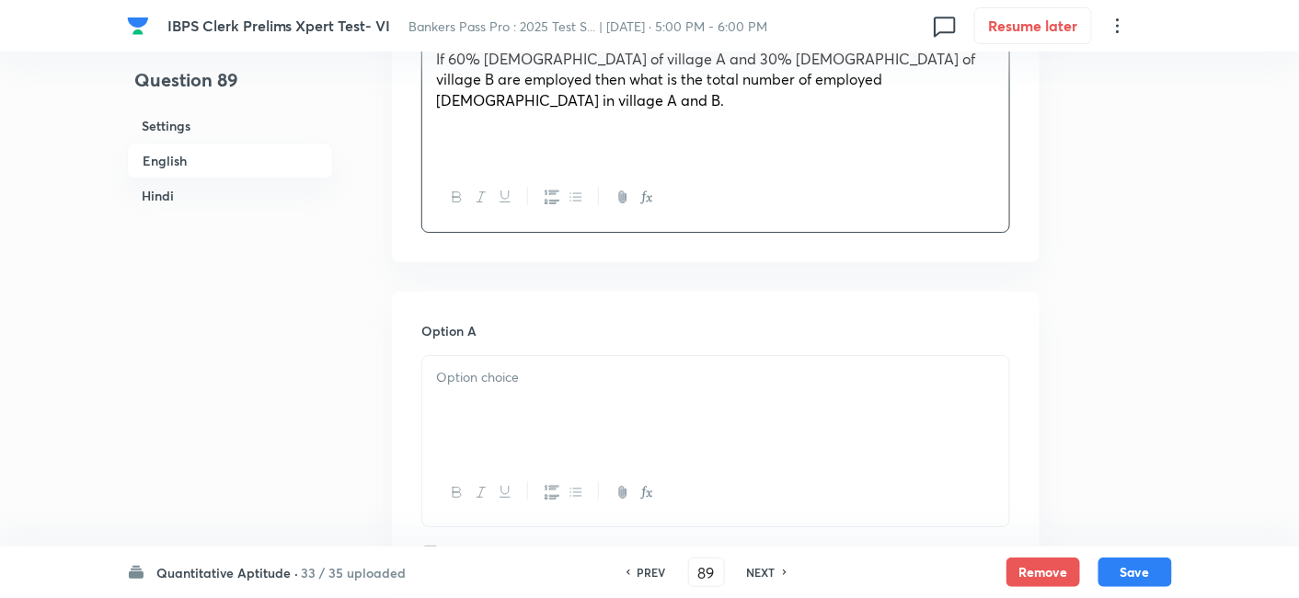
scroll to position [1823, 0]
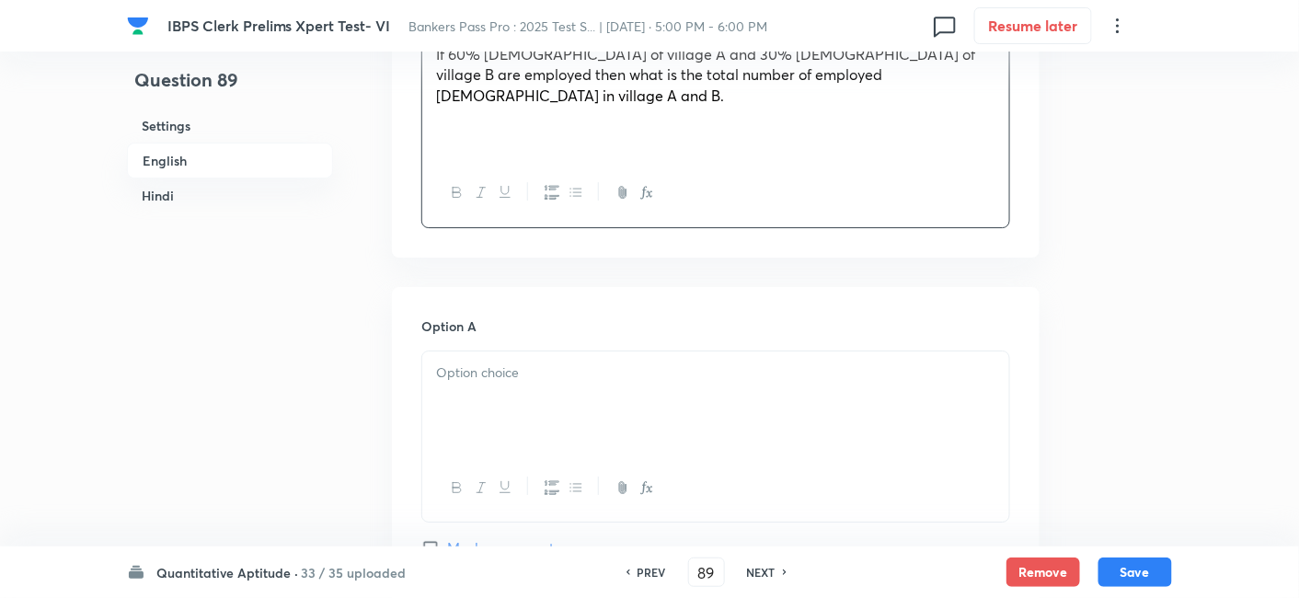
click at [493, 371] on div at bounding box center [715, 402] width 587 height 103
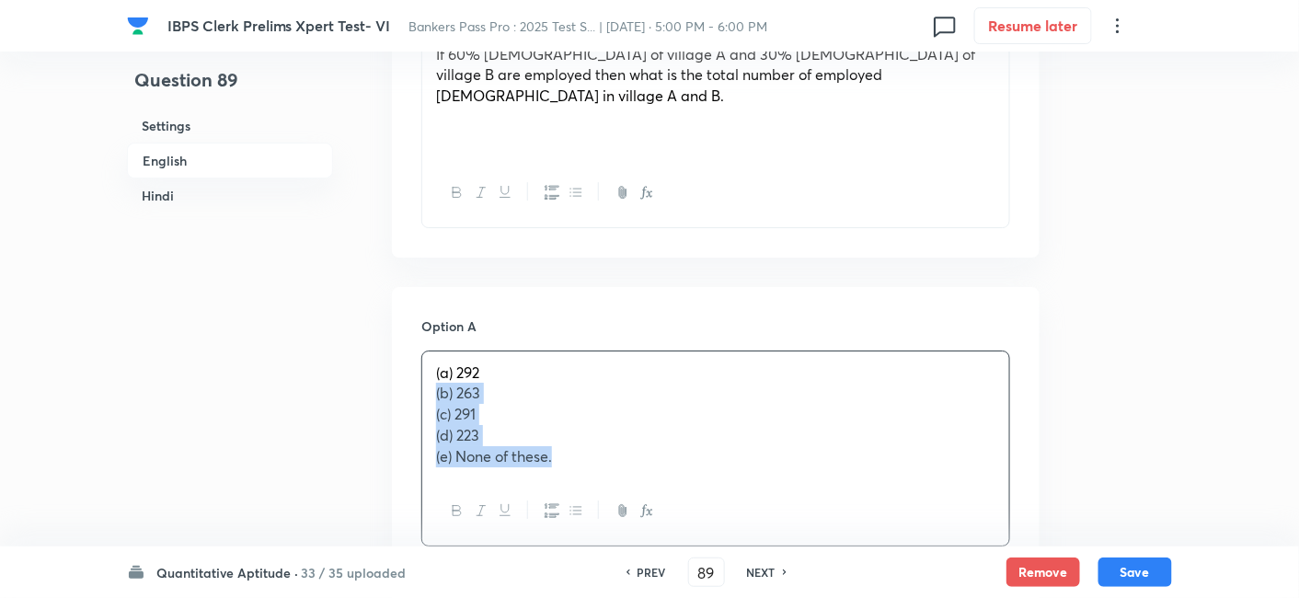
drag, startPoint x: 431, startPoint y: 373, endPoint x: 624, endPoint y: 488, distance: 223.5
click at [624, 488] on div "(a) 292 (b) 263 (c) 291 (d) 223 (e) None of these." at bounding box center [715, 448] width 589 height 196
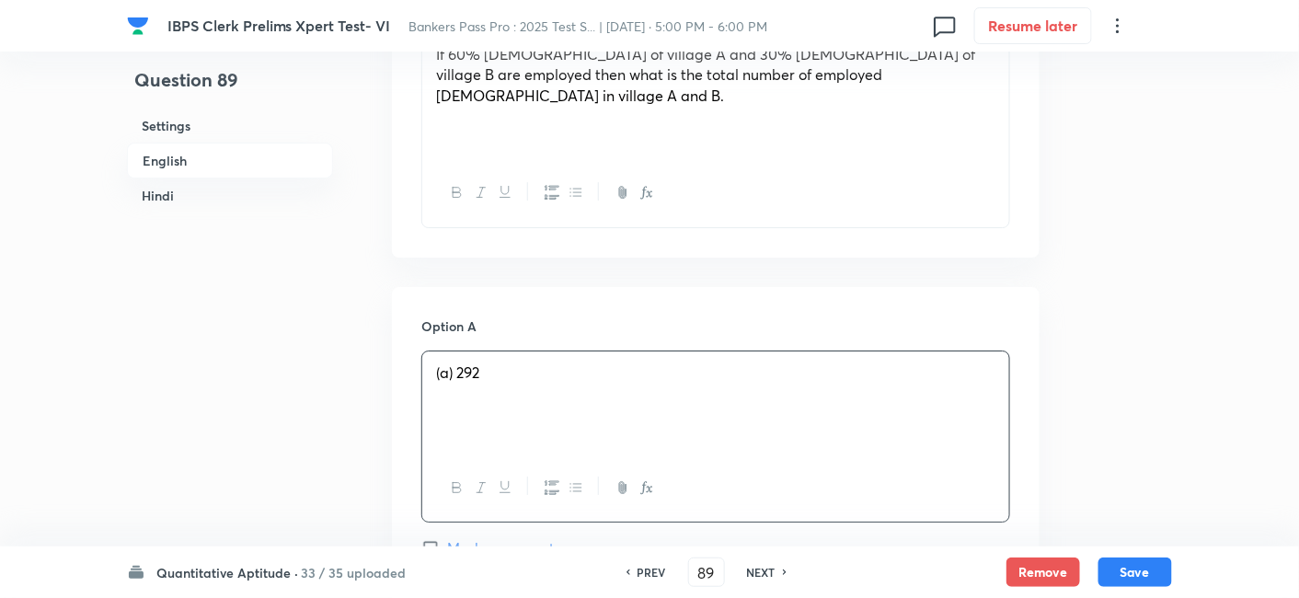
scroll to position [2125, 0]
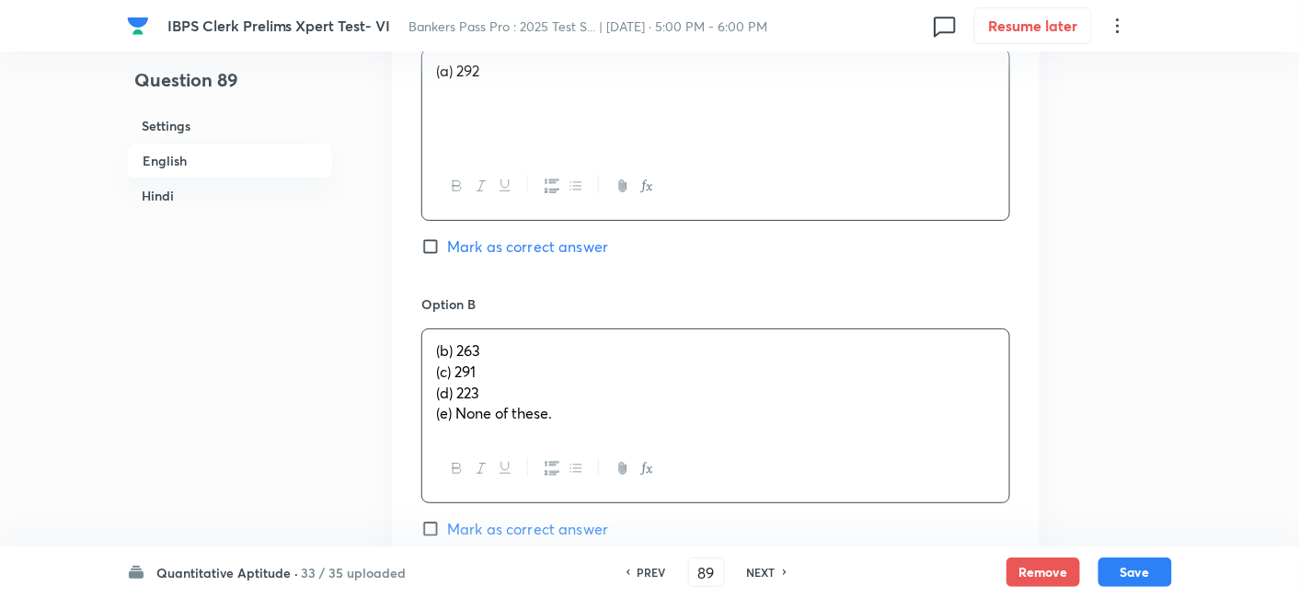
click at [470, 378] on div "(b) 263 (c) 291 (d) 223 (e) None of these." at bounding box center [715, 382] width 587 height 106
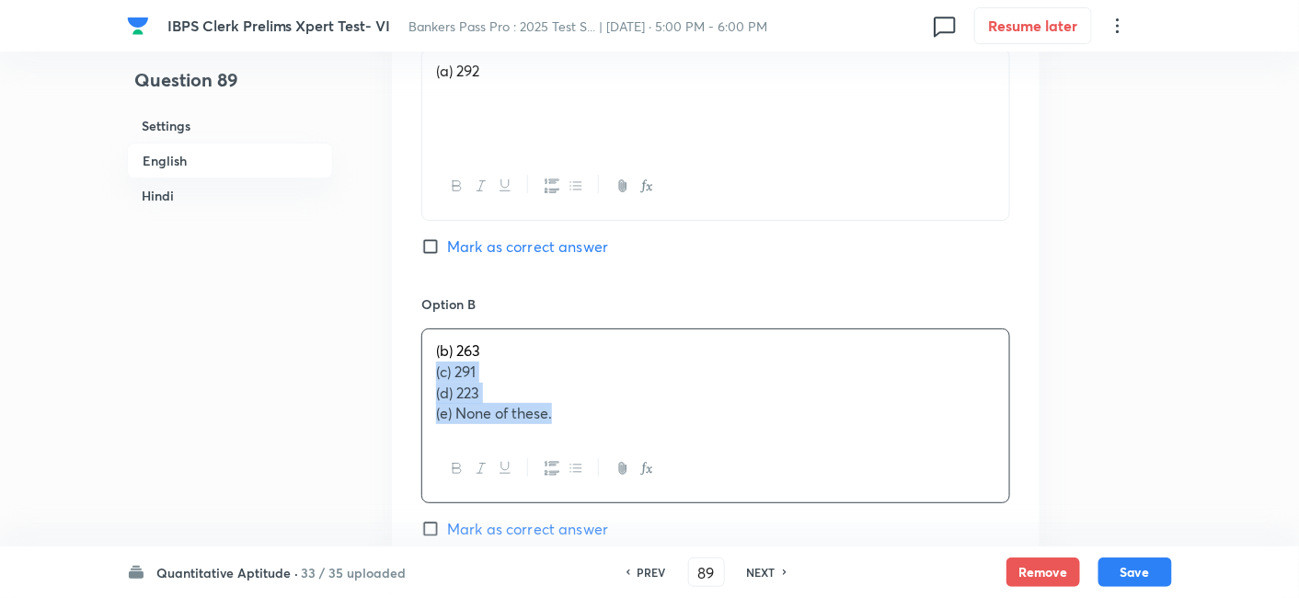
drag, startPoint x: 430, startPoint y: 351, endPoint x: 612, endPoint y: 430, distance: 198.2
click at [612, 430] on div "(b) 263 (c) 291 (d) 223 (e) None of these." at bounding box center [715, 415] width 589 height 175
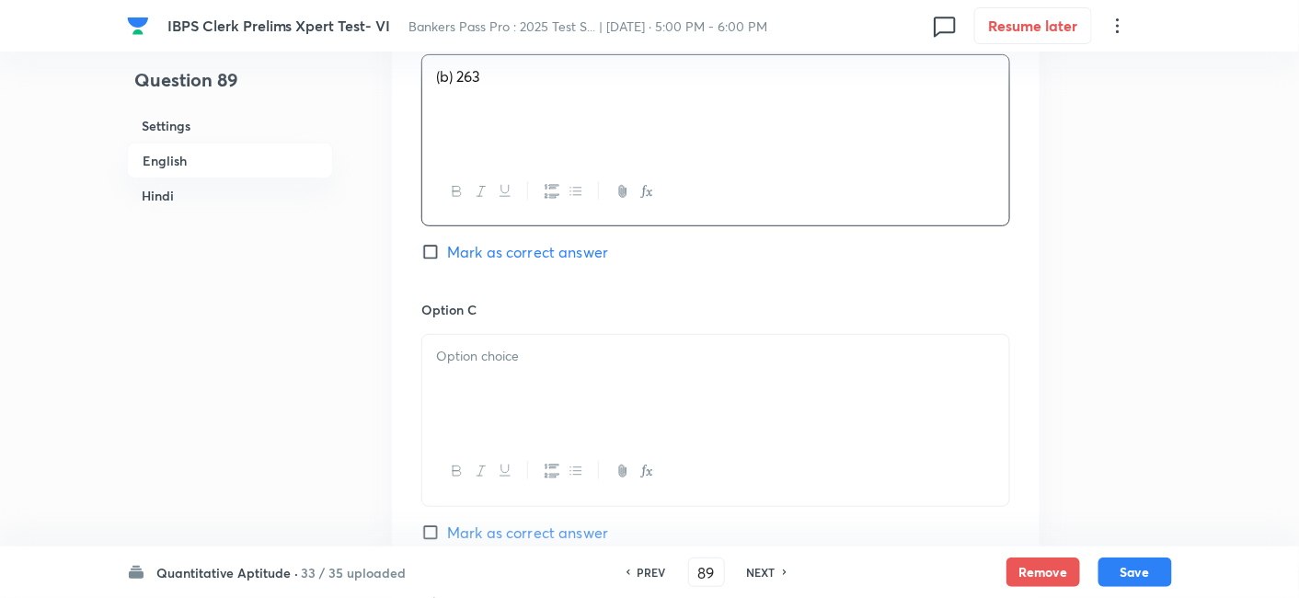
scroll to position [2434, 0]
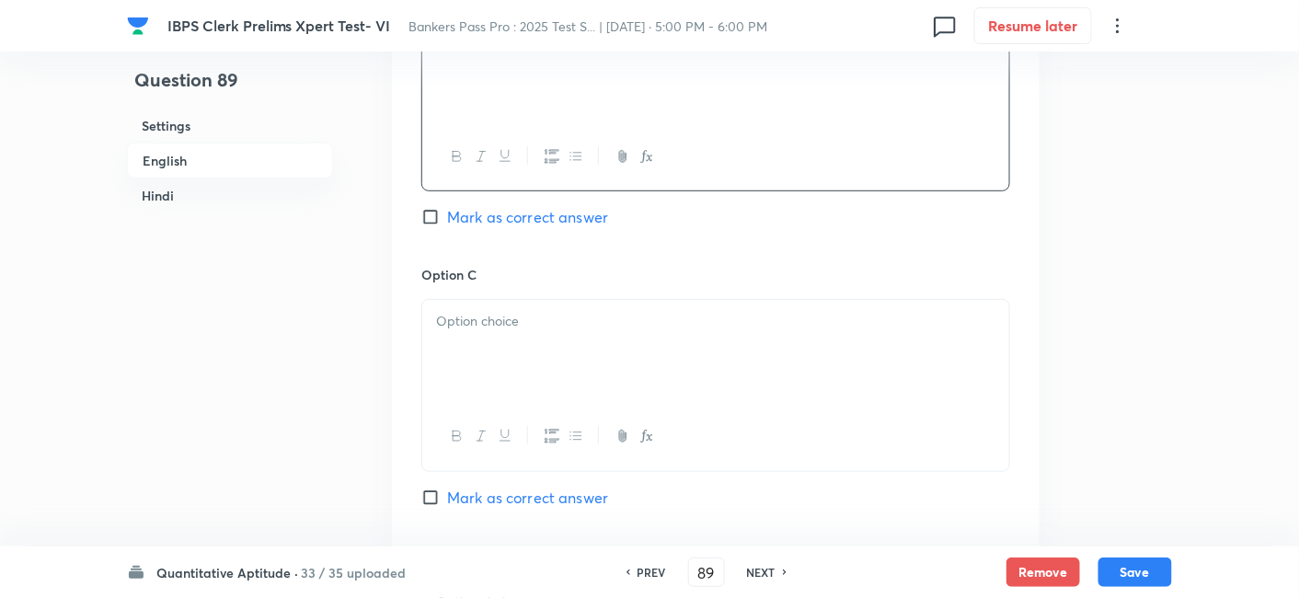
click at [493, 324] on div at bounding box center [715, 351] width 587 height 103
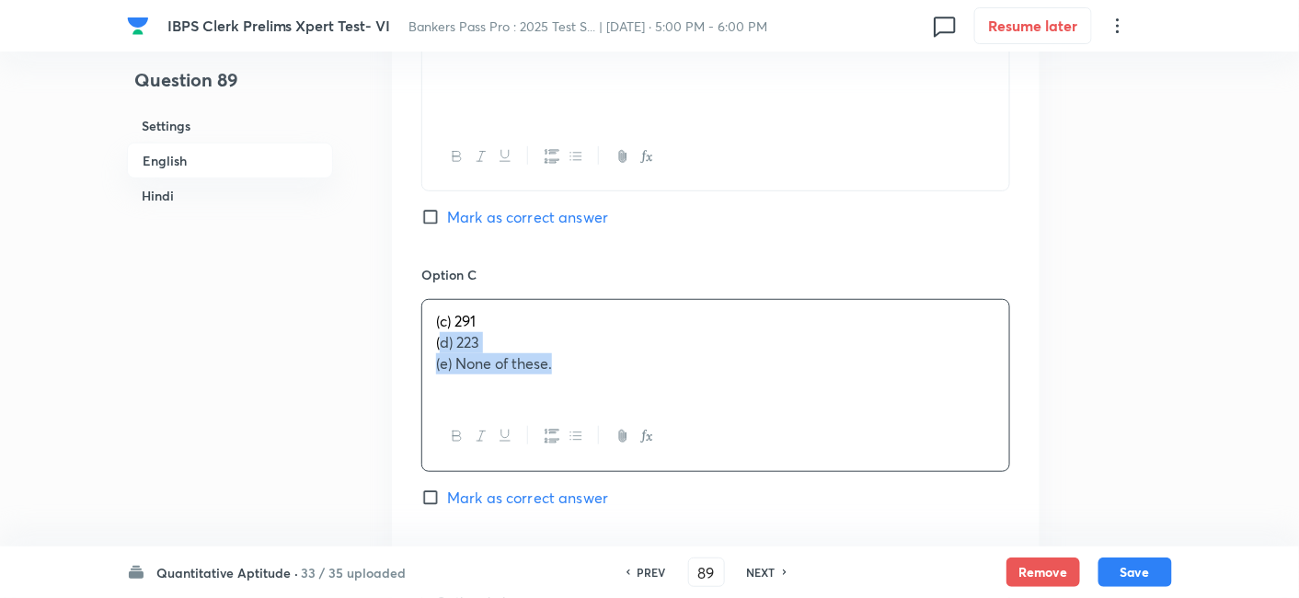
drag, startPoint x: 432, startPoint y: 324, endPoint x: 639, endPoint y: 410, distance: 224.3
click at [639, 410] on div "(c) 291 (d) 223 (e) None of these." at bounding box center [715, 385] width 589 height 172
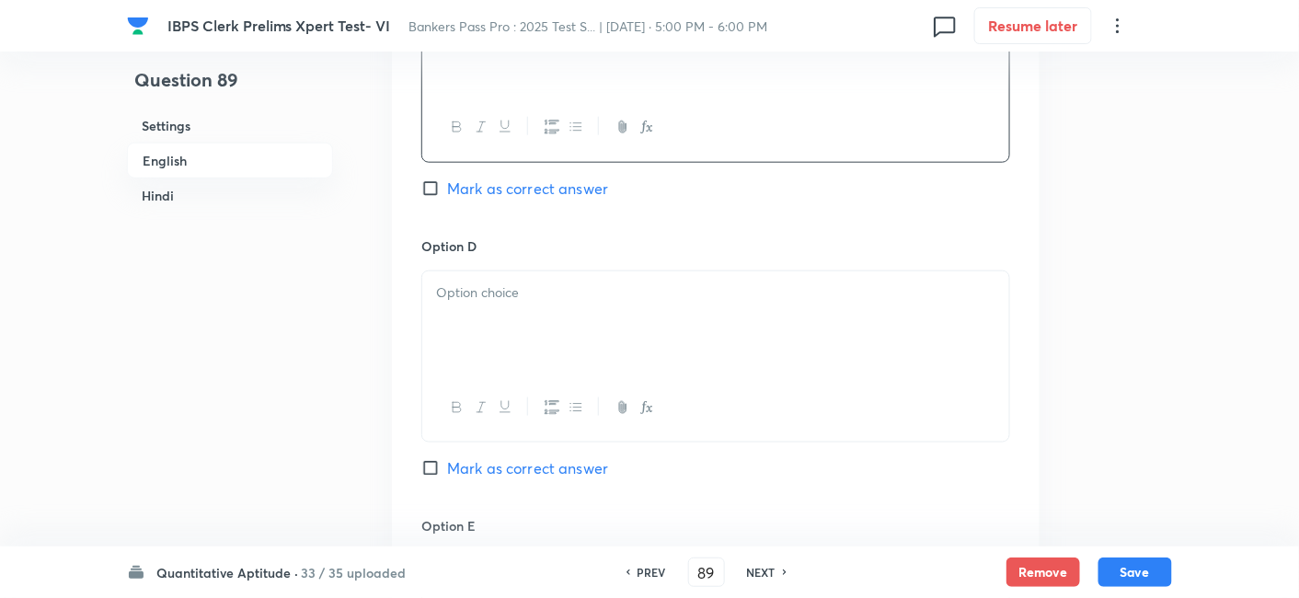
scroll to position [2744, 0]
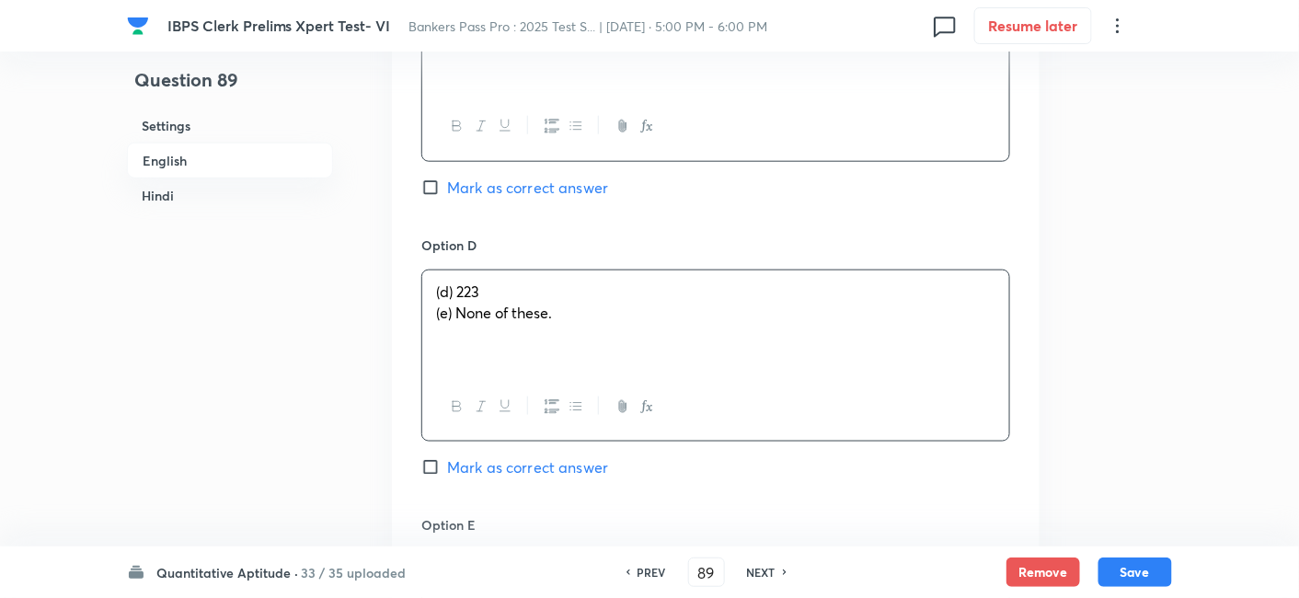
click at [523, 327] on div "(d) 223 (e) None of these." at bounding box center [715, 321] width 587 height 103
drag, startPoint x: 433, startPoint y: 291, endPoint x: 738, endPoint y: 342, distance: 308.8
click at [738, 342] on div "(d) 223 (e) None of these." at bounding box center [715, 321] width 587 height 103
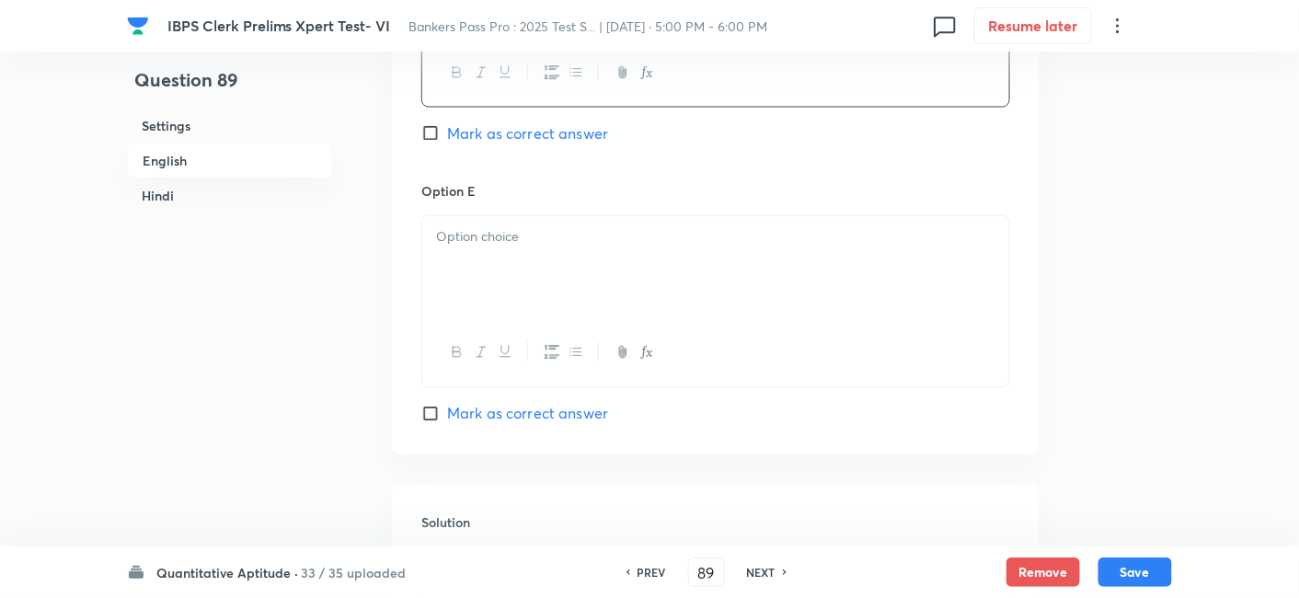
scroll to position [3083, 0]
click at [591, 255] on div at bounding box center [715, 262] width 587 height 103
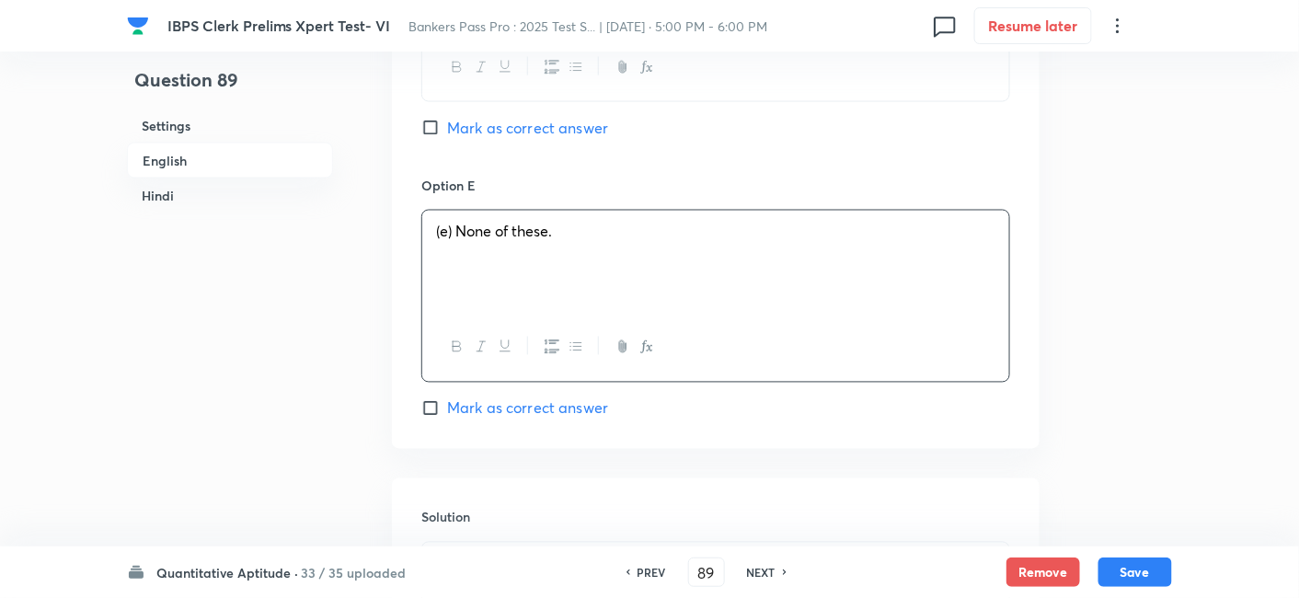
scroll to position [3367, 0]
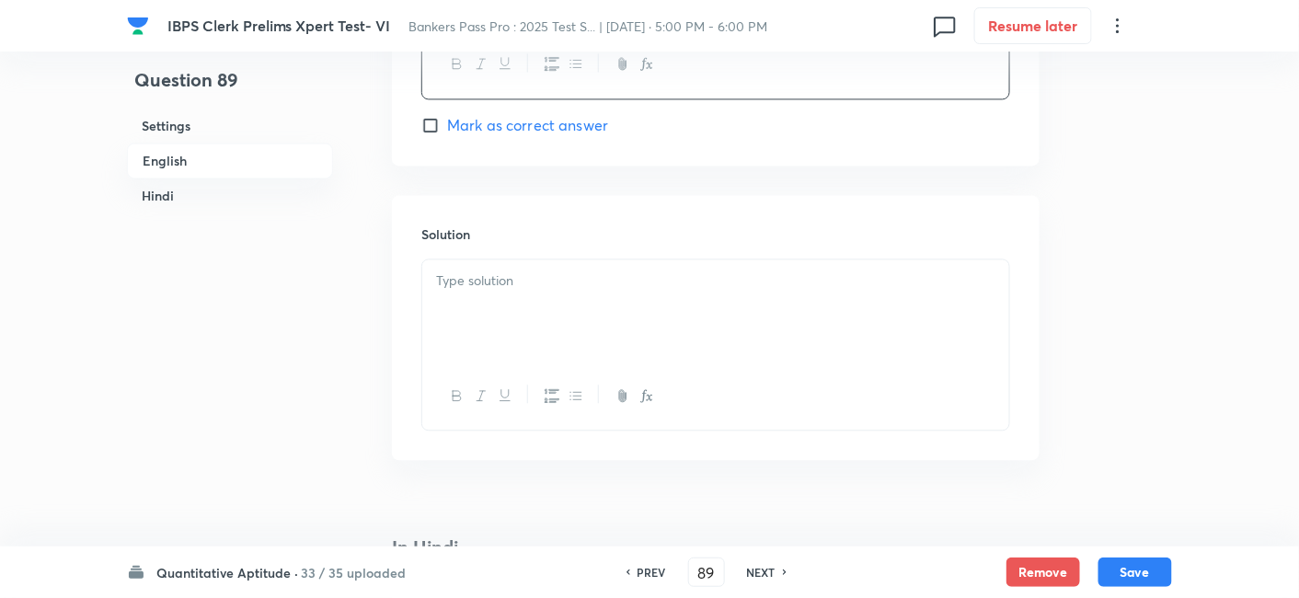
click at [620, 290] on div at bounding box center [715, 310] width 587 height 103
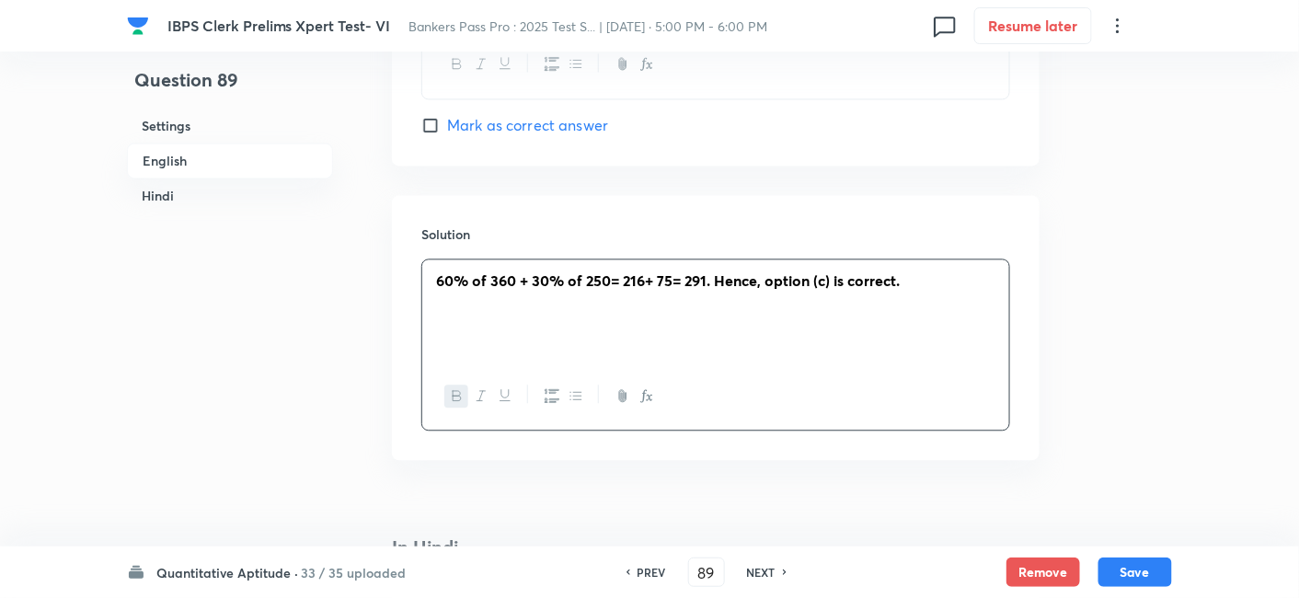
drag, startPoint x: 436, startPoint y: 261, endPoint x: 937, endPoint y: 258, distance: 501.3
click at [937, 270] on p "60% of 360 + 30% of 250= 216+ 75= 291. Hence, option (c) is correct." at bounding box center [715, 280] width 559 height 21
copy span "60% of 360 + 30% of 250= 216+ 75= 291. Hence, option (c) is correct."
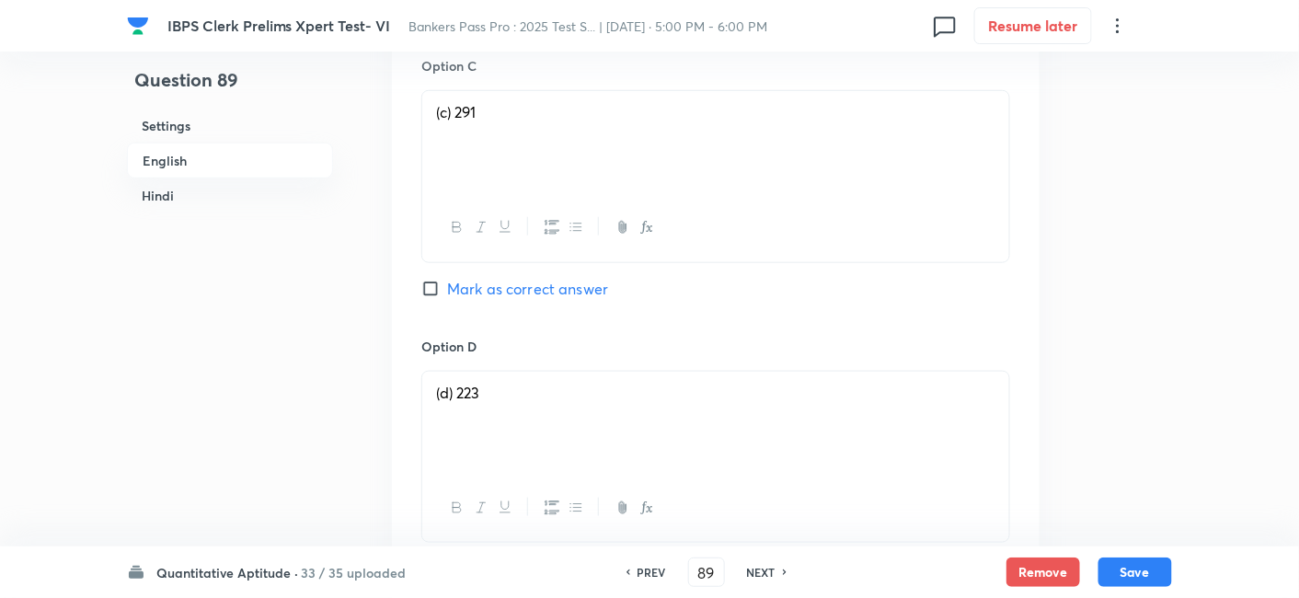
scroll to position [2620, 0]
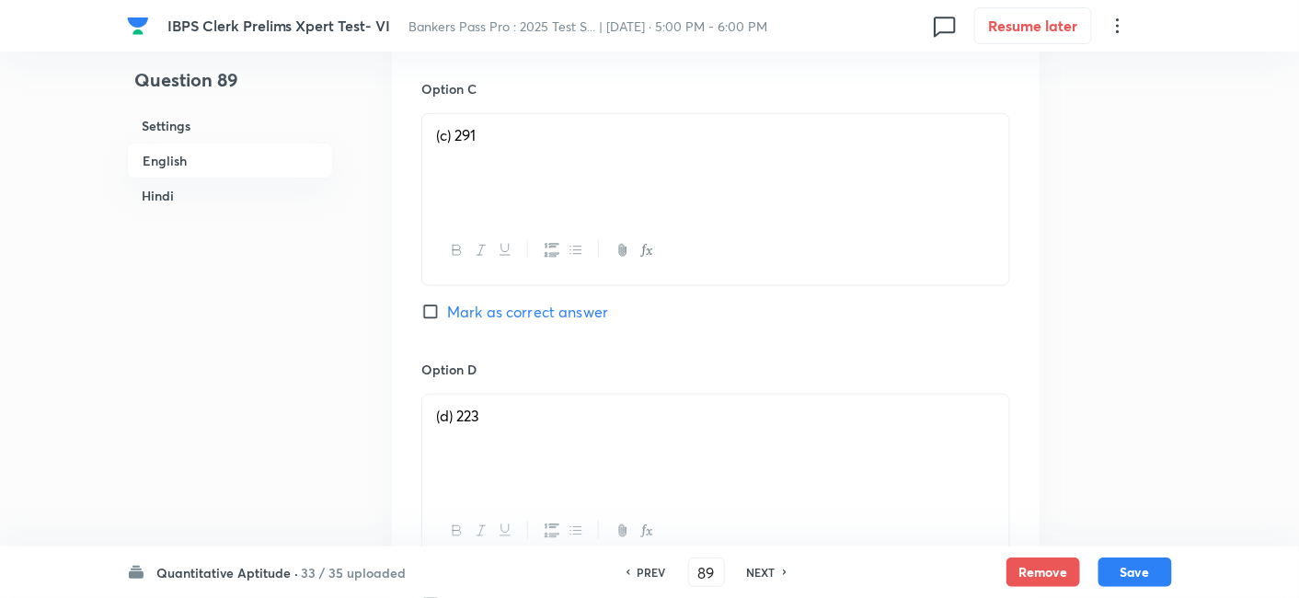
click at [582, 301] on span "Mark as correct answer" at bounding box center [527, 312] width 161 height 22
click at [447, 303] on input "Mark as correct answer" at bounding box center [434, 312] width 26 height 18
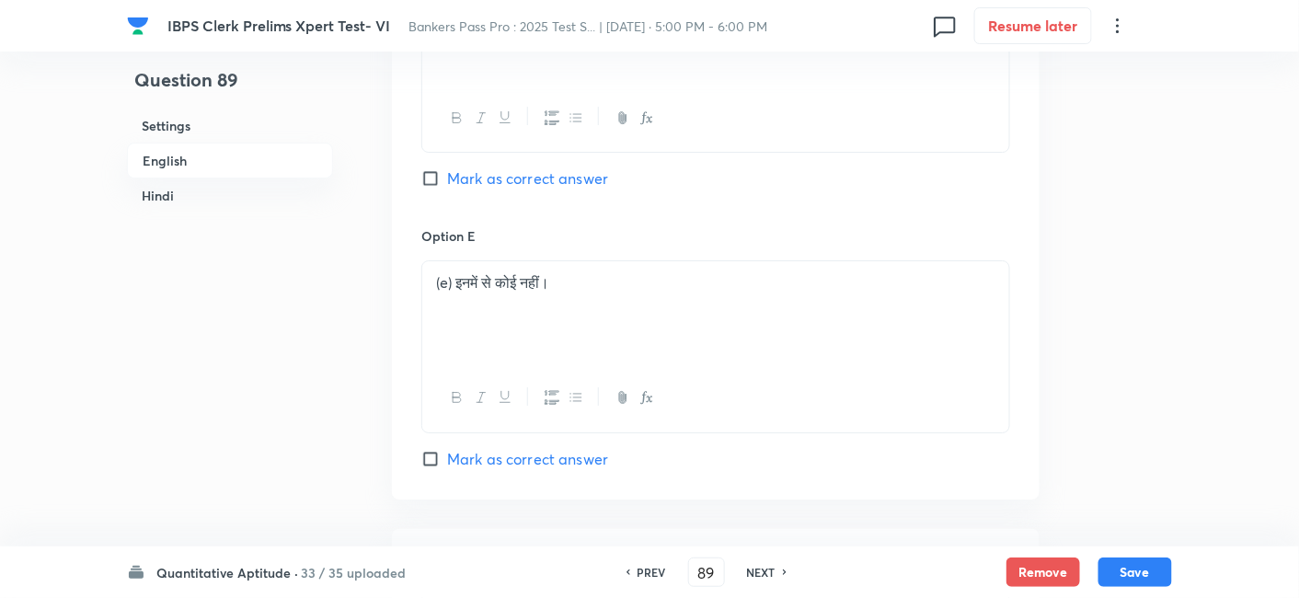
scroll to position [6649, 0]
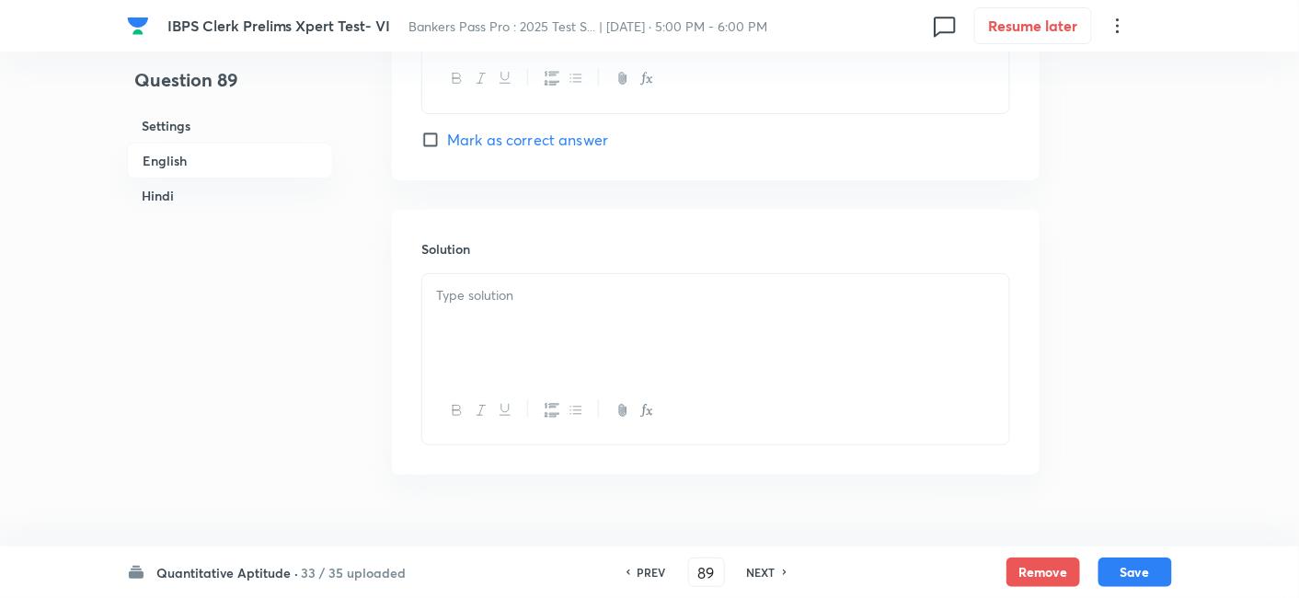
click at [582, 285] on p at bounding box center [715, 295] width 559 height 21
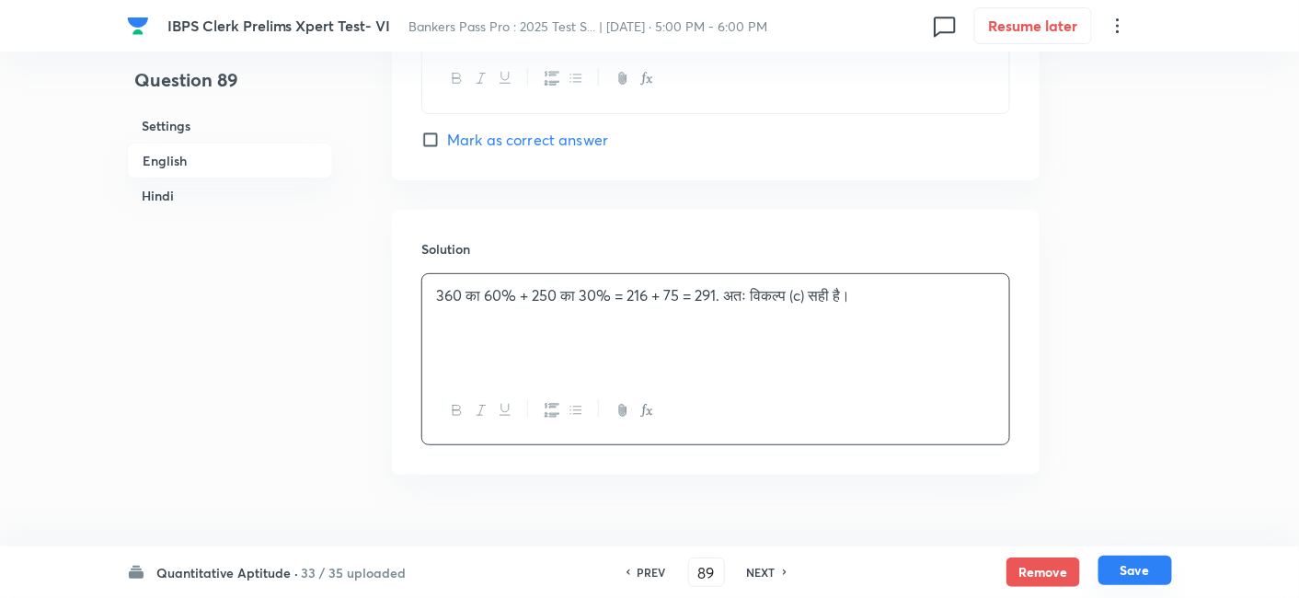
click at [1156, 582] on button "Save" at bounding box center [1135, 570] width 74 height 29
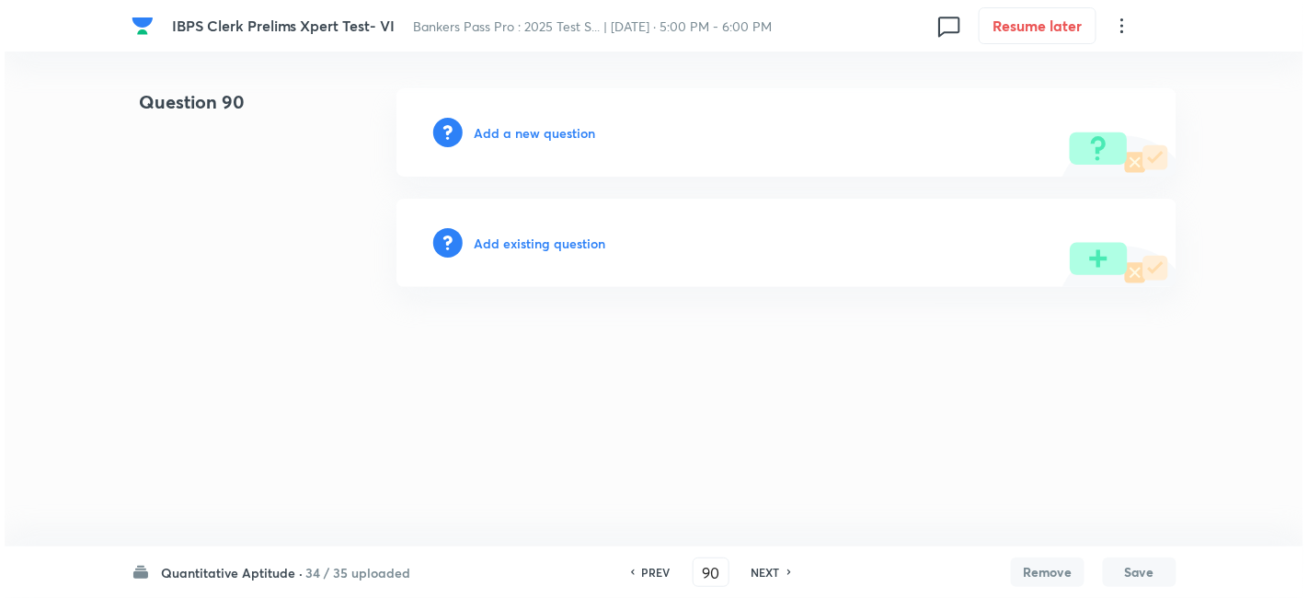
scroll to position [0, 0]
click at [584, 134] on h6 "Add a new question" at bounding box center [534, 132] width 121 height 19
click at [580, 130] on h6 "Choose a question type" at bounding box center [545, 132] width 142 height 19
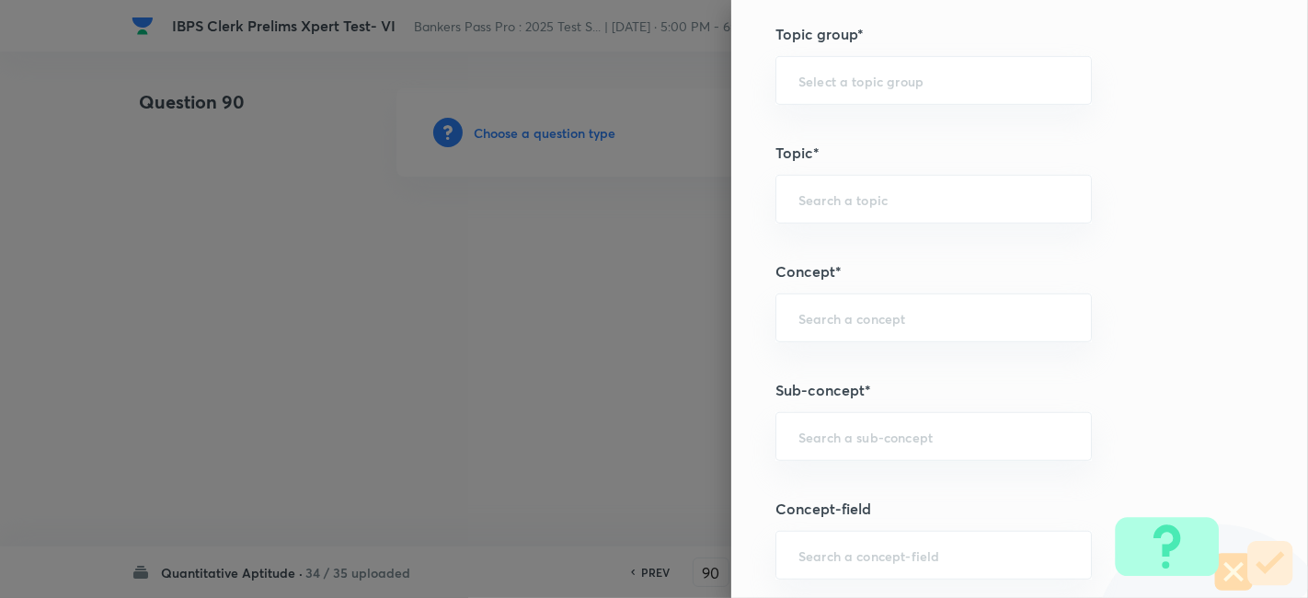
scroll to position [809, 0]
click at [920, 427] on input "text" at bounding box center [933, 435] width 270 height 17
click at [891, 495] on li "Mixed Charts" at bounding box center [919, 484] width 316 height 33
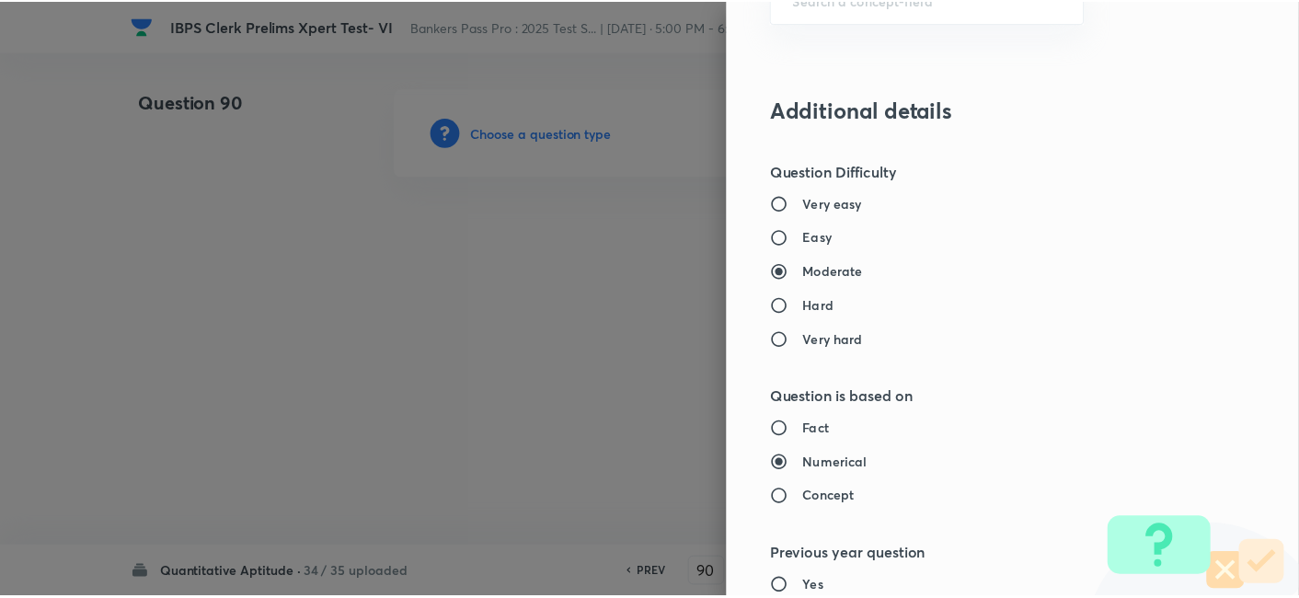
scroll to position [1904, 0]
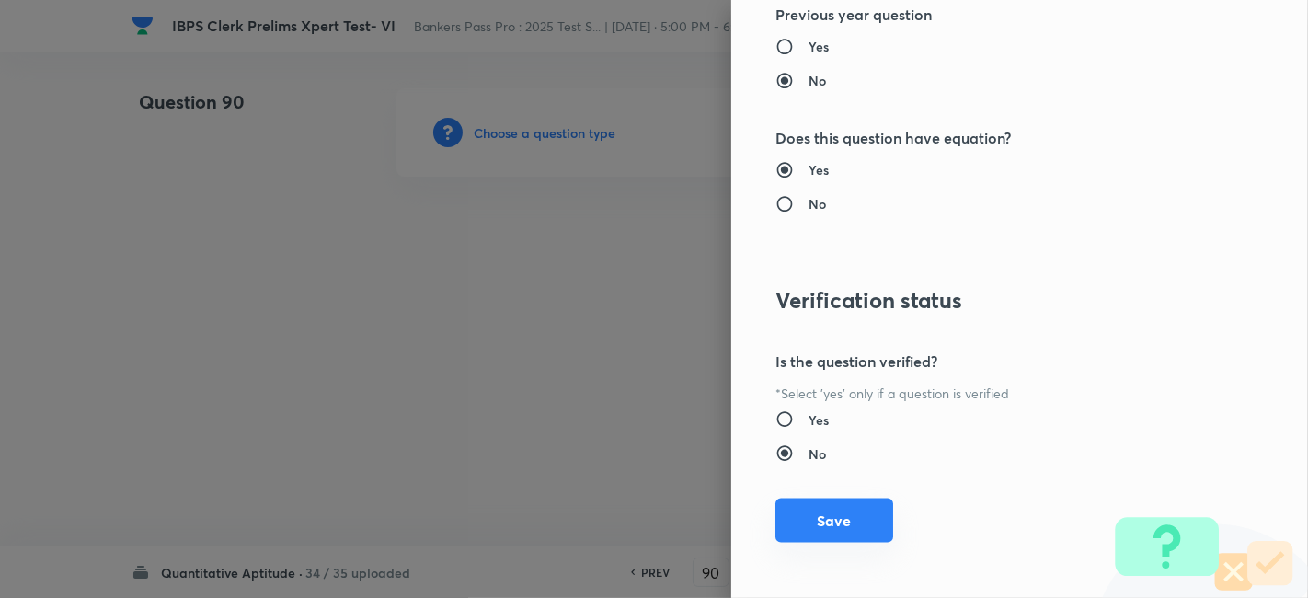
click at [839, 514] on button "Save" at bounding box center [834, 521] width 118 height 44
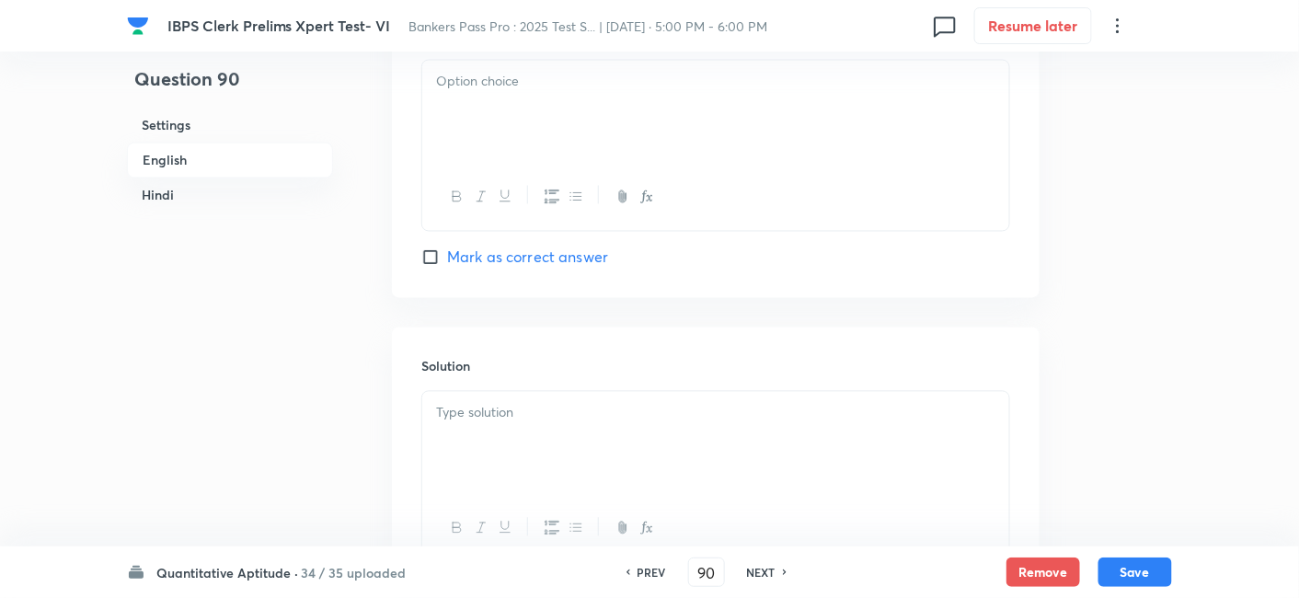
scroll to position [3212, 0]
click at [644, 412] on p at bounding box center [715, 411] width 559 height 21
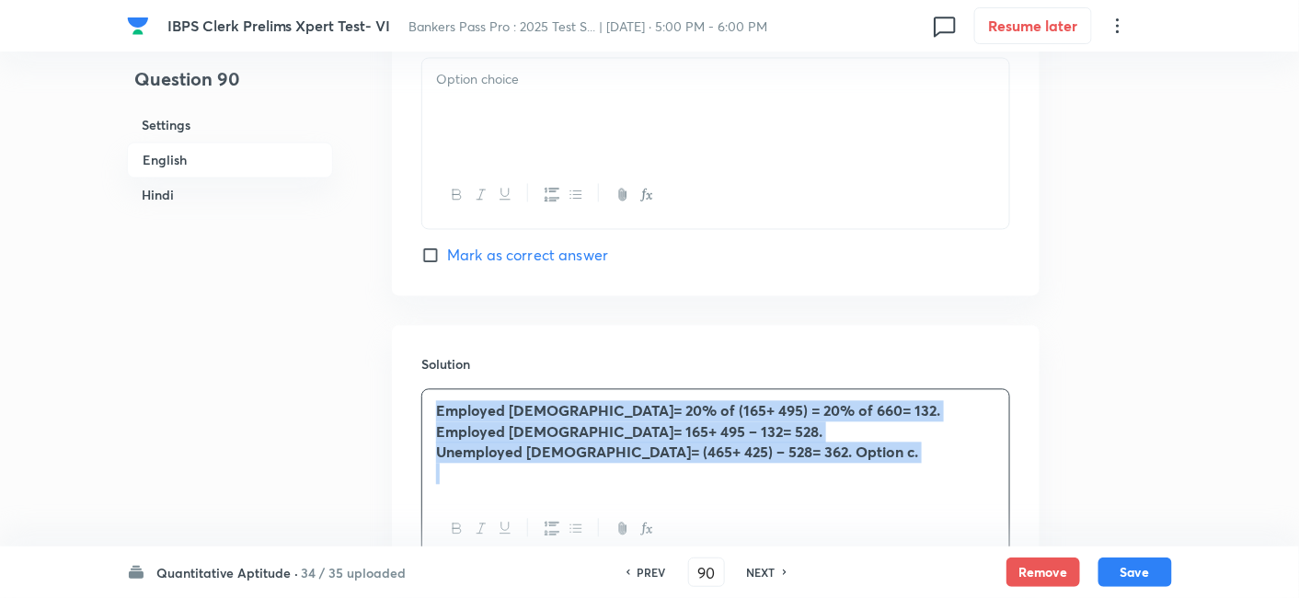
drag, startPoint x: 428, startPoint y: 407, endPoint x: 928, endPoint y: 511, distance: 511.1
click at [928, 511] on div "Employed [DEMOGRAPHIC_DATA]= 20% of (165+ 495) = 20% of 660= 132. Employed [DEM…" at bounding box center [715, 476] width 589 height 175
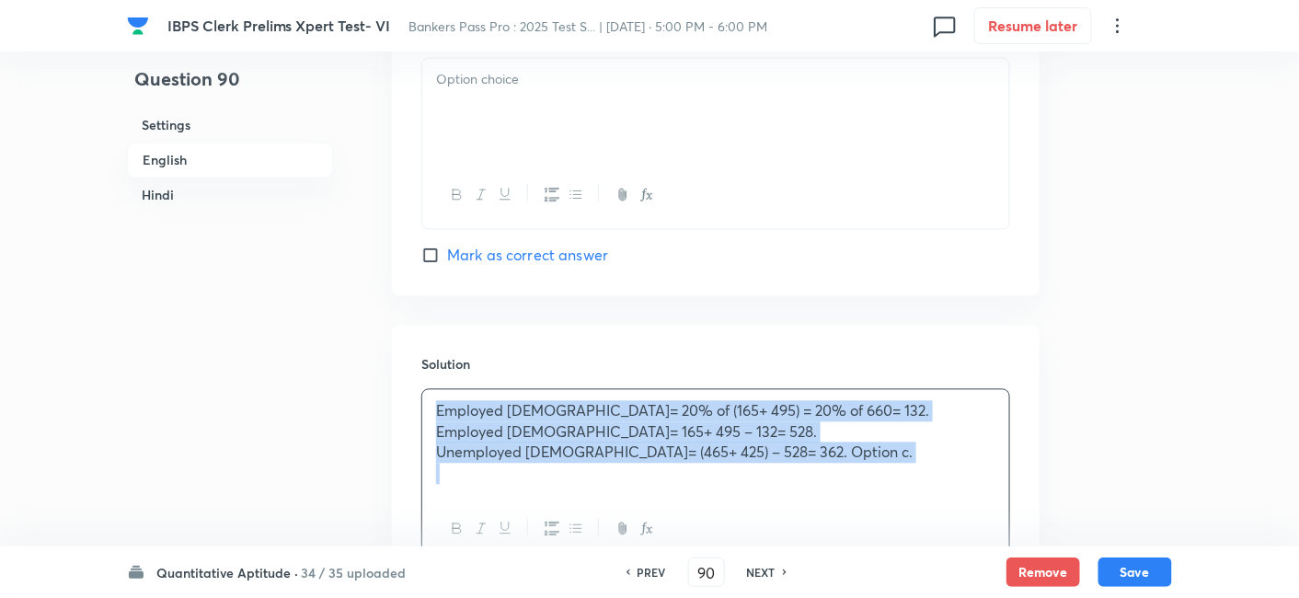
copy div "Employed [DEMOGRAPHIC_DATA]= 20% of (165+ 495) = 20% of 660= 132. Employed [DEM…"
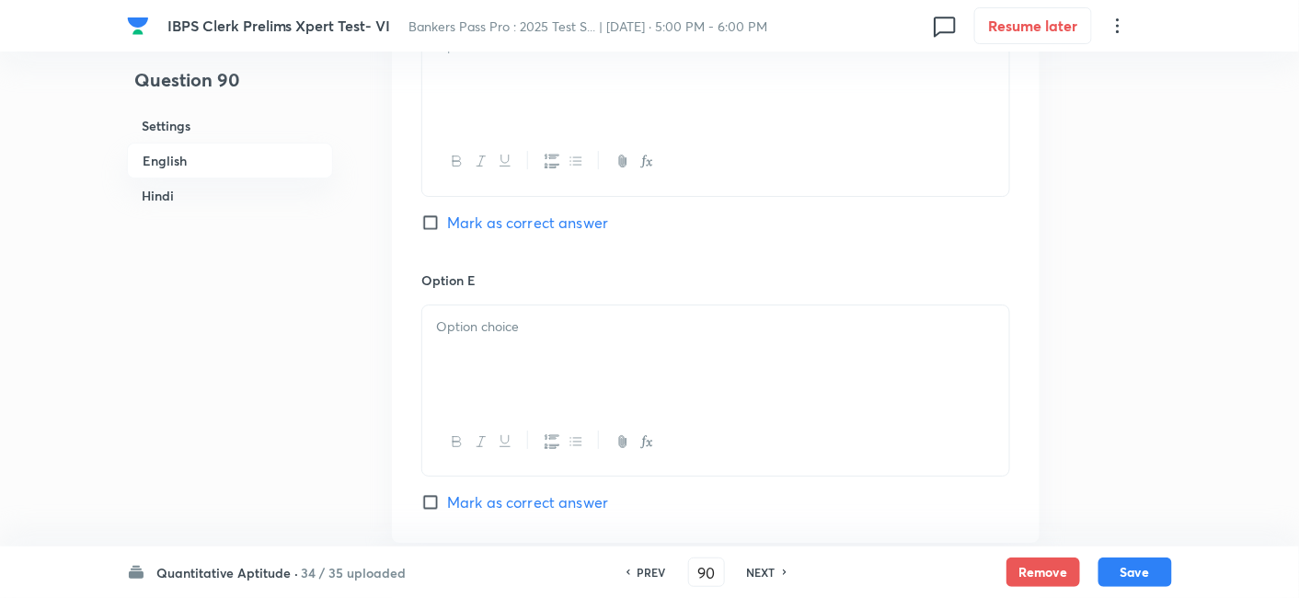
scroll to position [6657, 0]
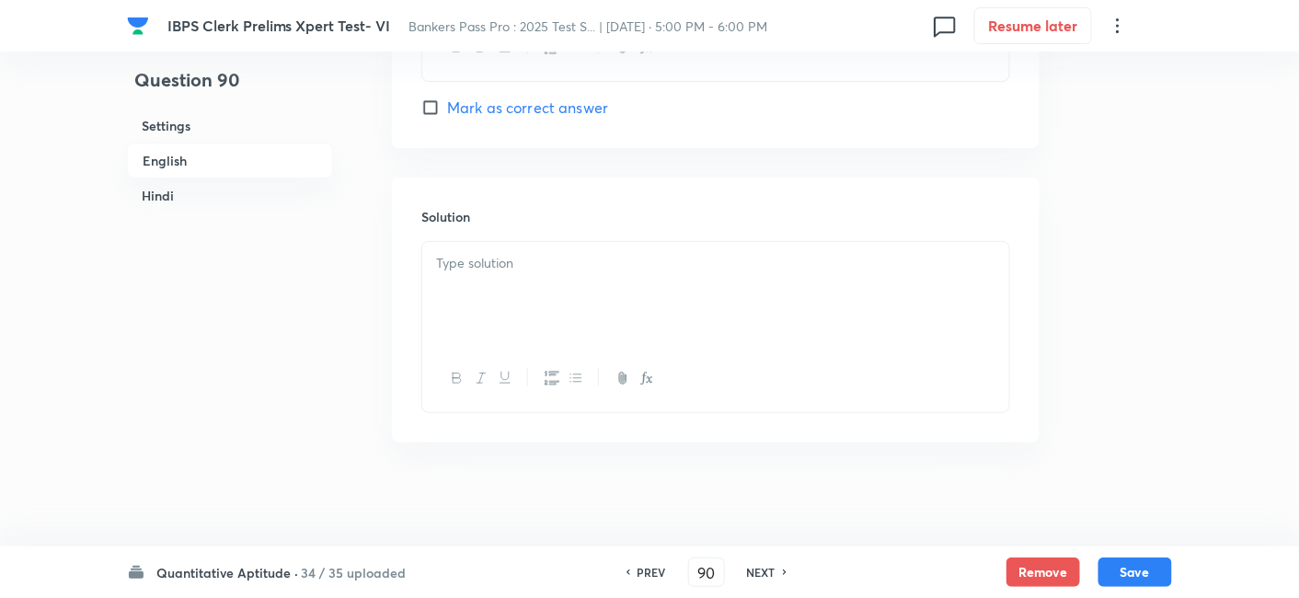
click at [718, 289] on div at bounding box center [715, 293] width 587 height 103
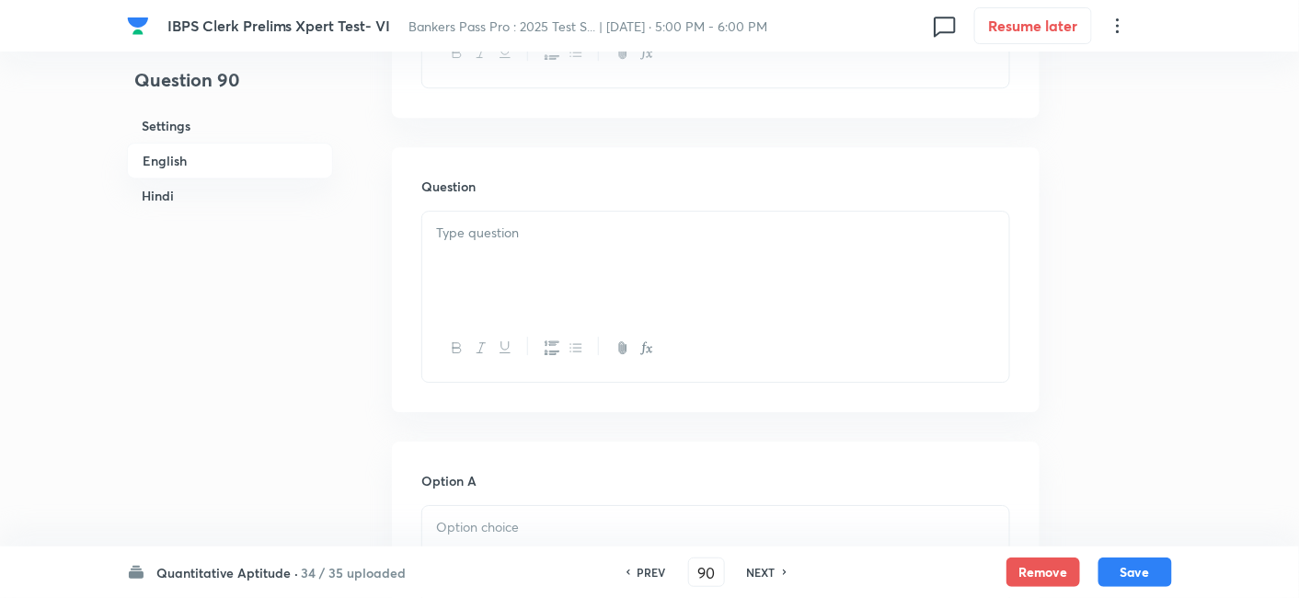
scroll to position [1650, 0]
click at [644, 282] on div at bounding box center [715, 257] width 587 height 103
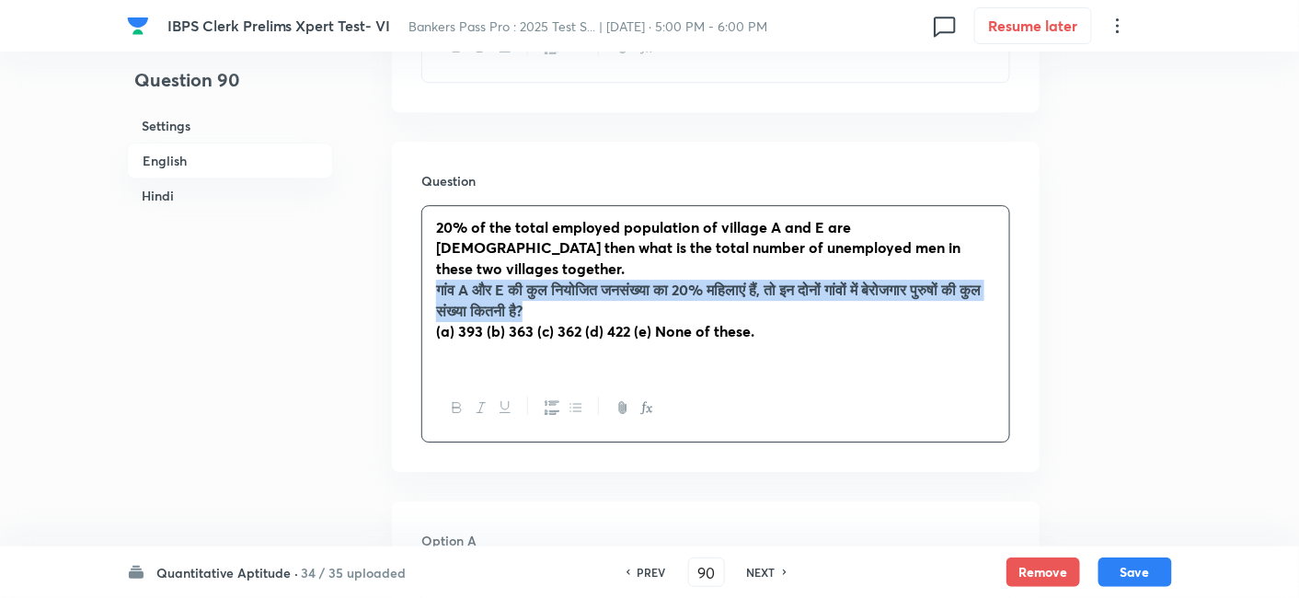
drag, startPoint x: 430, startPoint y: 269, endPoint x: 650, endPoint y: 282, distance: 221.2
click at [650, 282] on div "20% of the total employed population of village A and E are [DEMOGRAPHIC_DATA] …" at bounding box center [715, 290] width 587 height 168
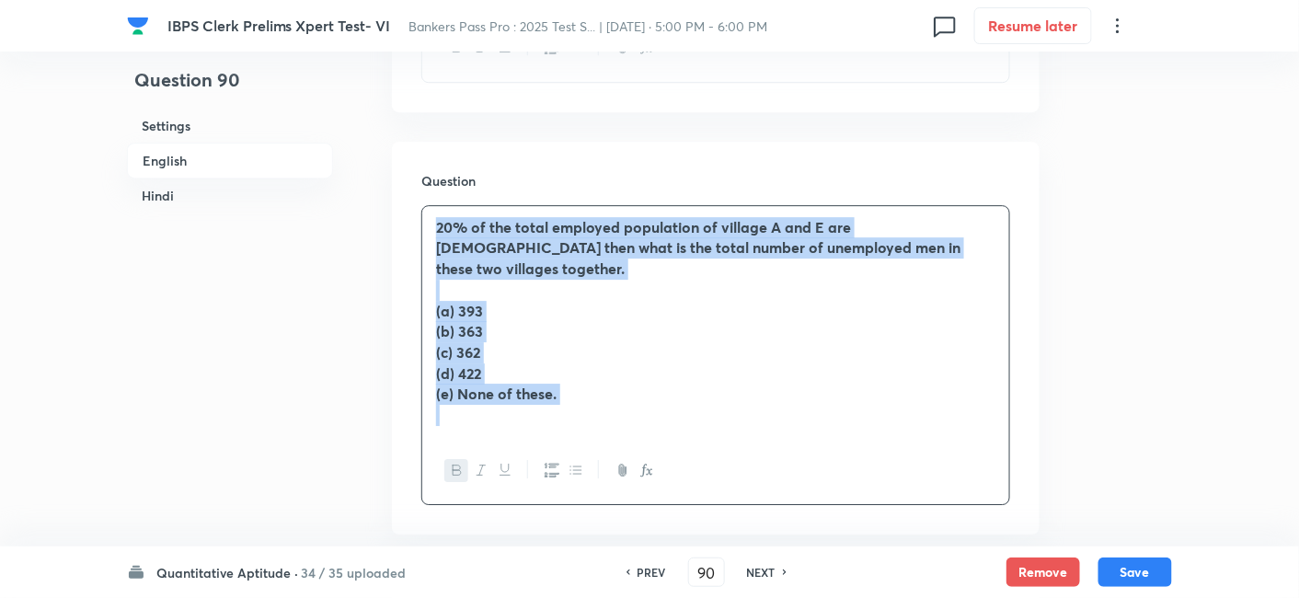
drag, startPoint x: 428, startPoint y: 228, endPoint x: 604, endPoint y: 409, distance: 253.0
click at [604, 409] on div "20% of the total employed population of village A and E are [DEMOGRAPHIC_DATA] …" at bounding box center [715, 321] width 587 height 231
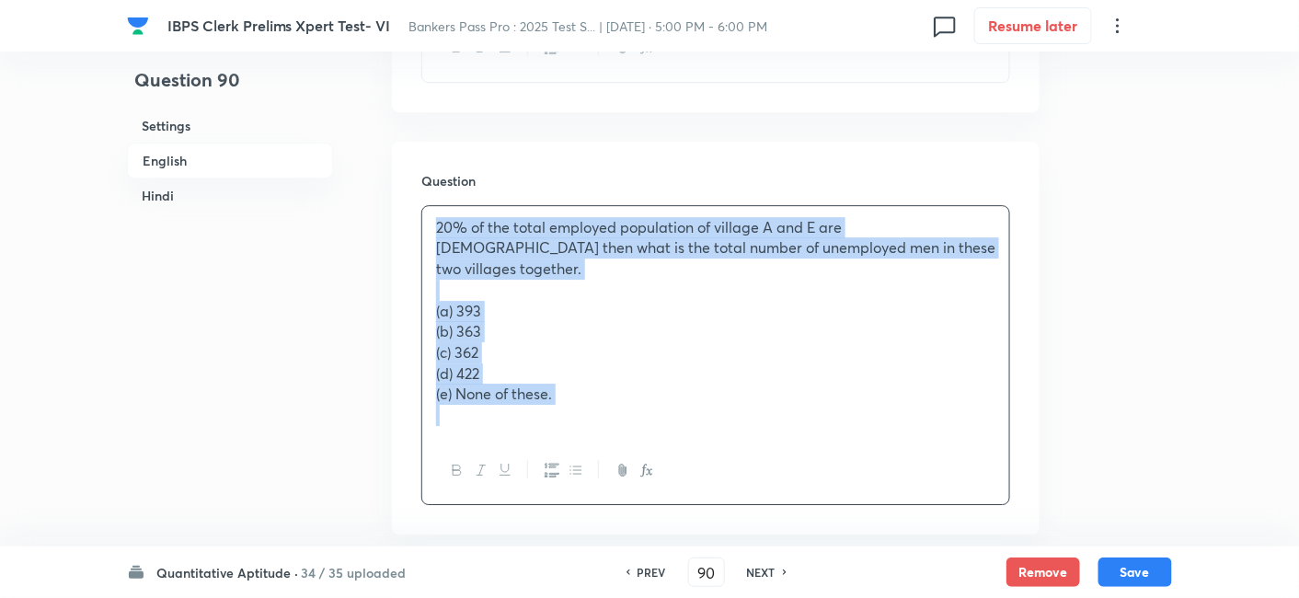
copy div "20% of the total employed population of village A and E are [DEMOGRAPHIC_DATA] …"
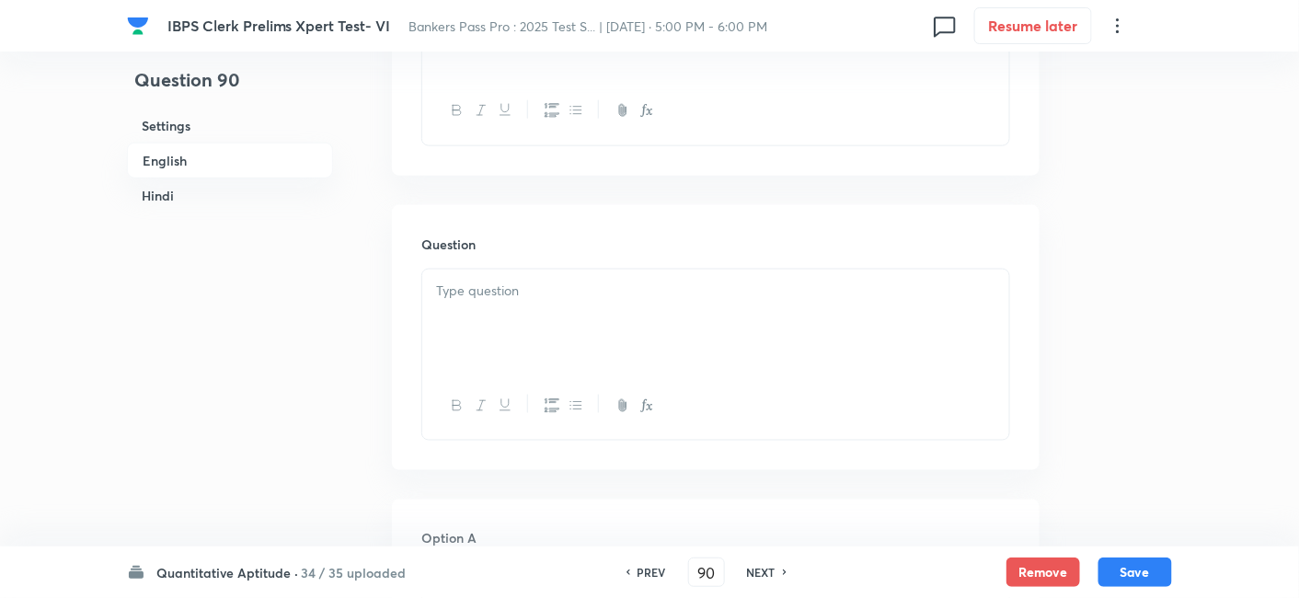
scroll to position [5056, 0]
click at [538, 265] on div at bounding box center [715, 276] width 587 height 103
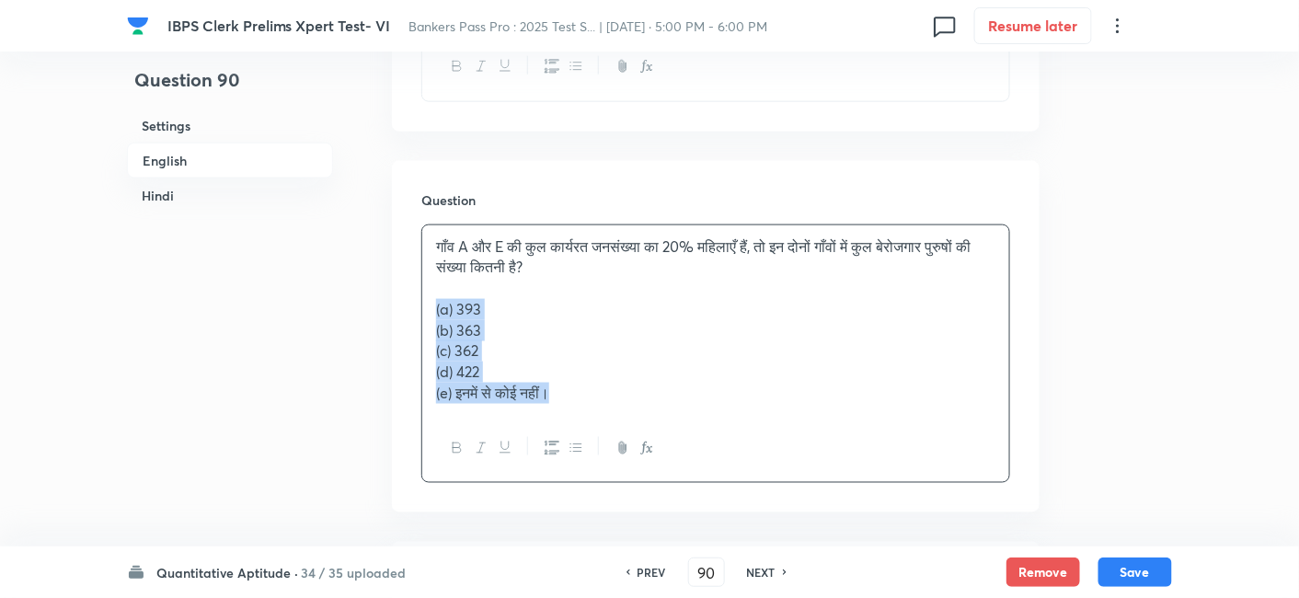
drag, startPoint x: 433, startPoint y: 282, endPoint x: 646, endPoint y: 410, distance: 248.0
click at [646, 410] on div "गाँव A और E की कुल कार्यरत जनसंख्या का 20% महिलाएँ हैं, तो इन दोनों गाँवों में …" at bounding box center [715, 353] width 589 height 258
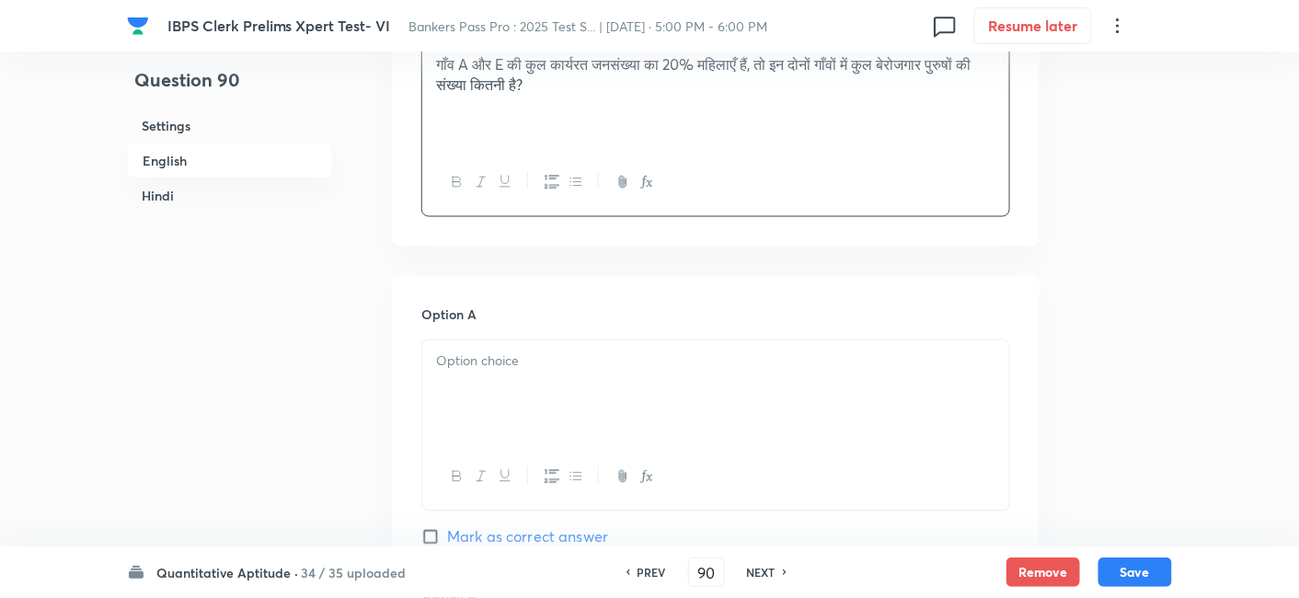
scroll to position [5252, 0]
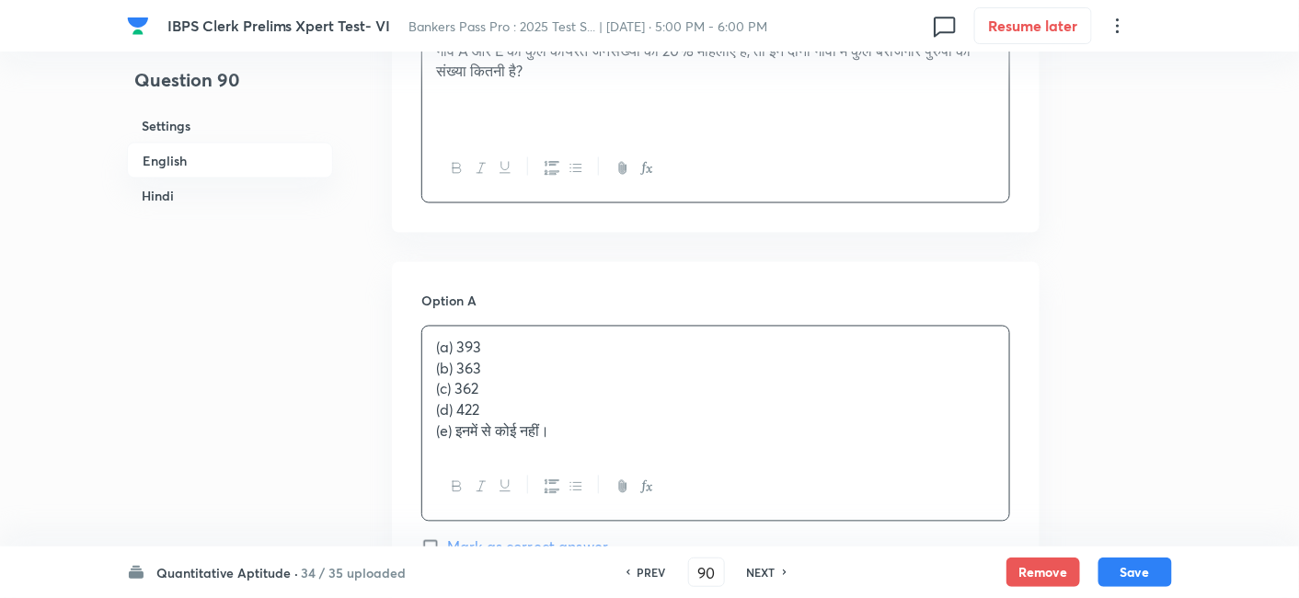
click at [476, 338] on p "(a) 393" at bounding box center [715, 348] width 559 height 21
drag, startPoint x: 426, startPoint y: 346, endPoint x: 633, endPoint y: 448, distance: 230.8
click at [633, 448] on div "(a) 393 (b) 363 (c) 362 (d) 422 (e) इनमें से कोई नहीं।" at bounding box center [715, 424] width 589 height 196
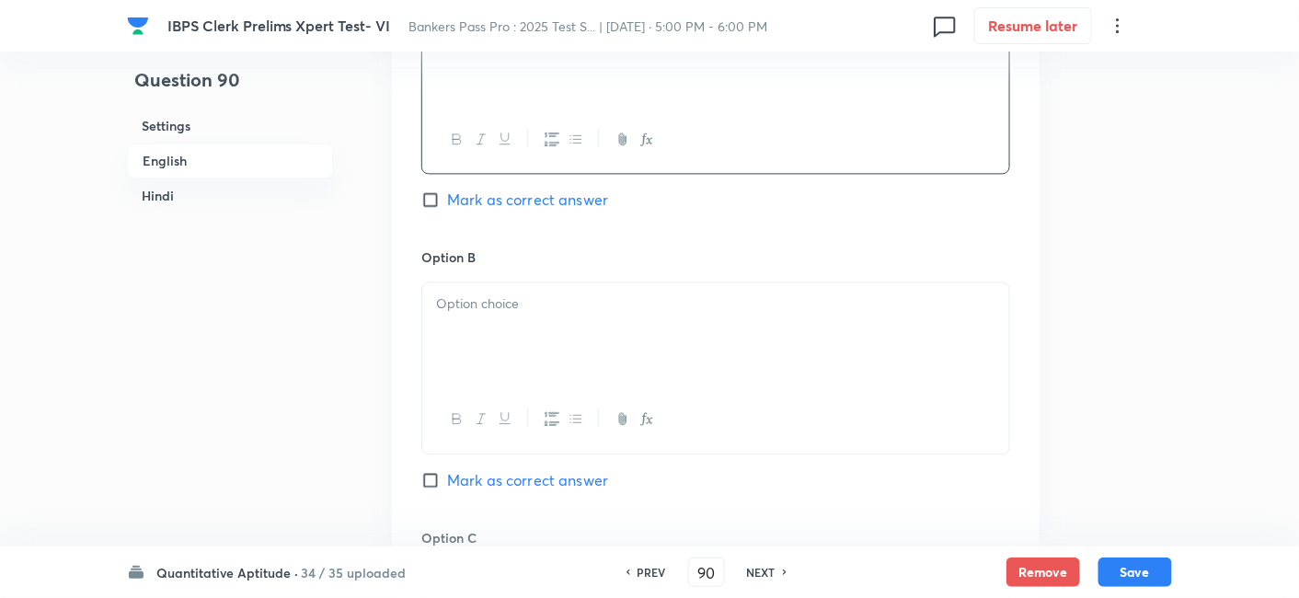
scroll to position [5576, 0]
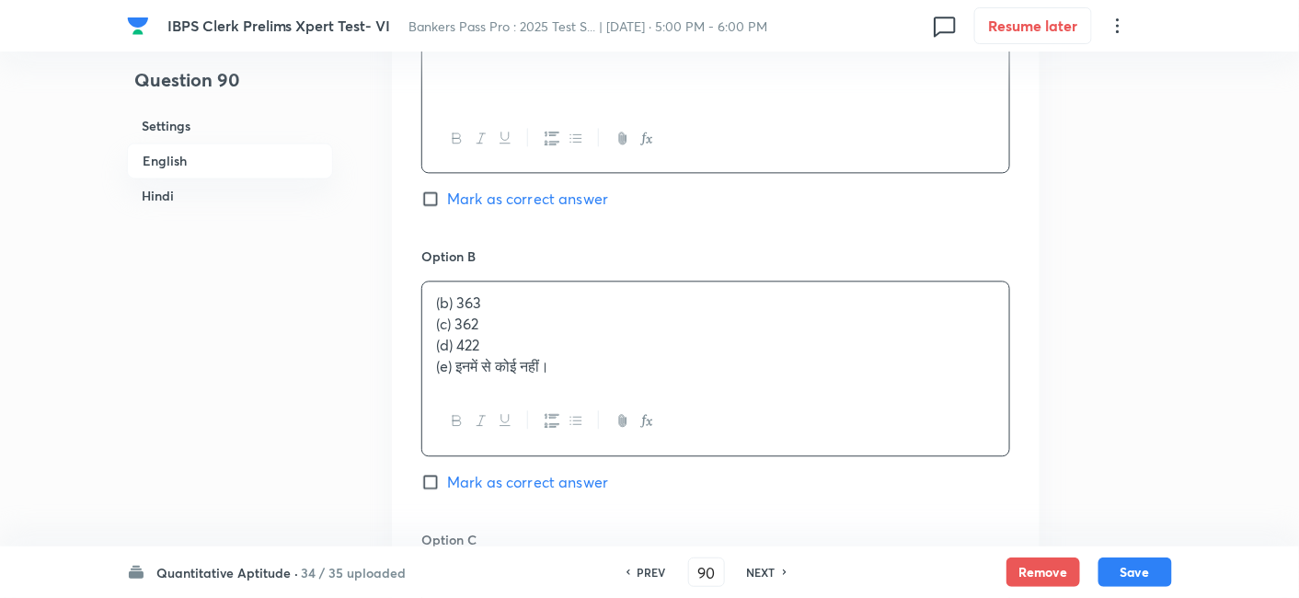
click at [481, 314] on div "(b) 363 (c) 362 (d) 422 (e) इनमें से कोई नहीं।" at bounding box center [715, 334] width 587 height 106
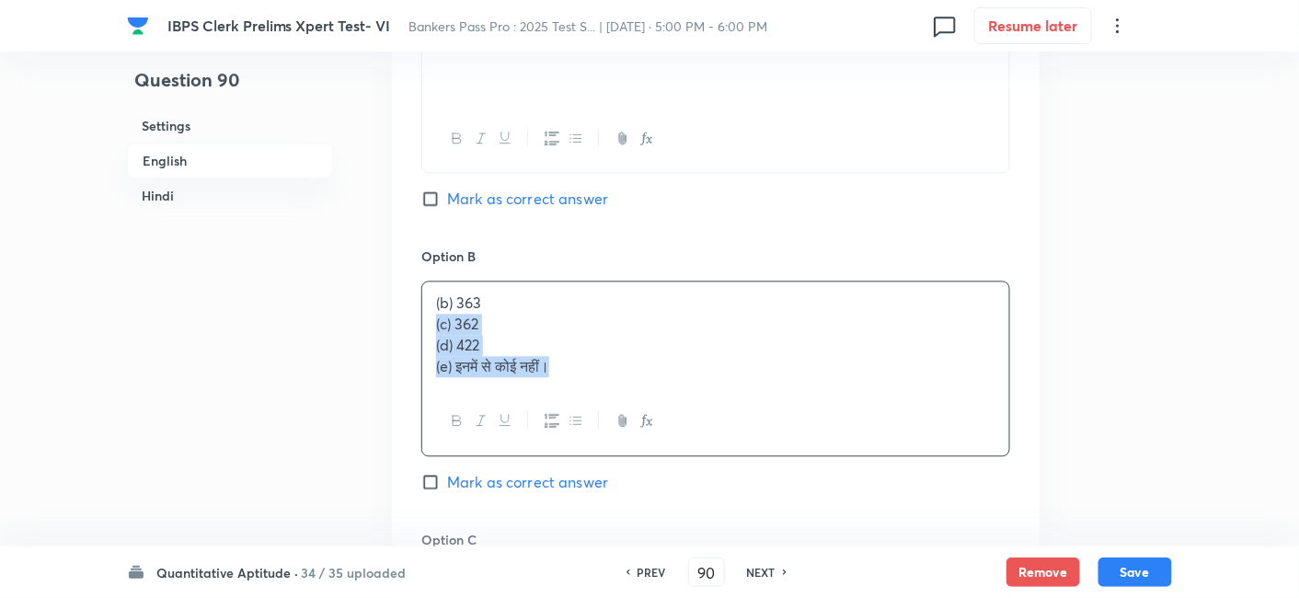
drag, startPoint x: 432, startPoint y: 295, endPoint x: 627, endPoint y: 407, distance: 224.5
click at [627, 407] on div "(b) 363 (c) 362 (d) 422 (e) इनमें से कोई नहीं।" at bounding box center [715, 368] width 589 height 175
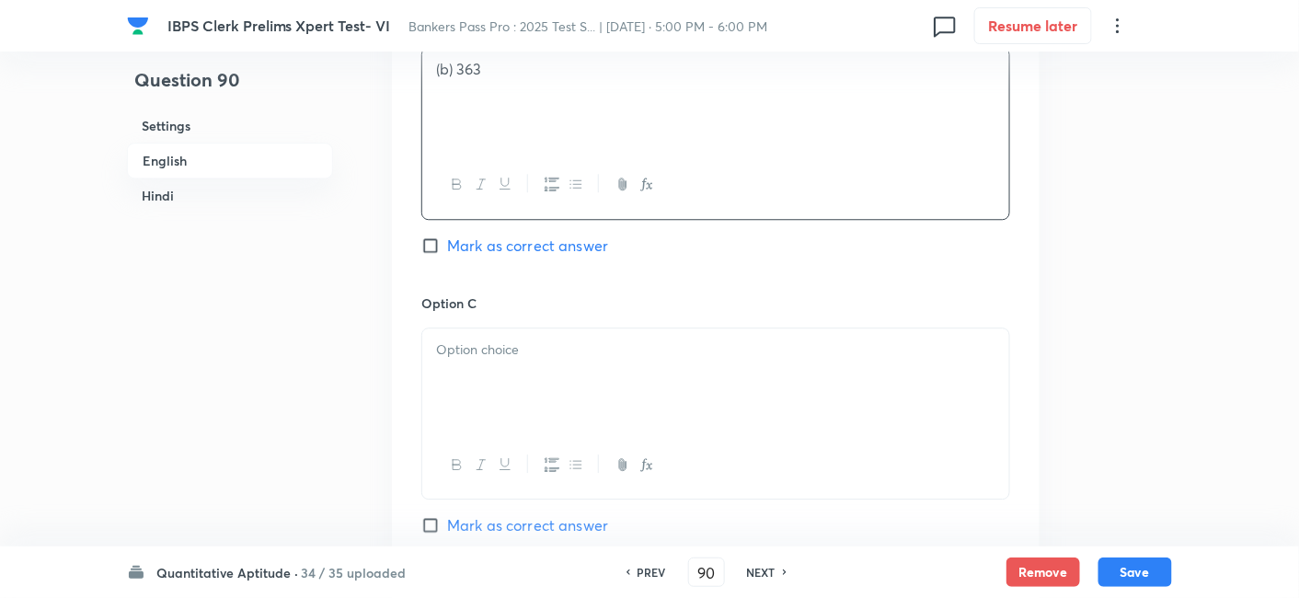
scroll to position [5827, 0]
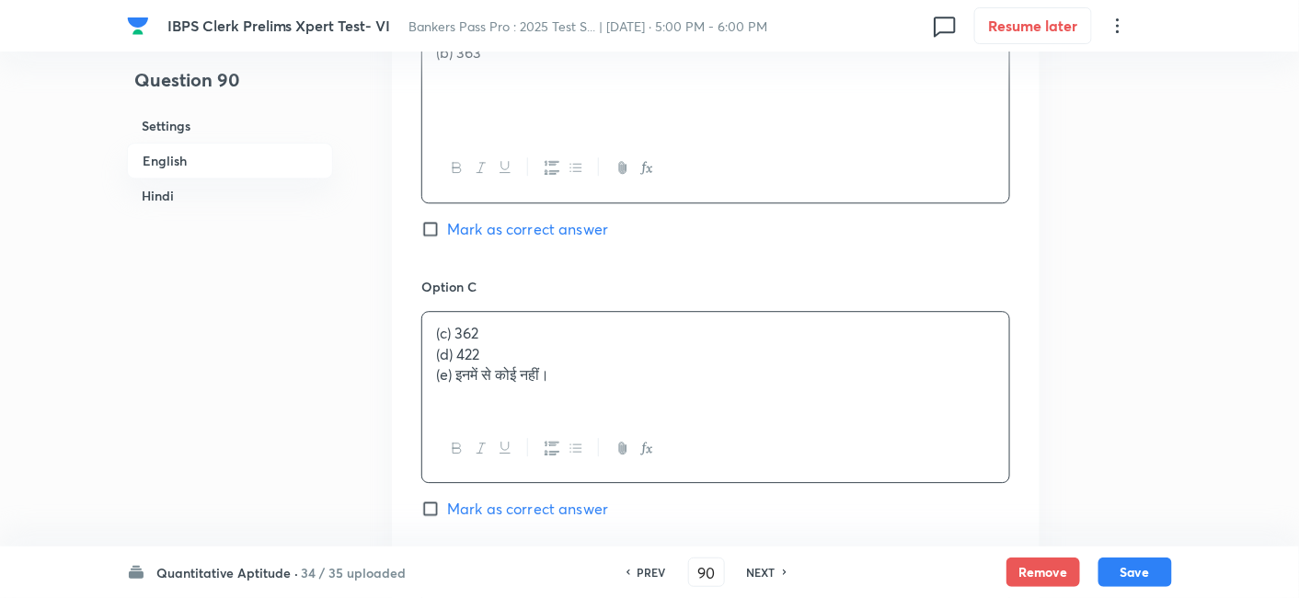
click at [476, 350] on div "(c) 362 (d) 422 (e) इनमें से कोई नहीं।" at bounding box center [715, 363] width 587 height 103
drag, startPoint x: 423, startPoint y: 325, endPoint x: 672, endPoint y: 398, distance: 259.0
click at [672, 398] on div "(c) 362 (d) 422 (e) इनमें से कोई नहीं।" at bounding box center [715, 397] width 589 height 172
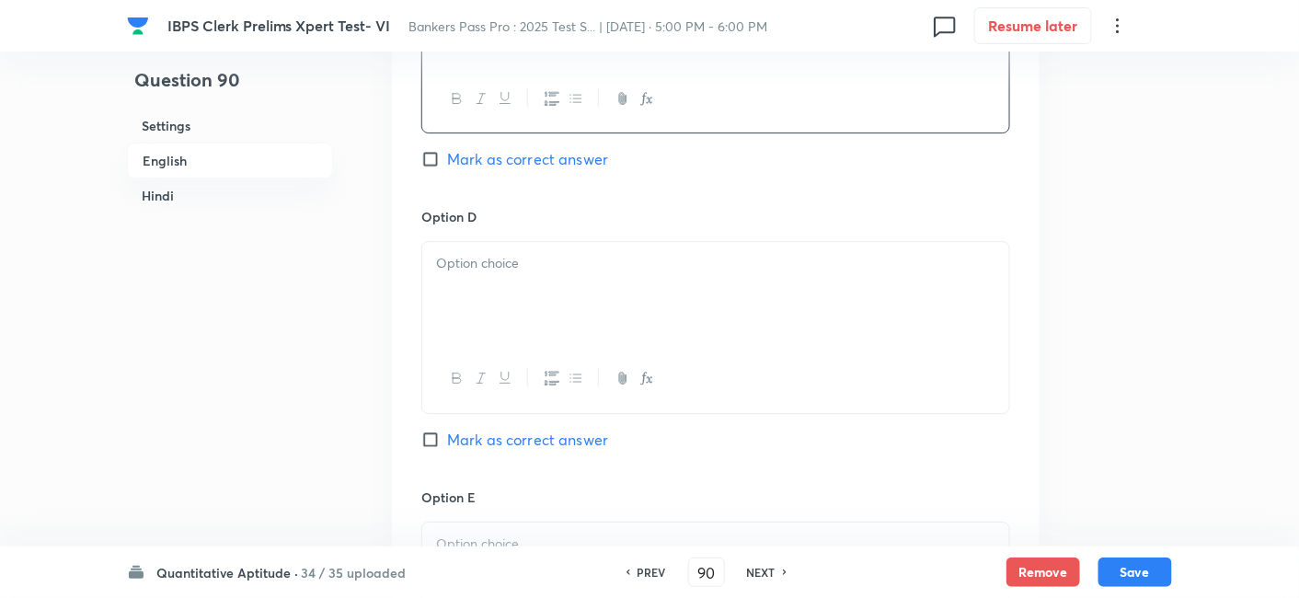
scroll to position [6184, 0]
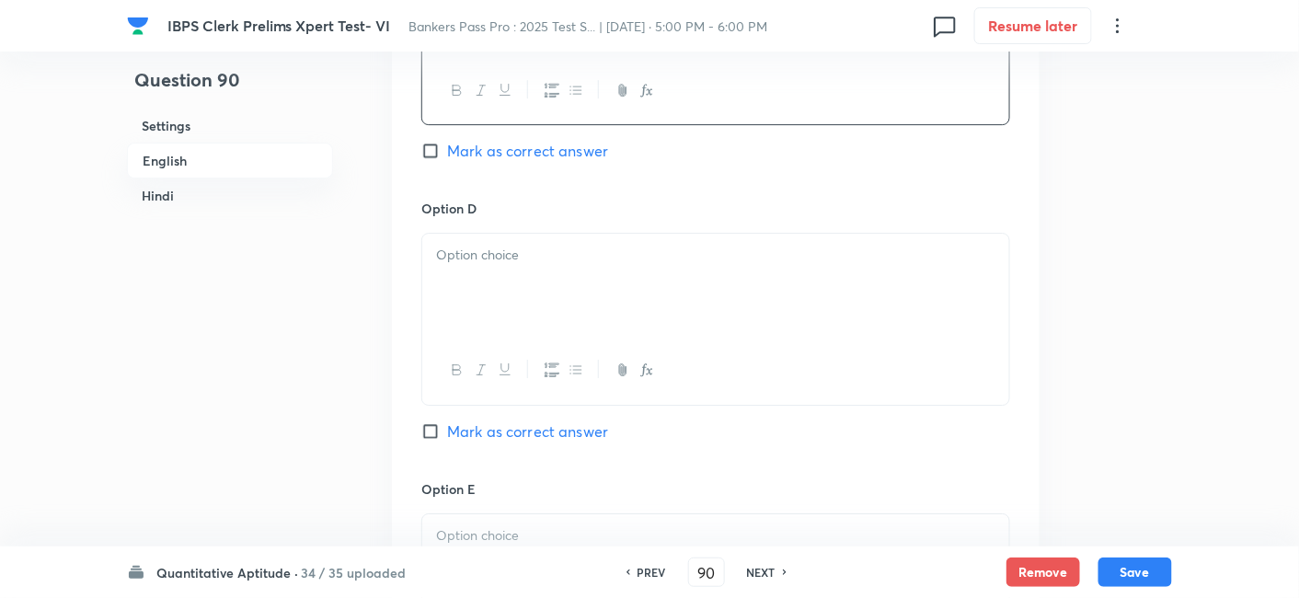
click at [510, 266] on div at bounding box center [715, 285] width 587 height 103
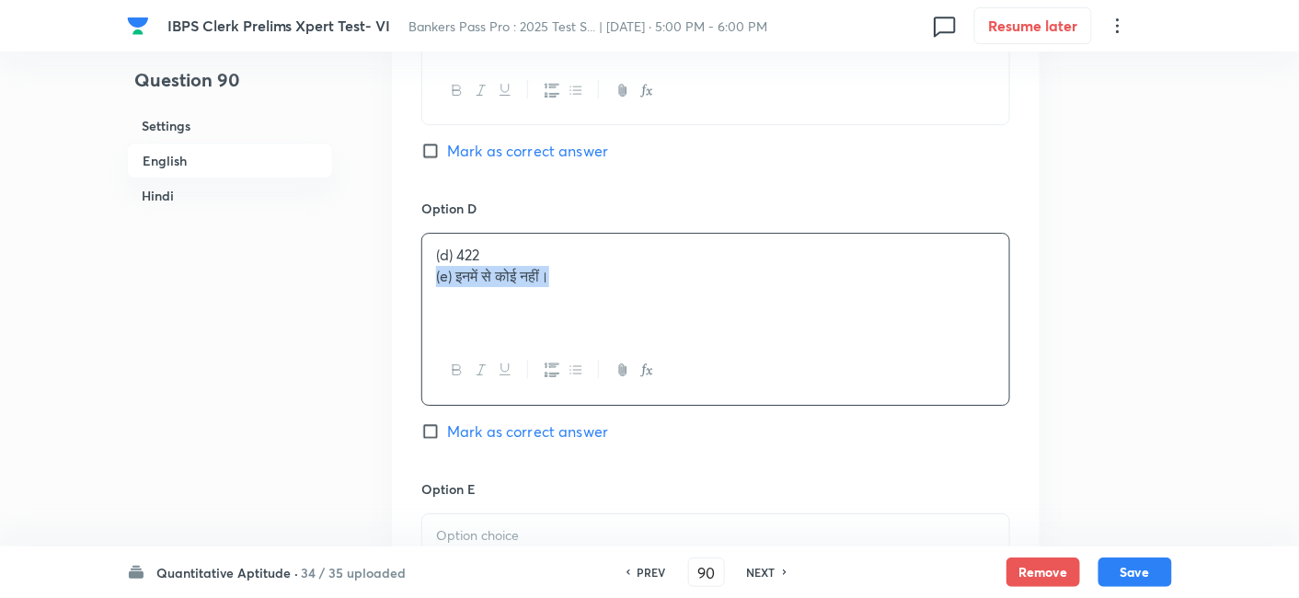
drag, startPoint x: 431, startPoint y: 259, endPoint x: 704, endPoint y: 281, distance: 274.0
click at [704, 281] on div "(d) 422 (e) इनमें से कोई नहीं।" at bounding box center [715, 285] width 587 height 103
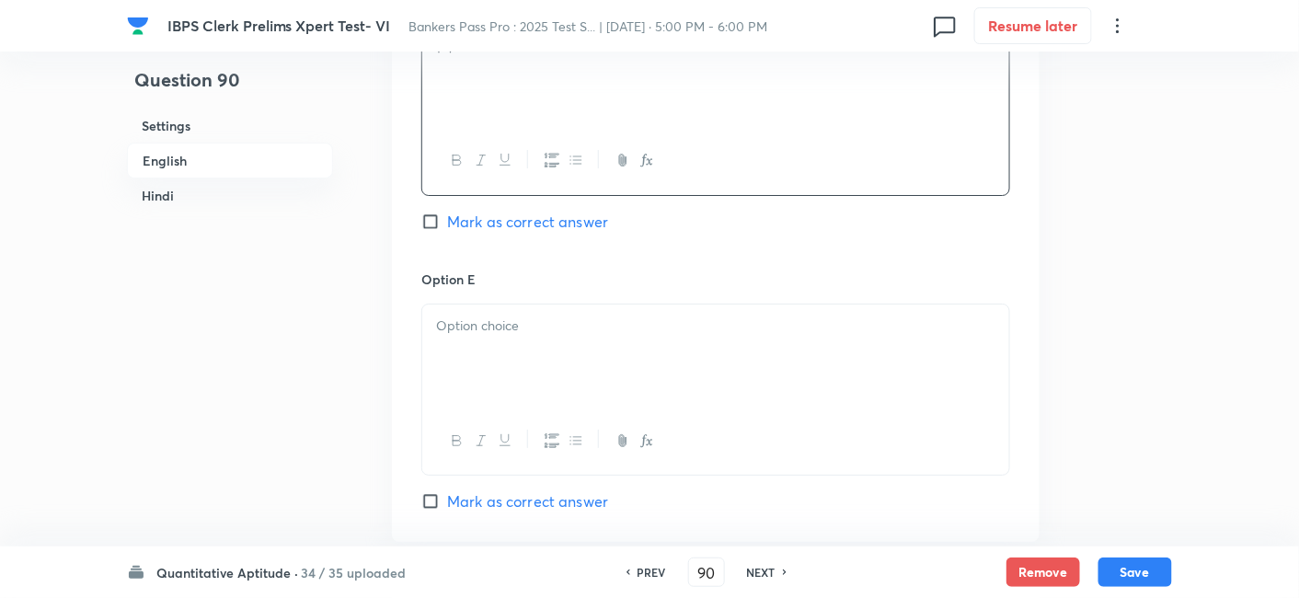
click at [704, 304] on div at bounding box center [715, 355] width 587 height 103
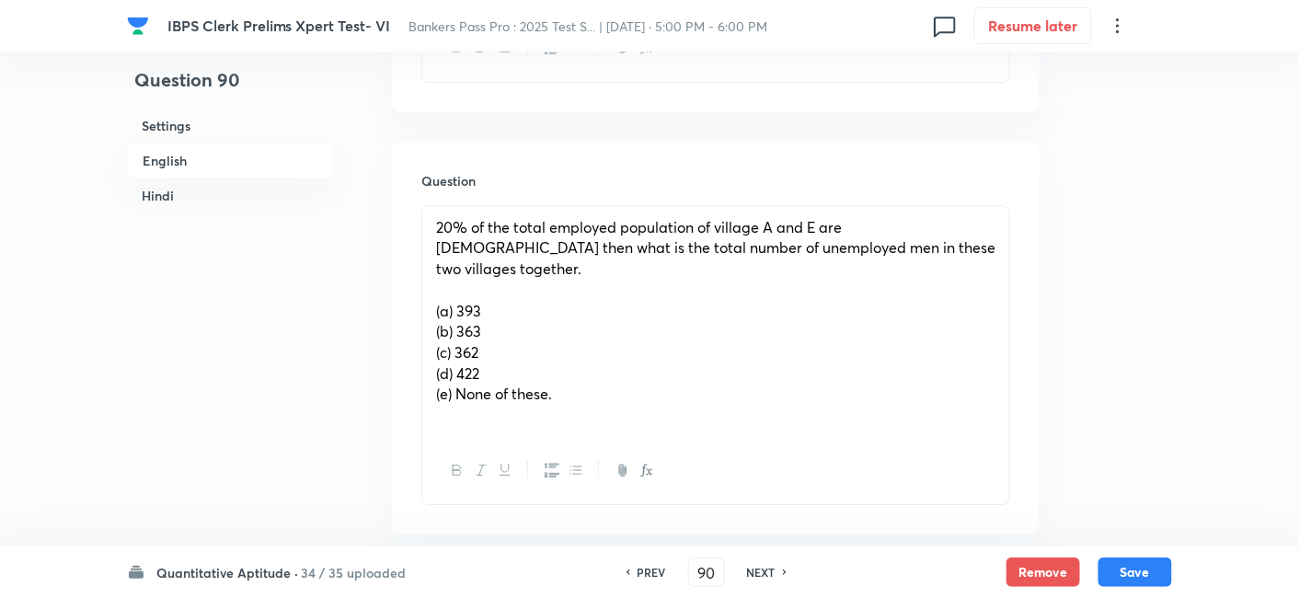
scroll to position [1650, 0]
drag, startPoint x: 429, startPoint y: 287, endPoint x: 681, endPoint y: 419, distance: 284.7
click at [681, 419] on div "20% of the total employed population of village A and E are [DEMOGRAPHIC_DATA] …" at bounding box center [715, 355] width 589 height 301
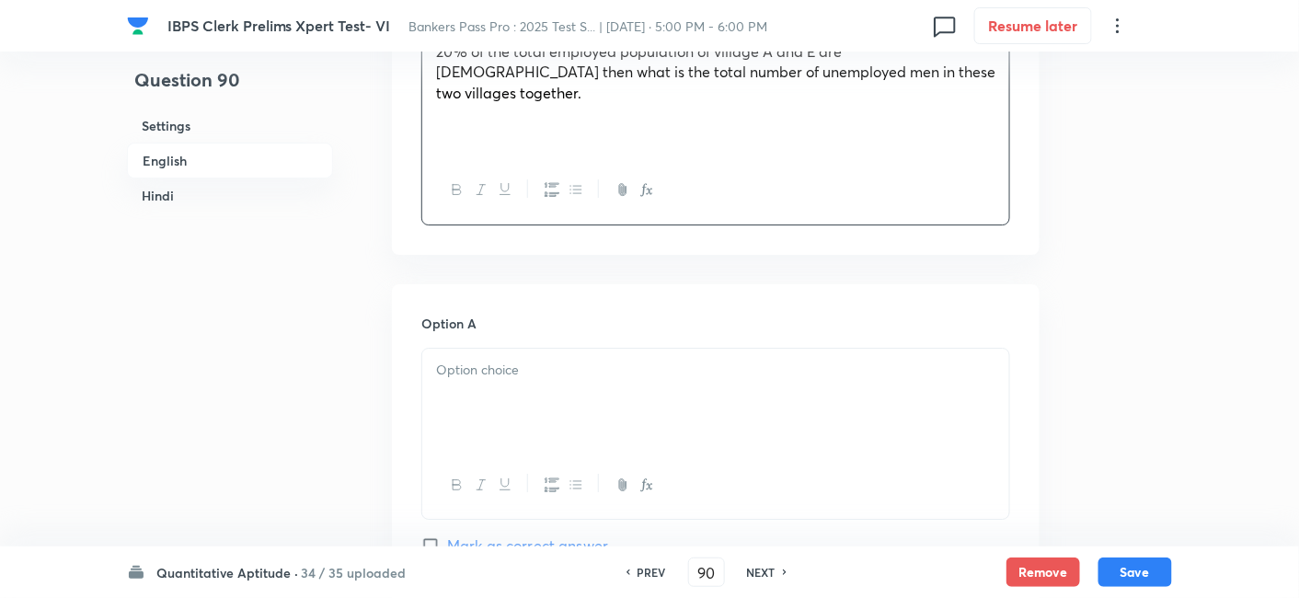
scroll to position [1828, 0]
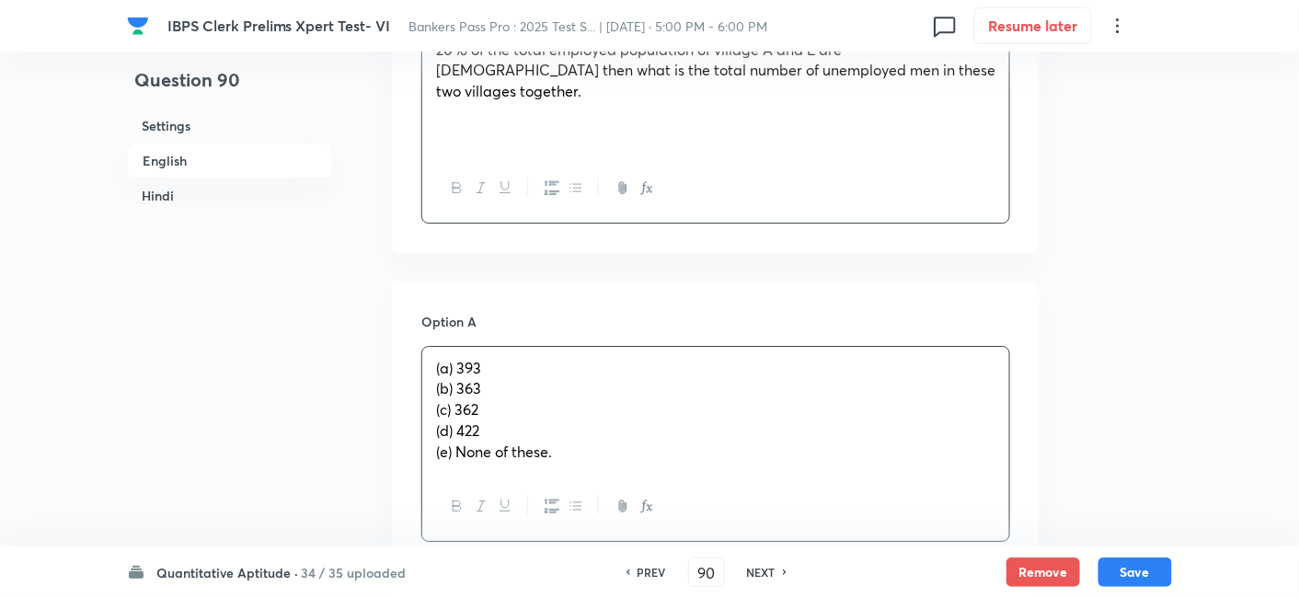
click at [497, 385] on div "(a) 393 (b) 363 (c) 362 (d) 422 (e) None of these." at bounding box center [715, 410] width 587 height 127
drag, startPoint x: 430, startPoint y: 374, endPoint x: 607, endPoint y: 462, distance: 197.9
click at [607, 462] on div "(a) 393 (b) 363 (c) 362 (d) 422 (e) None of these." at bounding box center [715, 444] width 589 height 196
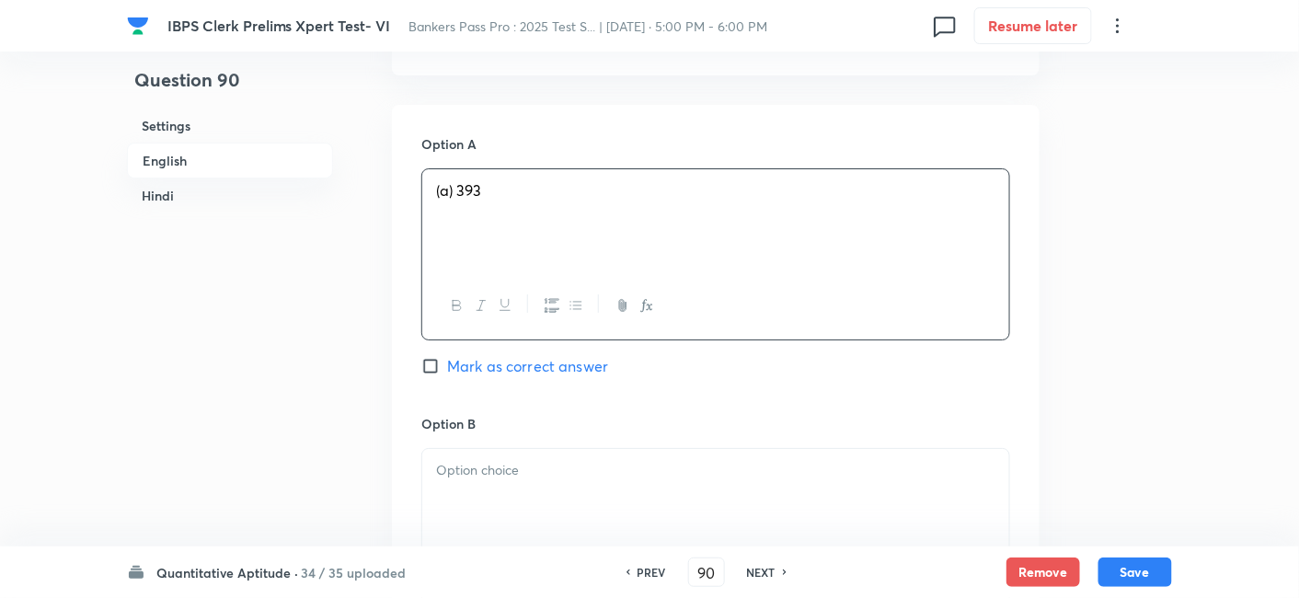
scroll to position [2010, 0]
click at [470, 469] on div at bounding box center [715, 495] width 587 height 103
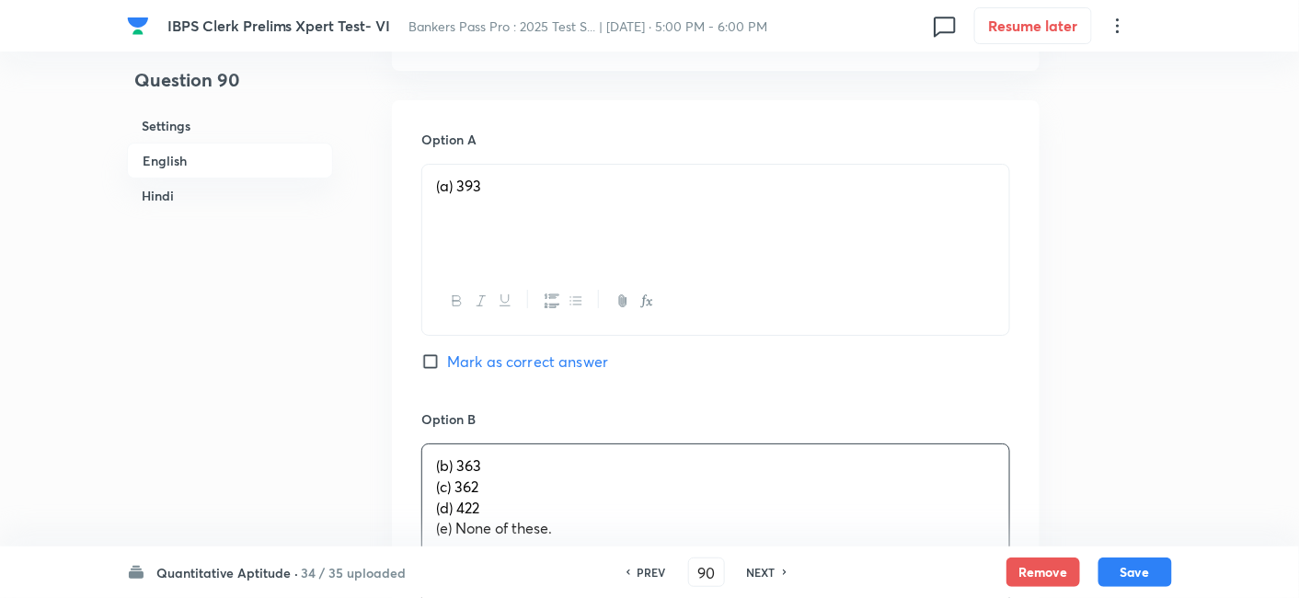
drag, startPoint x: 427, startPoint y: 459, endPoint x: 604, endPoint y: 518, distance: 187.0
click at [604, 518] on div "(b) 363 (c) 362 (d) 422 (e) None of these." at bounding box center [715, 497] width 587 height 106
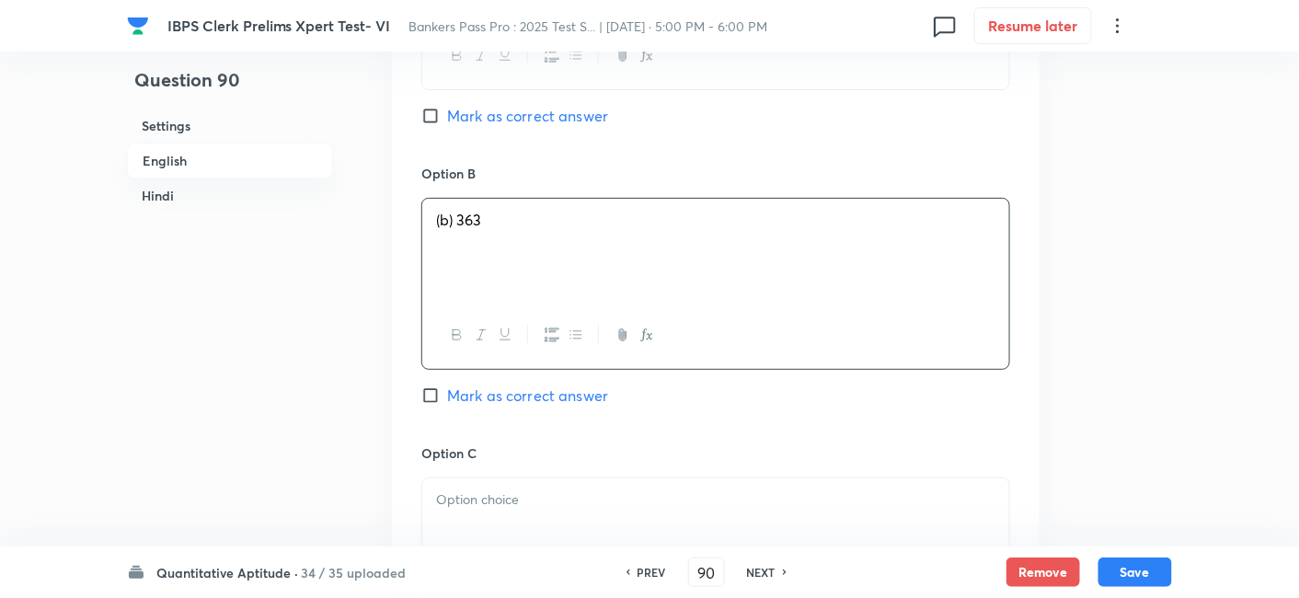
click at [491, 487] on div at bounding box center [715, 529] width 587 height 103
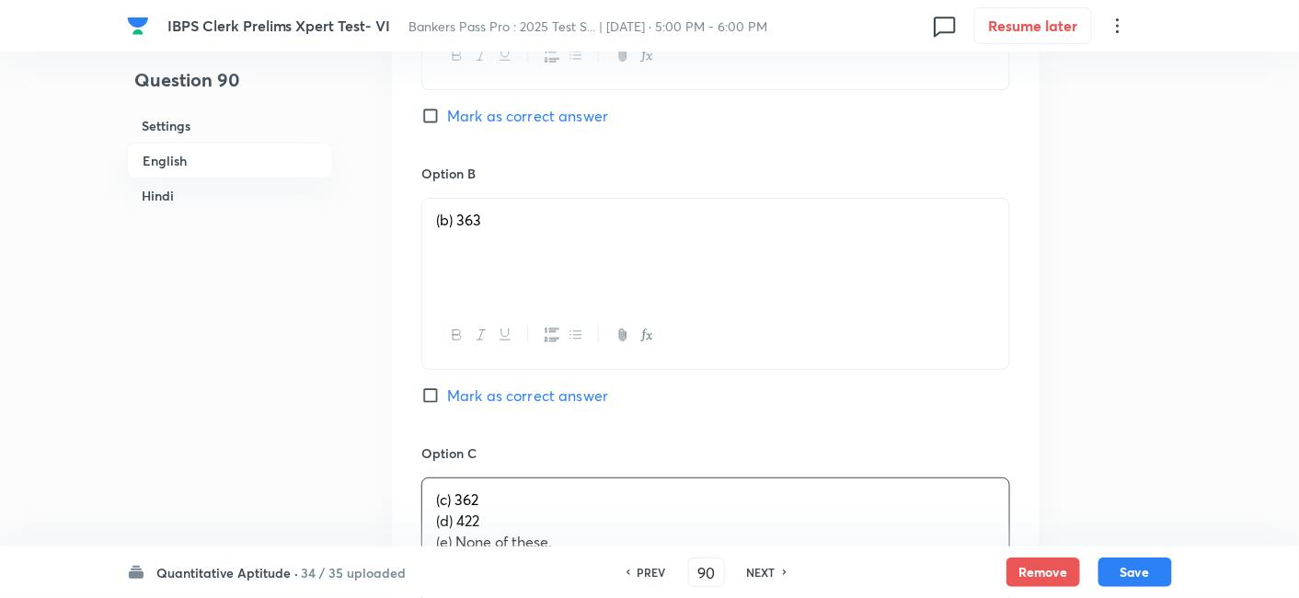
drag, startPoint x: 431, startPoint y: 501, endPoint x: 602, endPoint y: 534, distance: 174.3
click at [602, 534] on div "(c) 362 (d) 422 (e) None of these." at bounding box center [715, 529] width 587 height 103
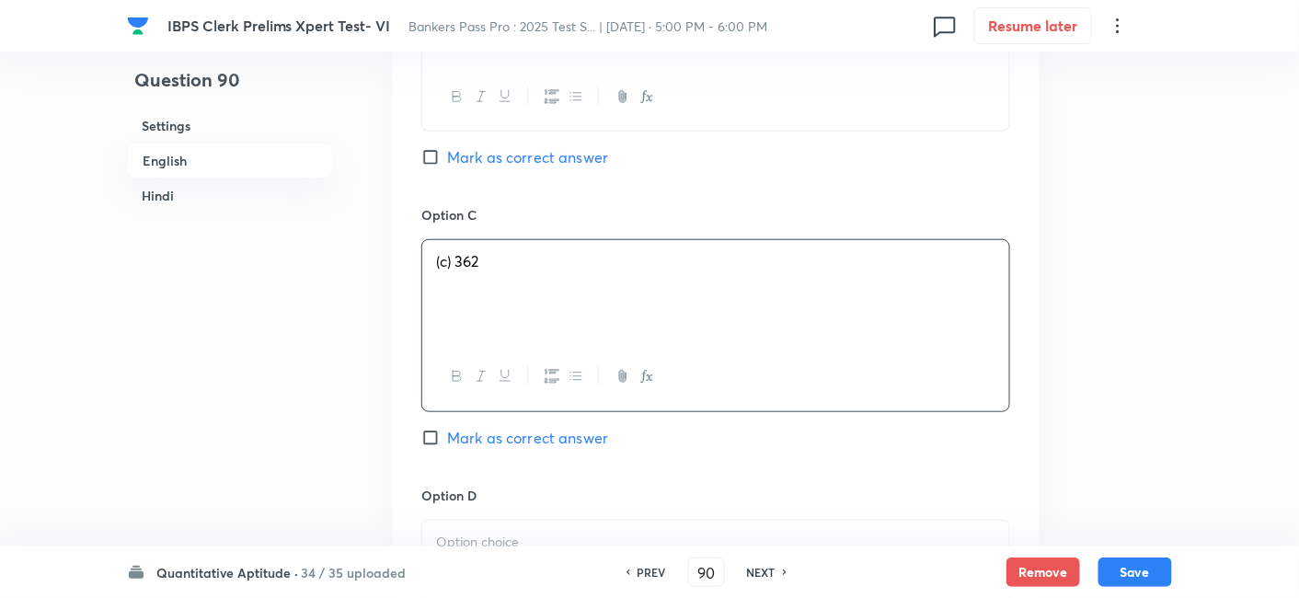
scroll to position [2499, 0]
click at [502, 523] on div at bounding box center [715, 566] width 587 height 103
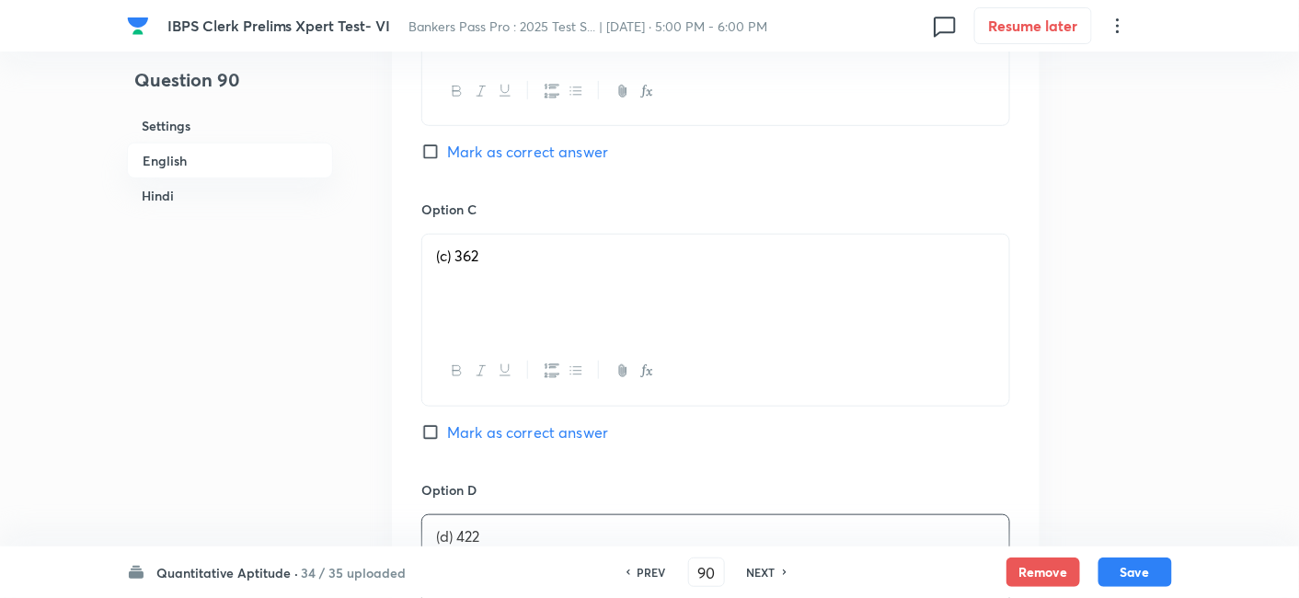
drag, startPoint x: 422, startPoint y: 536, endPoint x: 775, endPoint y: 540, distance: 352.3
click at [775, 540] on div "(d) 422 (e) None of these." at bounding box center [715, 566] width 587 height 103
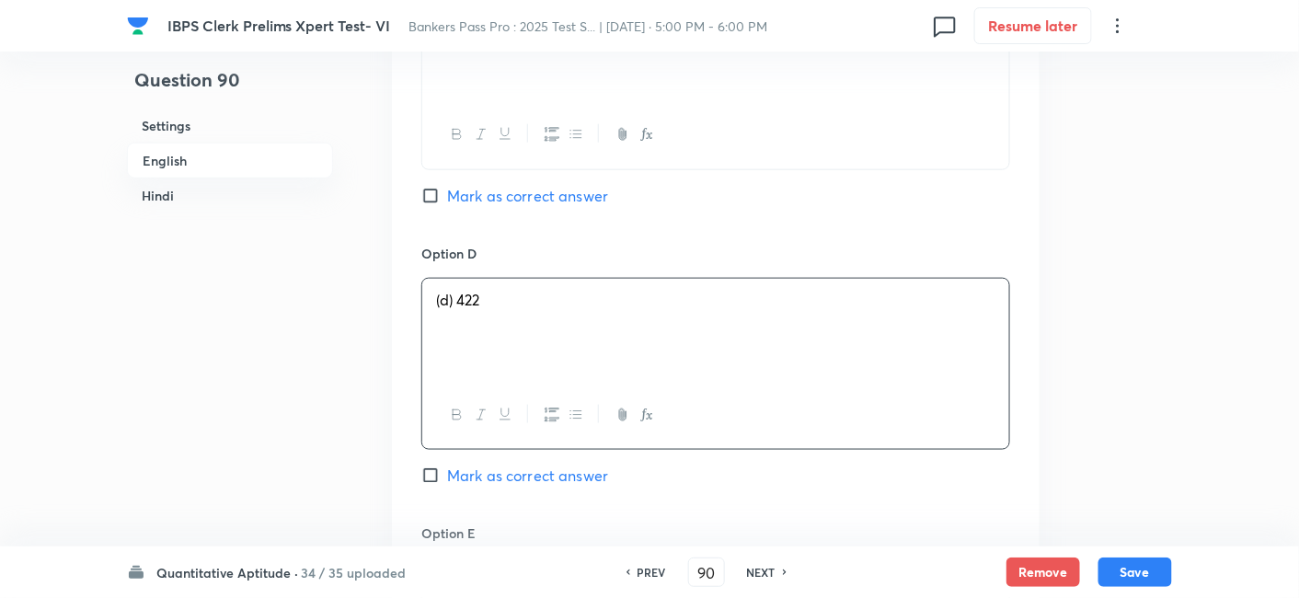
scroll to position [2767, 0]
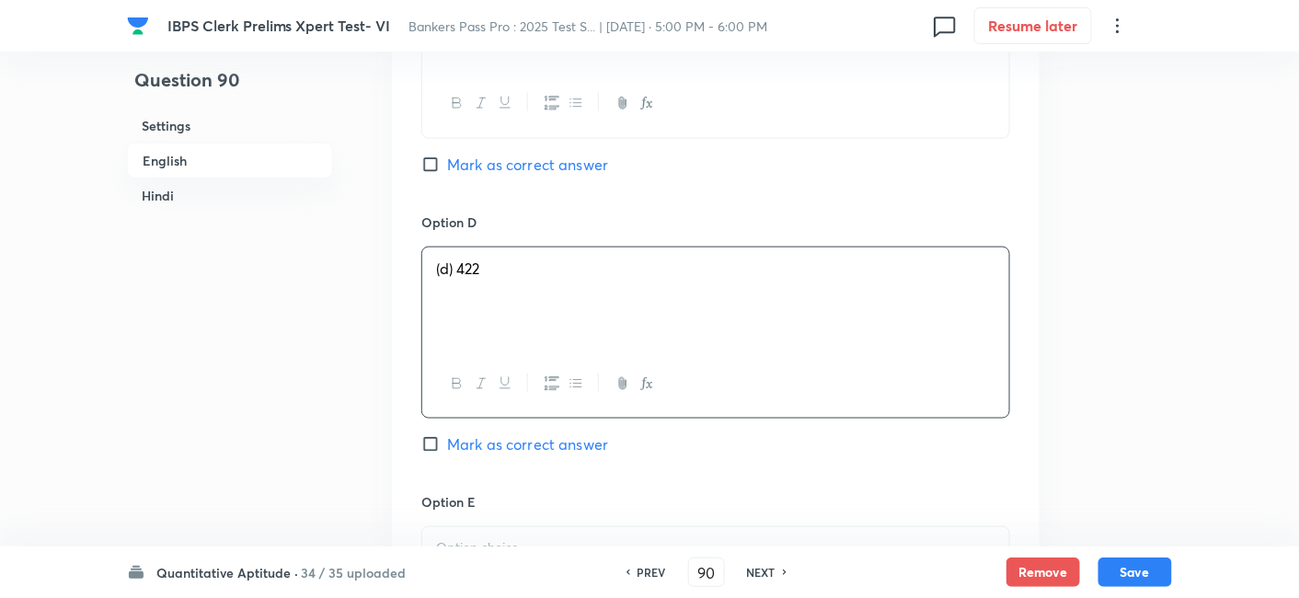
drag, startPoint x: 674, startPoint y: 547, endPoint x: 683, endPoint y: 525, distance: 23.6
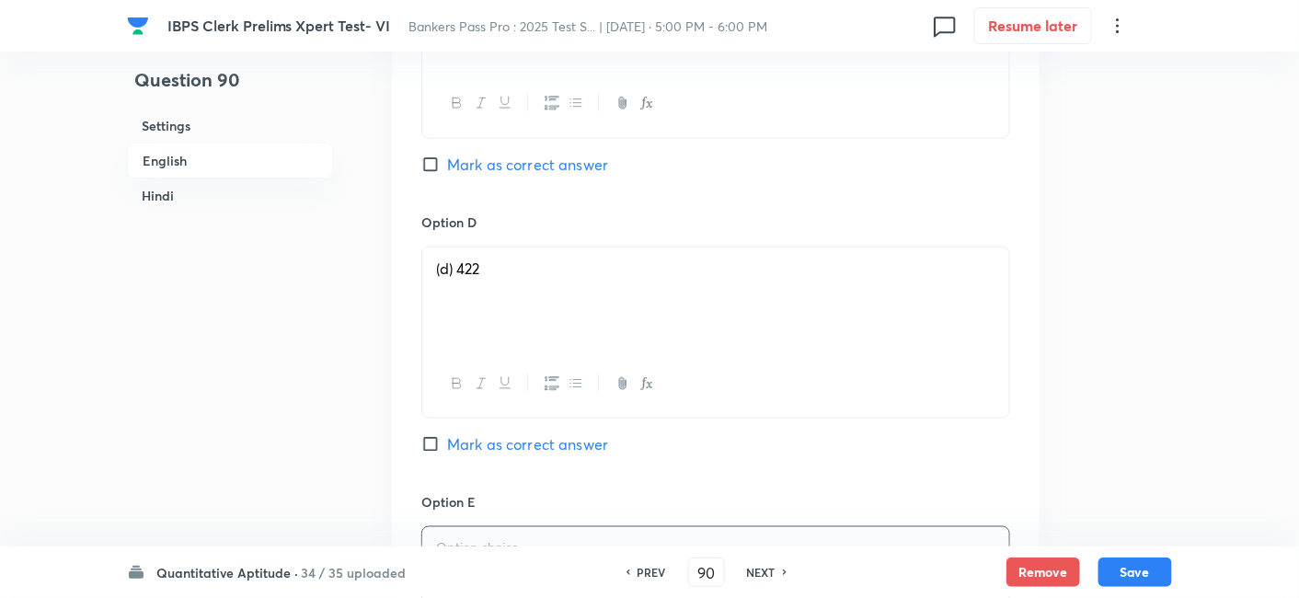
click at [683, 538] on p at bounding box center [715, 548] width 559 height 21
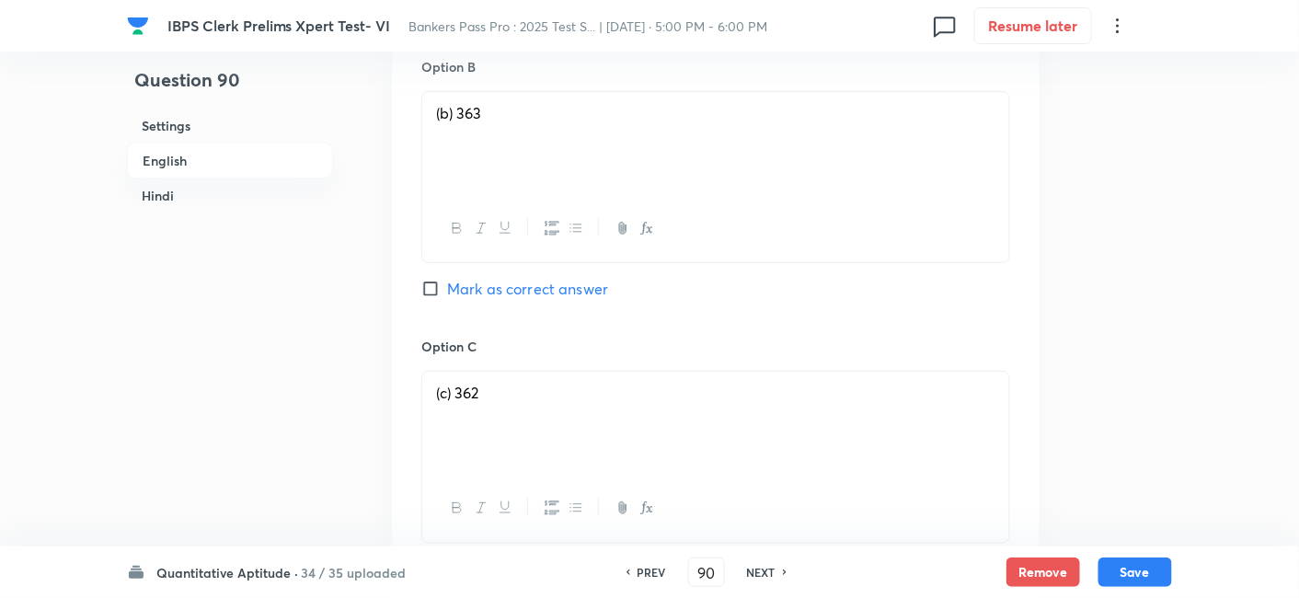
scroll to position [2497, 0]
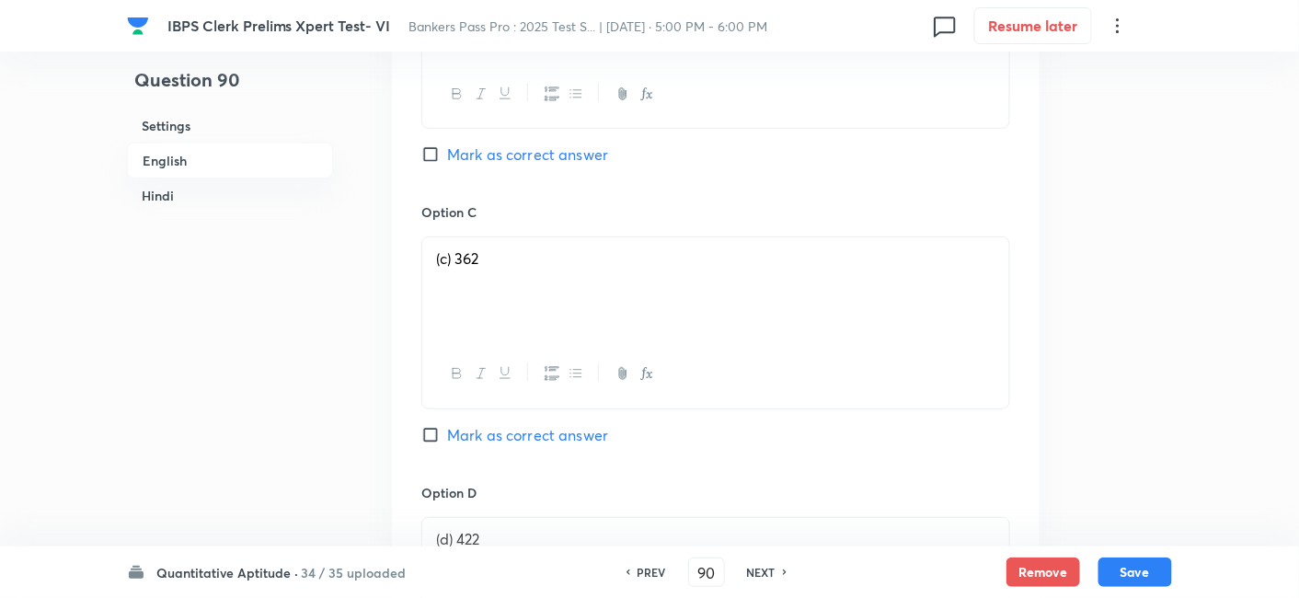
click at [591, 424] on span "Mark as correct answer" at bounding box center [527, 435] width 161 height 22
click at [447, 426] on input "Mark as correct answer" at bounding box center [434, 435] width 26 height 18
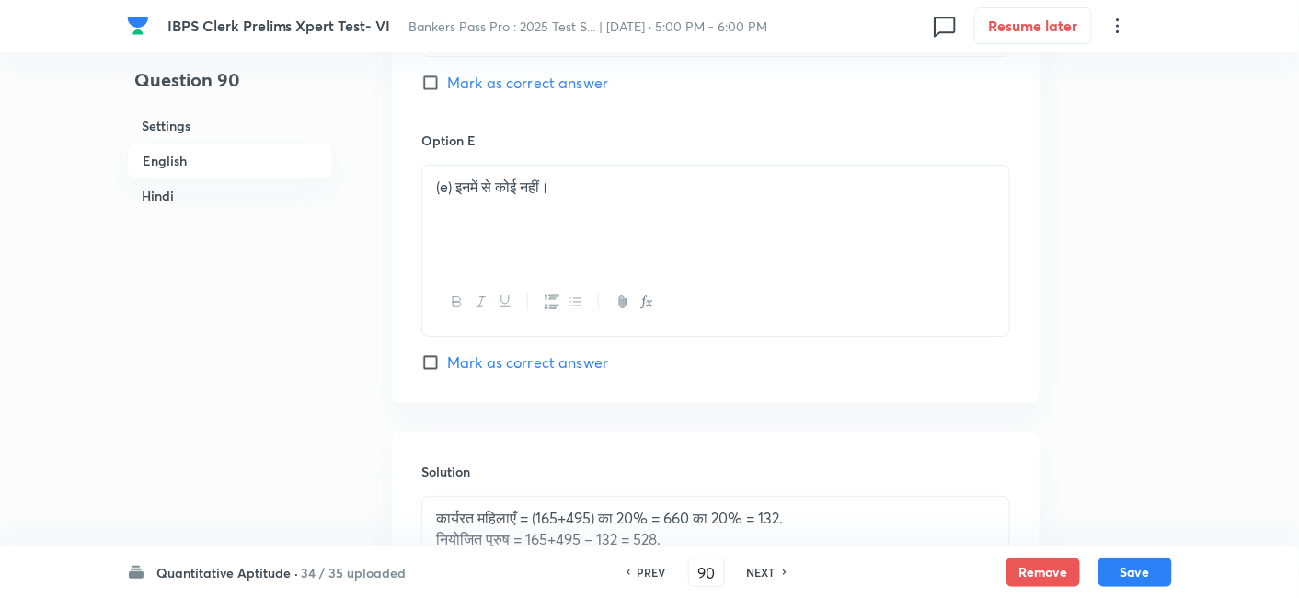
scroll to position [6460, 0]
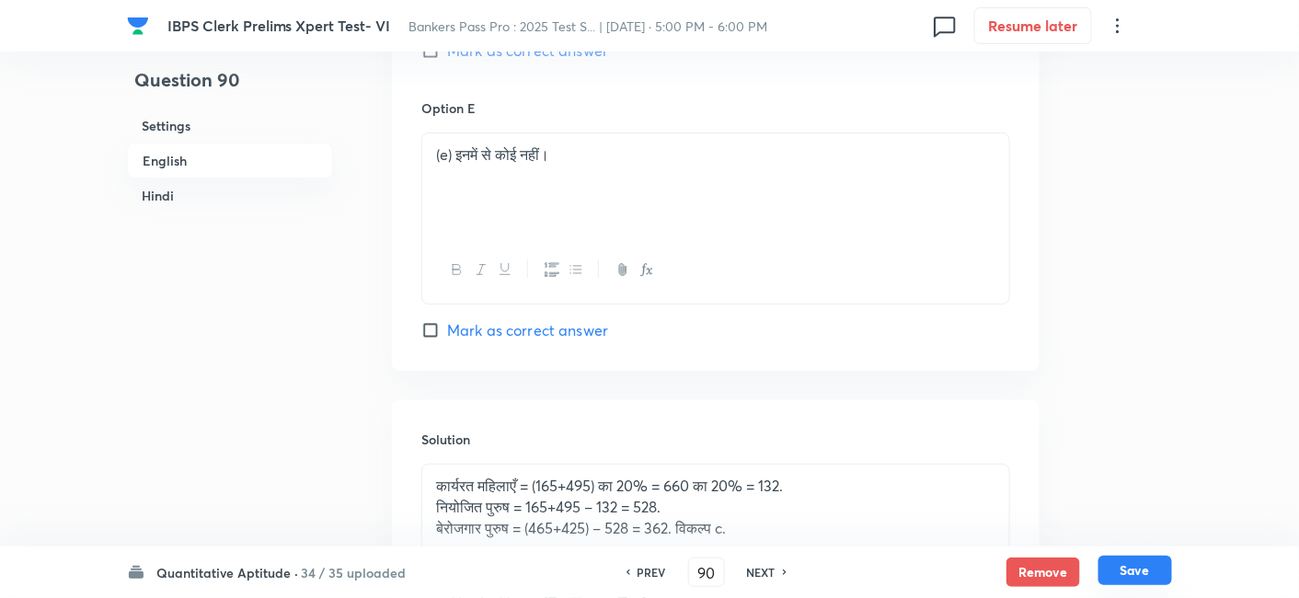
click at [1140, 566] on button "Save" at bounding box center [1135, 570] width 74 height 29
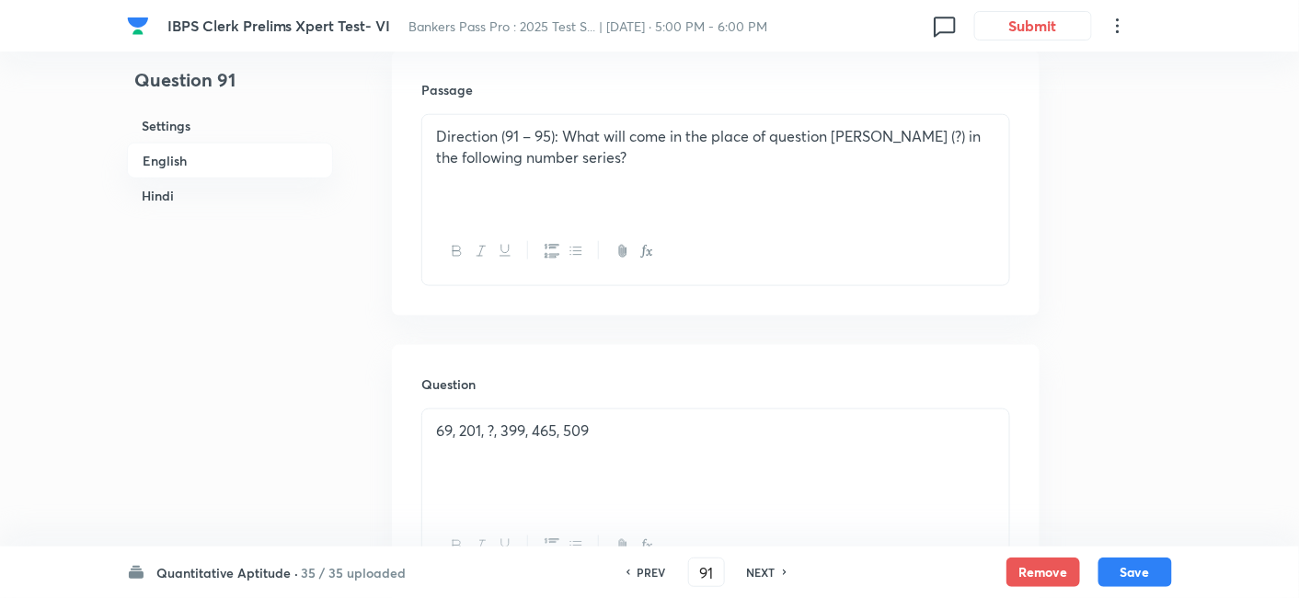
scroll to position [551, 0]
click at [764, 571] on h6 "NEXT" at bounding box center [761, 572] width 29 height 17
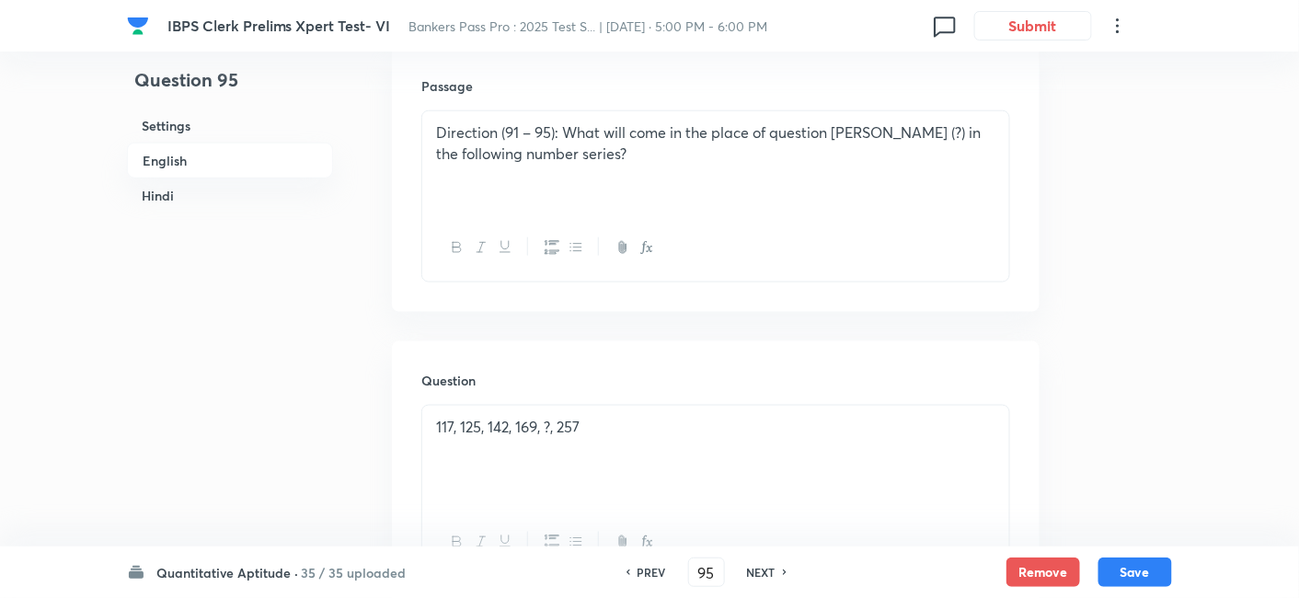
click at [764, 571] on h6 "NEXT" at bounding box center [761, 572] width 29 height 17
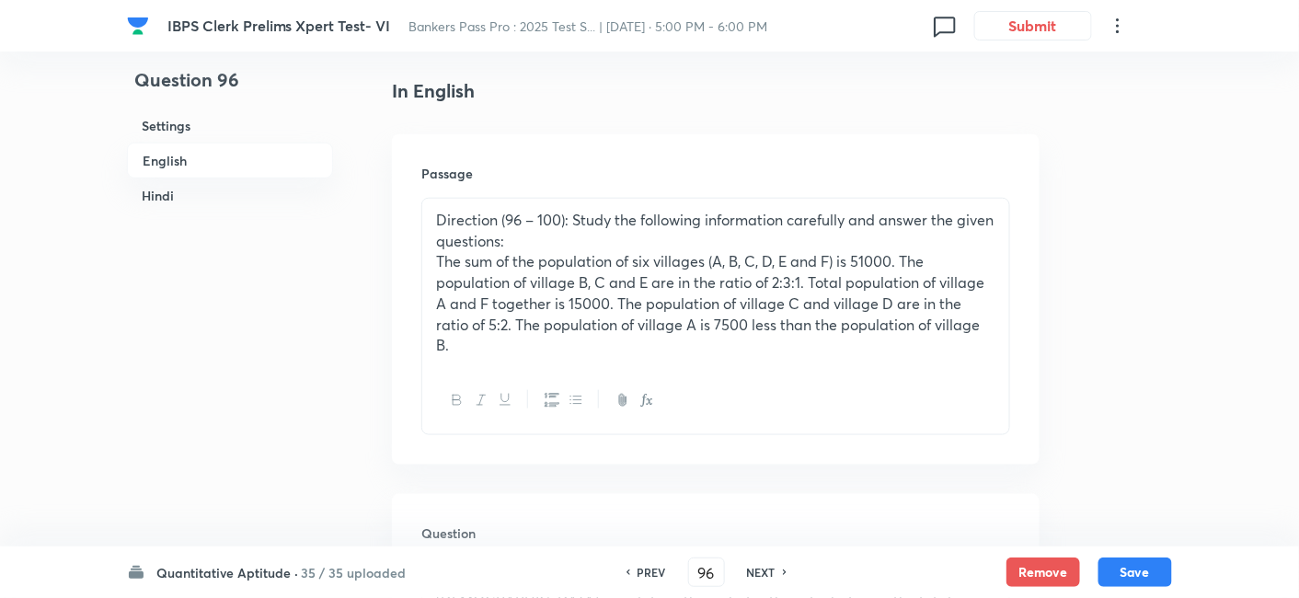
scroll to position [465, 0]
